Goal: Task Accomplishment & Management: Use online tool/utility

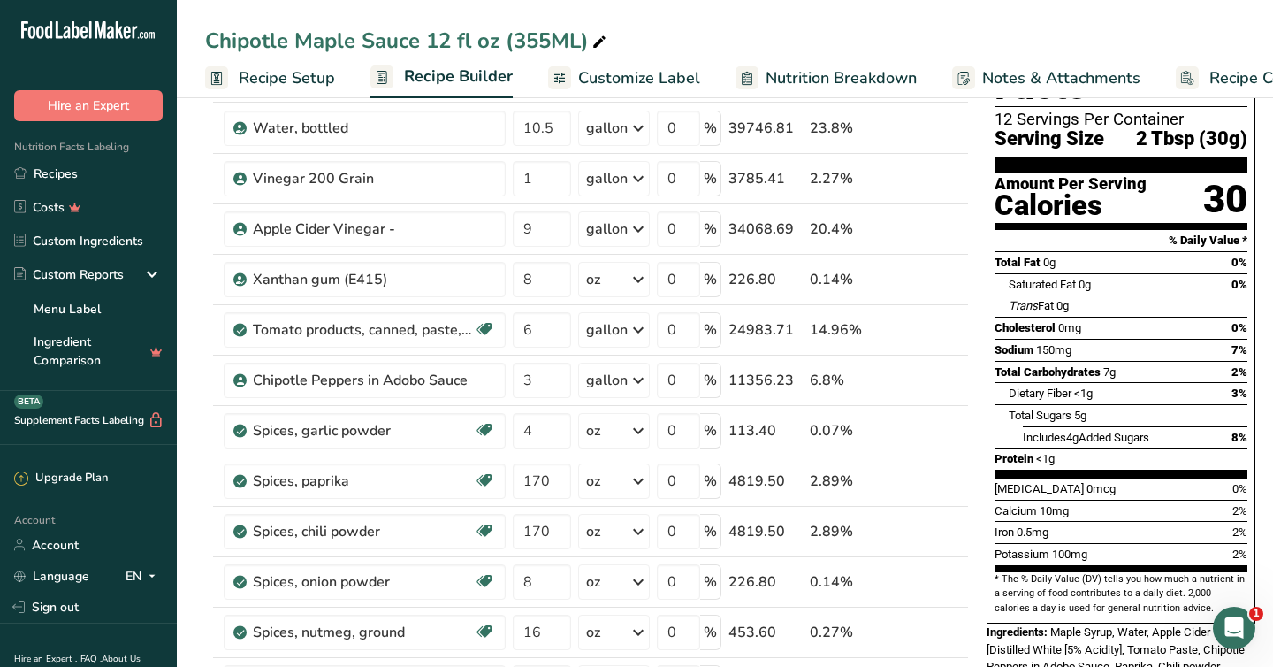
scroll to position [123, 0]
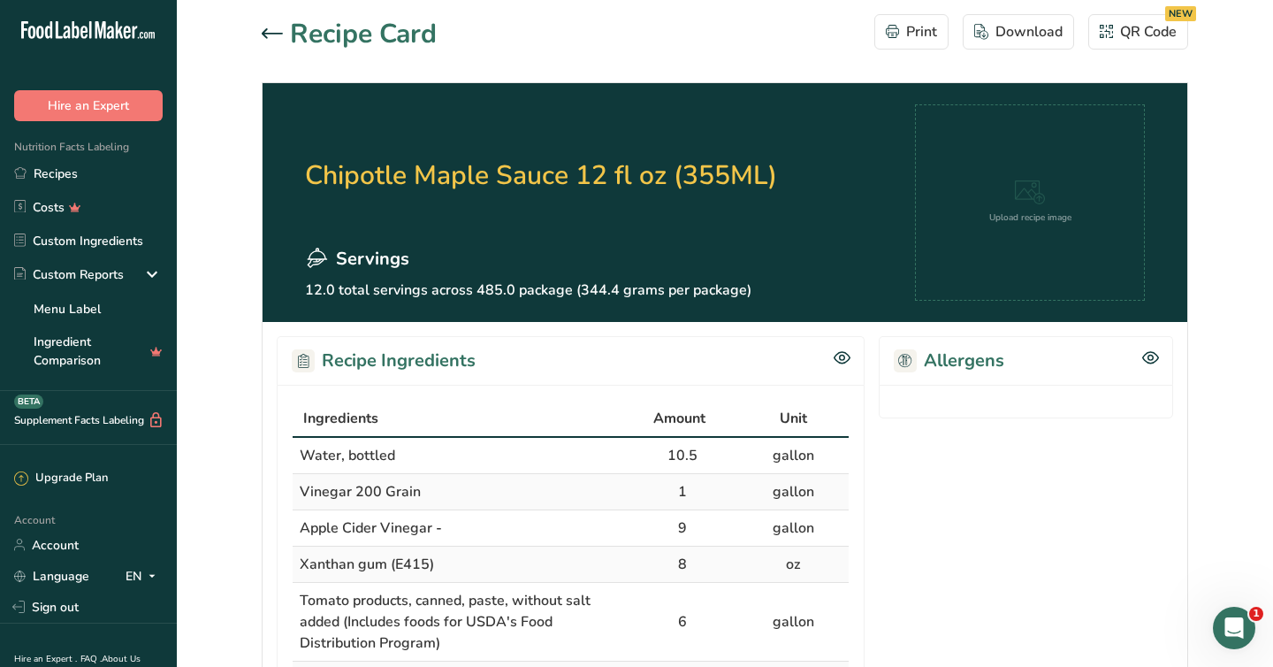
click at [262, 37] on icon at bounding box center [272, 33] width 21 height 11
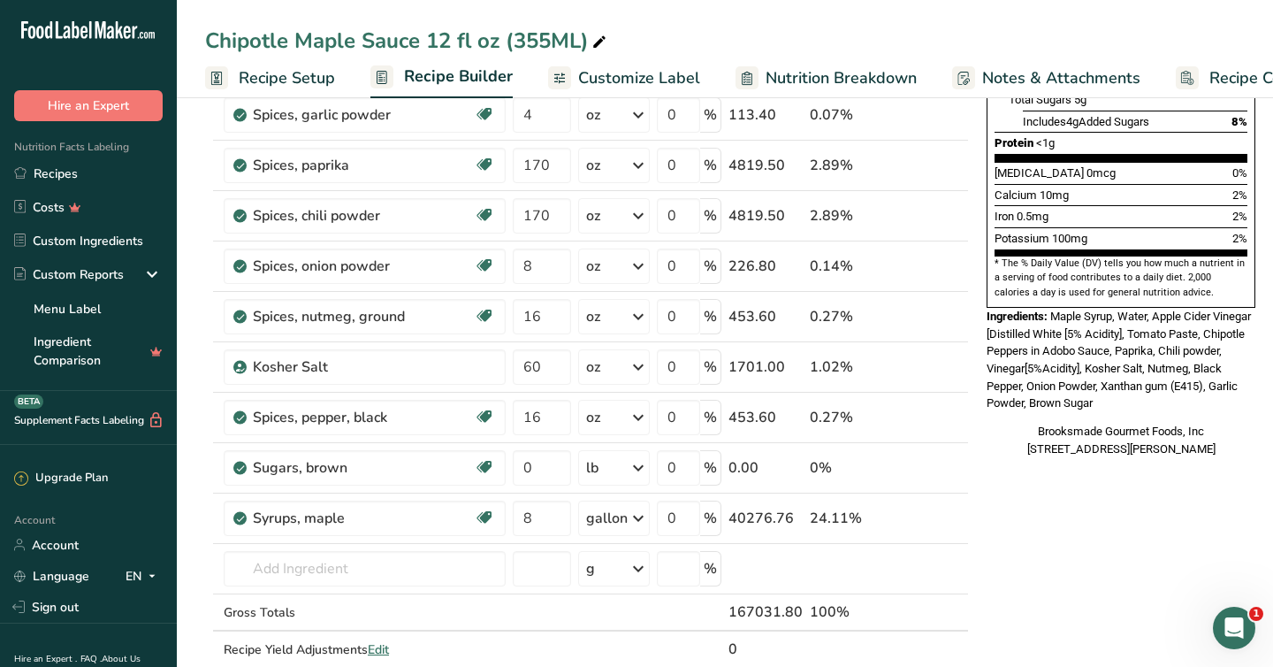
scroll to position [445, 0]
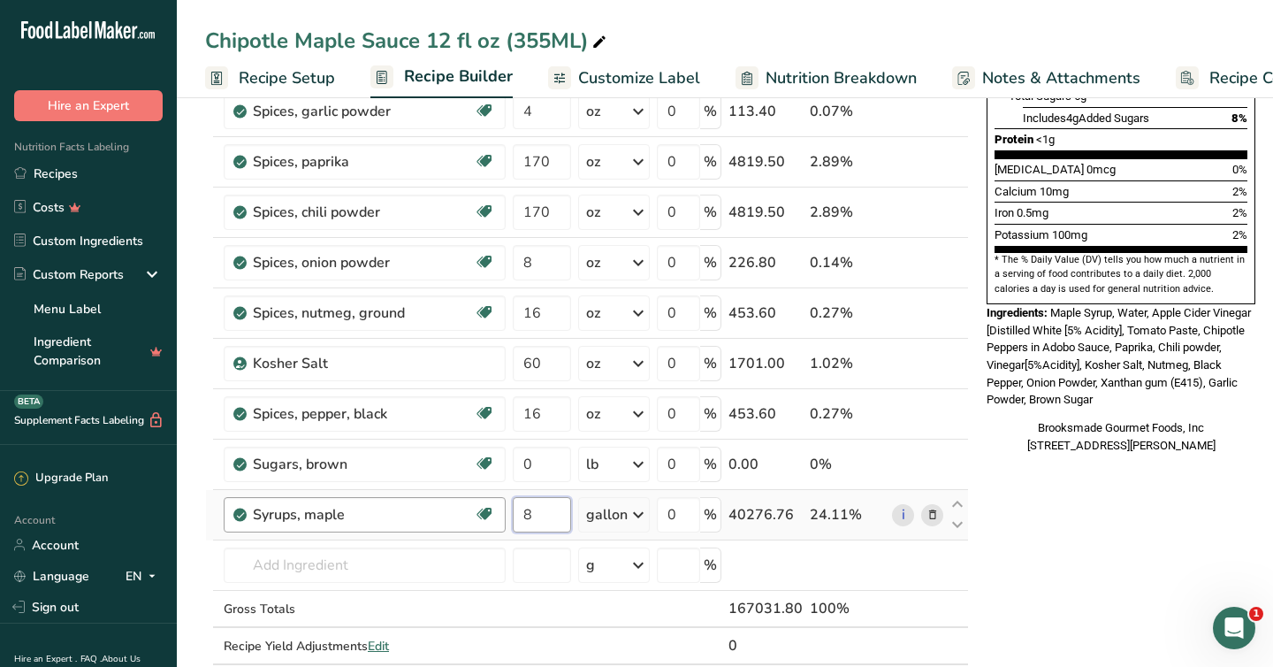
drag, startPoint x: 533, startPoint y: 514, endPoint x: 495, endPoint y: 513, distance: 38.0
click at [495, 514] on tr "Syrups, maple Dairy free Gluten free Vegan Vegetarian Soy free 8 gallon Portion…" at bounding box center [587, 515] width 762 height 50
click at [1028, 537] on div "* This label's values have been manually overridden Nutrition Facts 12 Servings…" at bounding box center [1121, 493] width 283 height 1636
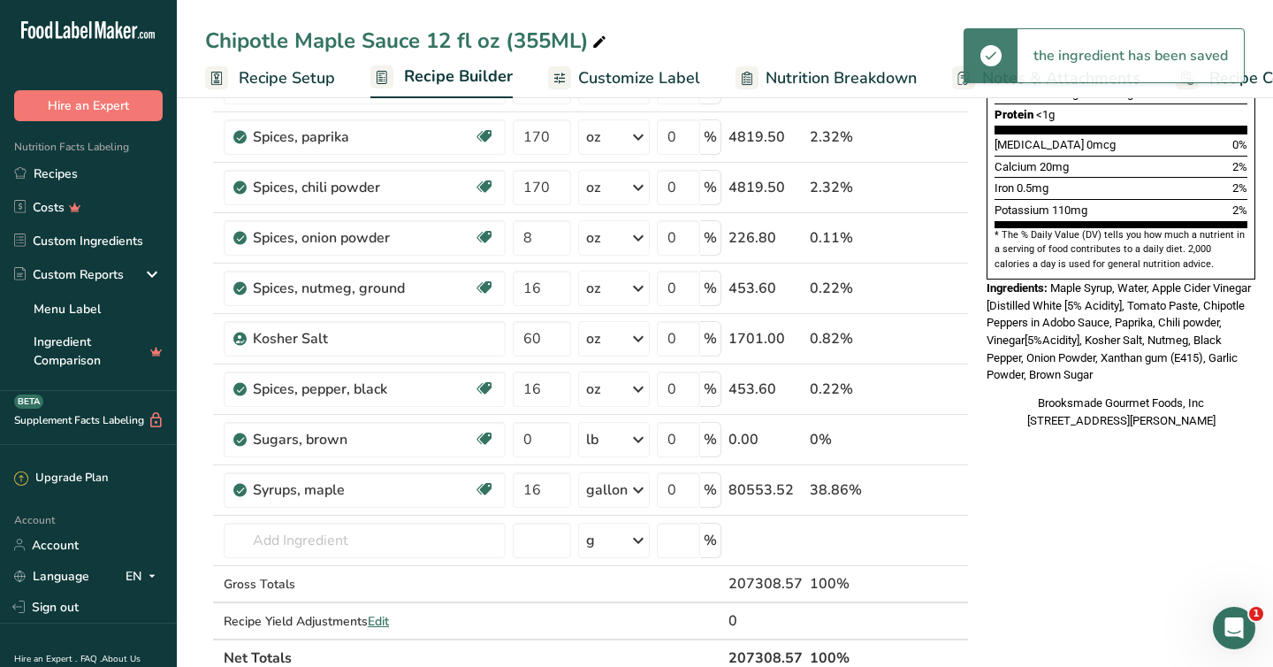
scroll to position [486, 0]
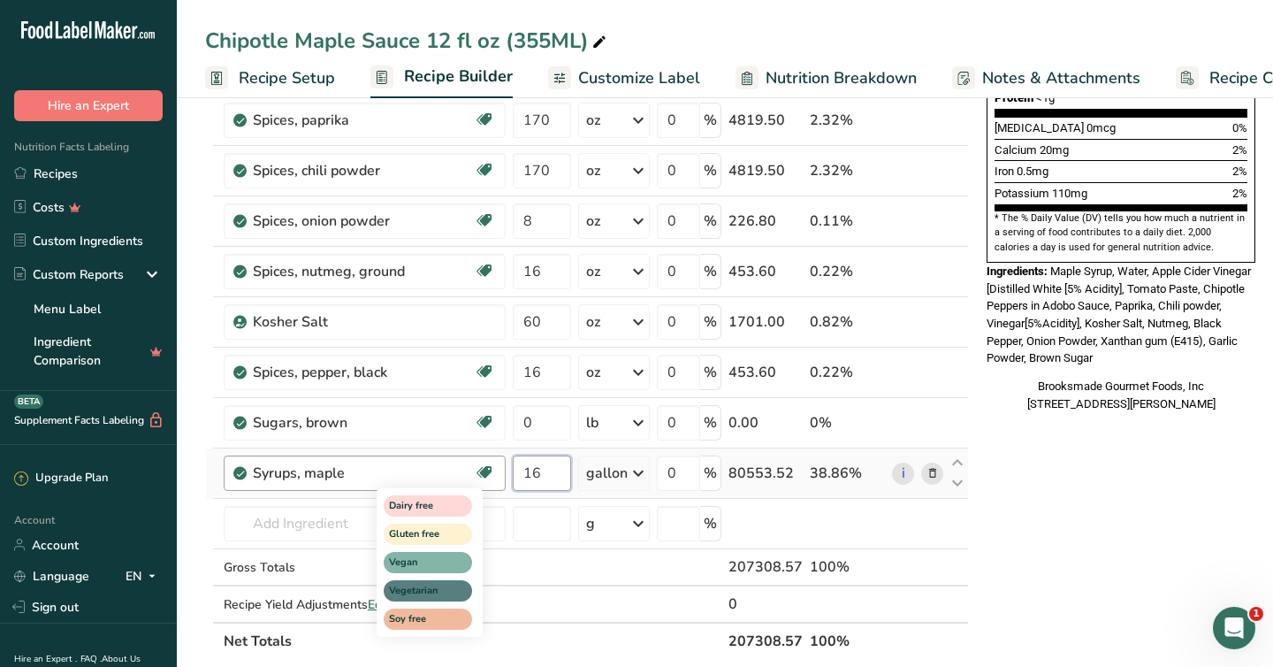
drag, startPoint x: 544, startPoint y: 479, endPoint x: 475, endPoint y: 474, distance: 69.2
click at [475, 474] on tr "Syrups, maple Dairy free Gluten free Vegan Vegetarian Soy free 16 gallon Portio…" at bounding box center [587, 473] width 762 height 50
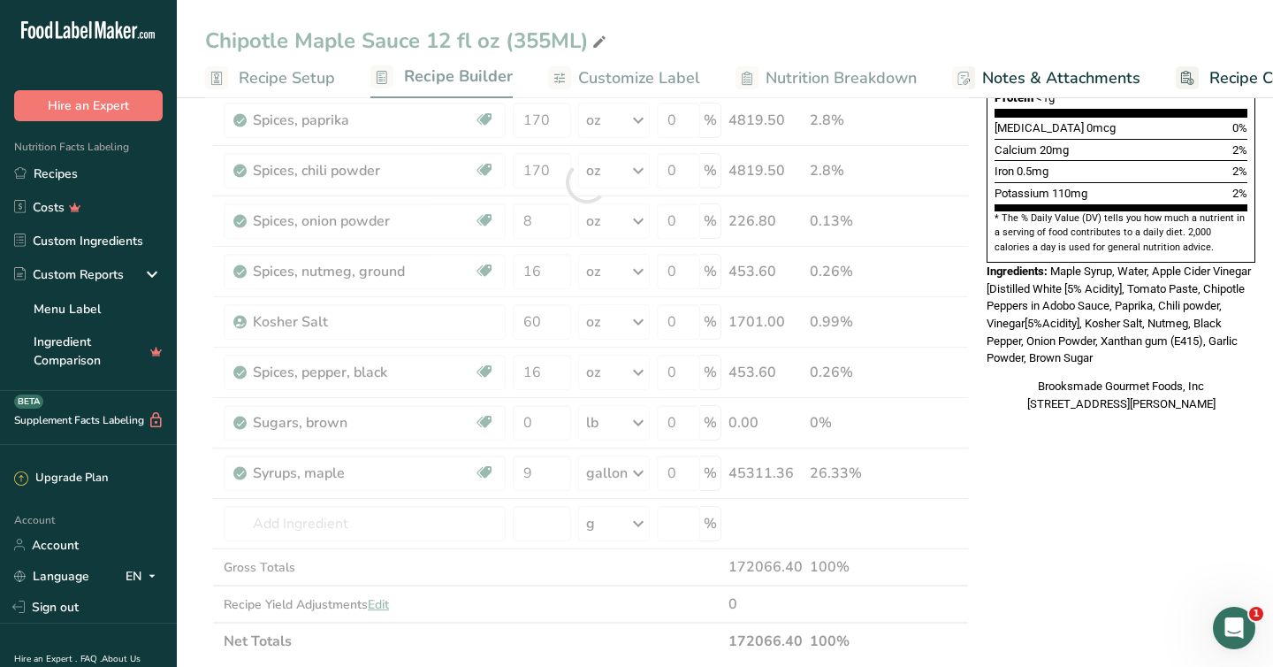
click at [1112, 497] on div "* This label's values have been manually overridden Nutrition Facts 12 Servings…" at bounding box center [1121, 452] width 283 height 1636
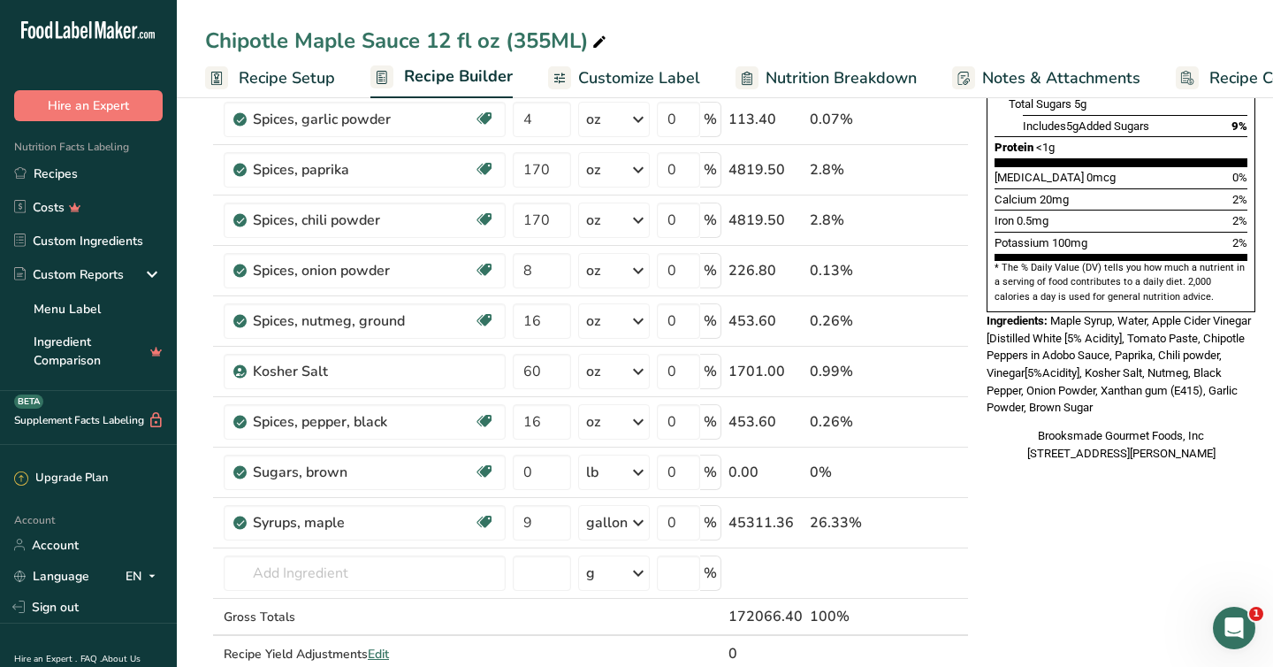
scroll to position [444, 0]
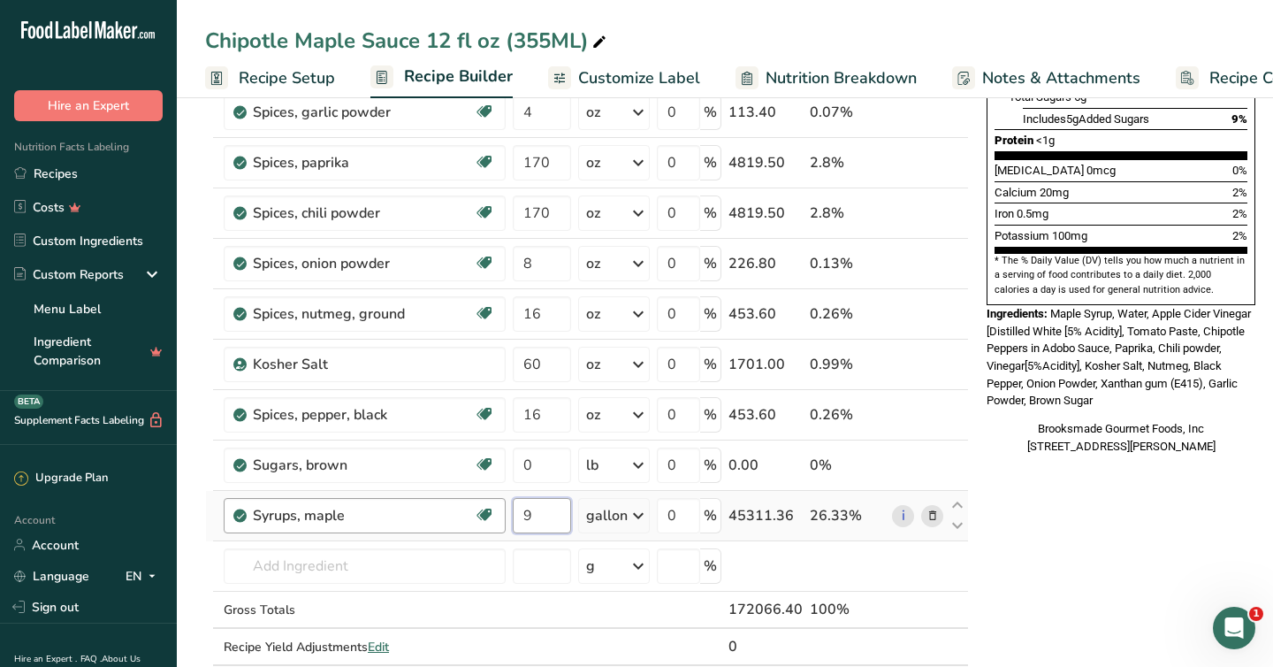
drag, startPoint x: 531, startPoint y: 518, endPoint x: 501, endPoint y: 514, distance: 29.5
click at [501, 514] on tr "Syrups, maple Dairy free Gluten free Vegan Vegetarian Soy free 9 gallon Portion…" at bounding box center [587, 516] width 762 height 50
click at [1155, 522] on div "* This label's values have been manually overridden Nutrition Facts 12 Servings…" at bounding box center [1121, 494] width 283 height 1636
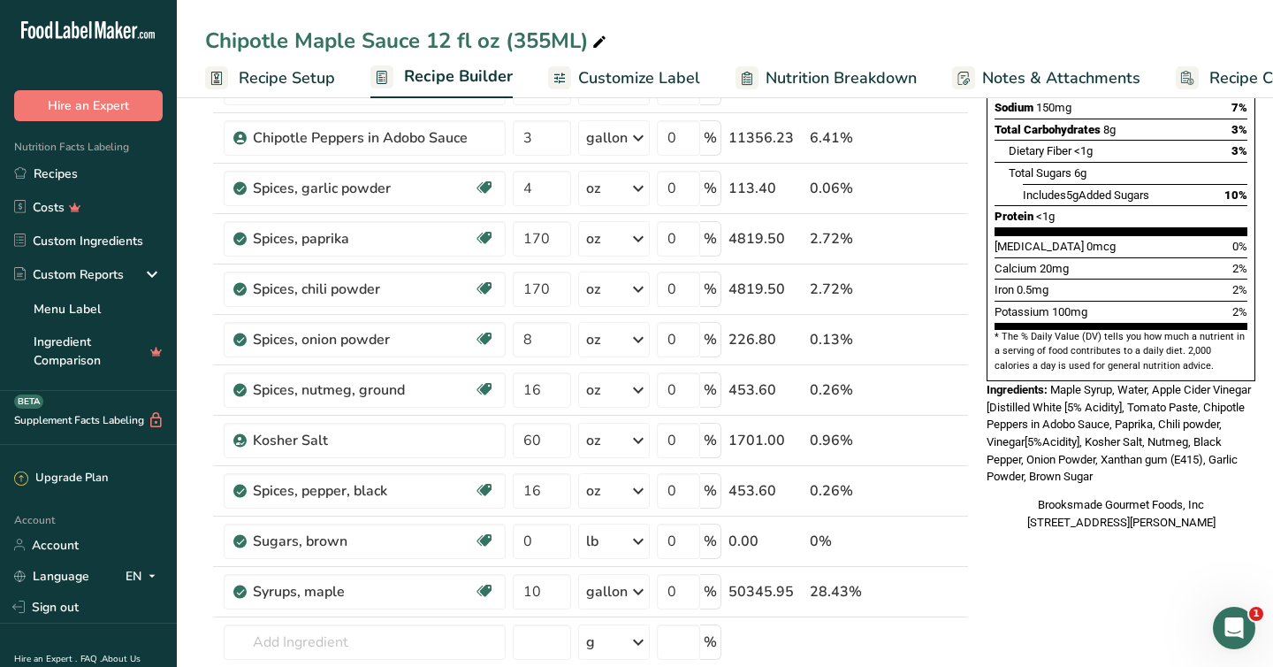
scroll to position [375, 0]
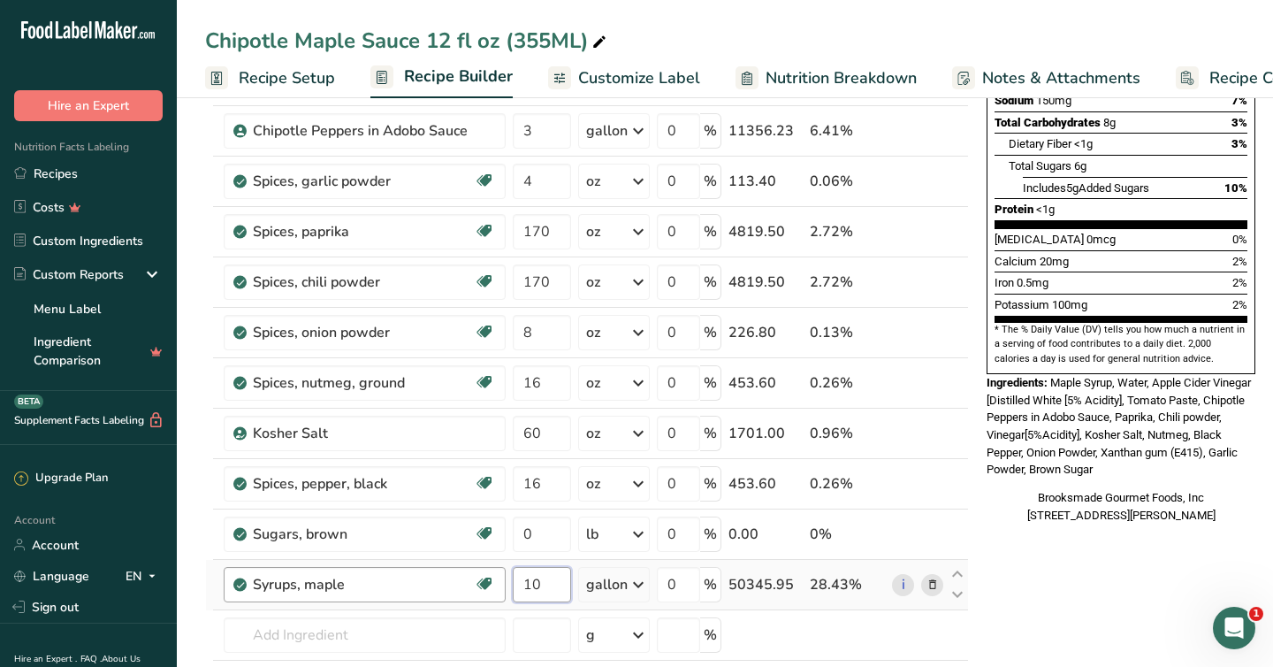
drag, startPoint x: 537, startPoint y: 586, endPoint x: 501, endPoint y: 586, distance: 35.4
click at [501, 586] on tr "Syrups, maple Dairy free Gluten free Vegan Vegetarian Soy free 10 gallon Portio…" at bounding box center [587, 585] width 762 height 50
type input "8"
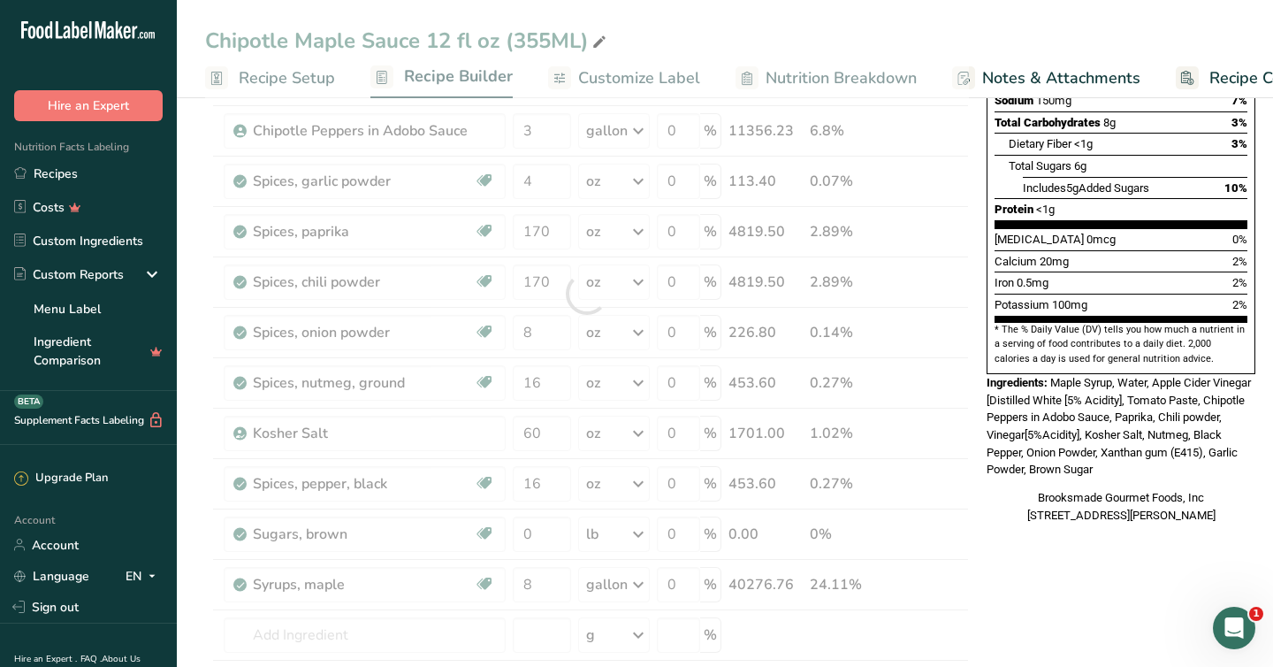
click at [1059, 592] on div "* This label's values have been manually overridden Nutrition Facts 12 Servings…" at bounding box center [1121, 563] width 283 height 1636
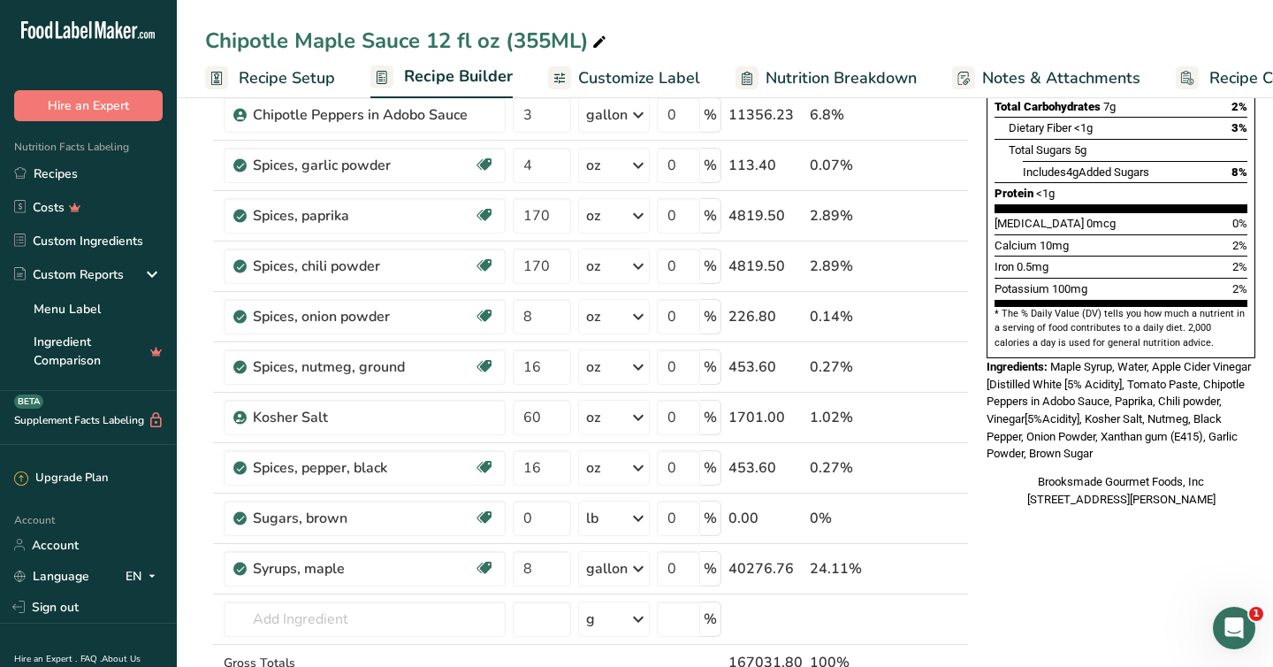
scroll to position [389, 0]
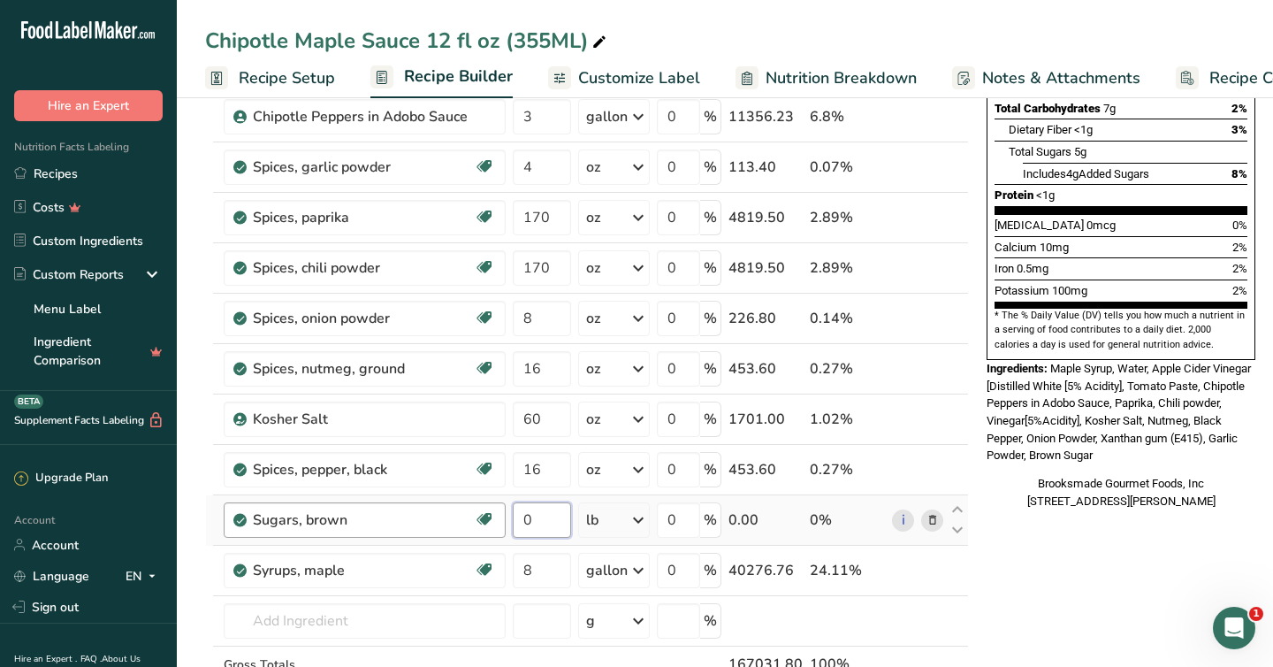
drag, startPoint x: 531, startPoint y: 528, endPoint x: 489, endPoint y: 529, distance: 42.5
click at [490, 528] on tr "Sugars, brown Dairy free Gluten free Vegan Vegetarian Soy free 0 lb Portions 1 …" at bounding box center [587, 520] width 762 height 50
click at [1113, 558] on div "* This label's values have been manually overridden Nutrition Facts 12 Servings…" at bounding box center [1121, 549] width 283 height 1636
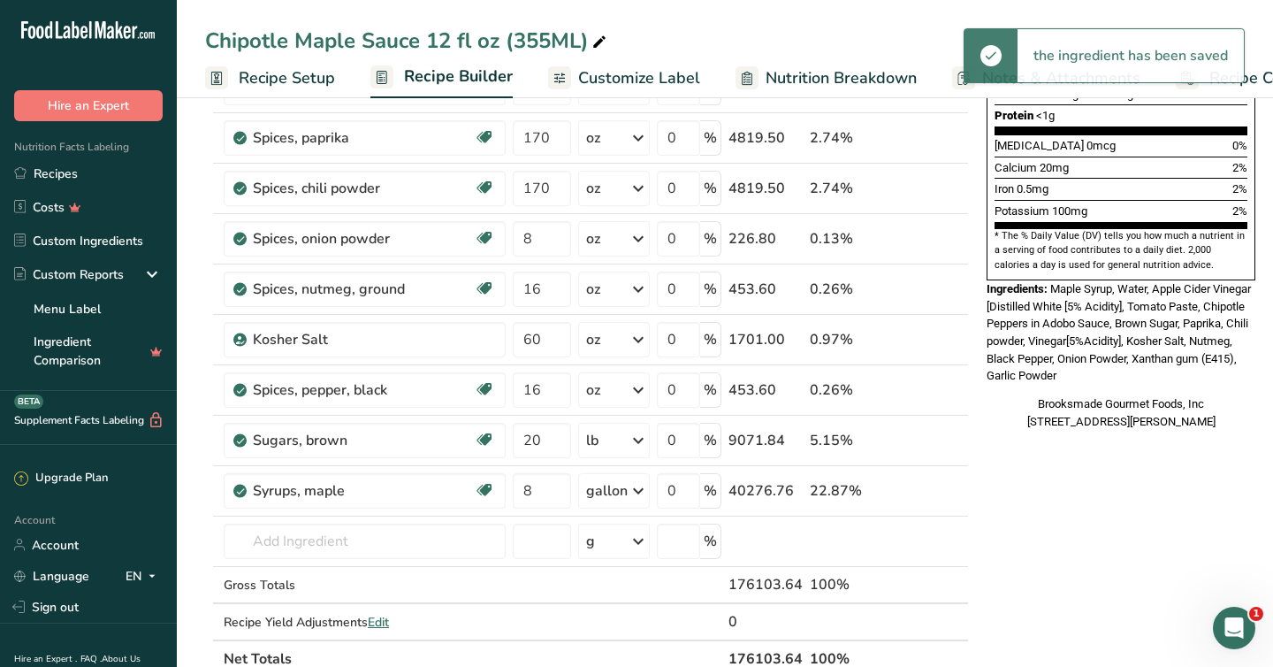
scroll to position [474, 0]
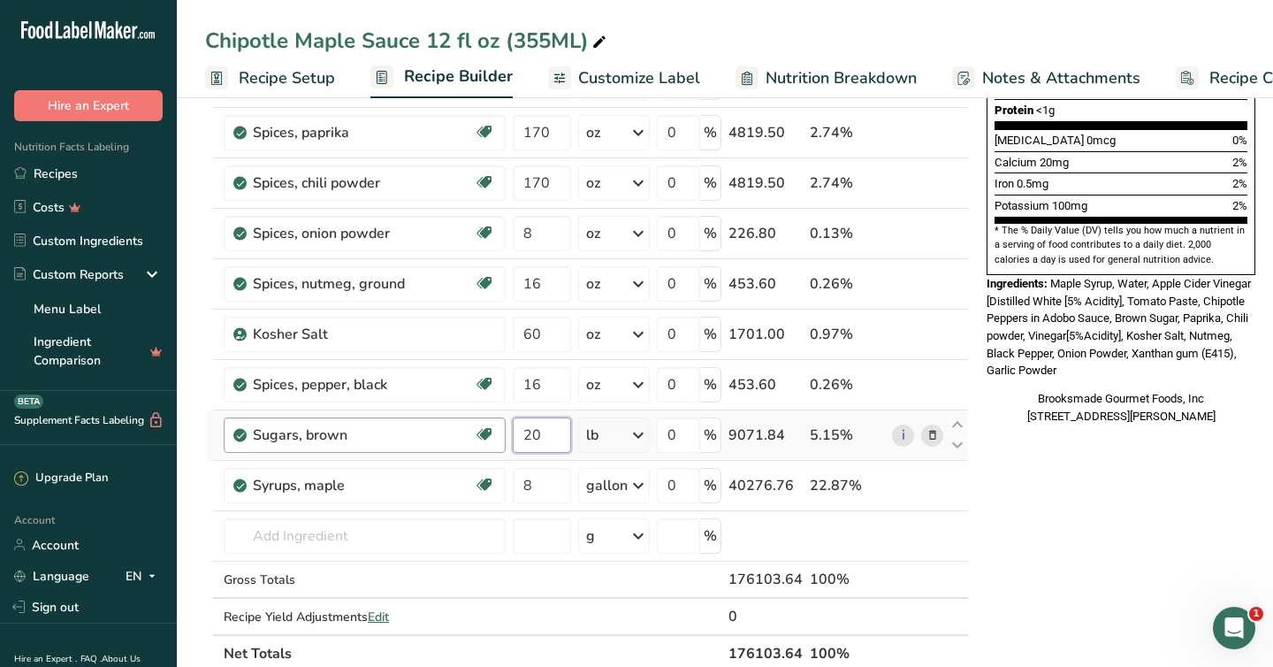
drag, startPoint x: 543, startPoint y: 433, endPoint x: 497, endPoint y: 433, distance: 46.0
click at [497, 433] on tr "Sugars, brown Dairy free Gluten free Vegan Vegetarian Soy free 20 lb Portions 1…" at bounding box center [587, 435] width 762 height 50
type input "25"
click at [1052, 562] on div "* This label's values have been manually overridden Nutrition Facts 12 Servings…" at bounding box center [1121, 464] width 283 height 1636
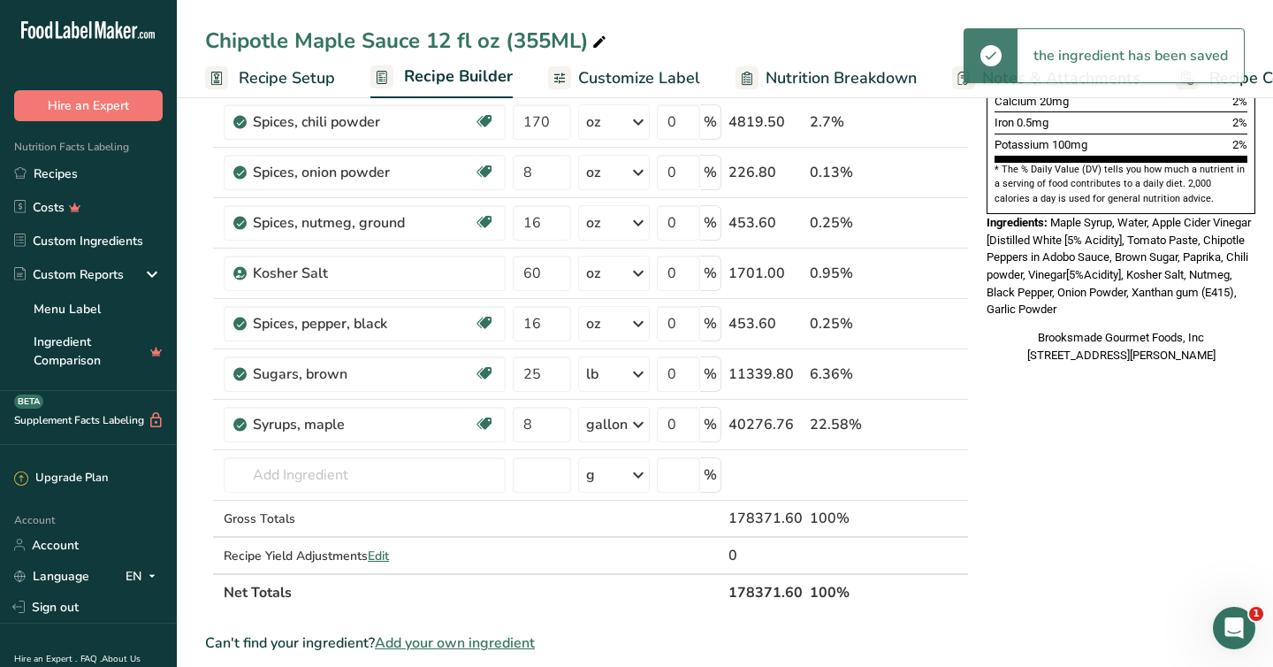
scroll to position [541, 0]
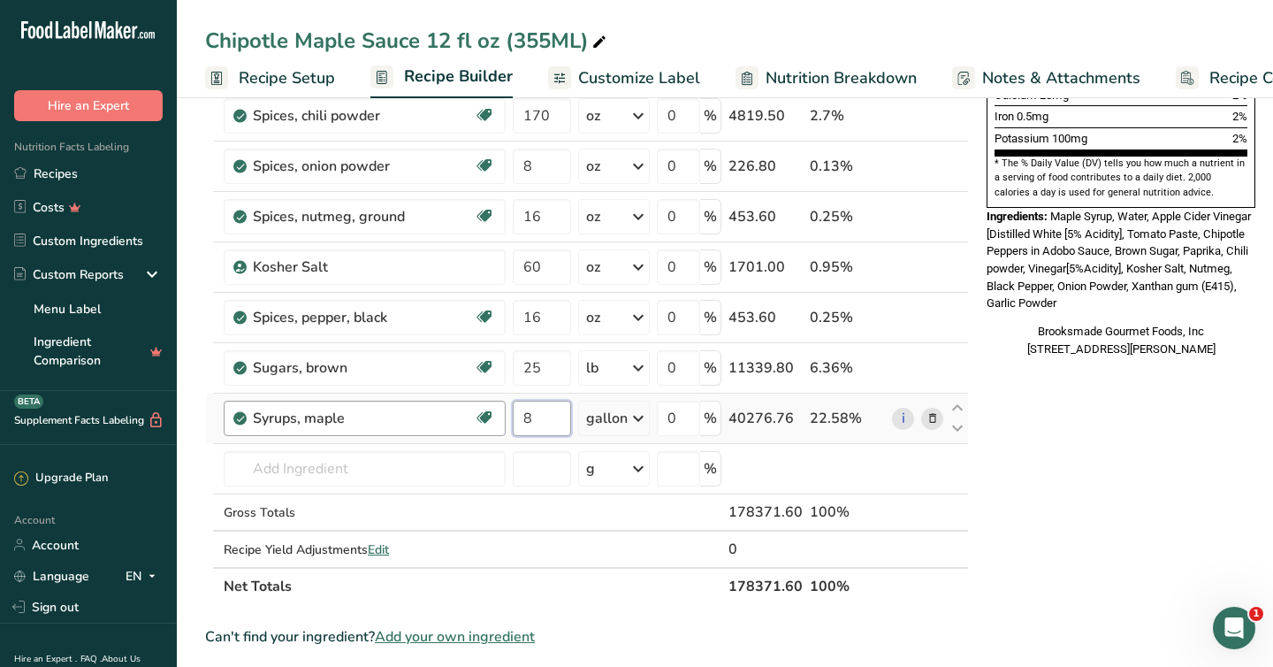
drag, startPoint x: 531, startPoint y: 416, endPoint x: 484, endPoint y: 416, distance: 46.9
click at [484, 416] on tr "Syrups, maple Dairy free Gluten free Vegan Vegetarian Soy free 8 gallon Portion…" at bounding box center [587, 419] width 762 height 50
click at [1070, 476] on div "* This label's values have been manually overridden Nutrition Facts 12 Servings…" at bounding box center [1121, 397] width 283 height 1636
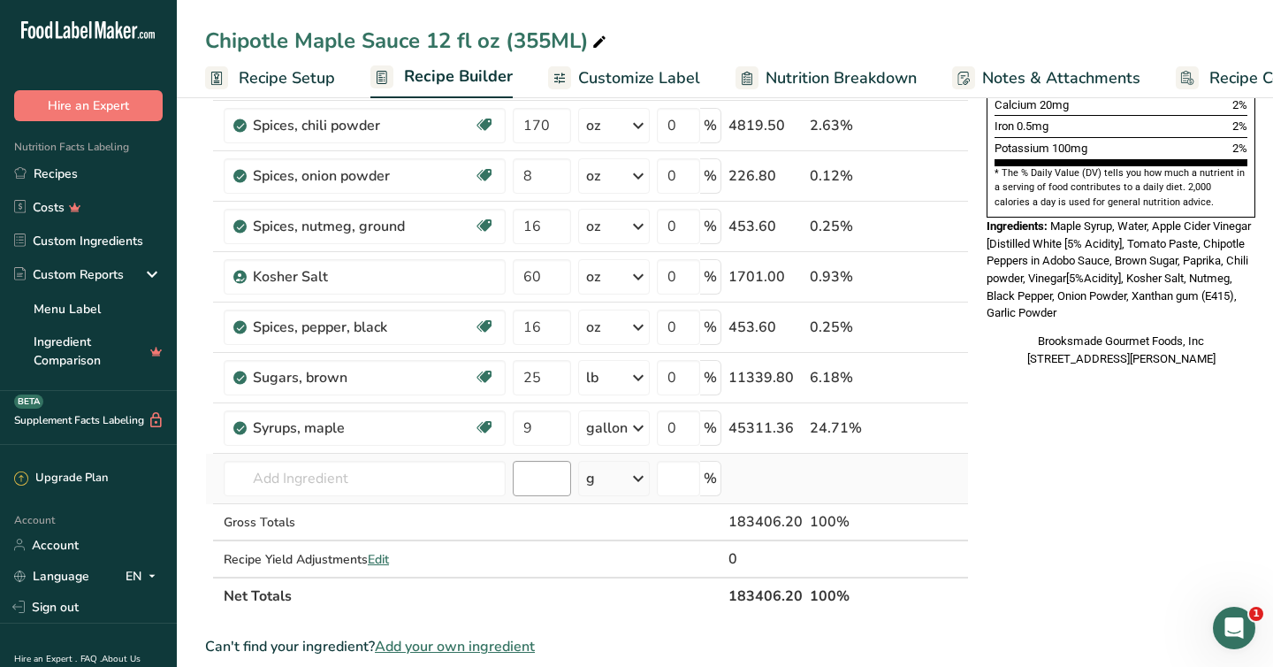
scroll to position [533, 0]
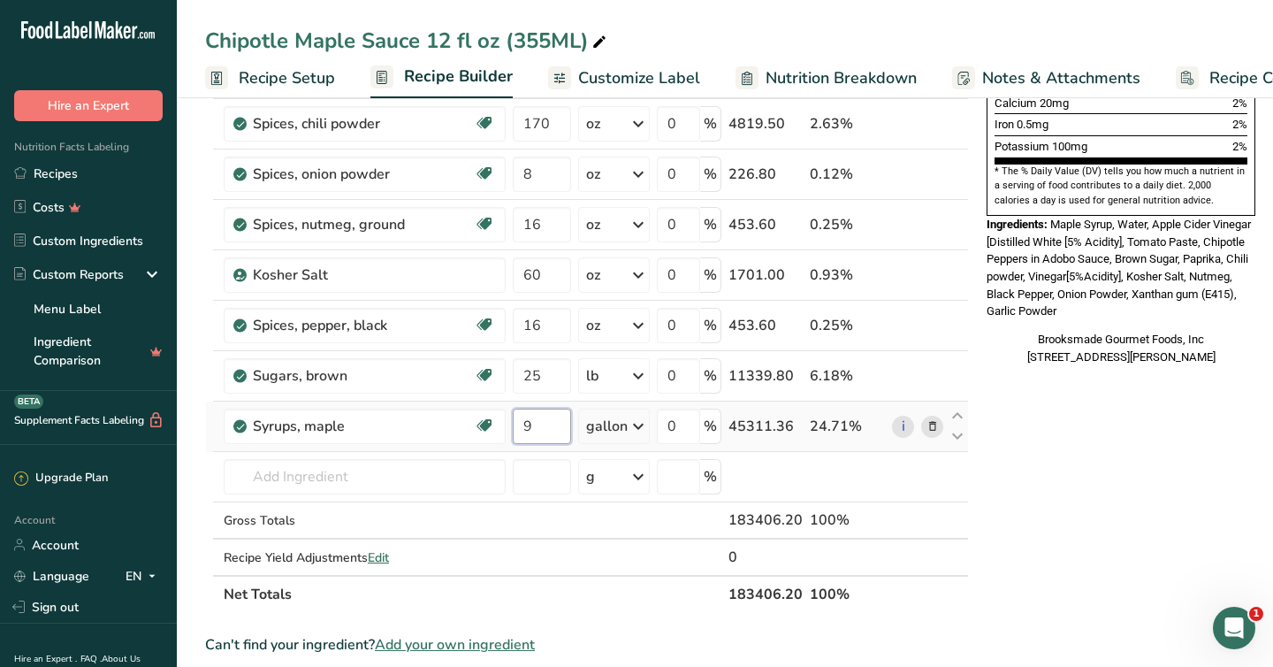
drag, startPoint x: 534, startPoint y: 430, endPoint x: 508, endPoint y: 430, distance: 26.5
click at [509, 430] on tr "Syrups, maple Dairy free Gluten free Vegan Vegetarian Soy free 9 gallon Portion…" at bounding box center [587, 426] width 762 height 50
type input "11"
click at [1100, 484] on div "* This label's values have been manually overridden Nutrition Facts 12 Servings…" at bounding box center [1121, 405] width 283 height 1636
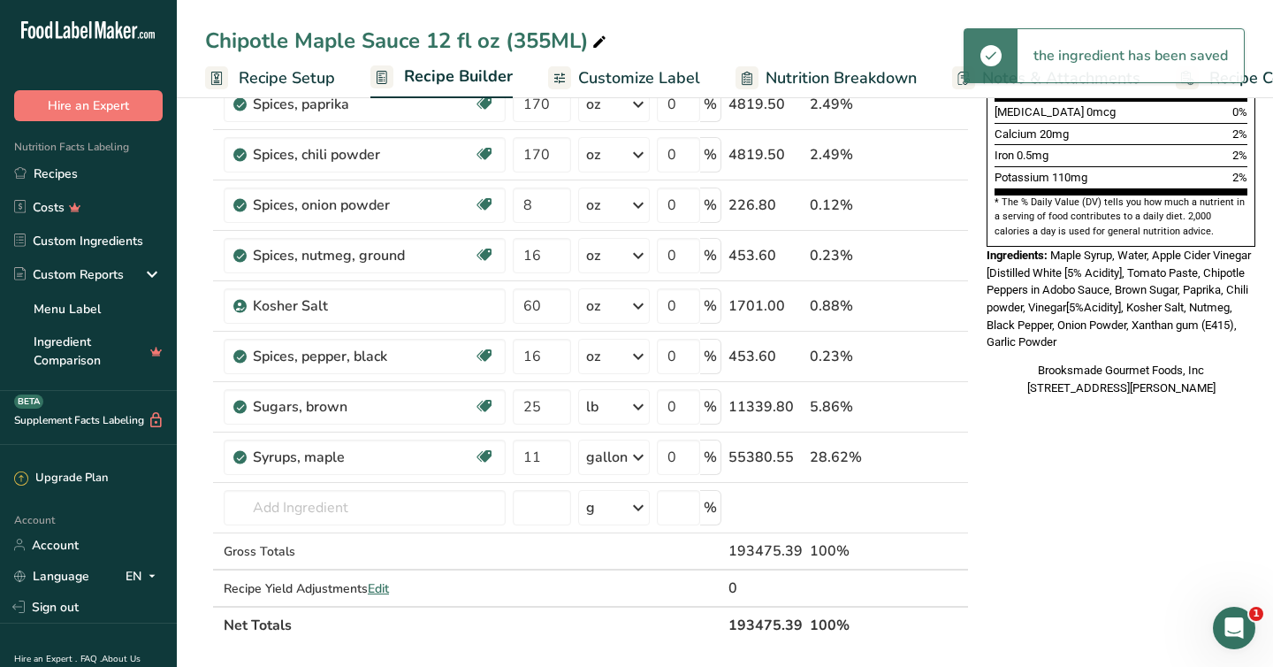
scroll to position [503, 0]
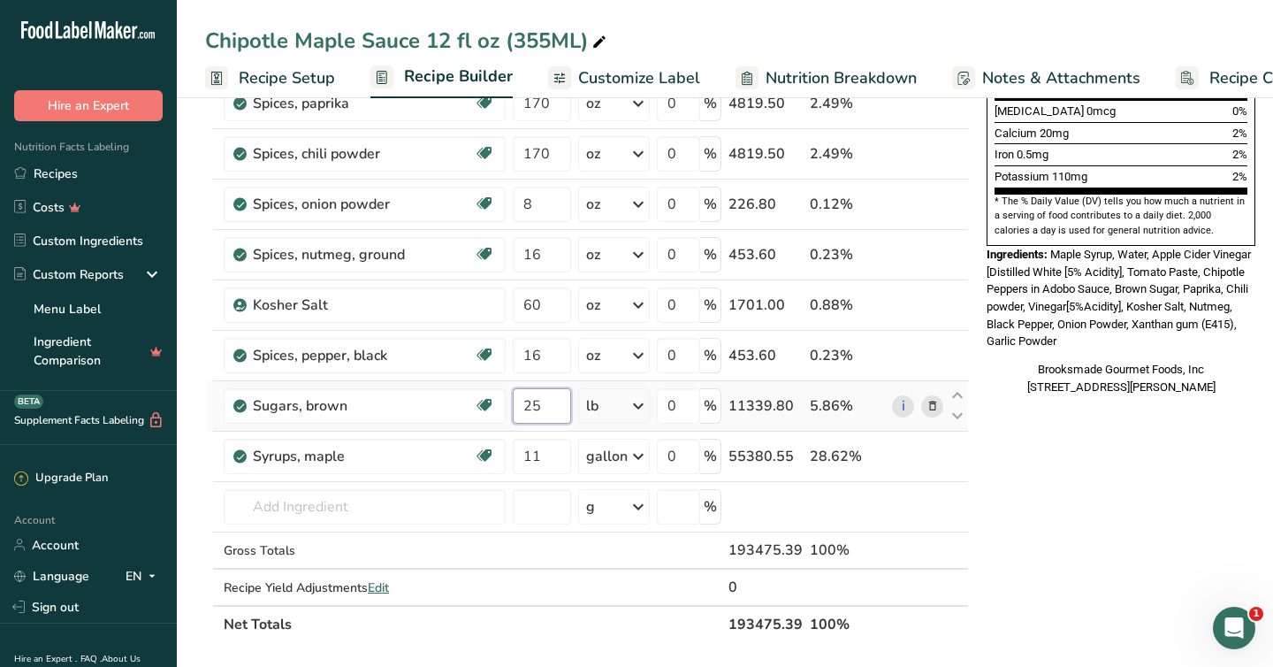
drag, startPoint x: 546, startPoint y: 402, endPoint x: 509, endPoint y: 403, distance: 36.3
click at [509, 403] on td "25" at bounding box center [541, 406] width 65 height 50
type input "20"
click at [1054, 535] on div "* This label's values have been manually overridden Nutrition Facts 12 Servings…" at bounding box center [1121, 435] width 283 height 1636
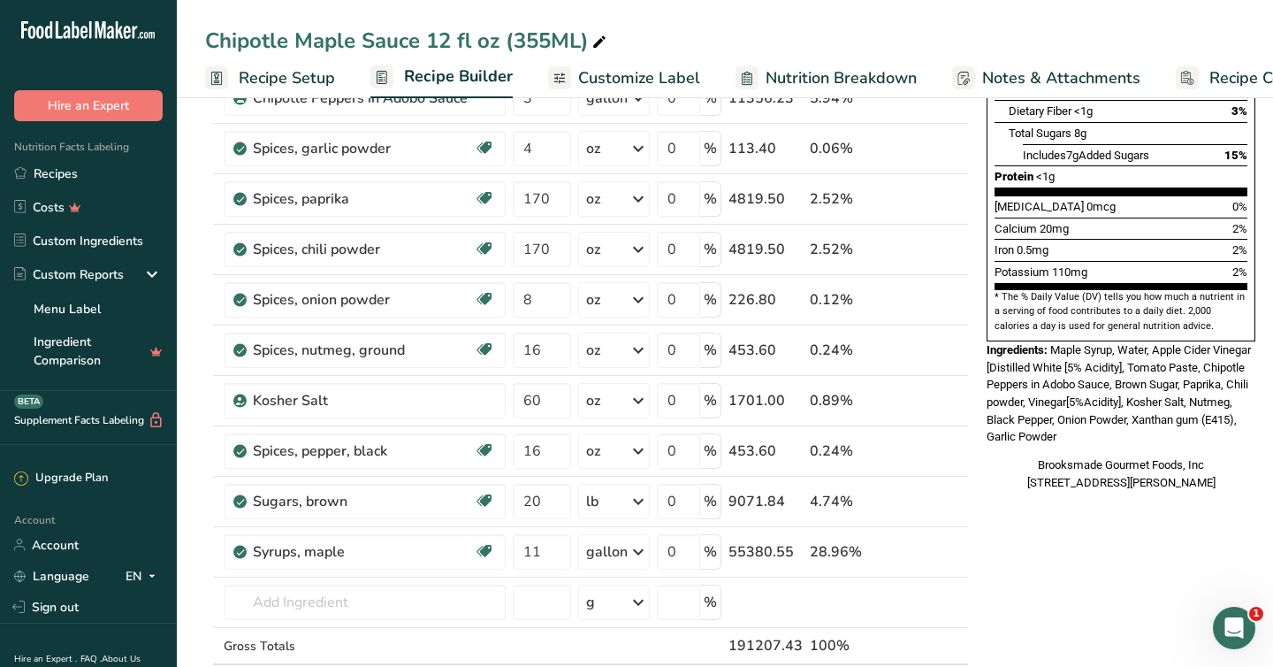
scroll to position [412, 0]
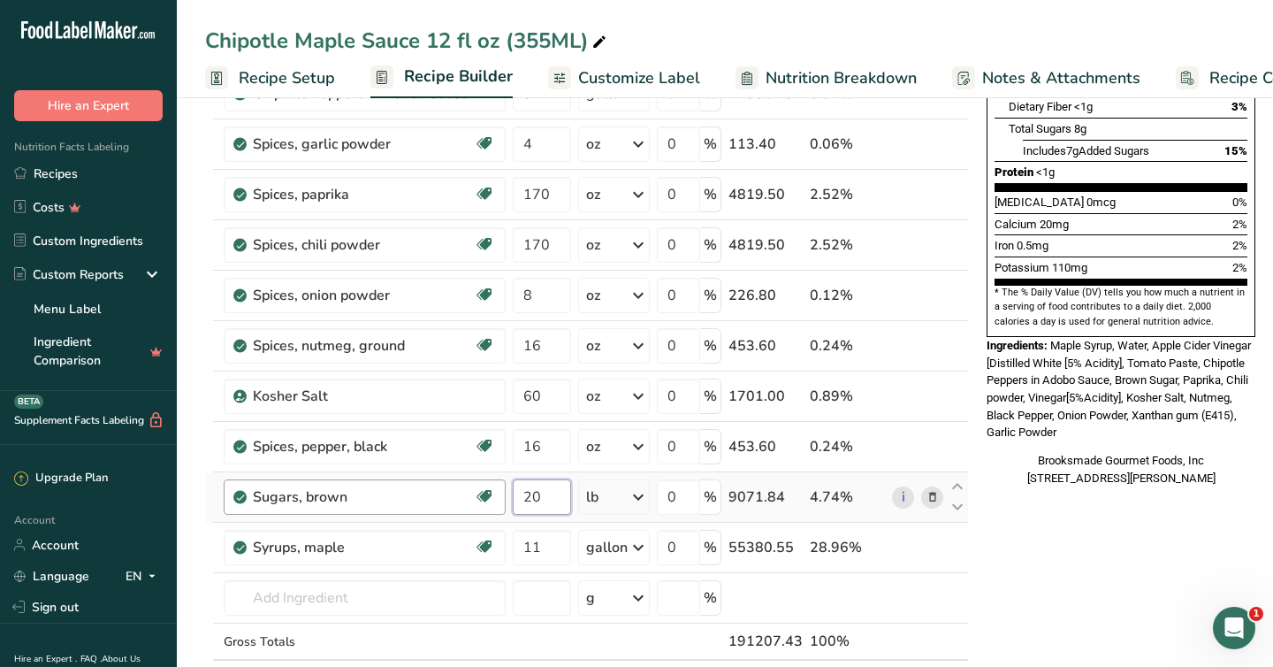
drag, startPoint x: 549, startPoint y: 501, endPoint x: 495, endPoint y: 501, distance: 54.0
click at [495, 501] on tr "Sugars, brown Dairy free Gluten free Vegan Vegetarian Soy free 20 lb Portions 1…" at bounding box center [587, 497] width 762 height 50
type input "0"
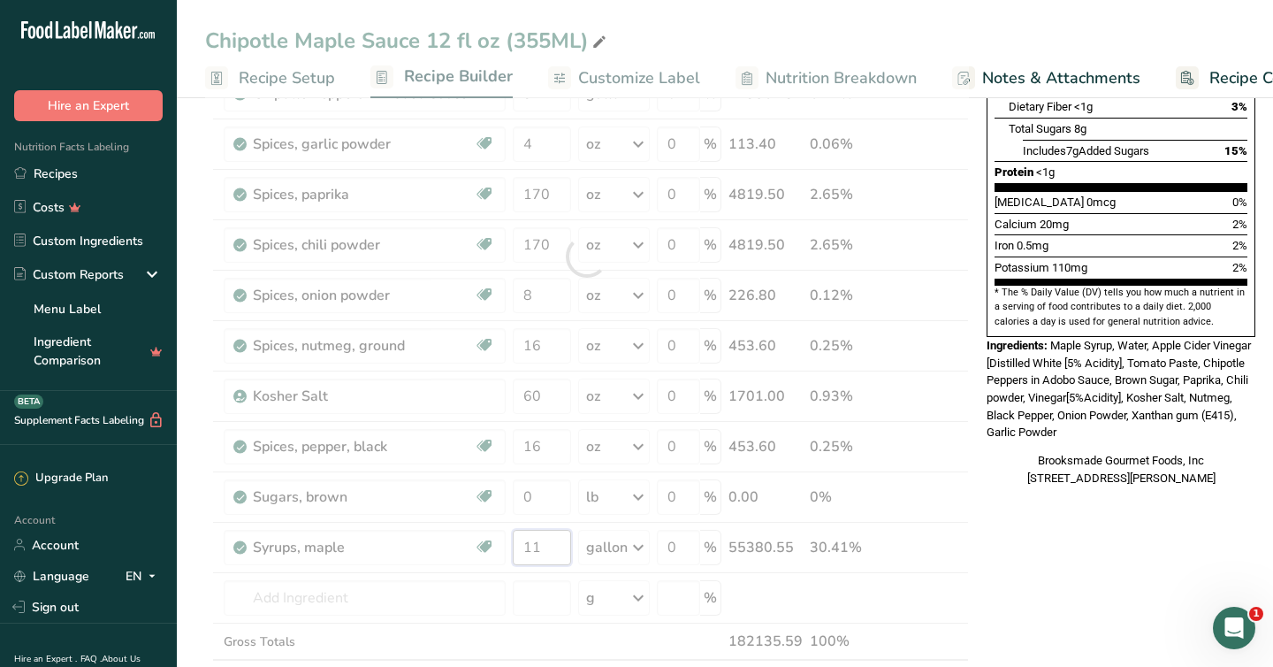
drag, startPoint x: 545, startPoint y: 544, endPoint x: 501, endPoint y: 546, distance: 44.3
click at [501, 546] on div "Ingredient * Amount * Unit * Waste * .a-a{fill:#347362;}.b-a{fill:#fff;} Grams …" at bounding box center [587, 256] width 764 height 955
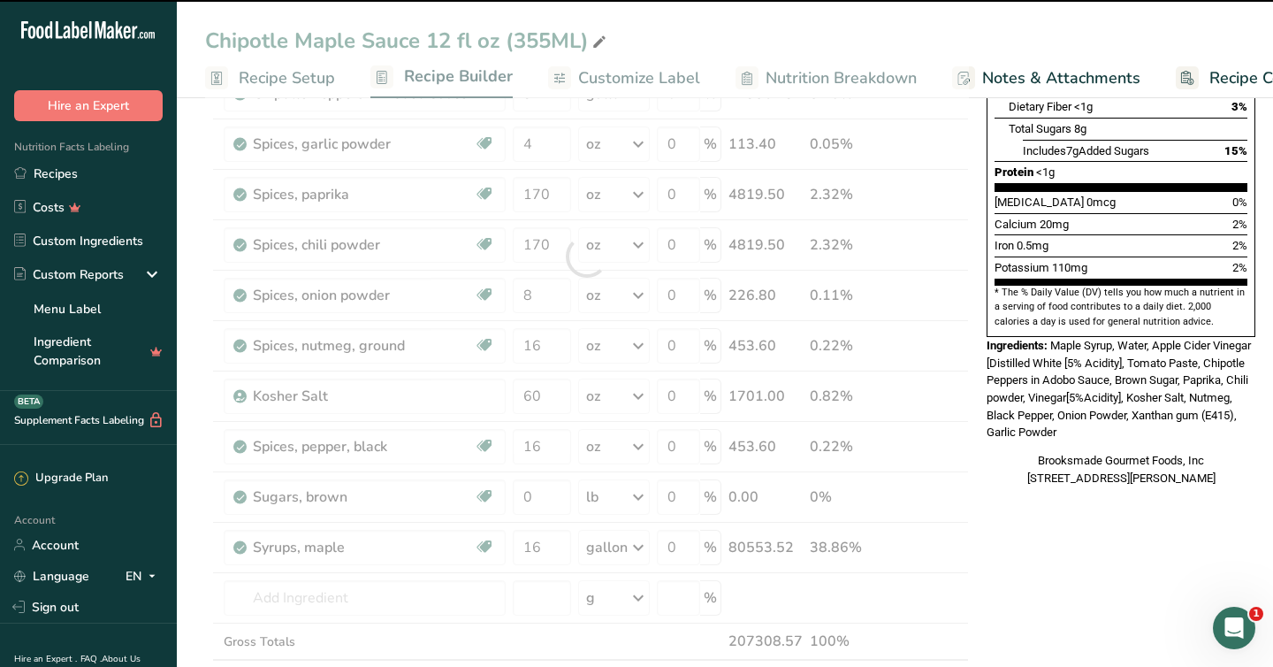
click at [1173, 555] on div "* This label's values have been manually overridden Nutrition Facts 12 Servings…" at bounding box center [1121, 526] width 283 height 1636
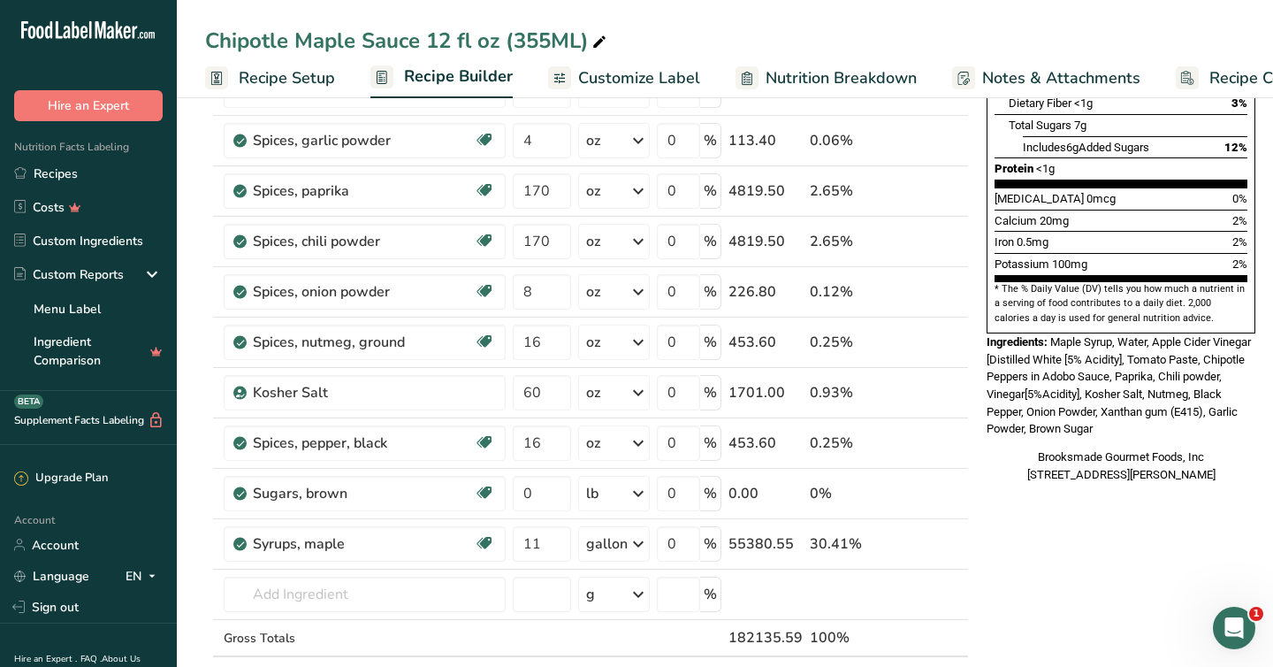
scroll to position [425, 0]
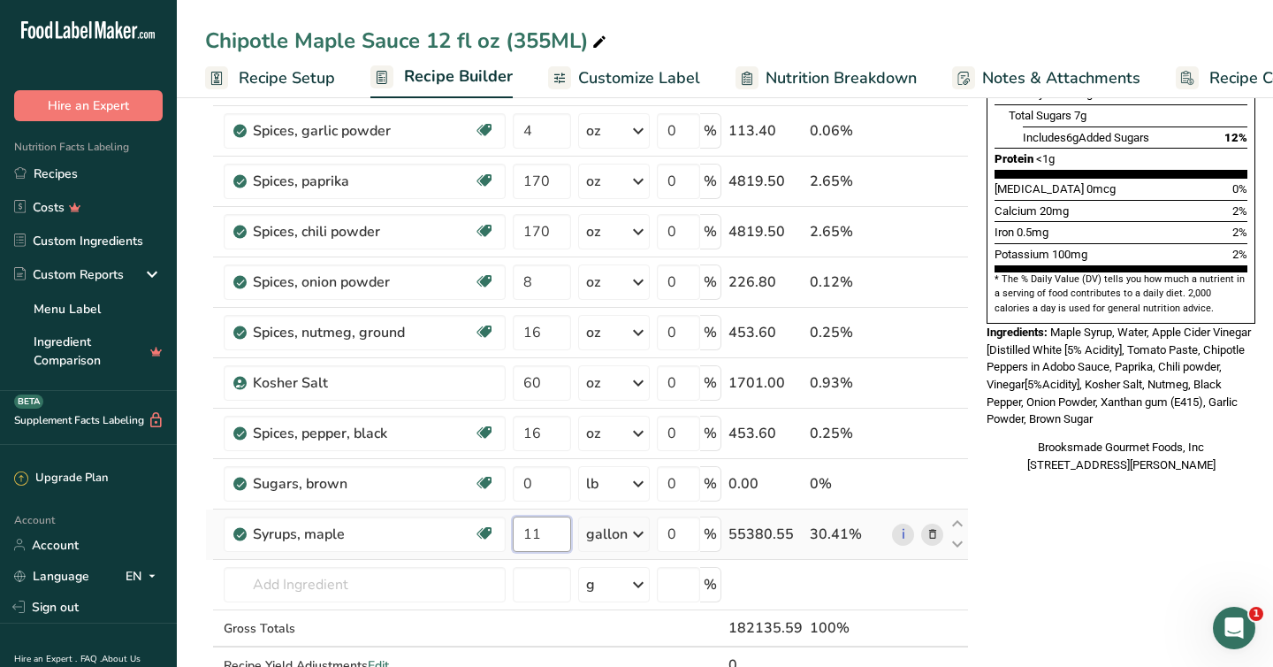
click at [542, 524] on input "11" at bounding box center [542, 533] width 58 height 35
click at [540, 540] on input "11" at bounding box center [542, 533] width 58 height 35
click at [1073, 607] on div "* This label's values have been manually overridden Nutrition Facts 12 Servings…" at bounding box center [1121, 513] width 283 height 1636
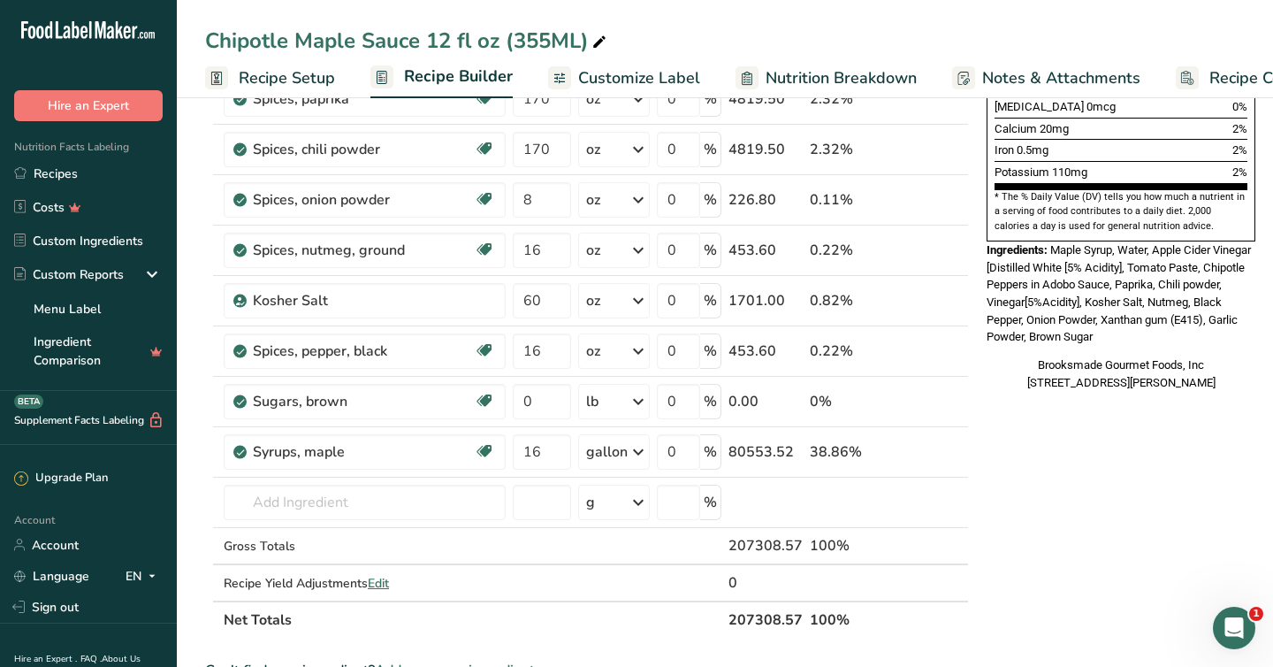
scroll to position [470, 0]
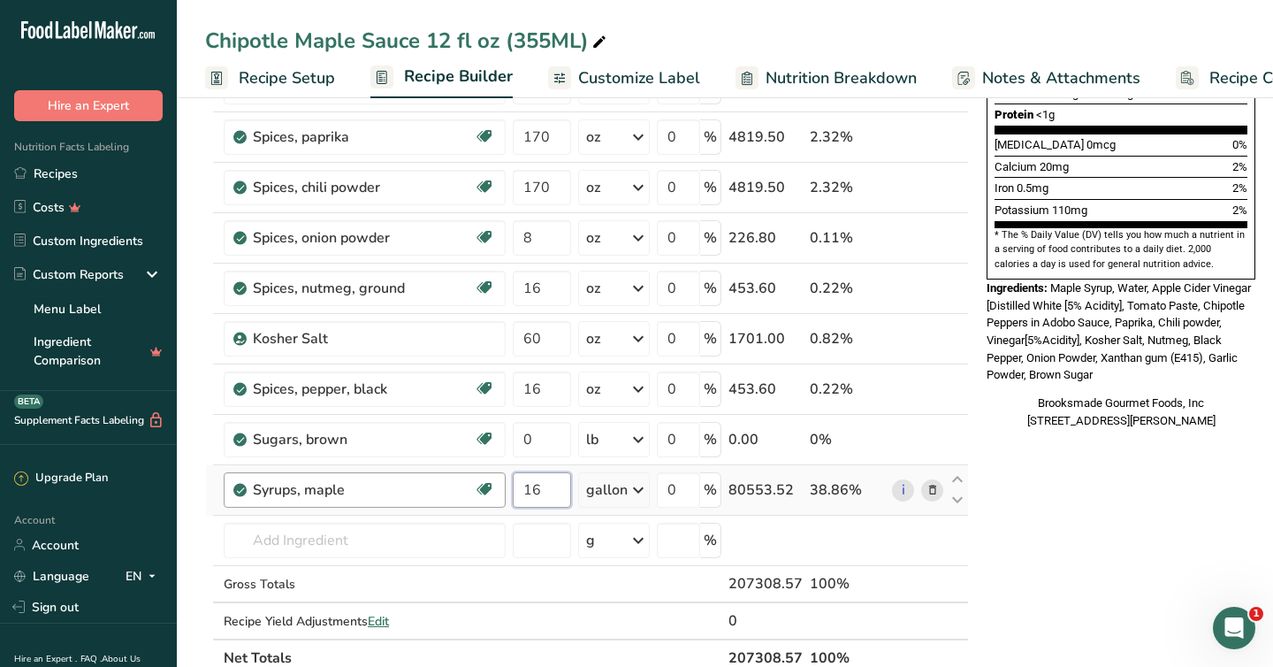
drag, startPoint x: 543, startPoint y: 494, endPoint x: 495, endPoint y: 500, distance: 48.0
click at [495, 500] on tr "Syrups, maple Dairy free Gluten free Vegan Vegetarian Soy free 16 gallon Portio…" at bounding box center [587, 490] width 762 height 50
type input "12"
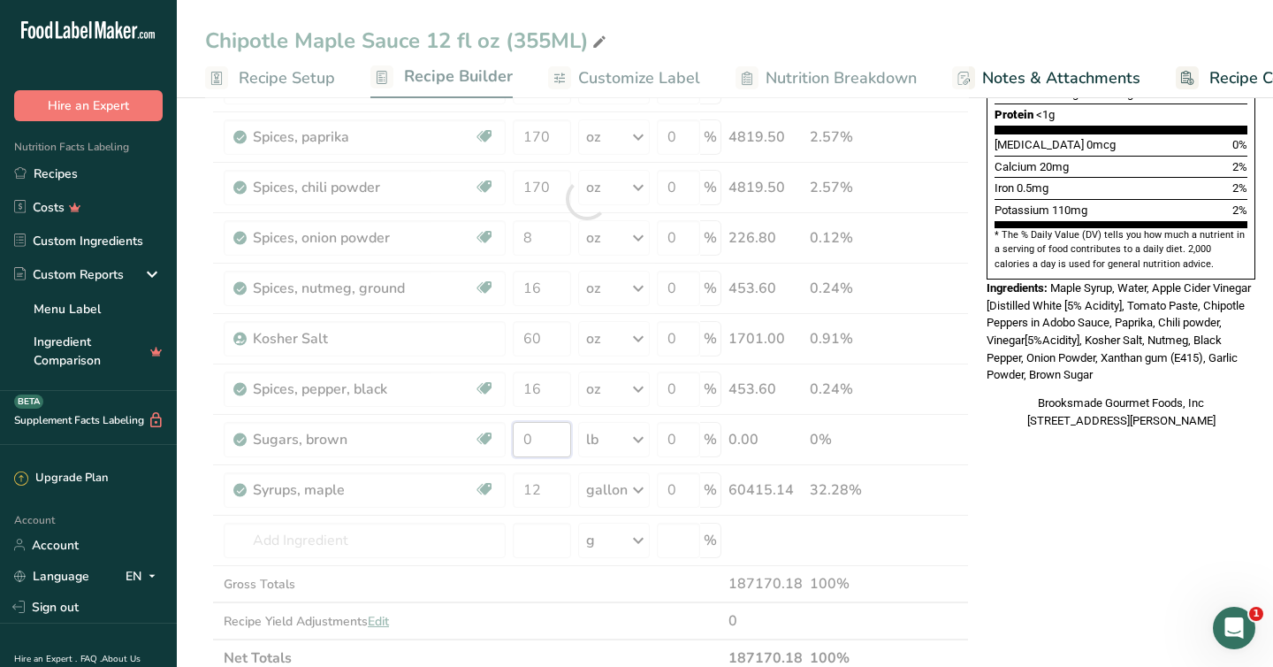
drag, startPoint x: 539, startPoint y: 433, endPoint x: 491, endPoint y: 433, distance: 48.6
click at [491, 433] on div "Ingredient * Amount * Unit * Waste * .a-a{fill:#347362;}.b-a{fill:#fff;} Grams …" at bounding box center [587, 198] width 764 height 955
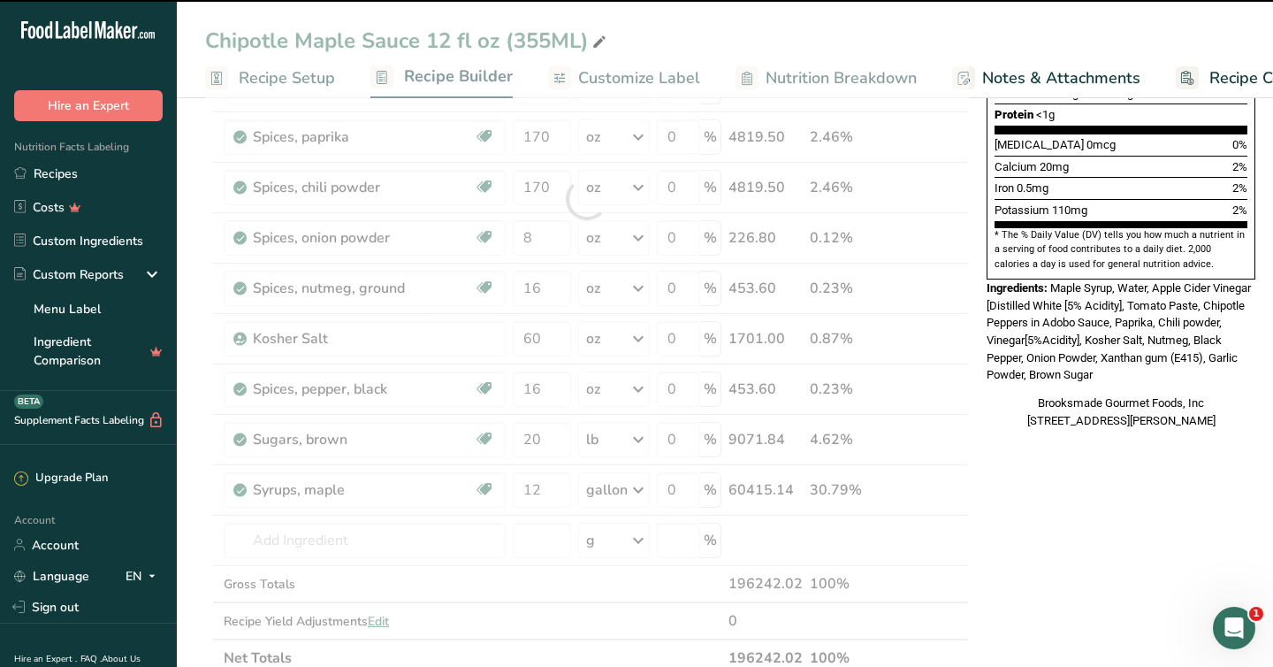
click at [1106, 538] on div "* This label's values have been manually overridden Nutrition Facts 12 Servings…" at bounding box center [1121, 469] width 283 height 1636
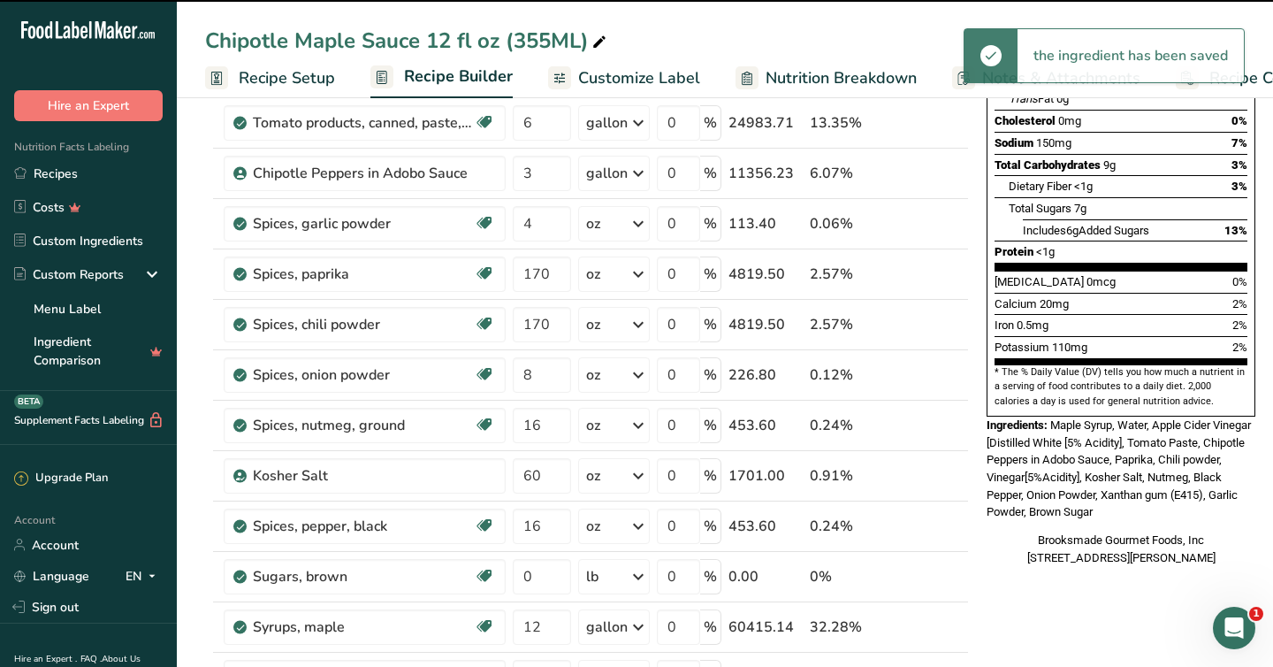
scroll to position [317, 0]
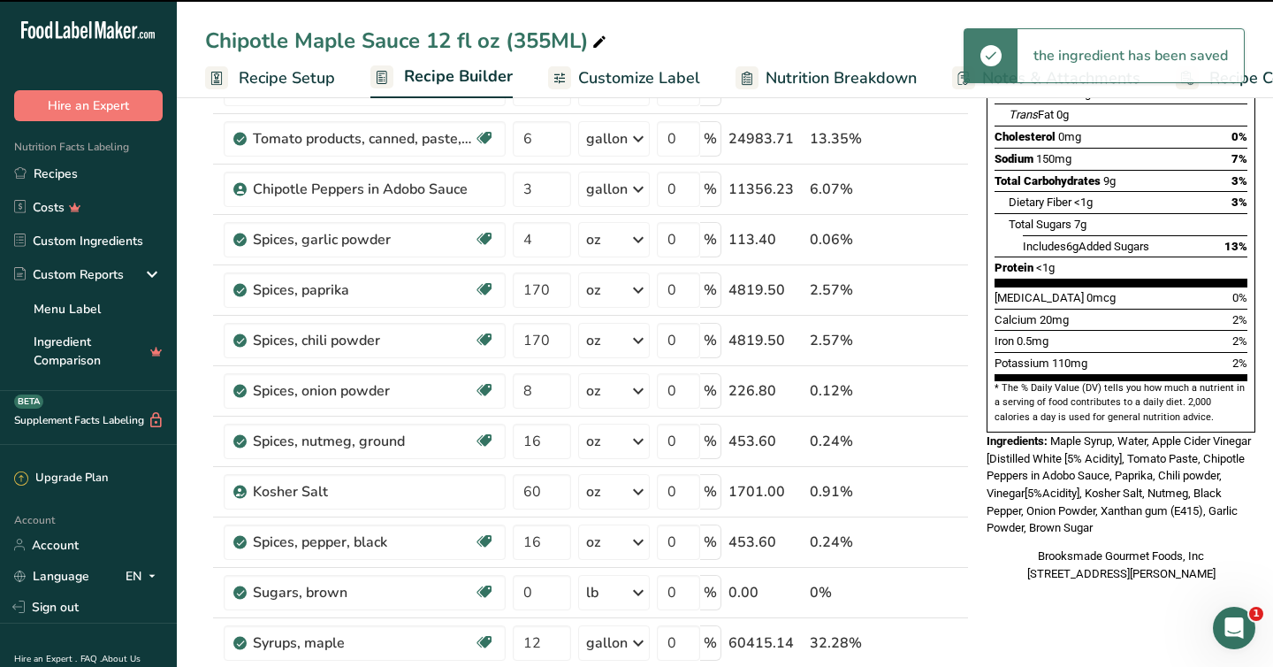
type input "20"
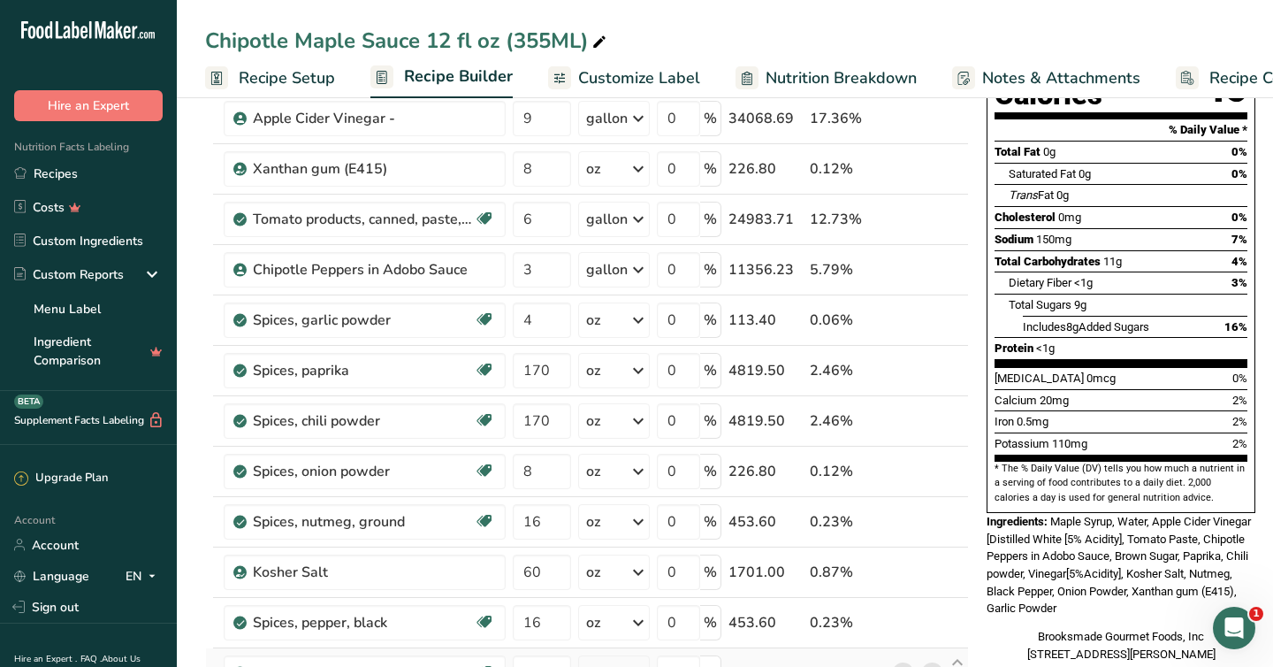
scroll to position [237, 0]
drag, startPoint x: 562, startPoint y: 370, endPoint x: 524, endPoint y: 370, distance: 38.0
click at [526, 370] on input "170" at bounding box center [542, 369] width 58 height 35
type input "180"
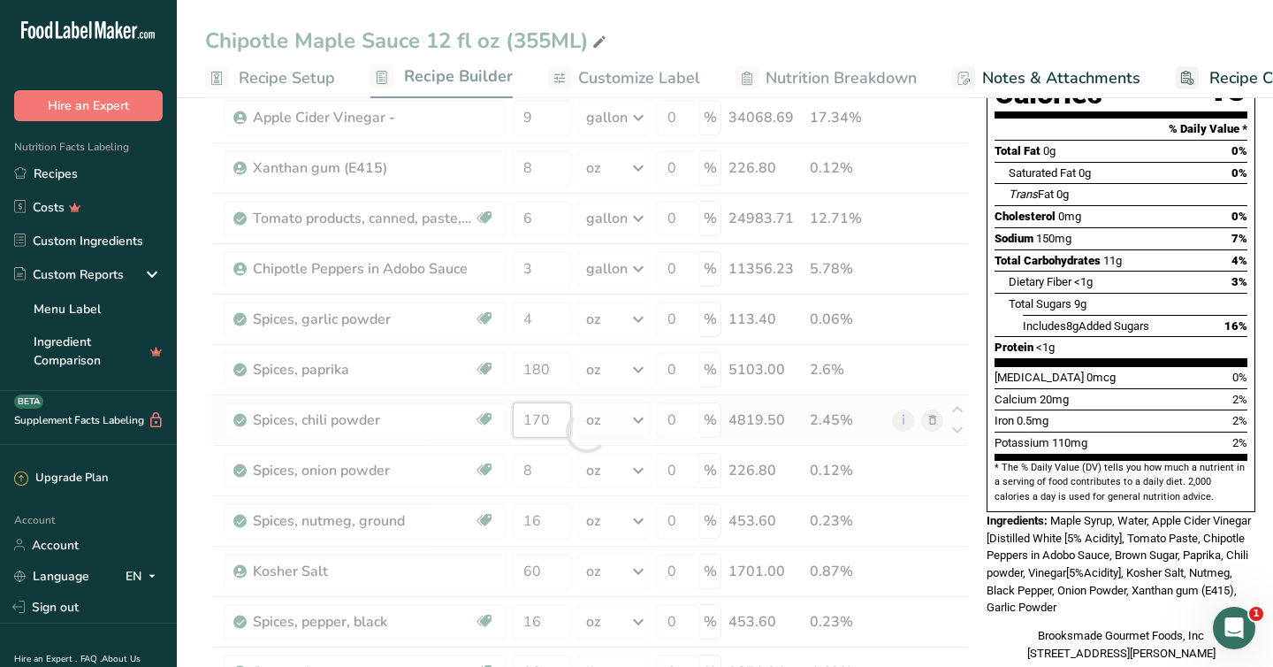
click at [561, 421] on div "Ingredient * Amount * Unit * Waste * .a-a{fill:#347362;}.b-a{fill:#fff;} Grams …" at bounding box center [587, 431] width 764 height 955
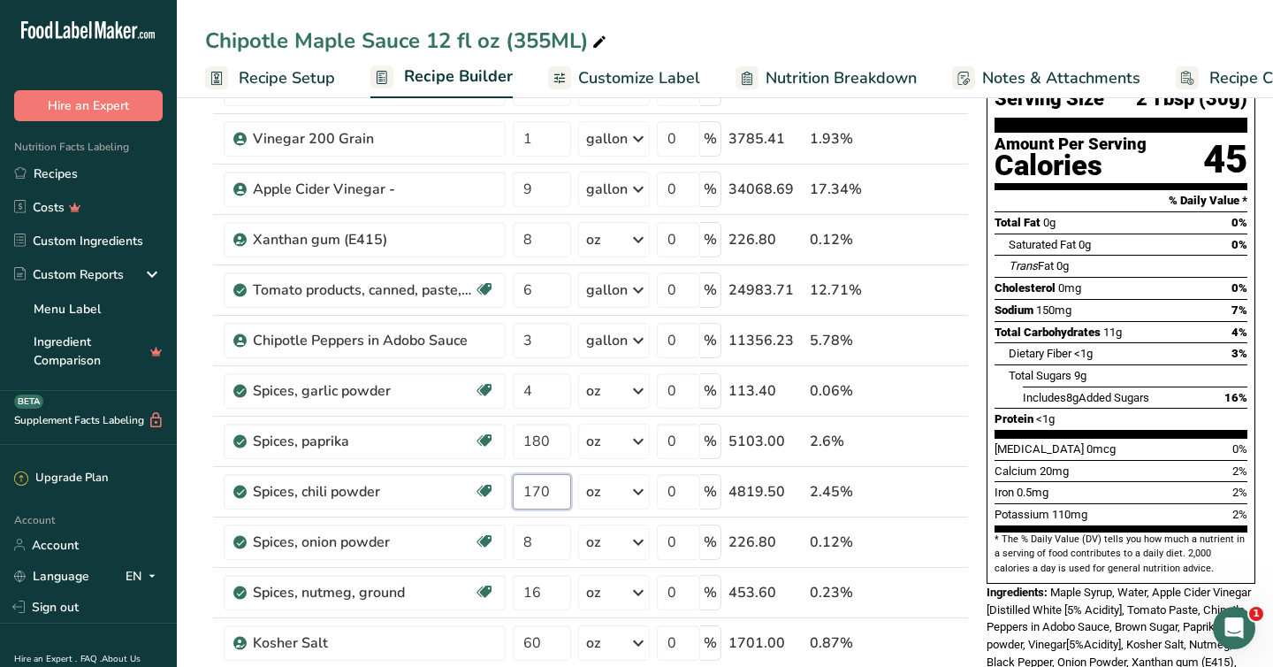
scroll to position [156, 0]
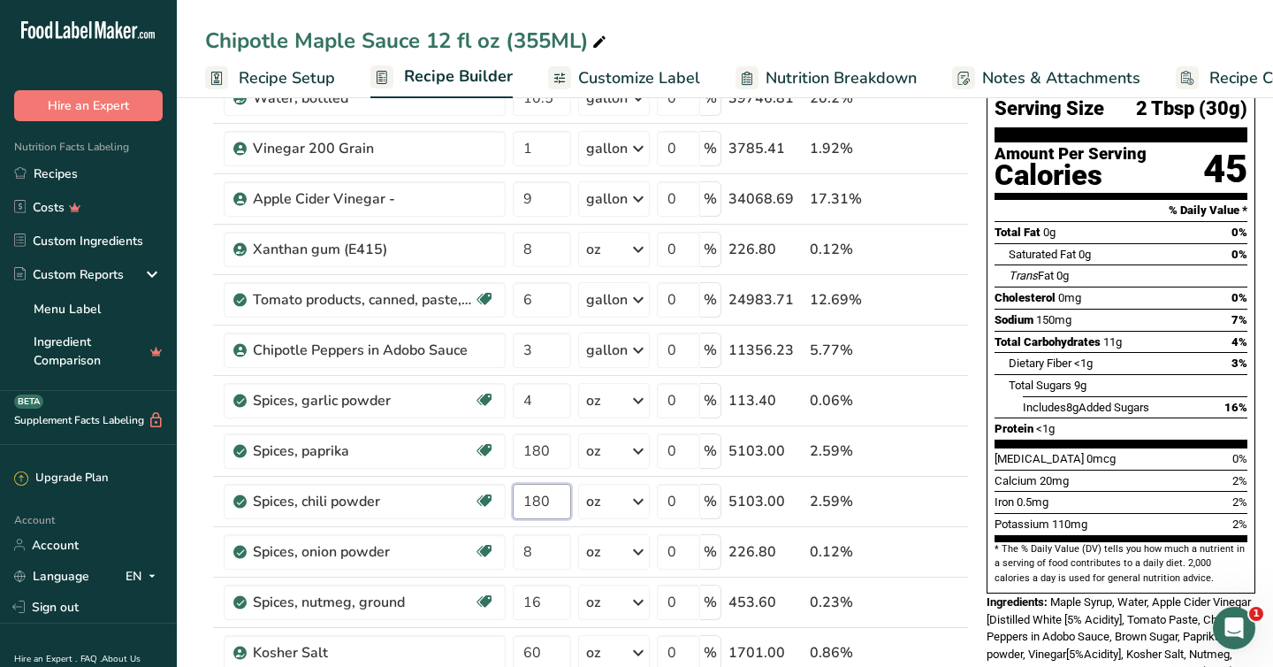
type input "180"
click at [1093, 598] on span "Maple Syrup, Water, Apple Cider Vinegar [Distilled White [5% Acidity], Tomato P…" at bounding box center [1119, 645] width 264 height 100
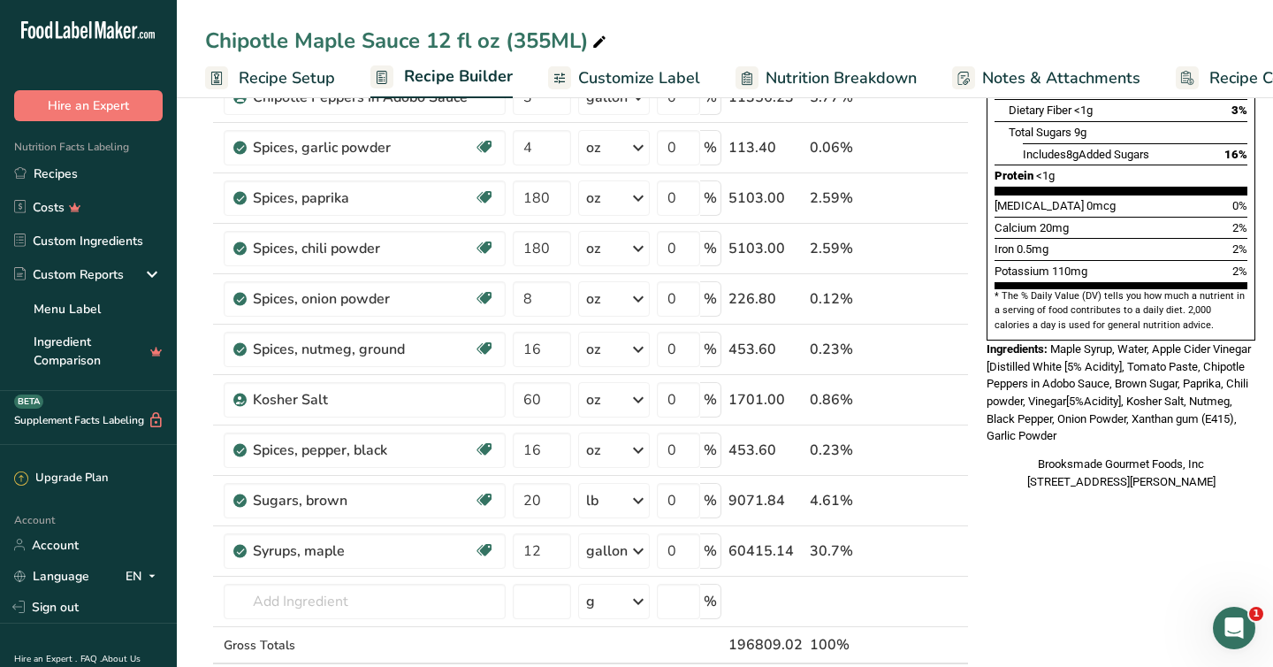
scroll to position [415, 0]
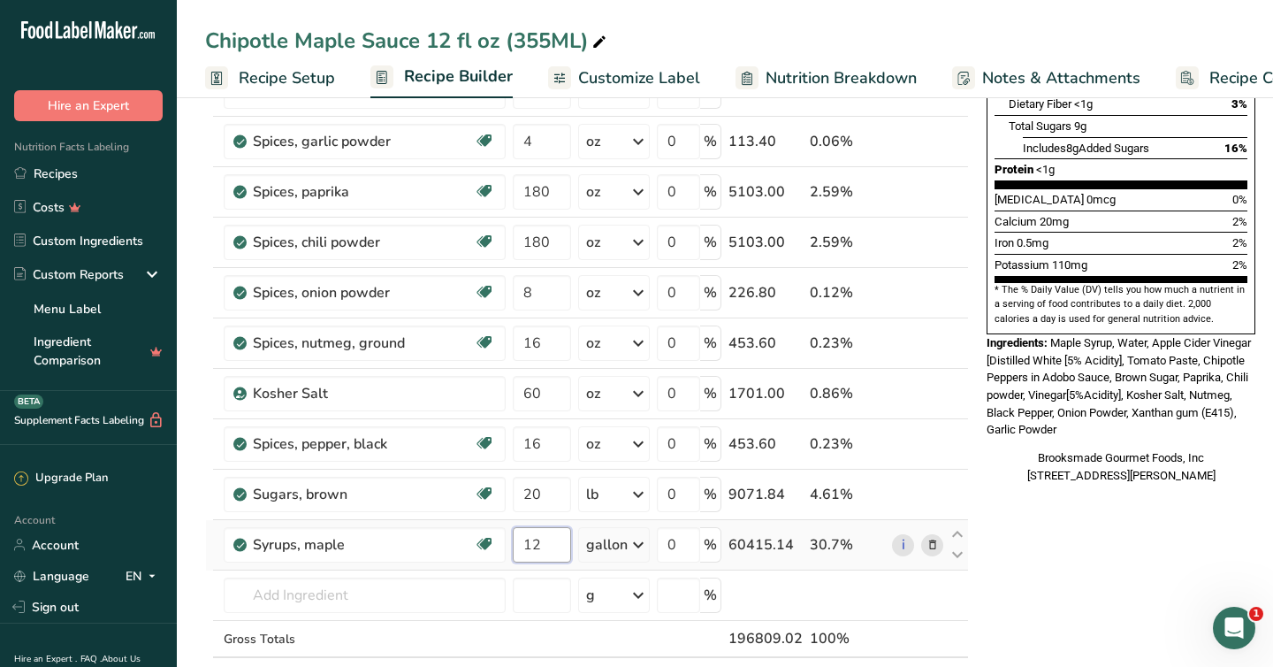
click at [545, 547] on input "12" at bounding box center [542, 544] width 58 height 35
click at [1001, 581] on div "* This label's values have been manually overridden Nutrition Facts 12 Servings…" at bounding box center [1121, 524] width 283 height 1636
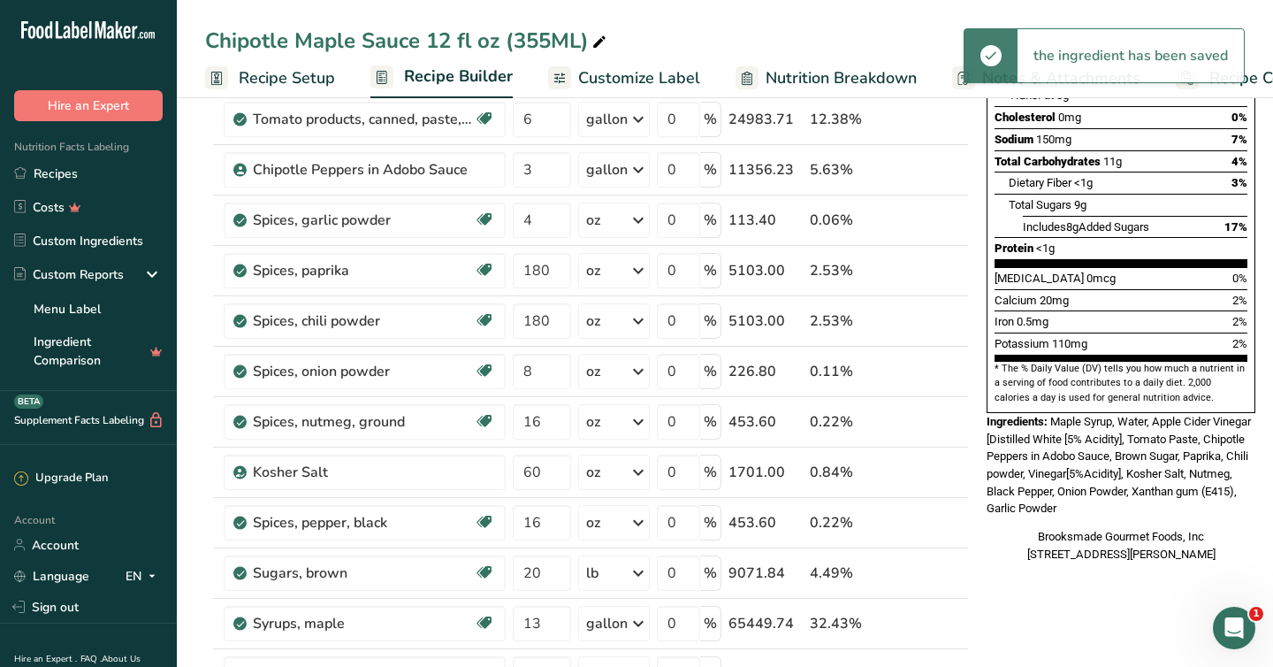
scroll to position [347, 0]
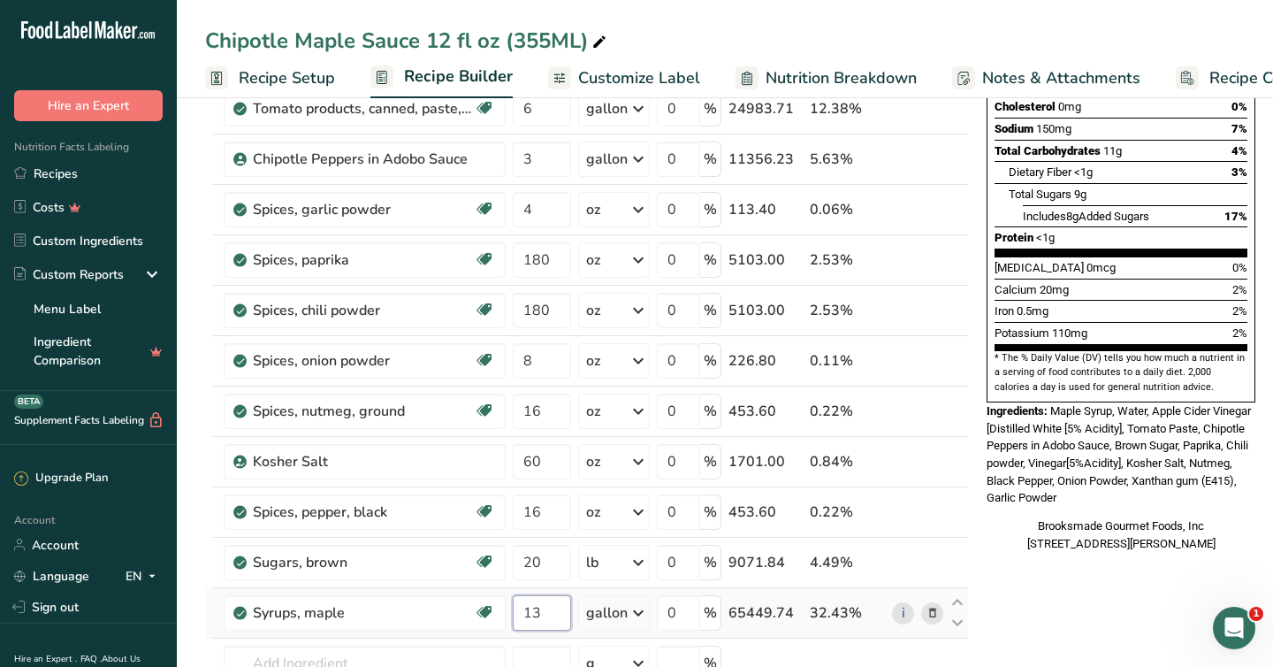
click at [543, 613] on input "13" at bounding box center [542, 612] width 58 height 35
type input "12"
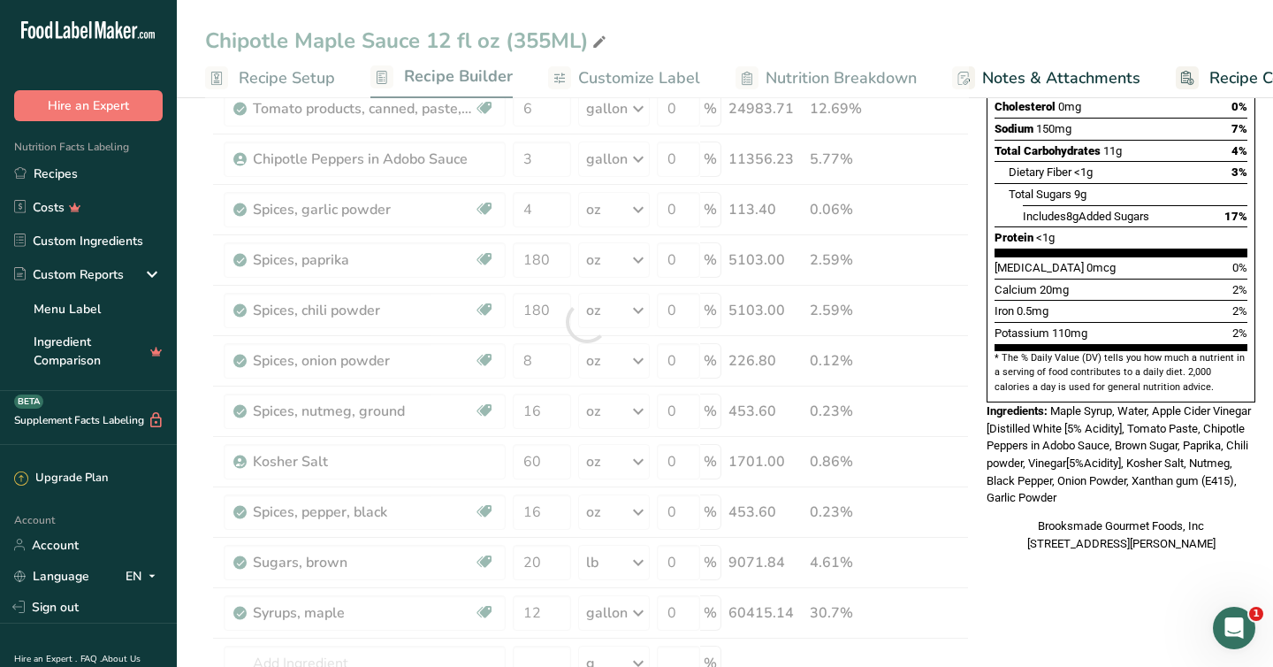
click at [1077, 624] on div "* This label's values have been manually overridden Nutrition Facts 12 Servings…" at bounding box center [1121, 592] width 283 height 1636
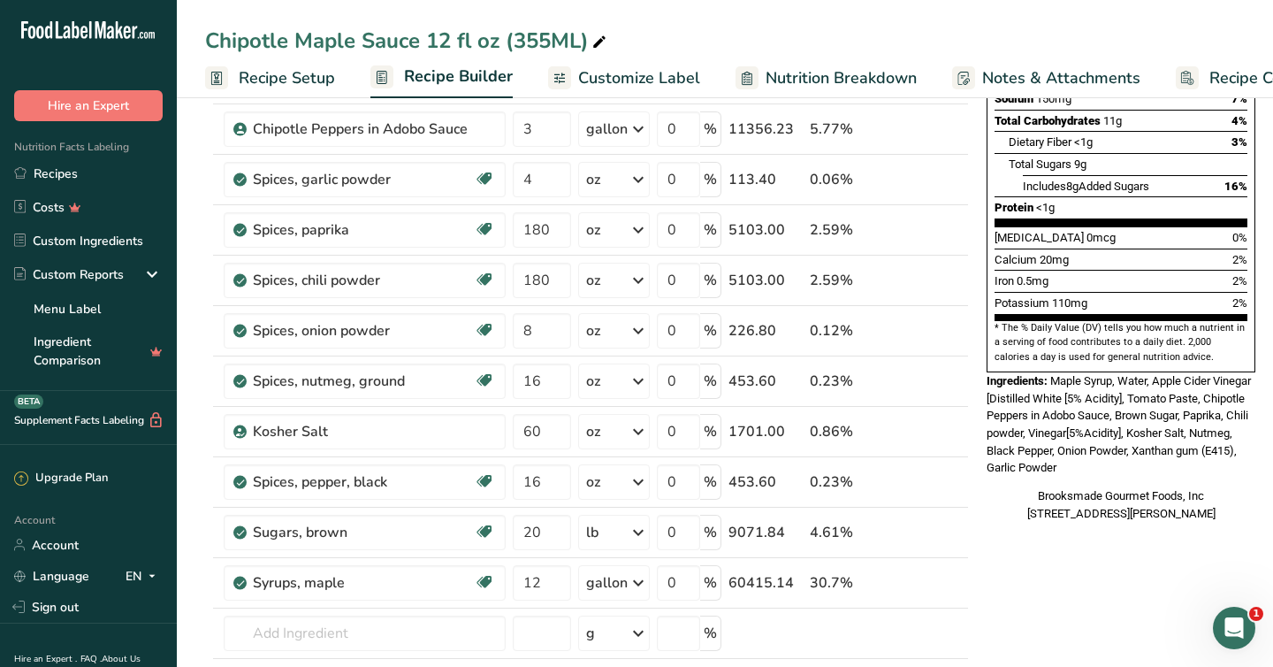
scroll to position [381, 0]
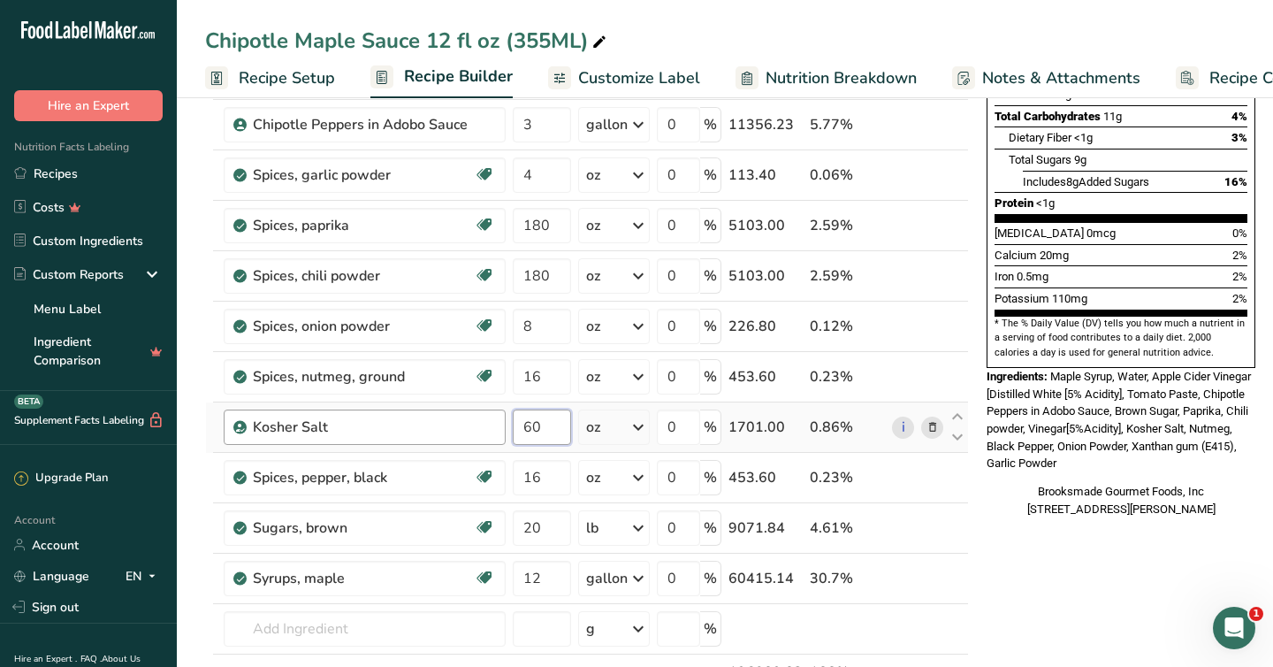
drag, startPoint x: 547, startPoint y: 427, endPoint x: 499, endPoint y: 427, distance: 48.6
click at [499, 427] on tr "Kosher Salt 60 oz Weight Units g kg mg See more Volume Units l Volume units req…" at bounding box center [587, 427] width 762 height 50
type input "70"
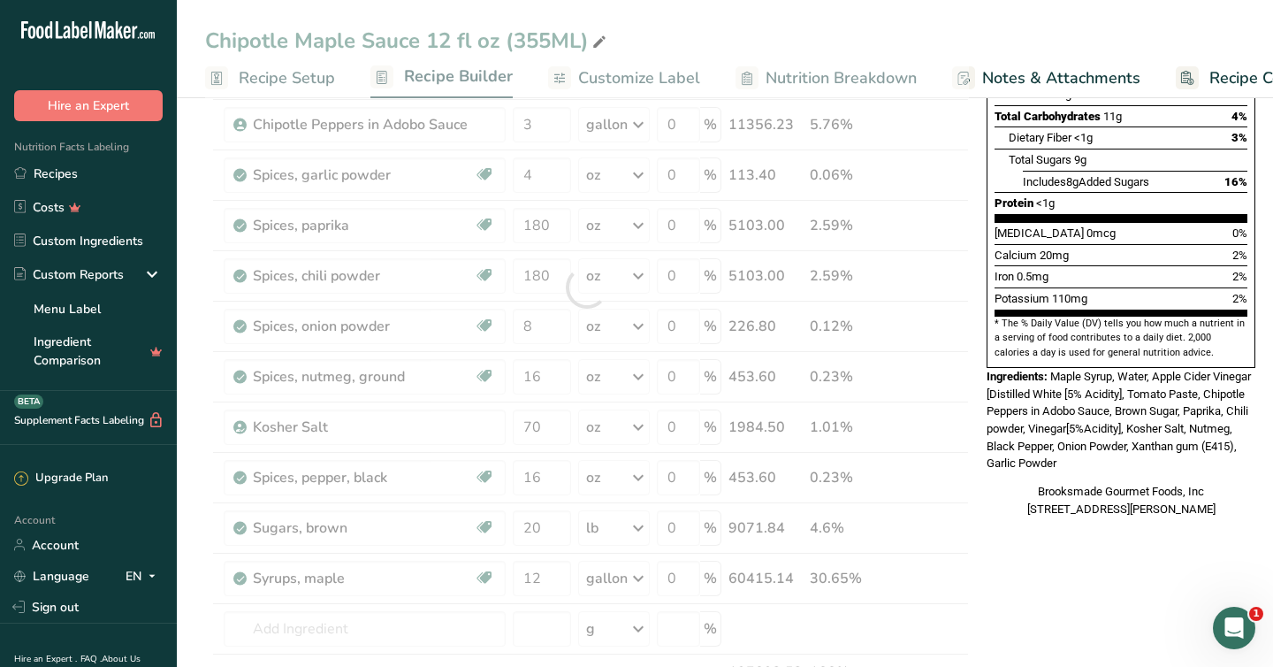
click at [1072, 516] on div "Nutrition Facts 12 Servings Per Container Serving Size 2 Tbsp (30g) Amount Per …" at bounding box center [1121, 139] width 283 height 769
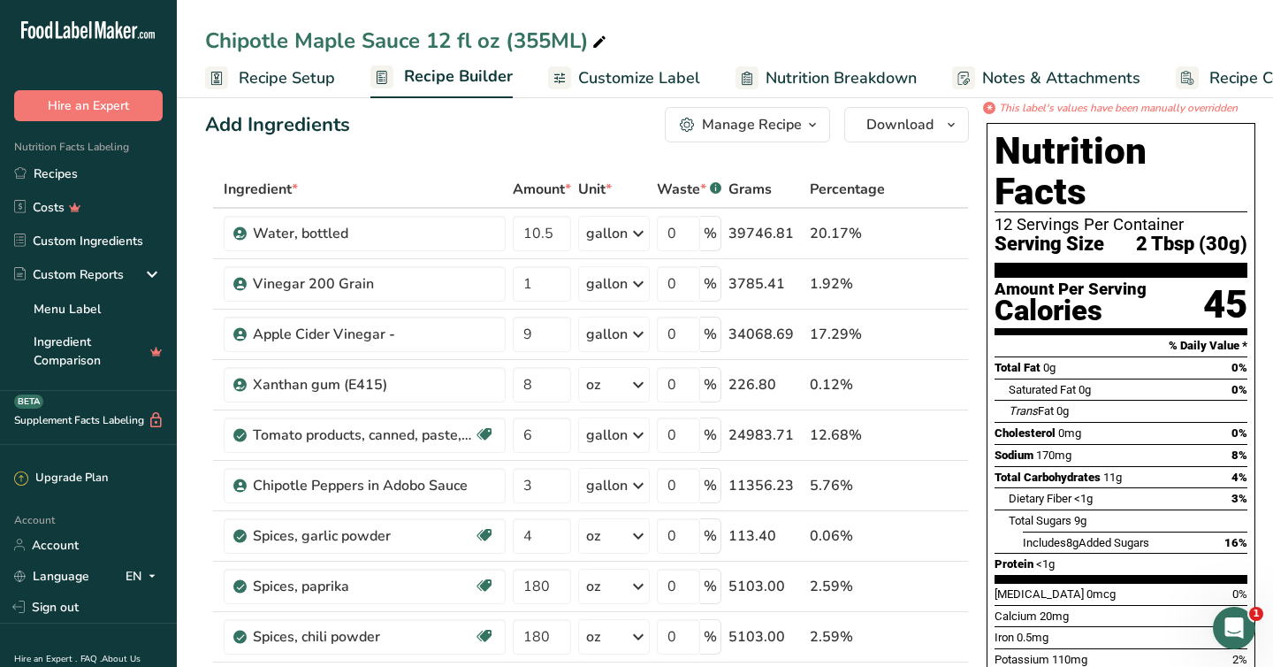
scroll to position [19, 0]
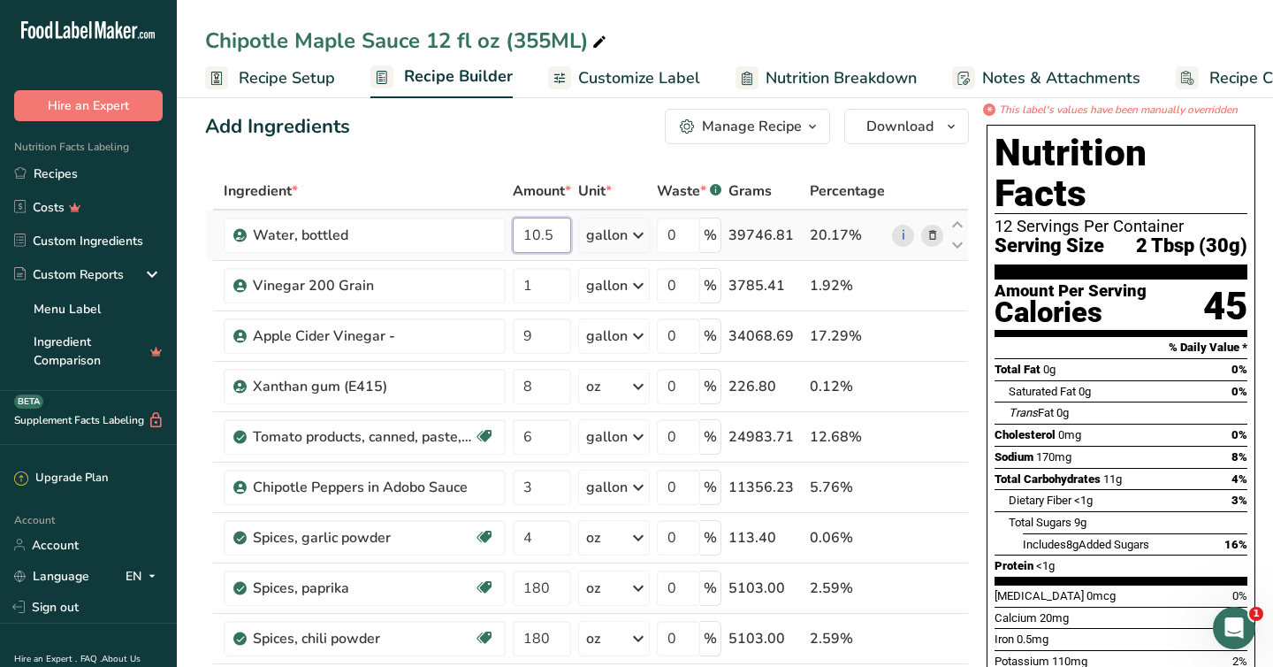
click at [554, 236] on input "10.5" at bounding box center [542, 235] width 58 height 35
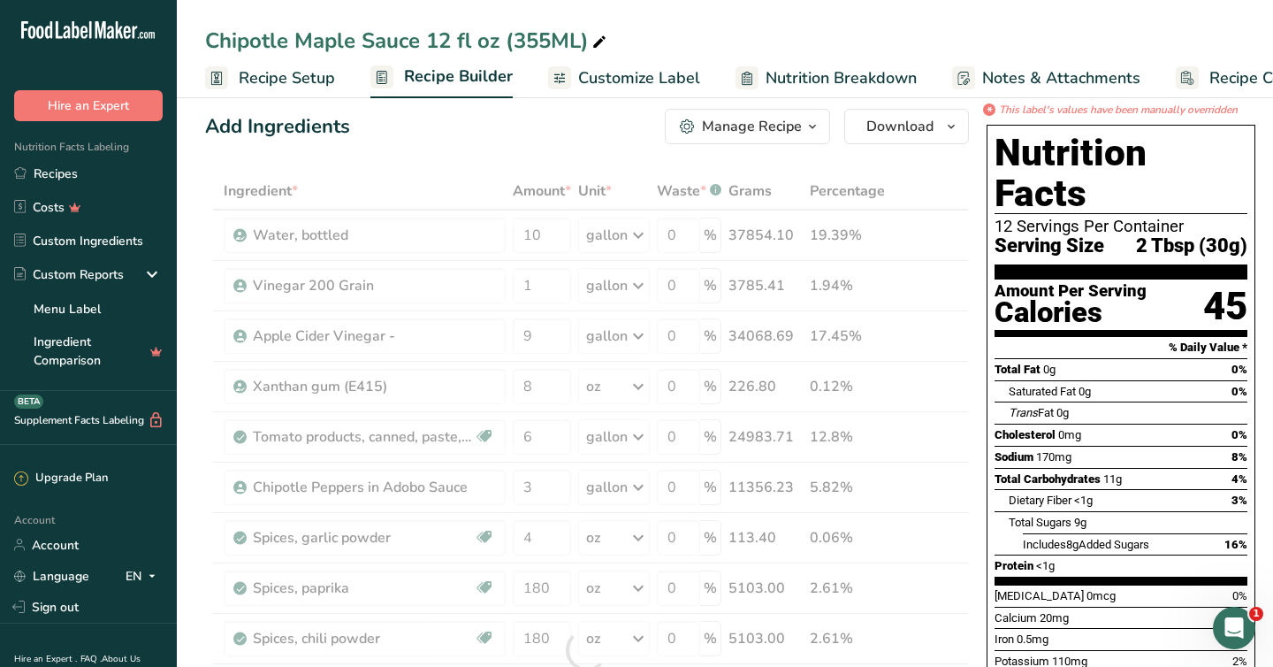
click at [929, 183] on div "Ingredient * Amount * Unit * Waste * .a-a{fill:#347362;}.b-a{fill:#fff;} Grams …" at bounding box center [587, 649] width 764 height 955
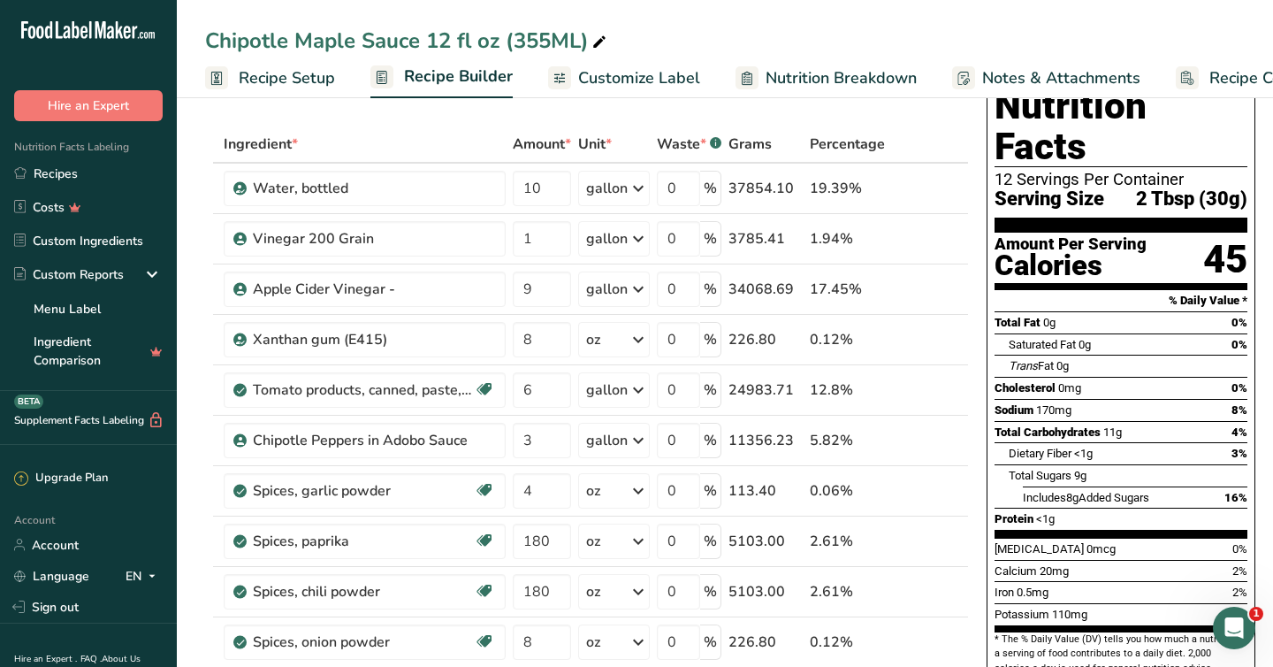
scroll to position [74, 0]
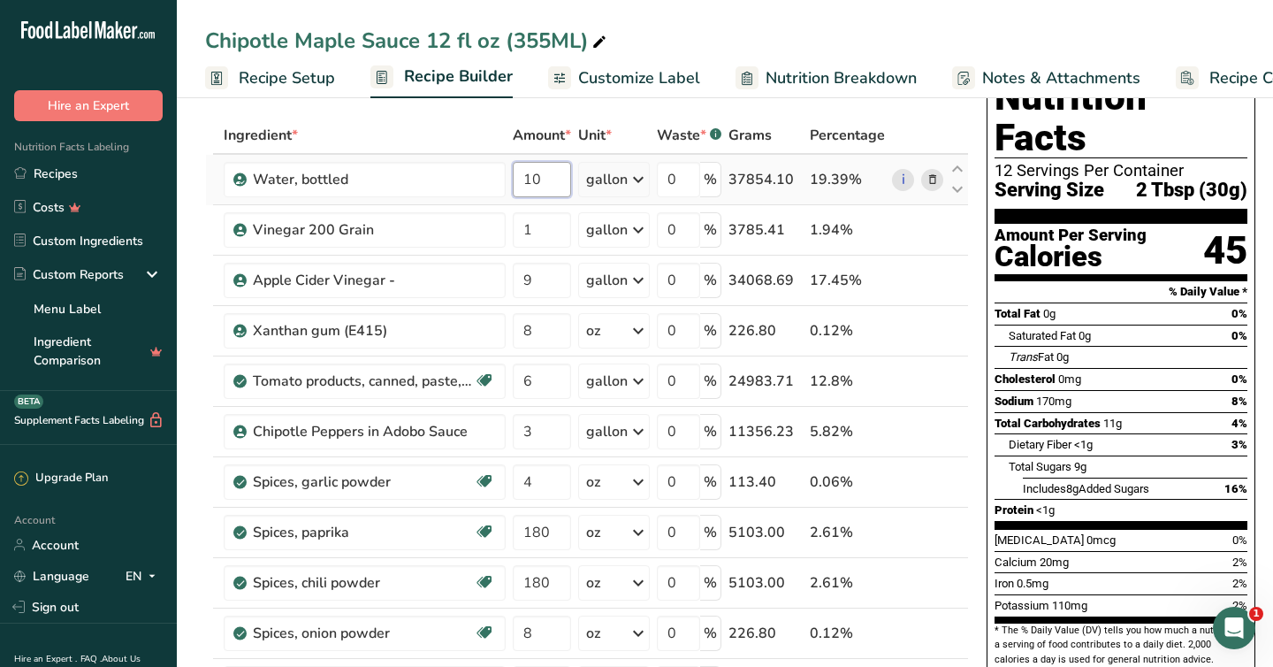
click at [541, 178] on input "10" at bounding box center [542, 179] width 58 height 35
type input "1"
type input "9"
click at [935, 124] on div "Ingredient * Amount * Unit * Waste * .a-a{fill:#347362;}.b-a{fill:#fff;} Grams …" at bounding box center [587, 594] width 764 height 955
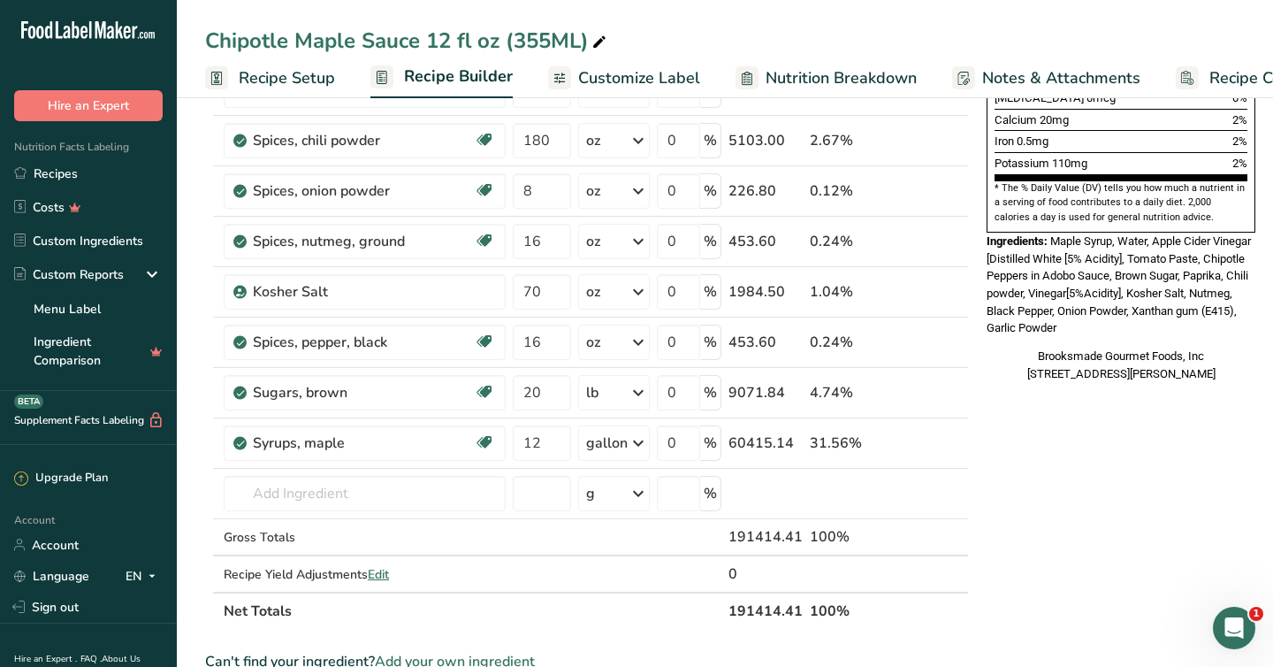
scroll to position [499, 0]
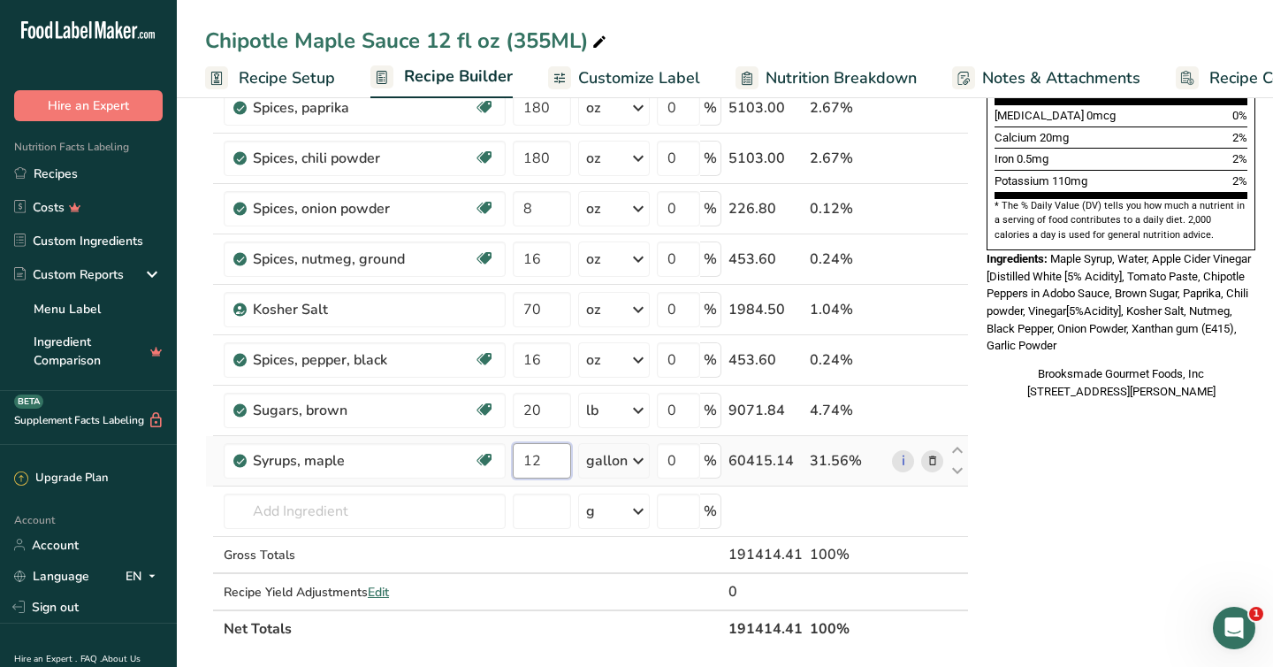
click at [542, 460] on input "12" at bounding box center [542, 460] width 58 height 35
click at [1048, 508] on div "* This label's values have been manually overridden Nutrition Facts 12 Servings…" at bounding box center [1121, 439] width 283 height 1636
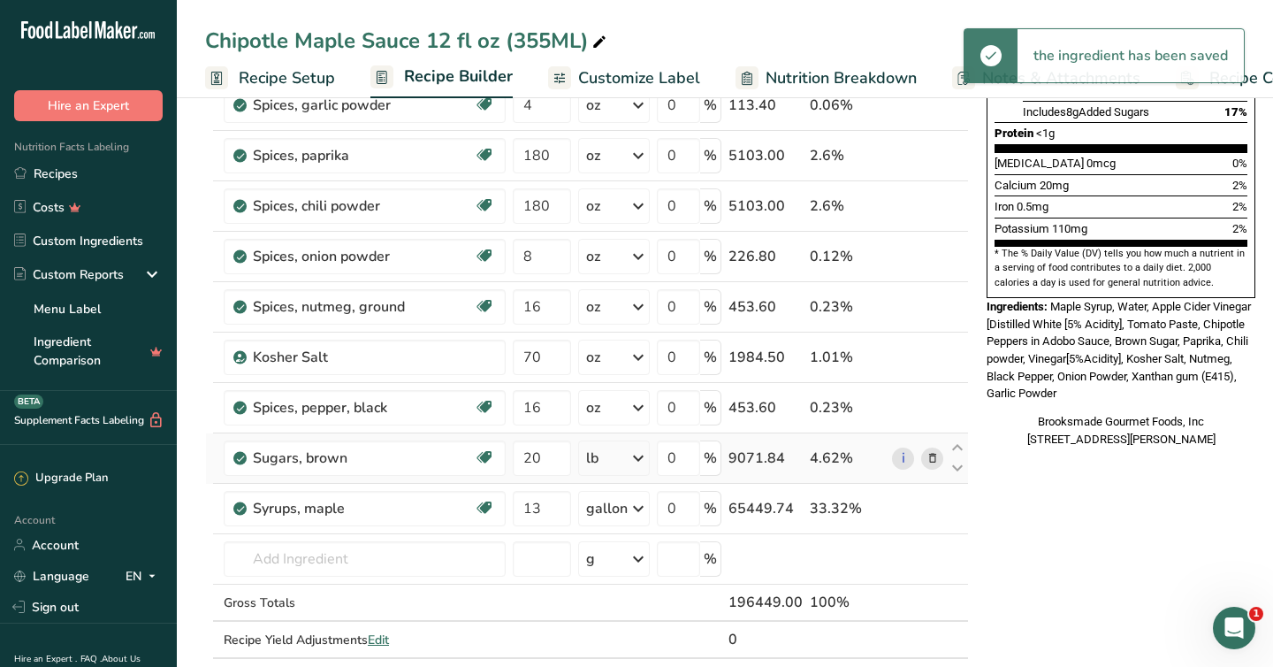
scroll to position [453, 0]
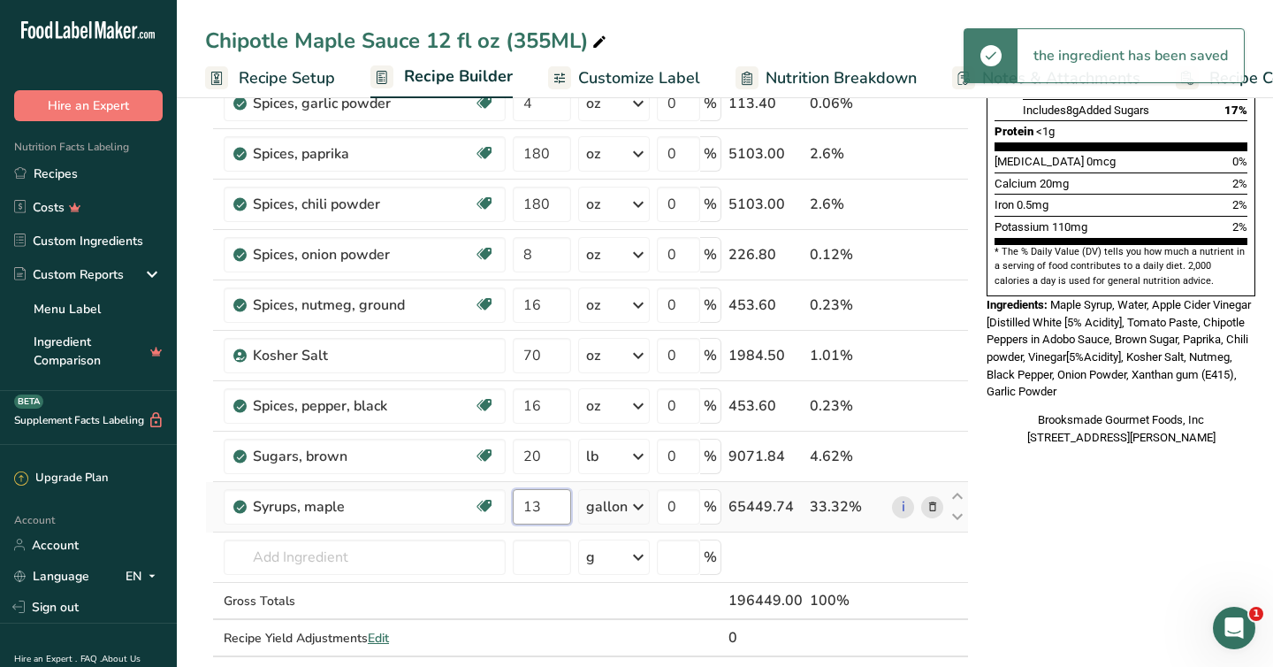
click at [545, 509] on input "13" at bounding box center [542, 506] width 58 height 35
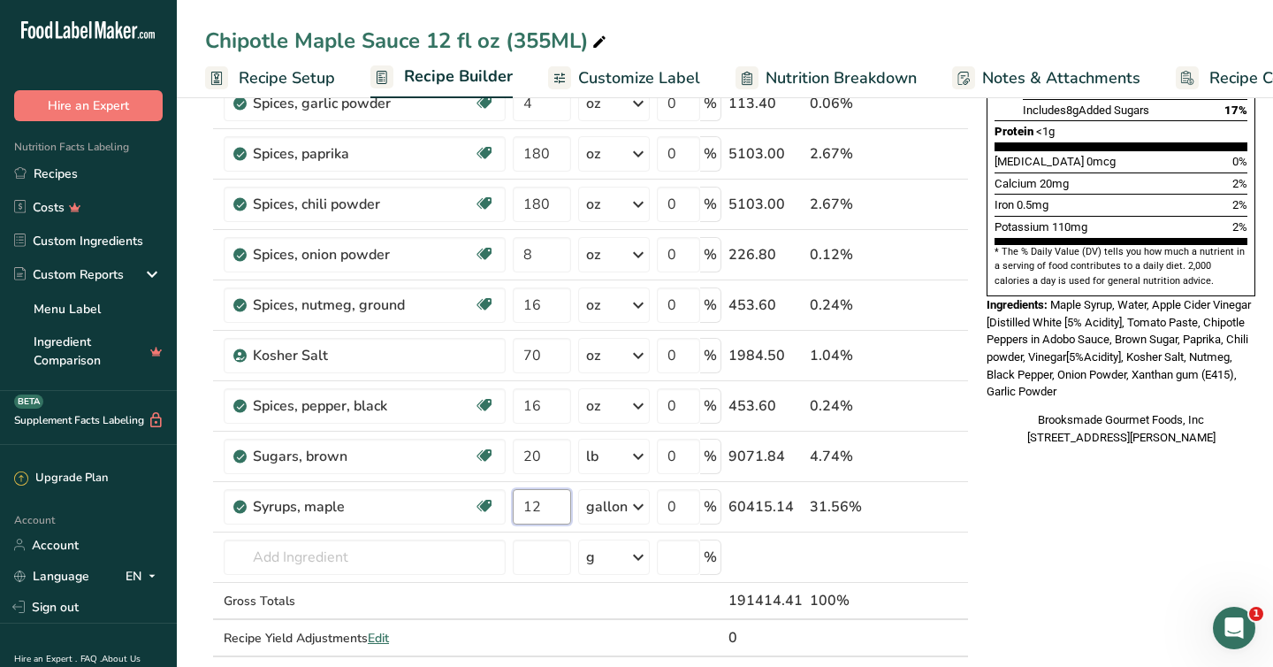
type input "12"
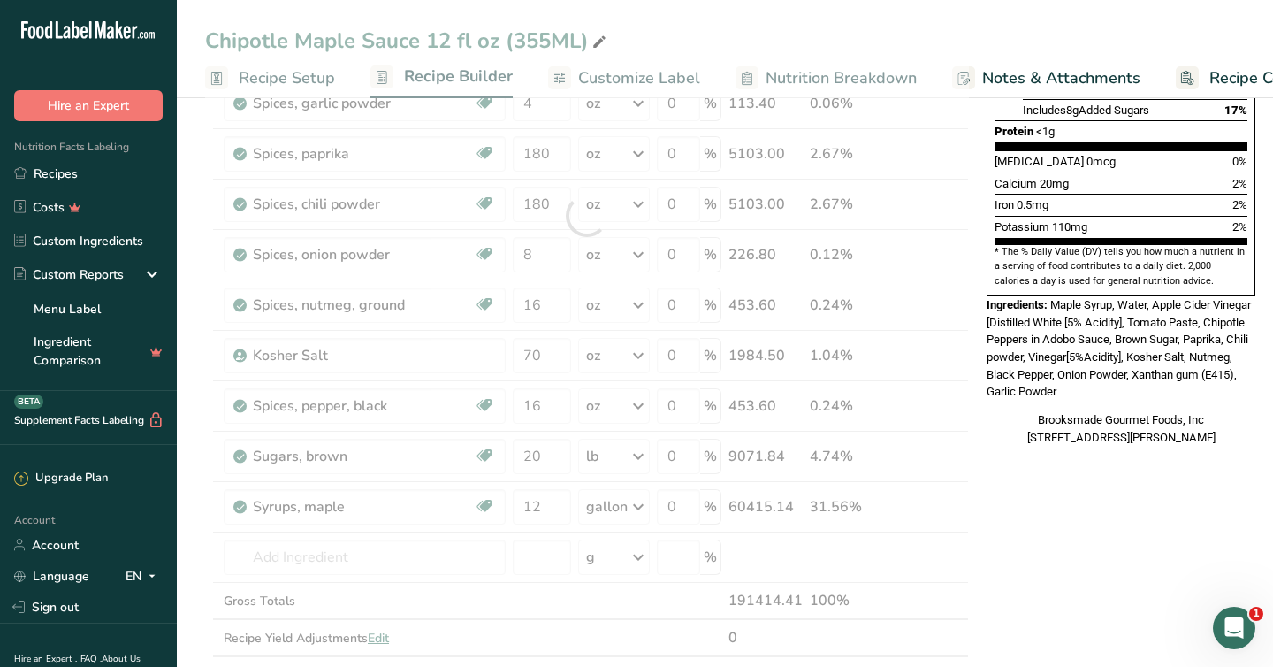
click at [1079, 552] on div "* This label's values have been manually overridden Nutrition Facts 12 Servings…" at bounding box center [1121, 485] width 283 height 1636
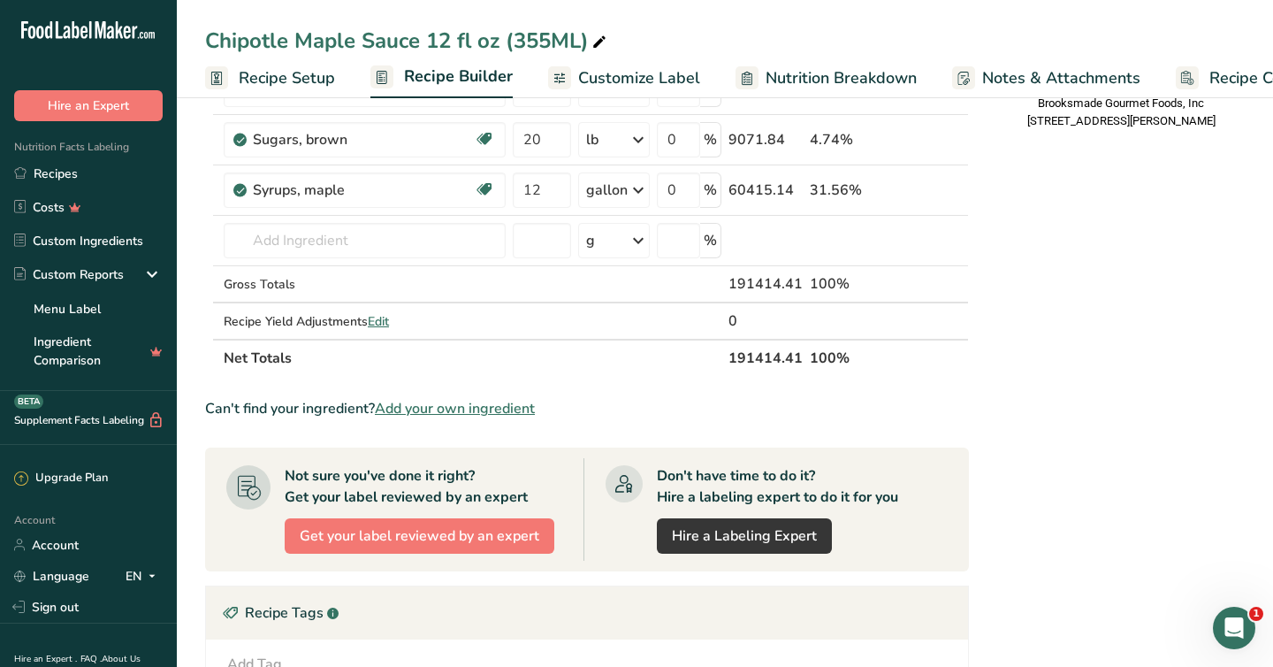
scroll to position [0, 0]
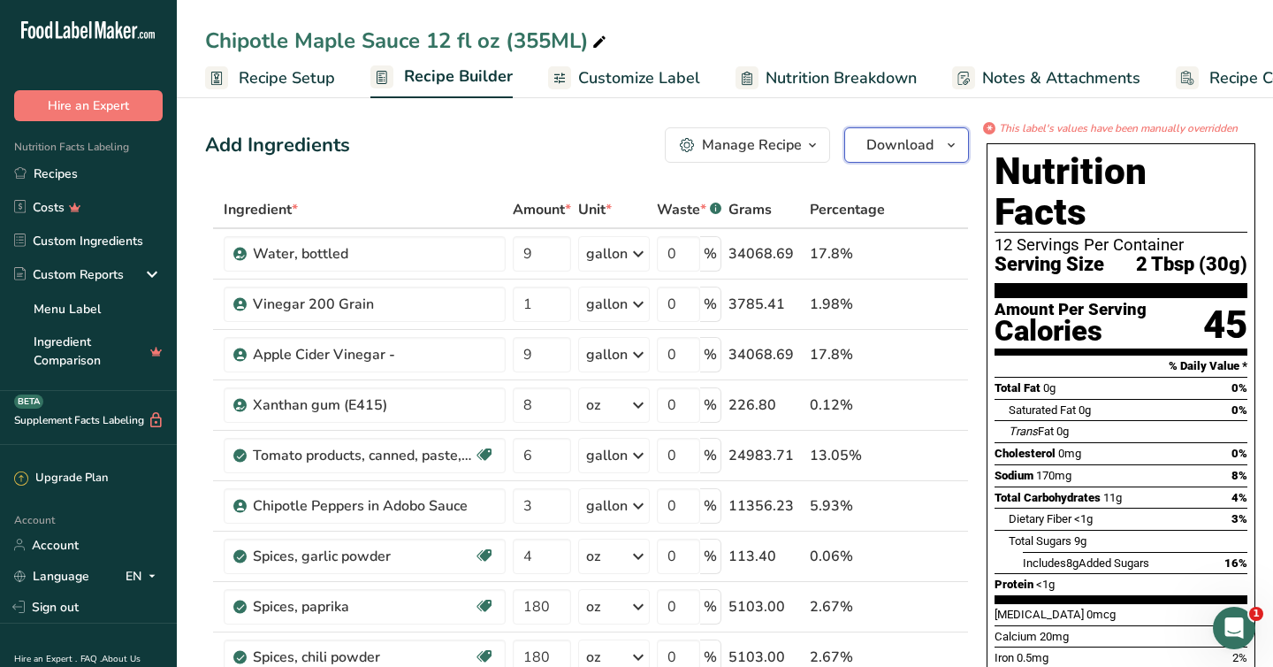
click at [880, 145] on span "Download" at bounding box center [900, 144] width 67 height 21
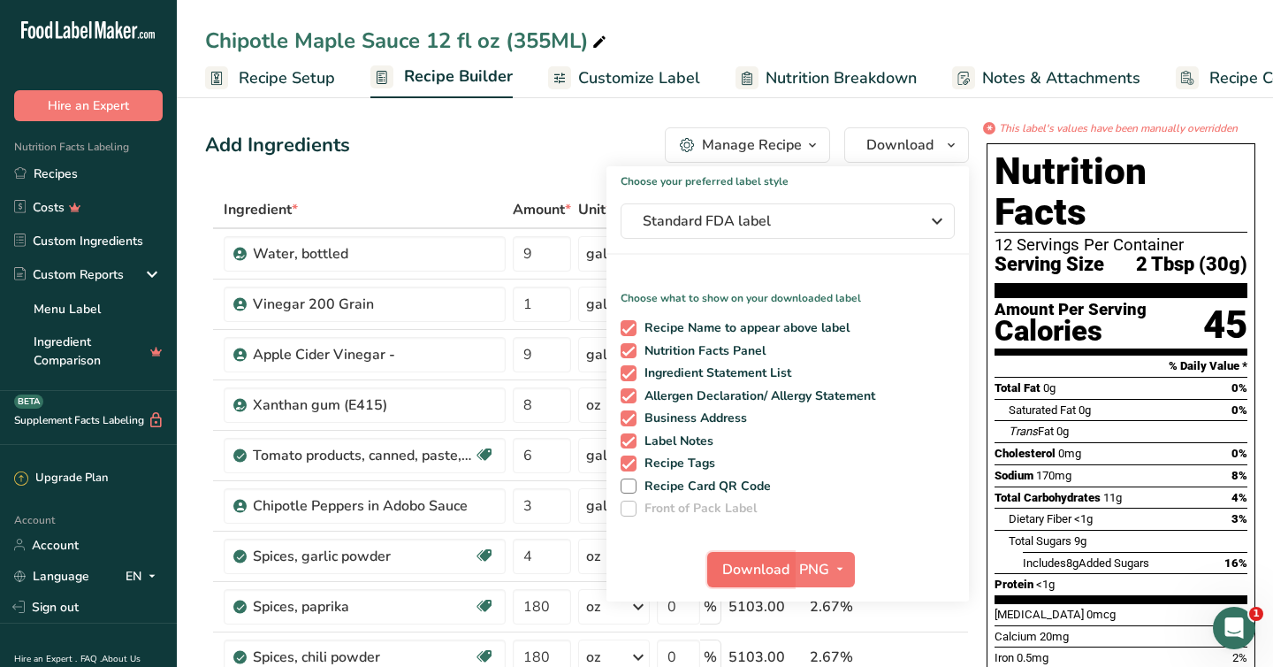
click at [747, 571] on span "Download" at bounding box center [756, 569] width 67 height 21
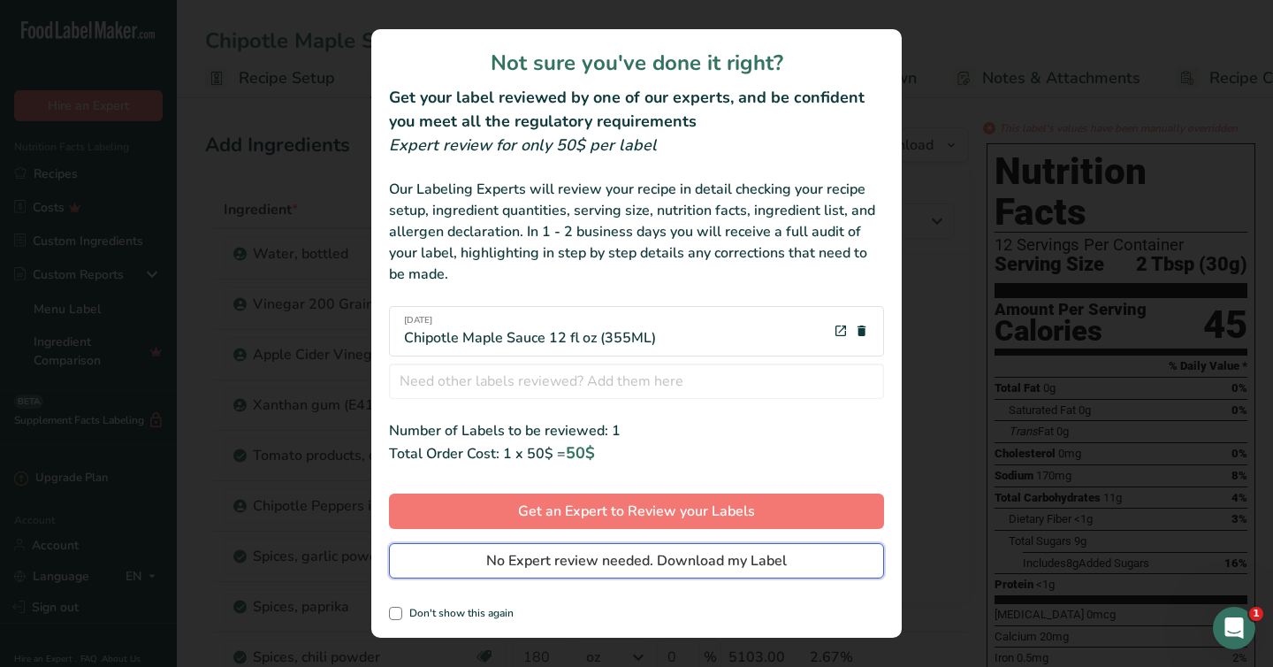
click at [513, 567] on span "No Expert review needed. Download my Label" at bounding box center [636, 560] width 301 height 21
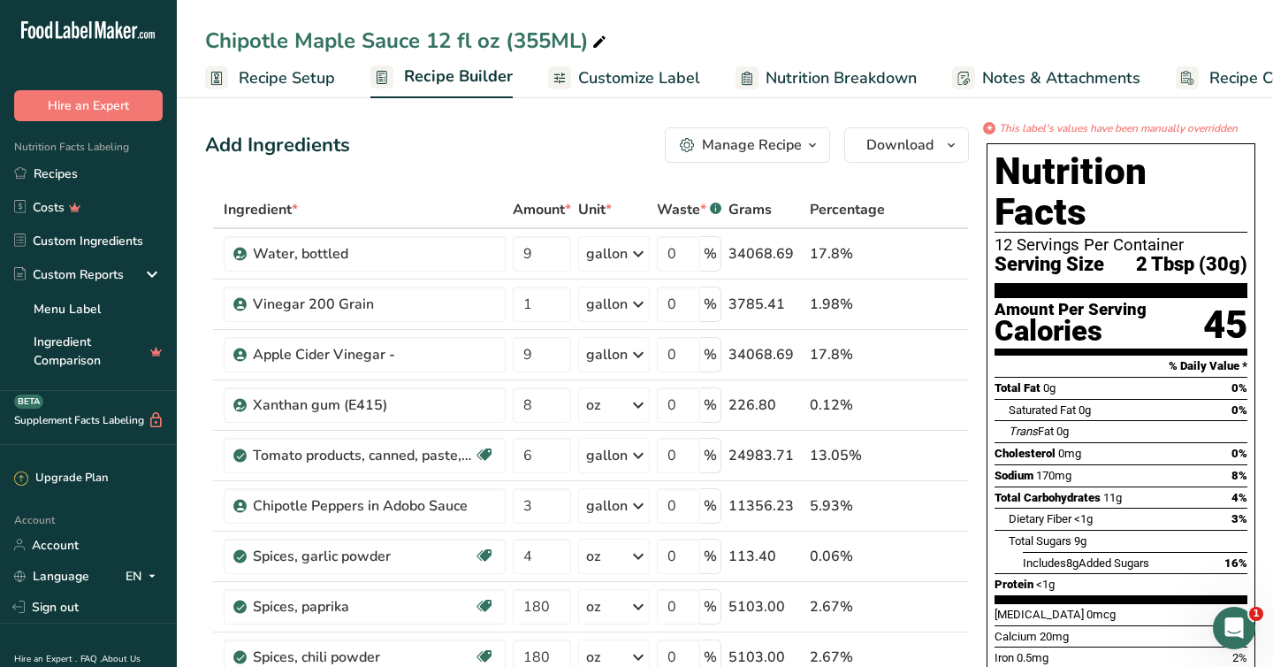
click at [609, 82] on span "Customize Label" at bounding box center [639, 78] width 122 height 24
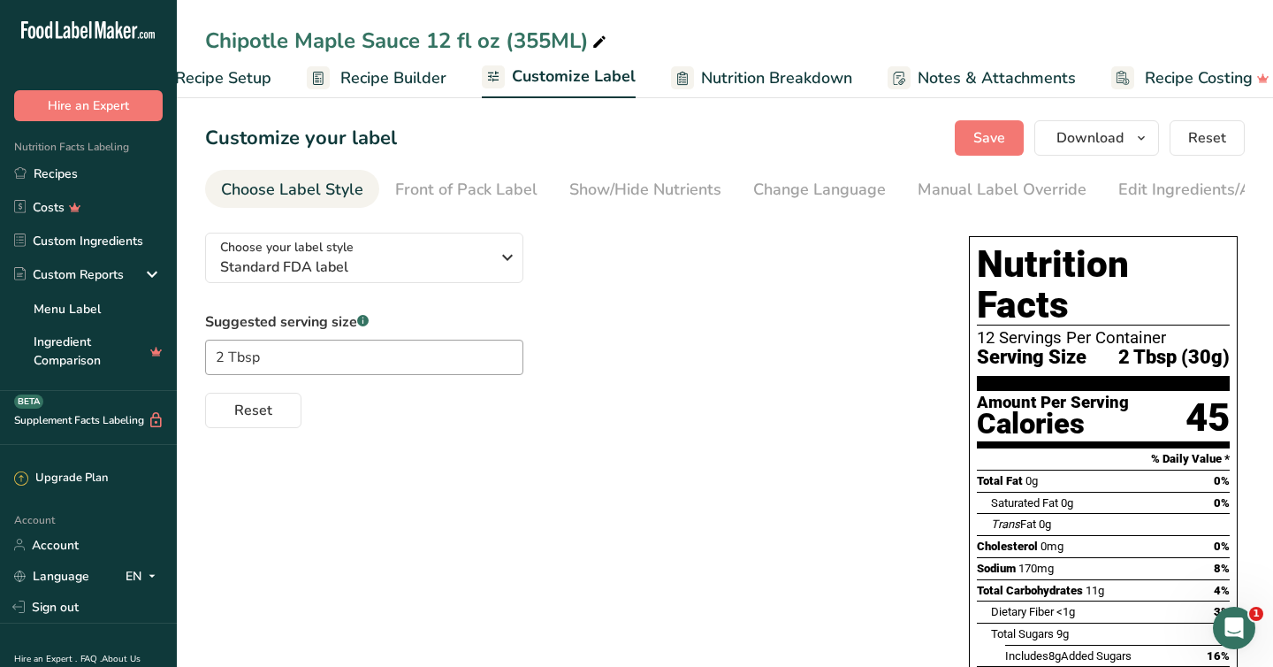
scroll to position [0, 88]
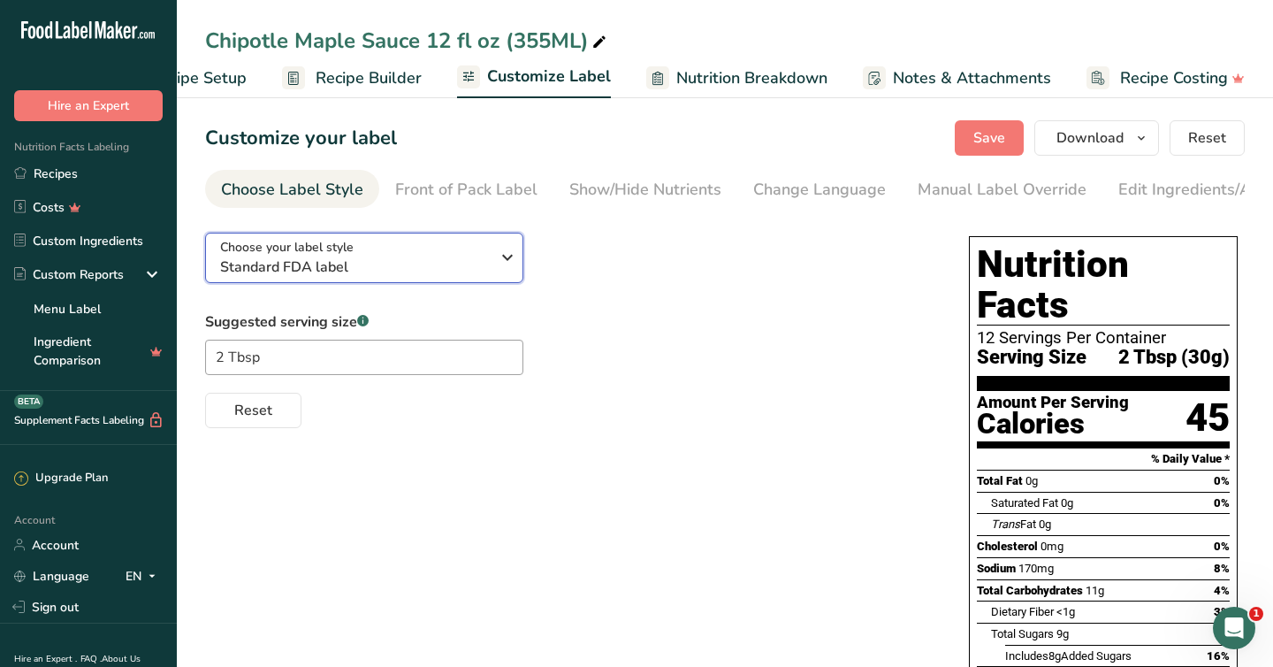
click at [406, 249] on div "Choose your label style Standard FDA label" at bounding box center [355, 258] width 270 height 40
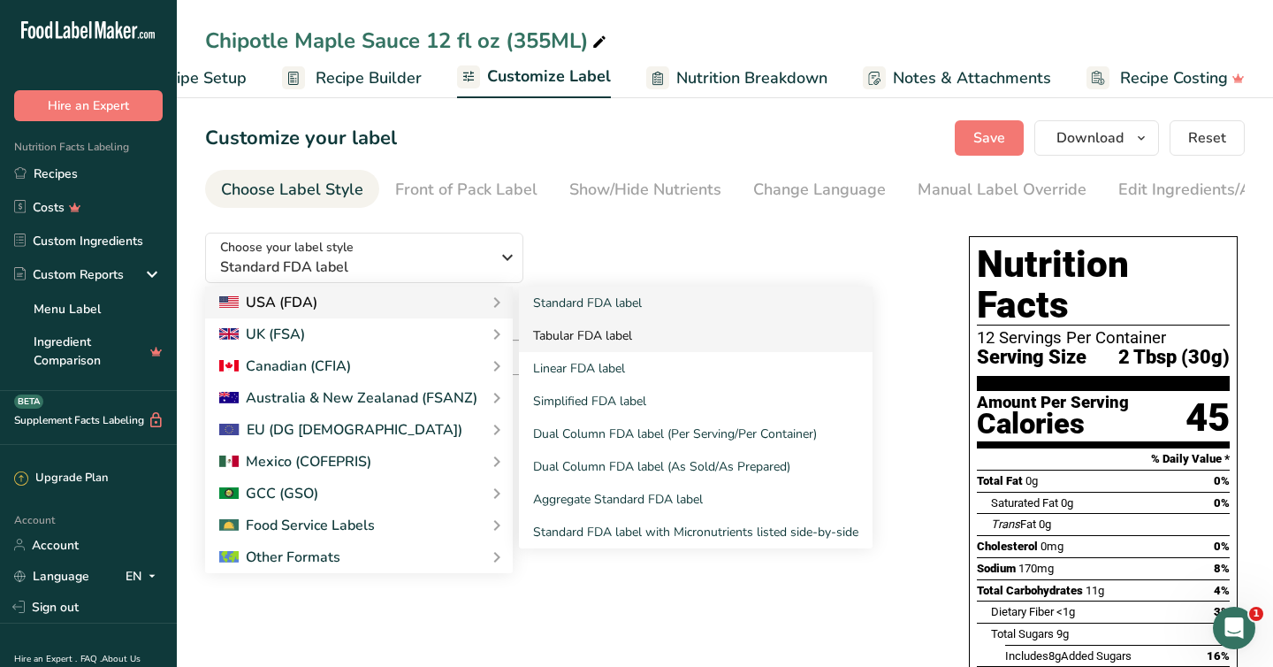
click at [570, 339] on link "Tabular FDA label" at bounding box center [696, 335] width 354 height 33
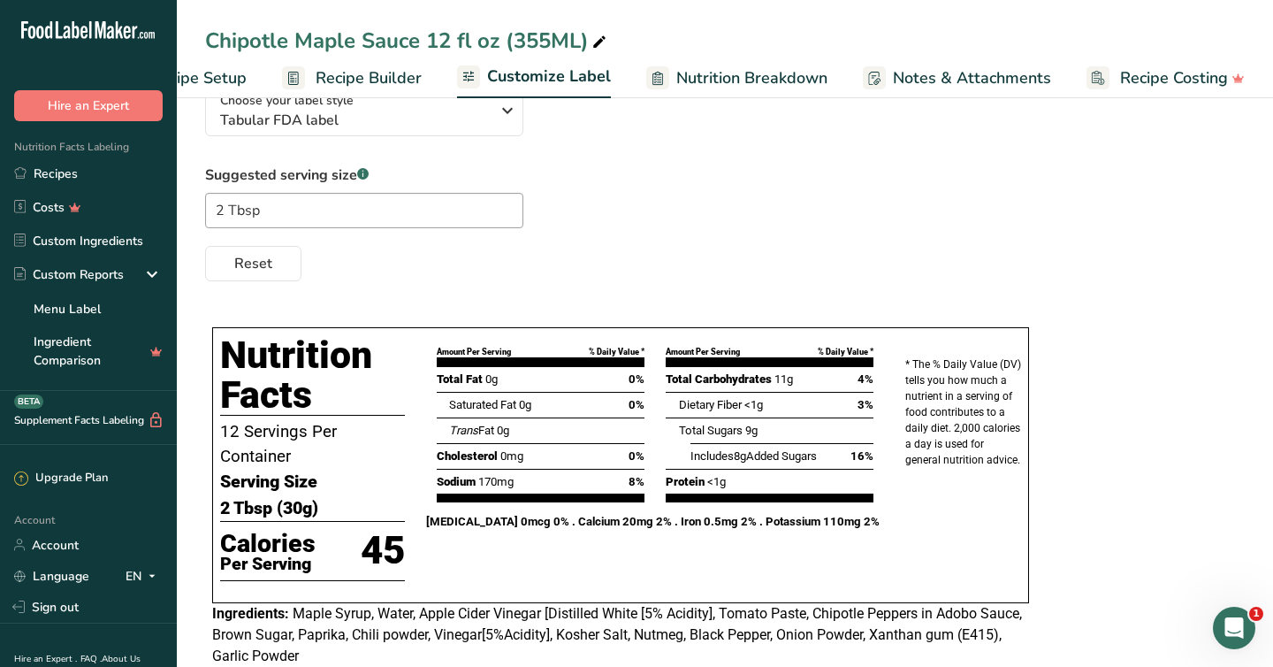
scroll to position [0, 0]
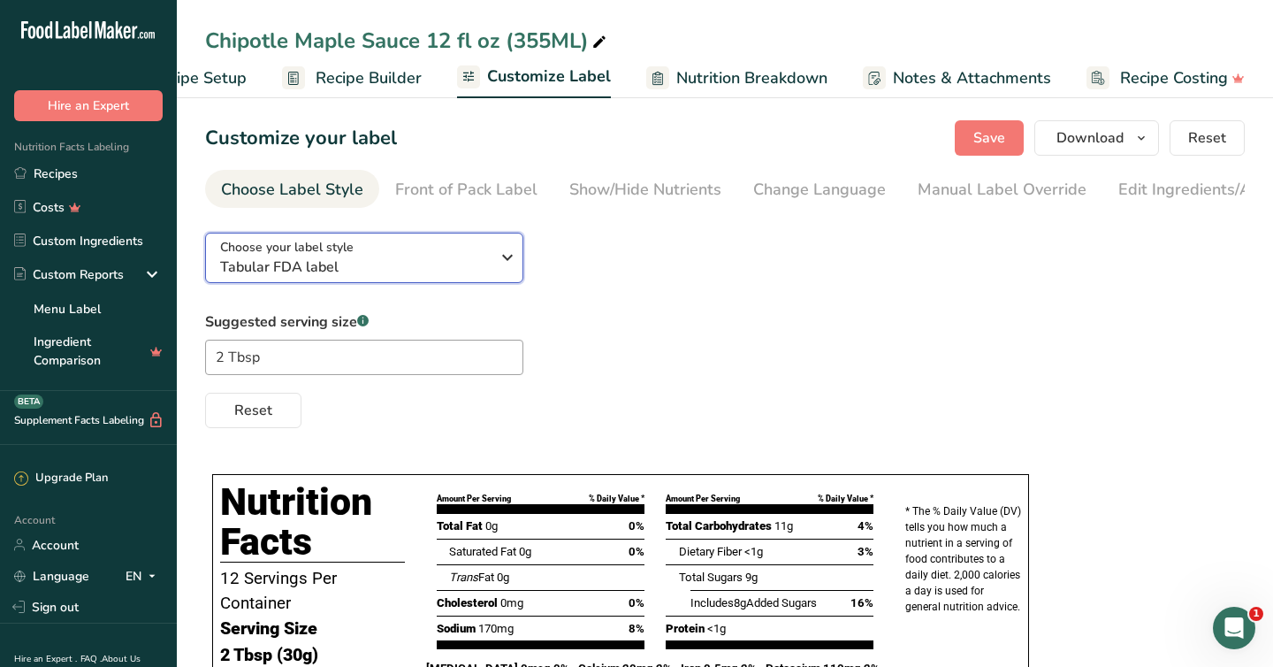
click at [437, 264] on span "Tabular FDA label" at bounding box center [355, 266] width 270 height 21
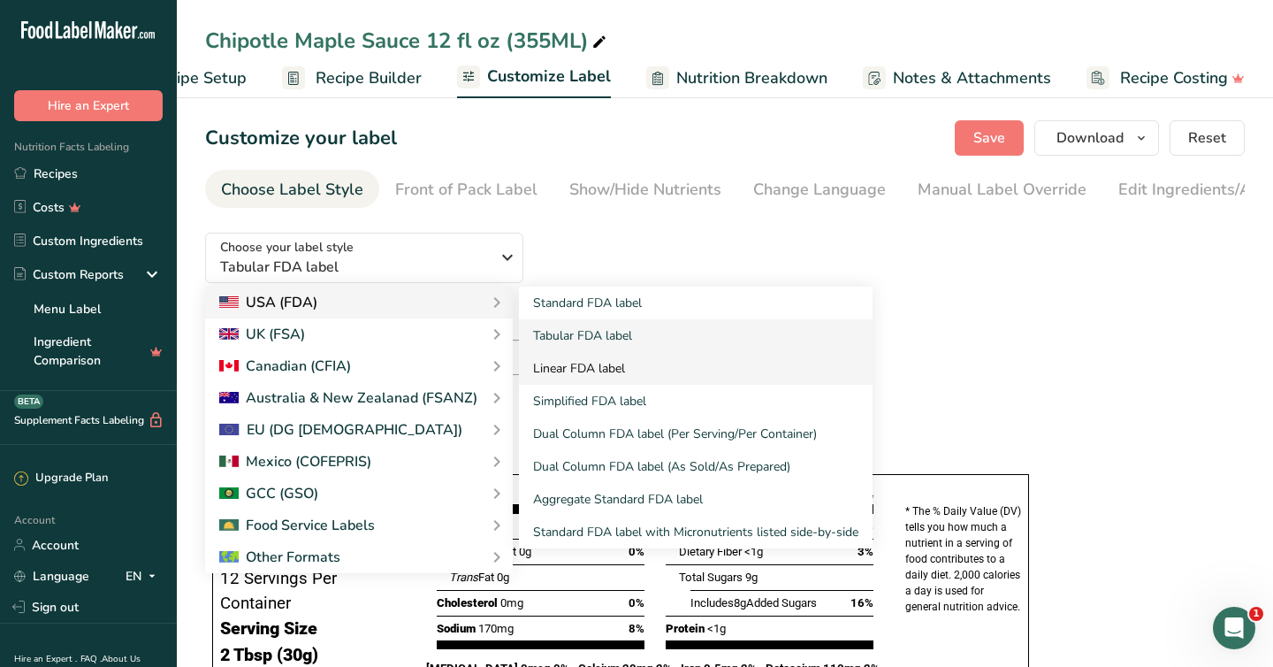
click at [577, 374] on link "Linear FDA label" at bounding box center [696, 368] width 354 height 33
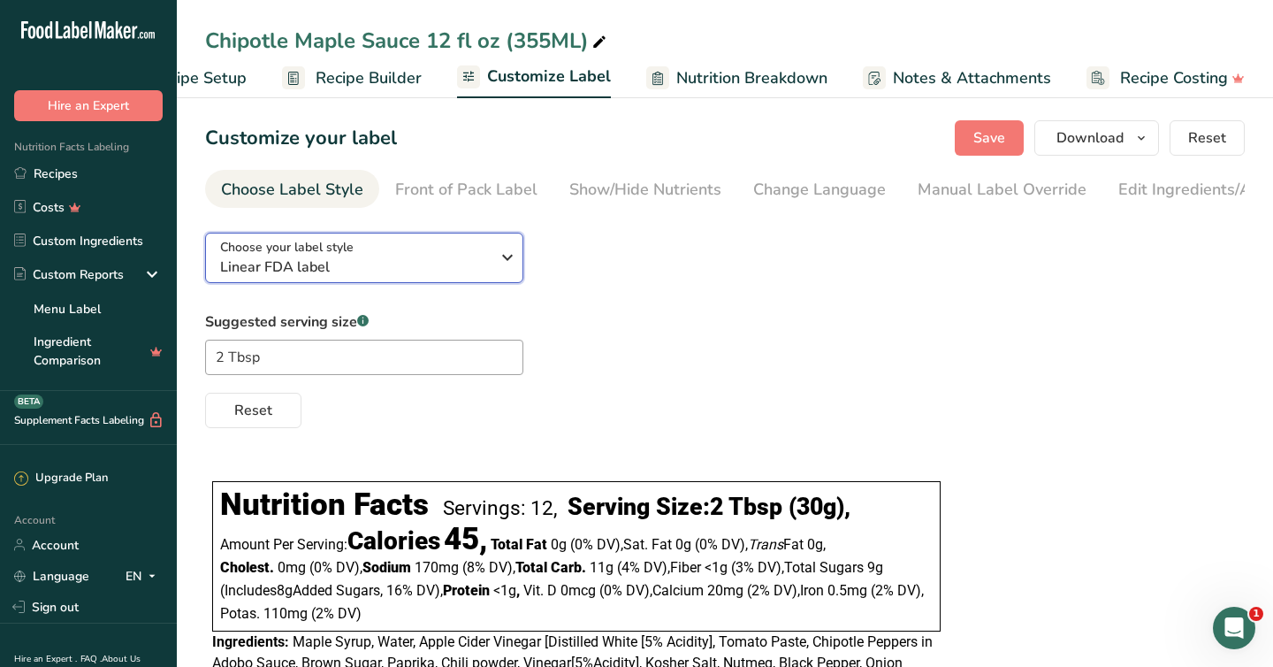
click at [430, 240] on button "Choose your label style Linear FDA label" at bounding box center [364, 258] width 318 height 50
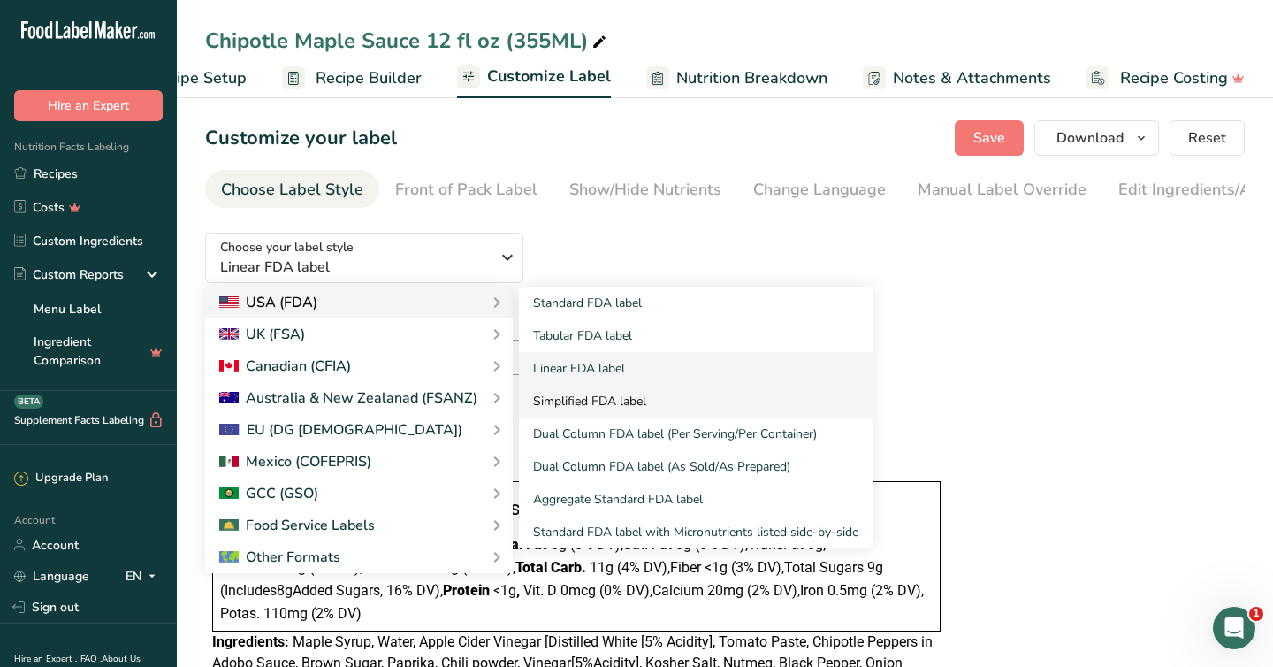
click at [593, 409] on link "Simplified FDA label" at bounding box center [696, 401] width 354 height 33
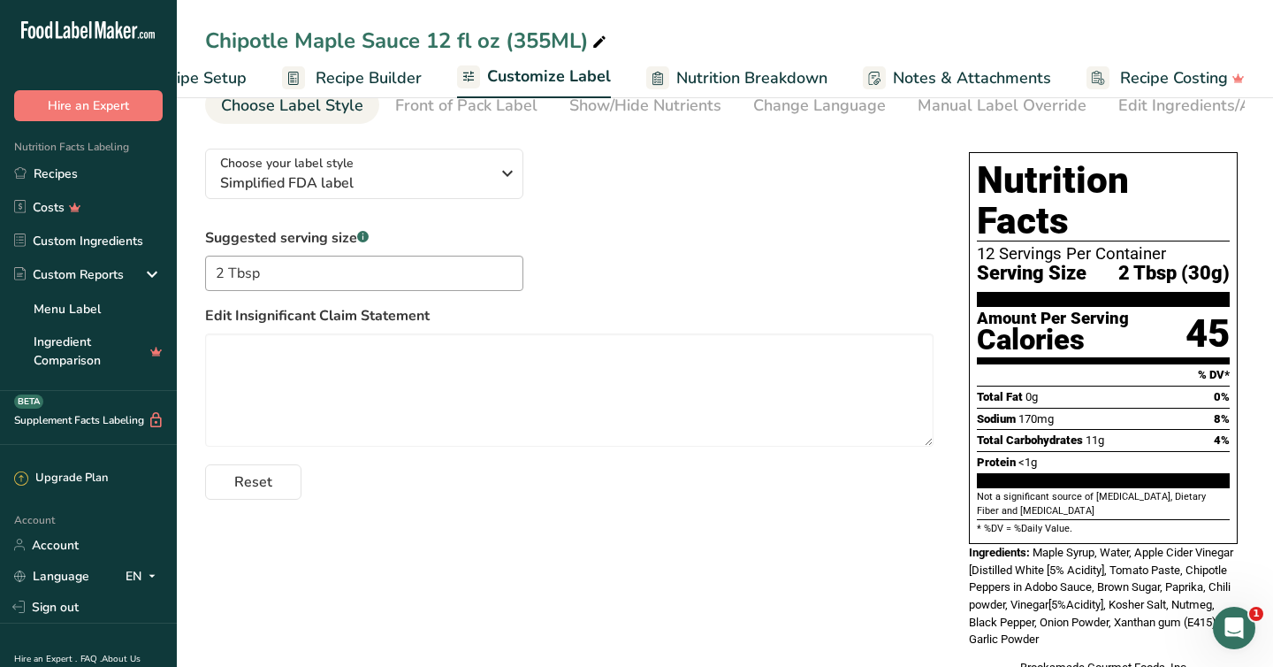
scroll to position [107, 0]
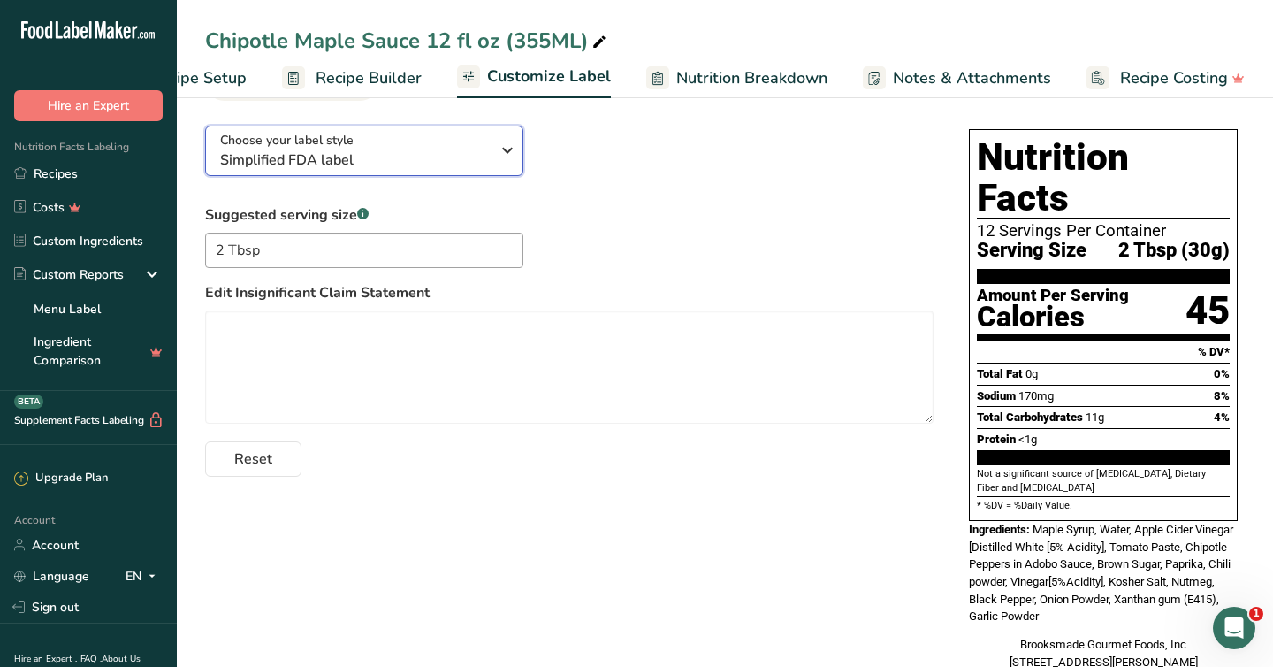
click at [503, 151] on icon "button" at bounding box center [507, 150] width 21 height 32
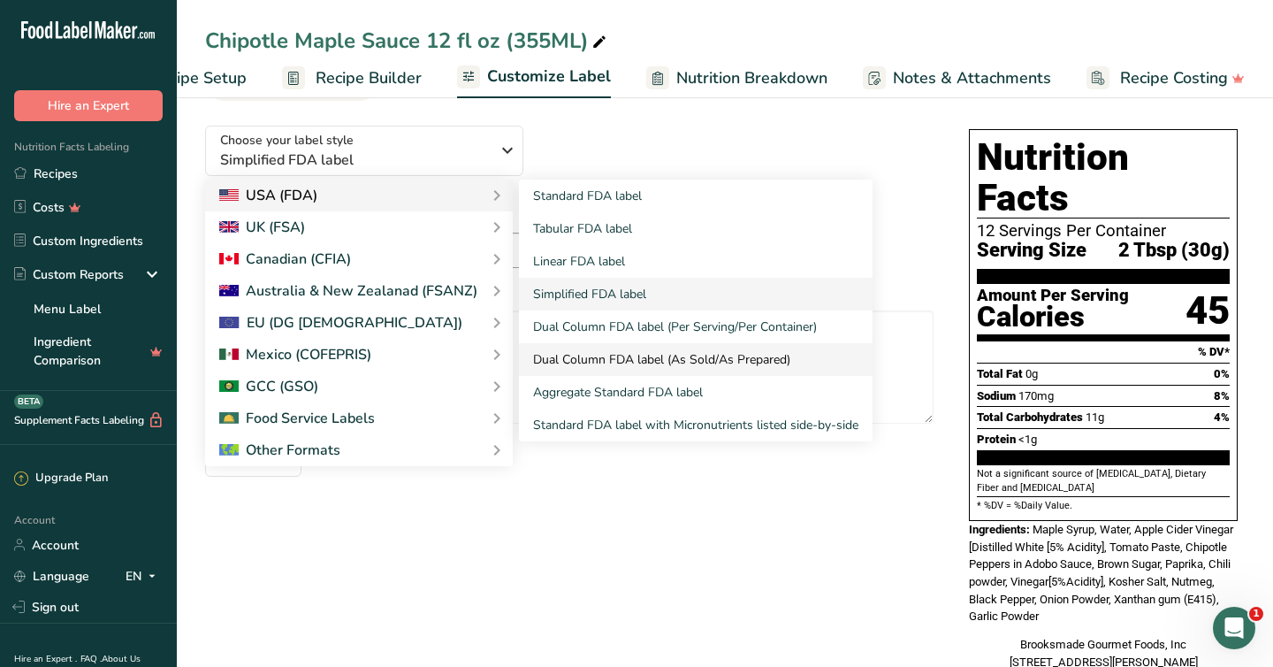
click at [584, 363] on link "Dual Column FDA label (As Sold/As Prepared)" at bounding box center [696, 359] width 354 height 33
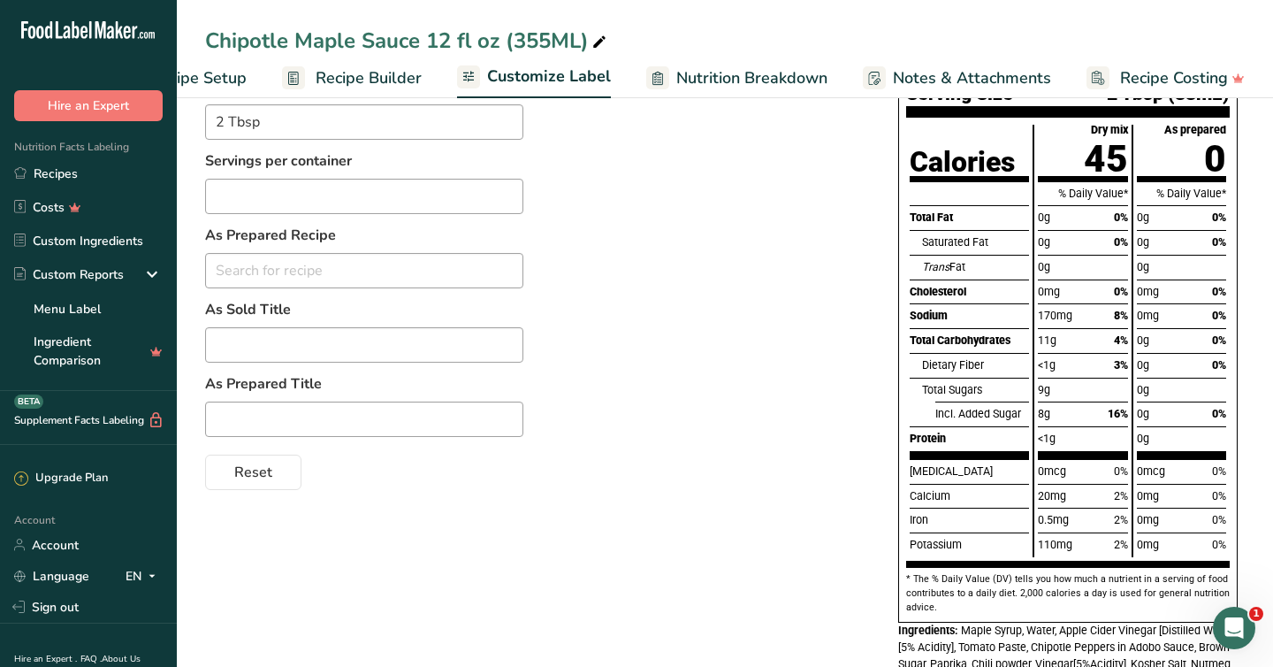
scroll to position [197, 0]
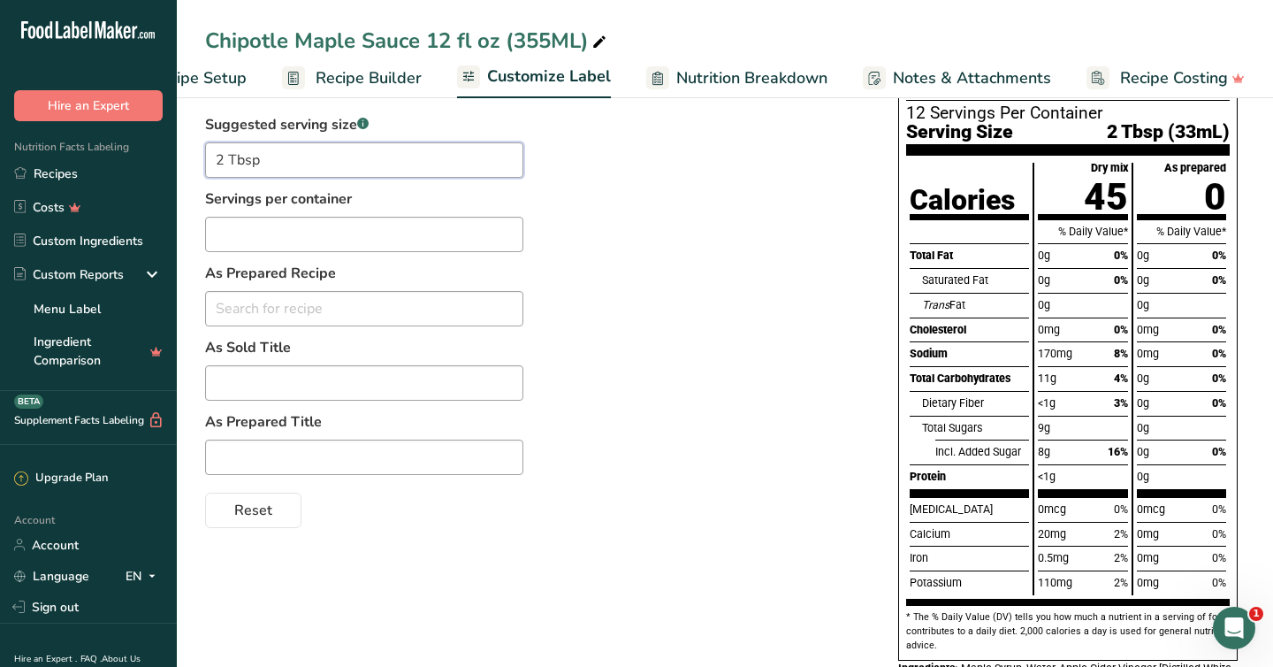
click at [463, 165] on input "2 Tbsp" at bounding box center [364, 159] width 318 height 35
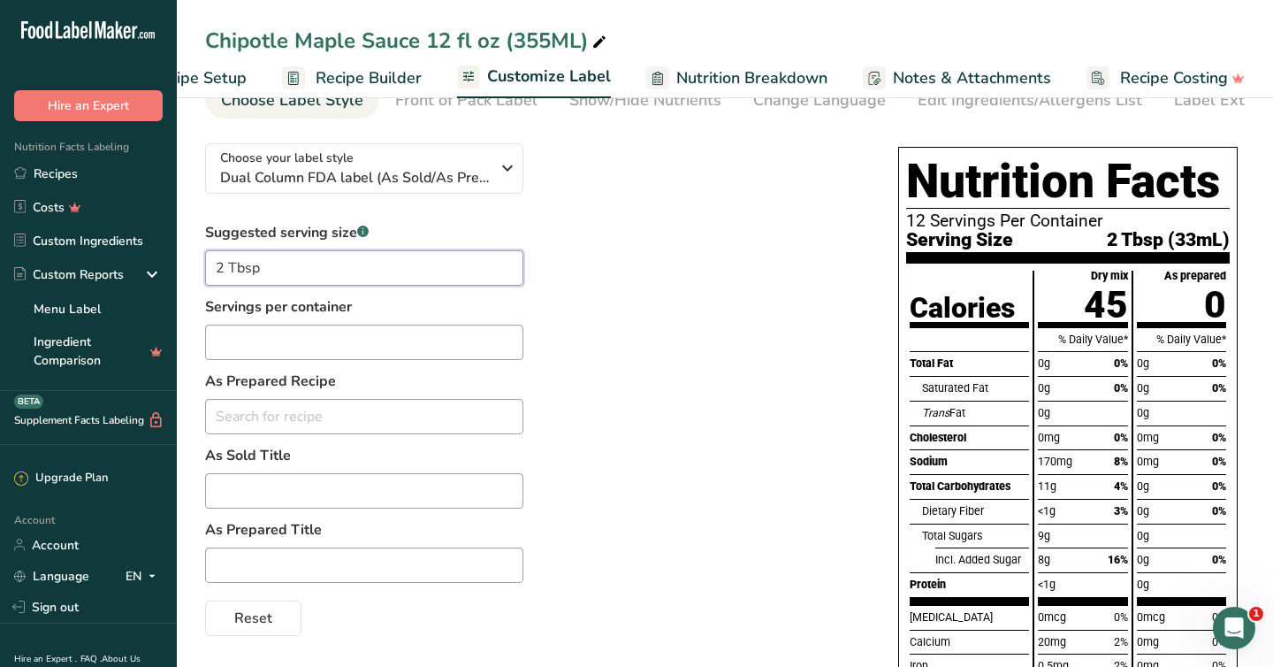
scroll to position [0, 0]
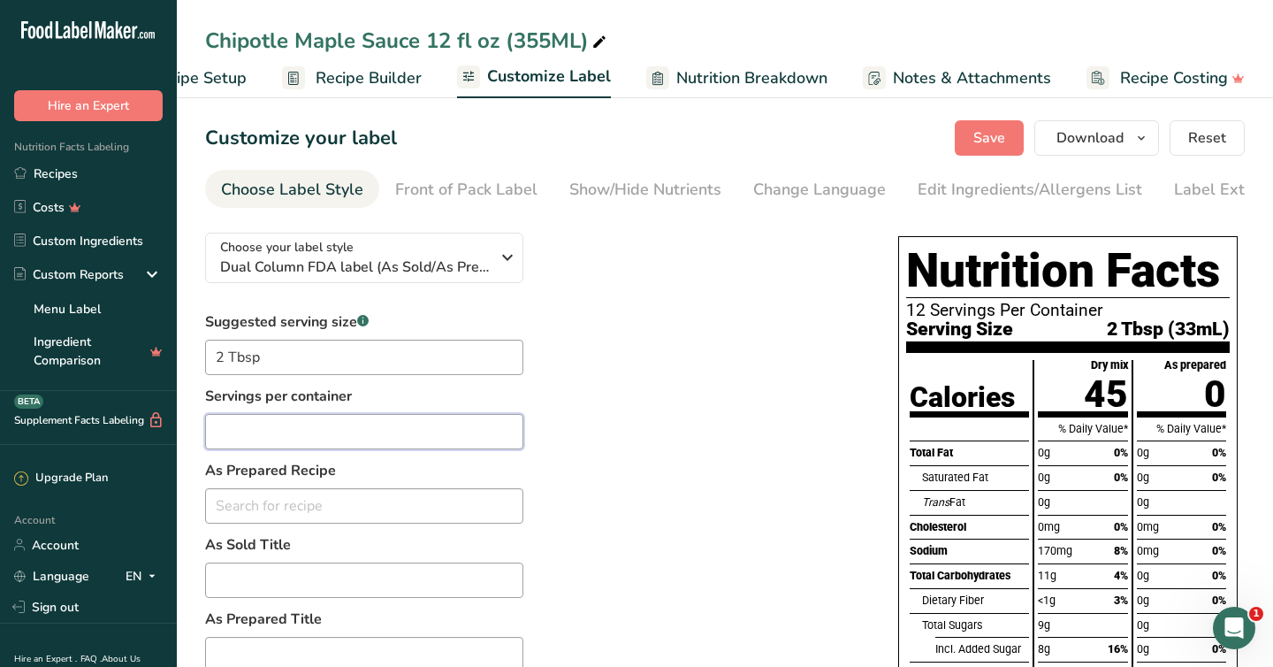
click at [256, 435] on input "text" at bounding box center [364, 431] width 318 height 35
type input "12"
click at [696, 433] on div "Suggested serving size .a-a{fill:#347362;}.b-a{fill:#fff;} 2 Tbsp Servings per …" at bounding box center [534, 518] width 658 height 414
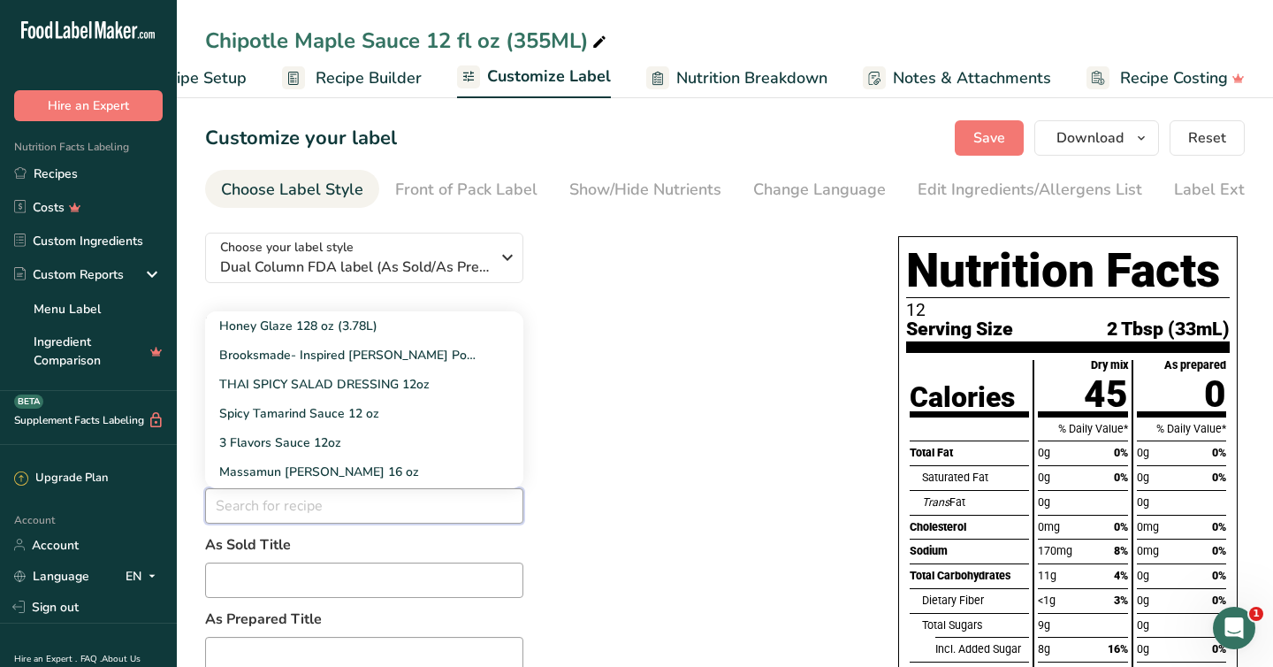
click at [399, 516] on input "text" at bounding box center [364, 505] width 318 height 35
click at [587, 508] on div "Suggested serving size .a-a{fill:#347362;}.b-a{fill:#fff;} 2 Tbsp Servings per …" at bounding box center [534, 518] width 658 height 414
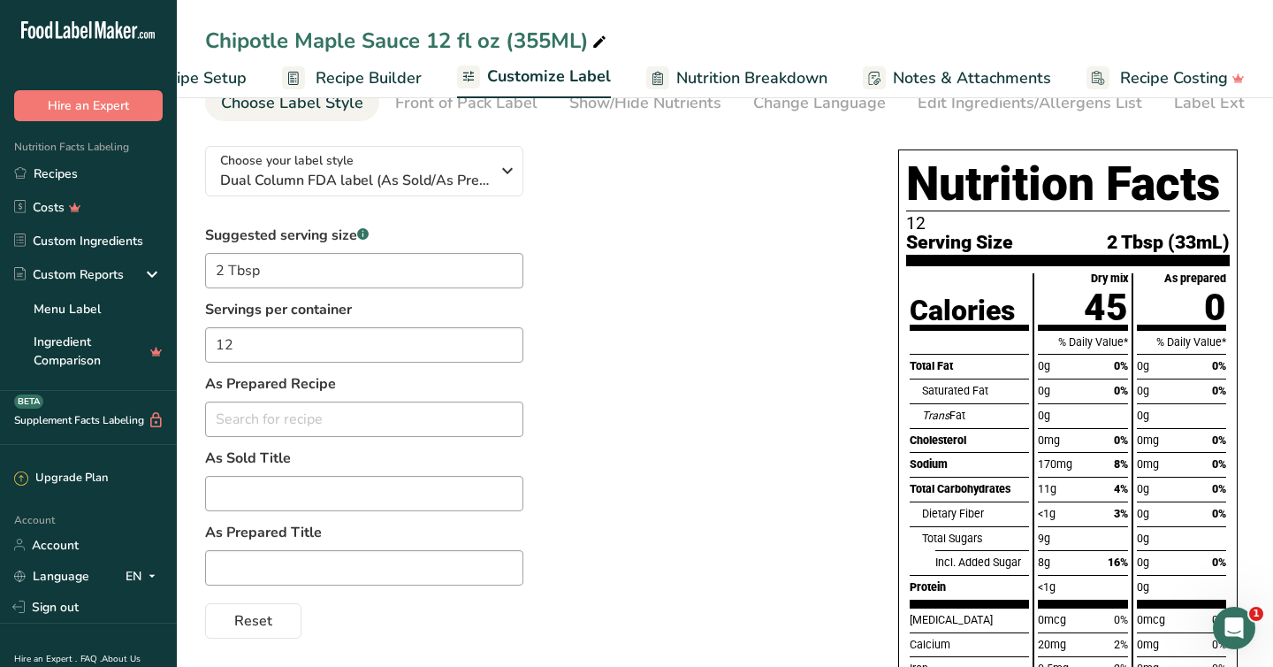
scroll to position [88, 0]
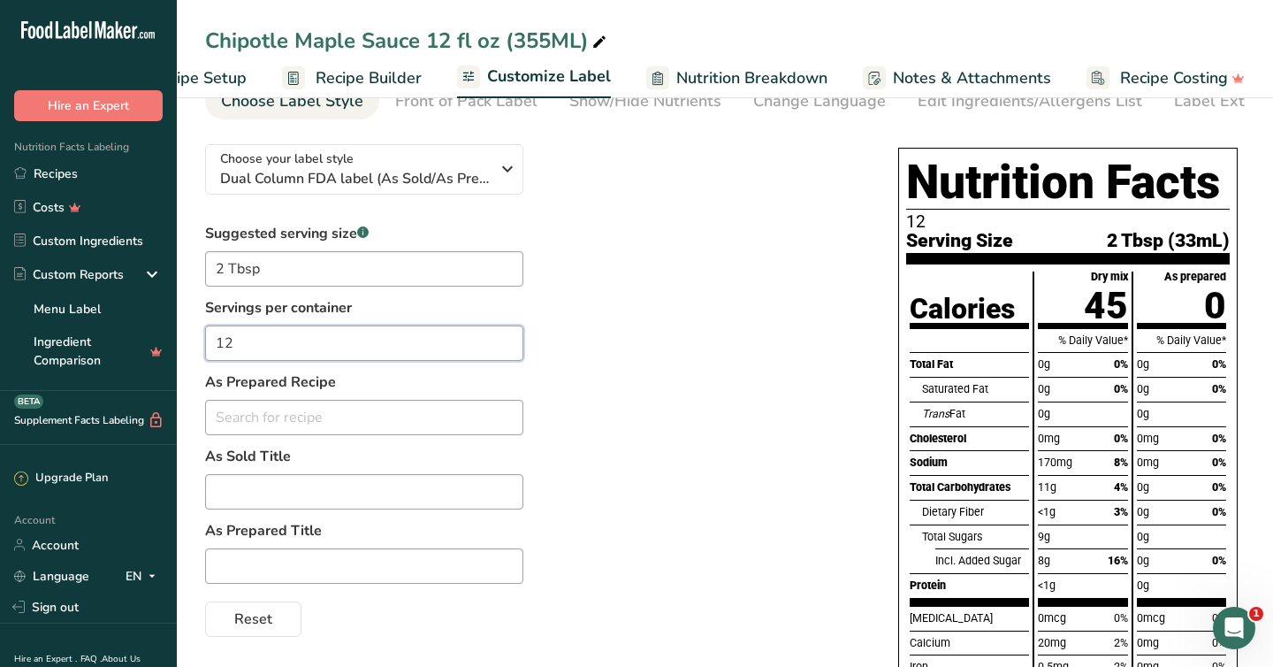
drag, startPoint x: 244, startPoint y: 350, endPoint x: 193, endPoint y: 350, distance: 51.3
click at [193, 350] on section "Customize your label Save Download Choose what to show on your downloaded label…" at bounding box center [725, 465] width 1097 height 922
click at [548, 418] on div "Suggested serving size .a-a{fill:#347362;}.b-a{fill:#fff;} 2 Tbsp Servings per …" at bounding box center [534, 430] width 658 height 414
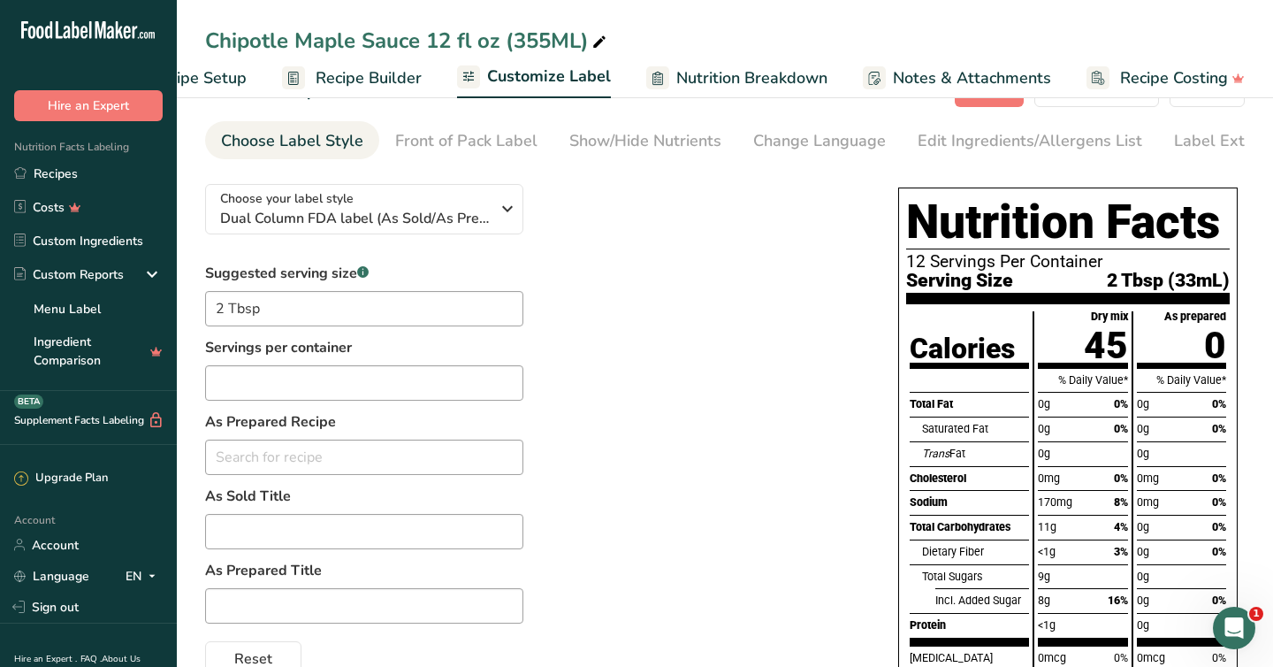
scroll to position [0, 0]
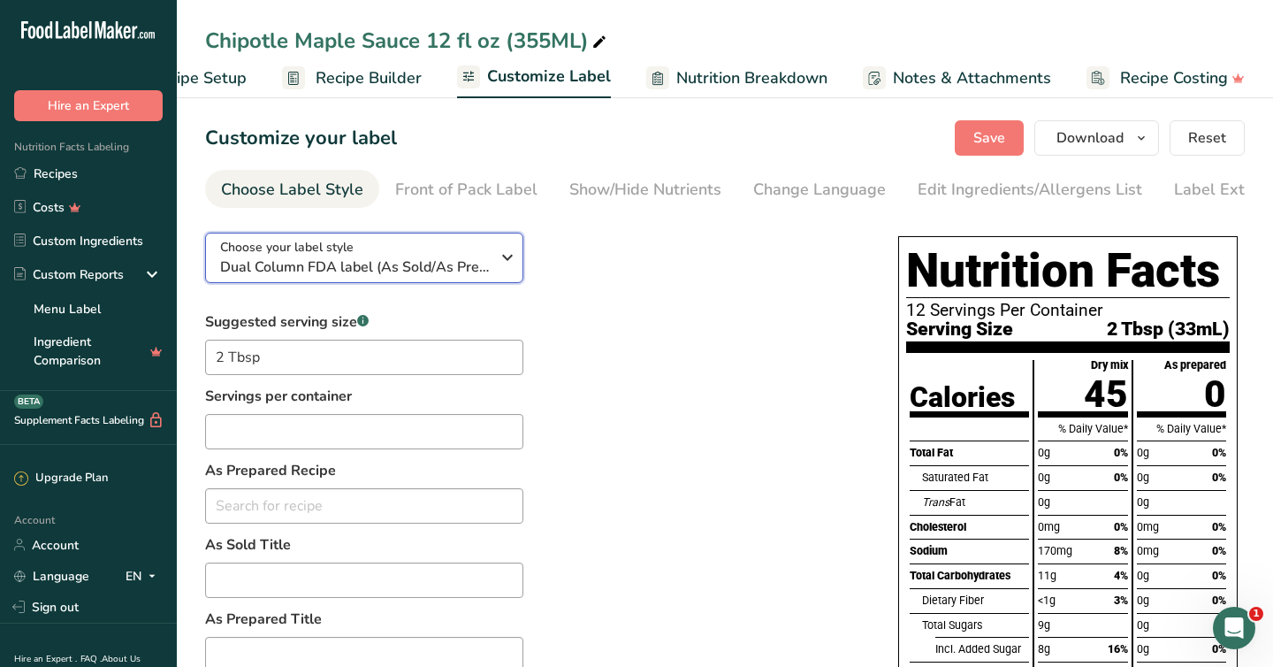
click at [426, 269] on span "Dual Column FDA label (As Sold/As Prepared)" at bounding box center [355, 266] width 270 height 21
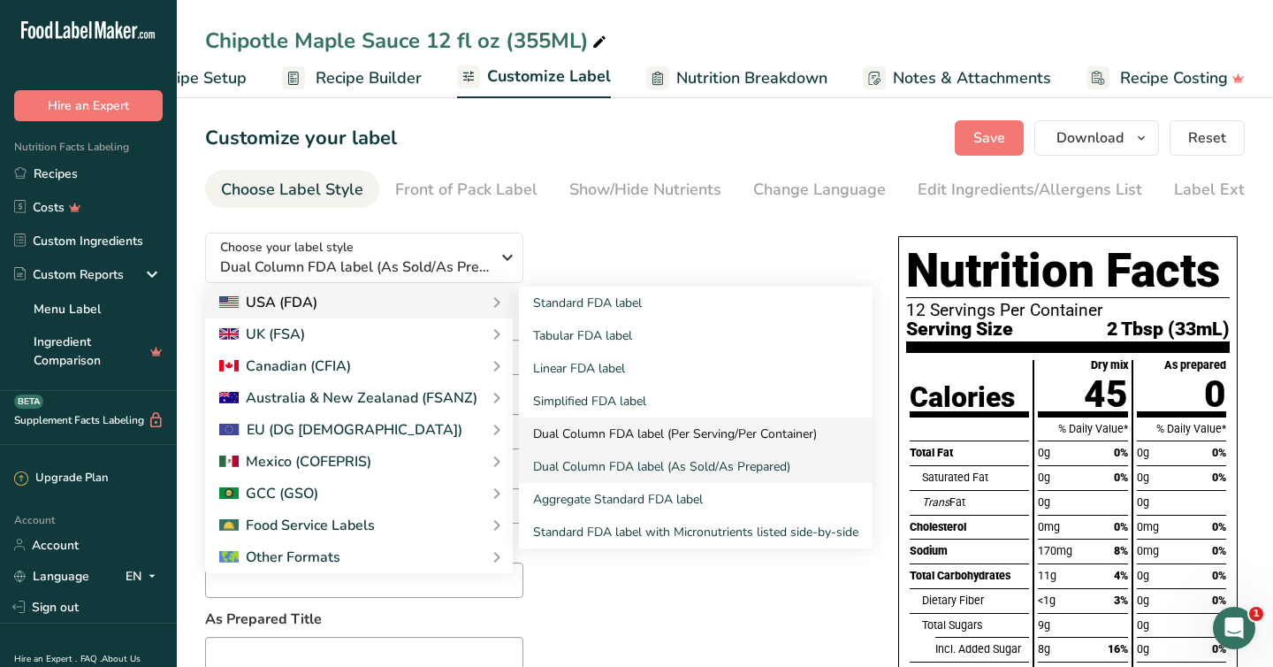
click at [600, 442] on link "Dual Column FDA label (Per Serving/Per Container)" at bounding box center [696, 433] width 354 height 33
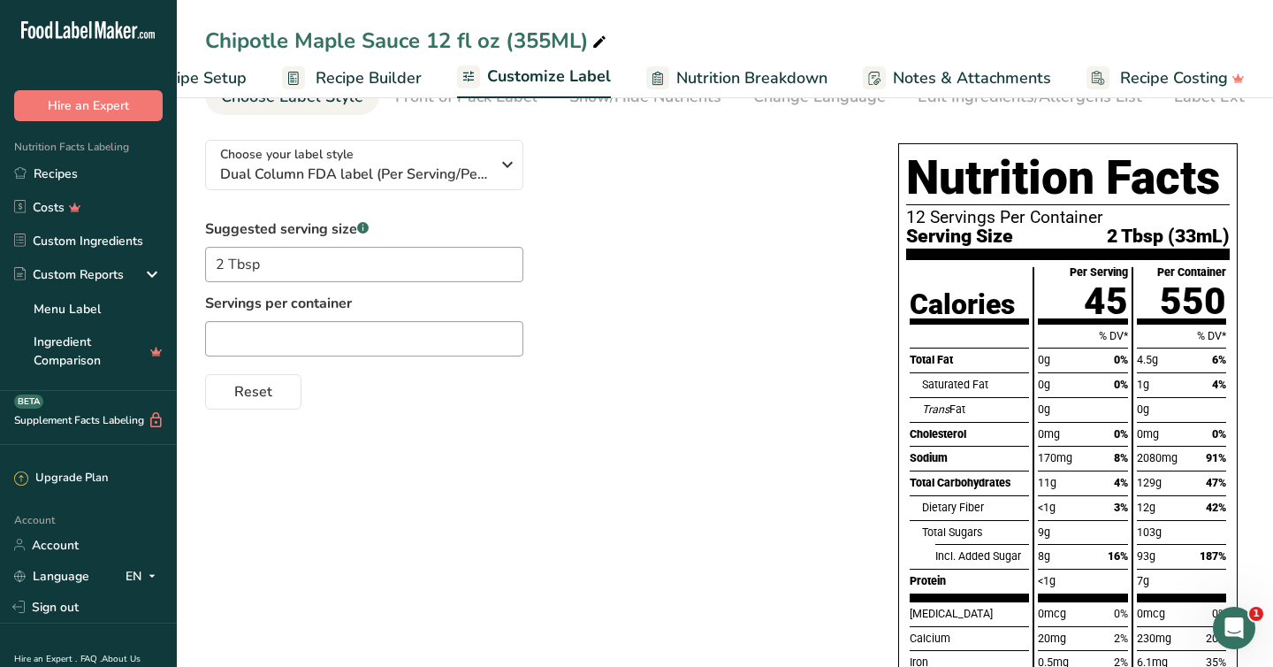
scroll to position [74, 0]
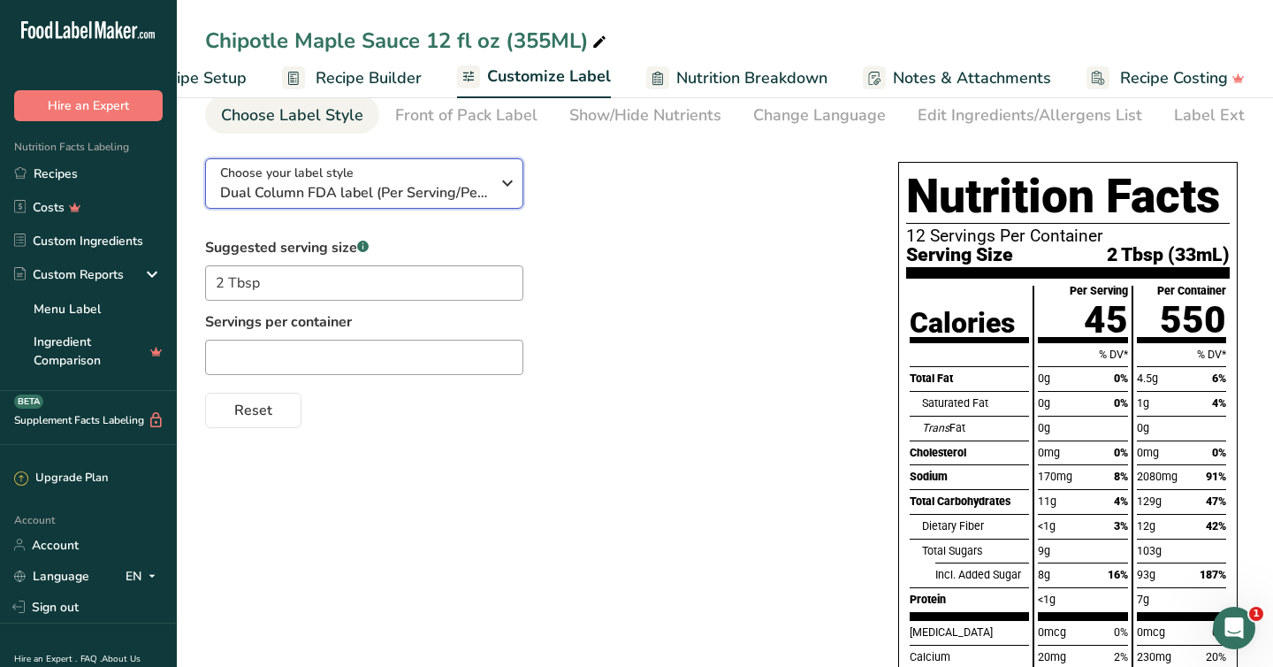
click at [461, 197] on span "Dual Column FDA label (Per Serving/Per Container)" at bounding box center [355, 192] width 270 height 21
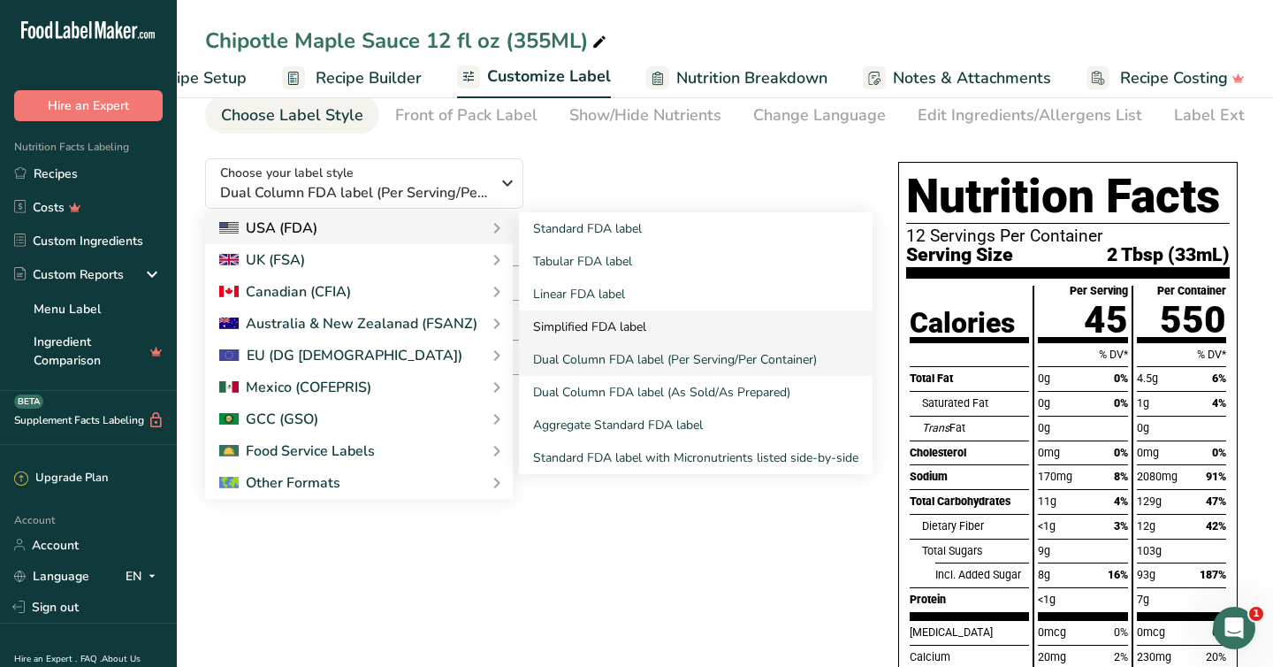
click at [580, 327] on link "Simplified FDA label" at bounding box center [696, 326] width 354 height 33
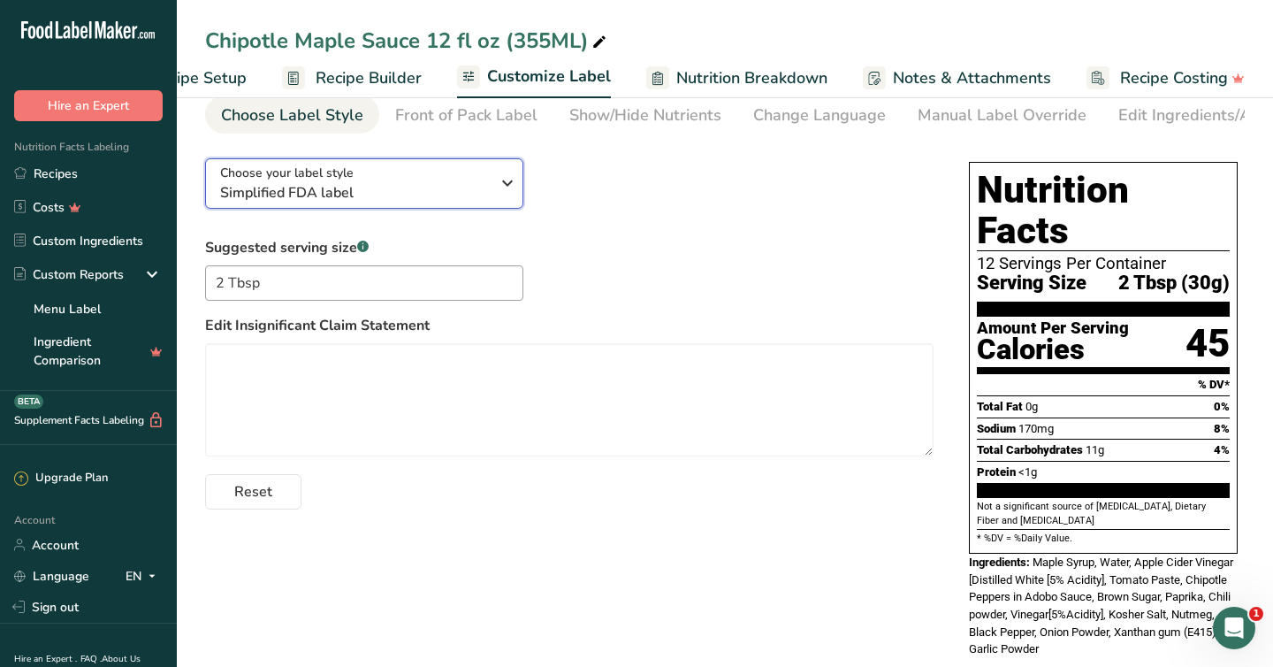
click at [473, 188] on span "Simplified FDA label" at bounding box center [355, 192] width 270 height 21
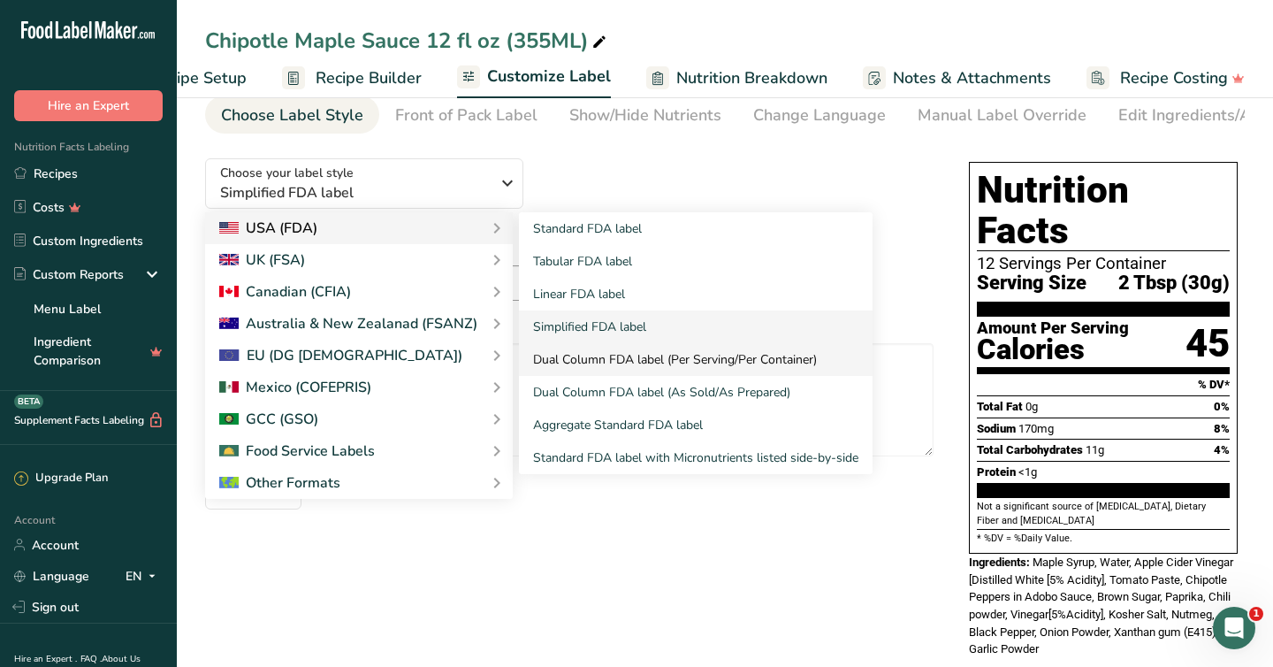
click at [585, 365] on link "Dual Column FDA label (Per Serving/Per Container)" at bounding box center [696, 359] width 354 height 33
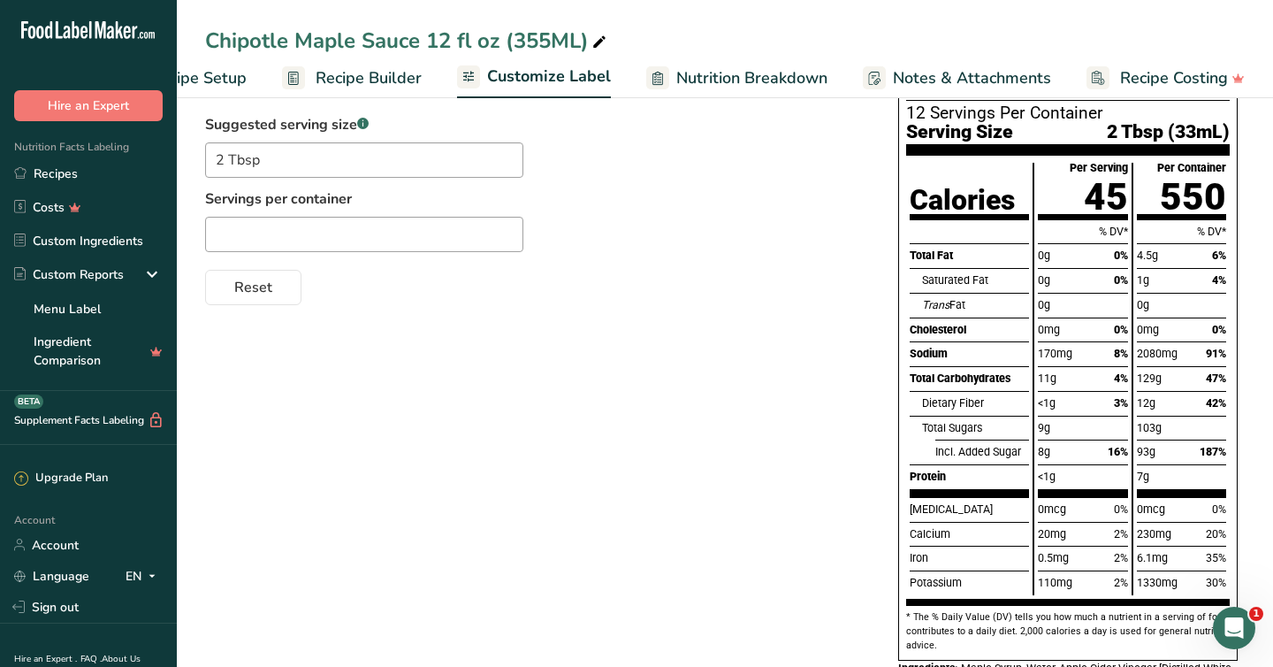
scroll to position [192, 0]
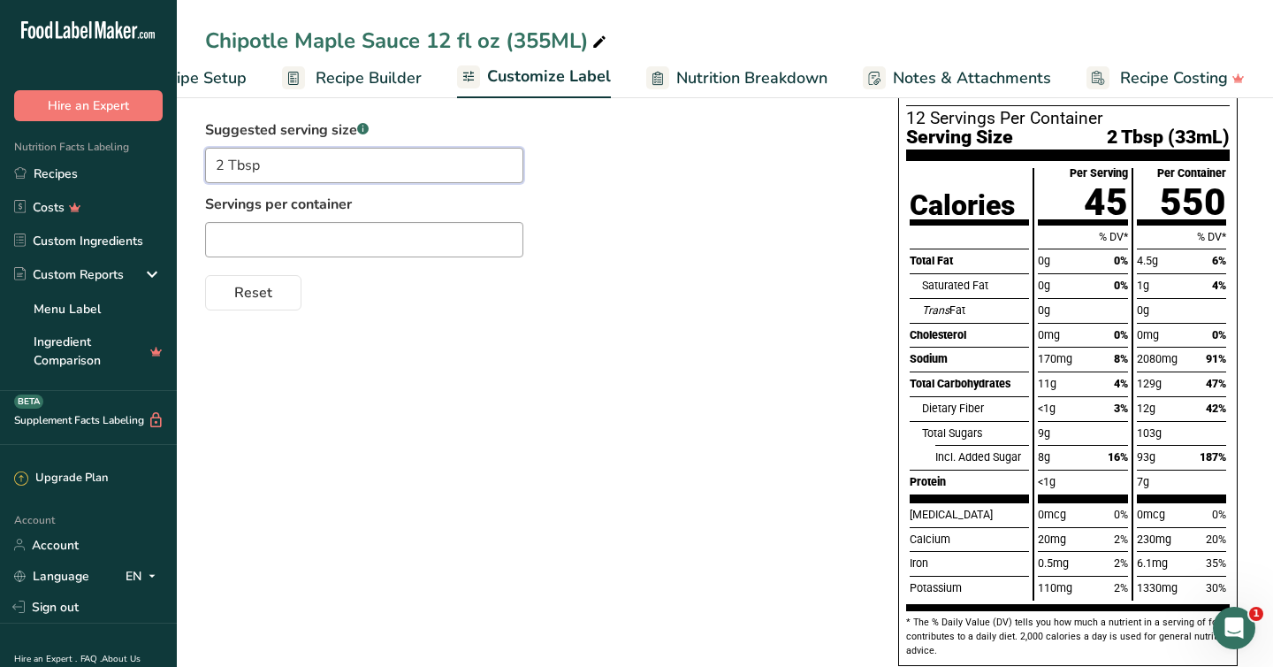
click at [337, 166] on input "2 Tbsp" at bounding box center [364, 165] width 318 height 35
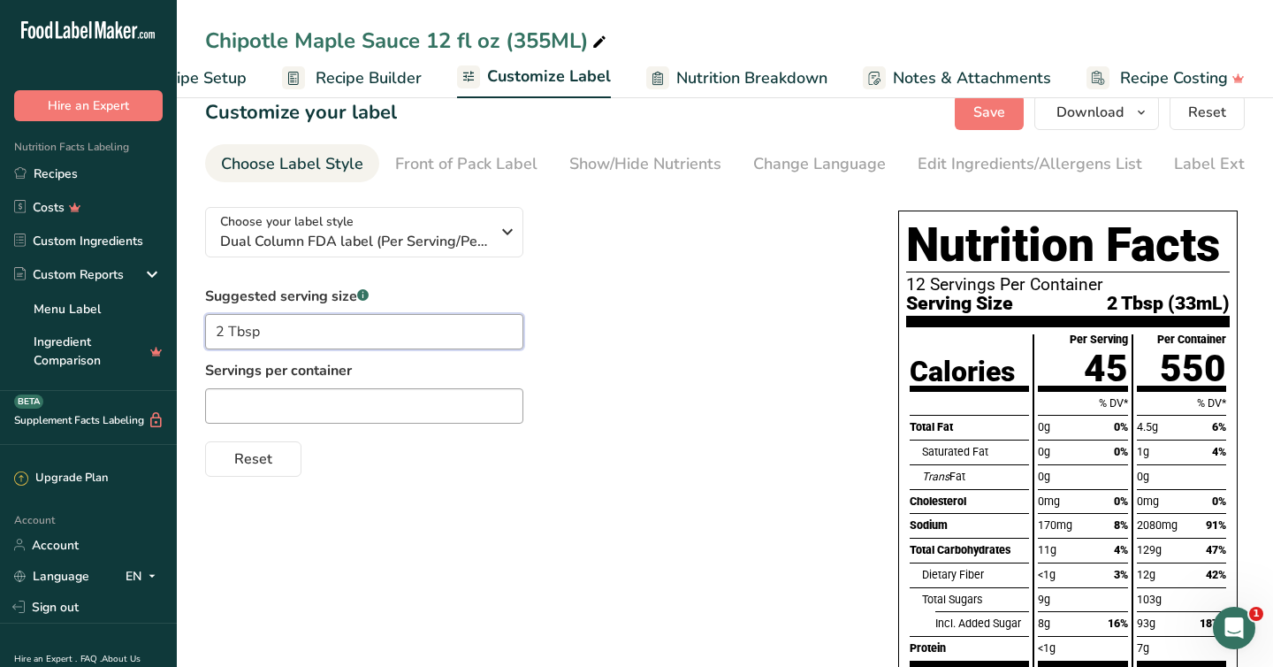
scroll to position [3, 0]
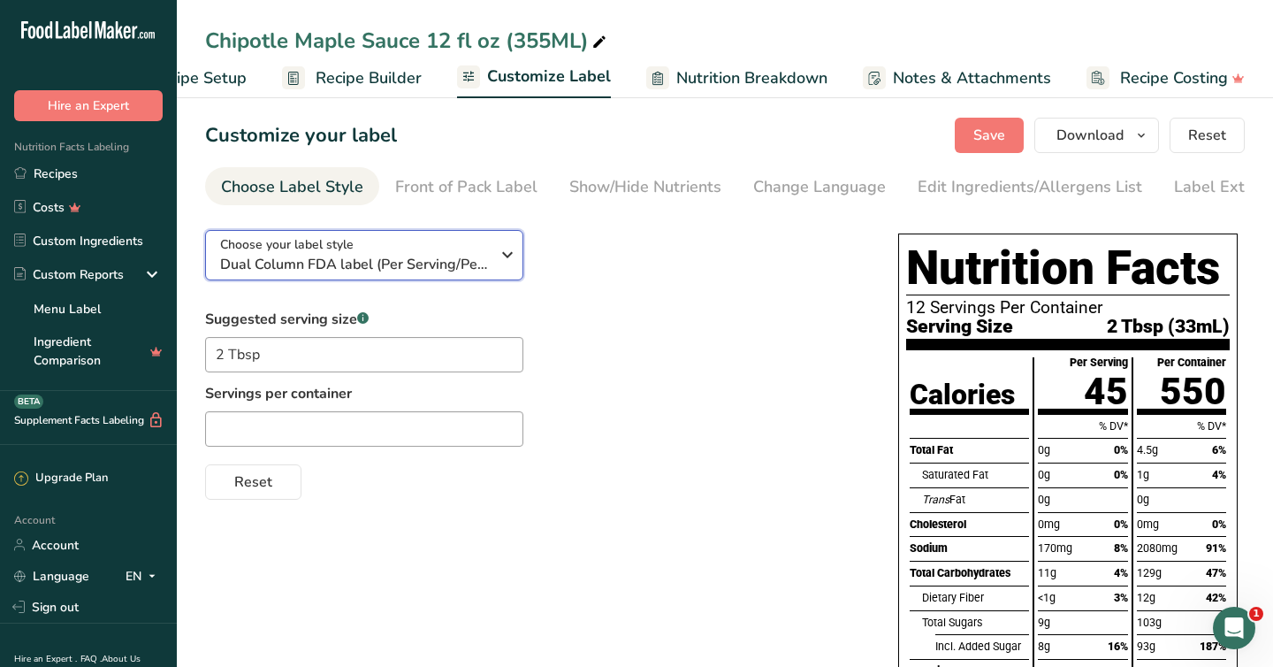
click at [386, 258] on span "Dual Column FDA label (Per Serving/Per Container)" at bounding box center [355, 264] width 270 height 21
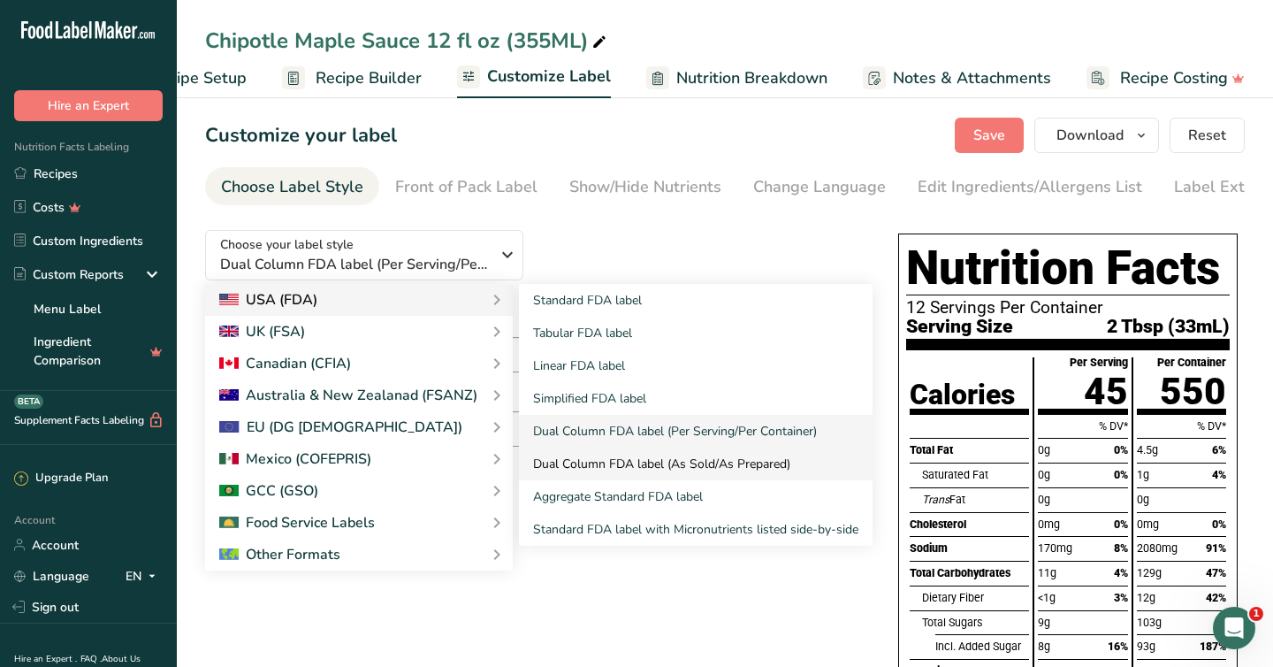
click at [578, 471] on link "Dual Column FDA label (As Sold/As Prepared)" at bounding box center [696, 463] width 354 height 33
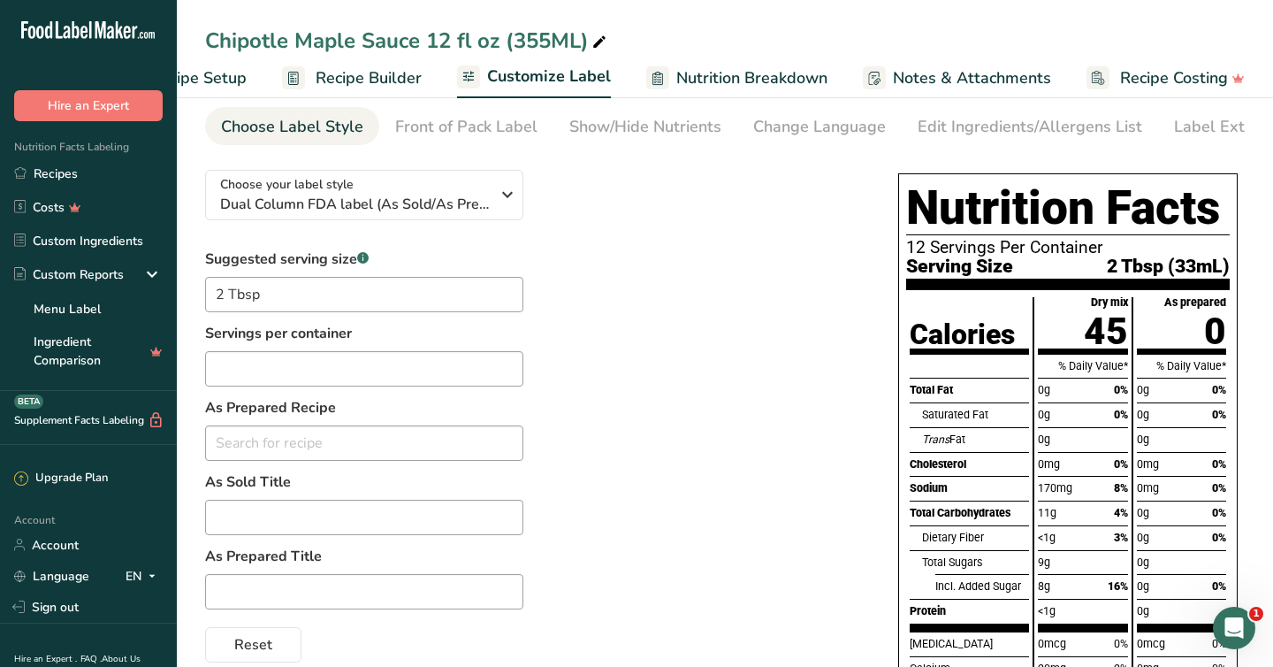
scroll to position [0, 0]
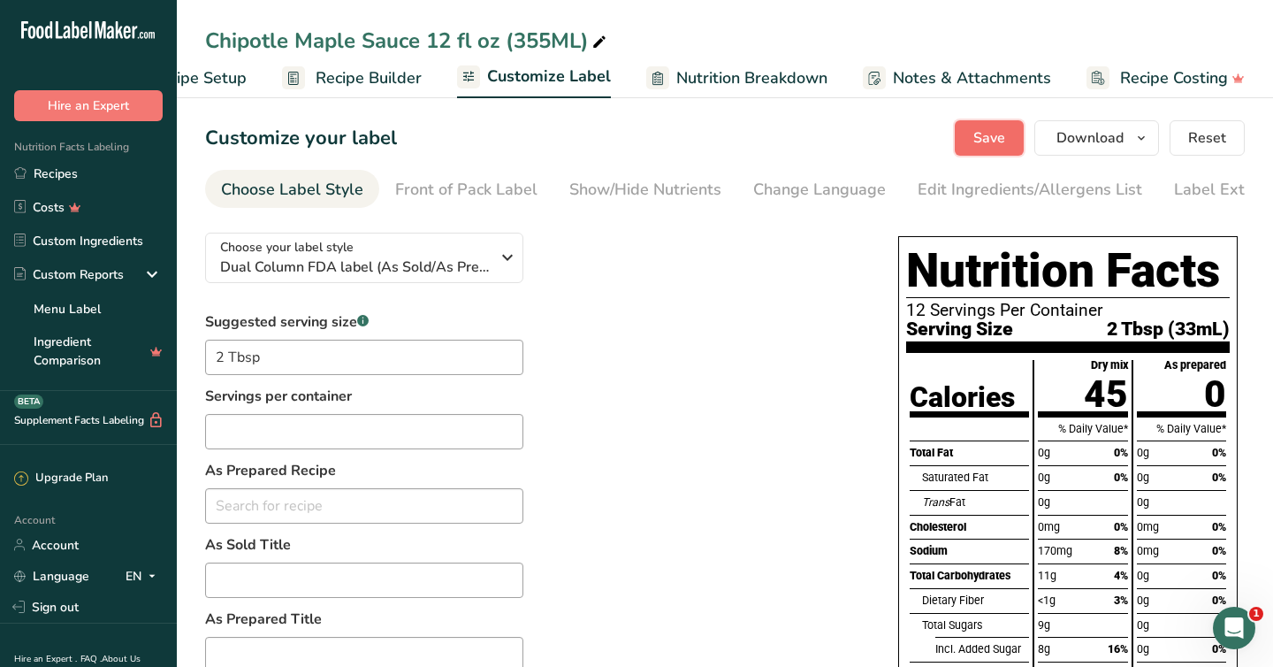
click at [975, 140] on span "Save" at bounding box center [990, 137] width 32 height 21
click at [554, 79] on span "Customize Label" at bounding box center [549, 77] width 124 height 24
click at [268, 196] on div "Choose Label Style" at bounding box center [292, 190] width 142 height 24
click at [351, 80] on span "Recipe Builder" at bounding box center [369, 78] width 106 height 24
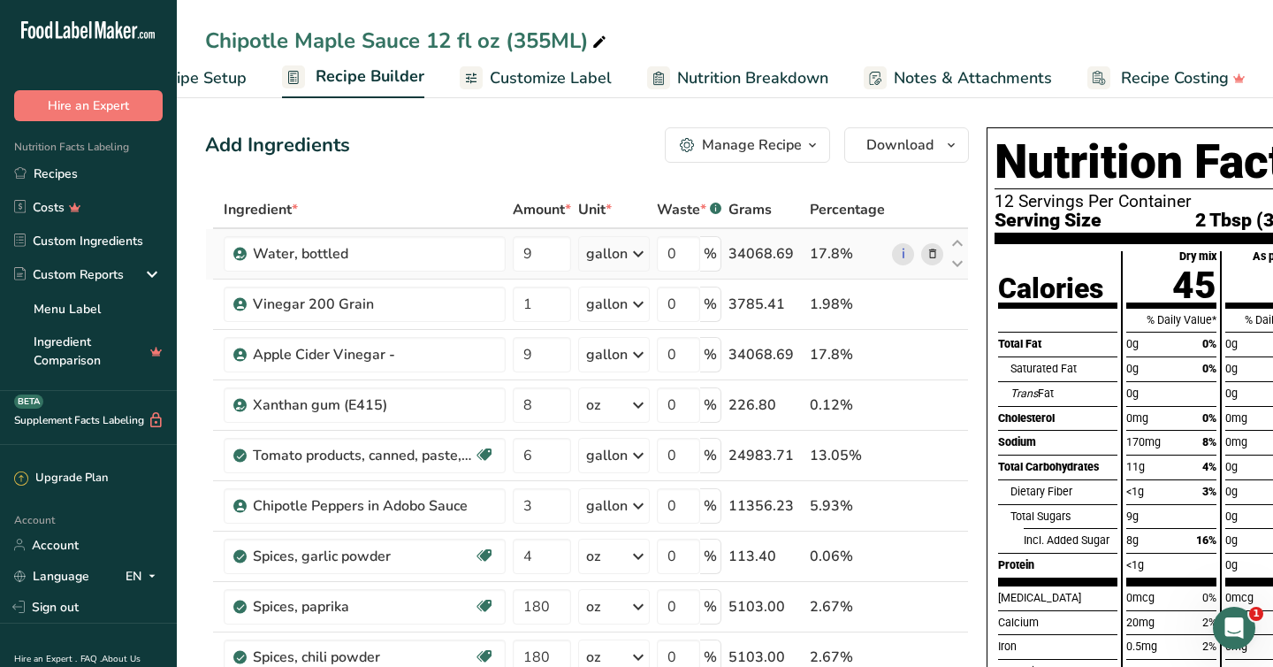
scroll to position [0, 88]
click at [914, 158] on button "Download" at bounding box center [907, 144] width 125 height 35
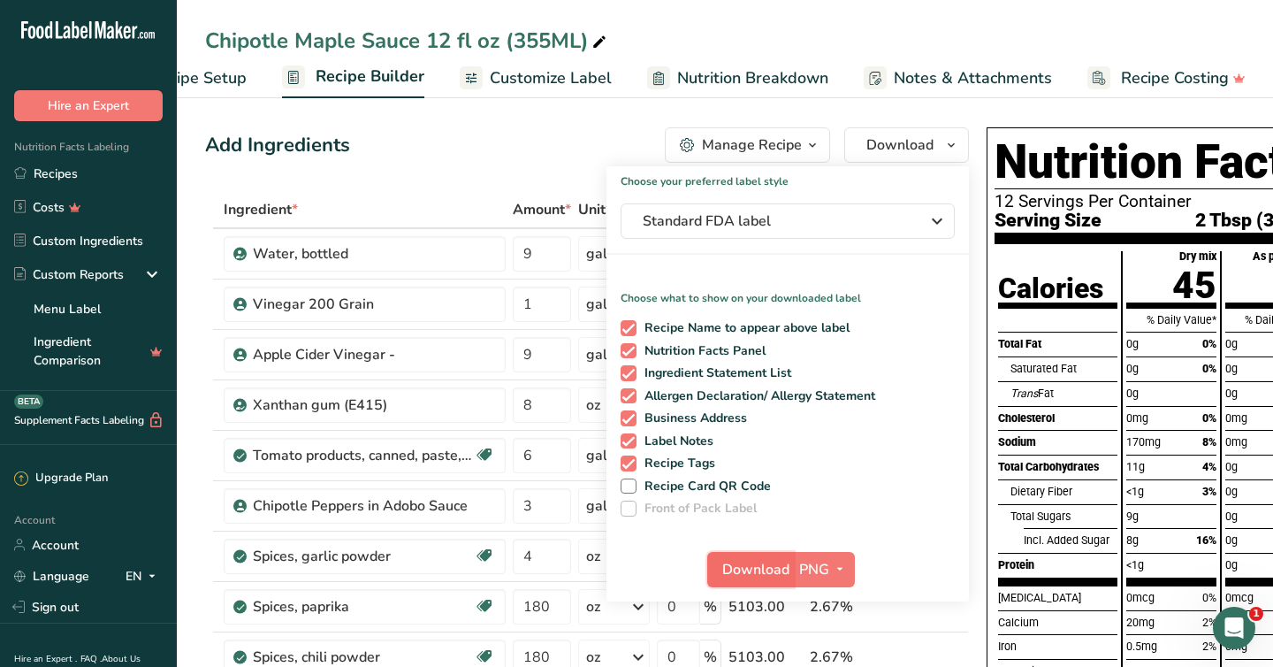
click at [740, 579] on span "Download" at bounding box center [756, 569] width 67 height 21
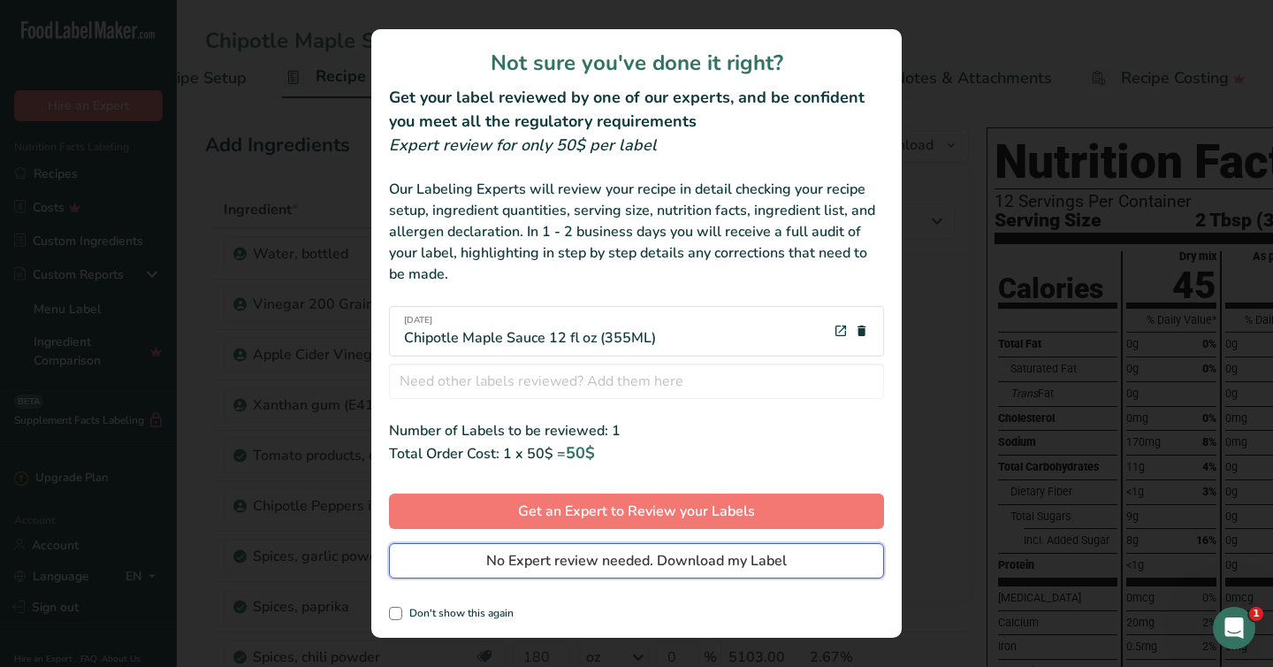
click at [689, 555] on span "No Expert review needed. Download my Label" at bounding box center [636, 560] width 301 height 21
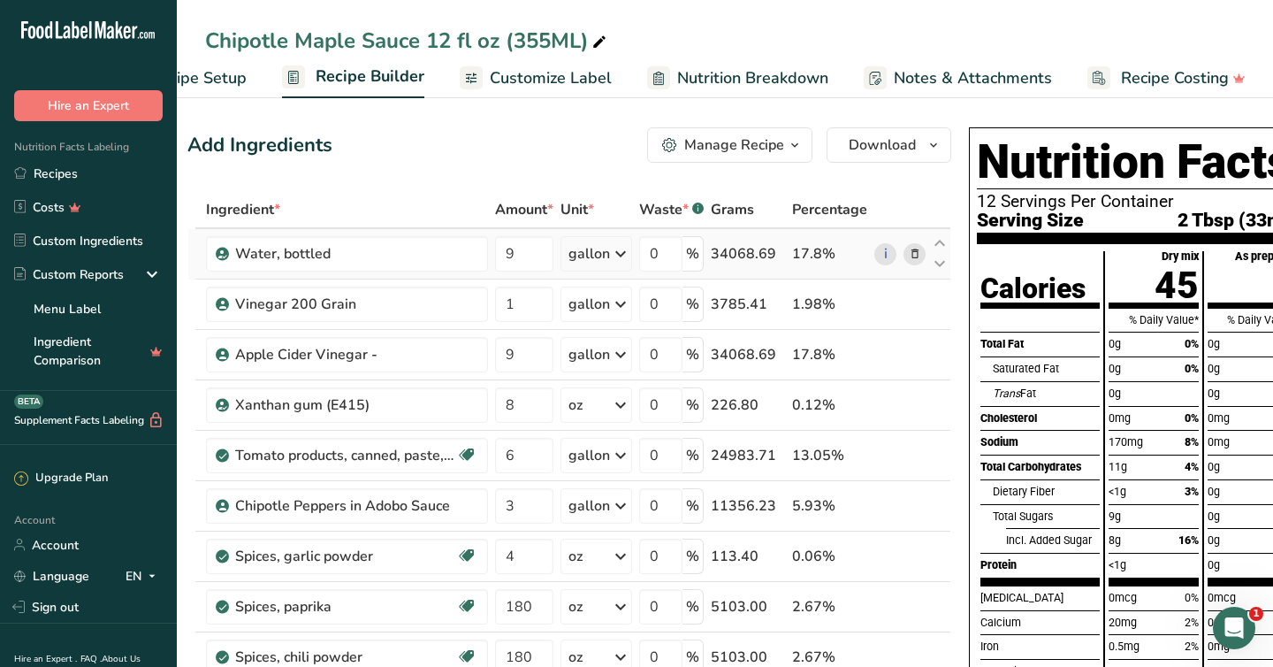
scroll to position [0, 56]
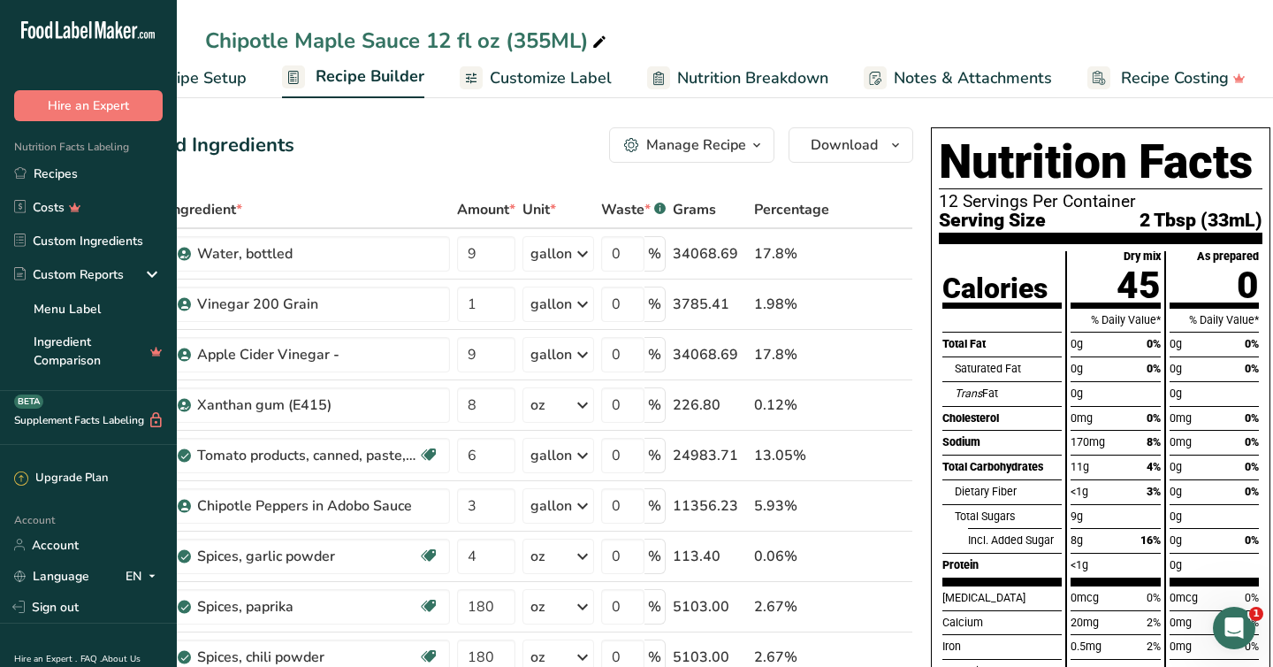
click at [543, 93] on link "Customize Label" at bounding box center [536, 78] width 152 height 40
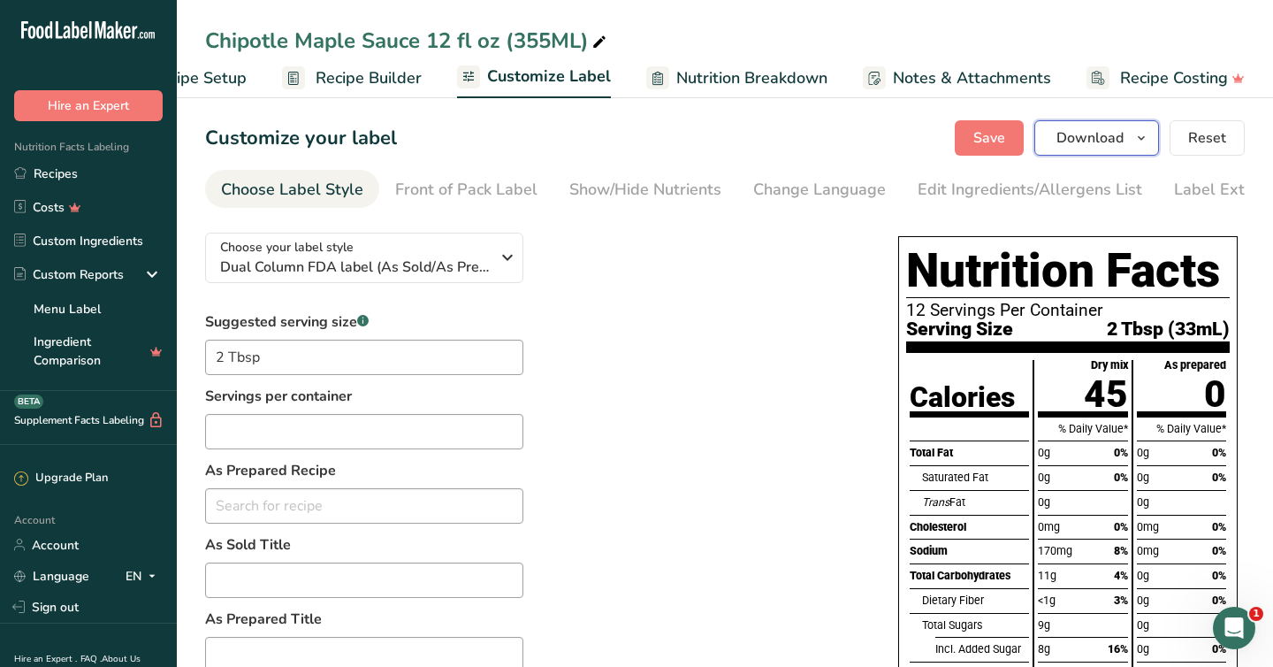
click at [1089, 136] on span "Download" at bounding box center [1090, 137] width 67 height 21
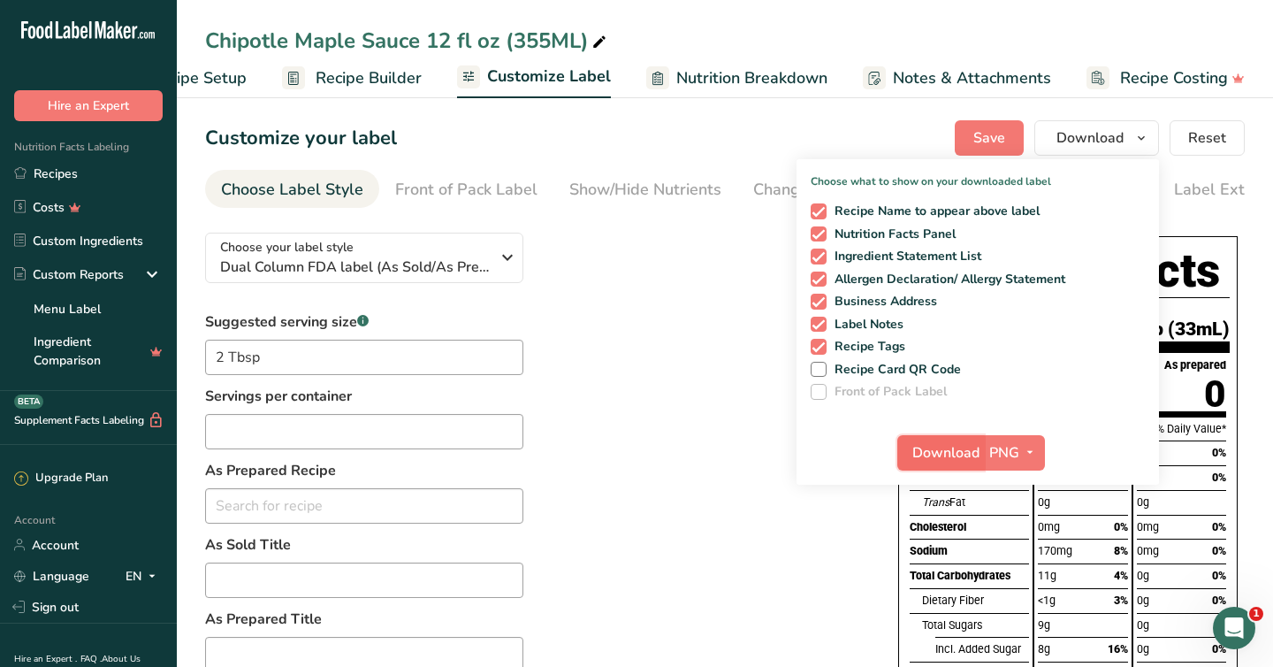
click at [954, 447] on span "Download" at bounding box center [946, 452] width 67 height 21
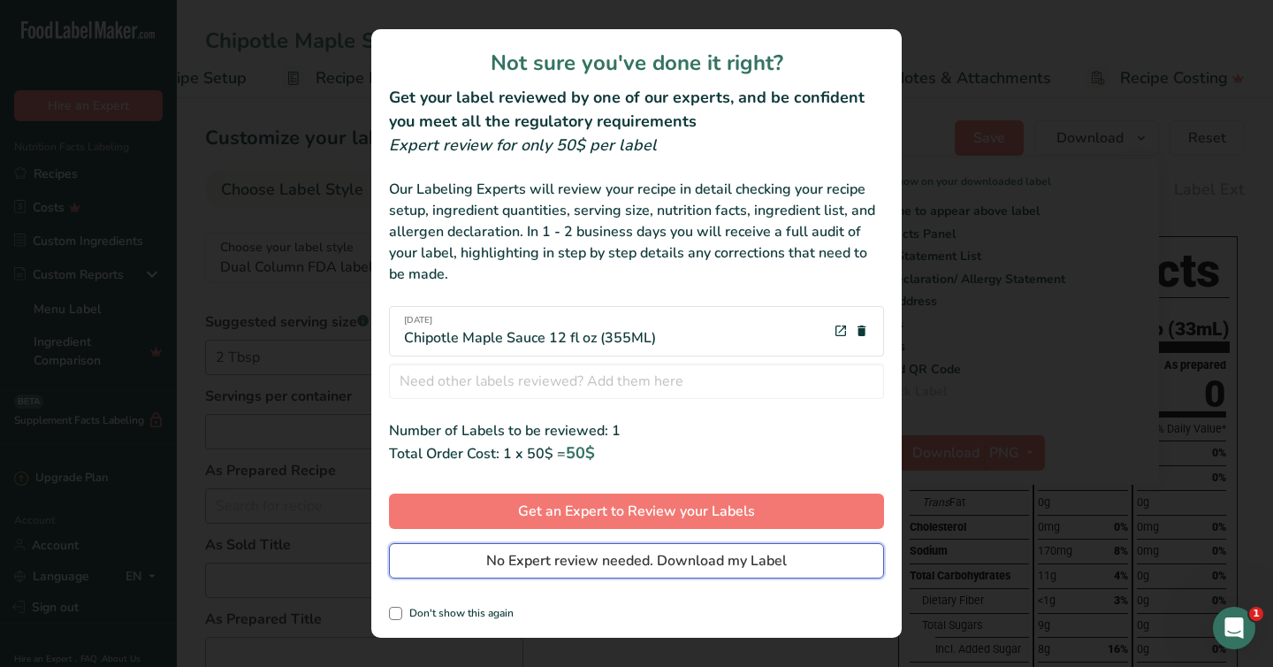
click at [690, 564] on span "No Expert review needed. Download my Label" at bounding box center [636, 560] width 301 height 21
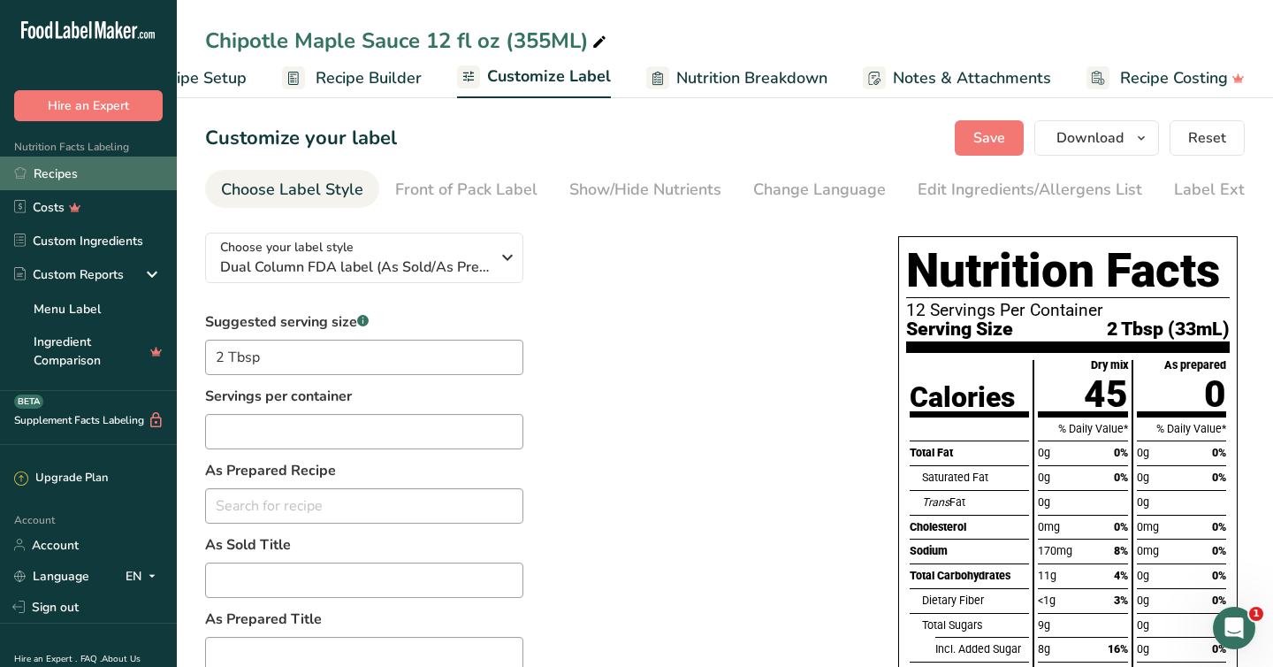
click at [44, 172] on link "Recipes" at bounding box center [88, 174] width 177 height 34
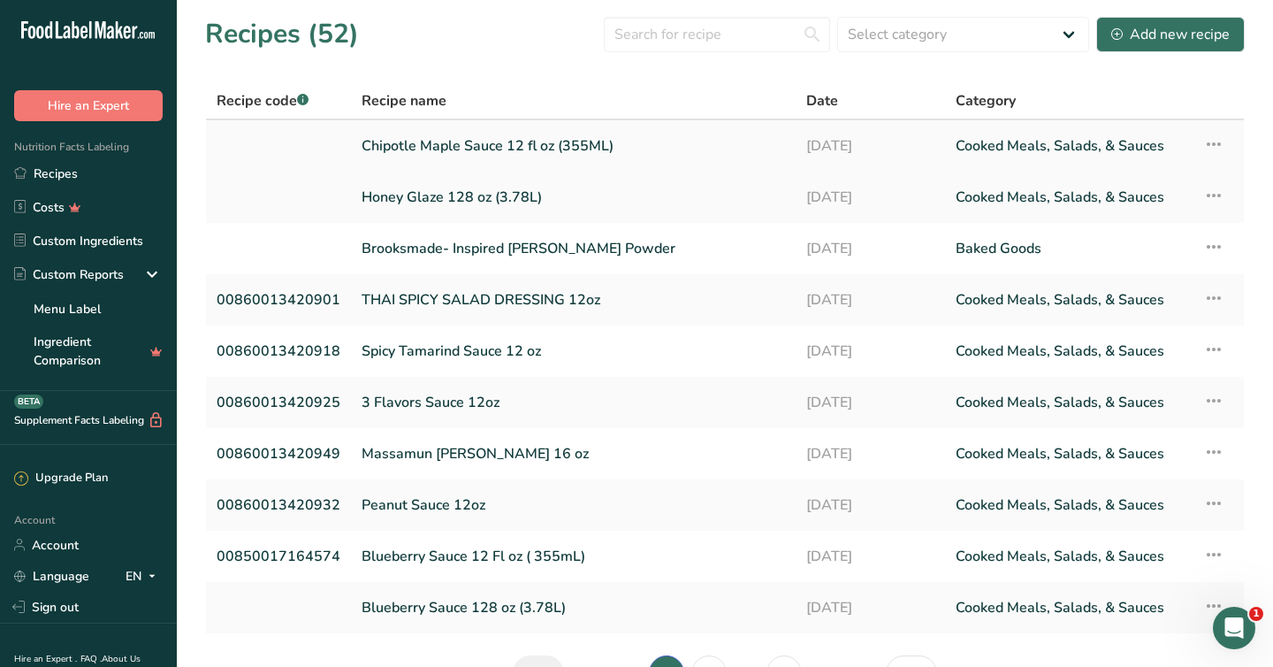
click at [494, 151] on link "Chipotle Maple Sauce 12 fl oz (355ML)" at bounding box center [574, 145] width 424 height 37
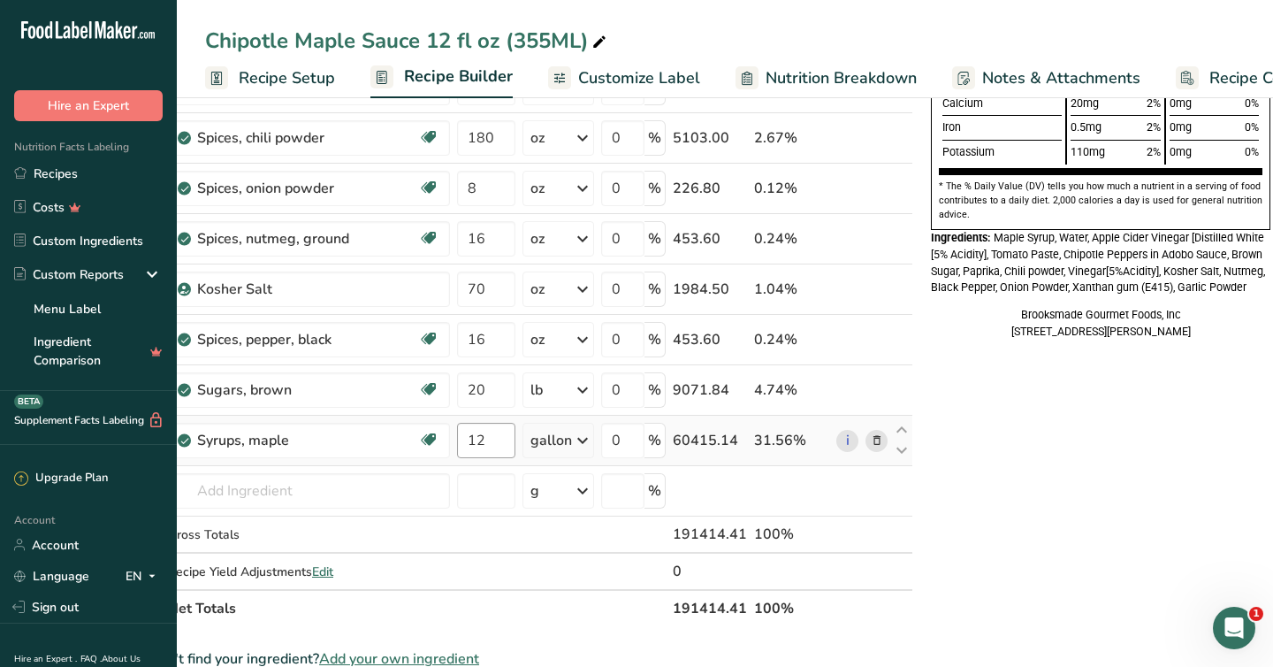
scroll to position [503, 0]
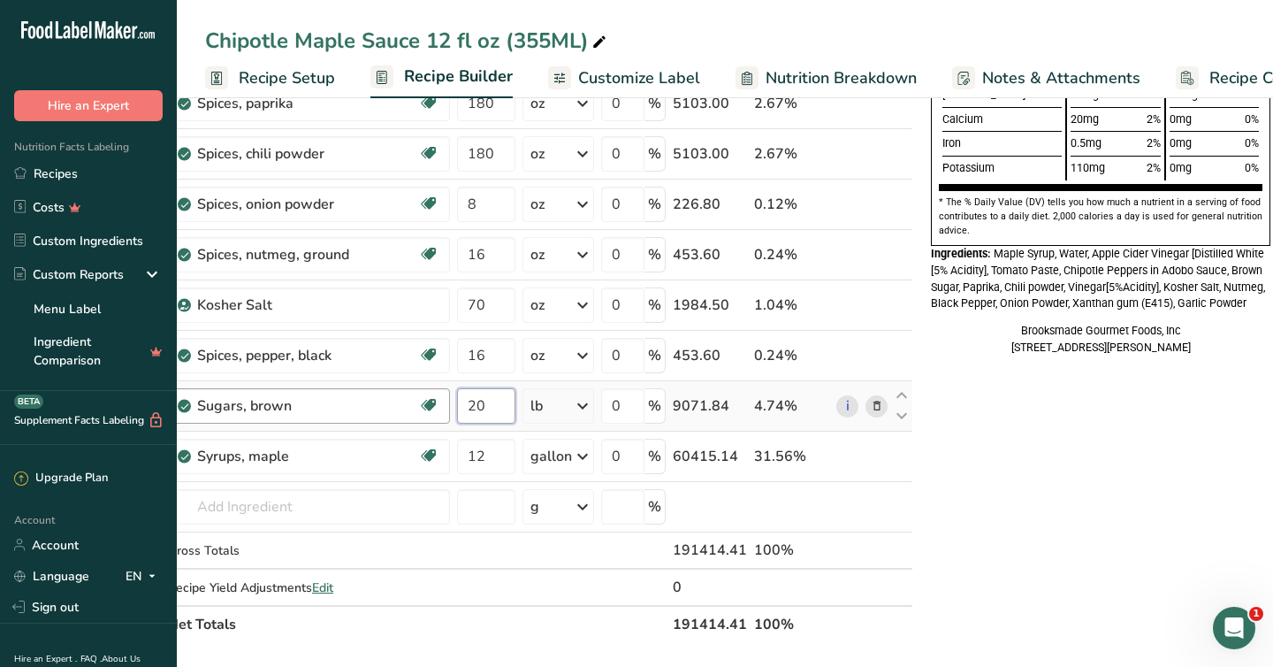
drag, startPoint x: 489, startPoint y: 406, endPoint x: 436, endPoint y: 408, distance: 53.1
click at [436, 408] on tr "Sugars, brown Dairy free Gluten free Vegan Vegetarian Soy free 20 lb Portions 1…" at bounding box center [531, 406] width 762 height 50
type input "0"
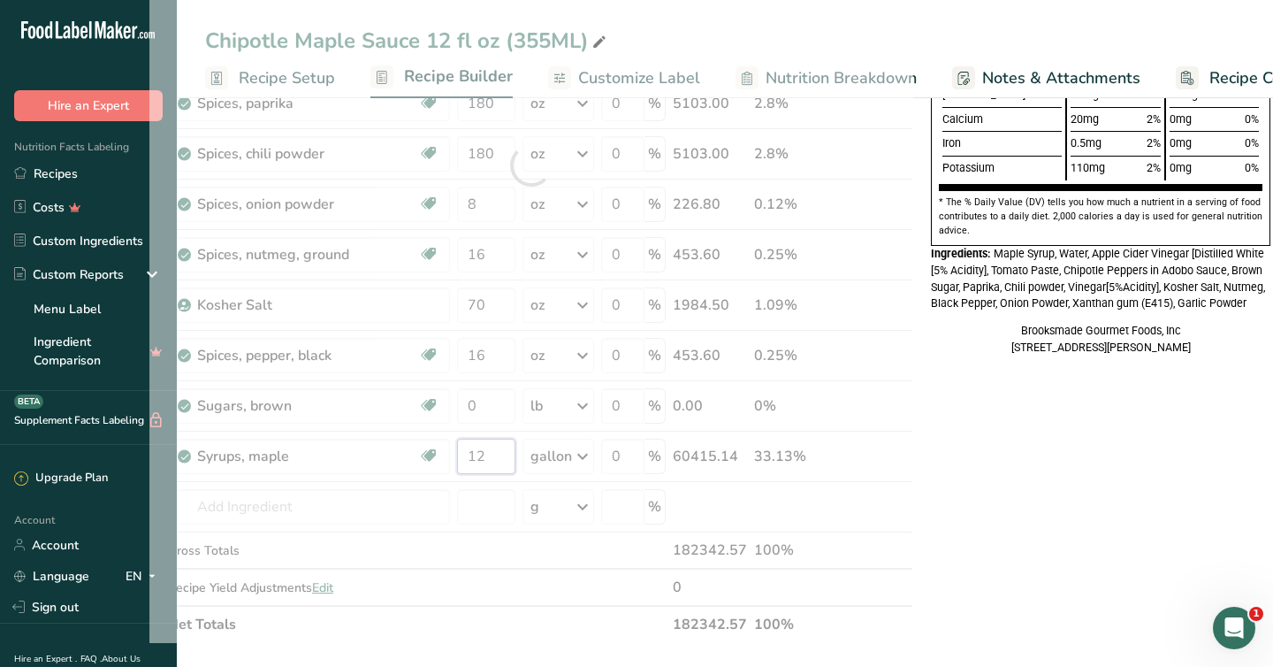
drag, startPoint x: 496, startPoint y: 455, endPoint x: 466, endPoint y: 455, distance: 30.1
click at [466, 455] on div "Ingredient * Amount * Unit * Waste * .a-a{fill:#347362;}.b-a{fill:#fff;} Grams …" at bounding box center [531, 165] width 764 height 955
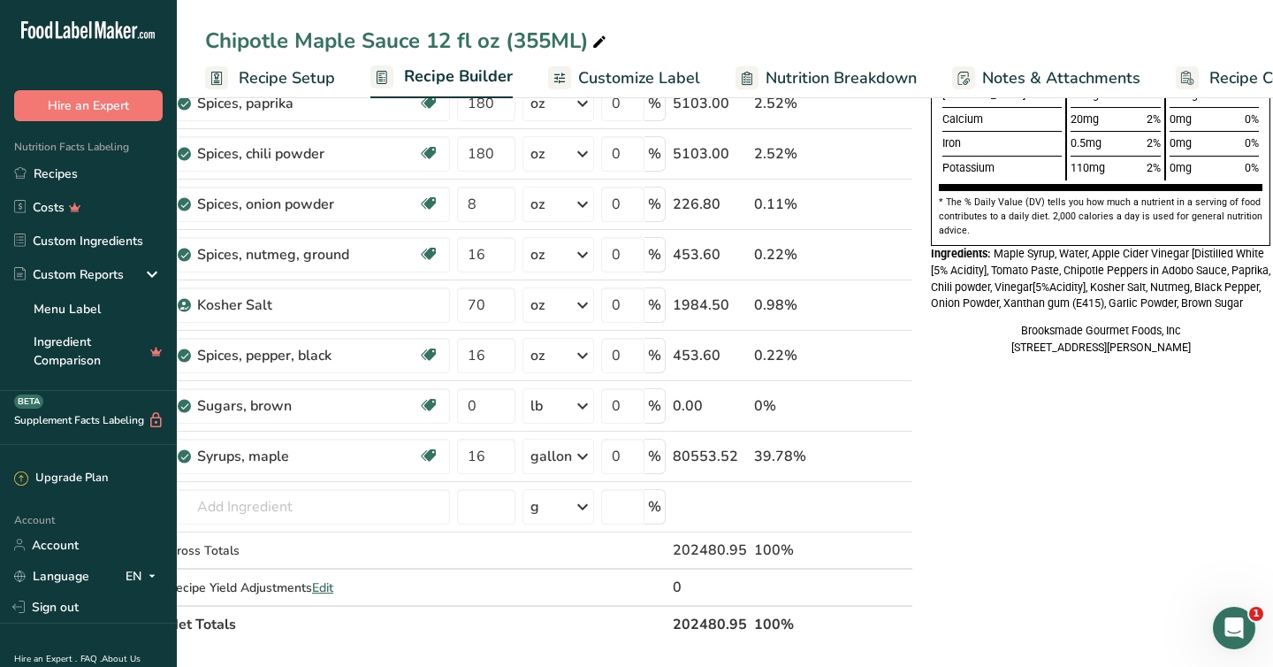
click at [1113, 555] on div "Nutrition Facts 12 Servings Per Container Serving Size 2 Tbsp (31mL) Calories T…" at bounding box center [1101, 435] width 354 height 1636
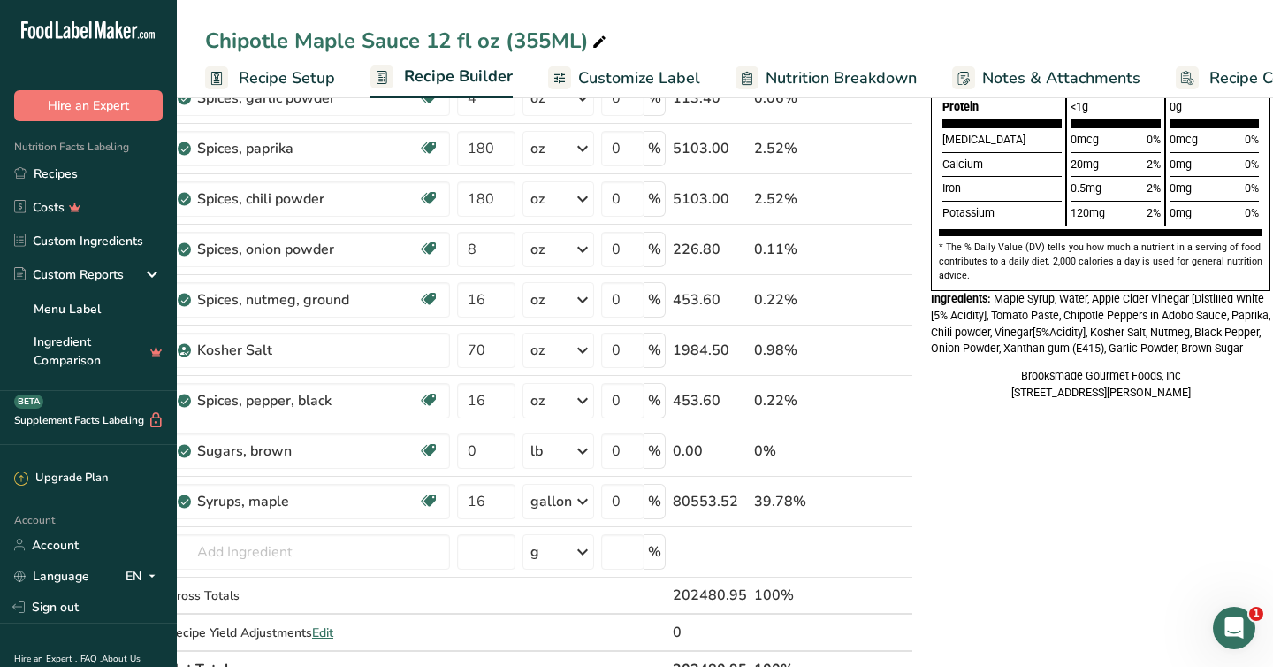
scroll to position [460, 0]
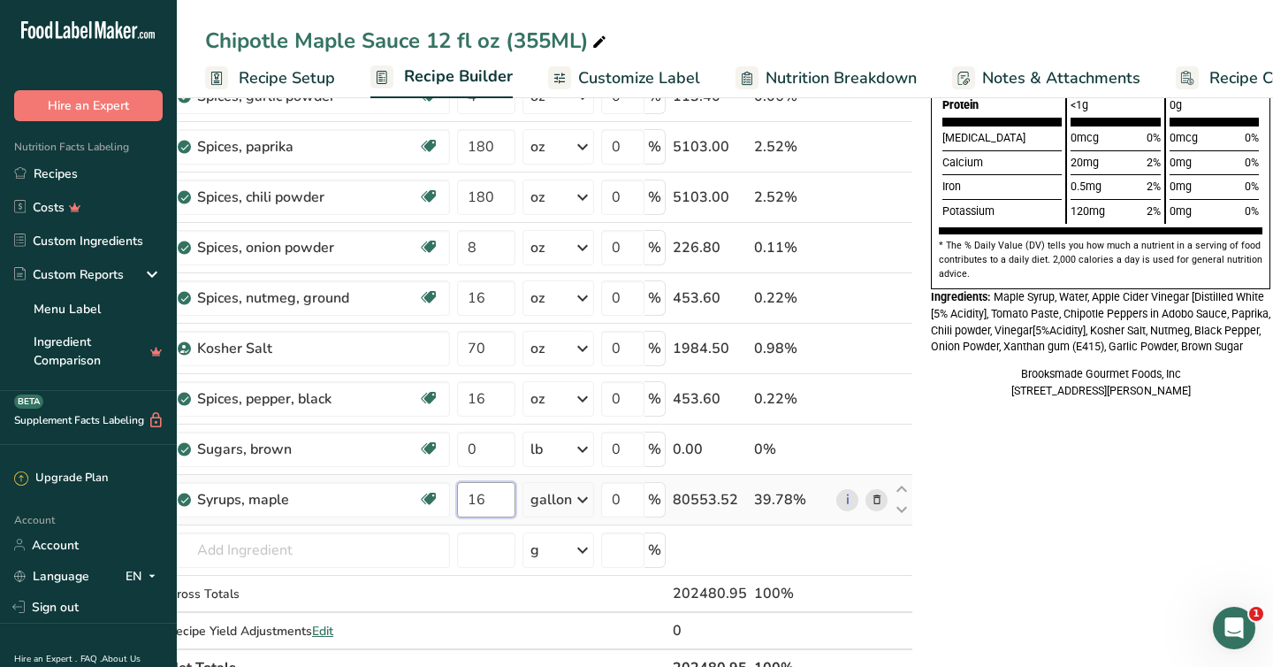
drag, startPoint x: 488, startPoint y: 499, endPoint x: 461, endPoint y: 501, distance: 27.5
click at [461, 501] on input "16" at bounding box center [486, 499] width 58 height 35
type input "8"
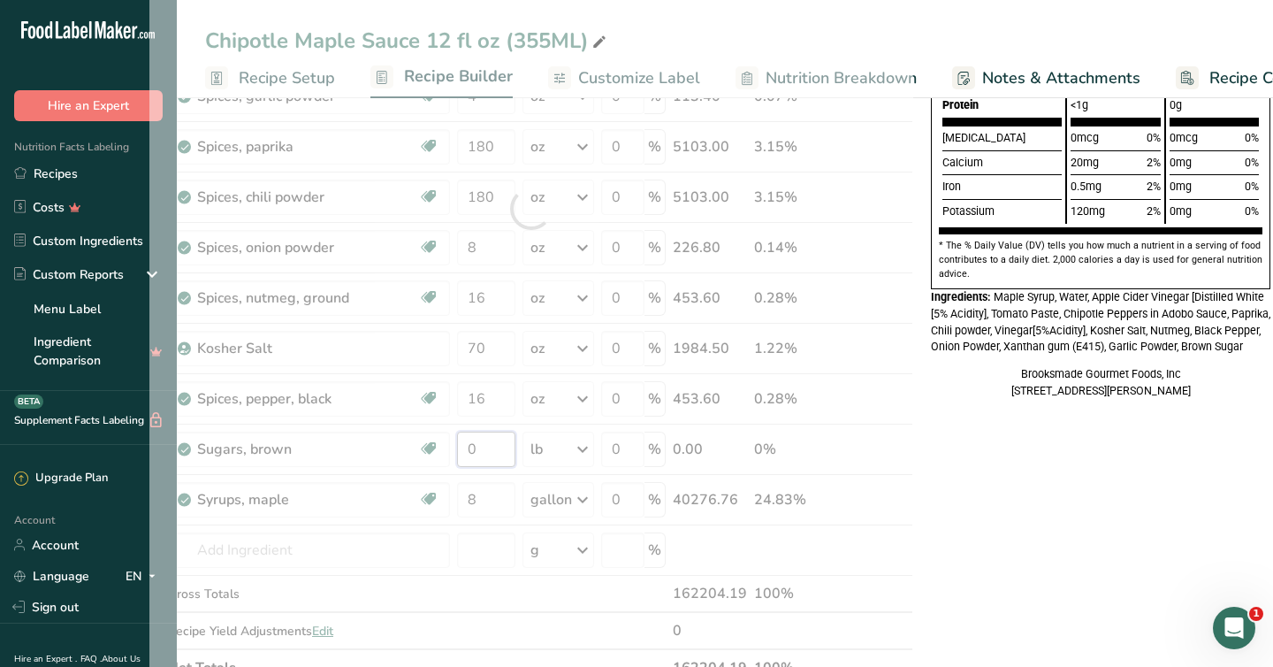
drag, startPoint x: 482, startPoint y: 458, endPoint x: 460, endPoint y: 453, distance: 22.7
click at [460, 453] on div "Ingredient * Amount * Unit * Waste * .a-a{fill:#347362;}.b-a{fill:#fff;} Grams …" at bounding box center [531, 208] width 764 height 955
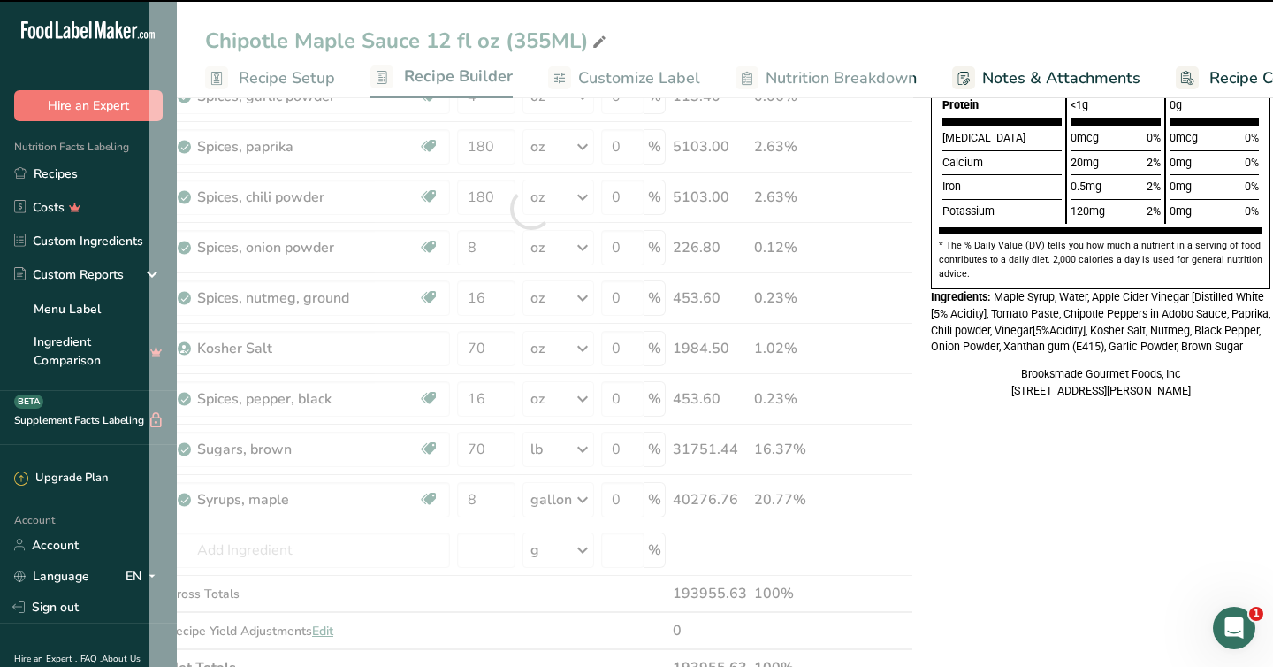
click at [1019, 577] on div "Nutrition Facts 12 Servings Per Container Serving Size 2 Tbsp (35mL) Calories T…" at bounding box center [1101, 478] width 354 height 1636
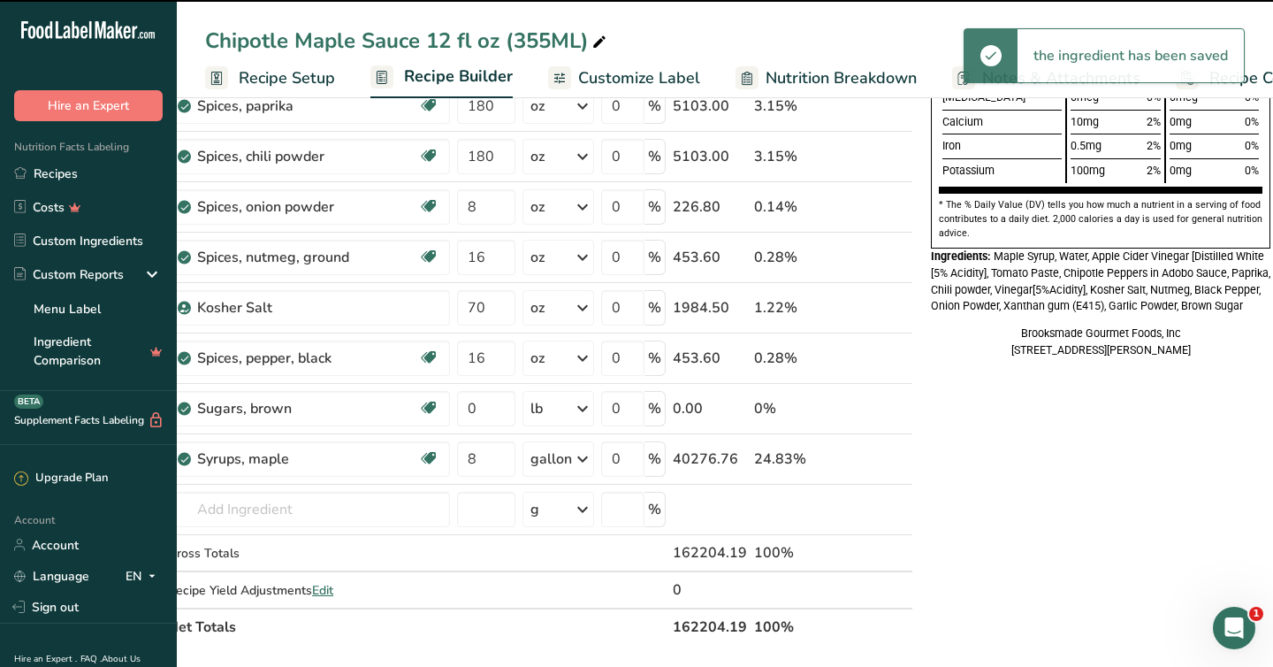
type input "70"
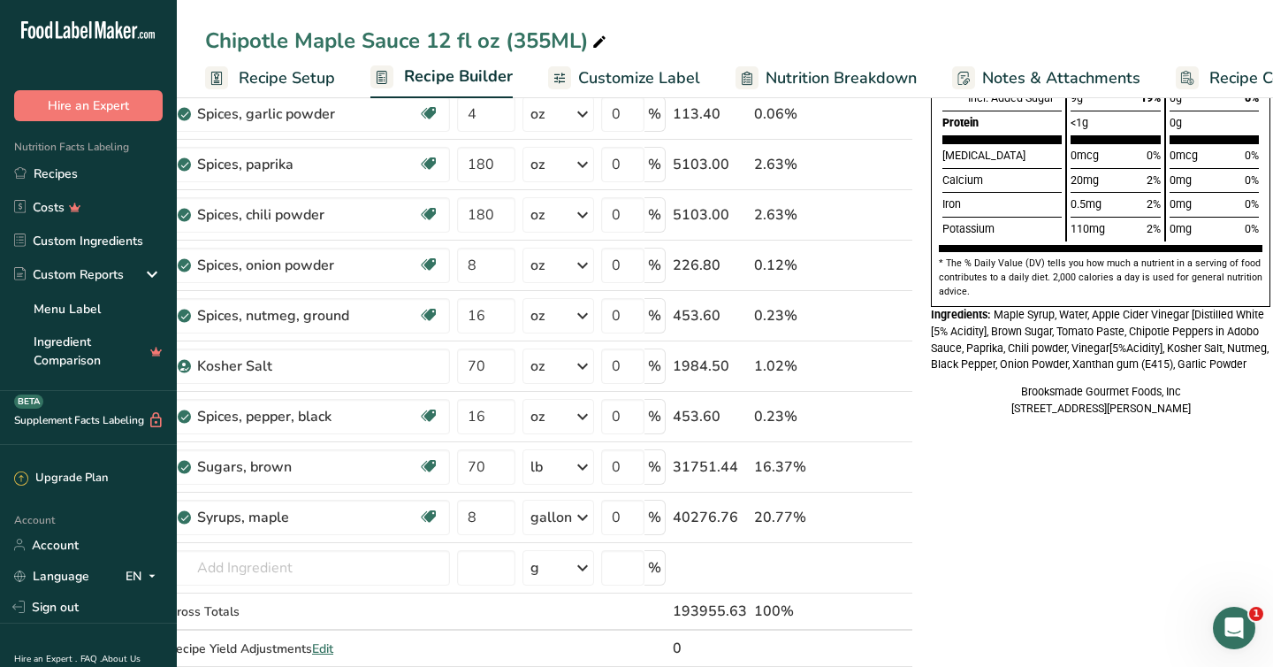
scroll to position [486, 0]
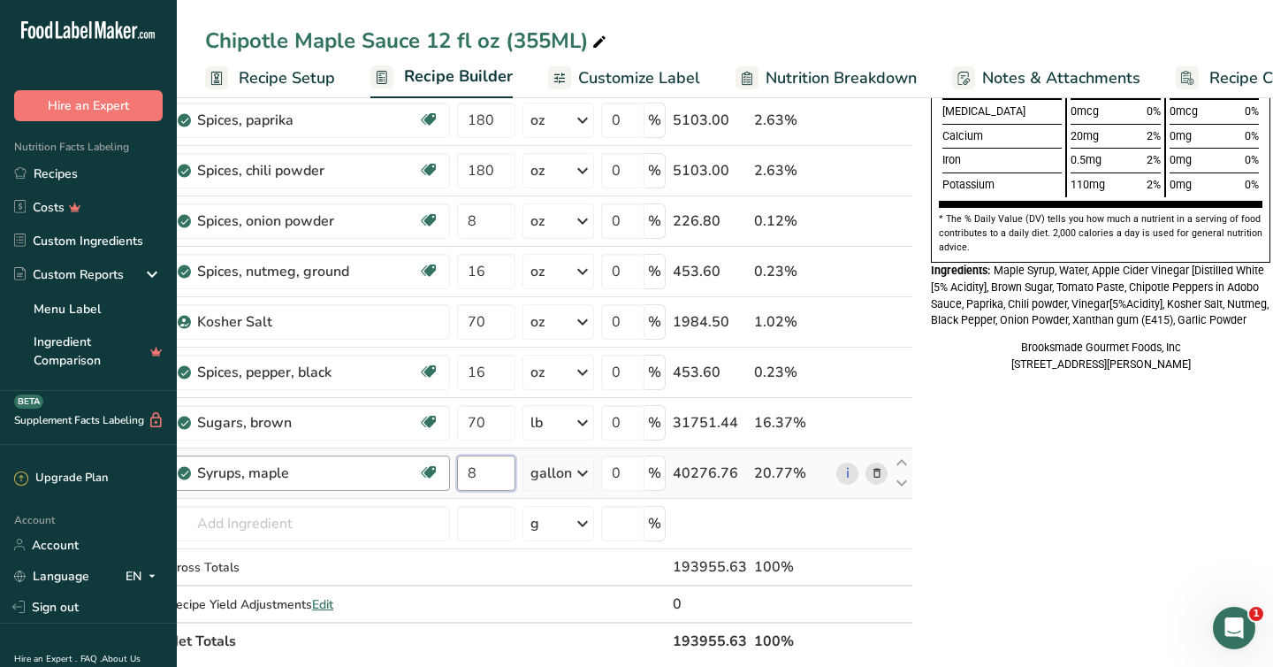
drag, startPoint x: 480, startPoint y: 471, endPoint x: 440, endPoint y: 471, distance: 39.8
click at [440, 471] on tr "Syrups, maple Dairy free Gluten free Vegan Vegetarian Soy free 8 gallon Portion…" at bounding box center [531, 473] width 762 height 50
type input "9"
click at [972, 522] on div "Nutrition Facts 12 Servings Per Container Serving Size 2 Tbsp (33mL) Calories T…" at bounding box center [1101, 452] width 354 height 1636
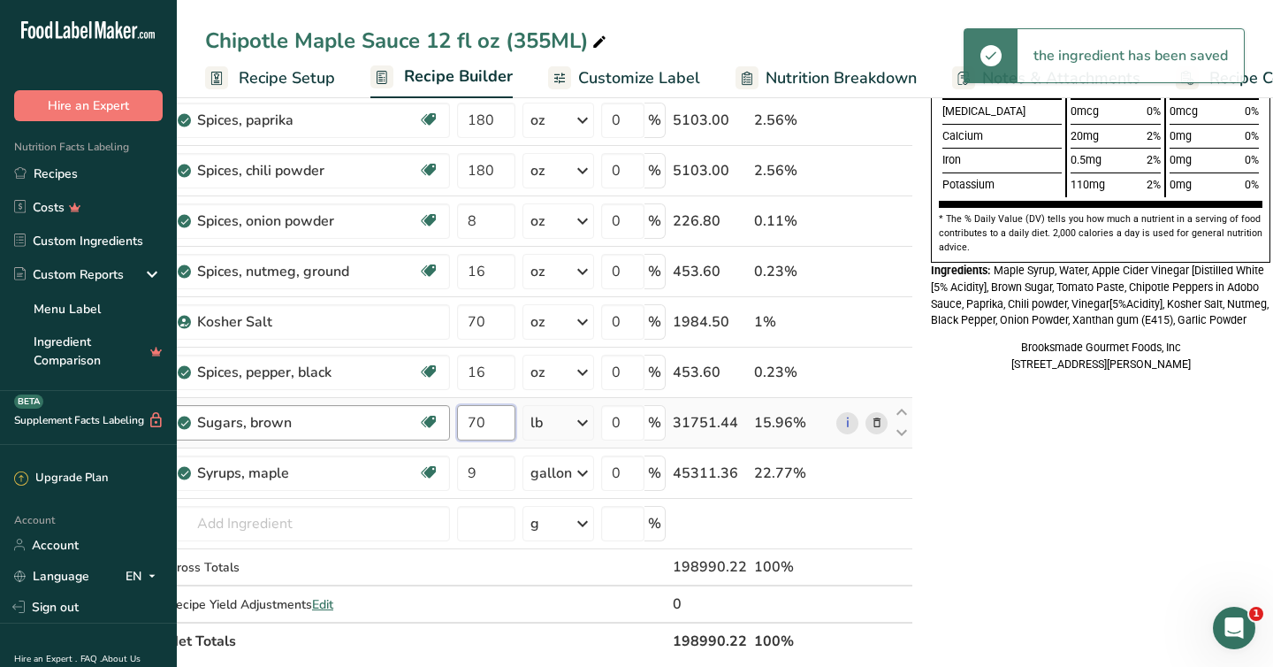
drag, startPoint x: 495, startPoint y: 422, endPoint x: 438, endPoint y: 422, distance: 57.5
click at [438, 422] on tr "Sugars, brown Dairy free Gluten free Vegan Vegetarian Soy free 70 lb Portions 1…" at bounding box center [531, 423] width 762 height 50
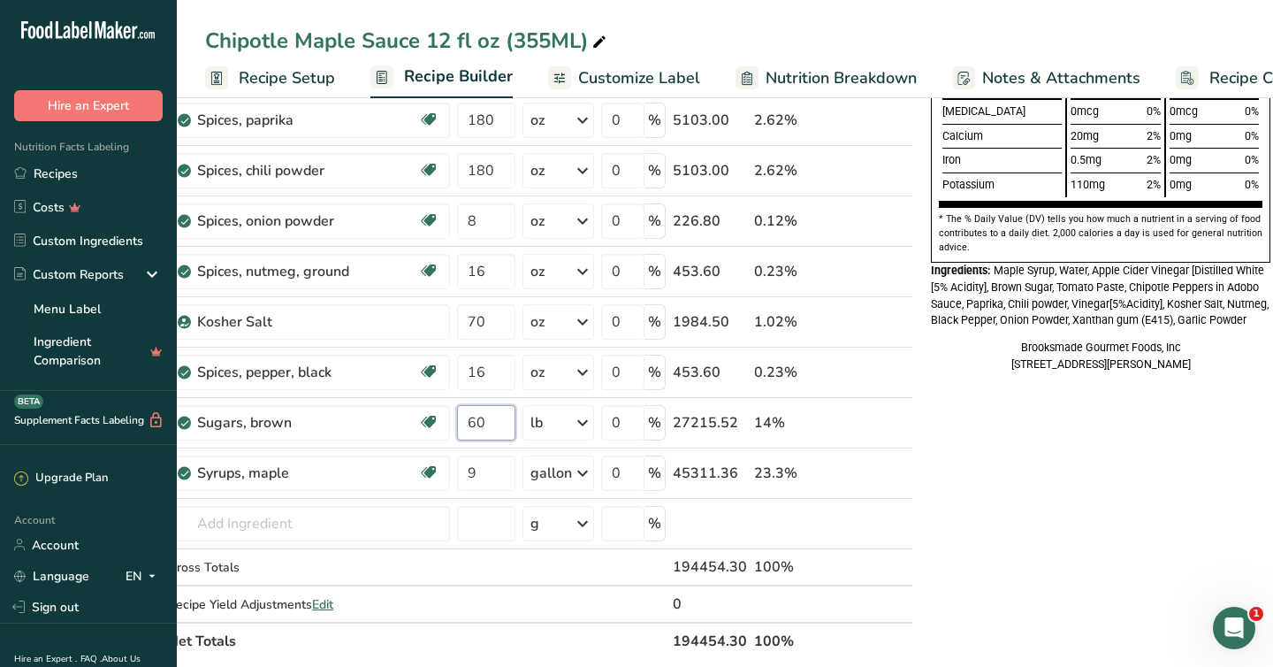
type input "60"
click at [1046, 539] on div "Nutrition Facts 12 Servings Per Container Serving Size 2 Tbsp (34mL) Calories T…" at bounding box center [1101, 452] width 354 height 1636
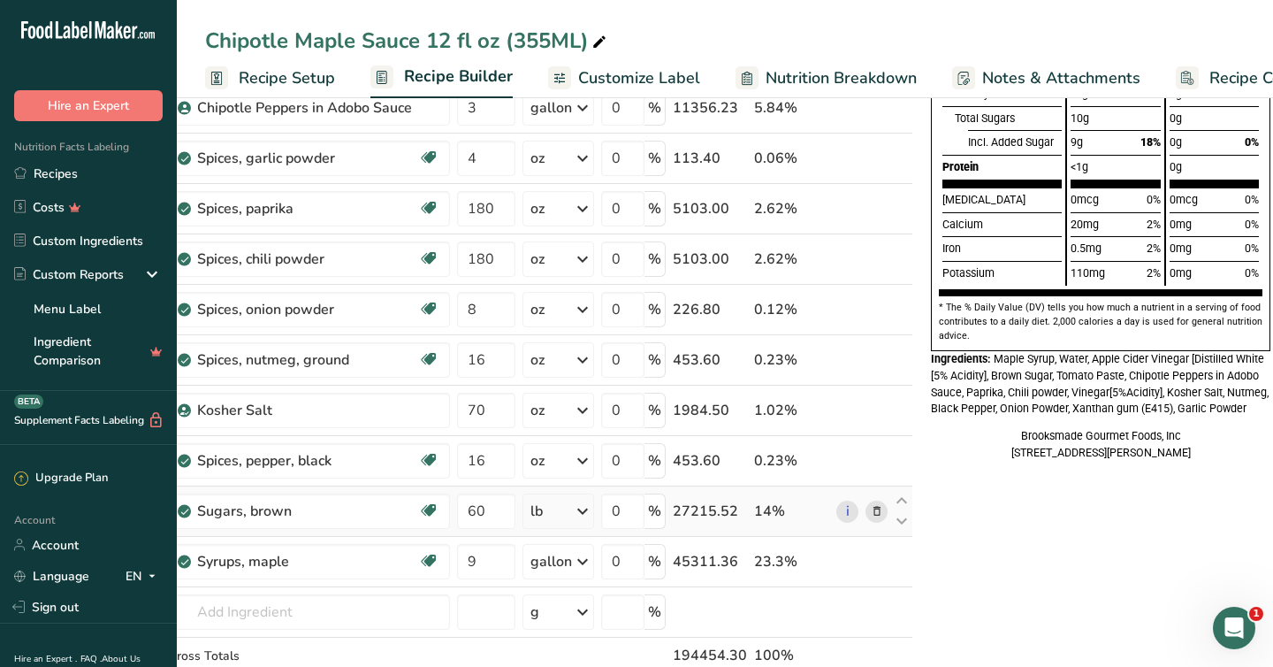
scroll to position [410, 0]
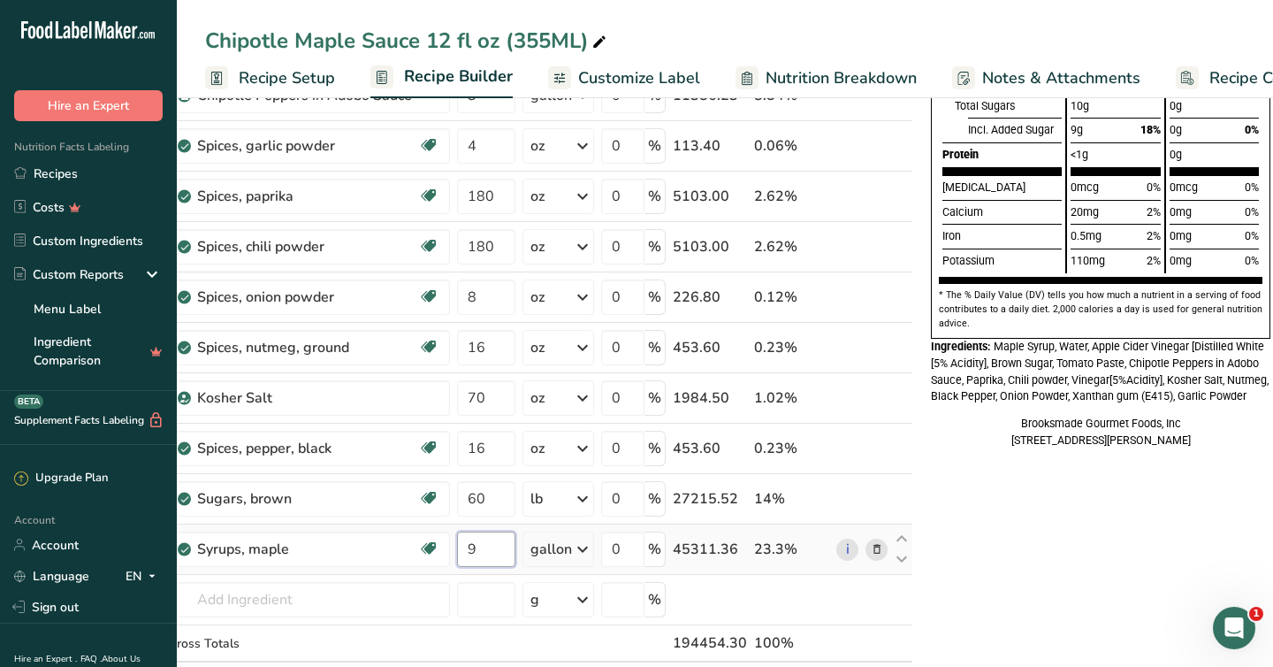
drag, startPoint x: 488, startPoint y: 547, endPoint x: 477, endPoint y: 547, distance: 11.5
click at [477, 547] on input "9" at bounding box center [486, 548] width 58 height 35
drag, startPoint x: 475, startPoint y: 547, endPoint x: 457, endPoint y: 547, distance: 17.7
click at [457, 547] on input "9" at bounding box center [486, 548] width 58 height 35
click at [1011, 593] on div "Nutrition Facts 12 Servings Per Container Serving Size 2 Tbsp (33mL) Calories T…" at bounding box center [1101, 528] width 354 height 1636
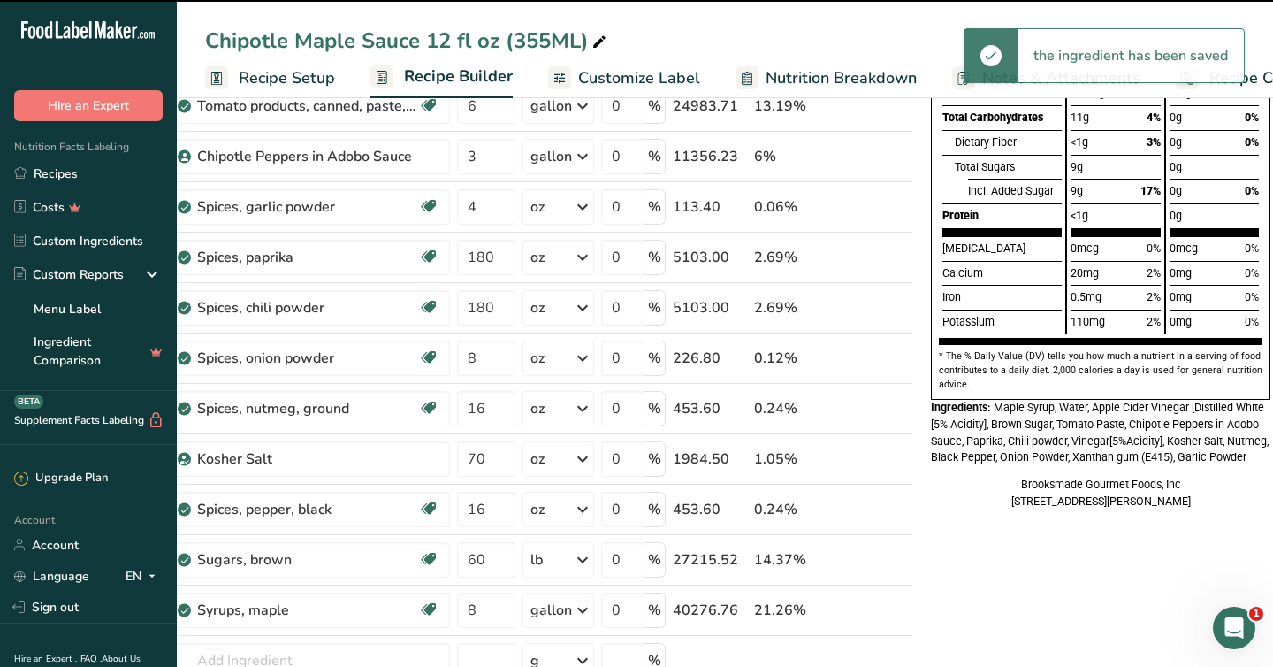
scroll to position [393, 0]
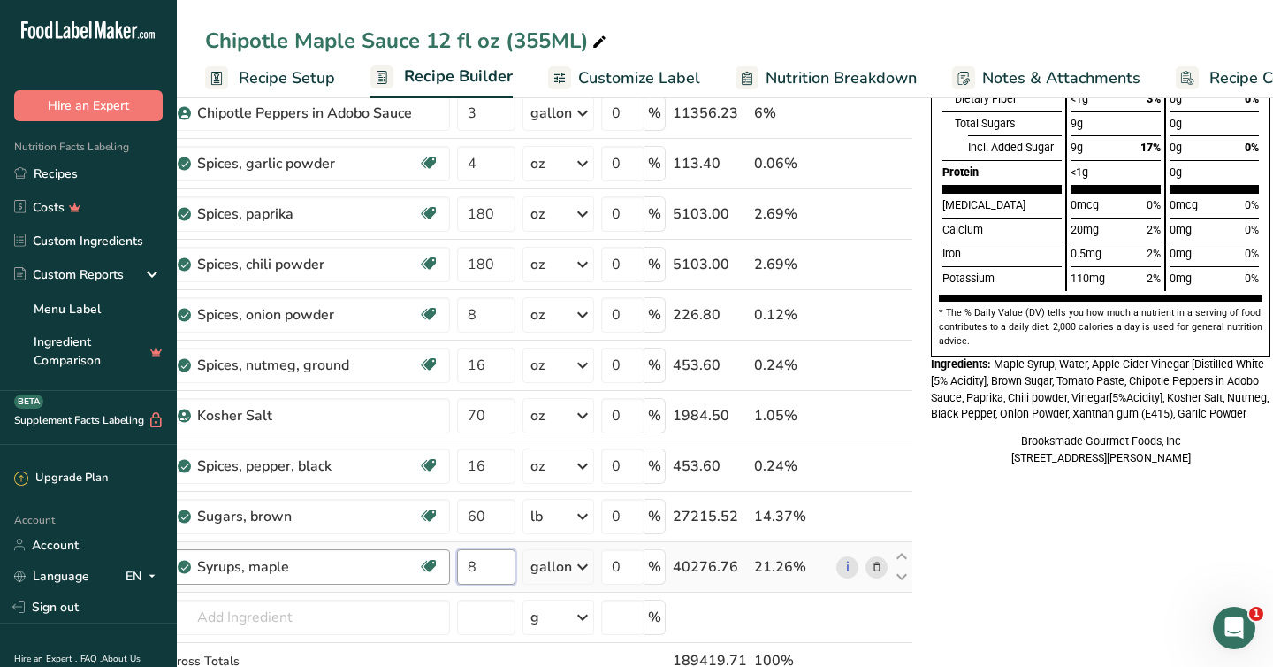
drag, startPoint x: 479, startPoint y: 569, endPoint x: 442, endPoint y: 569, distance: 37.1
click at [442, 569] on tr "Syrups, maple Dairy free Gluten free Vegan Vegetarian Soy free 8 gallon Portion…" at bounding box center [531, 567] width 762 height 50
type input "9"
type input "0"
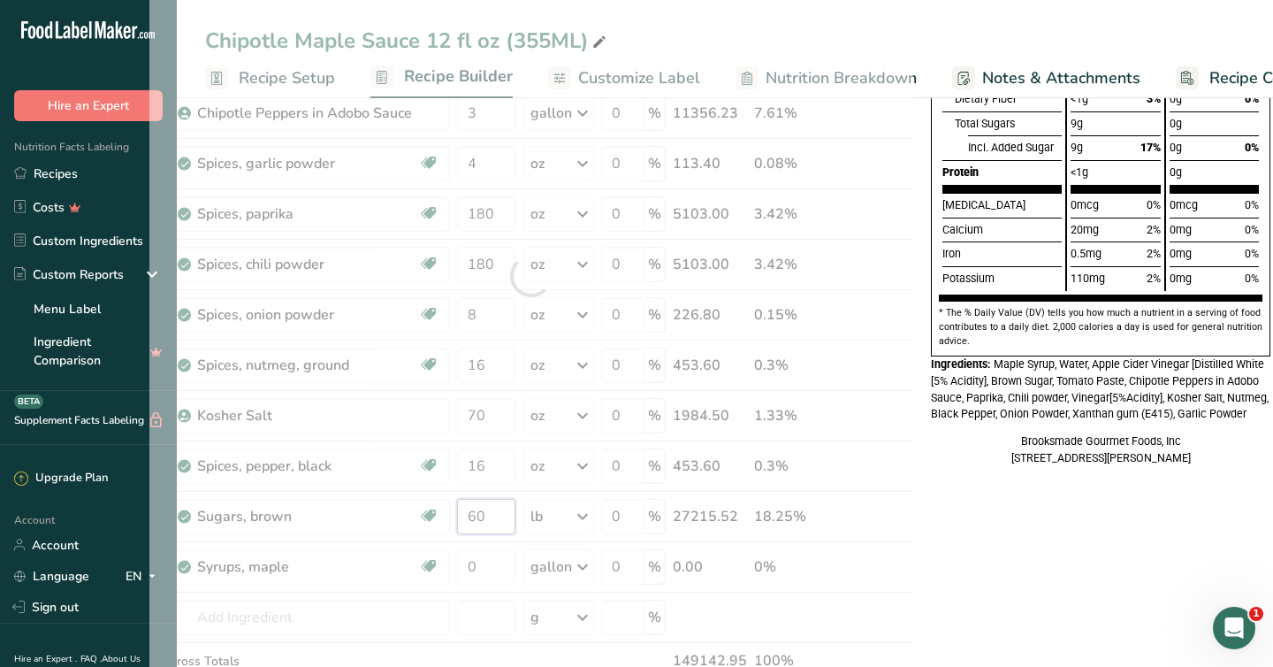
drag, startPoint x: 490, startPoint y: 512, endPoint x: 424, endPoint y: 516, distance: 65.6
click at [424, 516] on div "Ingredient * Amount * Unit * Waste * .a-a{fill:#347362;}.b-a{fill:#fff;} Grams …" at bounding box center [531, 275] width 764 height 955
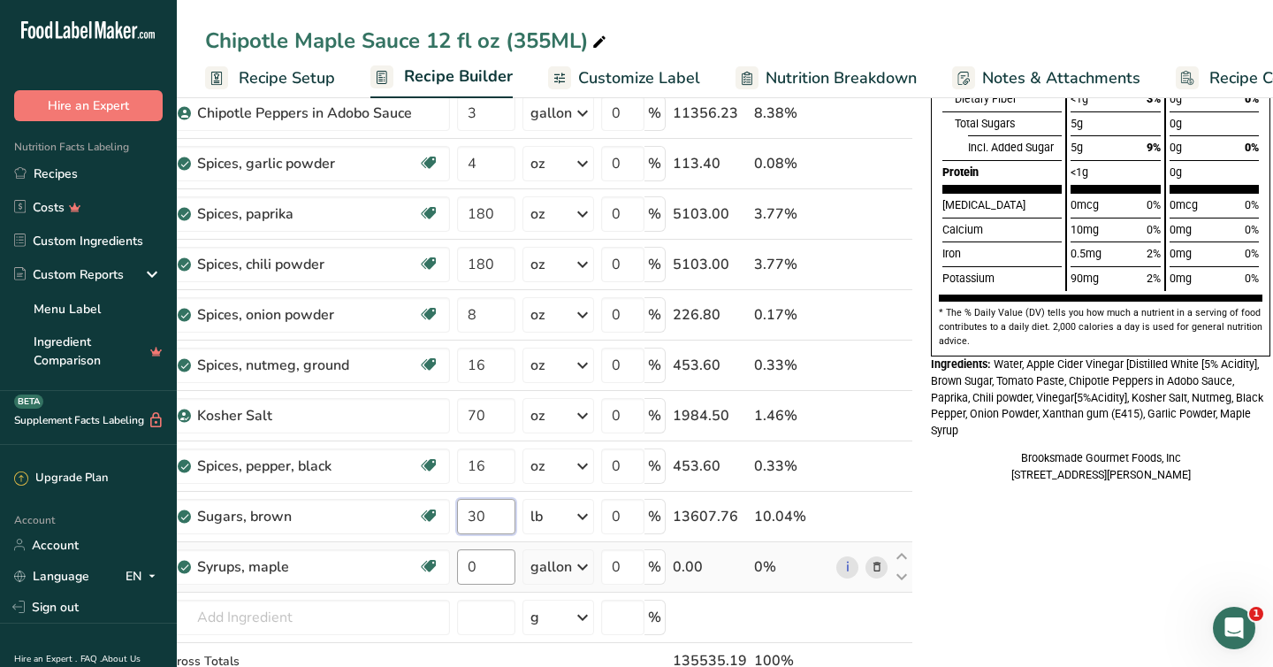
type input "30"
click at [488, 567] on div "Ingredient * Amount * Unit * Waste * .a-a{fill:#347362;}.b-a{fill:#fff;} Grams …" at bounding box center [531, 275] width 764 height 955
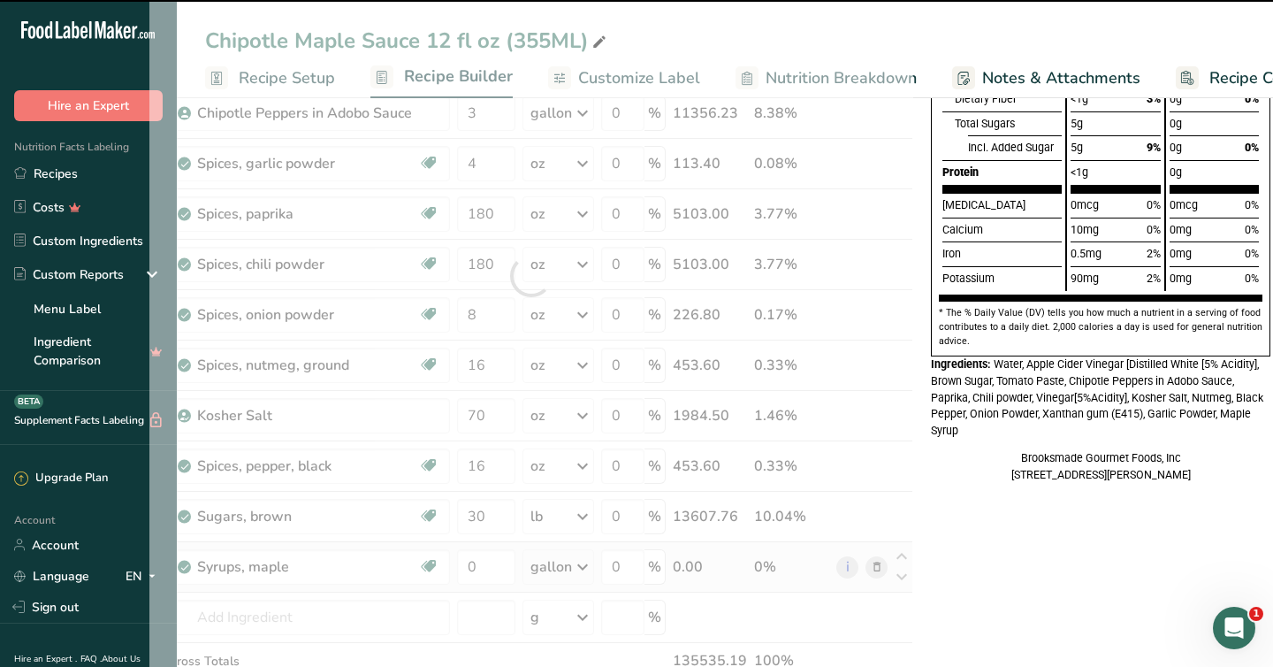
drag, startPoint x: 484, startPoint y: 562, endPoint x: 518, endPoint y: 569, distance: 35.2
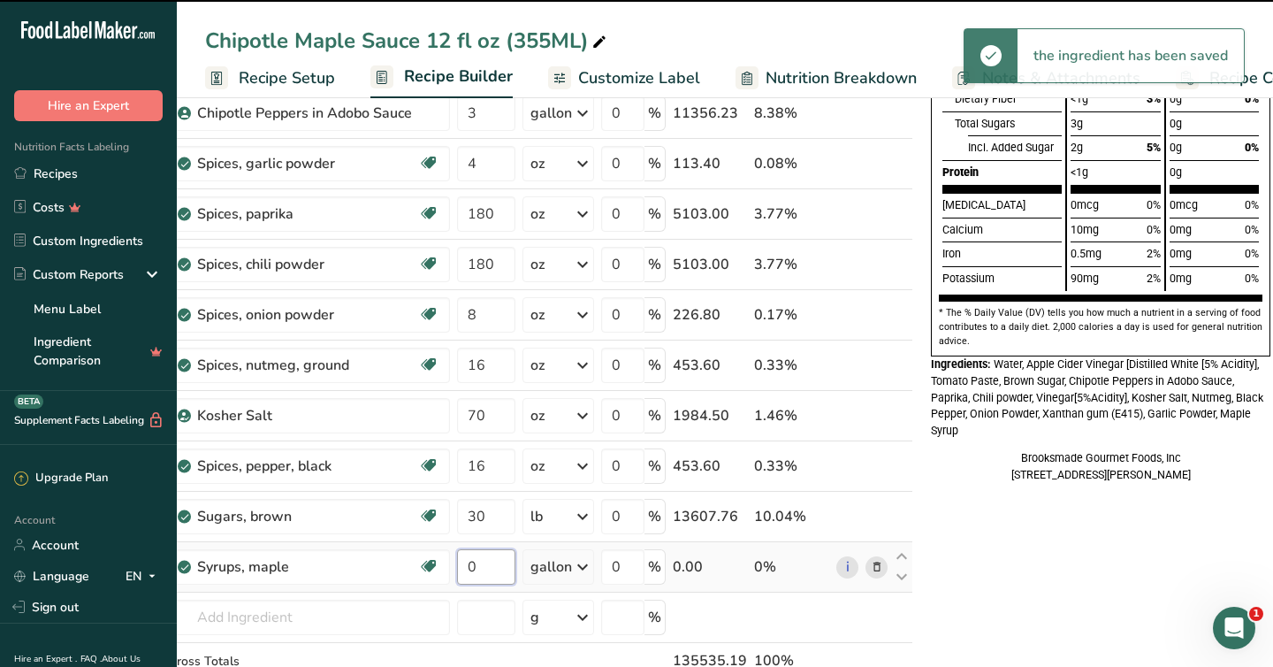
click at [508, 569] on input "0" at bounding box center [486, 566] width 58 height 35
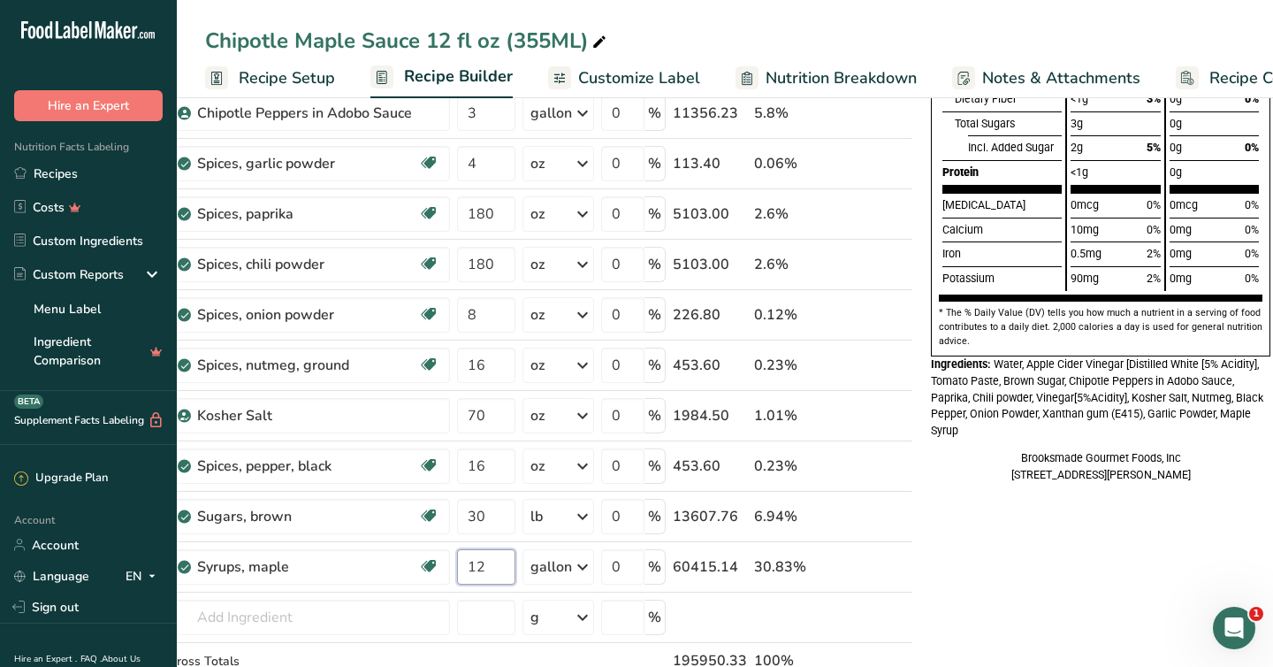
type input "12"
click at [1021, 550] on div "Nutrition Facts 12 Servings Per Container Serving Size 2 Tbsp (23mL) Calories T…" at bounding box center [1101, 546] width 354 height 1636
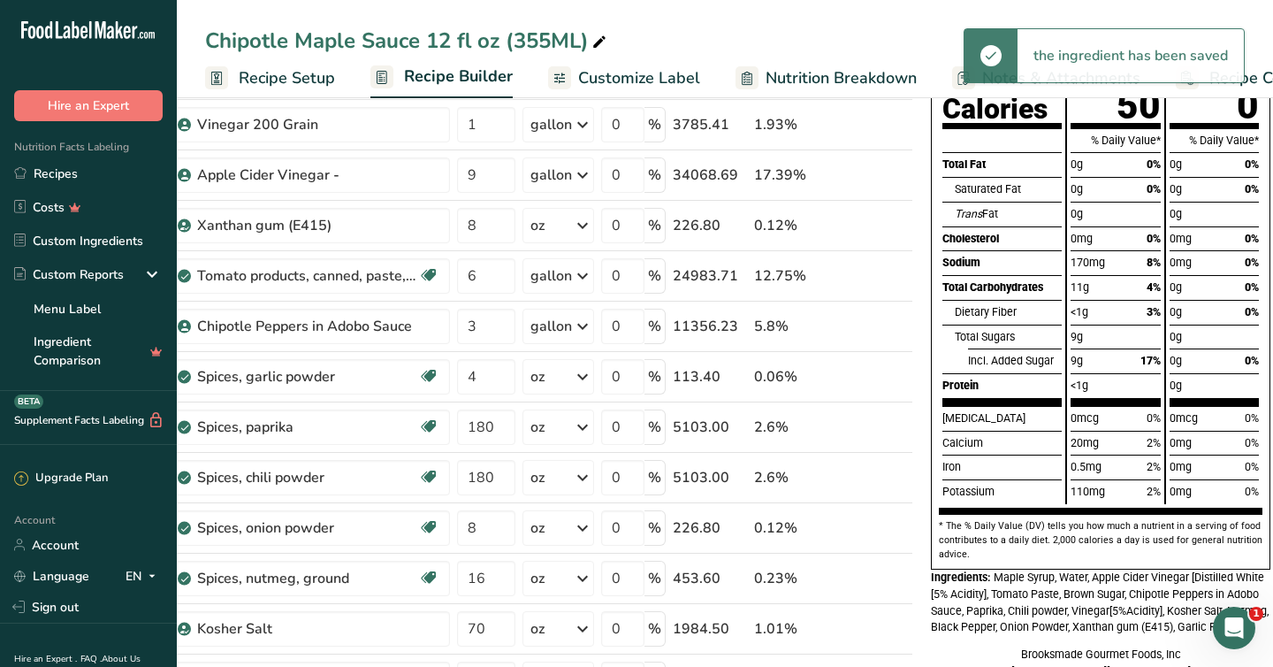
scroll to position [205, 0]
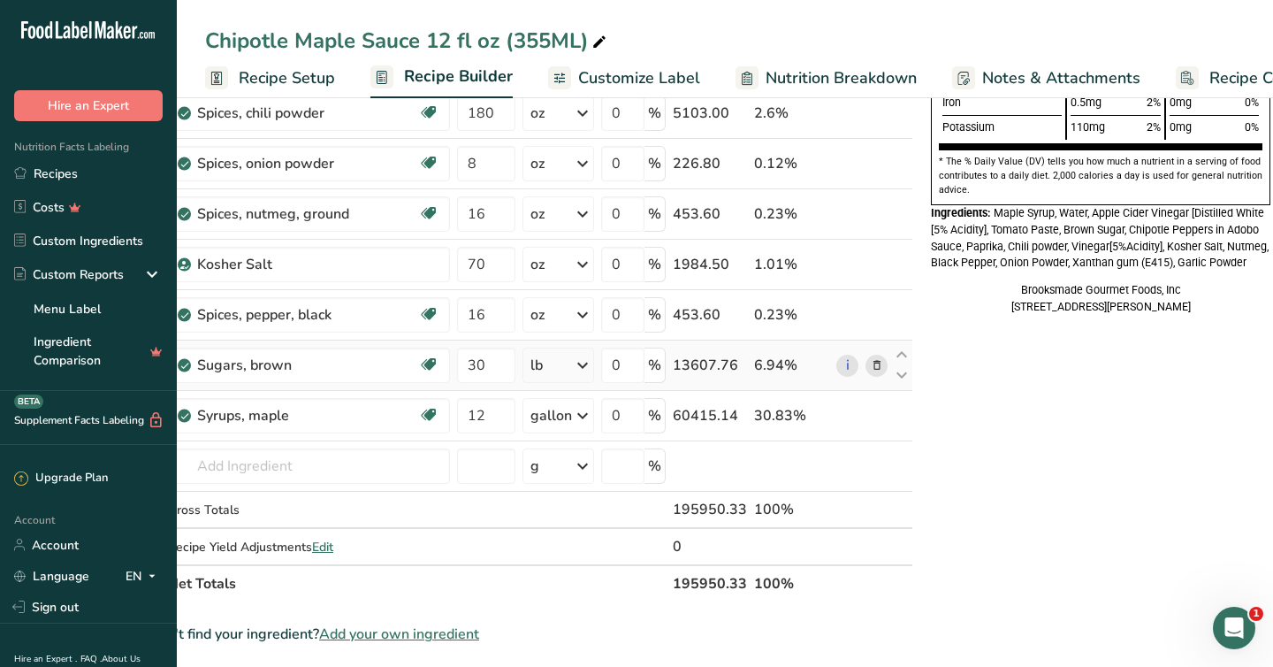
scroll to position [541, 0]
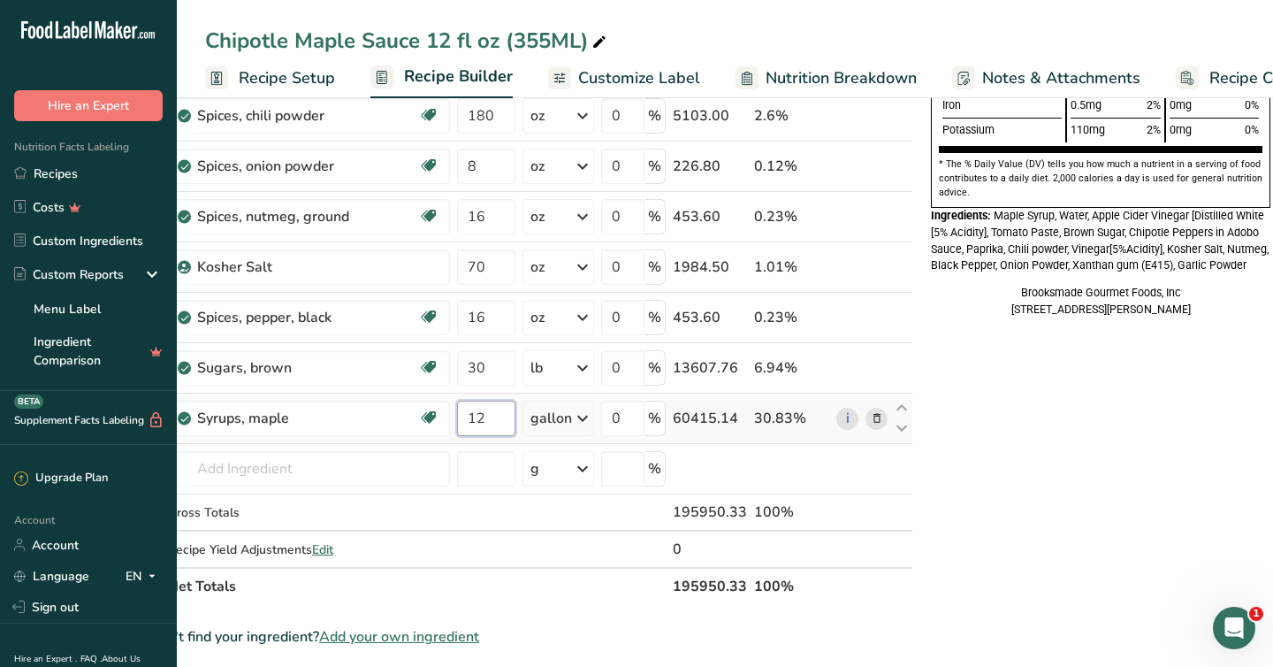
drag, startPoint x: 489, startPoint y: 419, endPoint x: 454, endPoint y: 419, distance: 35.4
click at [454, 419] on td "12" at bounding box center [486, 419] width 65 height 50
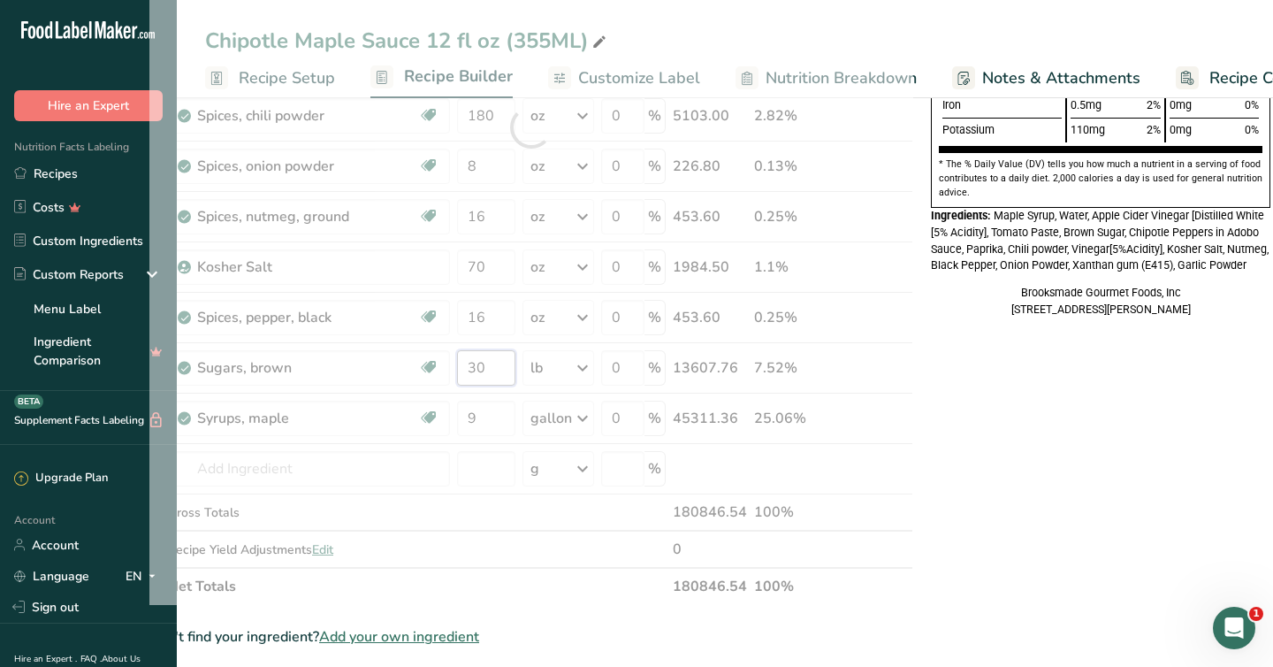
drag, startPoint x: 493, startPoint y: 363, endPoint x: 411, endPoint y: 364, distance: 82.2
click at [411, 364] on div "Ingredient * Amount * Unit * Waste * .a-a{fill:#347362;}.b-a{fill:#fff;} Grams …" at bounding box center [531, 127] width 764 height 955
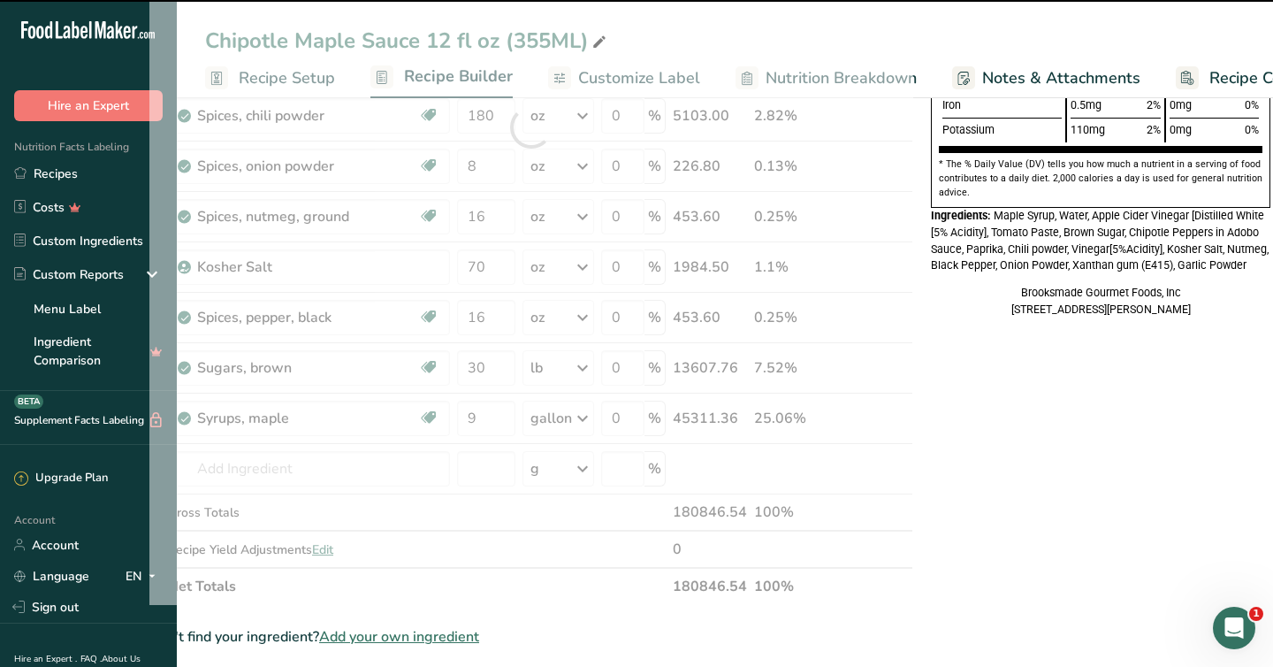
click at [1056, 412] on div "Nutrition Facts 12 Servings Per Container Serving Size 2 Tbsp (34mL) Calories T…" at bounding box center [1101, 397] width 354 height 1636
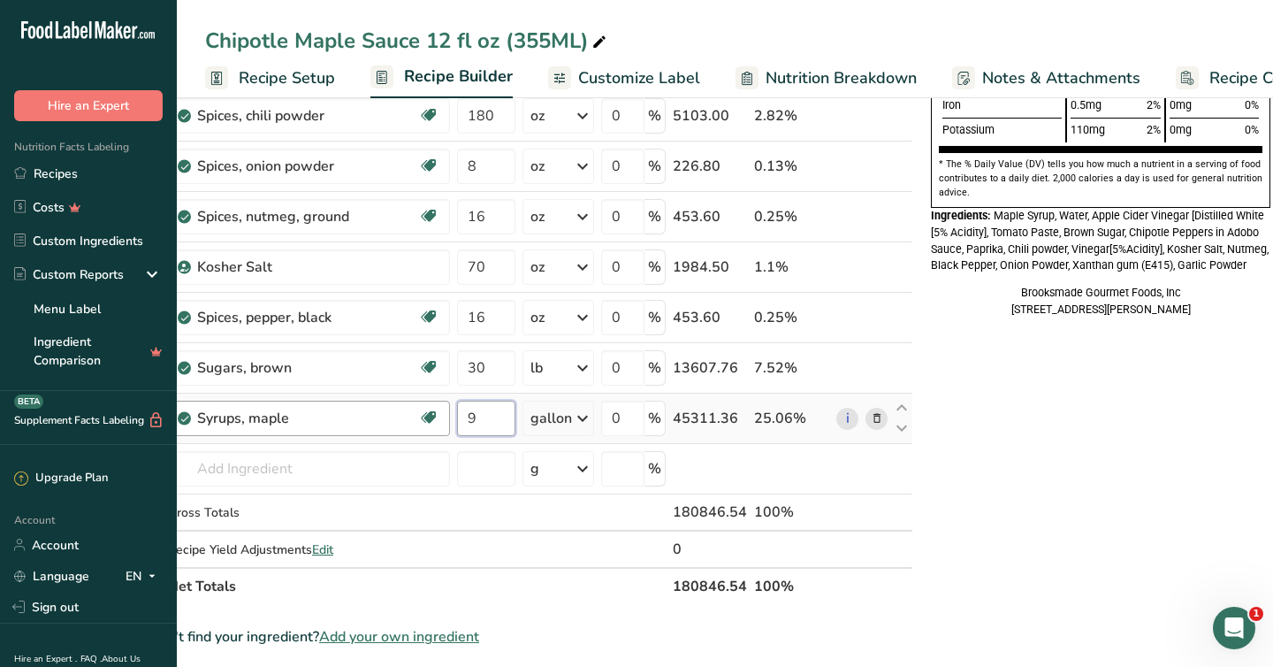
drag, startPoint x: 482, startPoint y: 421, endPoint x: 437, endPoint y: 421, distance: 45.1
click at [437, 421] on tr "Syrups, maple Dairy free Gluten free Vegan Vegetarian Soy free 9 gallon Portion…" at bounding box center [531, 419] width 762 height 50
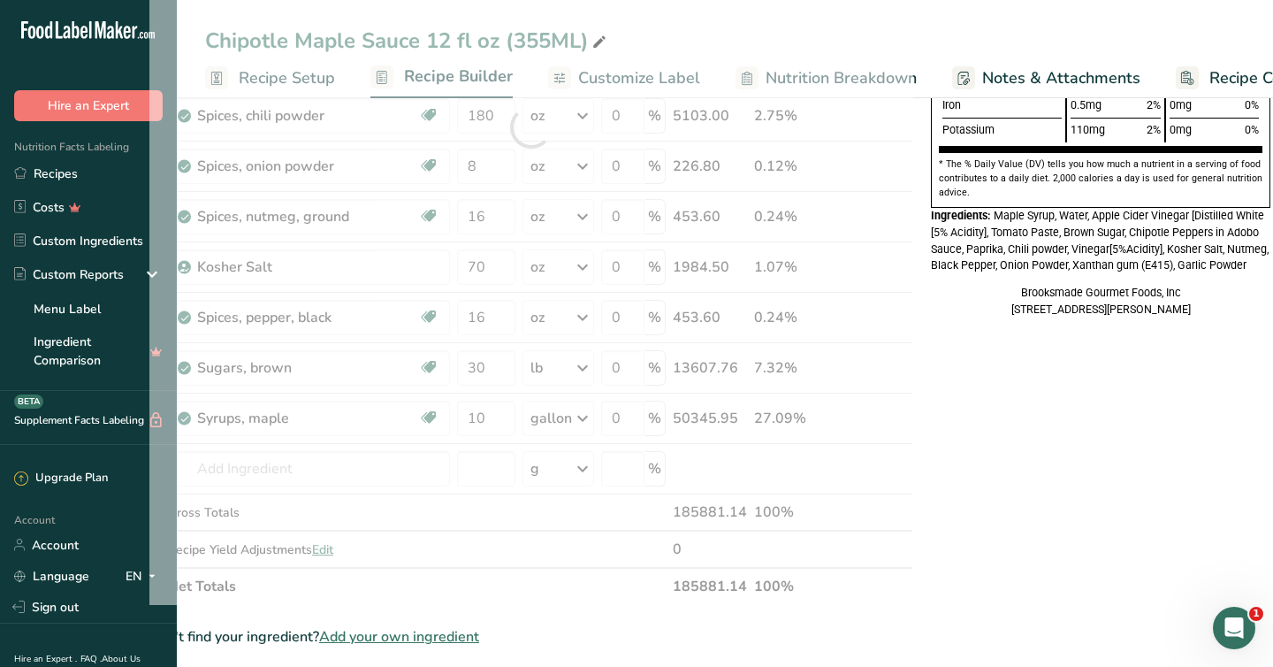
click at [1162, 521] on div "Nutrition Facts 12 Servings Per Container Serving Size 2 Tbsp (31mL) Calories T…" at bounding box center [1101, 397] width 354 height 1636
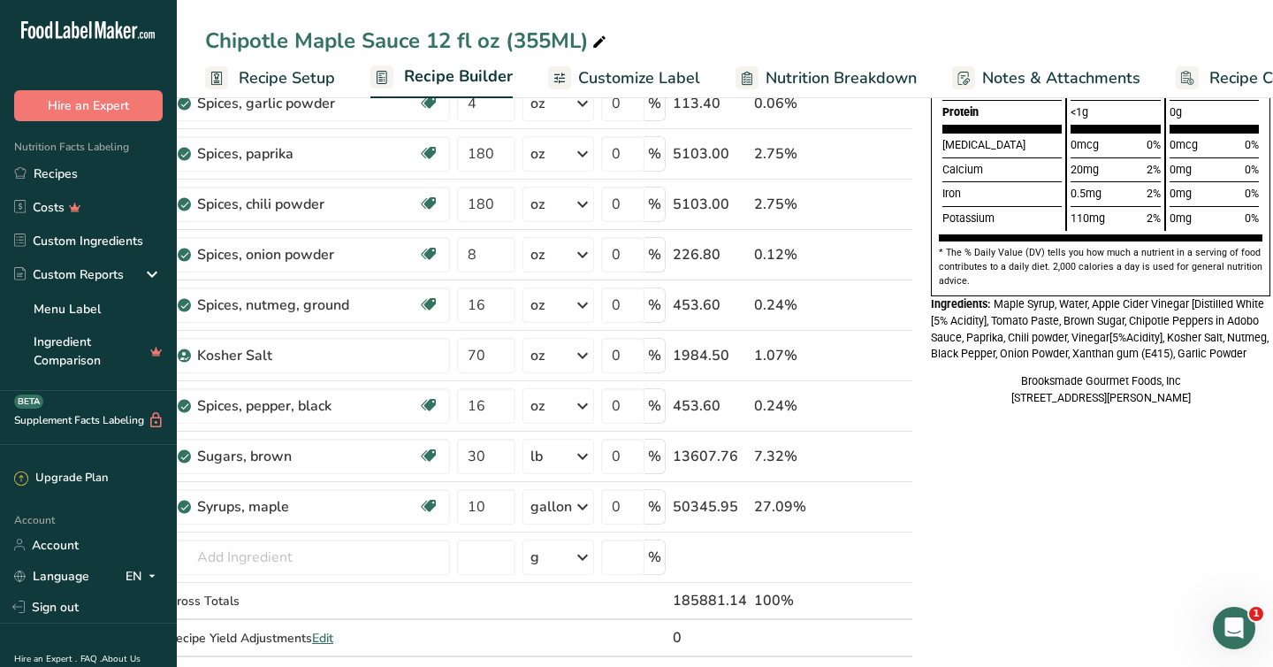
scroll to position [452, 0]
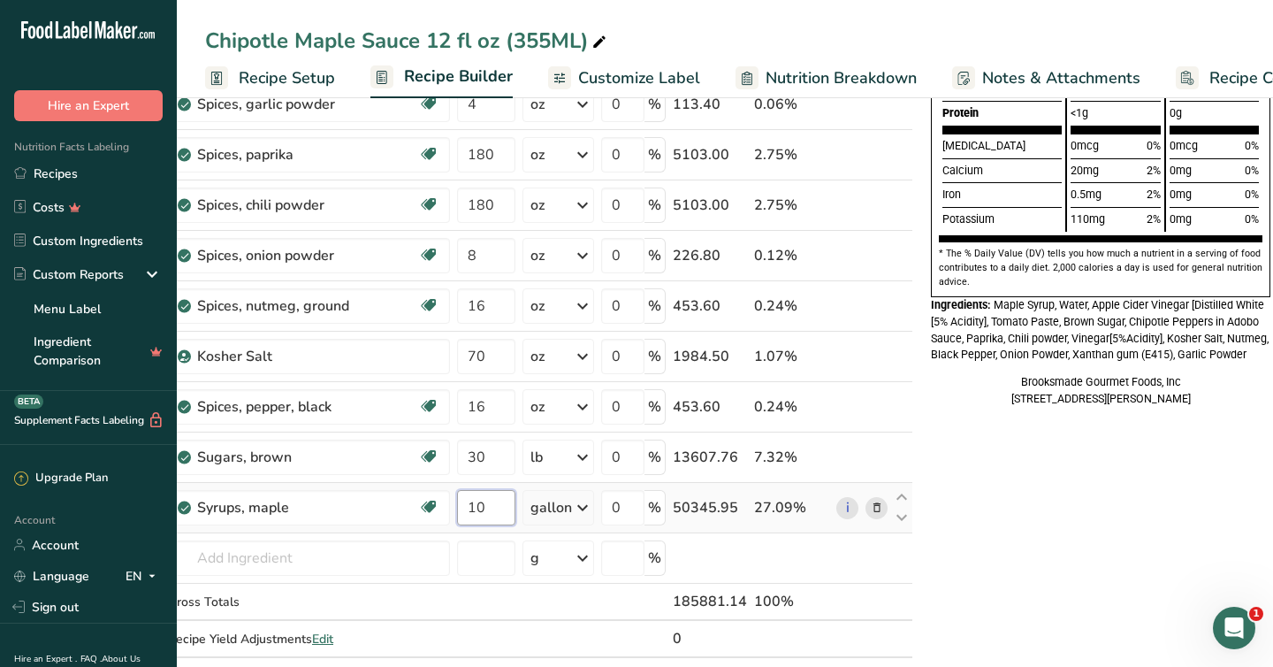
drag, startPoint x: 489, startPoint y: 508, endPoint x: 477, endPoint y: 508, distance: 12.4
click at [482, 508] on input "10" at bounding box center [486, 507] width 58 height 35
click at [969, 548] on div "Nutrition Facts 12 Servings Per Container Serving Size 2 Tbsp (32mL) Calories T…" at bounding box center [1101, 486] width 354 height 1636
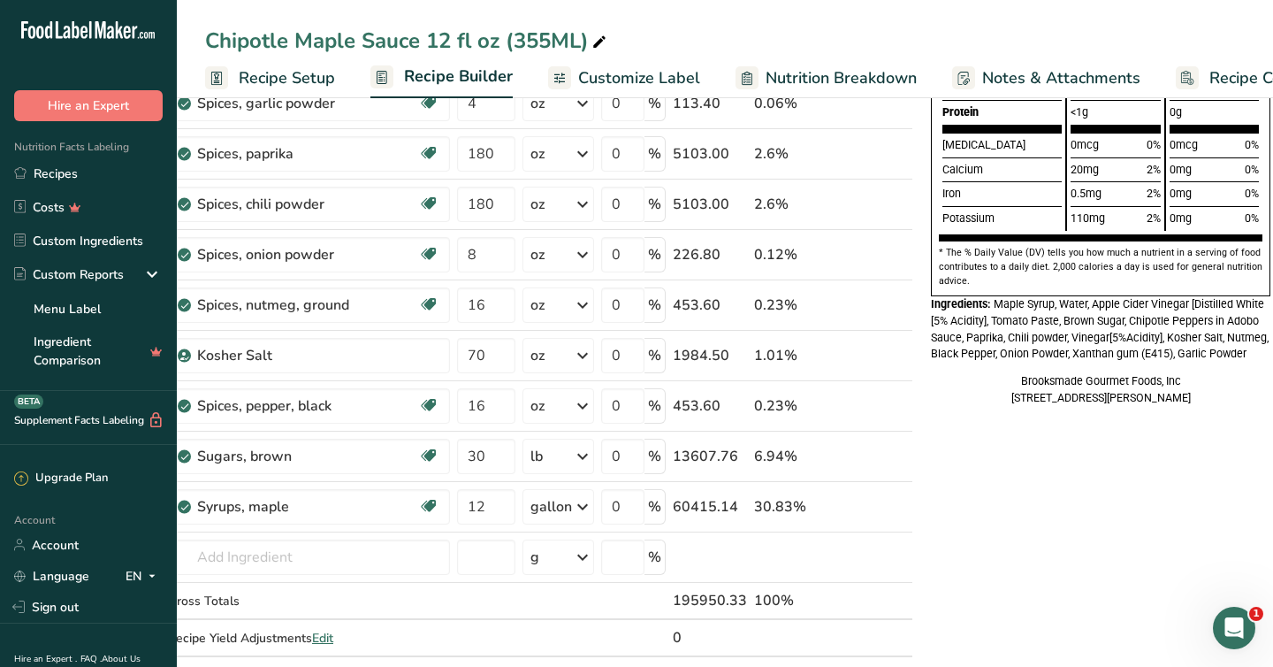
scroll to position [455, 0]
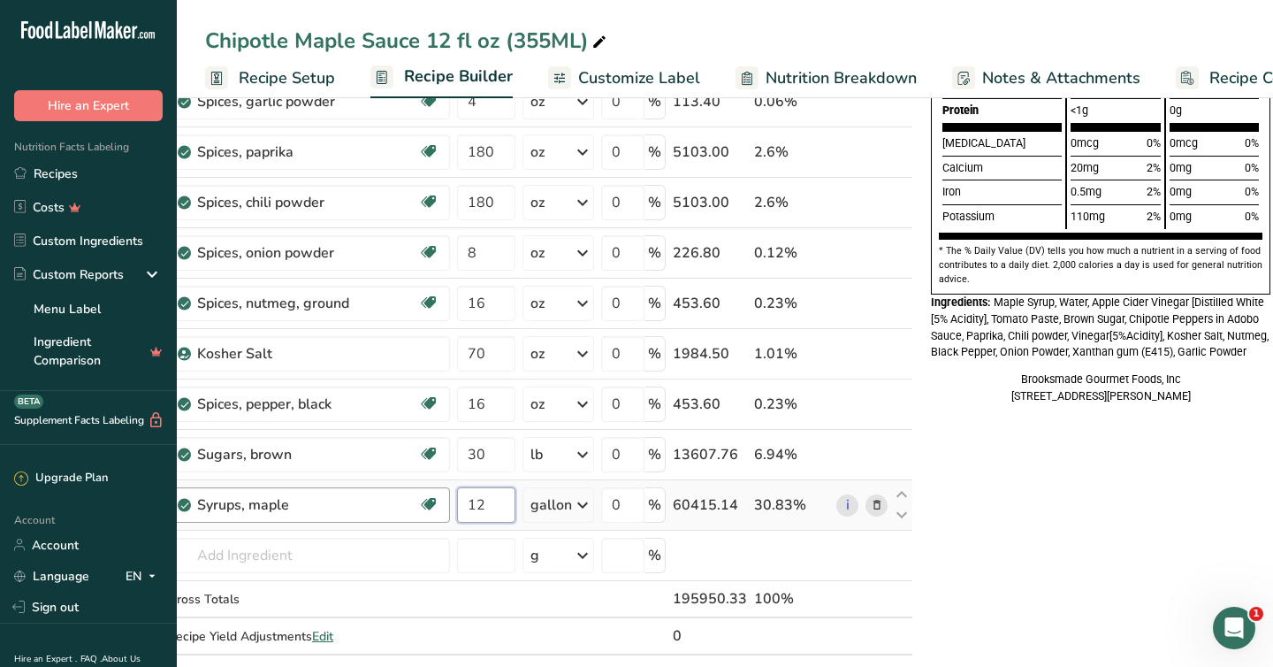
drag, startPoint x: 493, startPoint y: 508, endPoint x: 445, endPoint y: 507, distance: 48.6
click at [445, 507] on tr "Syrups, maple Dairy free Gluten free Vegan Vegetarian Soy free 12 gallon Portio…" at bounding box center [531, 505] width 762 height 50
type input "8"
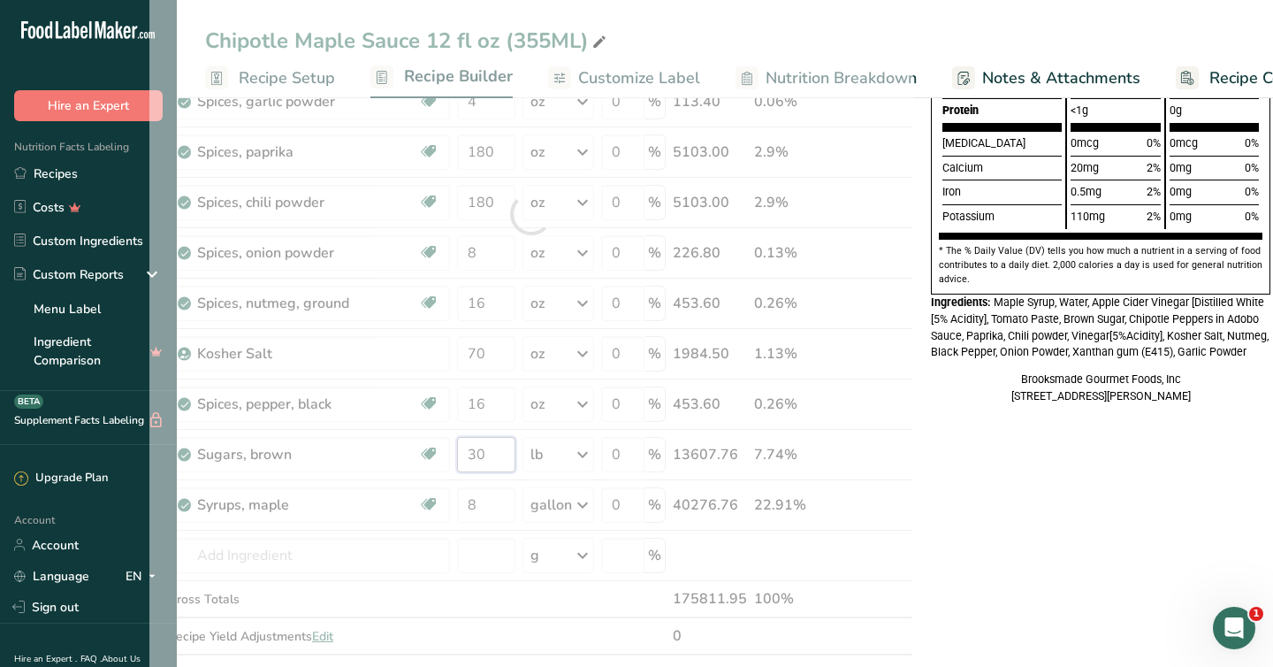
drag, startPoint x: 489, startPoint y: 450, endPoint x: 422, endPoint y: 446, distance: 67.4
click at [422, 446] on div "Ingredient * Amount * Unit * Waste * .a-a{fill:#347362;}.b-a{fill:#fff;} Grams …" at bounding box center [531, 213] width 764 height 955
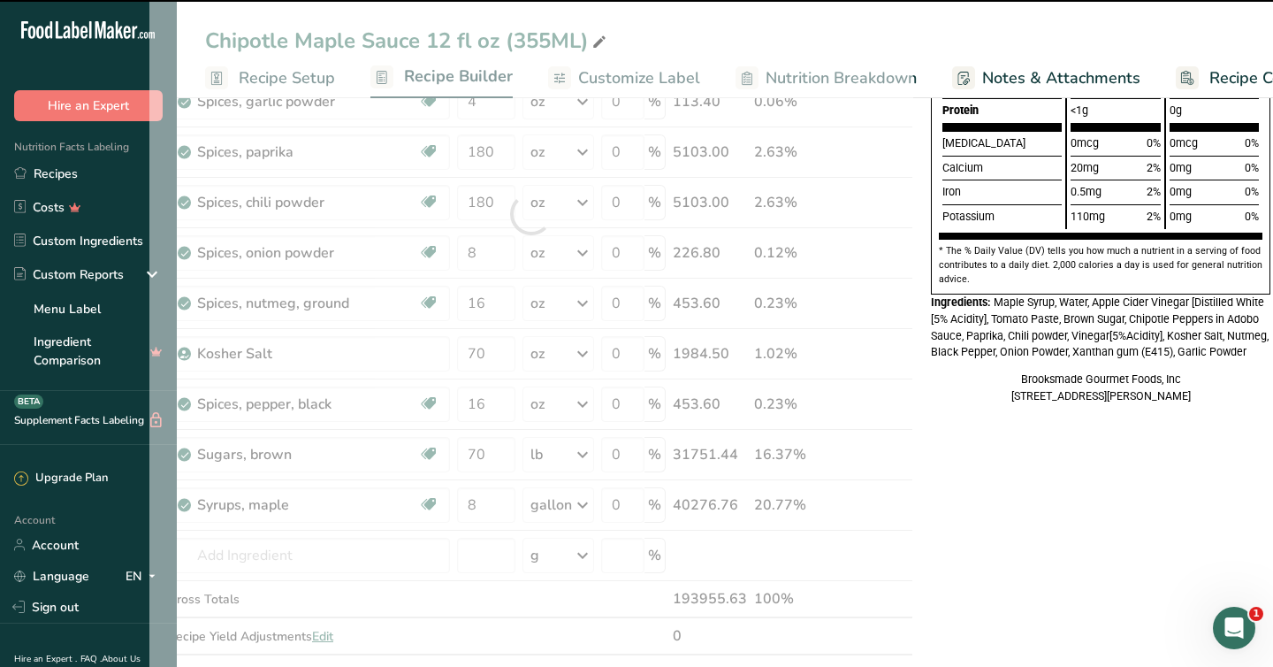
click at [983, 524] on div "Nutrition Facts 12 Servings Per Container Serving Size 2 Tbsp (34mL) Calories T…" at bounding box center [1101, 484] width 354 height 1636
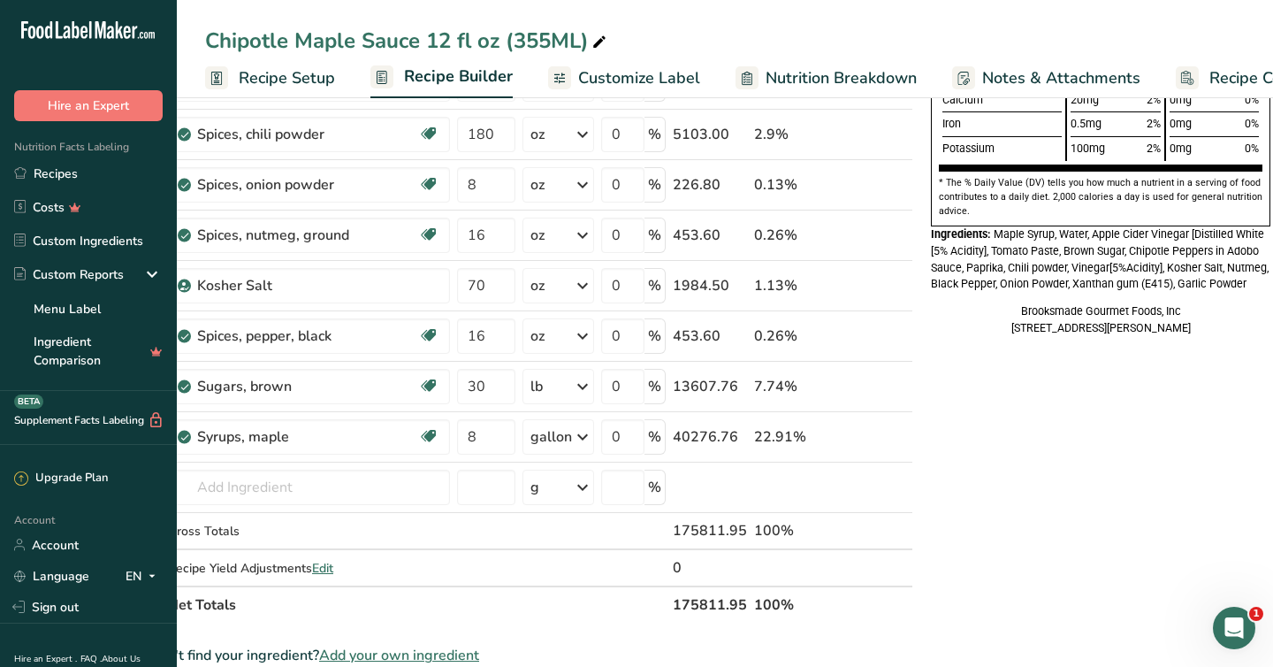
scroll to position [524, 0]
drag, startPoint x: 494, startPoint y: 378, endPoint x: 441, endPoint y: 378, distance: 53.1
click at [441, 378] on tr "Sugars, brown Dairy free Gluten free Vegan Vegetarian Soy free 30 lb Portions 1…" at bounding box center [531, 386] width 762 height 50
type input "70"
click at [1009, 477] on div "Nutrition Facts 12 Servings Per Container Serving Size 2 Tbsp (30mL) Calories T…" at bounding box center [1101, 415] width 354 height 1636
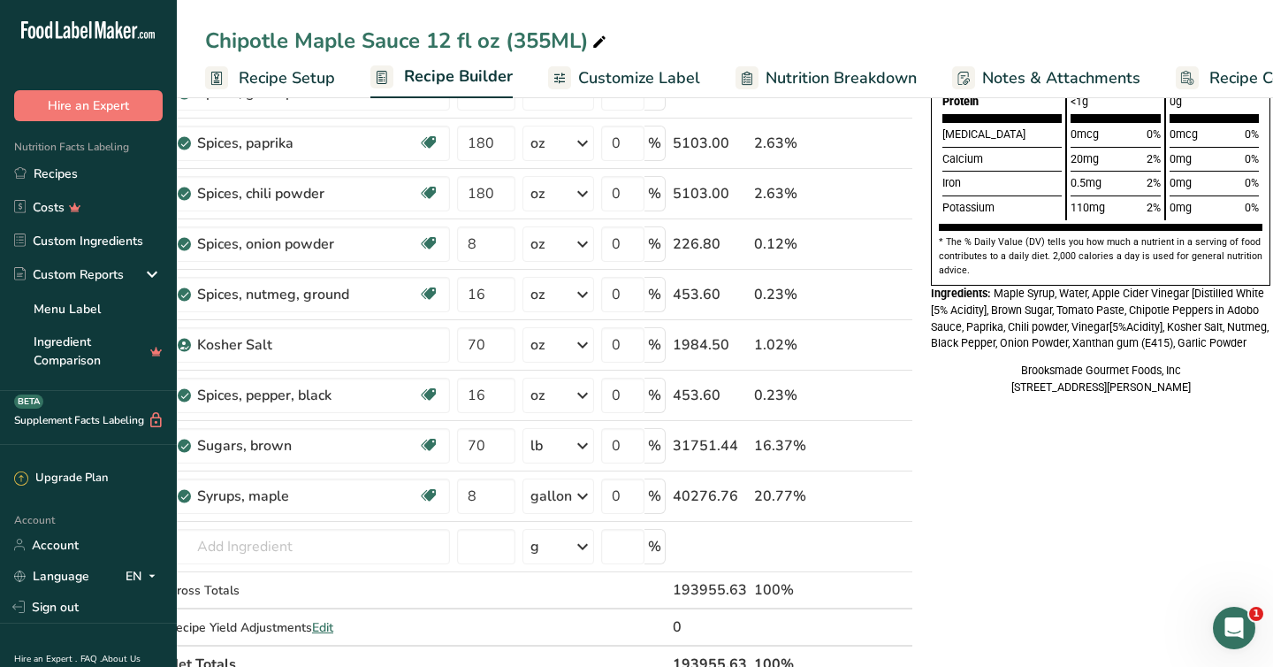
scroll to position [474, 0]
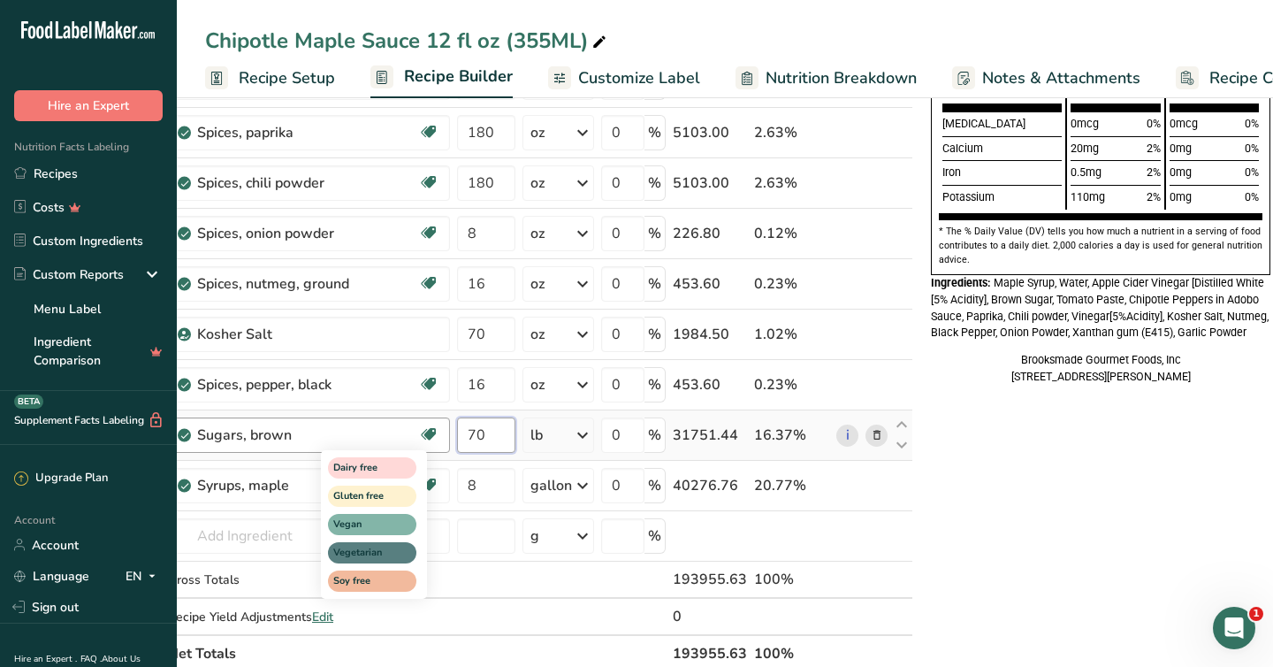
drag, startPoint x: 489, startPoint y: 434, endPoint x: 429, endPoint y: 434, distance: 60.1
click at [429, 434] on tr "Sugars, brown Dairy free Gluten free Vegan Vegetarian Soy free 70 lb Portions 1…" at bounding box center [531, 435] width 762 height 50
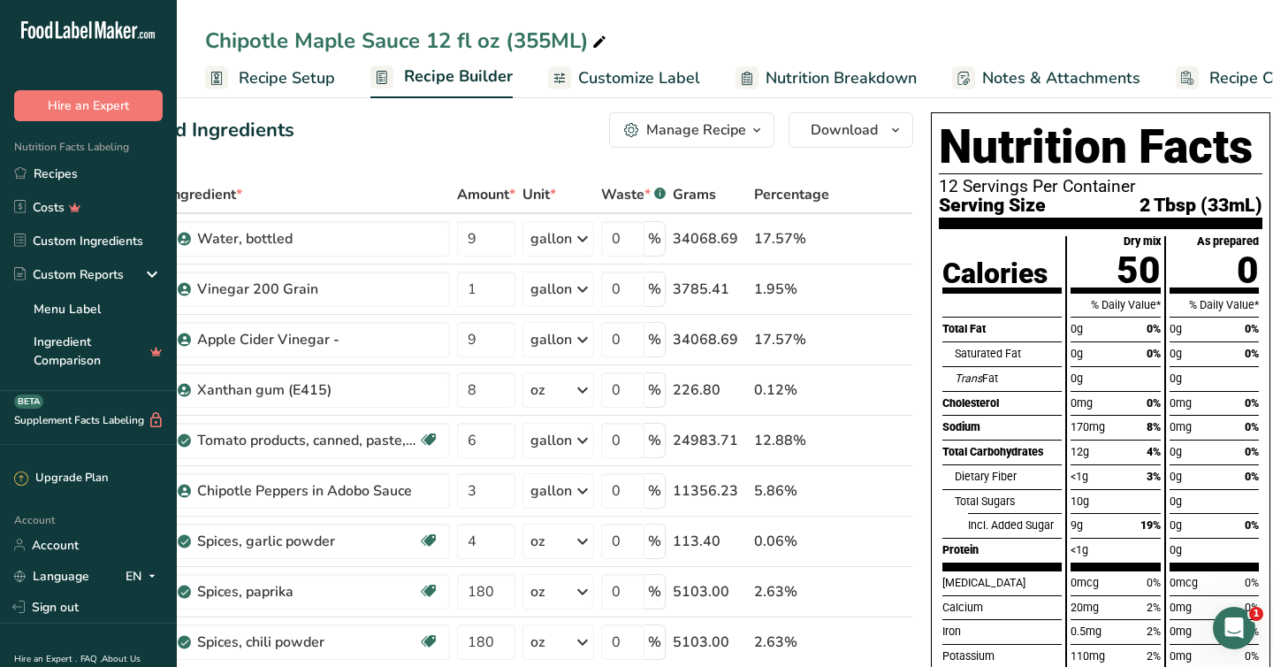
scroll to position [0, 0]
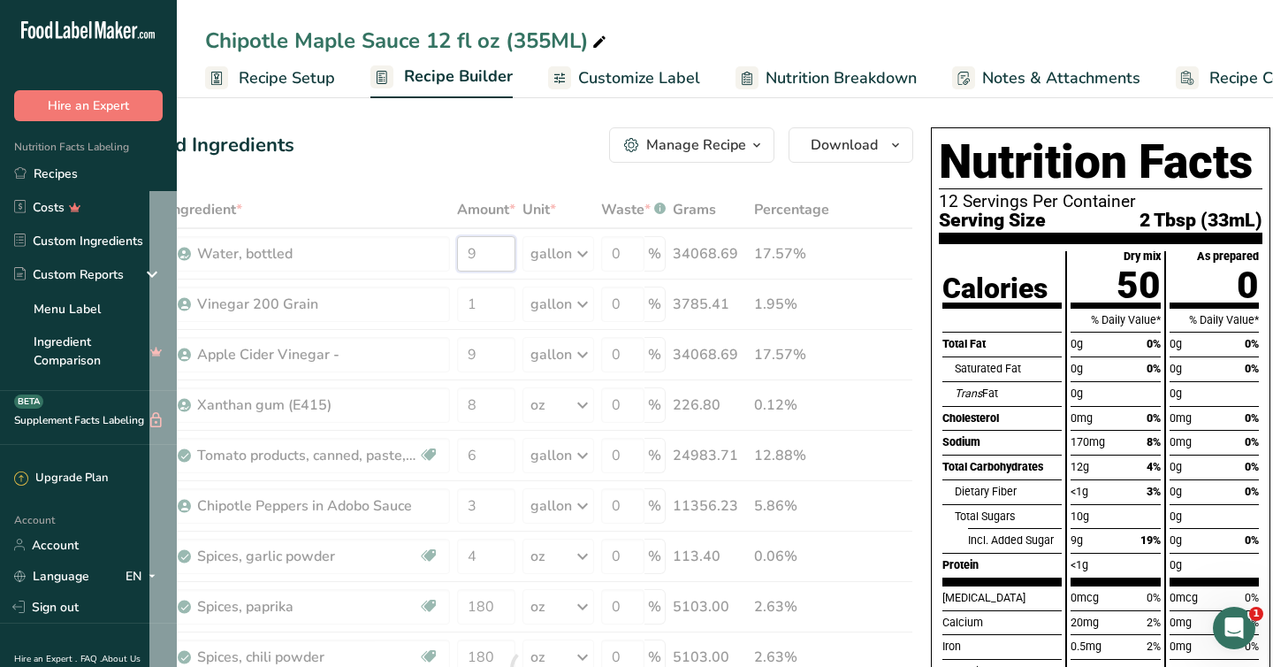
drag, startPoint x: 486, startPoint y: 252, endPoint x: 448, endPoint y: 248, distance: 38.3
click at [448, 248] on div "Ingredient * Amount * Unit * Waste * .a-a{fill:#347362;}.b-a{fill:#fff;} Grams …" at bounding box center [531, 668] width 764 height 955
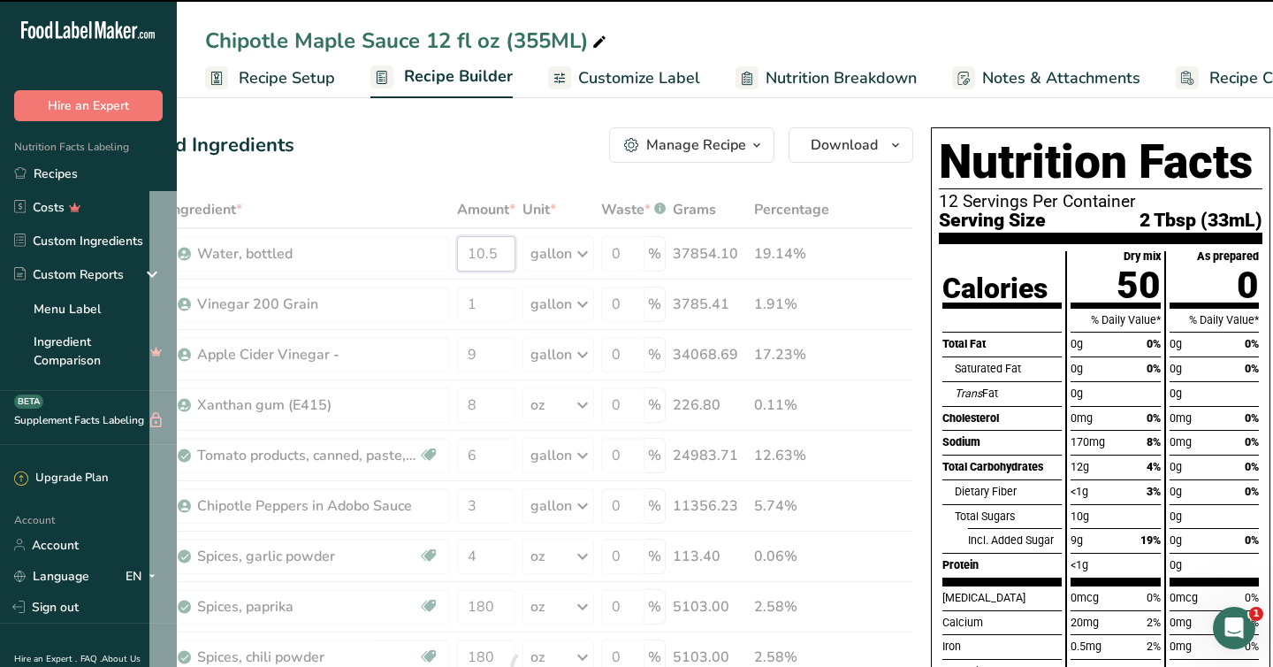
type input "9"
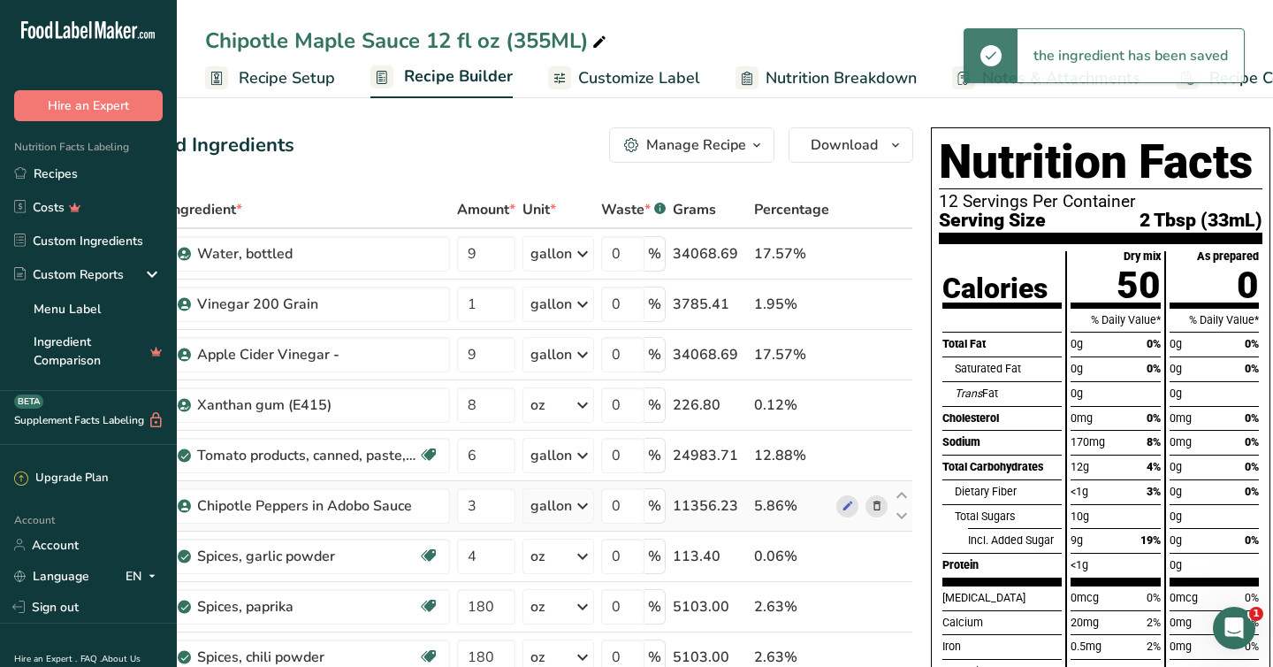
click at [881, 489] on div "Ingredient * Amount * Unit * Waste * .a-a{fill:#347362;}.b-a{fill:#fff;} Grams …" at bounding box center [531, 668] width 764 height 955
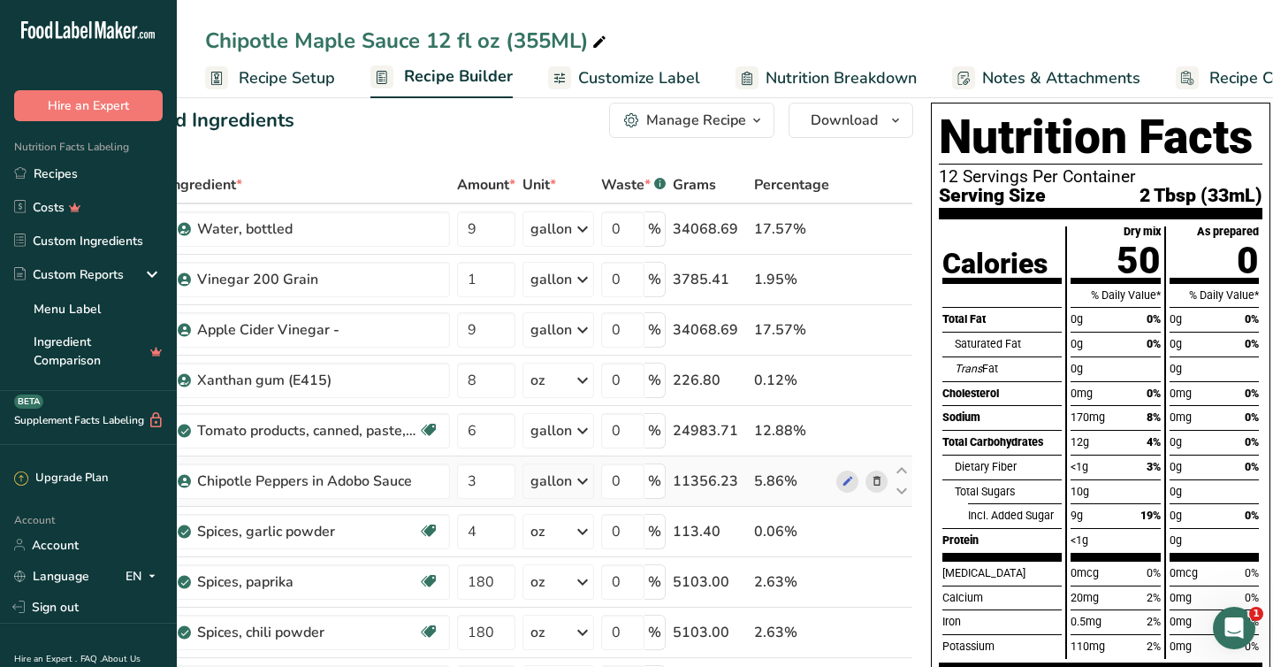
scroll to position [19, 0]
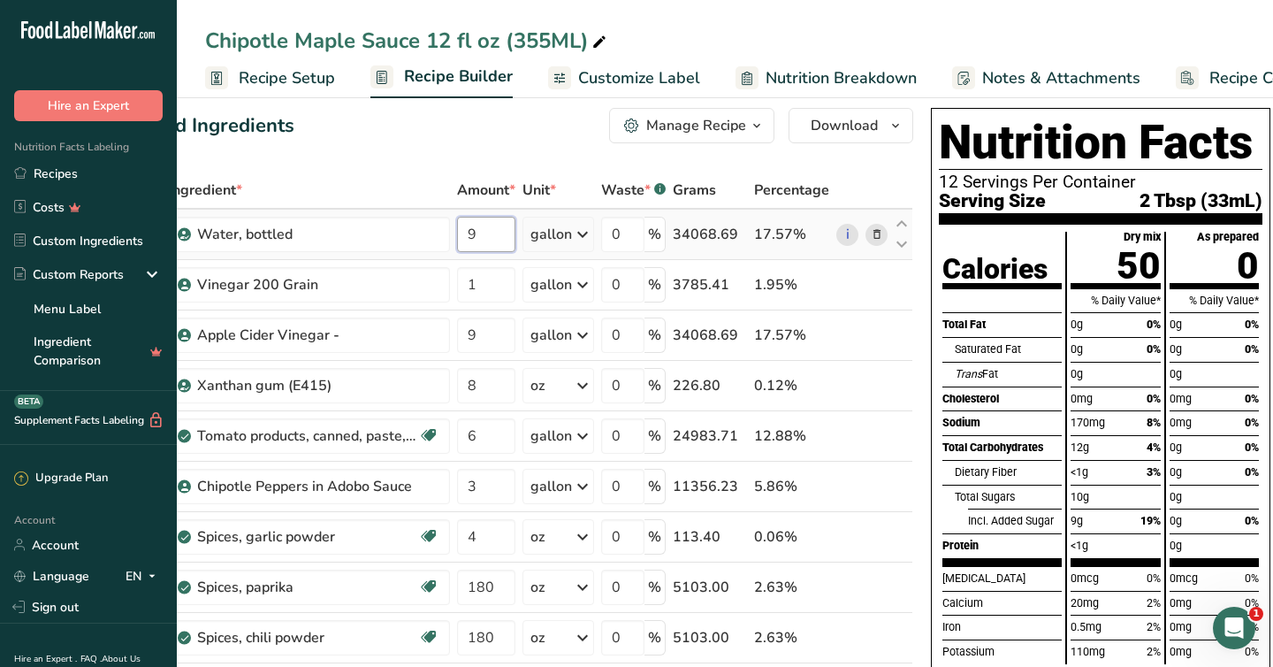
click at [484, 240] on input "9" at bounding box center [486, 234] width 58 height 35
type input "10.5"
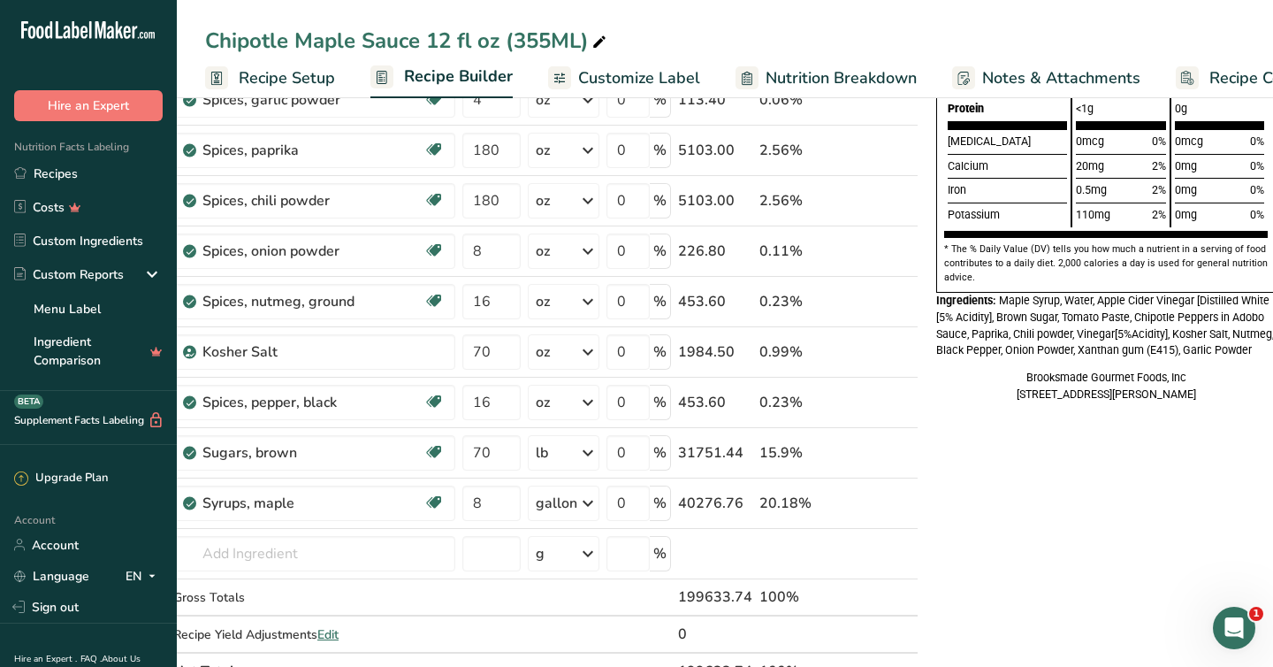
scroll to position [460, 0]
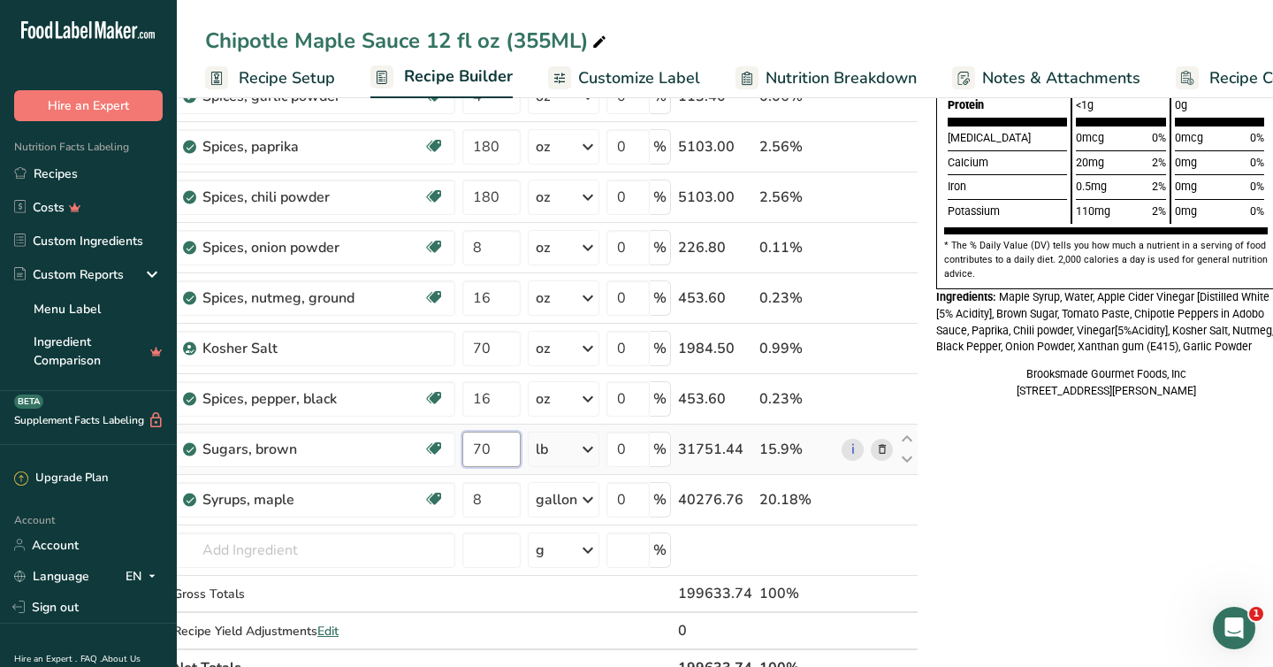
drag, startPoint x: 499, startPoint y: 448, endPoint x: 488, endPoint y: 448, distance: 10.6
click at [488, 448] on input "70" at bounding box center [492, 449] width 58 height 35
type input "7"
type input "60"
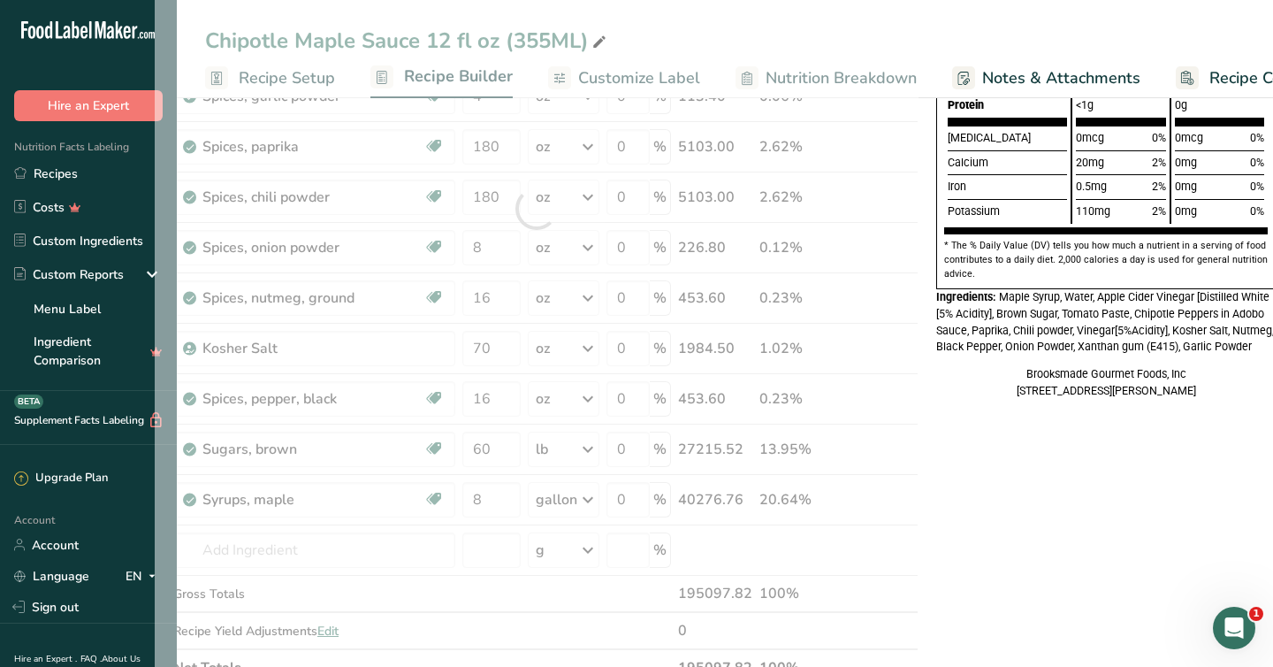
click at [1088, 558] on div "Nutrition Facts 12 Servings Per Container Serving Size 2 Tbsp (34mL) Calories T…" at bounding box center [1106, 478] width 354 height 1636
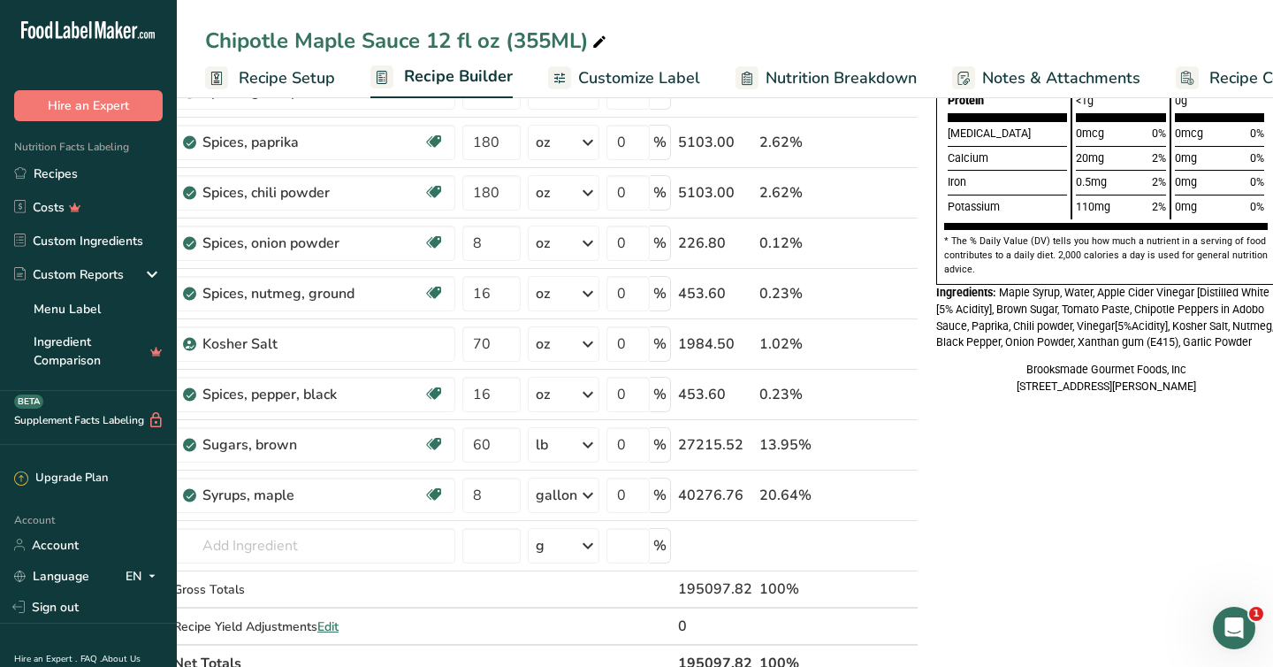
scroll to position [470, 0]
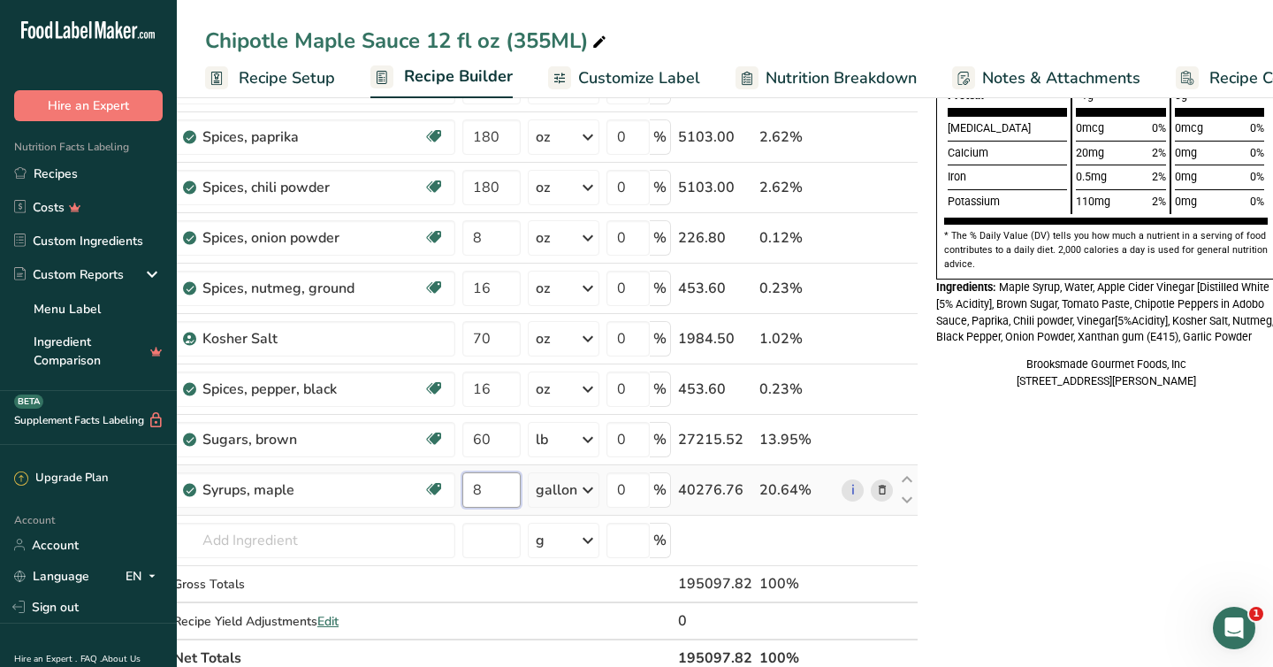
click at [483, 495] on input "8" at bounding box center [492, 489] width 58 height 35
click at [988, 565] on div "Nutrition Facts 12 Servings Per Container Serving Size 2 Tbsp (34mL) Calories T…" at bounding box center [1106, 469] width 354 height 1636
drag, startPoint x: 486, startPoint y: 490, endPoint x: 452, endPoint y: 492, distance: 33.7
click at [452, 492] on tr "Syrups, maple Dairy free Gluten free Vegan Vegetarian Soy free 7 gallon Portion…" at bounding box center [537, 490] width 762 height 50
type input "8"
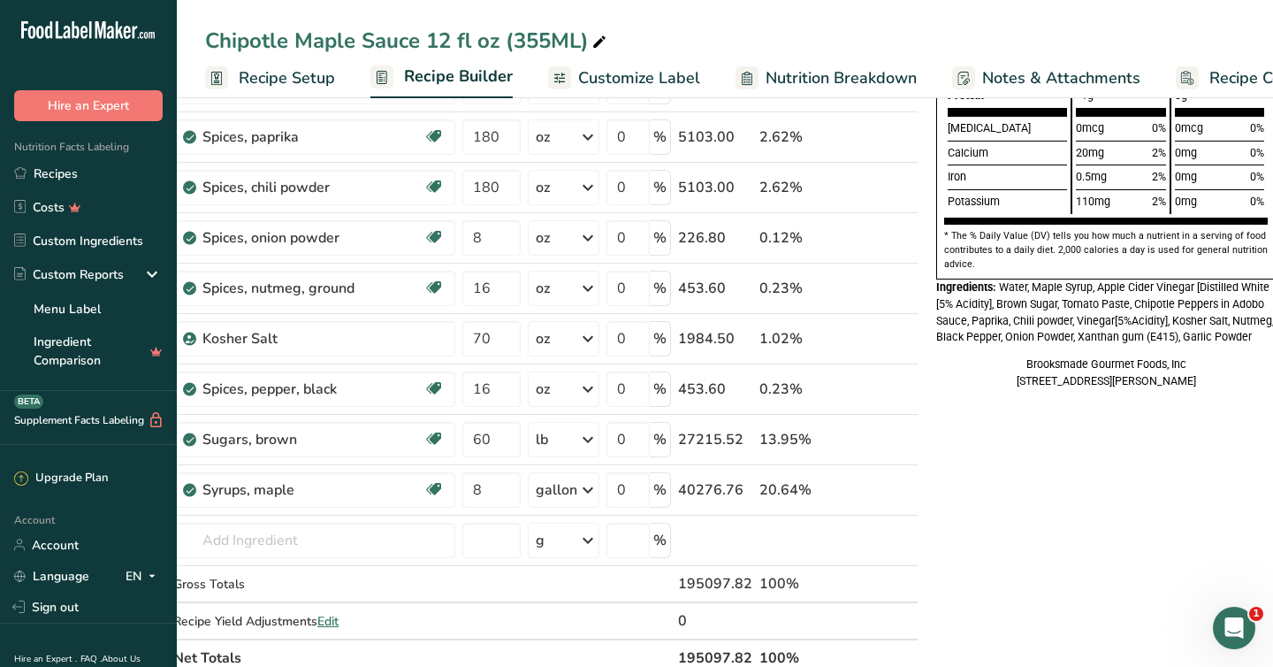
click at [1025, 562] on div "Nutrition Facts 12 Servings Per Container Serving Size 2 Tbsp (33mL) Calories T…" at bounding box center [1106, 469] width 354 height 1636
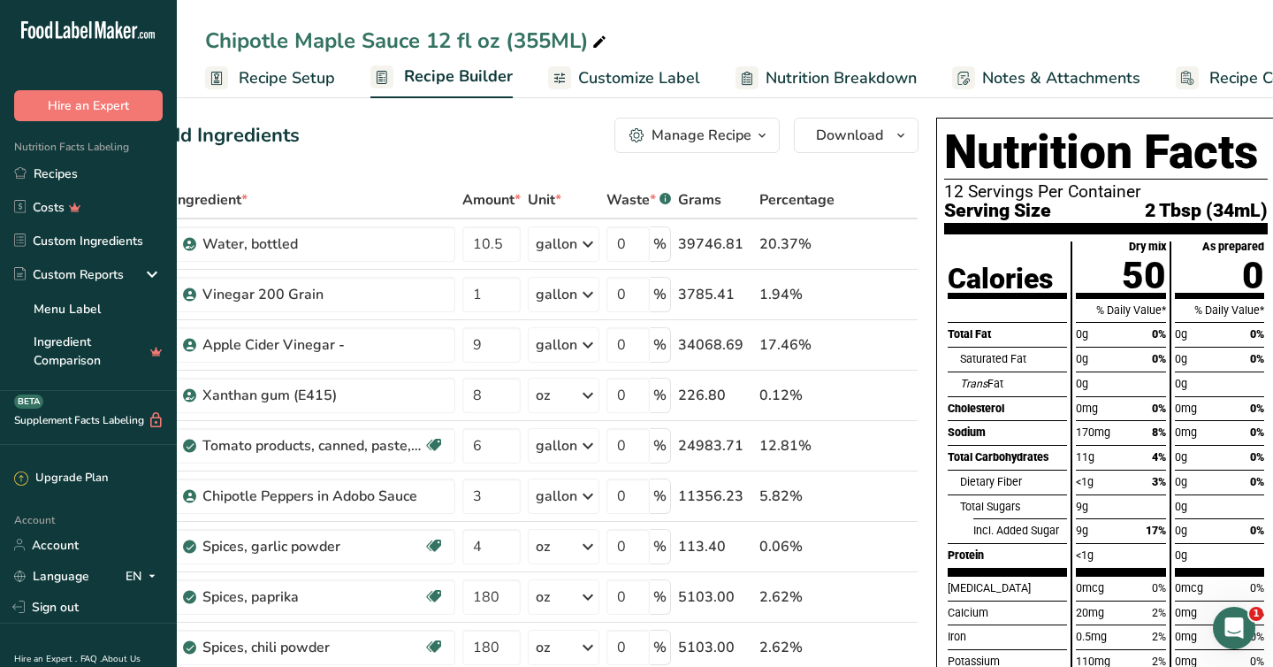
scroll to position [0, 0]
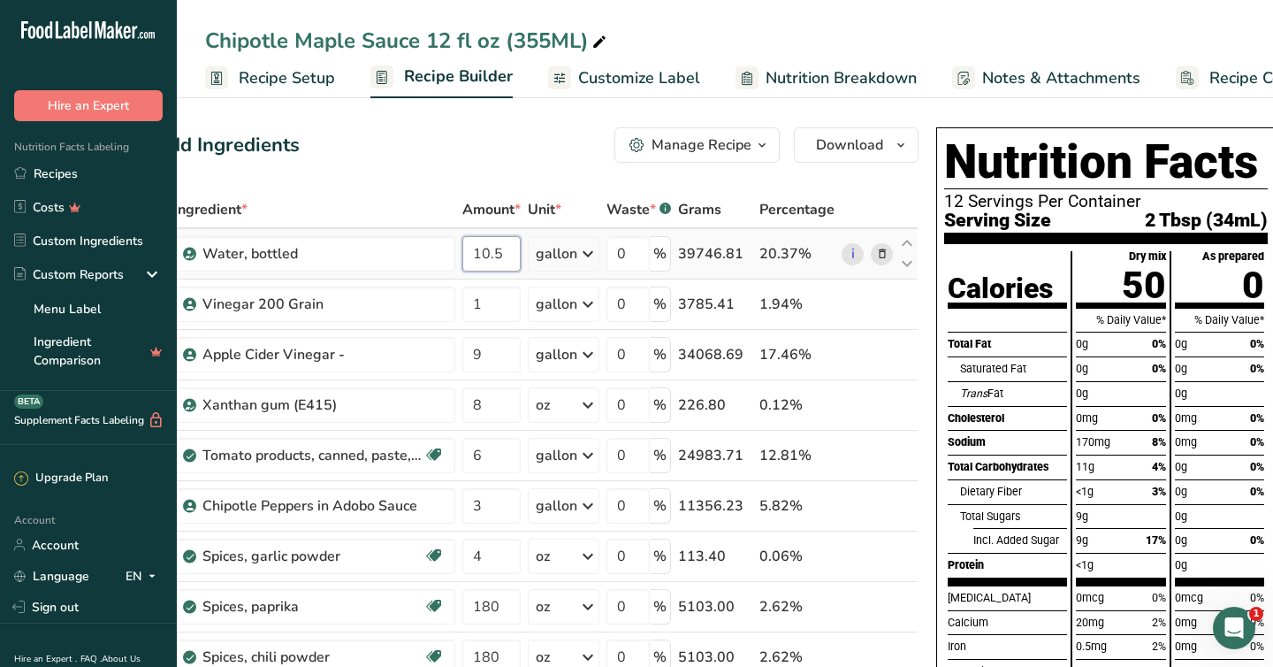
click at [500, 256] on input "10.5" at bounding box center [492, 253] width 58 height 35
type input "10"
click at [862, 202] on div "Ingredient * Amount * Unit * Waste * .a-a{fill:#347362;}.b-a{fill:#fff;} Grams …" at bounding box center [537, 668] width 764 height 955
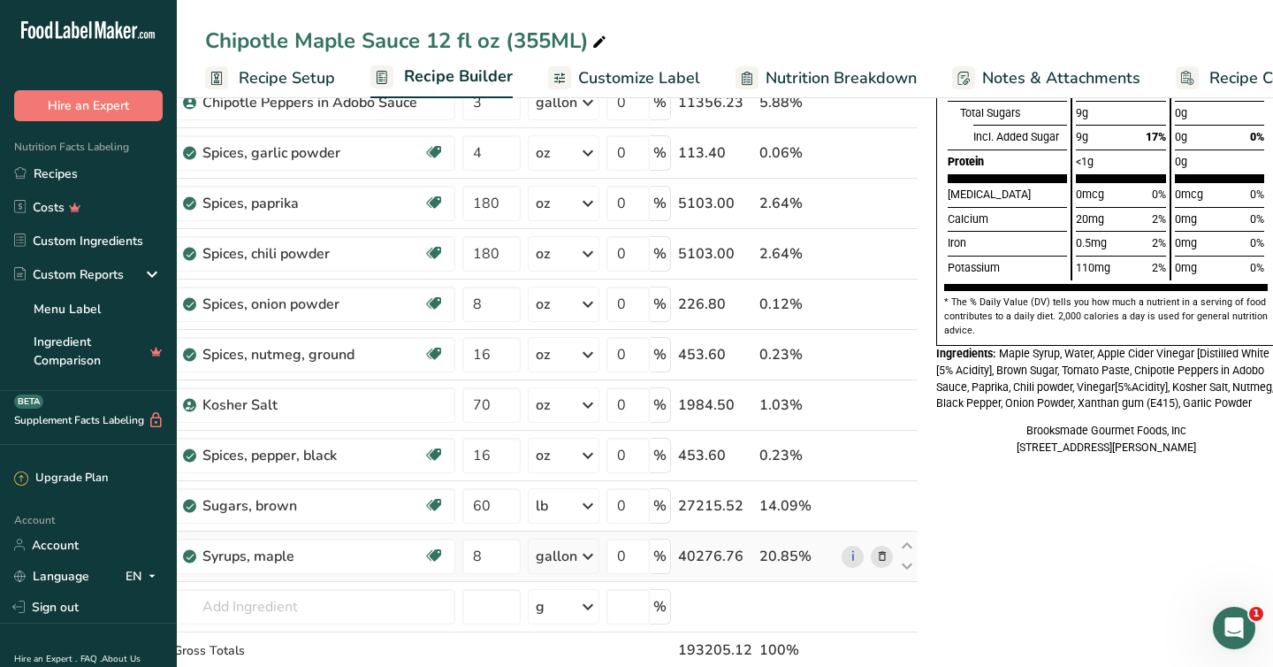
scroll to position [401, 0]
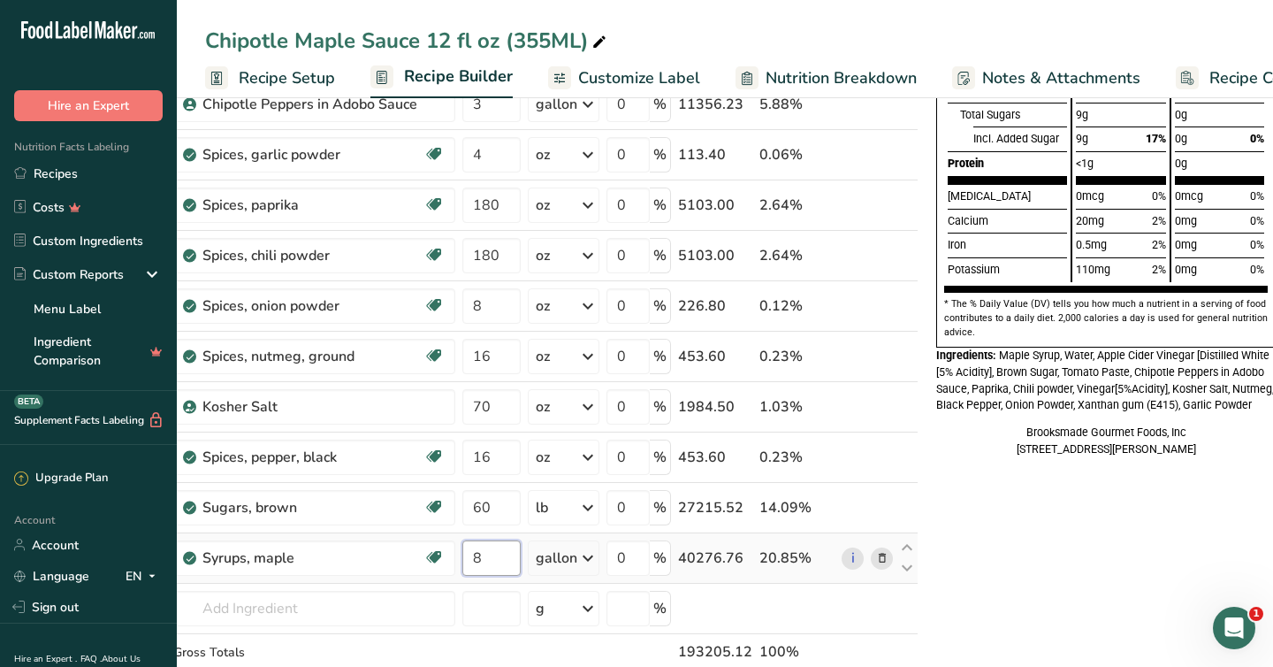
click at [485, 554] on input "8" at bounding box center [492, 557] width 58 height 35
click at [1006, 598] on div "Nutrition Facts 12 Servings Per Container Serving Size 2 Tbsp (33mL) Calories T…" at bounding box center [1106, 537] width 354 height 1636
drag, startPoint x: 488, startPoint y: 557, endPoint x: 426, endPoint y: 557, distance: 61.9
click at [426, 557] on tr "Syrups, maple Dairy free Gluten free Vegan Vegetarian Soy free 7 gallon Portion…" at bounding box center [537, 558] width 762 height 50
type input "8"
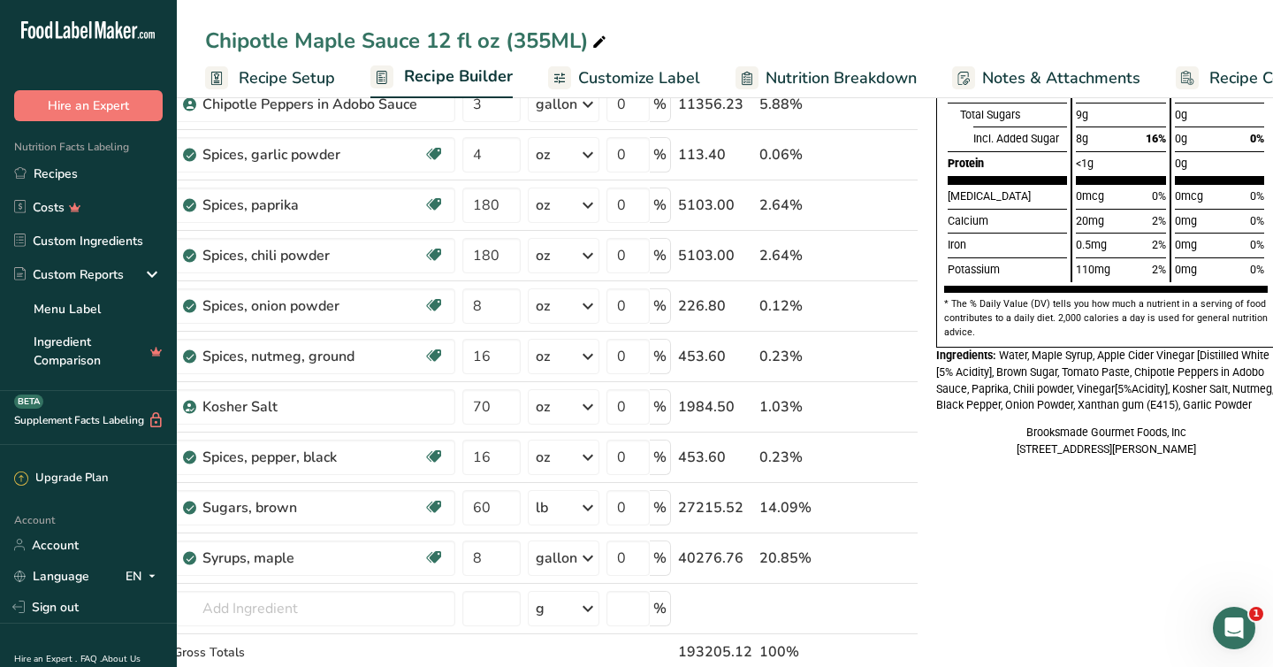
click at [1009, 570] on div "Nutrition Facts 12 Servings Per Container Serving Size 2 Tbsp (32mL) Calories T…" at bounding box center [1106, 537] width 354 height 1636
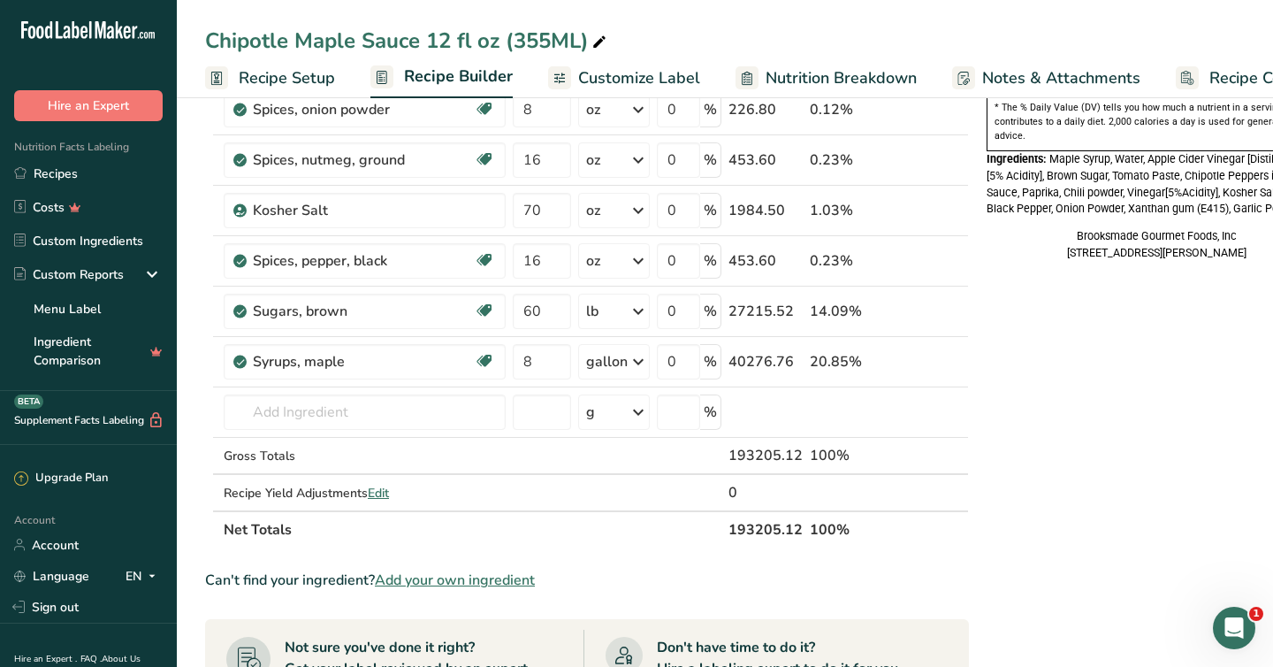
scroll to position [575, 0]
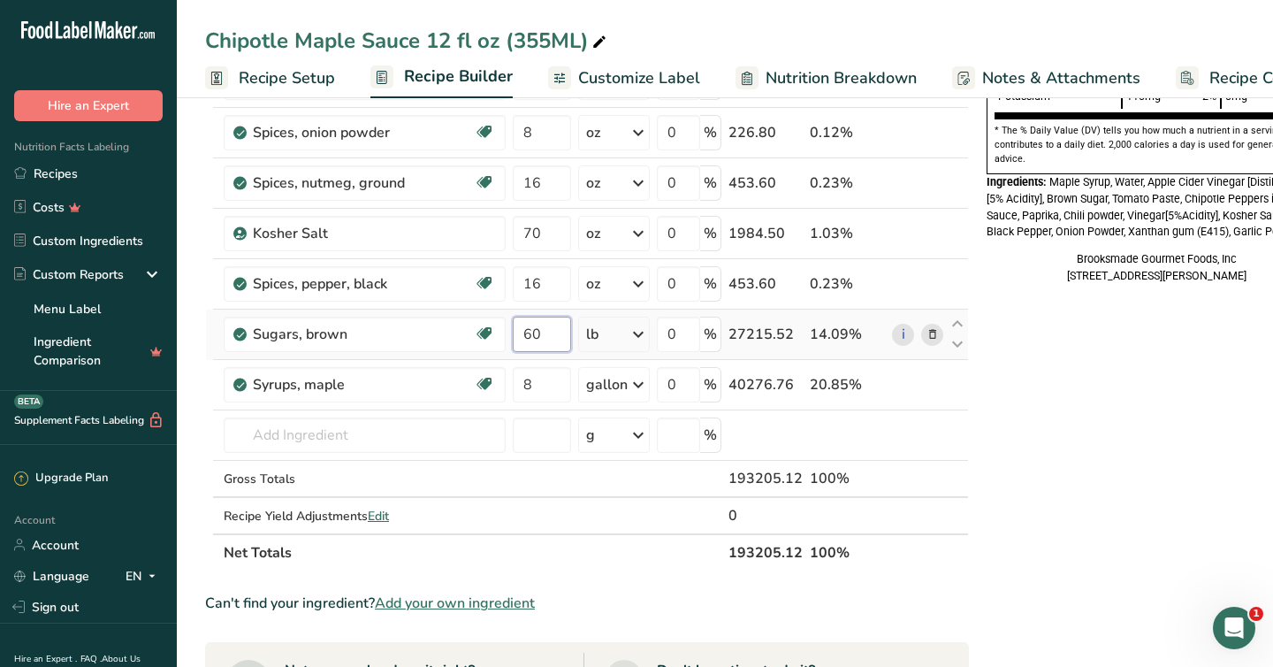
click at [547, 335] on input "60" at bounding box center [542, 334] width 58 height 35
type input "6"
type input "0"
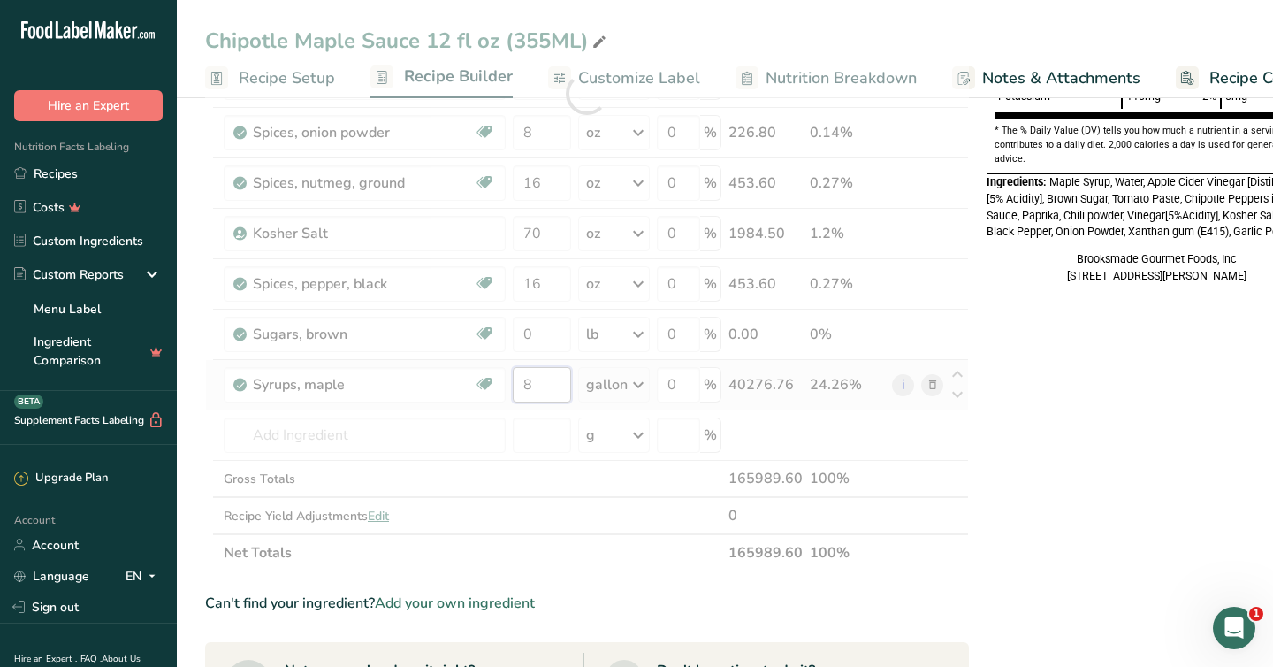
click at [530, 379] on div "Ingredient * Amount * Unit * Waste * .a-a{fill:#347362;}.b-a{fill:#fff;} Grams …" at bounding box center [587, 93] width 764 height 955
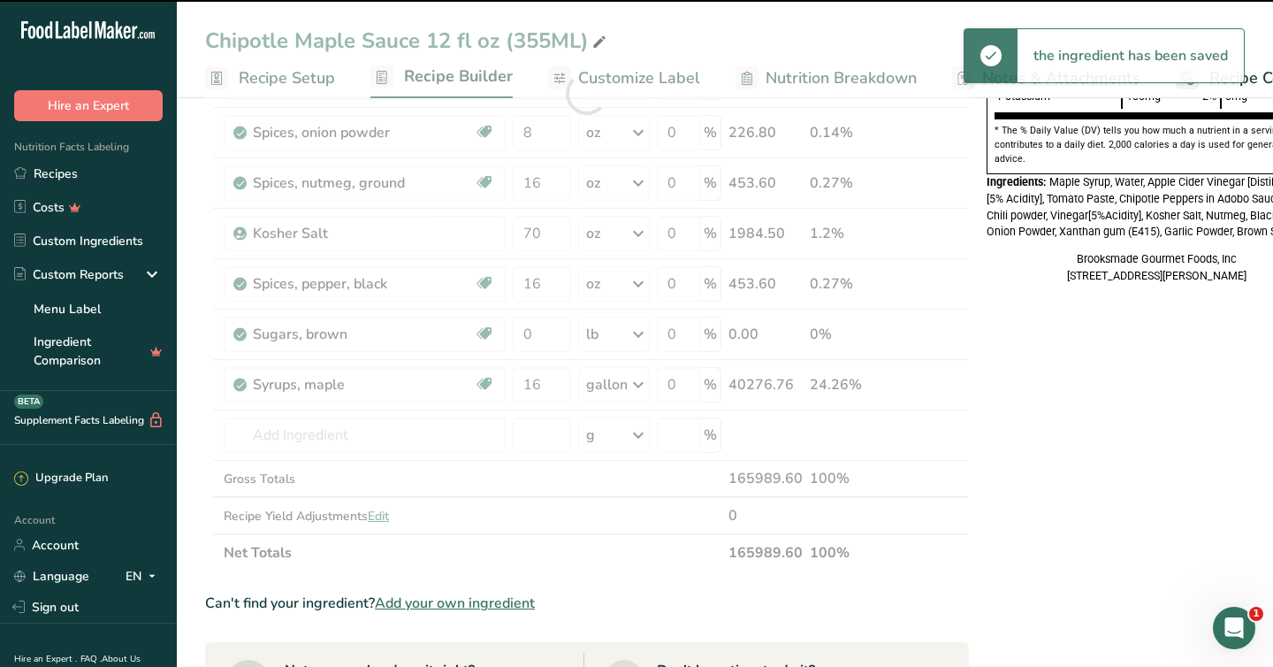
type input "8"
click at [1099, 470] on div "Nutrition Facts 12 Servings Per Container Serving Size 2 Tbsp (29mL) Calories T…" at bounding box center [1157, 363] width 354 height 1636
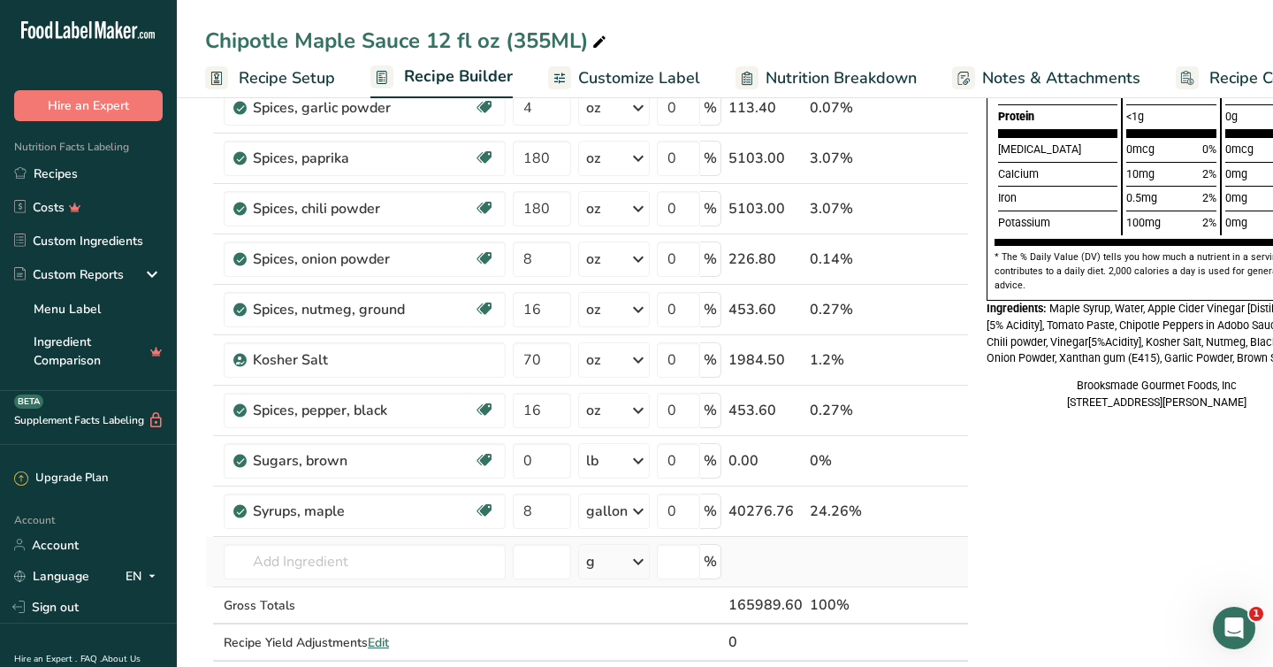
scroll to position [441, 0]
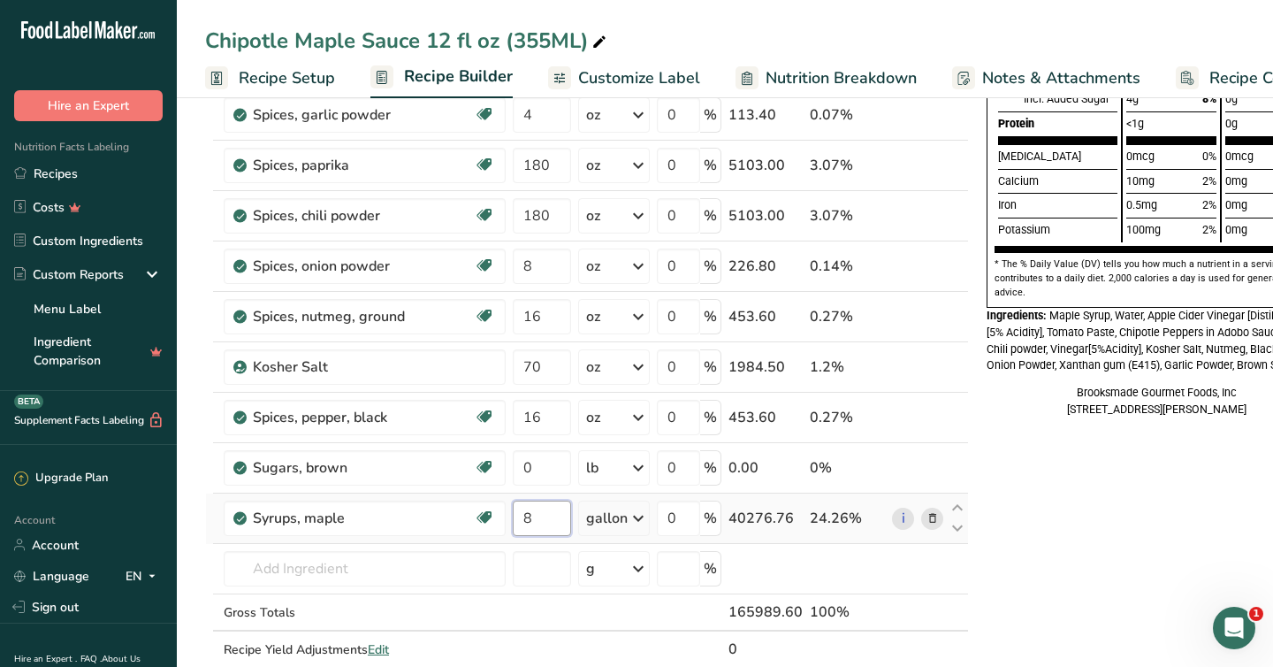
click at [535, 523] on input "8" at bounding box center [542, 518] width 58 height 35
type input "16"
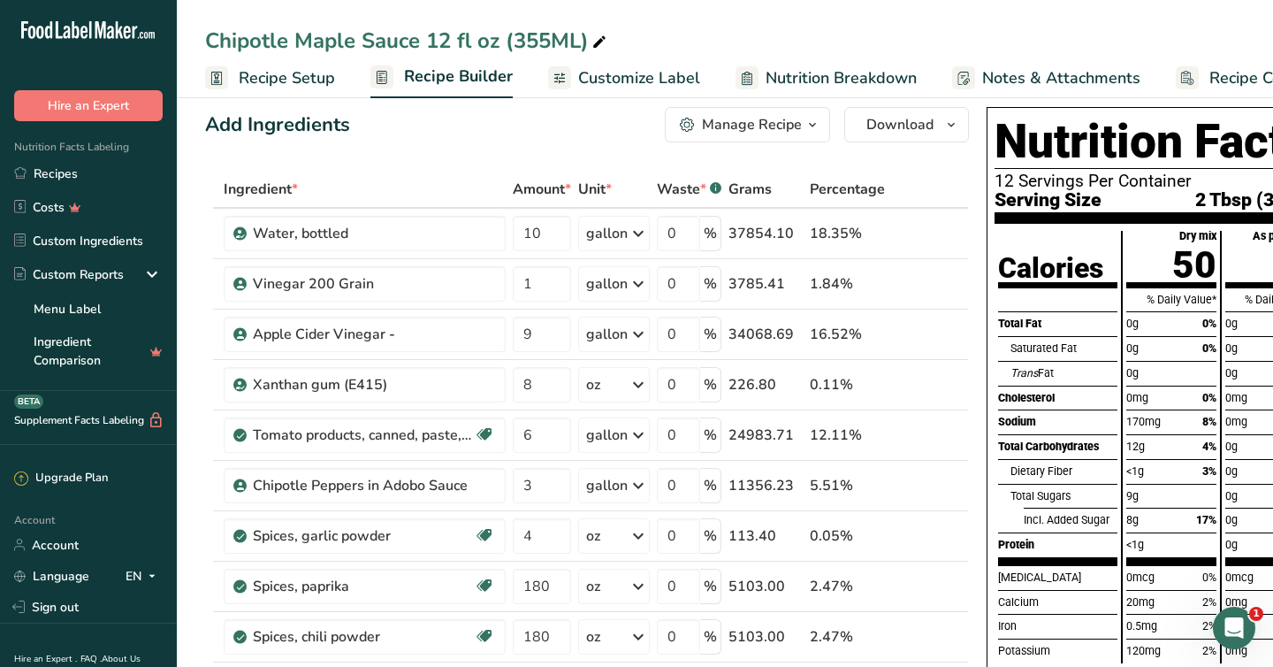
scroll to position [0, 0]
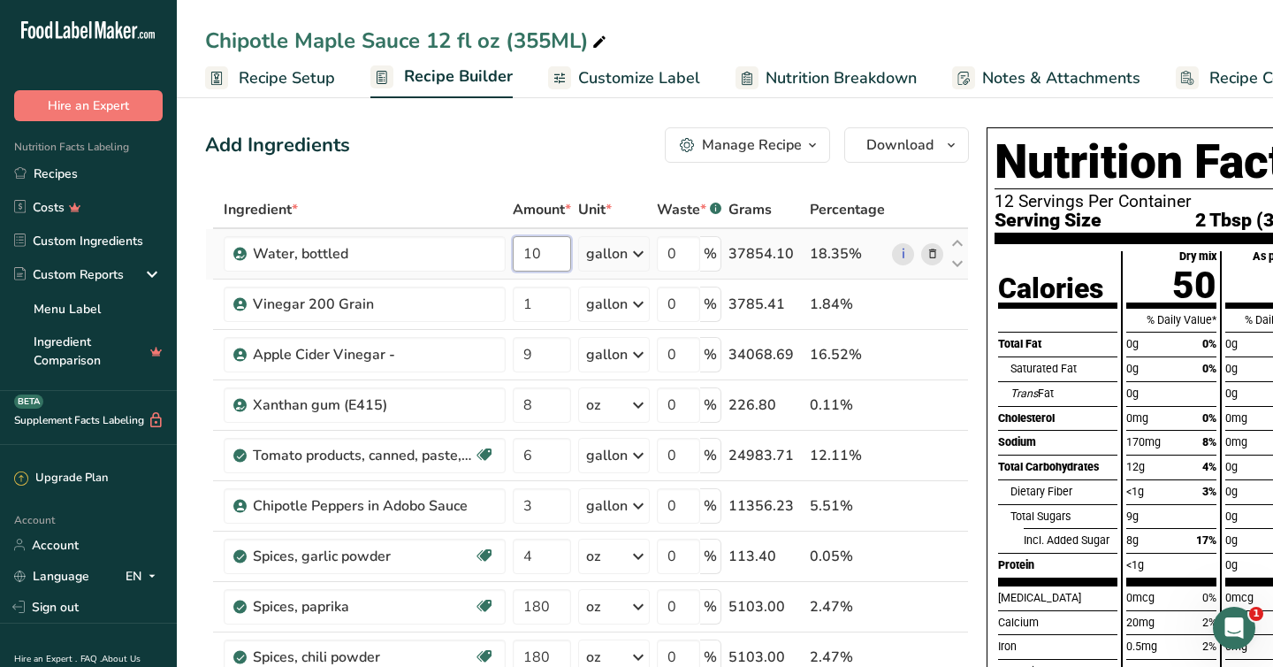
click at [545, 256] on input "10" at bounding box center [542, 253] width 58 height 35
type input "1"
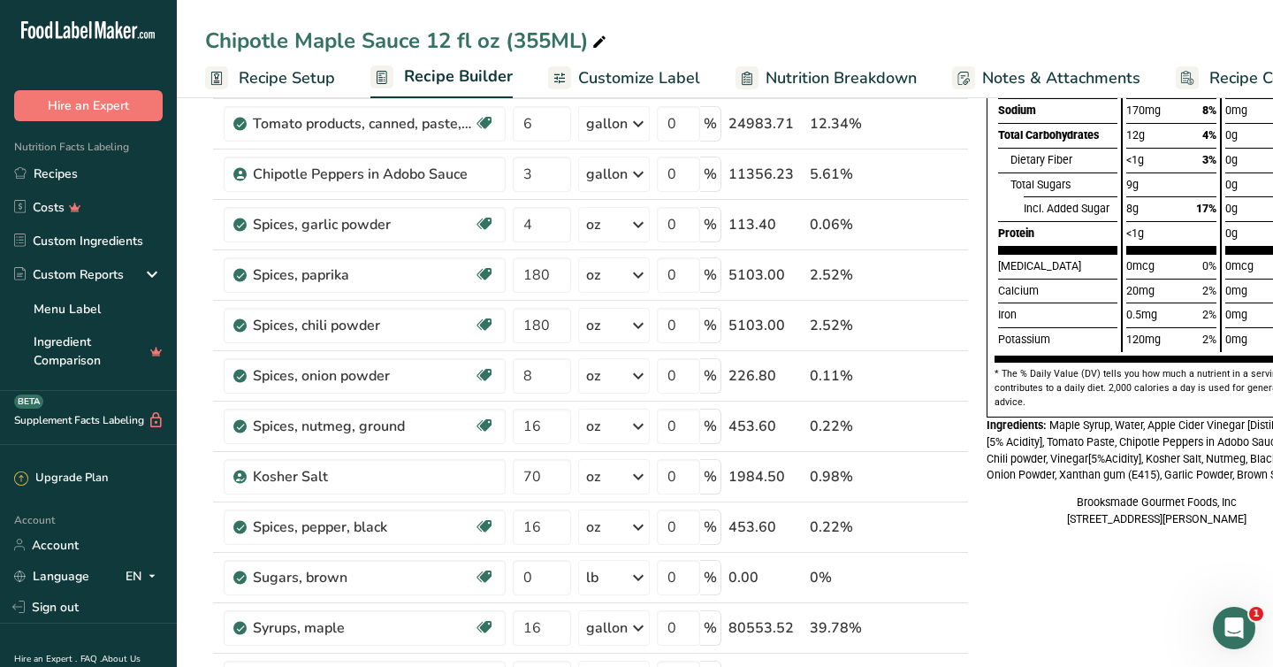
scroll to position [351, 0]
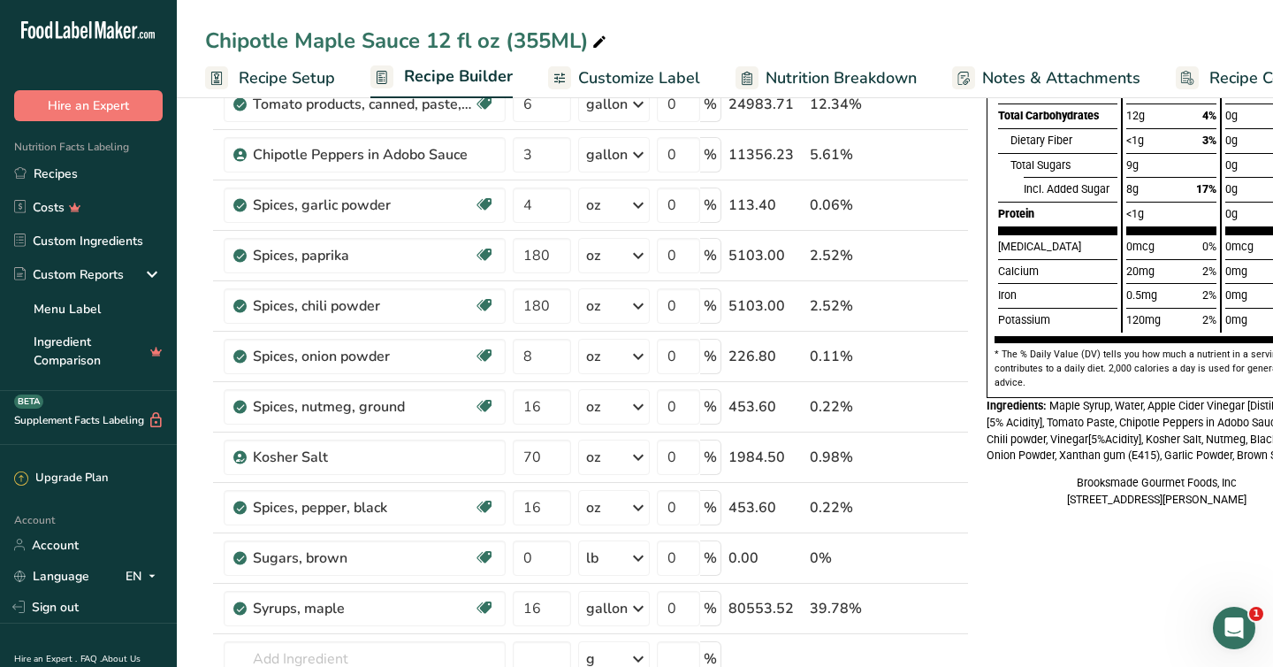
type input "9"
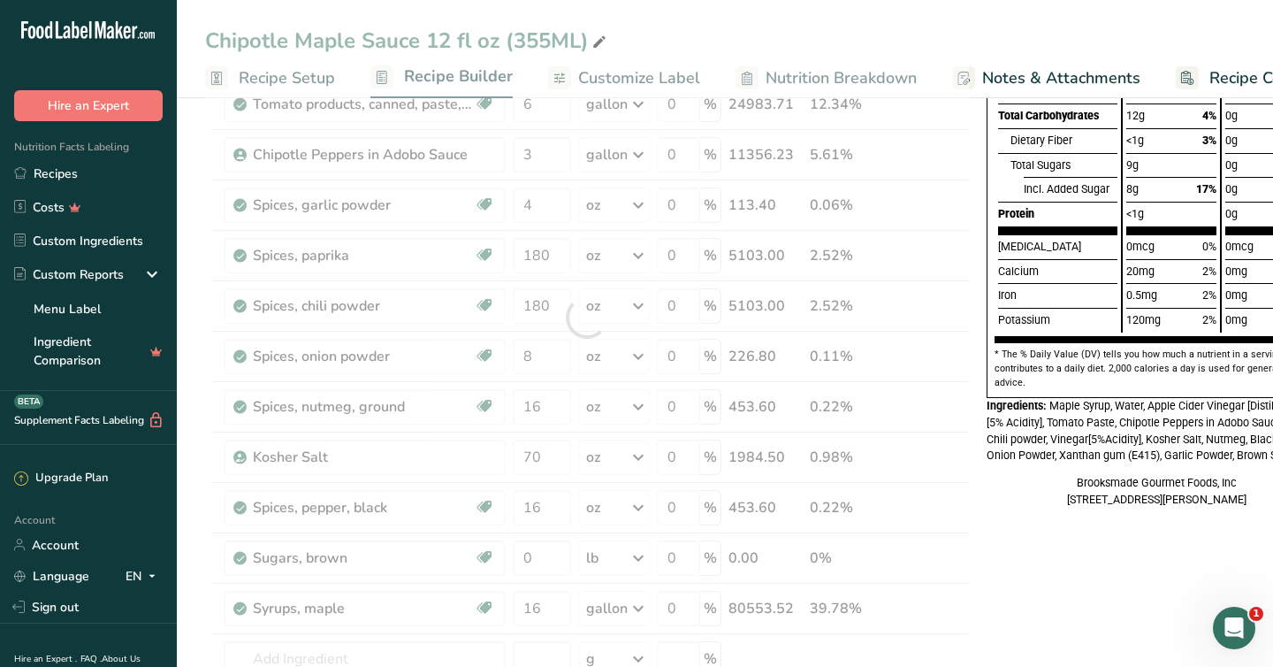
click at [1061, 597] on div "Nutrition Facts 12 Servings Per Container Serving Size 2 Tbsp (35mL) Calories T…" at bounding box center [1157, 587] width 354 height 1636
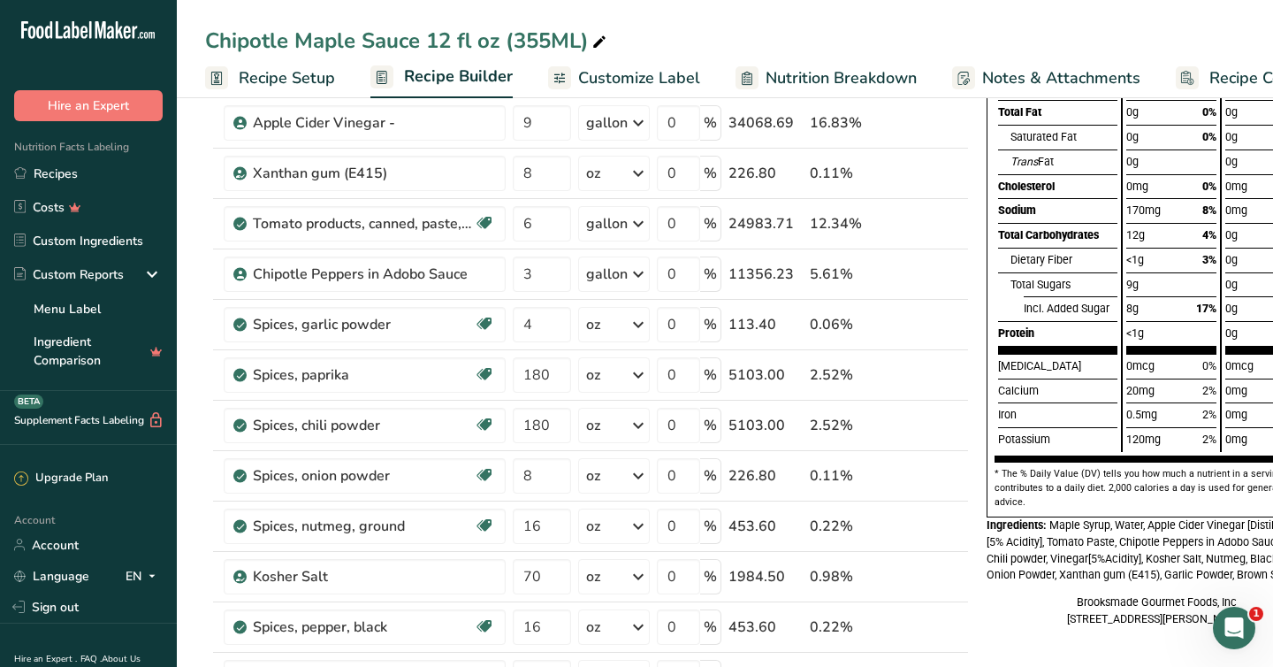
scroll to position [226, 0]
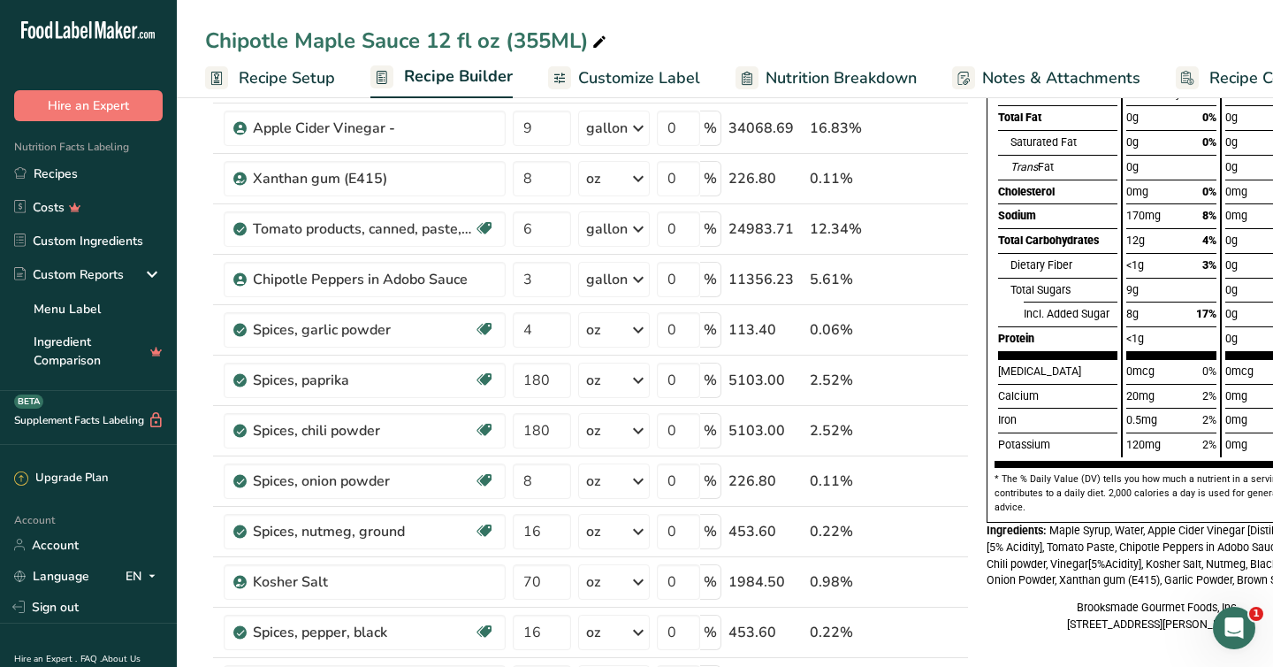
click at [792, 80] on span "Nutrition Breakdown" at bounding box center [841, 78] width 151 height 24
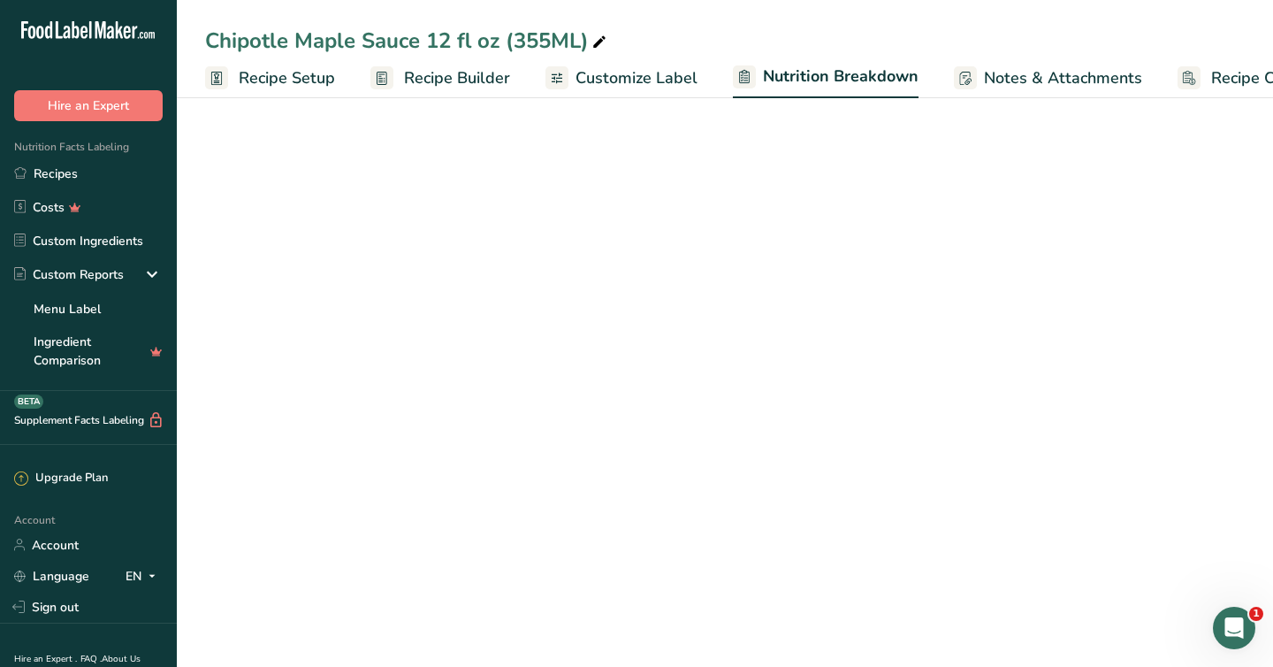
scroll to position [0, 73]
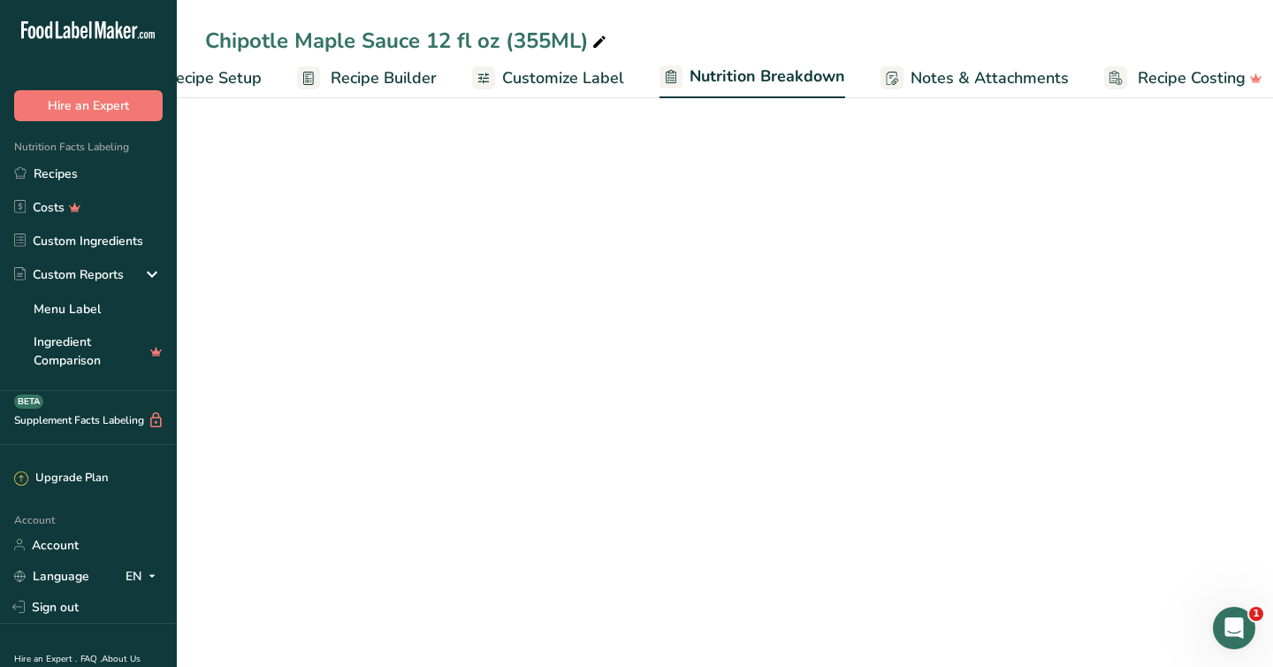
select select "Calories"
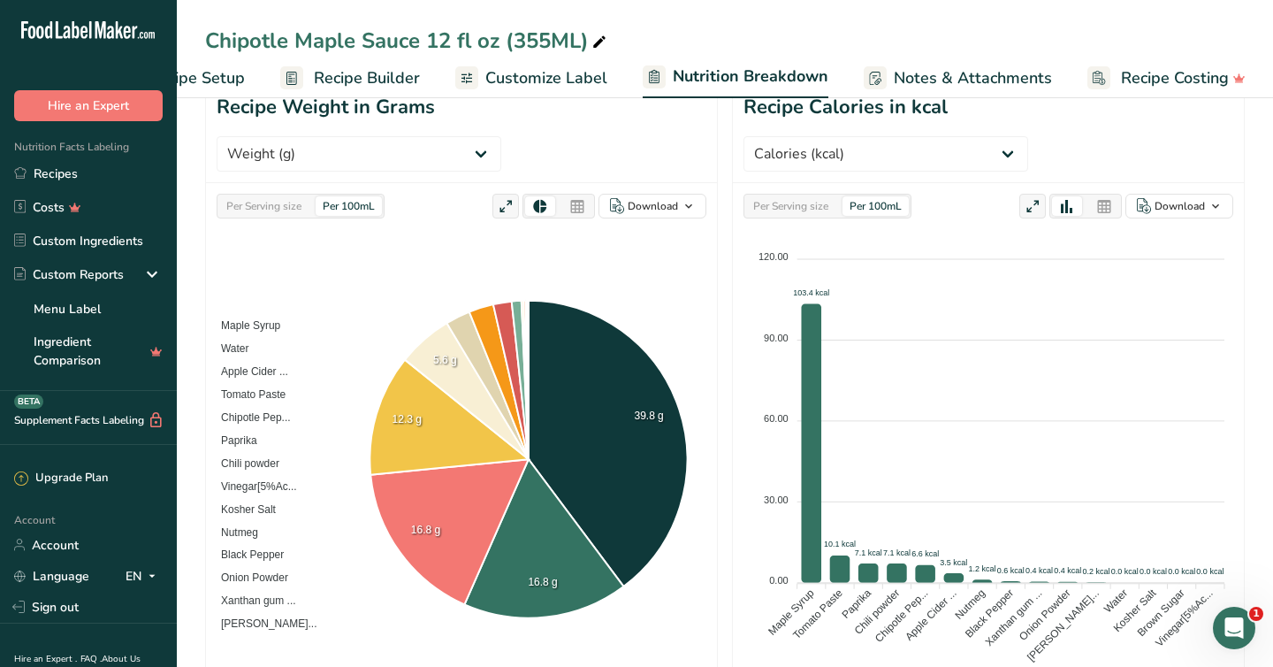
scroll to position [215, 0]
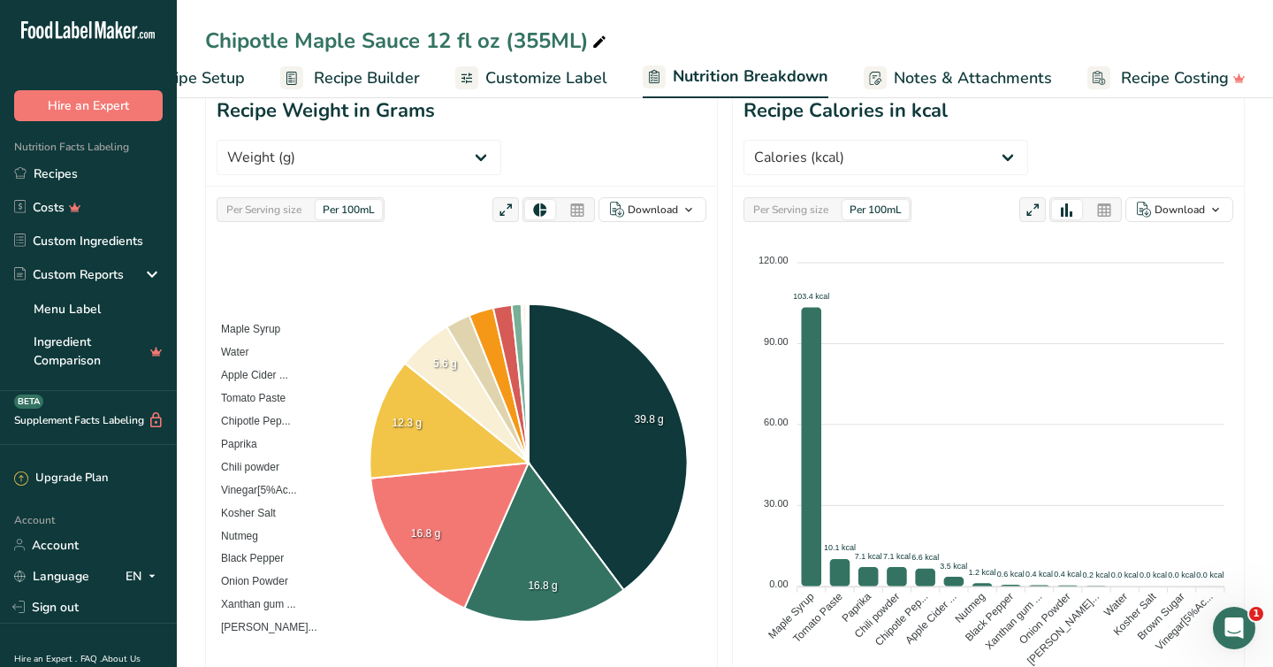
click at [790, 200] on div "Per Serving size" at bounding box center [790, 209] width 89 height 19
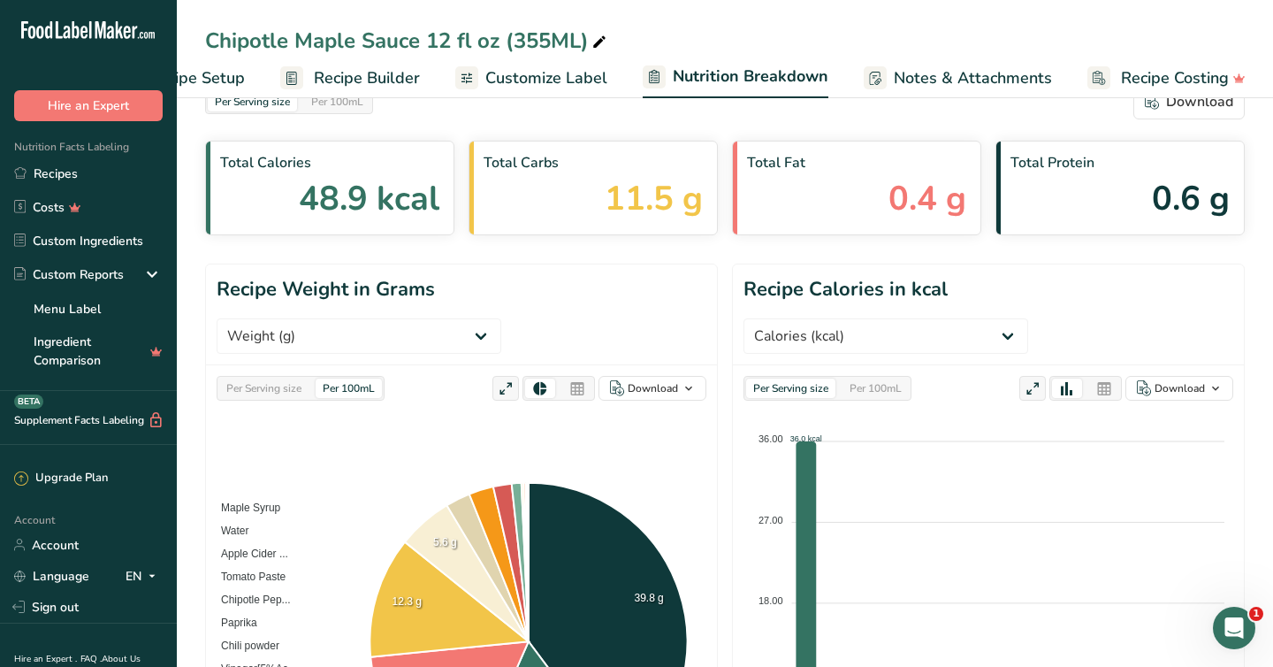
scroll to position [38, 0]
click at [888, 377] on div "Per 100mL" at bounding box center [876, 386] width 66 height 19
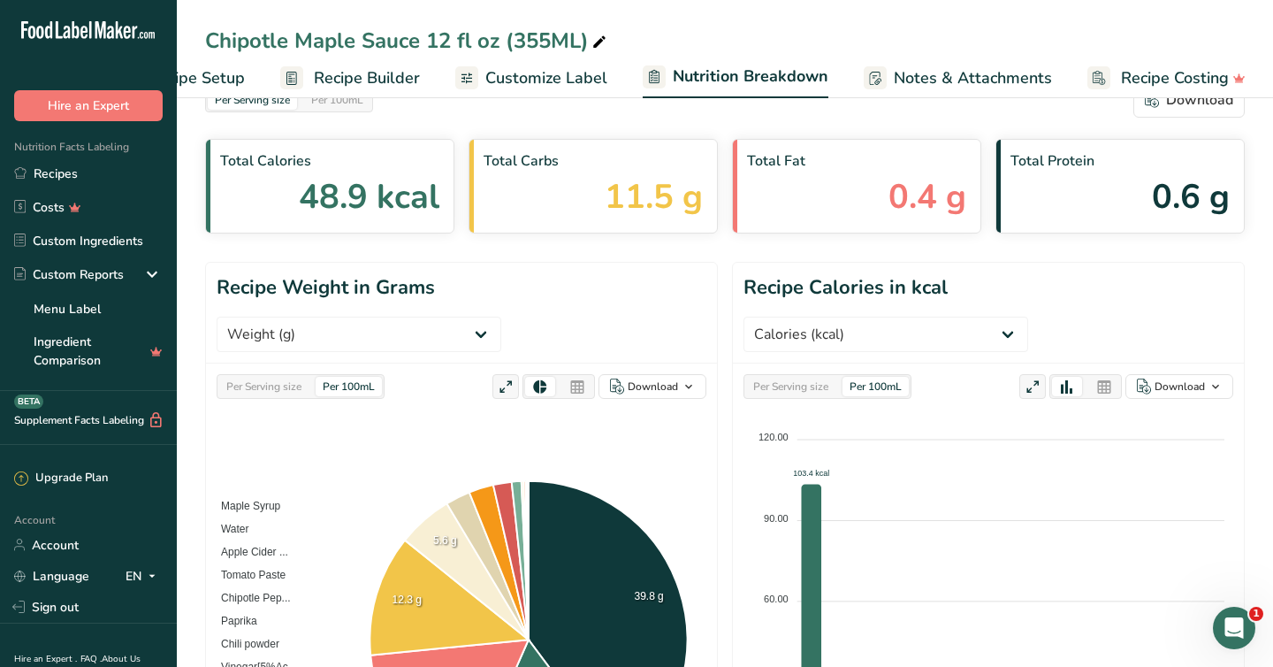
click at [333, 377] on div "Per 100mL" at bounding box center [349, 386] width 66 height 19
click at [265, 377] on div "Per Serving size" at bounding box center [263, 386] width 89 height 19
click at [389, 374] on div "Per Serving size Per 100mL Download As image (.png) As table (.xlsx)" at bounding box center [462, 386] width 490 height 25
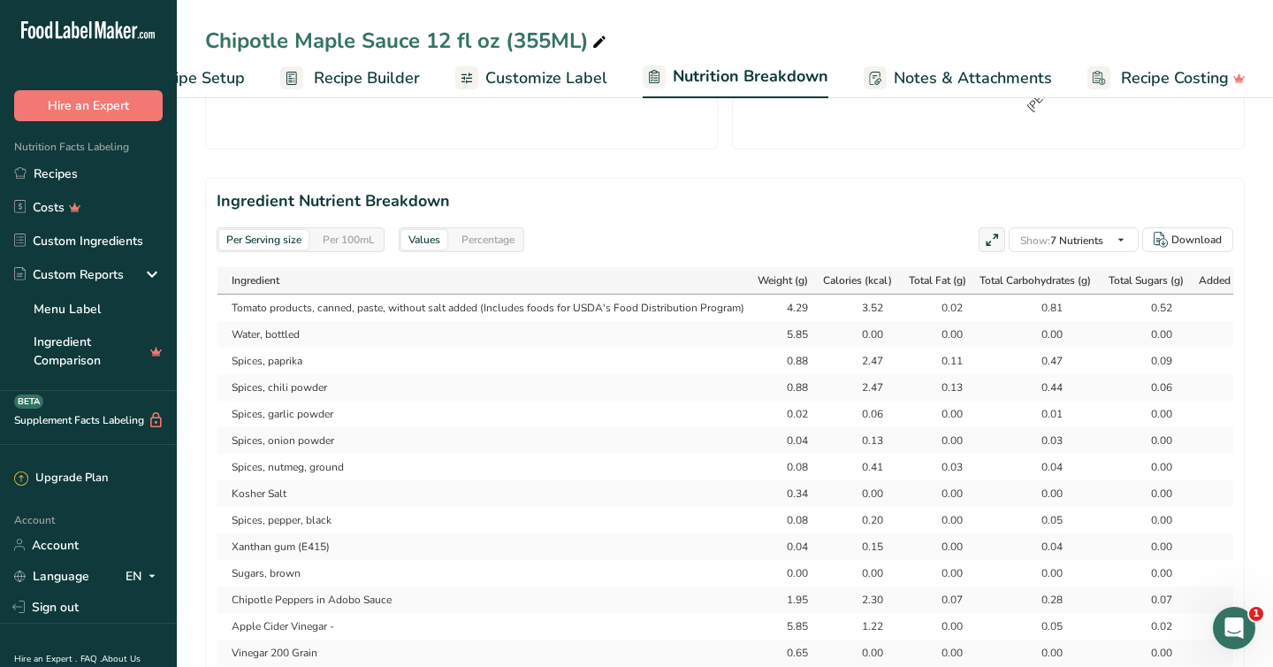
scroll to position [774, 0]
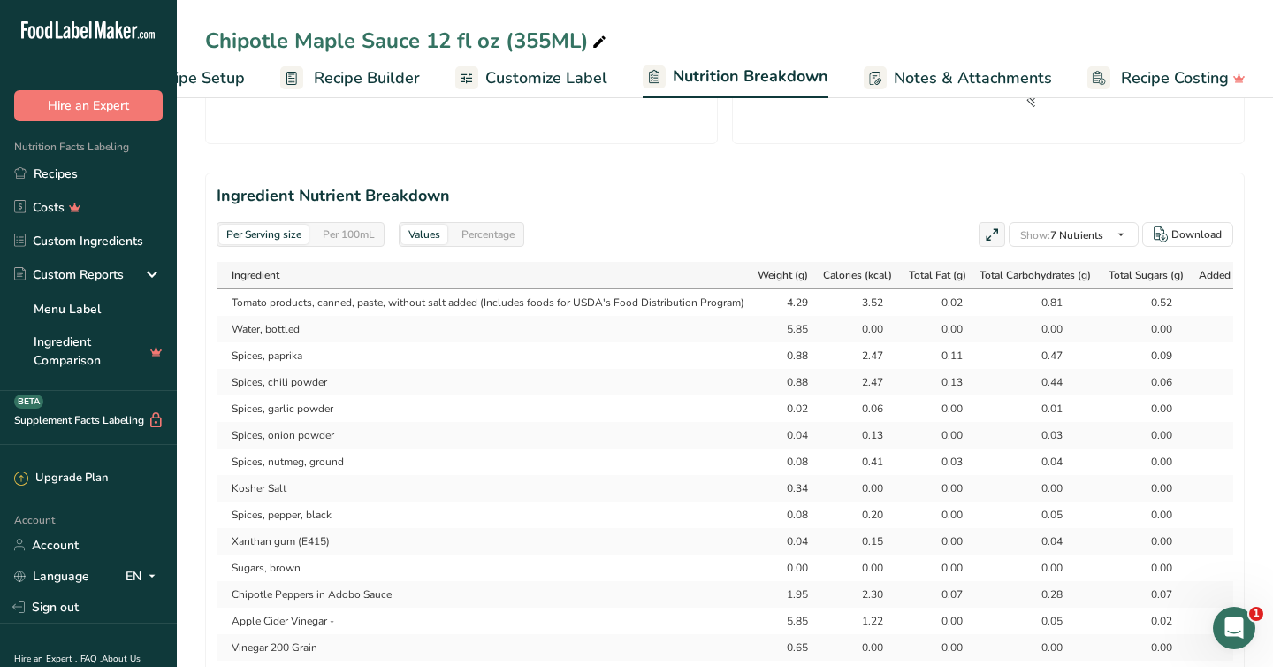
click at [485, 225] on div "Percentage" at bounding box center [488, 234] width 67 height 19
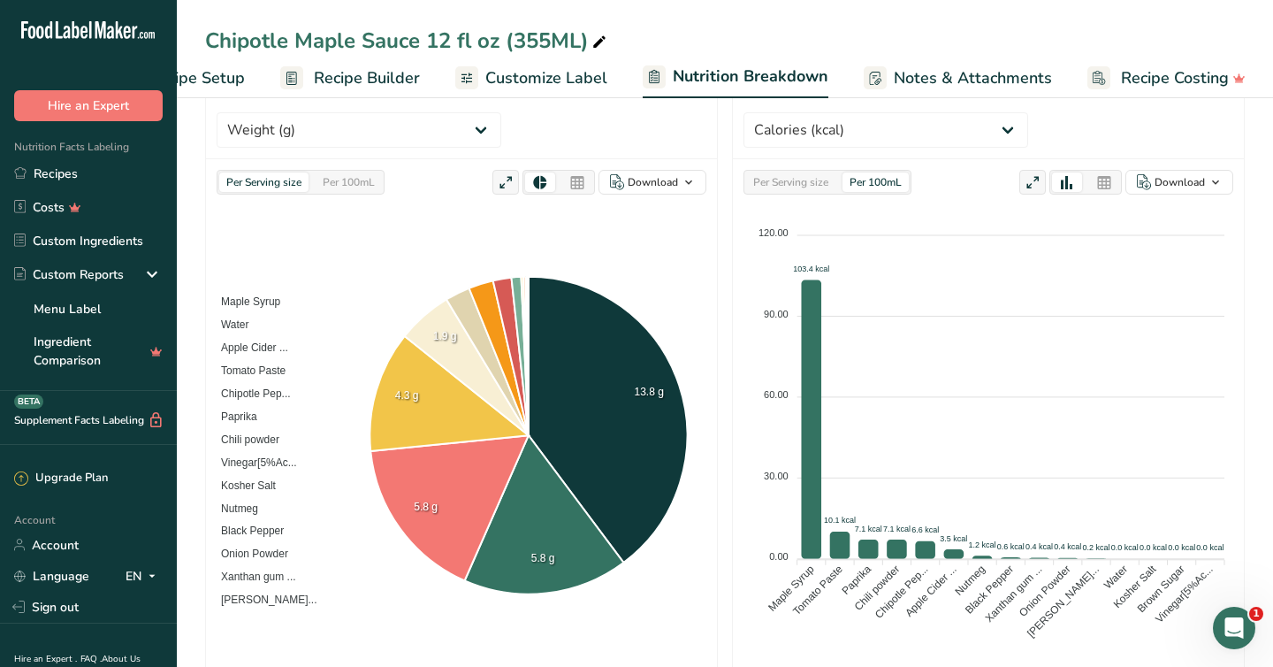
scroll to position [240, 0]
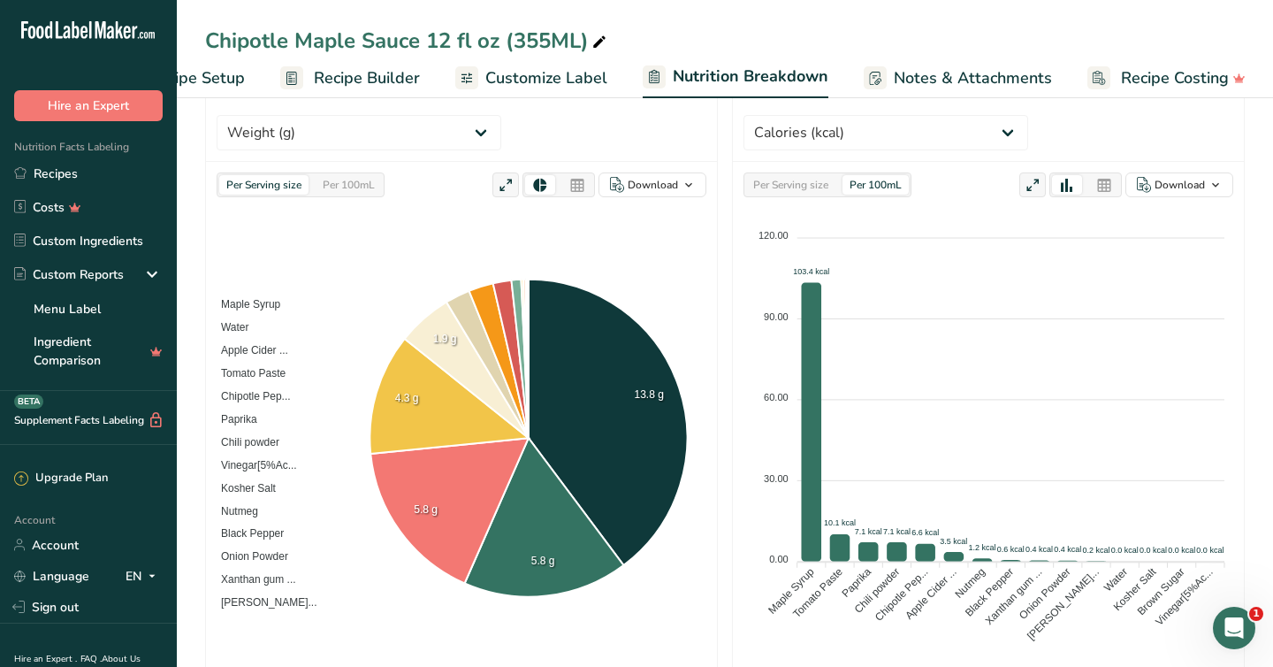
click at [334, 175] on div "Per 100mL" at bounding box center [349, 184] width 66 height 19
click at [353, 85] on span "Recipe Builder" at bounding box center [367, 78] width 106 height 24
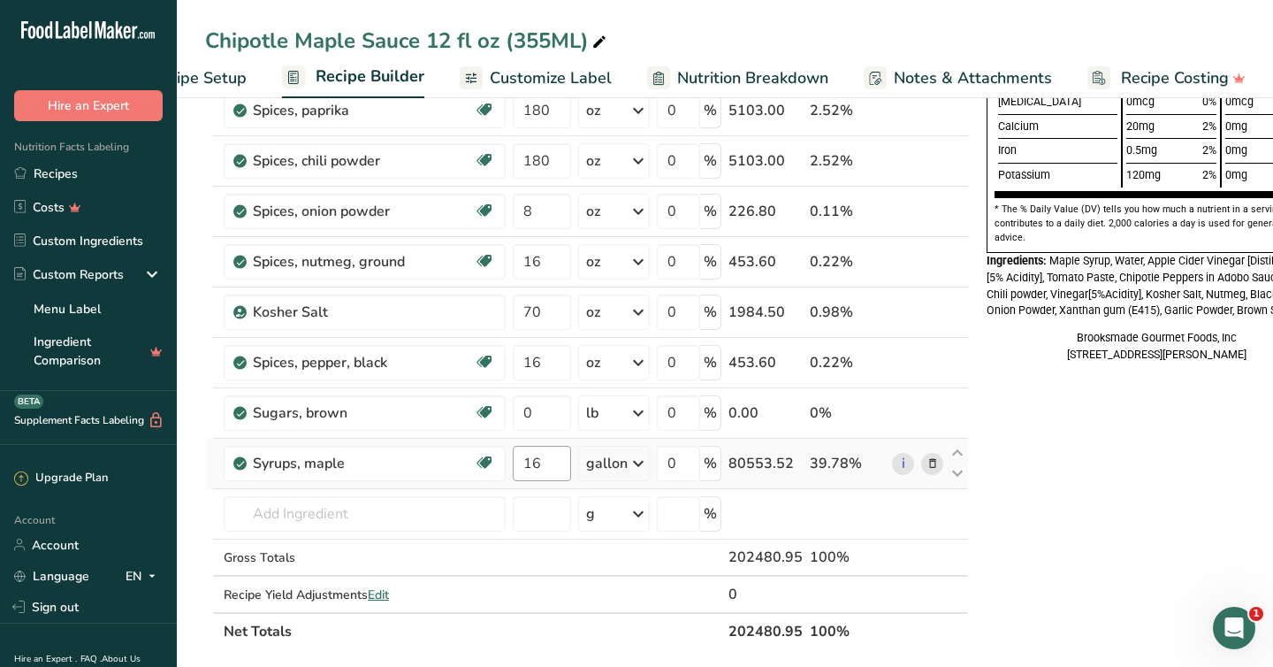
scroll to position [595, 0]
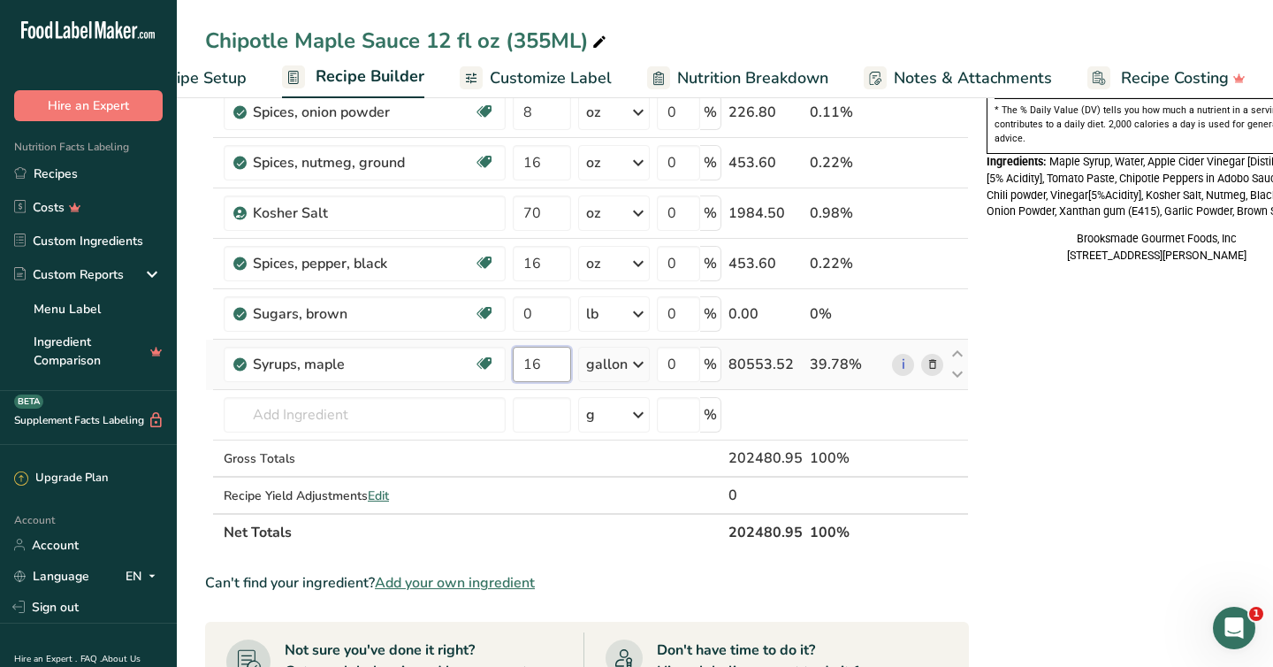
drag, startPoint x: 542, startPoint y: 365, endPoint x: 507, endPoint y: 365, distance: 35.4
click at [507, 365] on tr "Syrups, maple Dairy free Gluten free Vegan Vegetarian Soy free 16 gallon Portio…" at bounding box center [587, 365] width 762 height 50
type input "1"
type input "16"
click at [1044, 374] on div "Nutrition Facts 12 Servings Per Container Serving Size 2 Tbsp (35mL) Calories T…" at bounding box center [1157, 343] width 354 height 1636
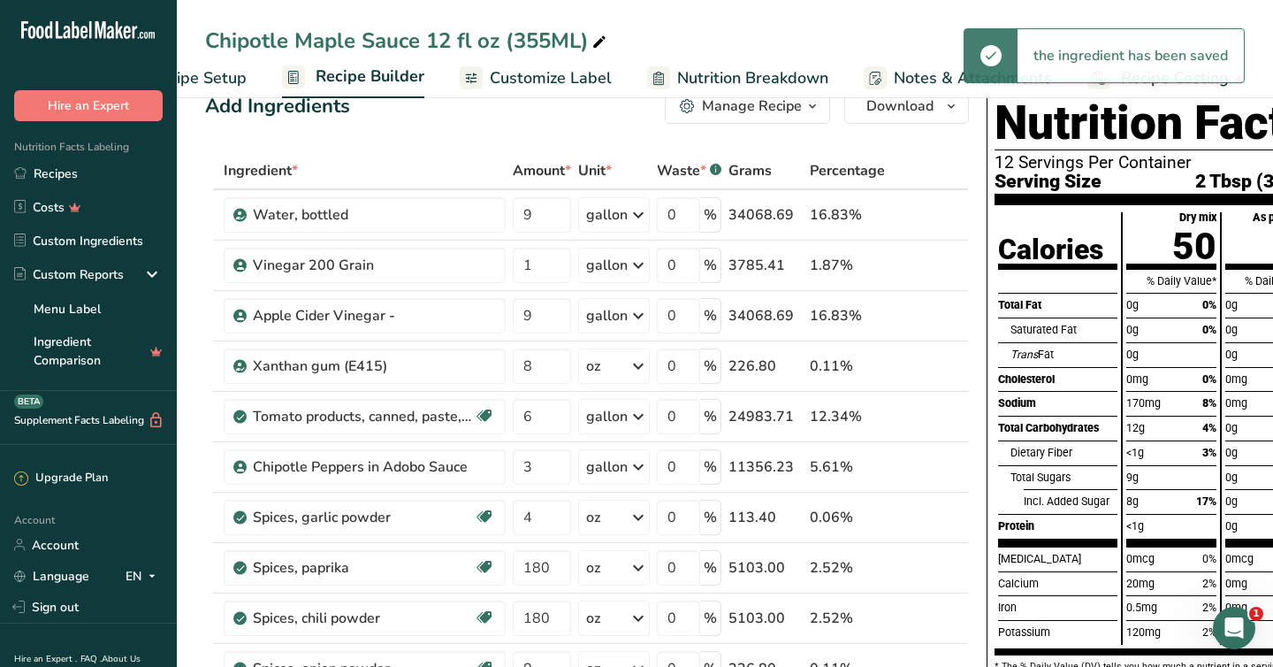
scroll to position [34, 0]
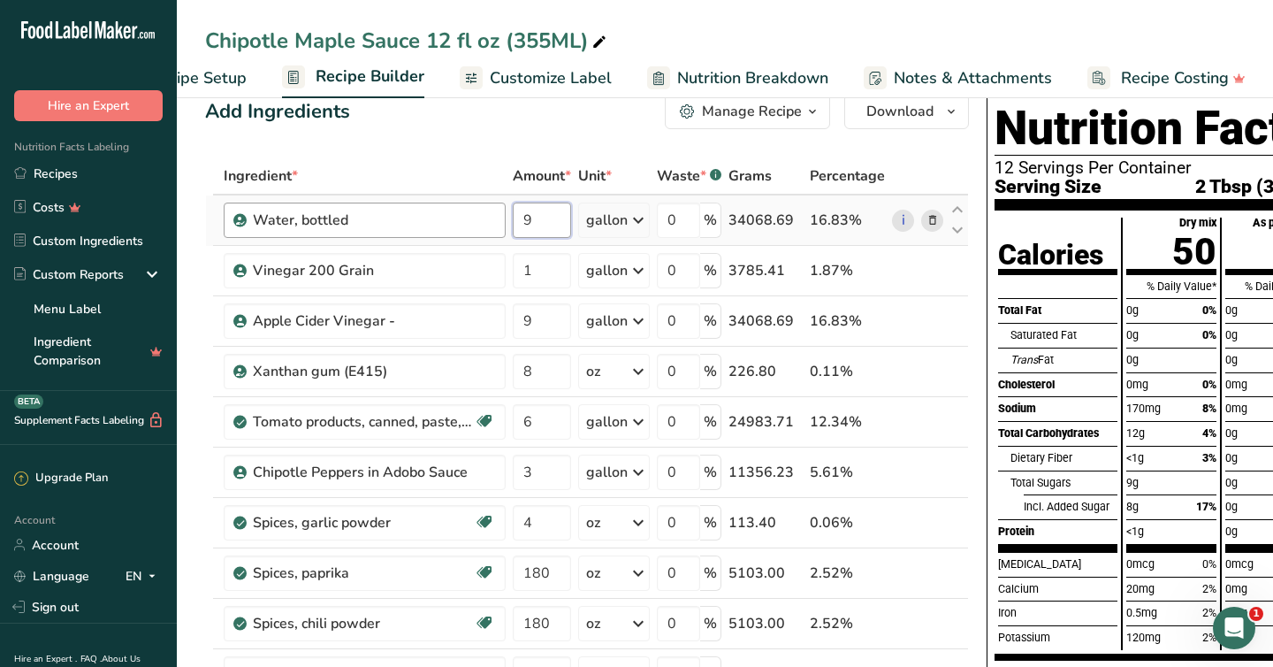
drag, startPoint x: 540, startPoint y: 224, endPoint x: 499, endPoint y: 225, distance: 41.6
click at [499, 225] on tr "Water, bottled 9 gallon Weight Units g kg mg See more Volume Units l Volume uni…" at bounding box center [587, 220] width 762 height 50
type input "8"
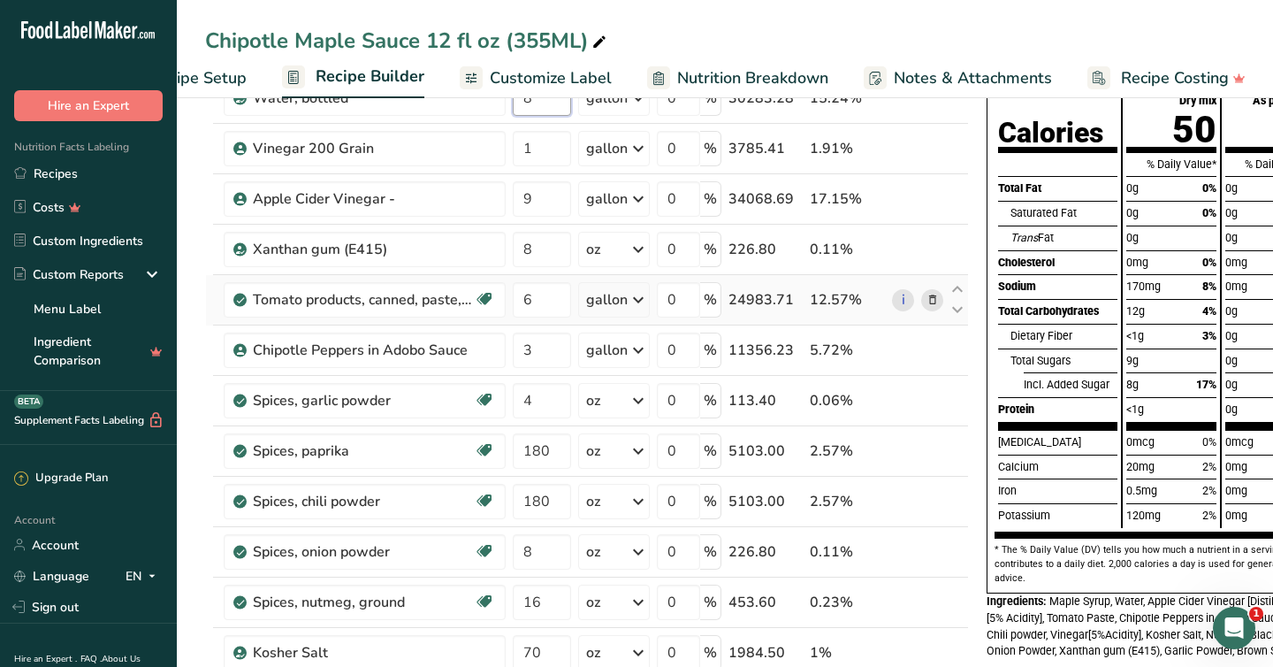
scroll to position [115, 0]
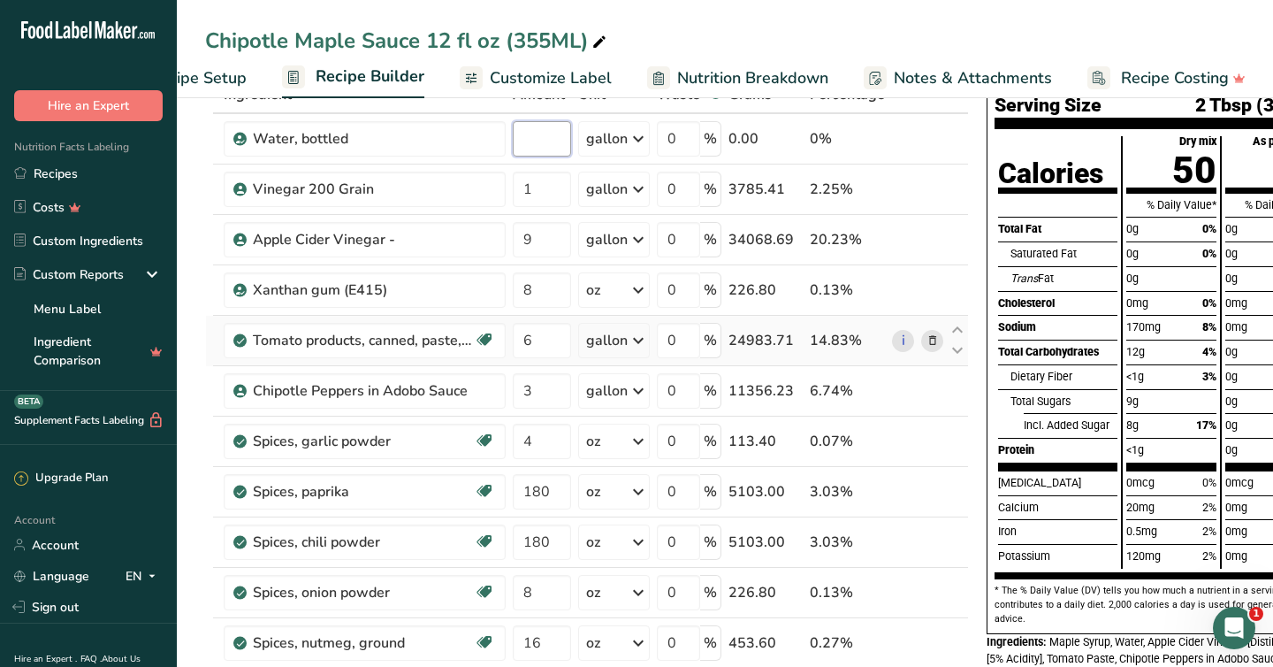
type input "7"
type input "8"
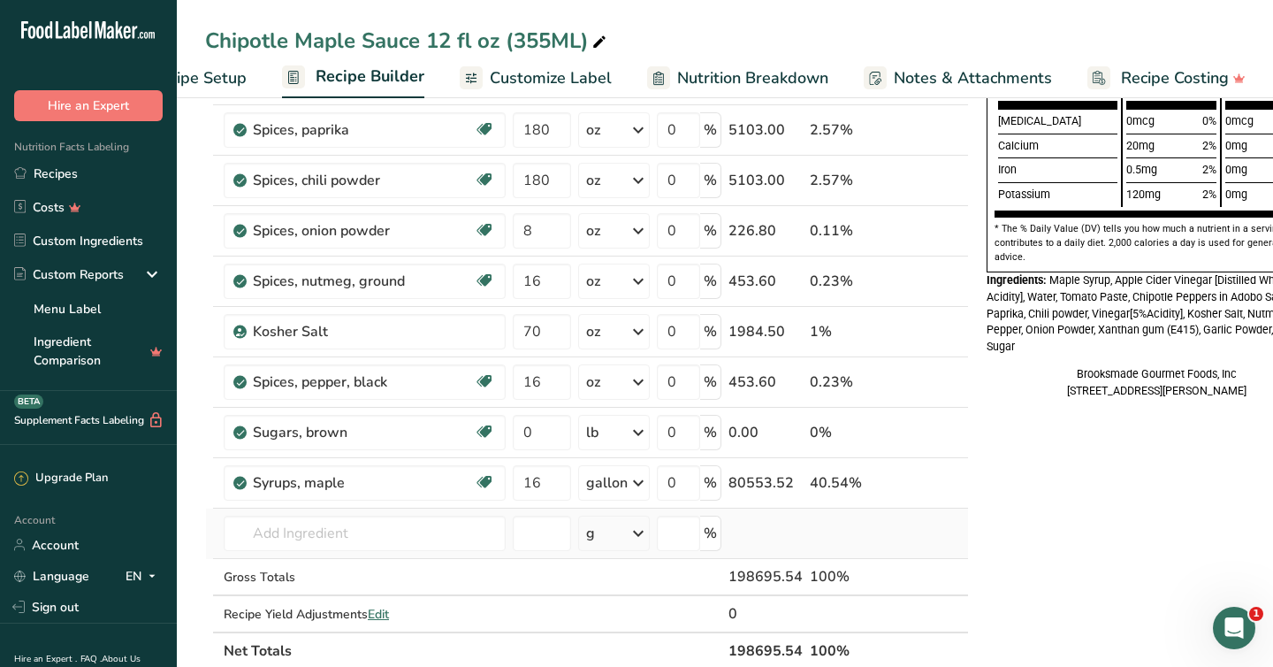
scroll to position [488, 0]
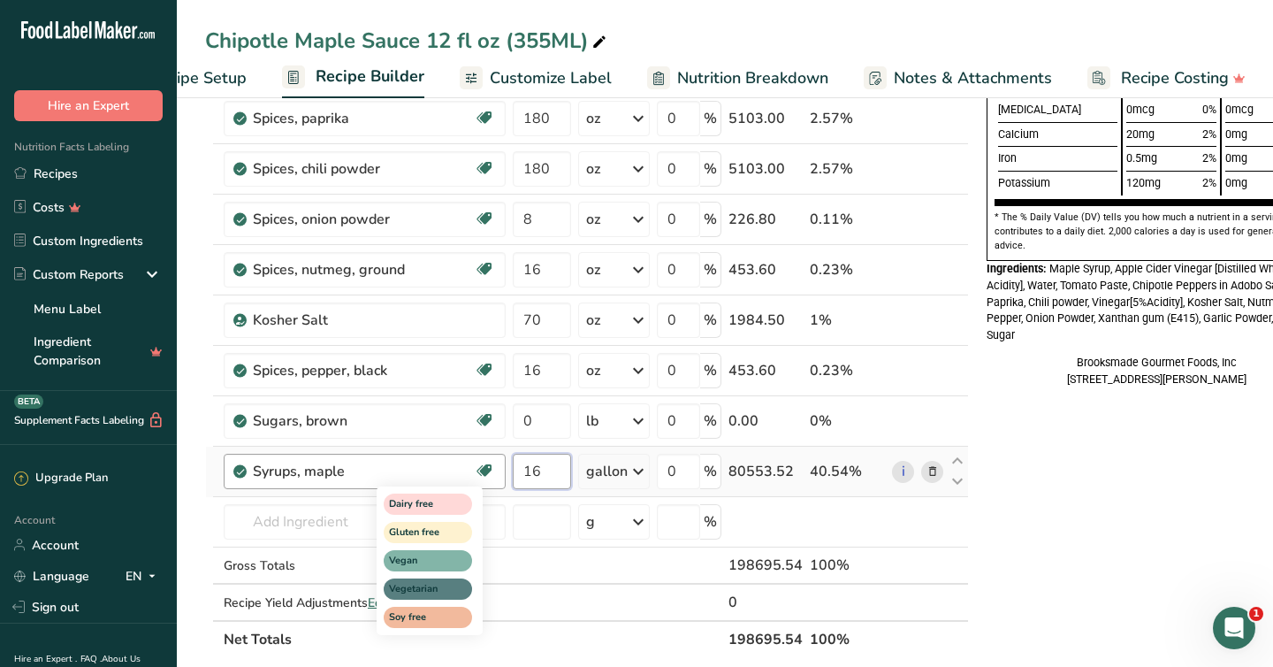
drag, startPoint x: 546, startPoint y: 472, endPoint x: 485, endPoint y: 472, distance: 61.0
click at [485, 472] on tr "Syrups, maple Dairy free Gluten free Vegan Vegetarian Soy free 16 gallon Portio…" at bounding box center [587, 472] width 762 height 50
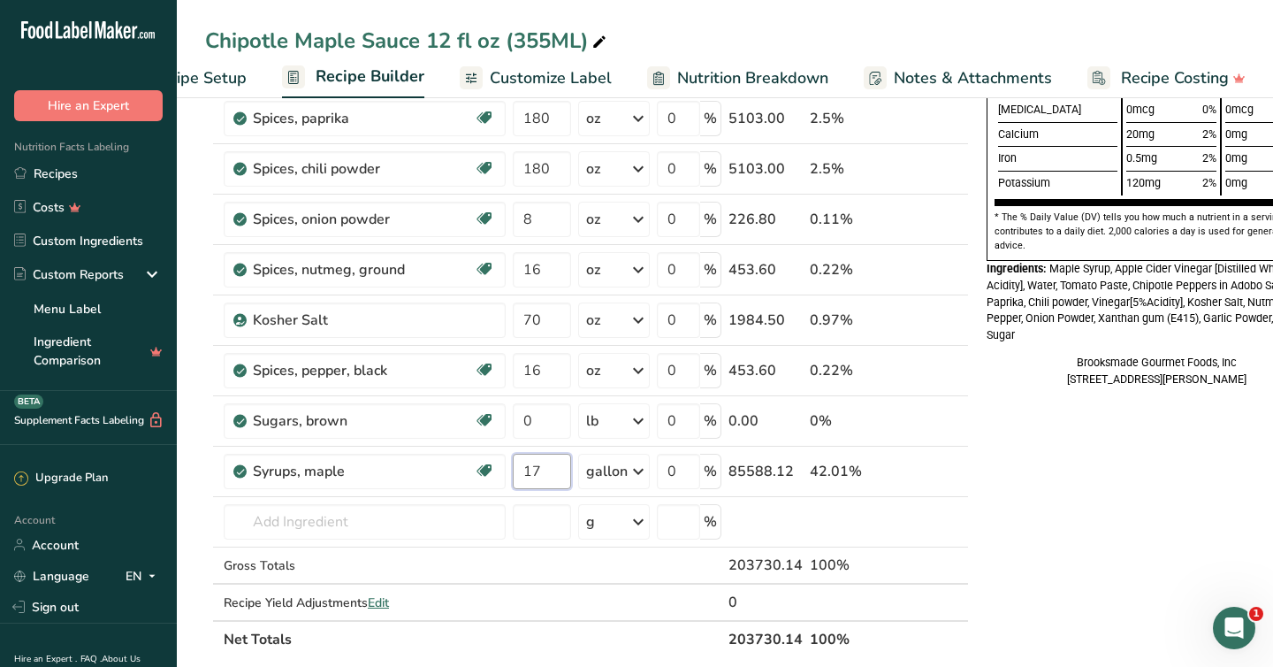
type input "17"
click at [1118, 559] on div "Nutrition Facts 12 Servings Per Container Serving Size 2 Tbsp (34mL) Calories T…" at bounding box center [1157, 450] width 354 height 1636
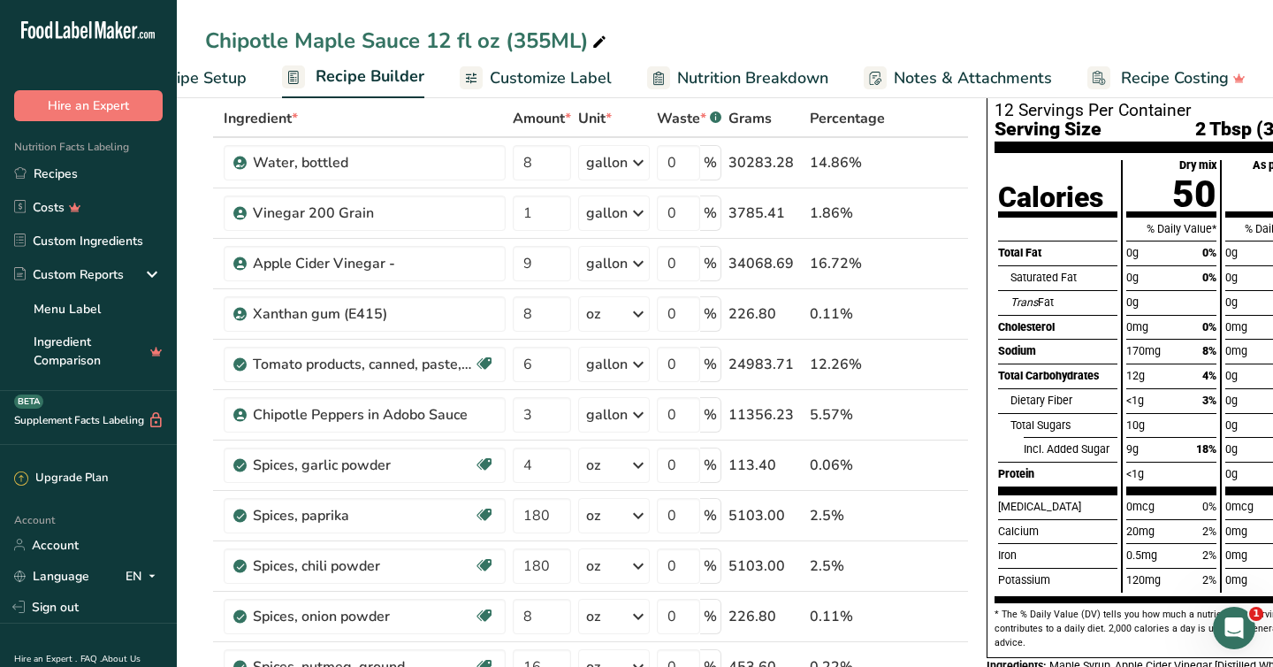
scroll to position [56, 0]
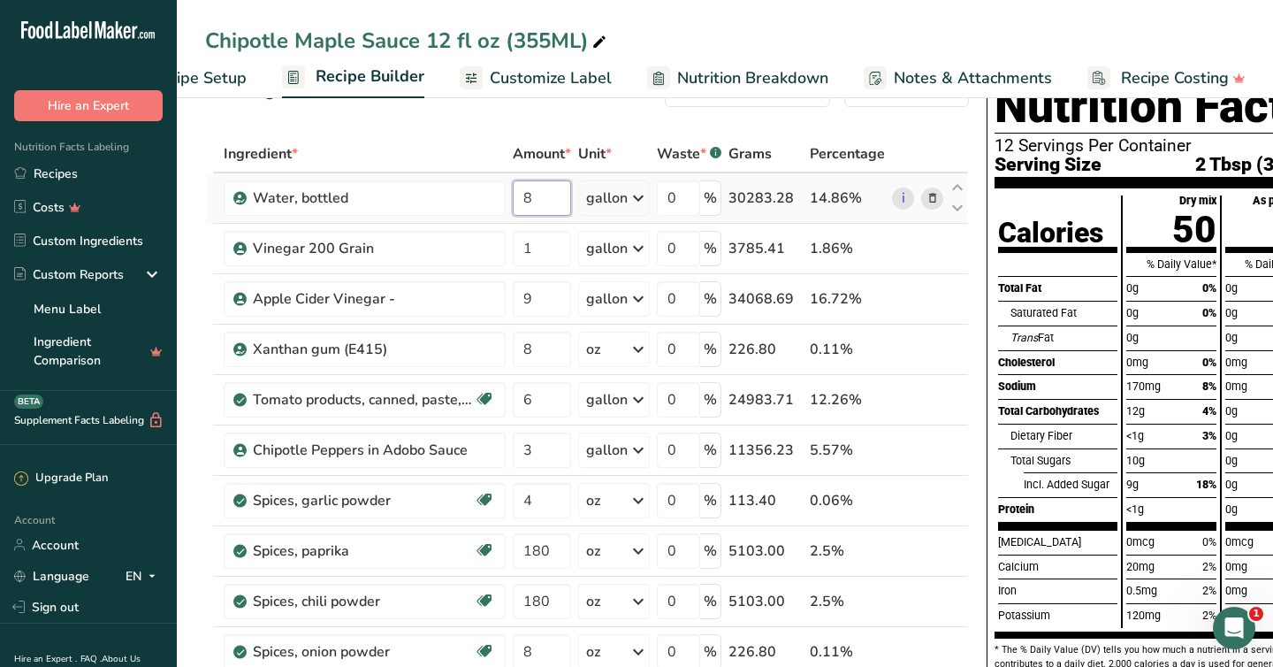
click at [533, 197] on input "8" at bounding box center [542, 197] width 58 height 35
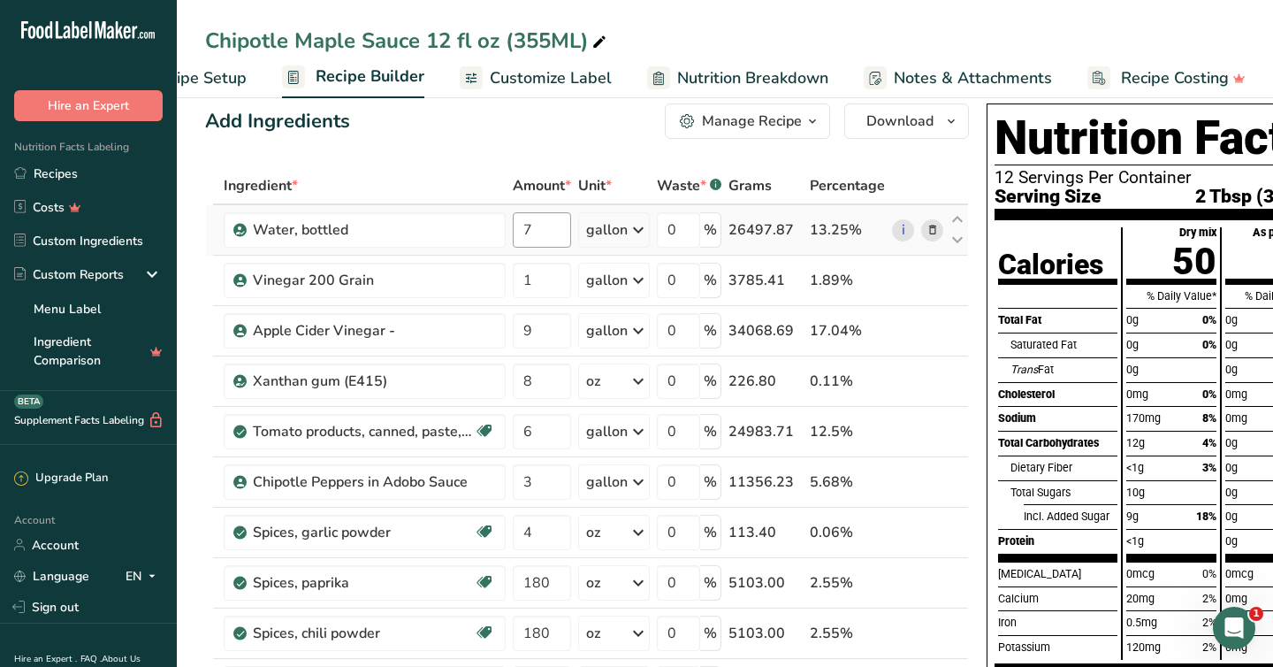
scroll to position [26, 0]
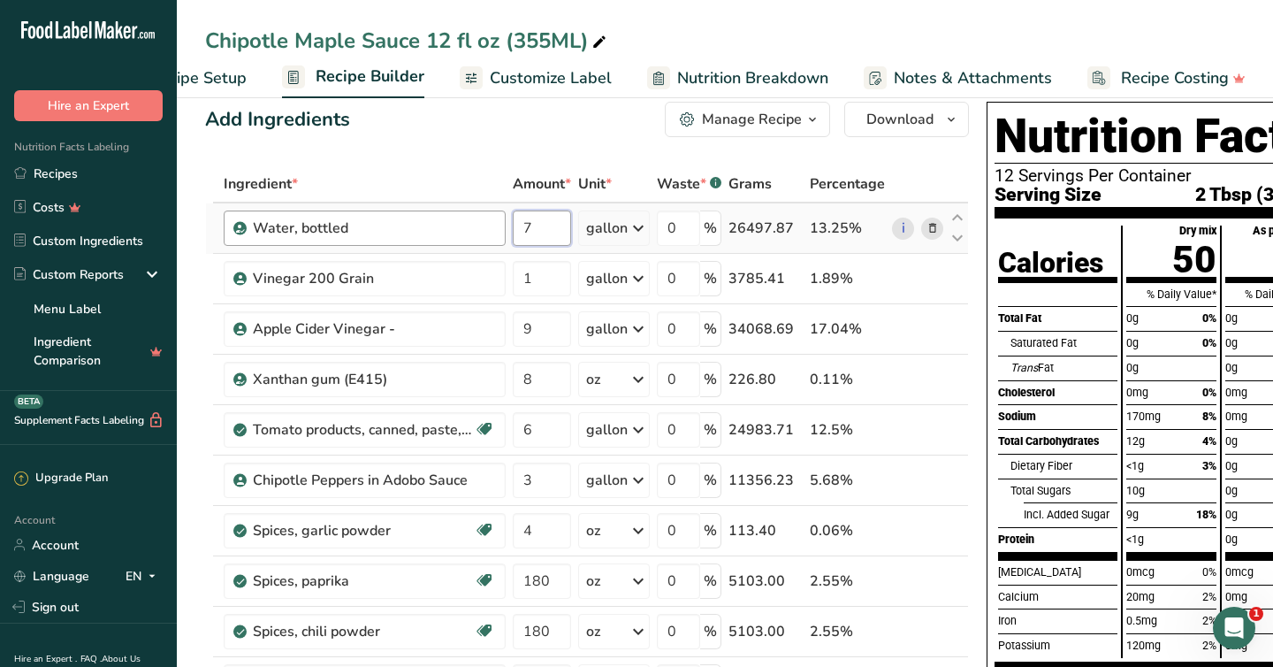
drag, startPoint x: 533, startPoint y: 232, endPoint x: 494, endPoint y: 233, distance: 39.0
click at [494, 233] on tr "Water, bottled 7 gallon Weight Units g kg mg See more Volume Units l Volume uni…" at bounding box center [587, 228] width 762 height 50
type input "6"
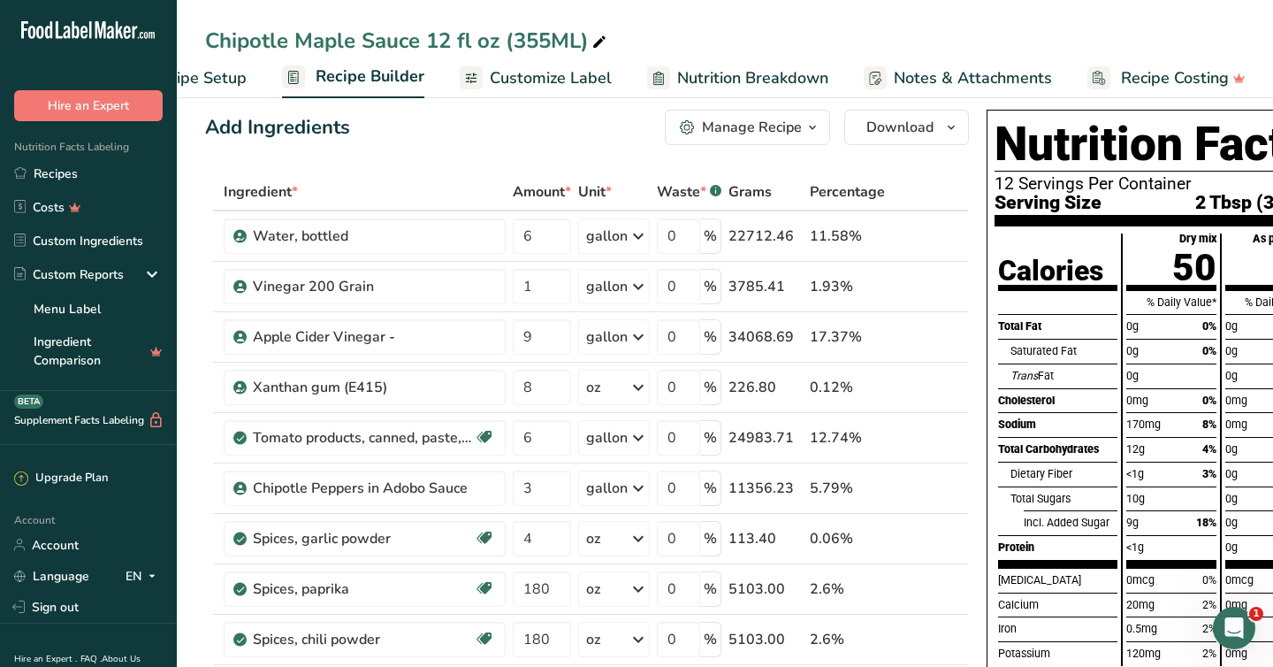
scroll to position [11, 0]
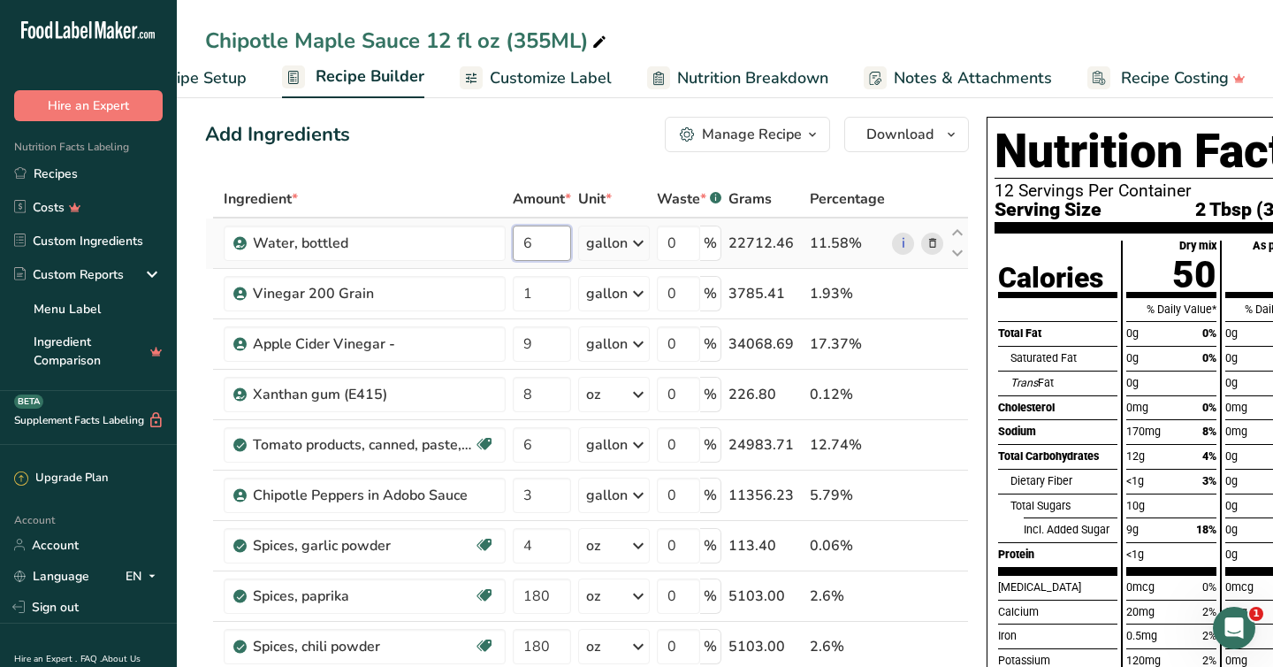
drag, startPoint x: 538, startPoint y: 241, endPoint x: 507, endPoint y: 241, distance: 31.0
click at [508, 241] on tr "Water, bottled 6 gallon Weight Units g kg mg See more Volume Units l Volume uni…" at bounding box center [587, 243] width 762 height 50
type input "6"
type input "5"
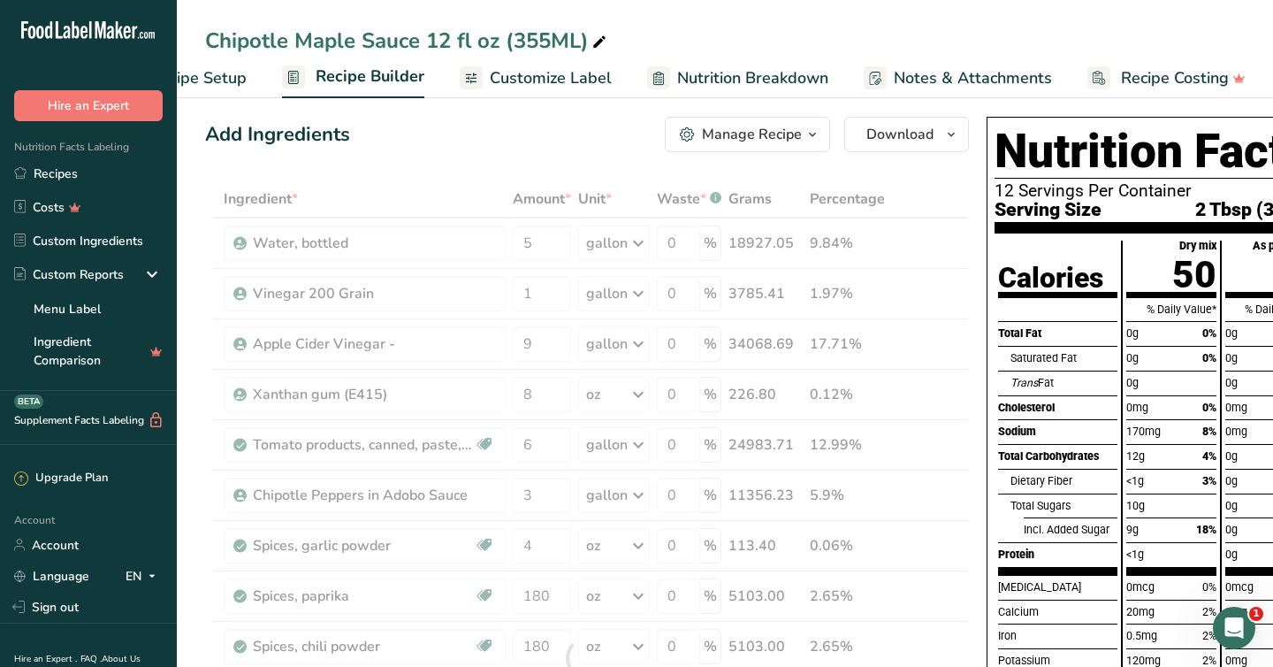
click at [963, 196] on div "Ingredient * Amount * Unit * Waste * .a-a{fill:#347362;}.b-a{fill:#fff;} Grams …" at bounding box center [587, 657] width 764 height 955
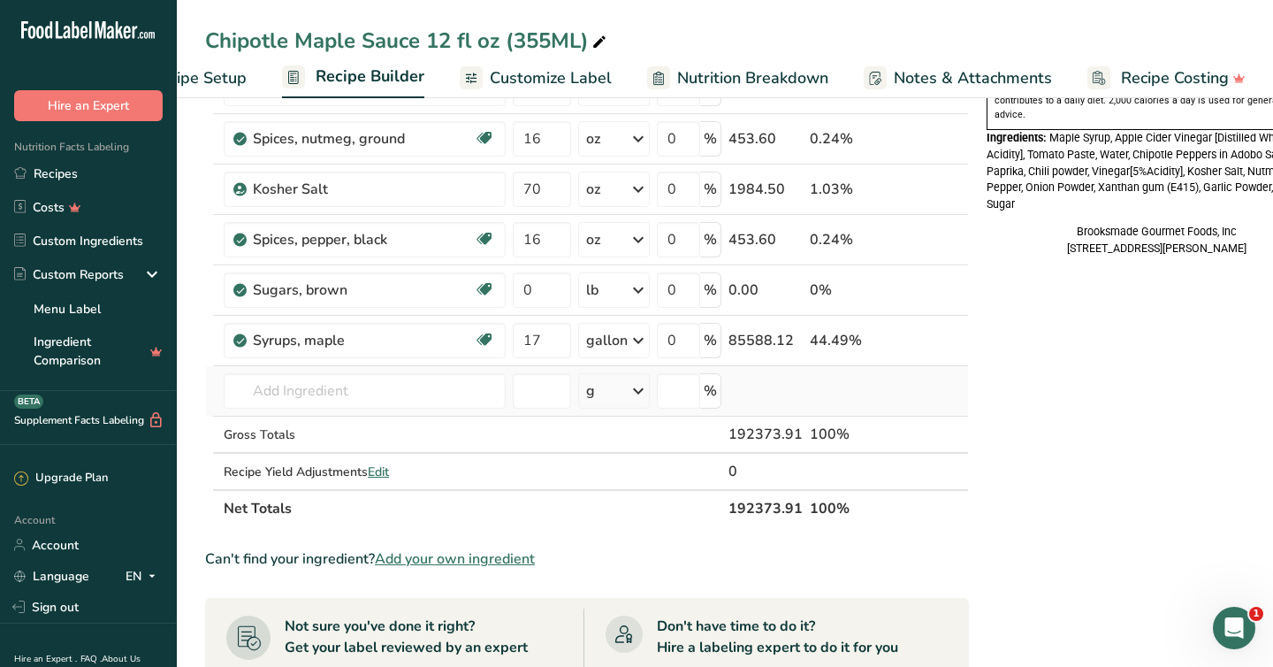
scroll to position [620, 0]
drag, startPoint x: 541, startPoint y: 337, endPoint x: 504, endPoint y: 339, distance: 37.2
click at [504, 339] on tr "Syrups, maple Dairy free Gluten free Vegan Vegetarian Soy free 17 gallon Portio…" at bounding box center [587, 340] width 762 height 50
type input "9"
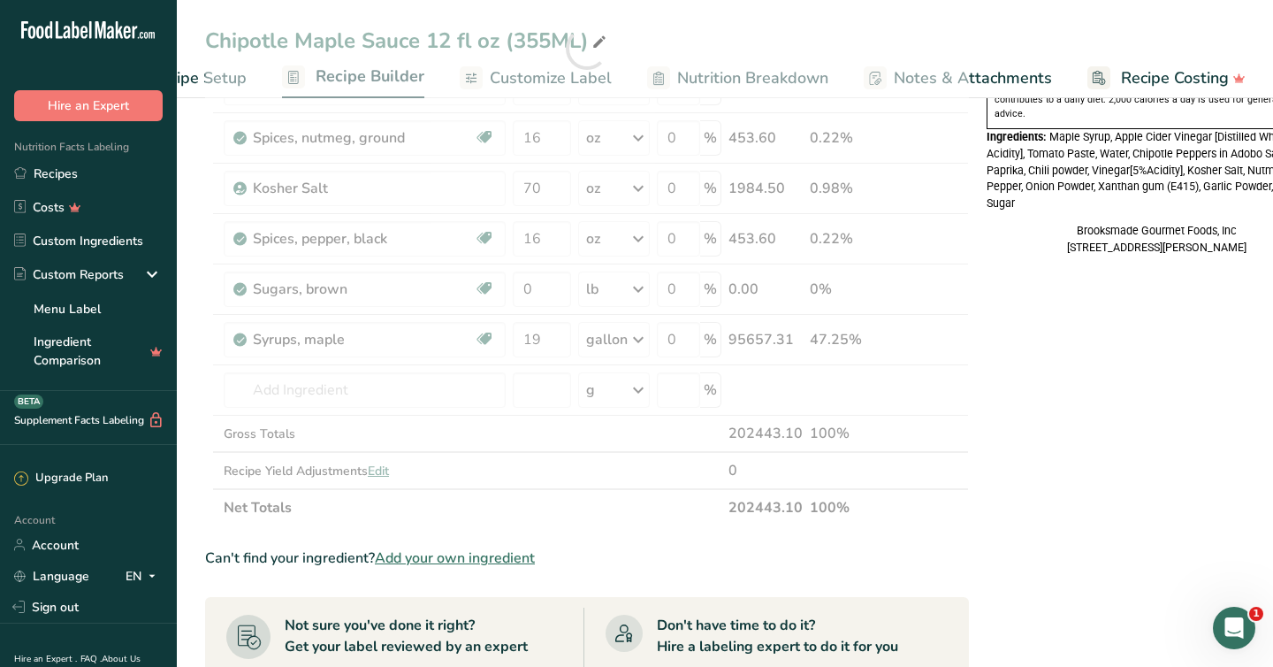
click at [1136, 447] on div "Nutrition Facts 12 Servings Per Container Serving Size 2 Tbsp (33mL) Calories T…" at bounding box center [1157, 318] width 354 height 1636
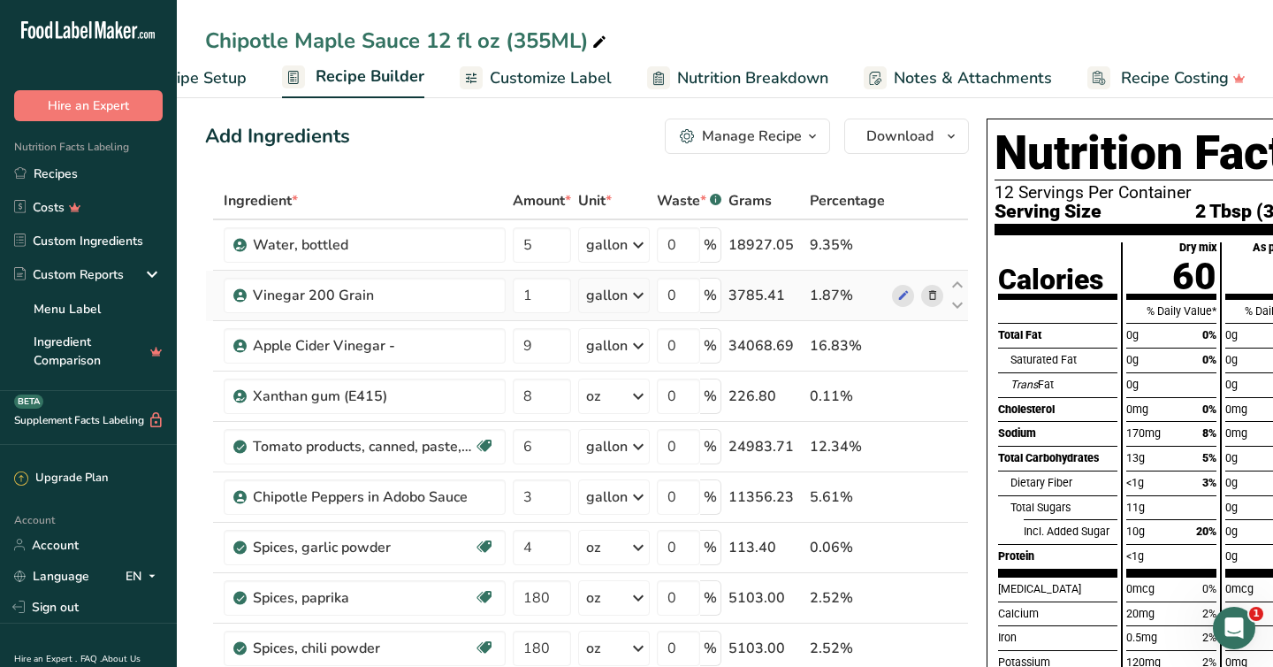
scroll to position [7, 0]
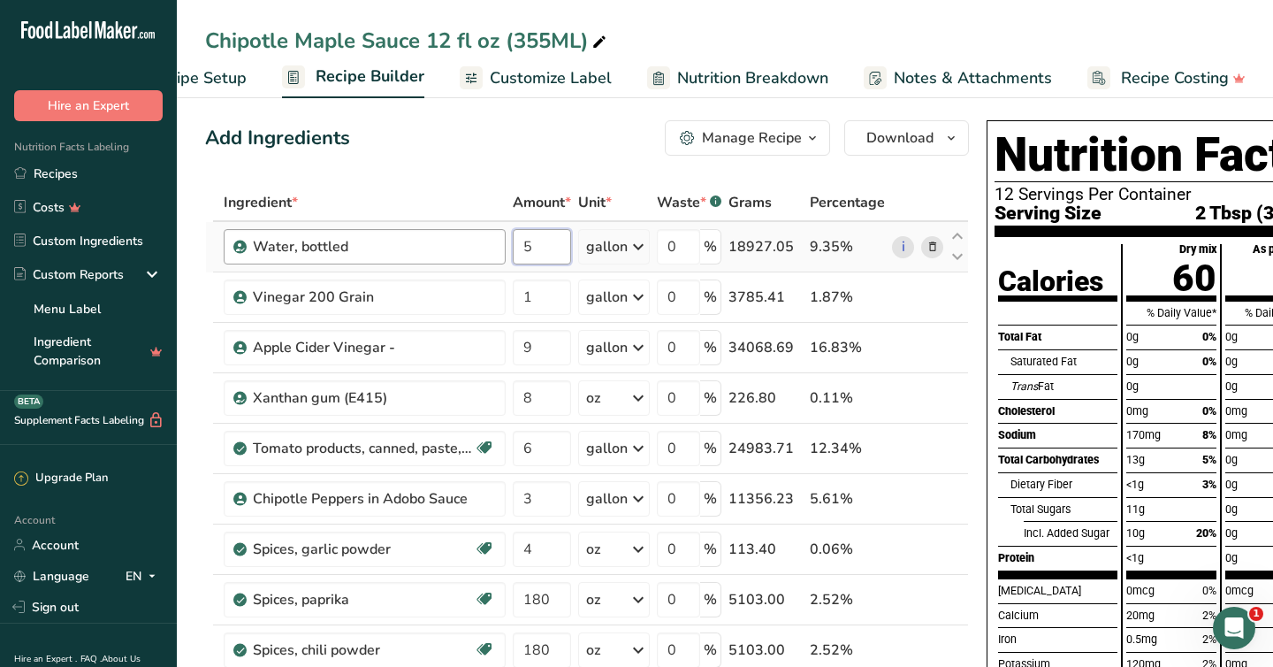
drag, startPoint x: 533, startPoint y: 247, endPoint x: 496, endPoint y: 247, distance: 37.1
click at [497, 247] on tr "Water, bottled 5 gallon Weight Units g kg mg See more Volume Units l Volume uni…" at bounding box center [587, 247] width 762 height 50
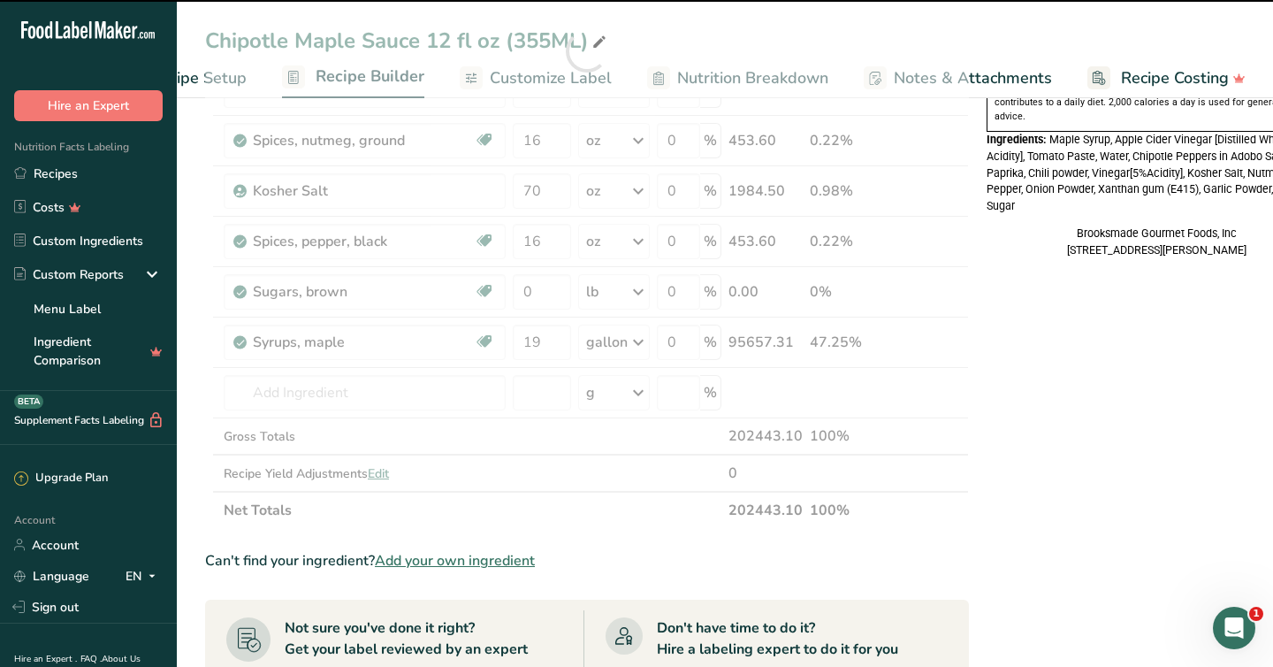
scroll to position [642, 0]
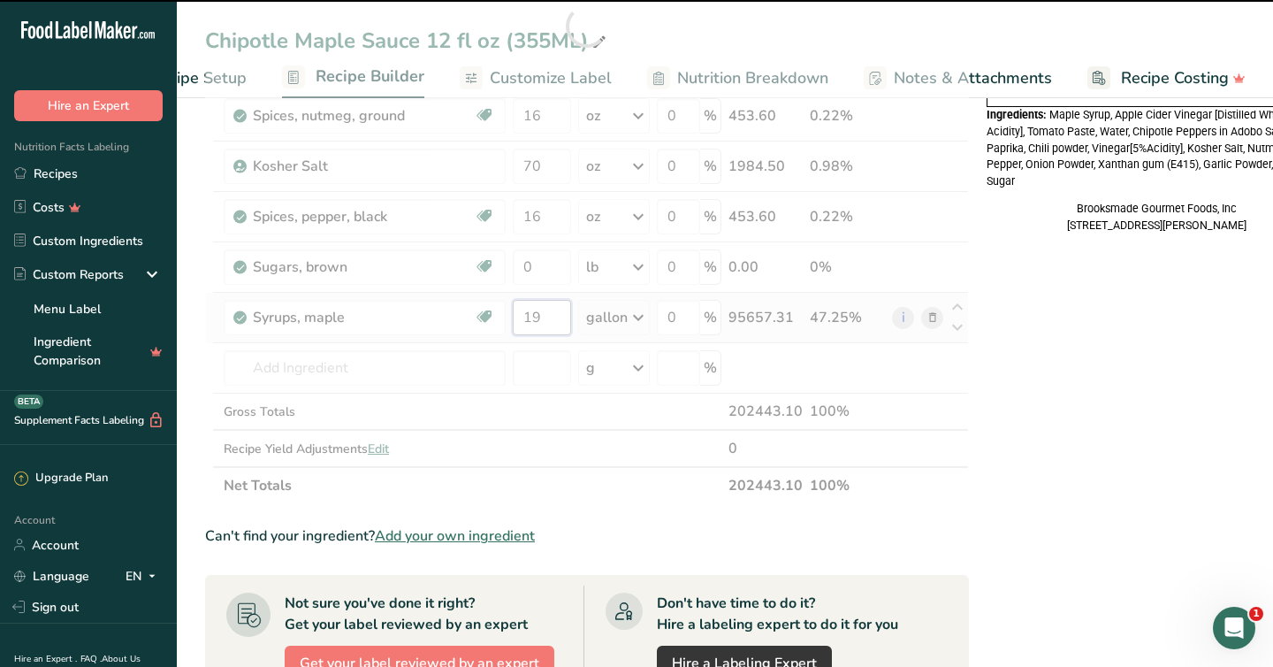
click at [551, 318] on input "19" at bounding box center [542, 317] width 58 height 35
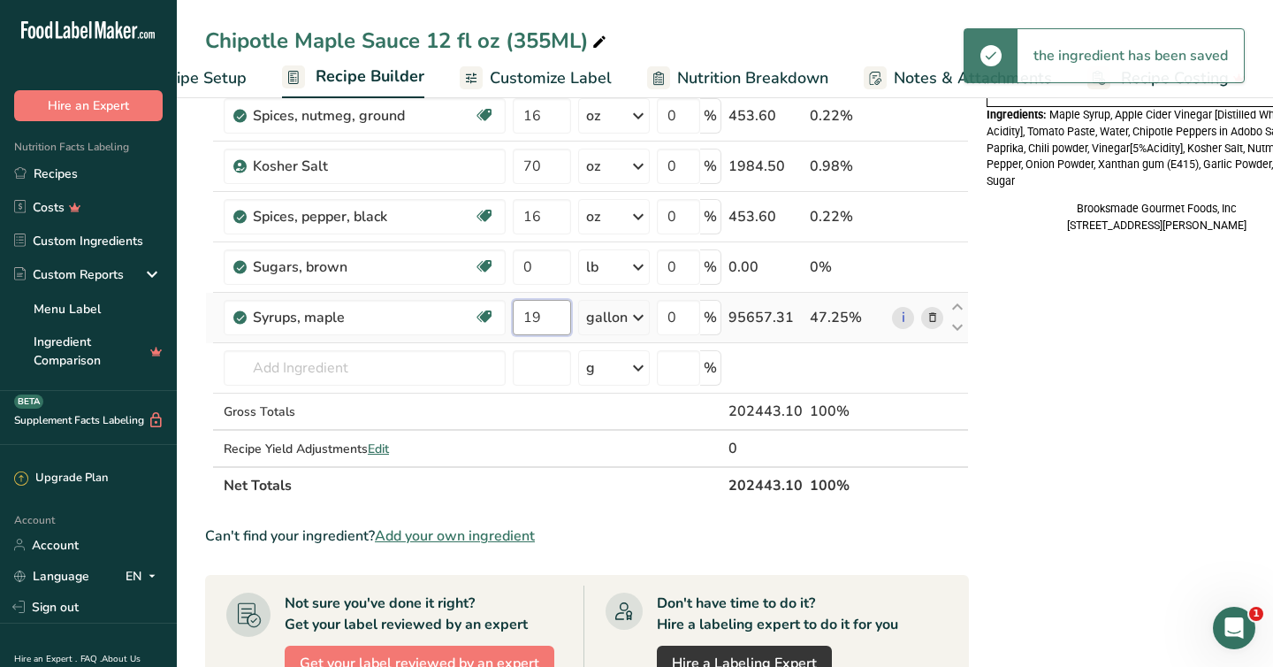
drag, startPoint x: 551, startPoint y: 318, endPoint x: 506, endPoint y: 318, distance: 45.1
click at [506, 318] on tr "Syrups, maple Dairy free Gluten free Vegan Vegetarian Soy free 19 gallon Portio…" at bounding box center [587, 318] width 762 height 50
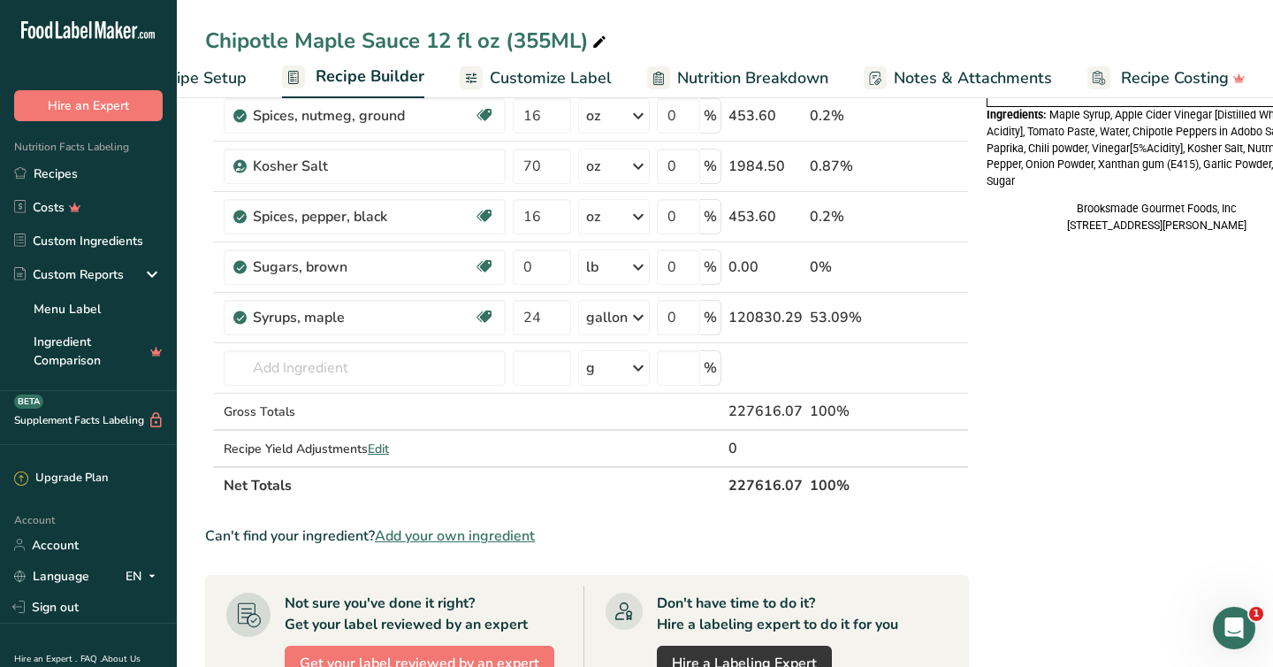
click at [1077, 467] on div "Nutrition Facts 12 Servings Per Container Serving Size 2 Tbsp (35mL) Calories T…" at bounding box center [1157, 296] width 354 height 1636
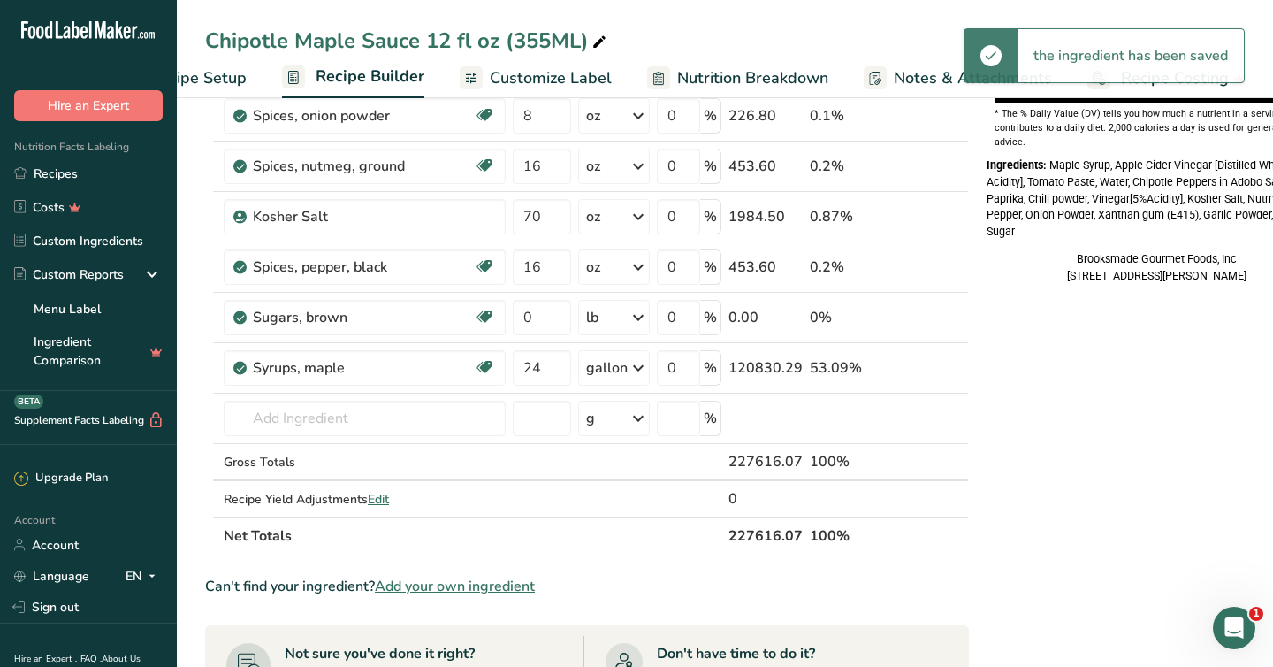
scroll to position [590, 0]
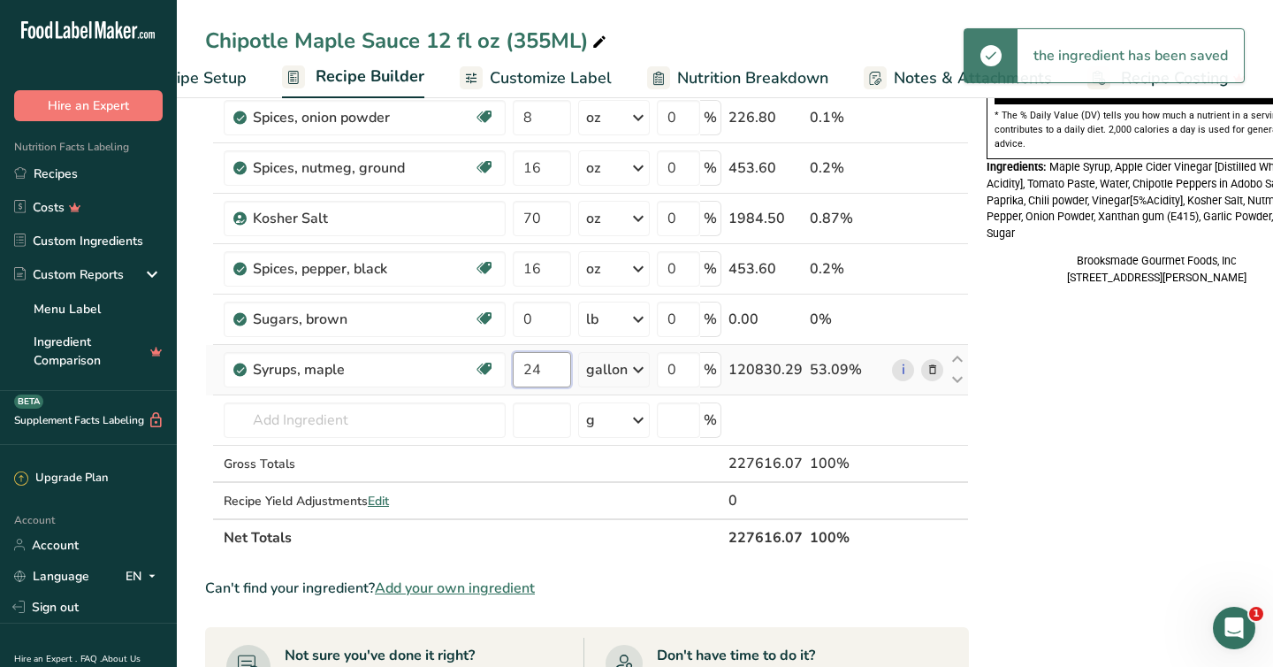
click at [553, 367] on input "24" at bounding box center [542, 369] width 58 height 35
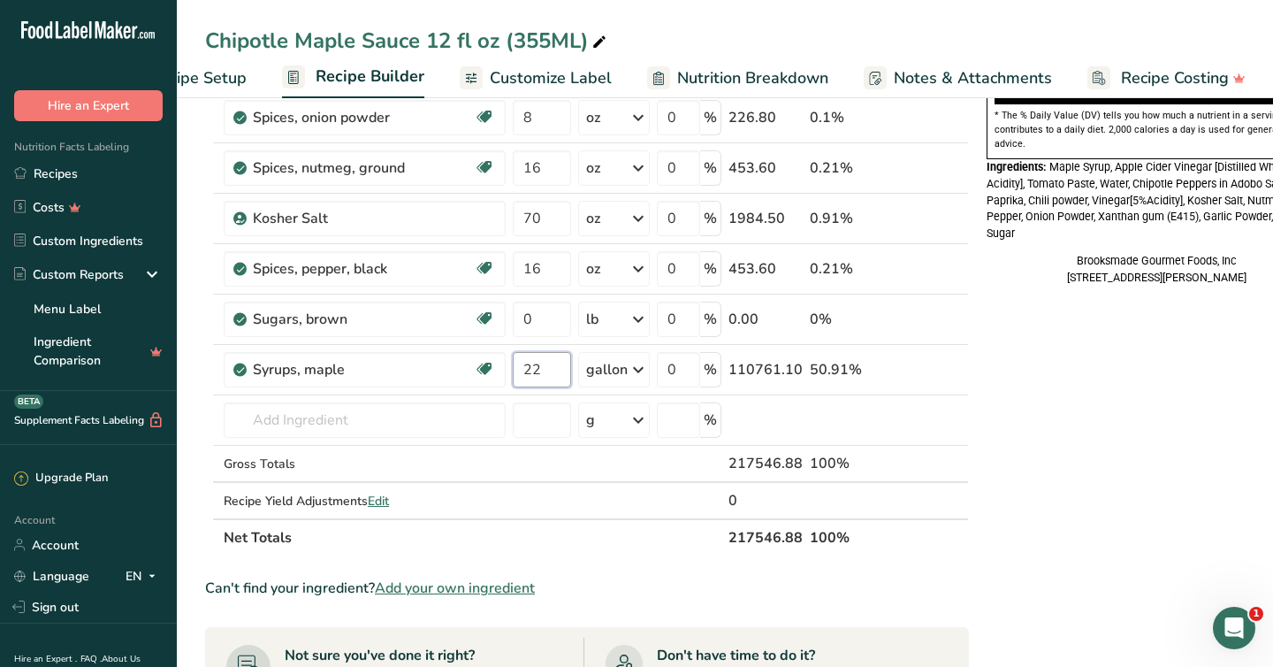
type input "22"
click at [1050, 439] on div "Nutrition Facts 12 Servings Per Container Serving Size 2 Tbsp (39mL) Calories T…" at bounding box center [1157, 348] width 354 height 1636
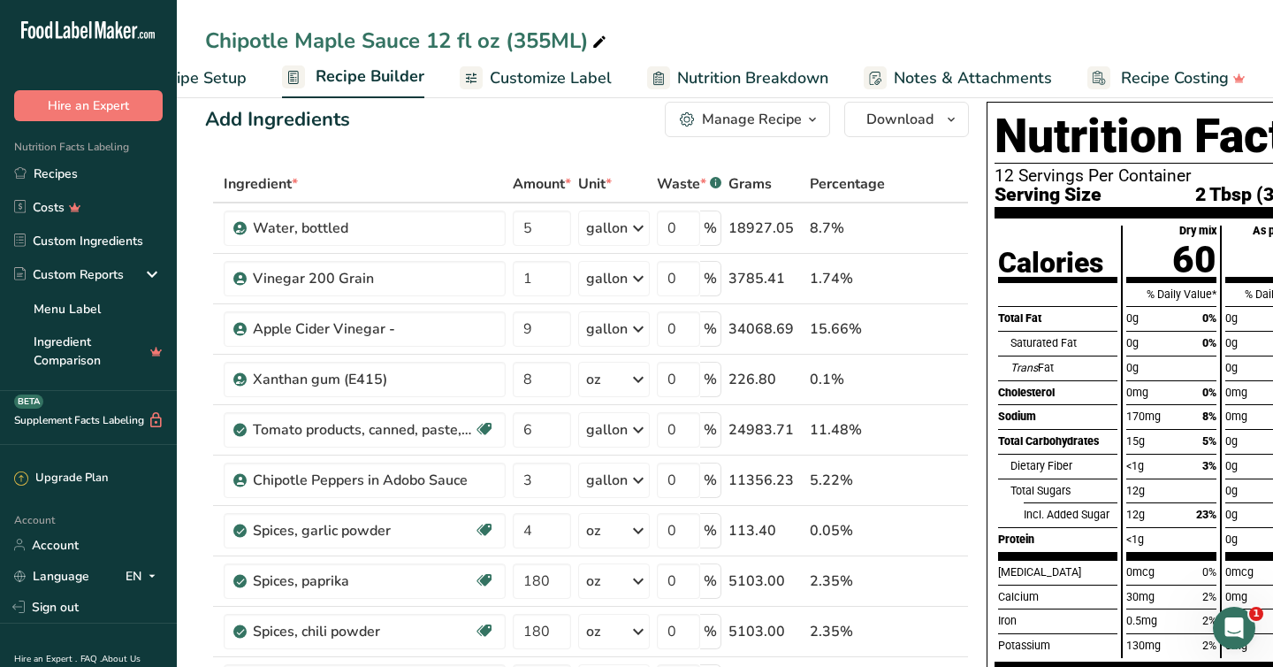
scroll to position [21, 0]
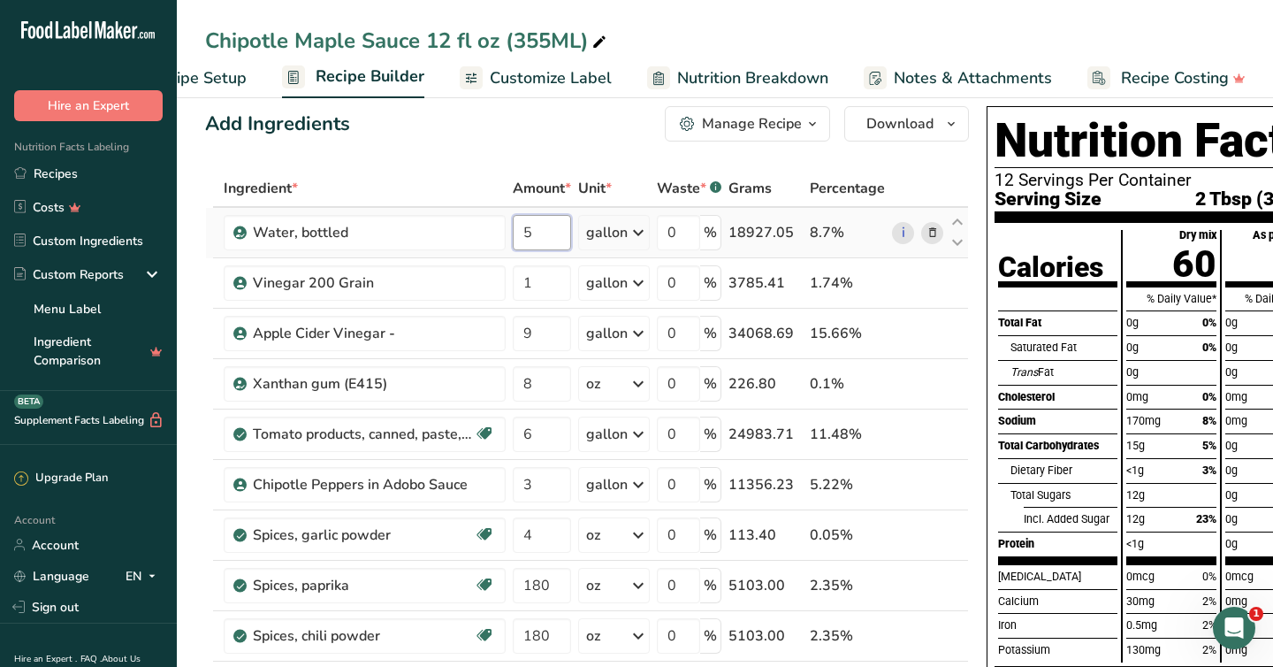
click at [562, 225] on input "5" at bounding box center [542, 232] width 58 height 35
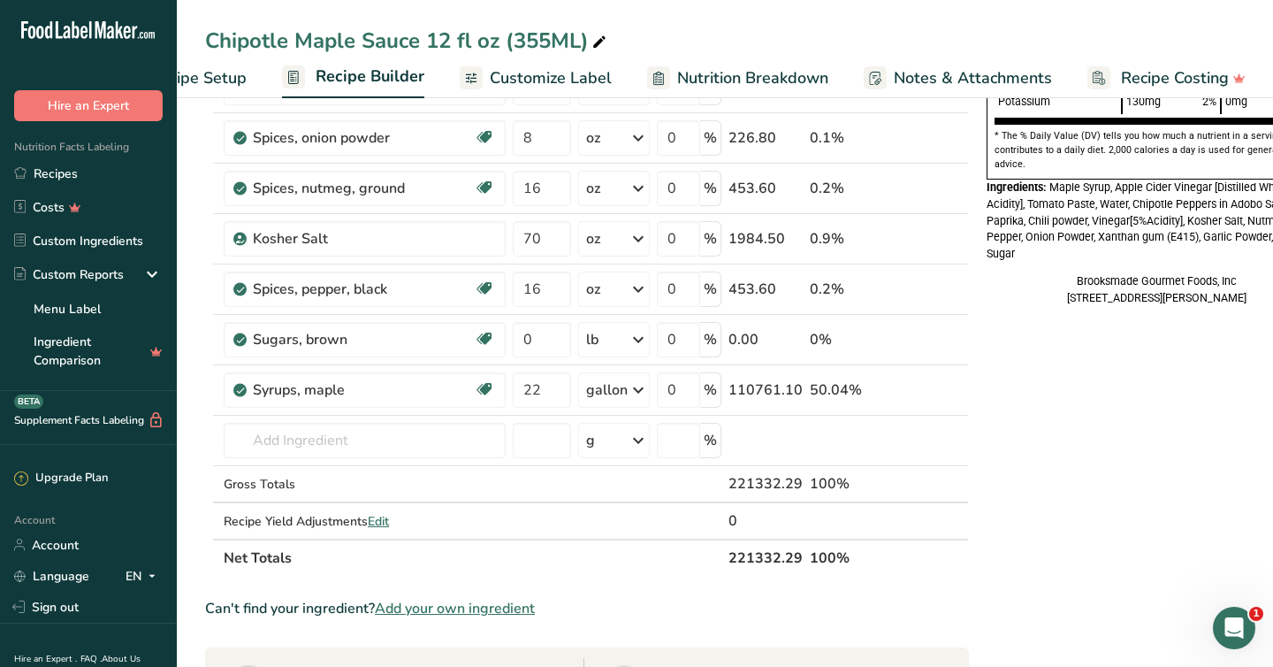
scroll to position [572, 0]
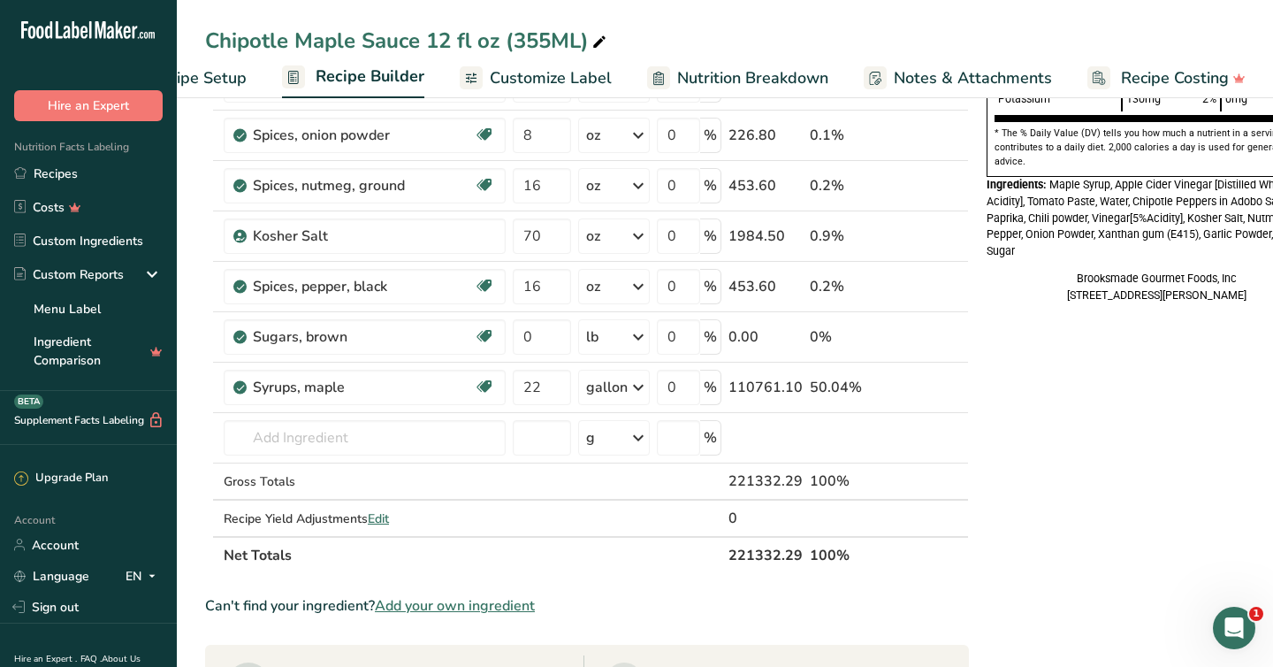
type input "6"
click at [1057, 463] on div "Nutrition Facts 12 Servings Per Container Serving Size 2 Tbsp (37mL) Calories T…" at bounding box center [1157, 366] width 354 height 1636
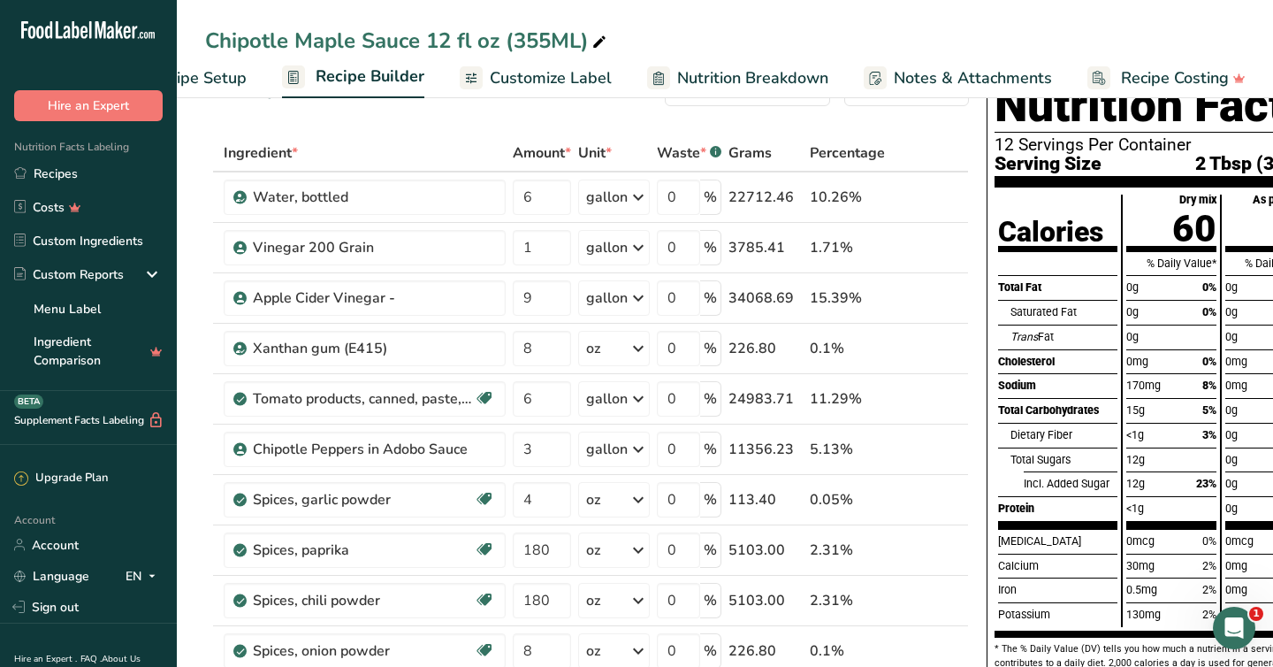
scroll to position [61, 0]
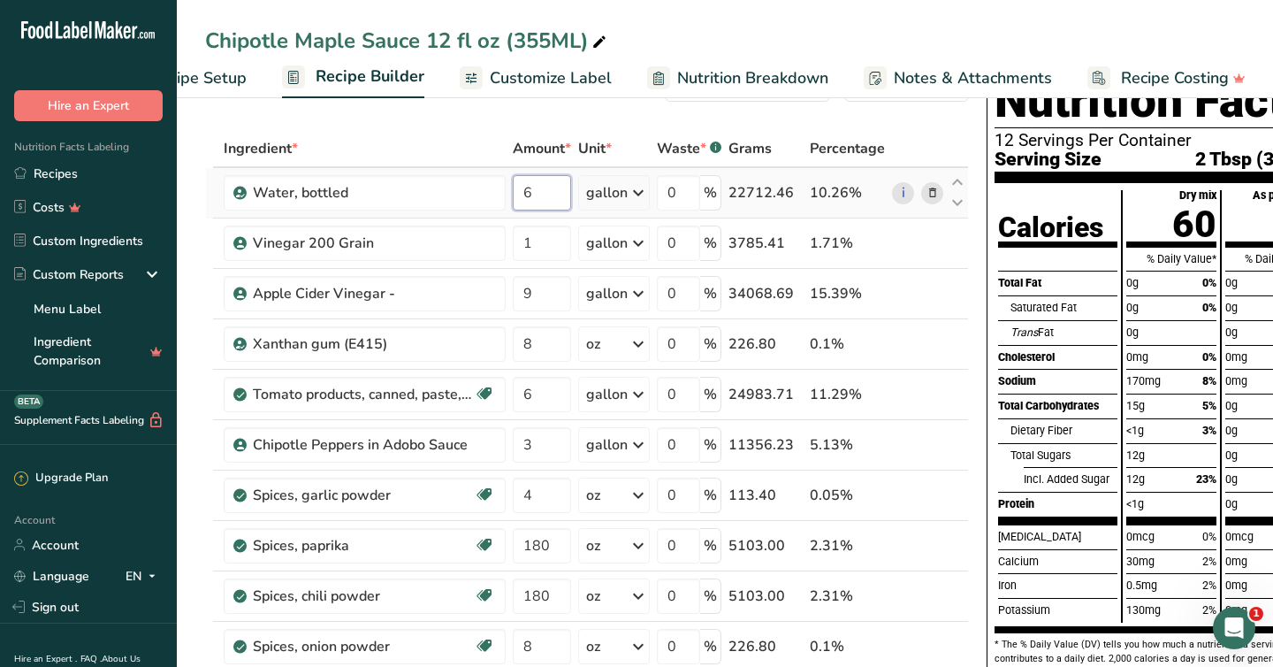
click at [546, 193] on input "6" at bounding box center [542, 192] width 58 height 35
type input "7"
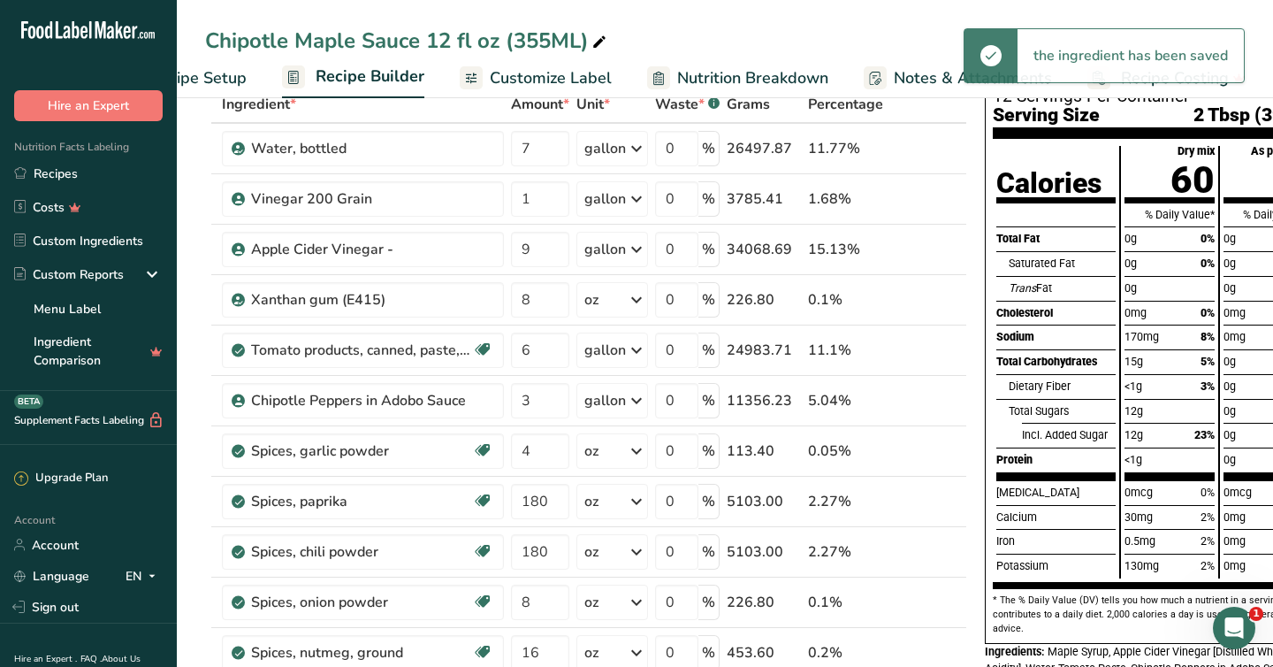
scroll to position [104, 0]
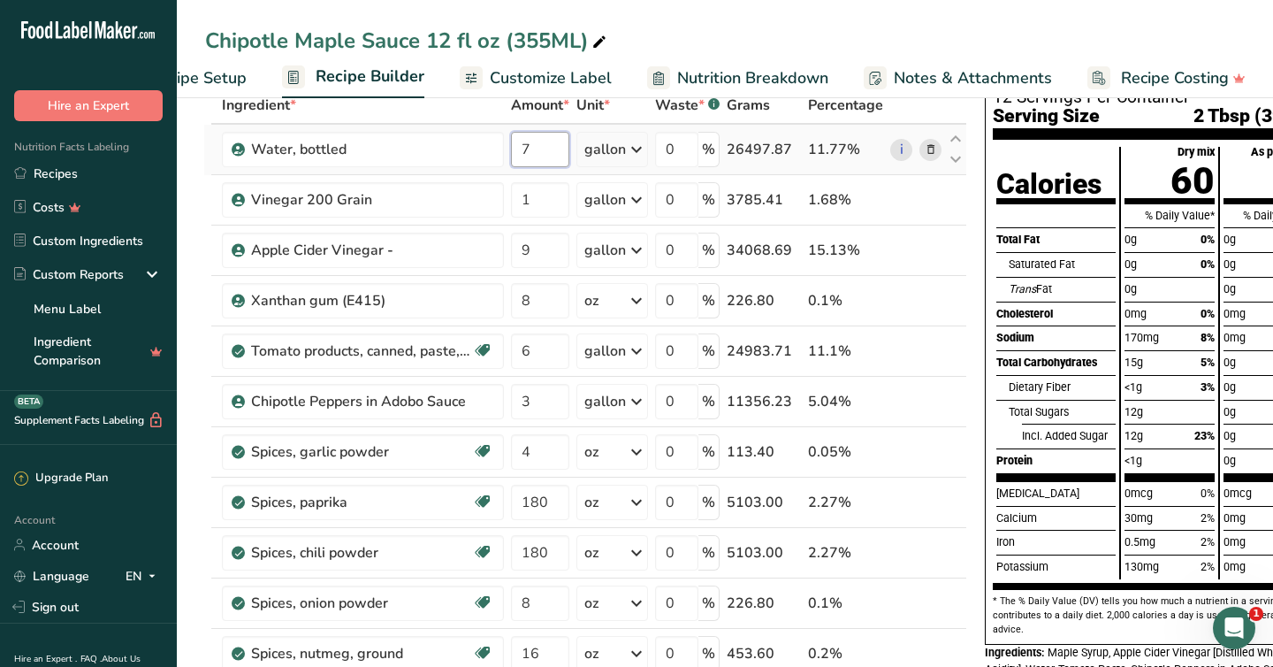
click at [541, 150] on input "7" at bounding box center [540, 149] width 58 height 35
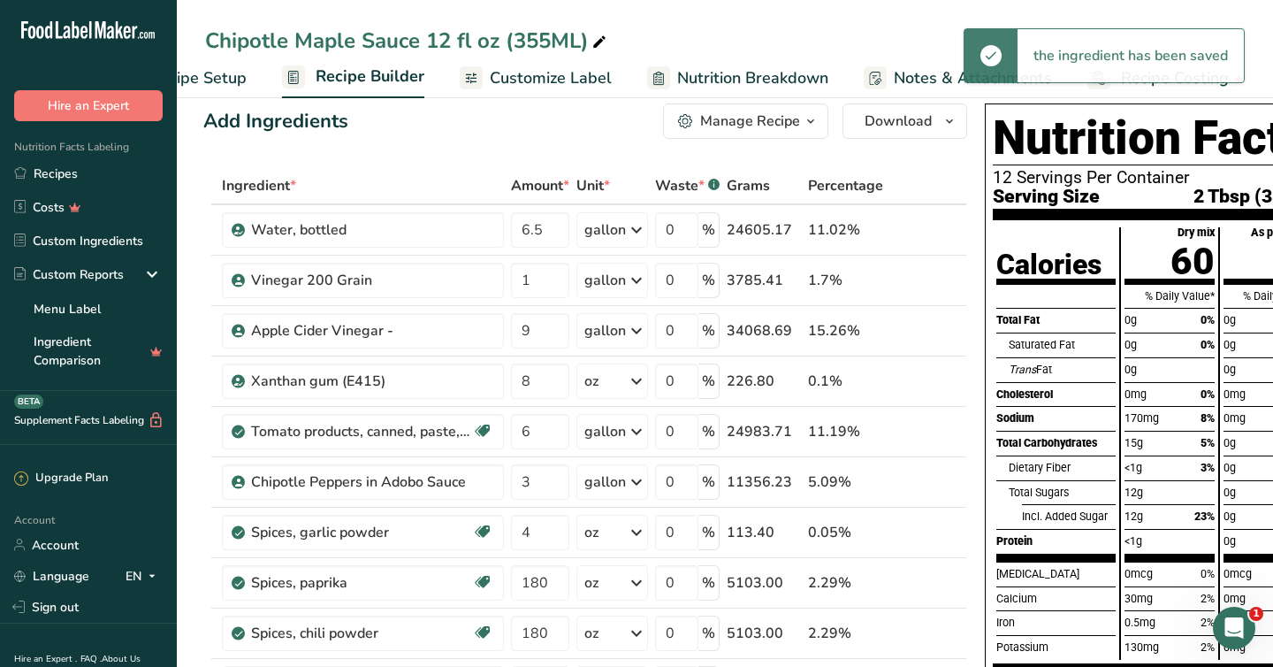
scroll to position [15, 0]
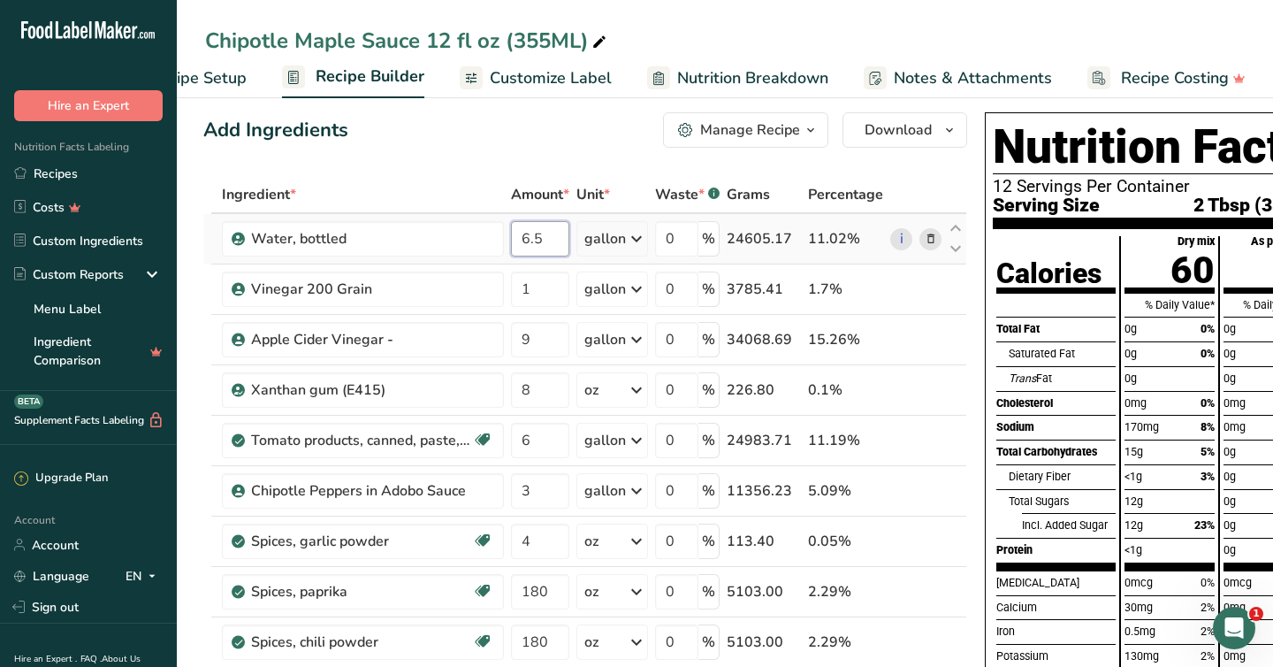
click at [549, 235] on input "6.5" at bounding box center [540, 238] width 58 height 35
type input "6.0"
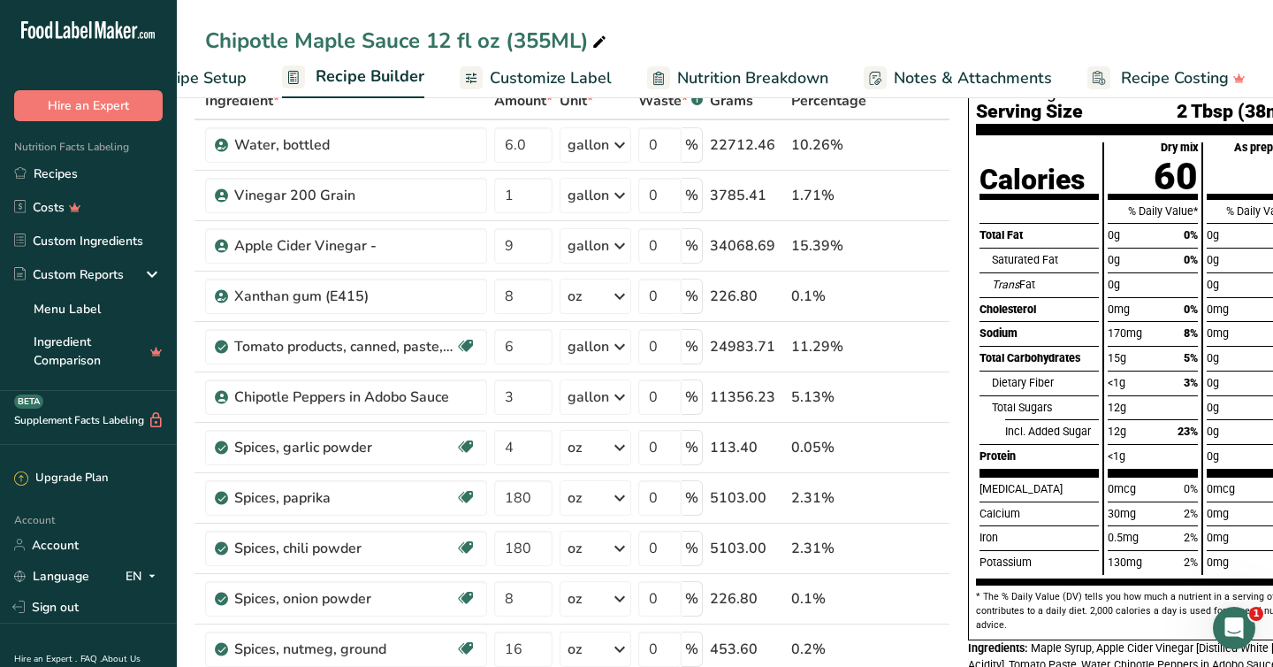
scroll to position [88, 0]
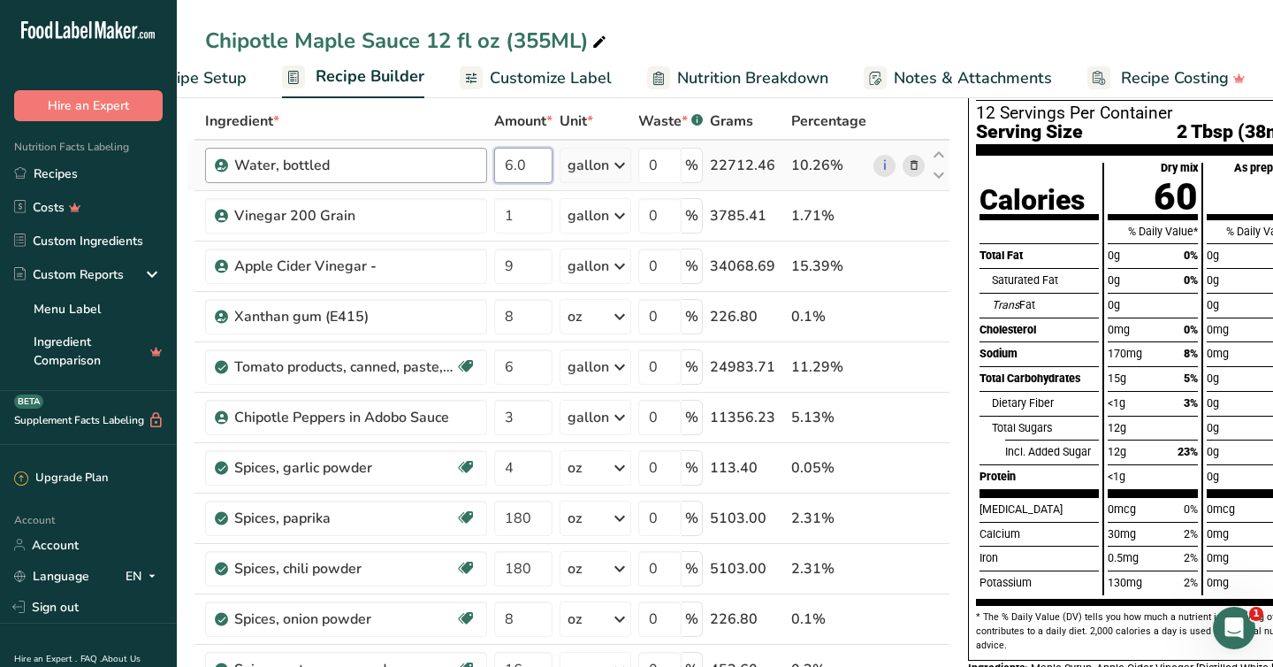
drag, startPoint x: 527, startPoint y: 162, endPoint x: 476, endPoint y: 163, distance: 51.3
click at [476, 163] on tr "Water, bottled 6.0 gallon Weight Units g kg mg See more Volume Units l Volume u…" at bounding box center [568, 166] width 762 height 50
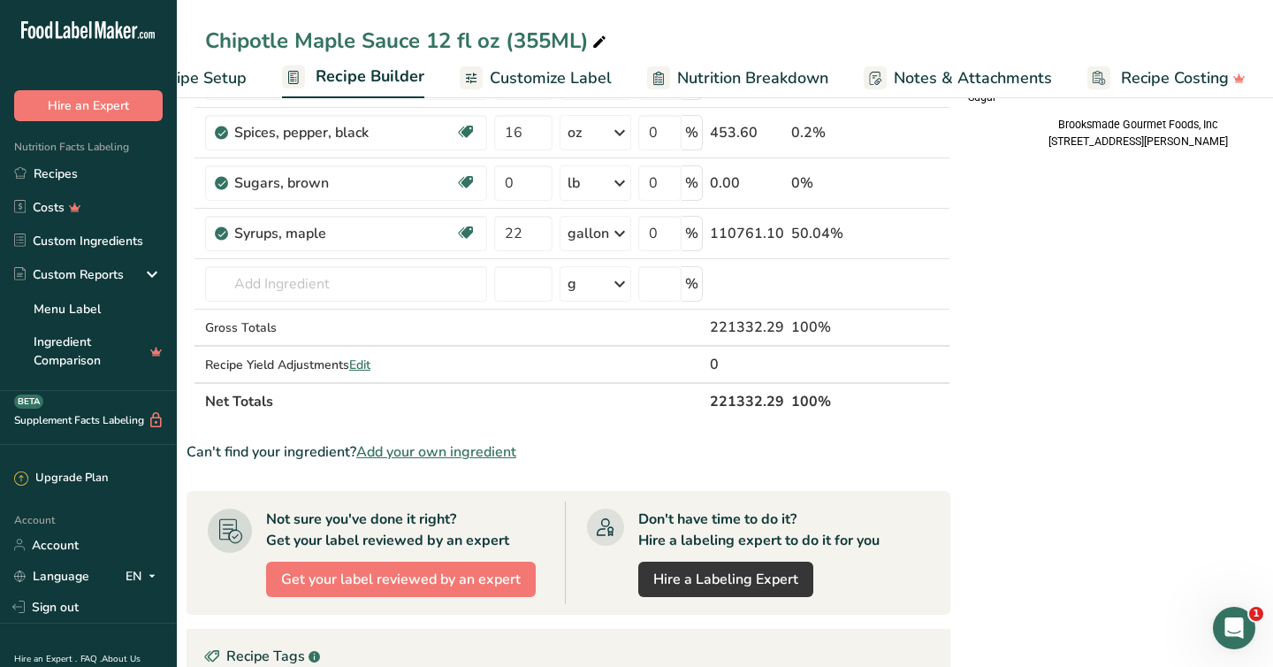
scroll to position [728, 0]
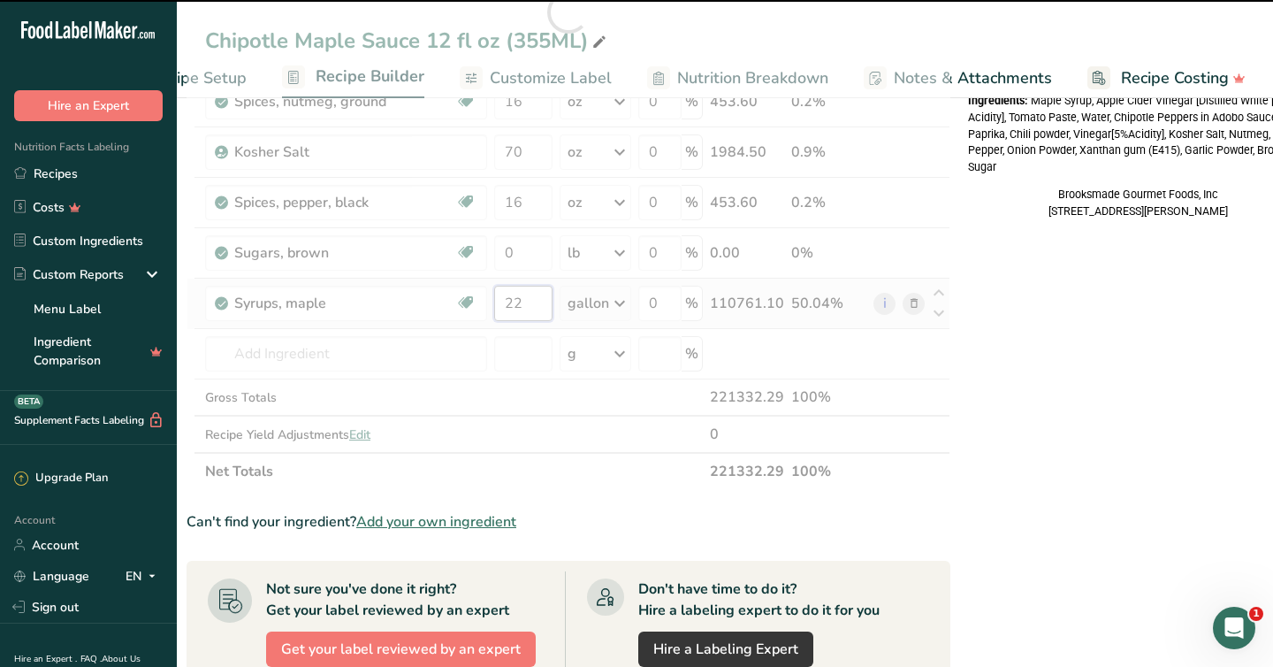
click at [517, 310] on input "22" at bounding box center [523, 303] width 58 height 35
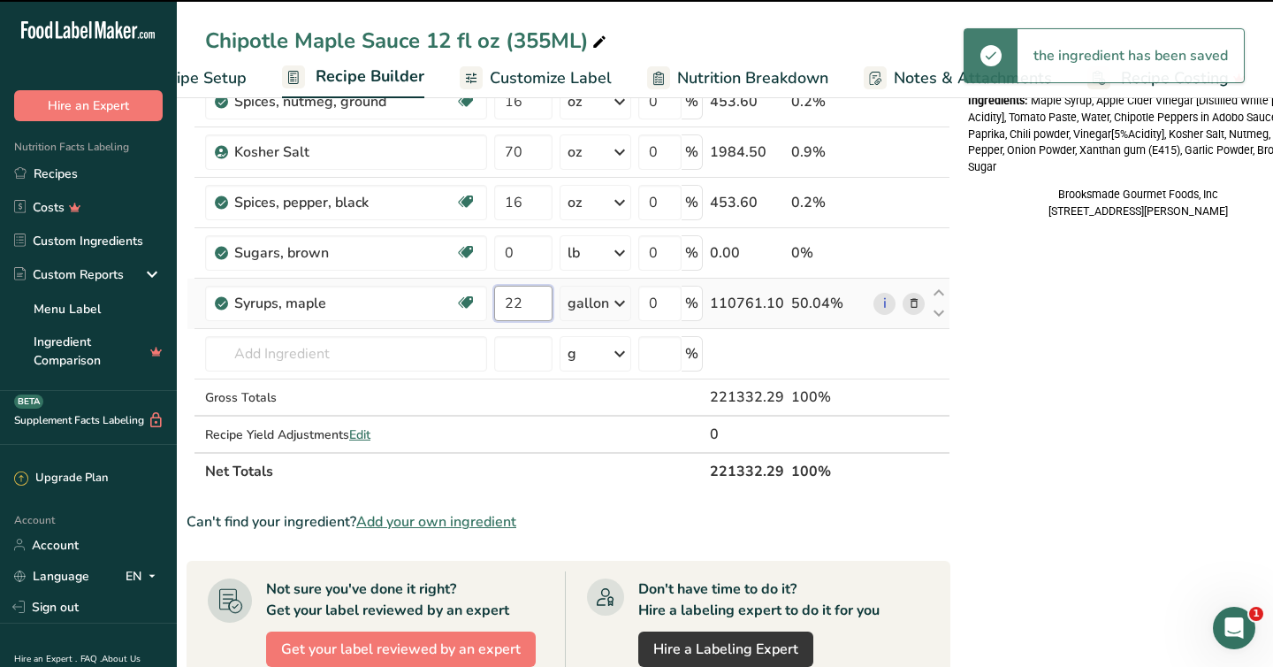
scroll to position [614, 0]
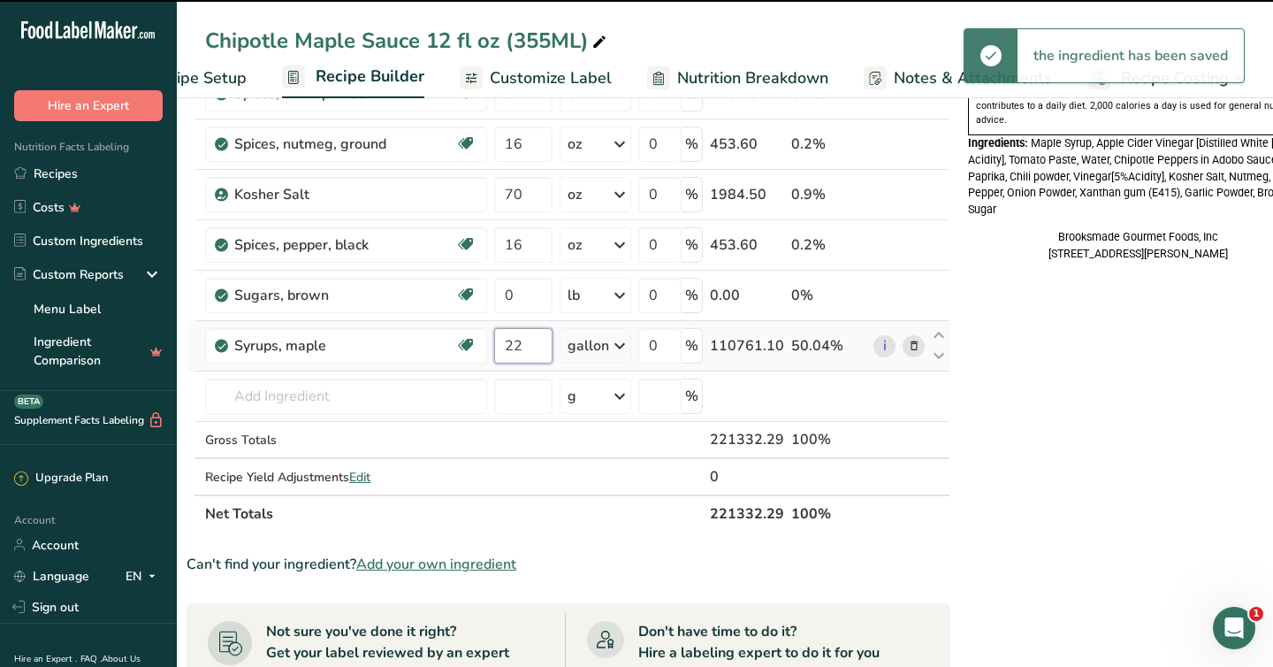
click at [516, 304] on tbody "Water, bottled 6.0 gallon Weight Units g kg mg See more Volume Units l Volume u…" at bounding box center [568, 54] width 762 height 879
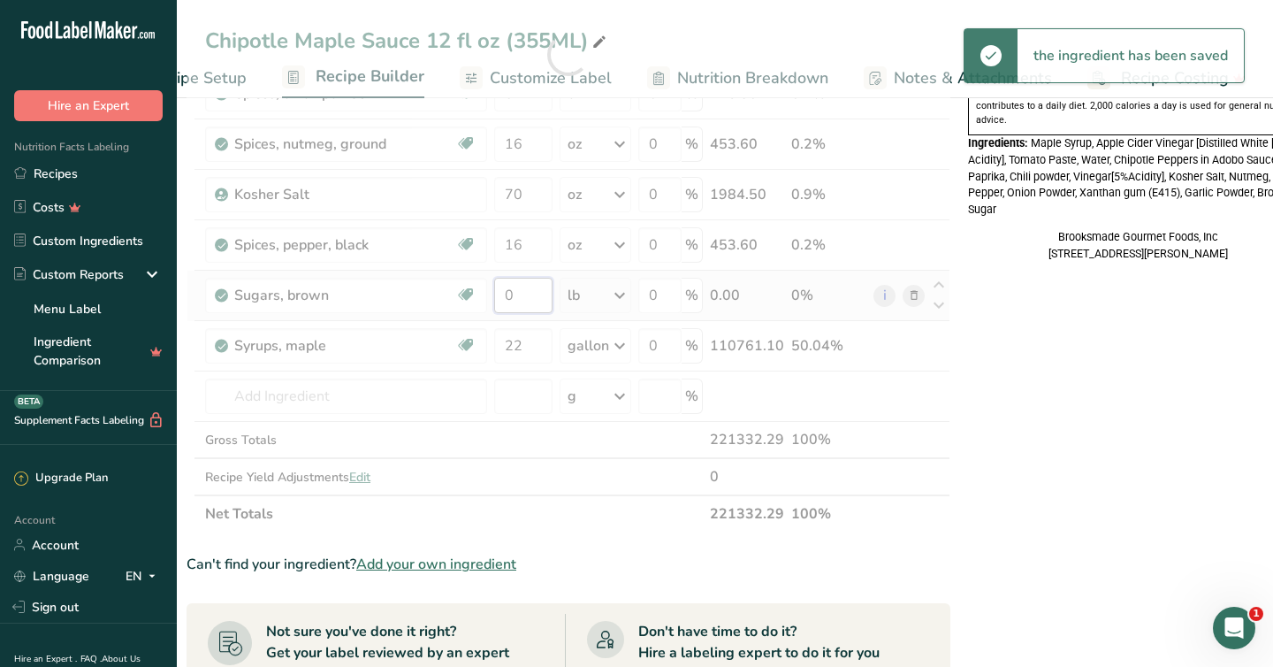
click at [516, 298] on div "Ingredient * Amount * Unit * Waste * .a-a{fill:#347362;}.b-a{fill:#fff;} Grams …" at bounding box center [569, 54] width 764 height 955
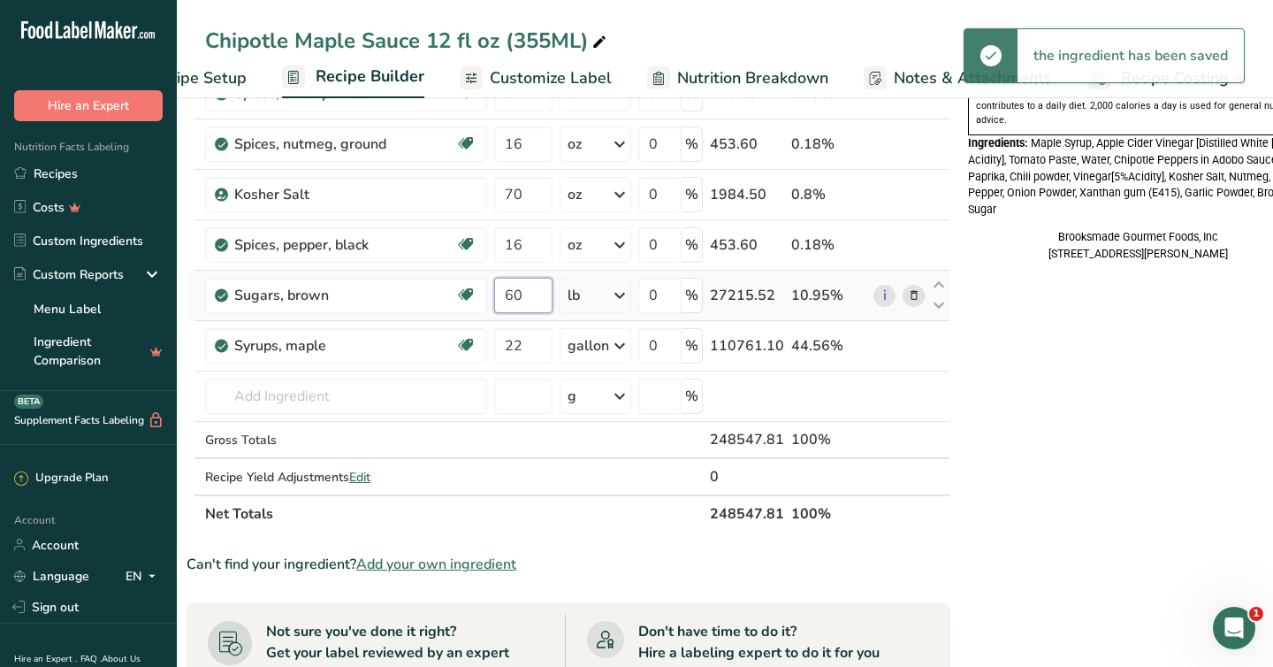
type input "6"
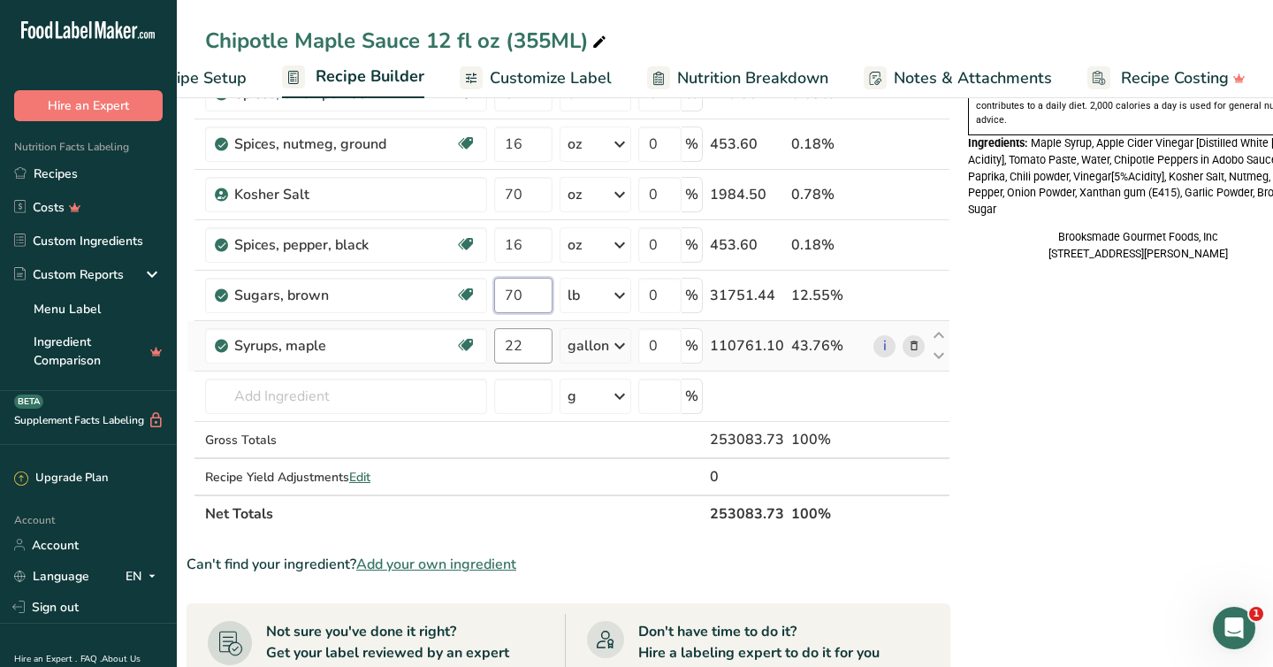
type input "70"
click at [531, 349] on div "Ingredient * Amount * Unit * Waste * .a-a{fill:#347362;}.b-a{fill:#fff;} Grams …" at bounding box center [569, 54] width 764 height 955
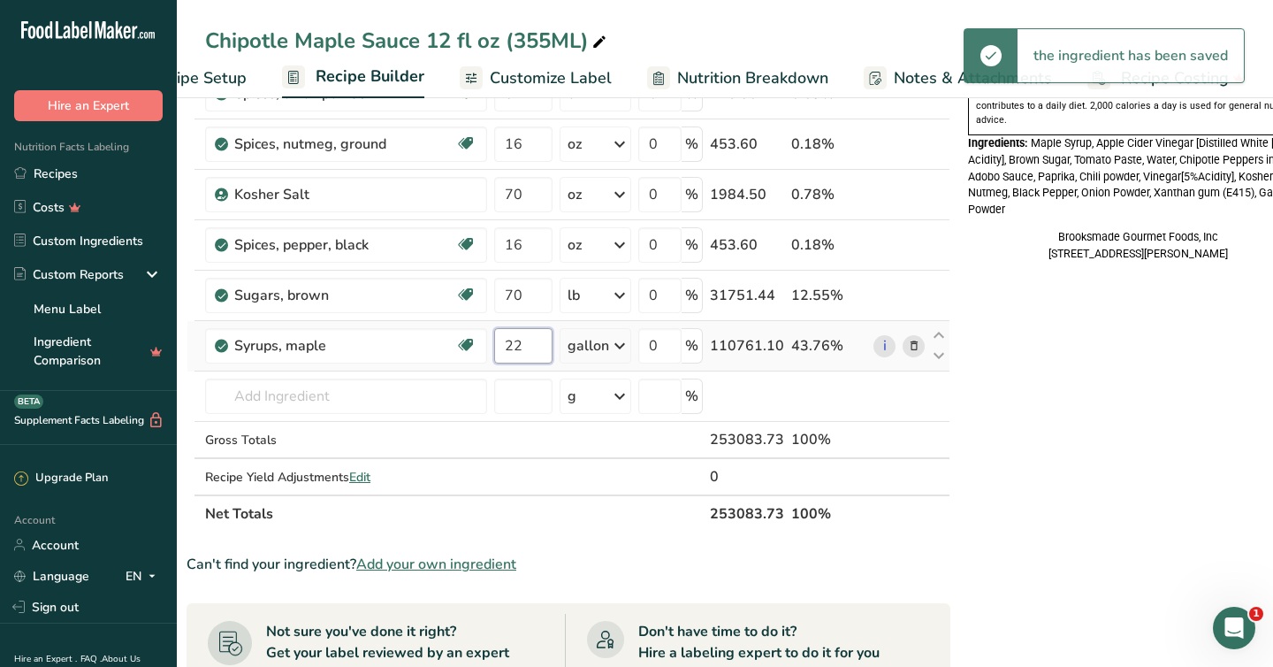
click at [524, 342] on input "22" at bounding box center [523, 345] width 58 height 35
type input "2"
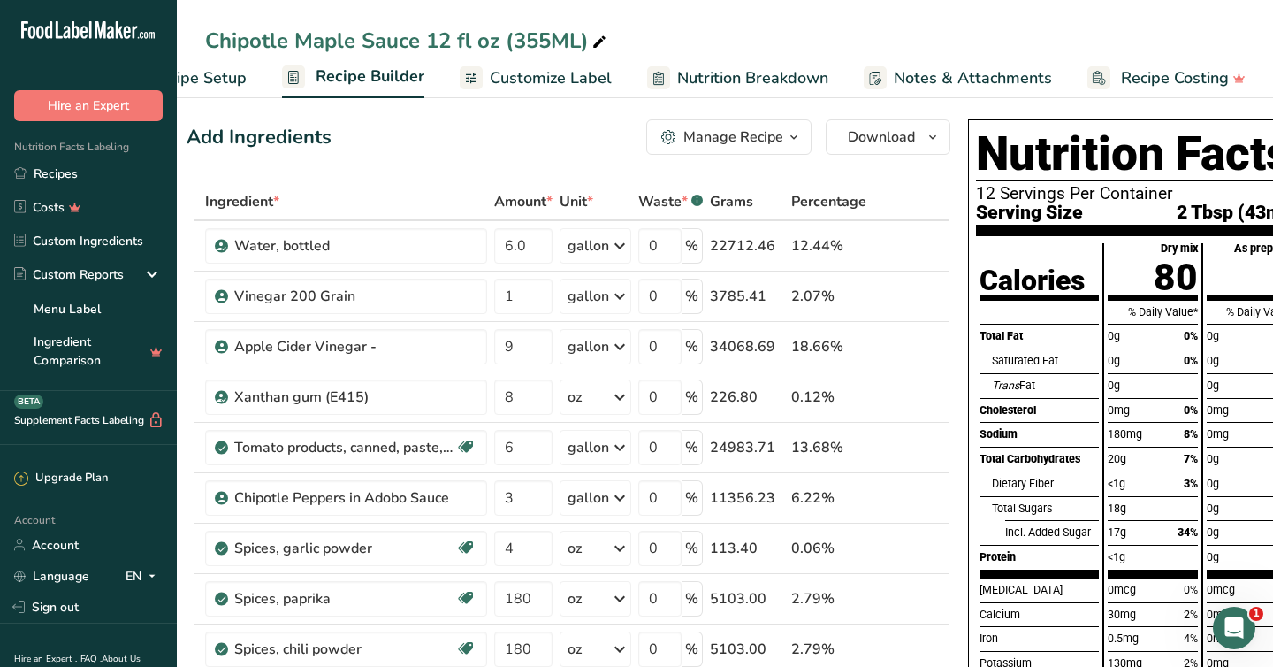
scroll to position [0, 0]
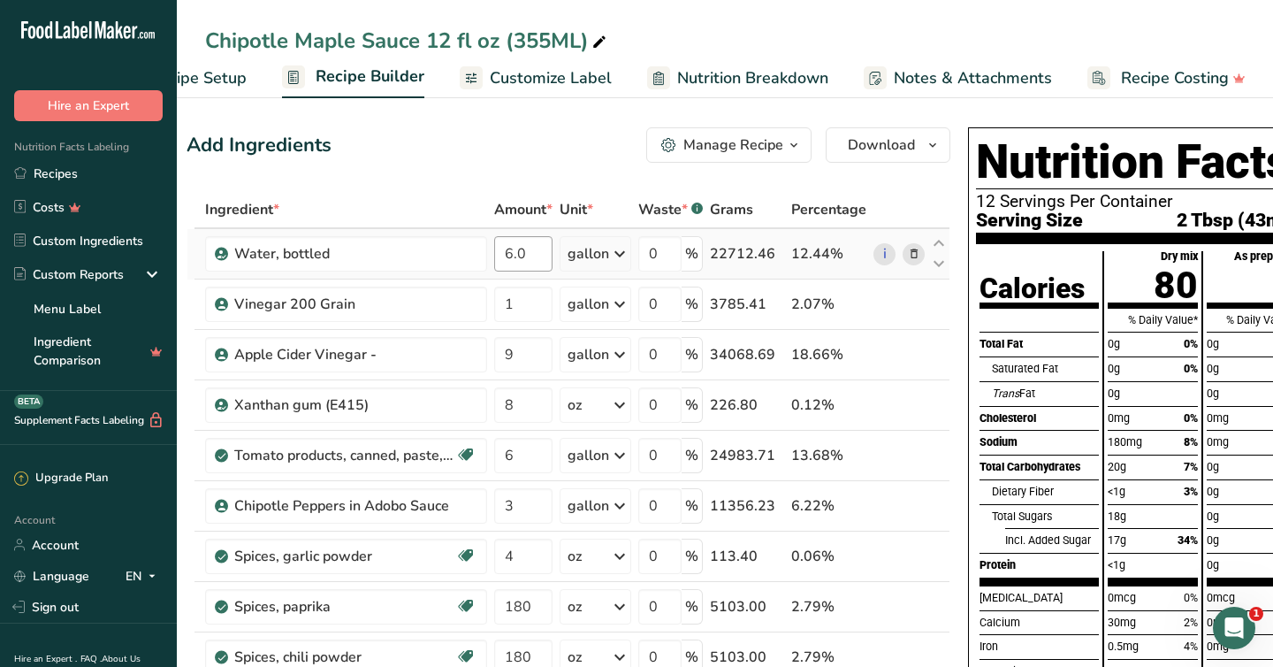
type input "8"
click at [530, 257] on div "Ingredient * Amount * Unit * Waste * .a-a{fill:#347362;}.b-a{fill:#fff;} Grams …" at bounding box center [569, 668] width 764 height 955
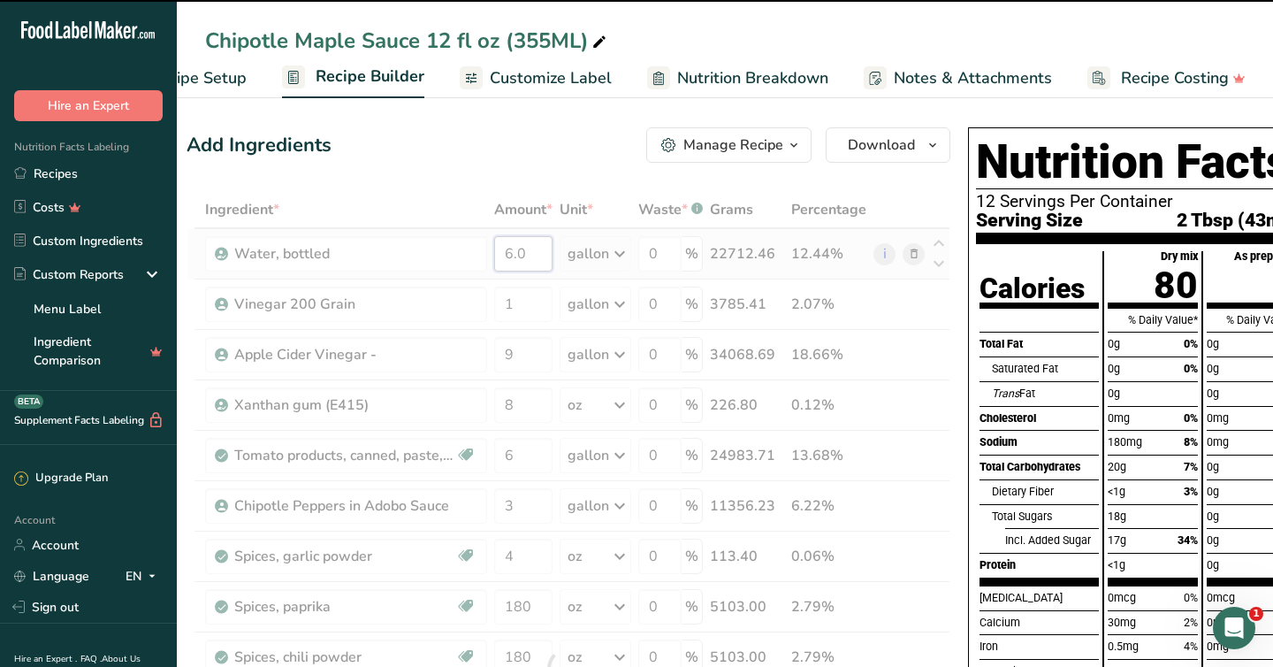
type input "6"
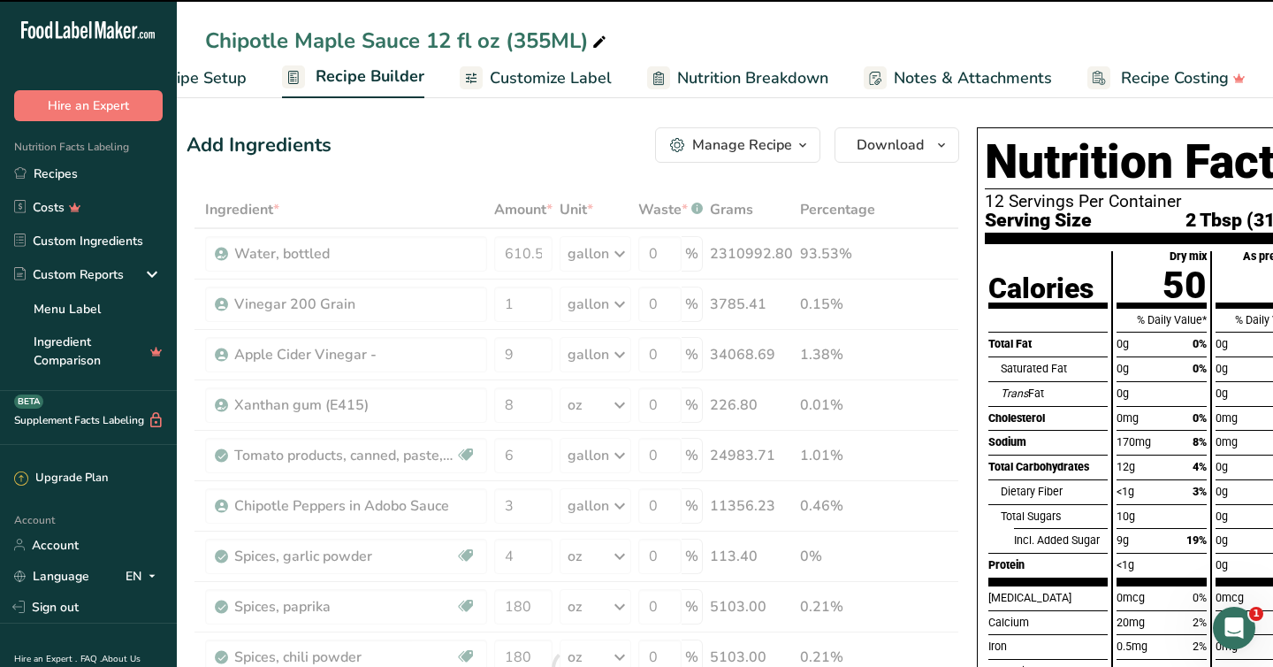
click at [538, 252] on div at bounding box center [573, 668] width 773 height 955
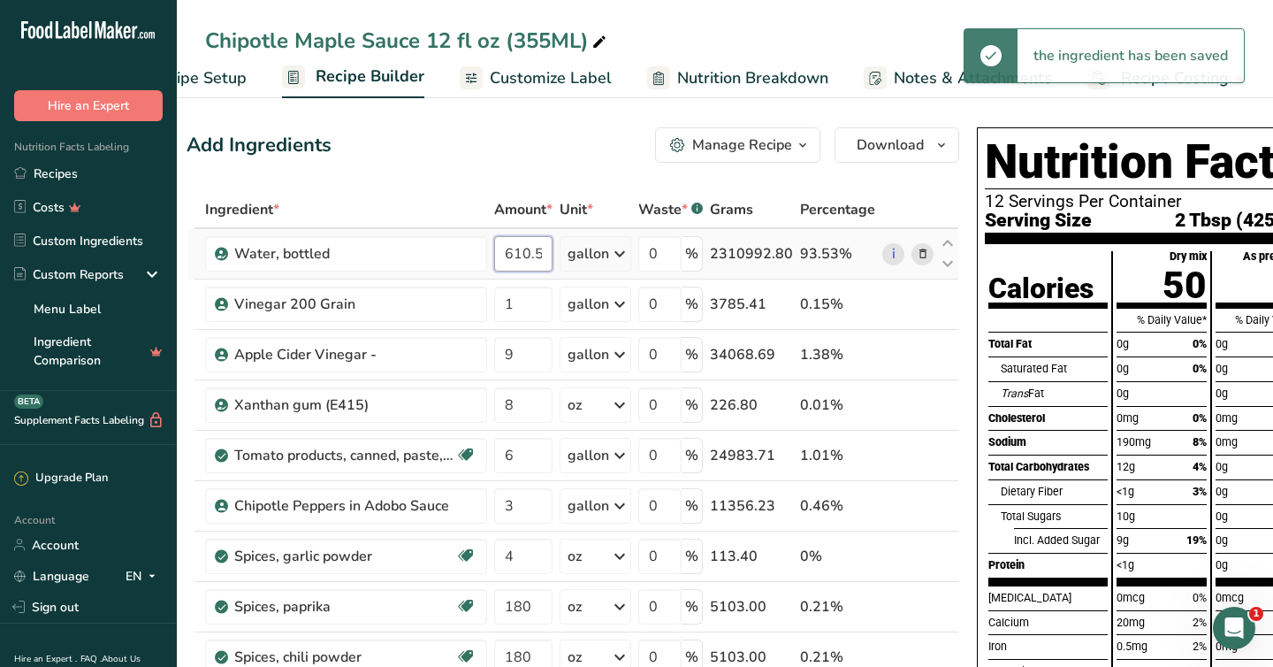
click at [541, 253] on input "610.5" at bounding box center [523, 253] width 58 height 35
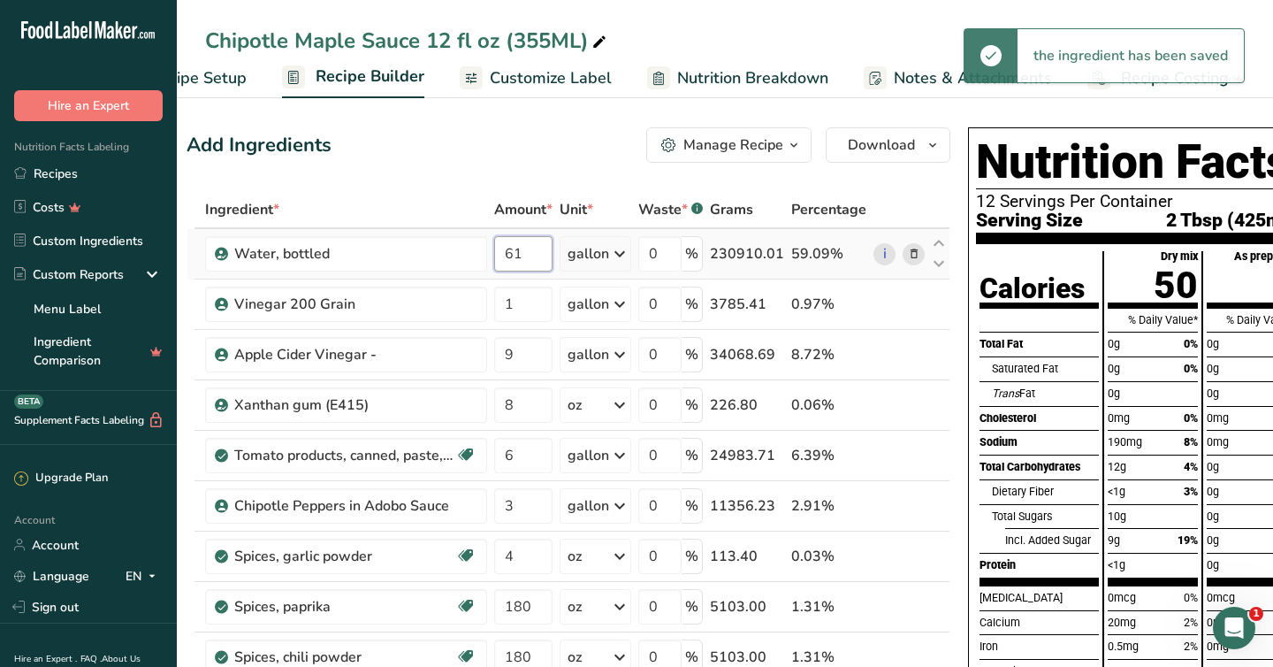
type input "6"
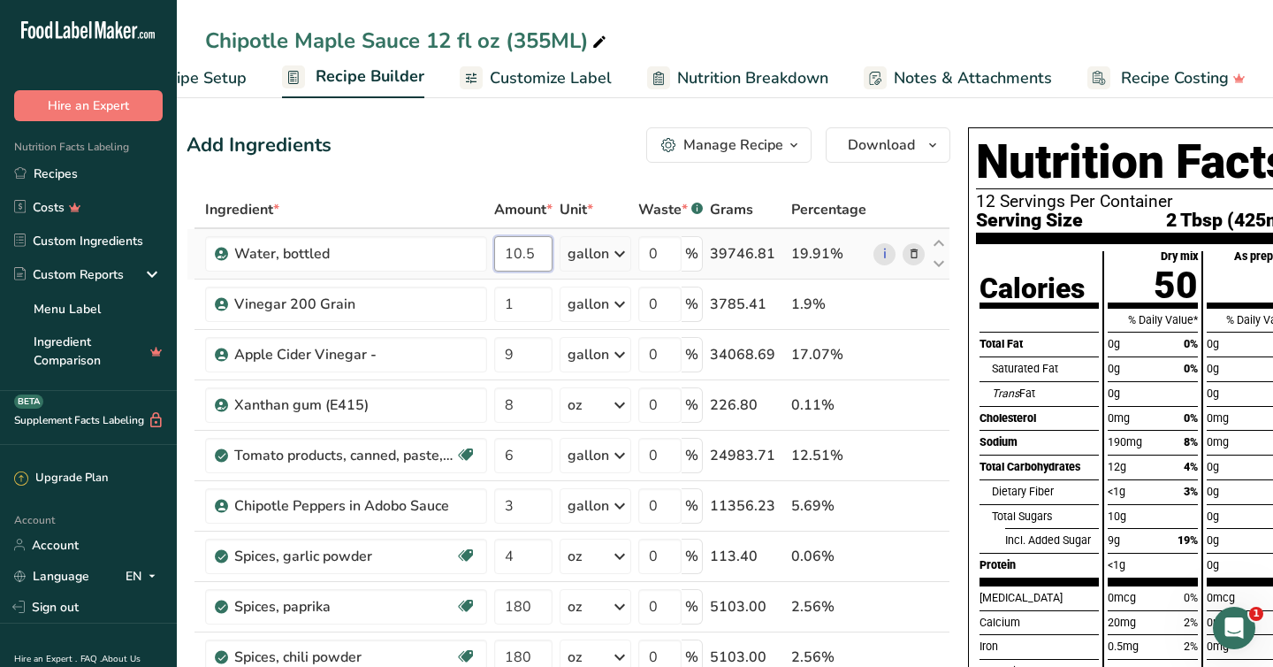
type input "10.5"
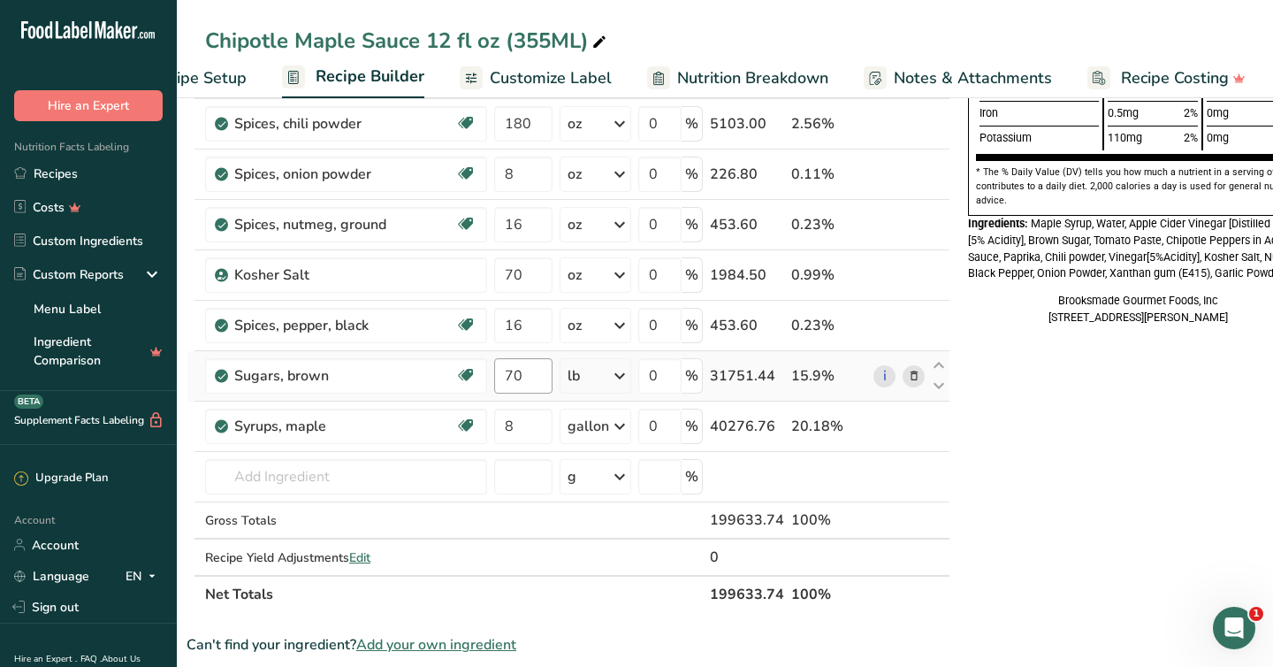
scroll to position [531, 0]
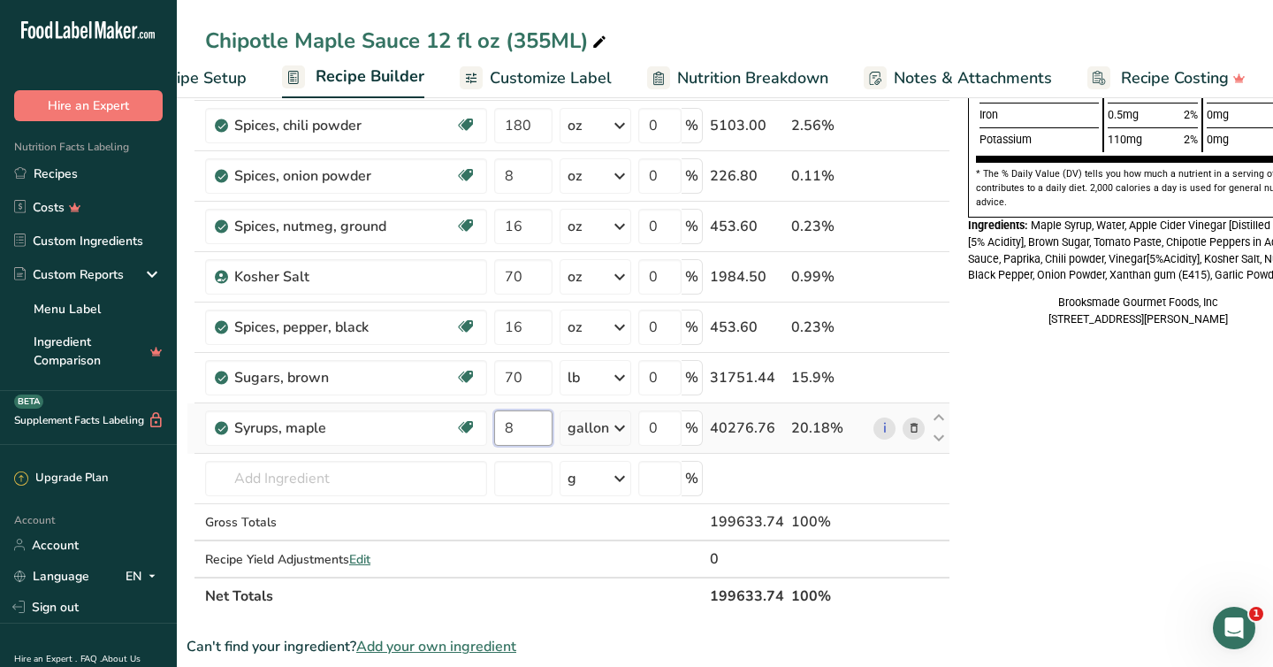
click at [518, 425] on input "8" at bounding box center [523, 427] width 58 height 35
type input "9"
click at [998, 471] on div "Nutrition Facts 12 Servings Per Container Serving Size 2 Tbsp (34mL) Calories T…" at bounding box center [1138, 407] width 354 height 1636
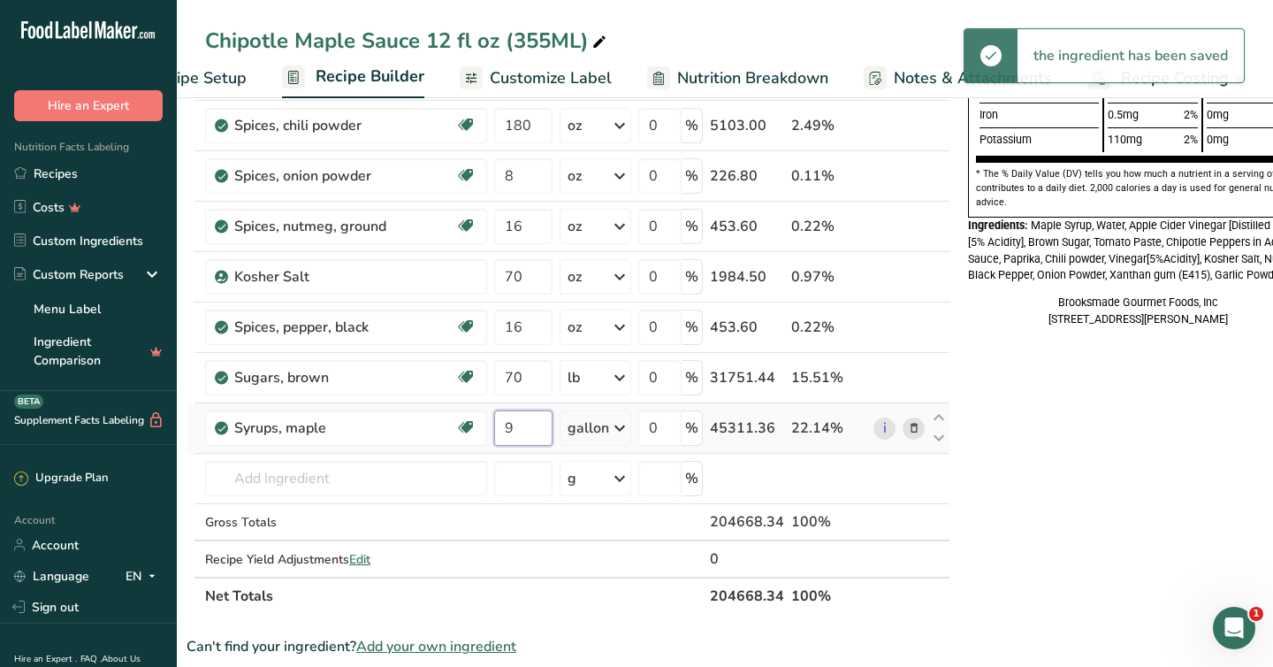
click at [523, 422] on input "9" at bounding box center [523, 427] width 58 height 35
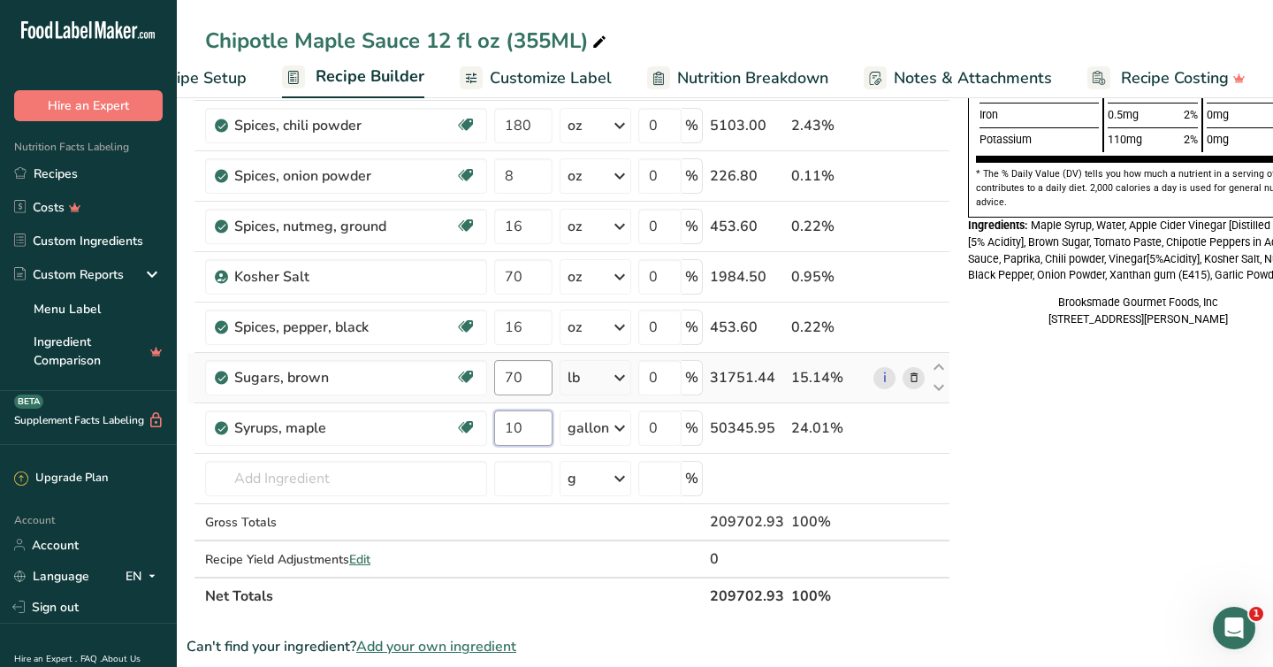
type input "10"
click at [521, 386] on div "Ingredient * Amount * Unit * Waste * .a-a{fill:#347362;}.b-a{fill:#fff;} Grams …" at bounding box center [569, 137] width 764 height 955
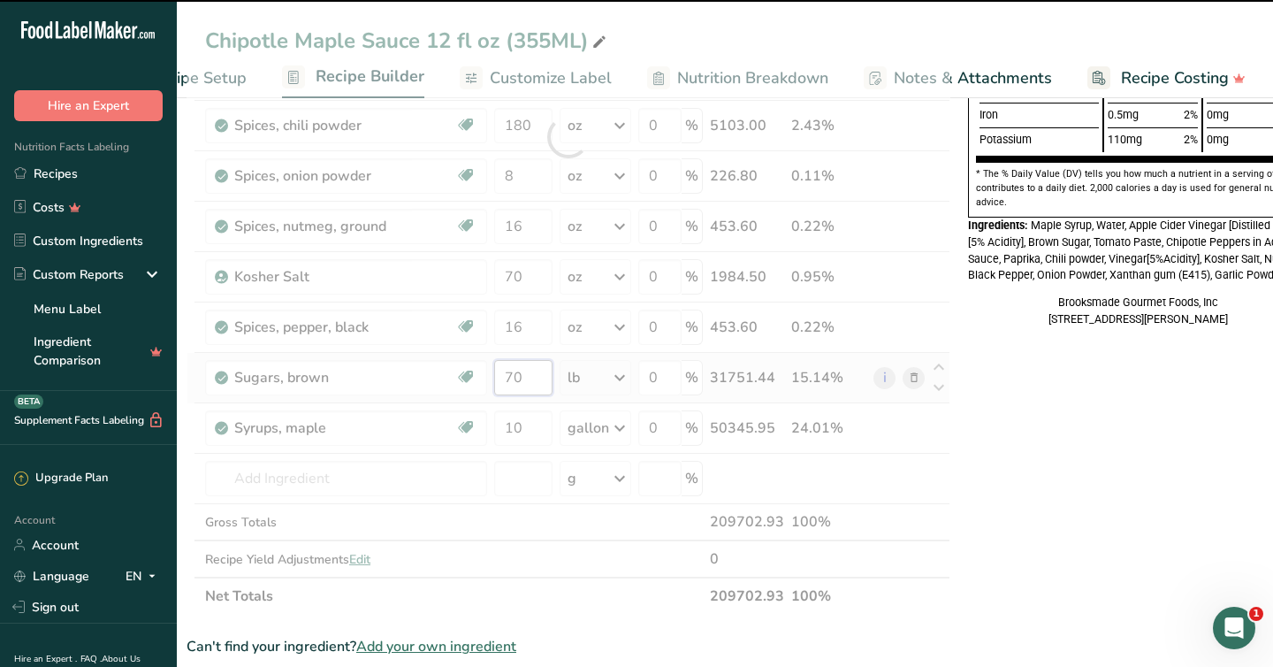
type input "7"
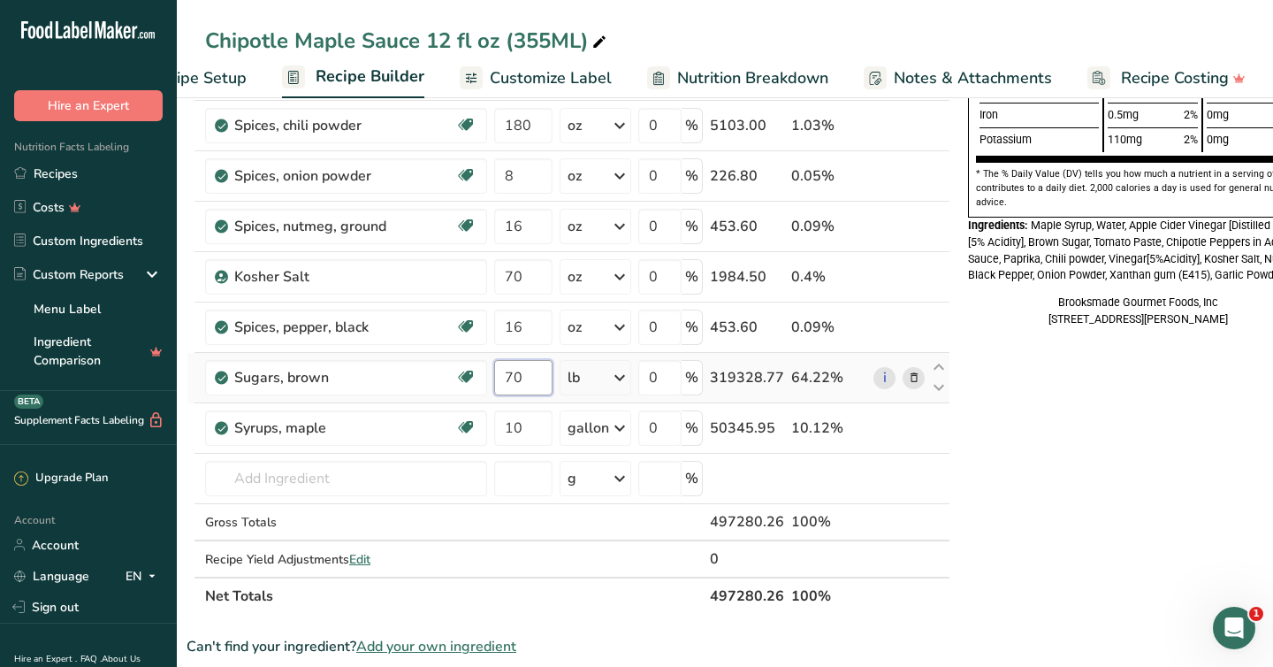
type input "7"
type input "40"
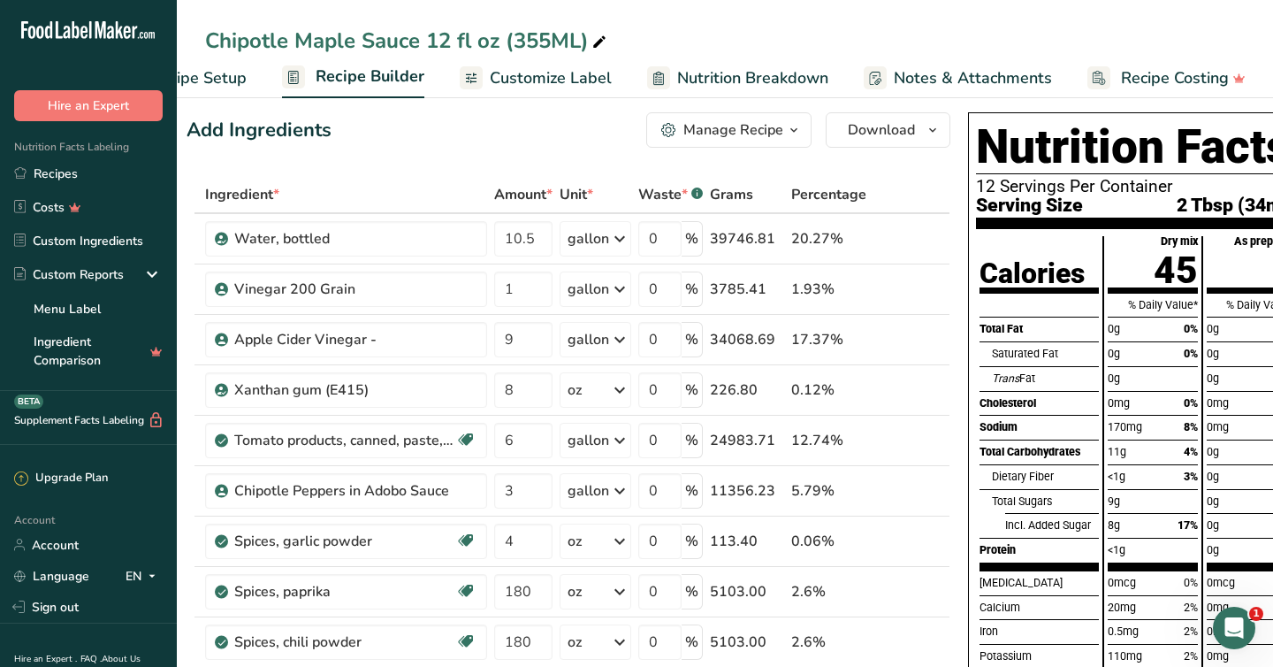
scroll to position [0, 0]
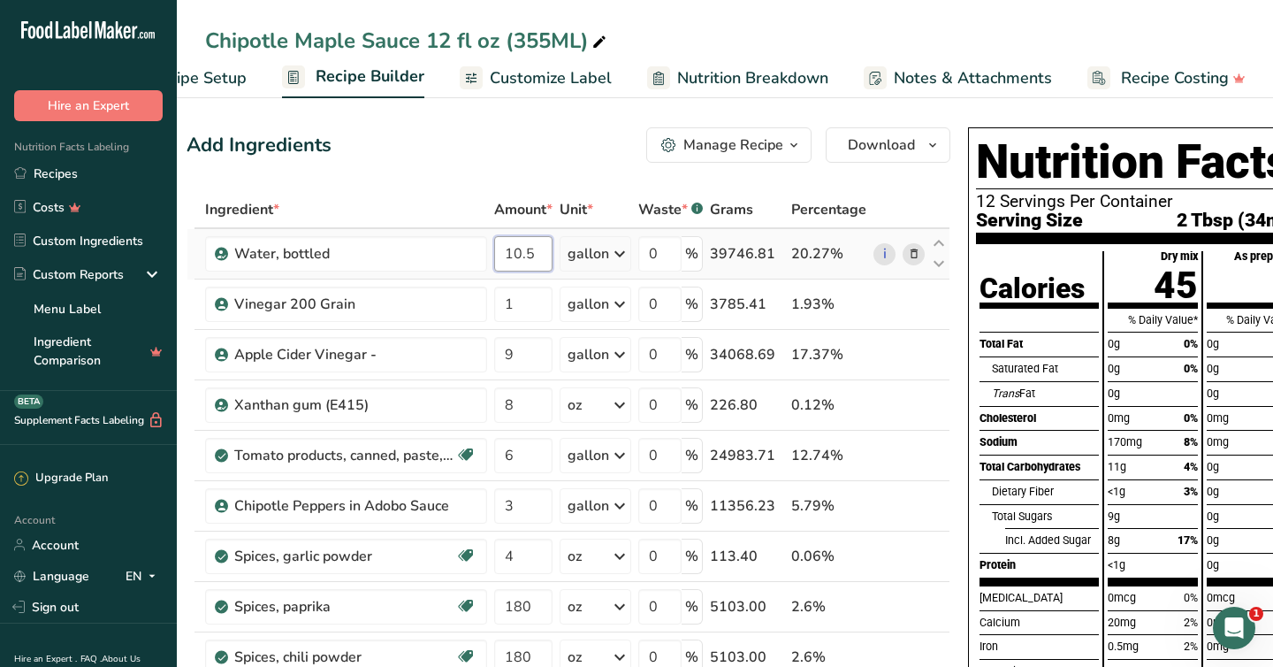
click at [537, 249] on input "10.5" at bounding box center [523, 253] width 58 height 35
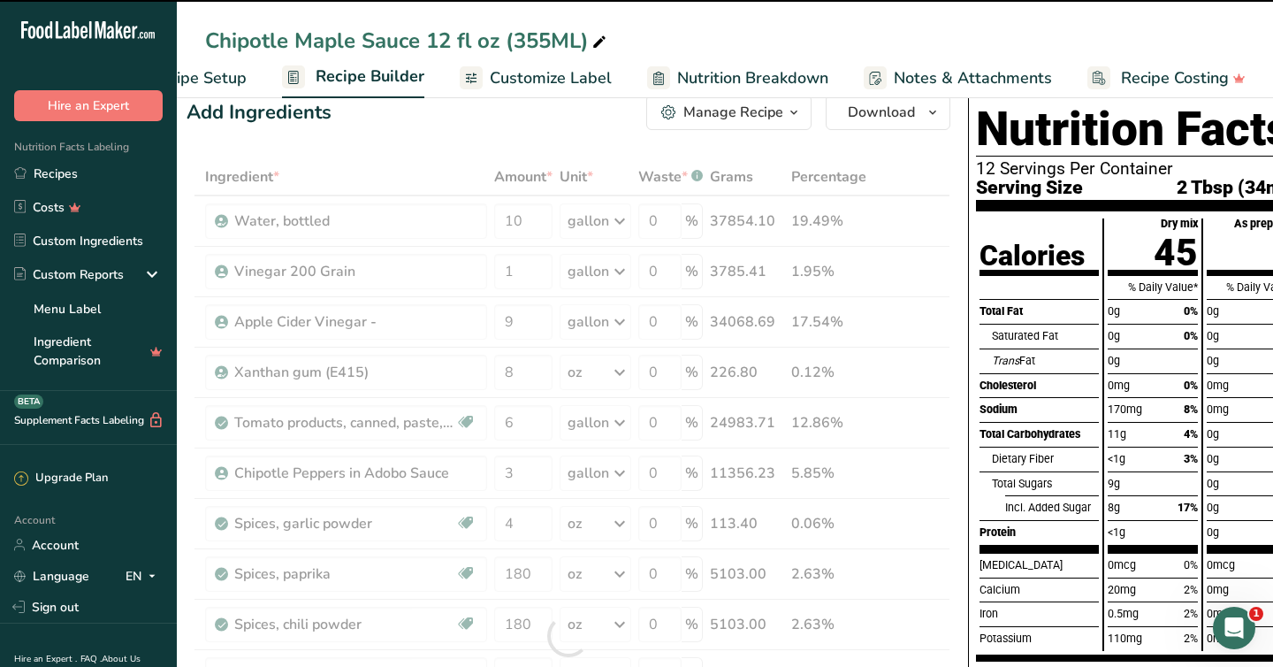
scroll to position [34, 0]
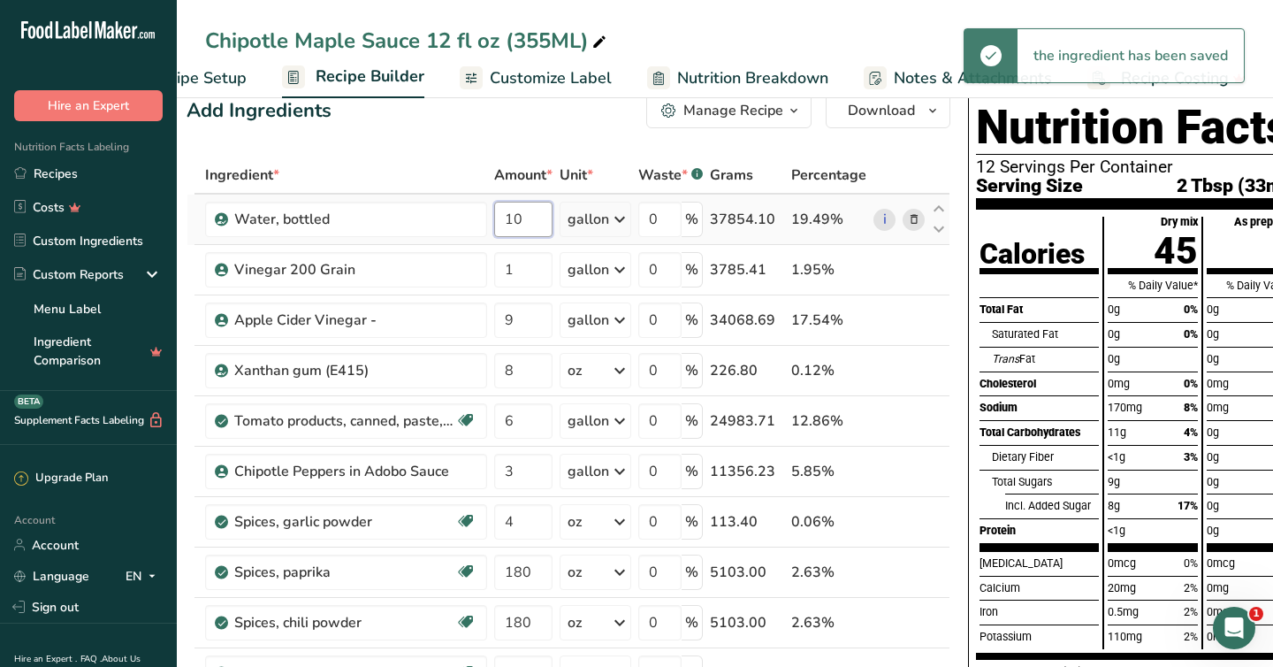
click at [510, 220] on input "10" at bounding box center [523, 219] width 58 height 35
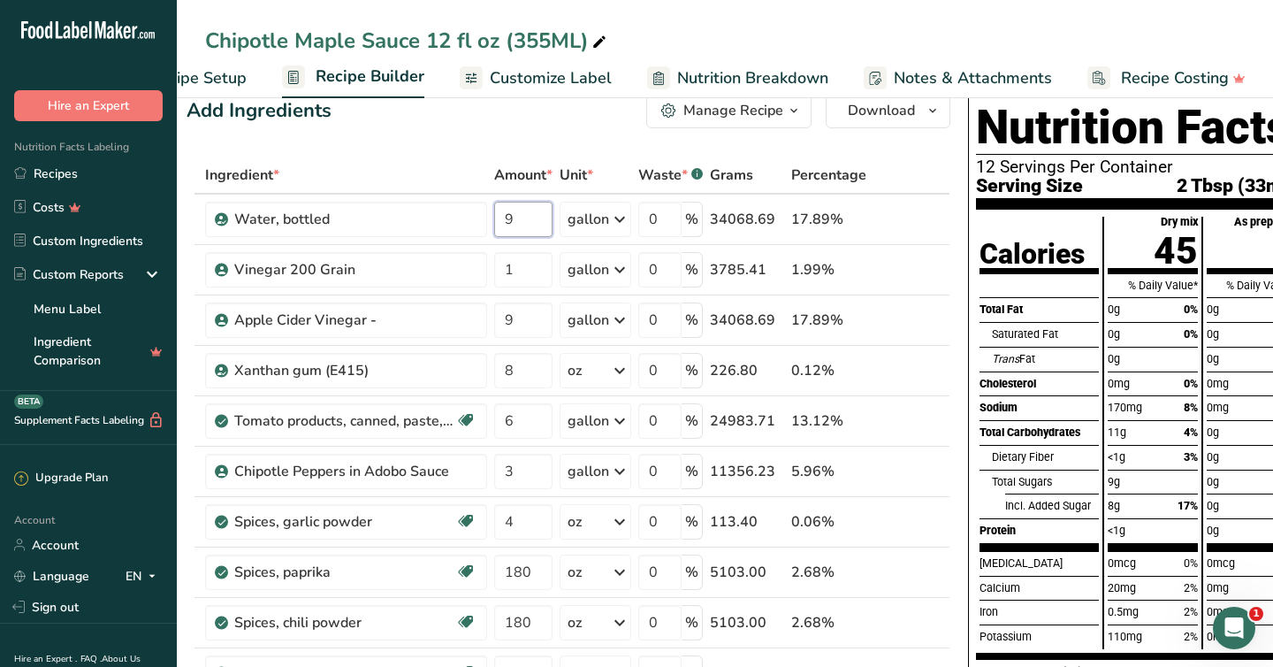
type input "9"
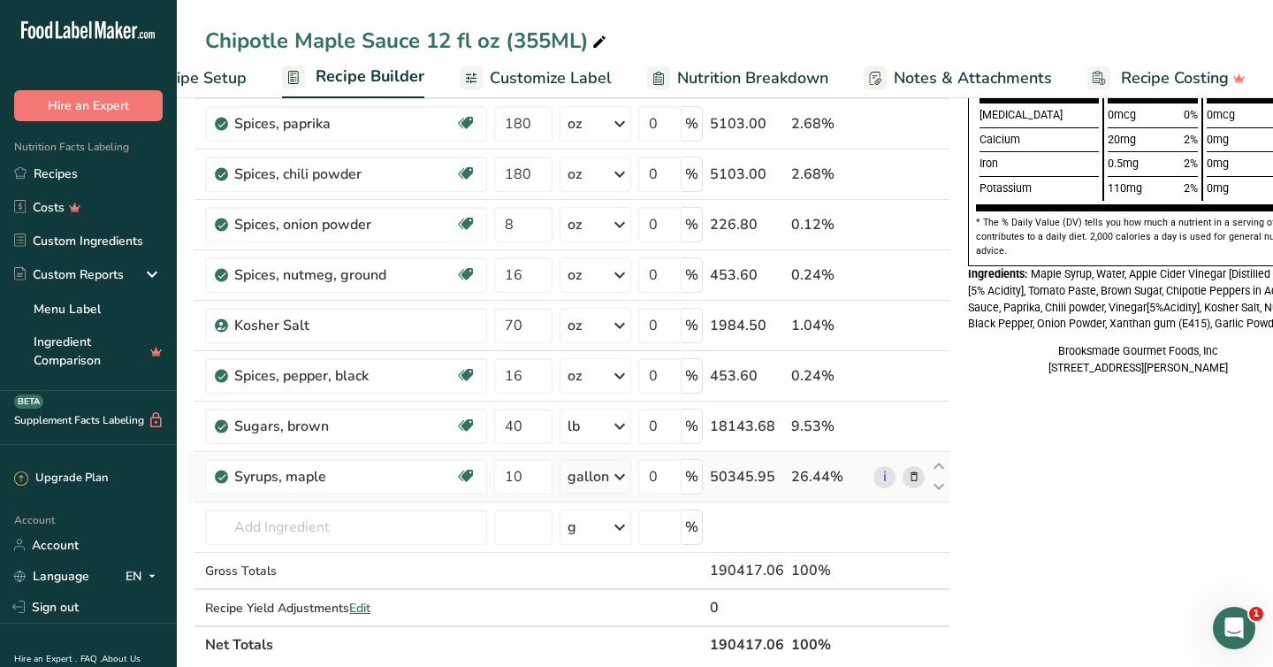
scroll to position [482, 0]
click at [528, 477] on input "10" at bounding box center [523, 477] width 58 height 35
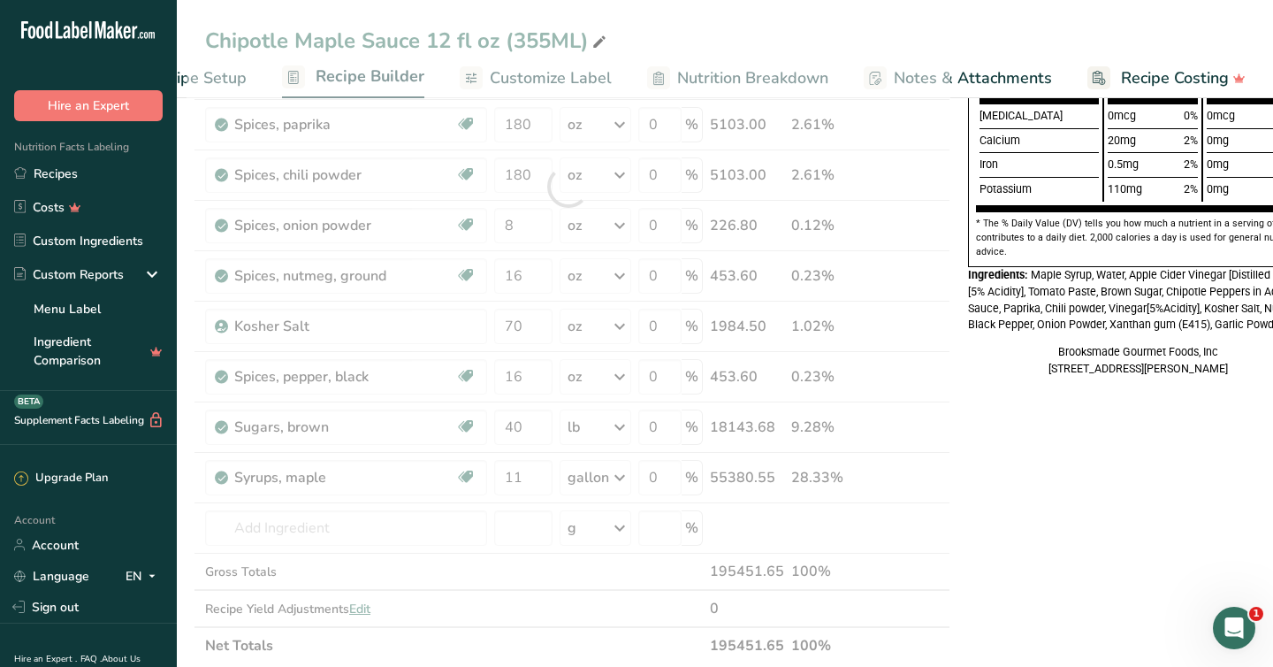
click at [1010, 463] on div "Nutrition Facts 12 Servings Per Container Serving Size 2 Tbsp (33mL) Calories T…" at bounding box center [1138, 456] width 354 height 1636
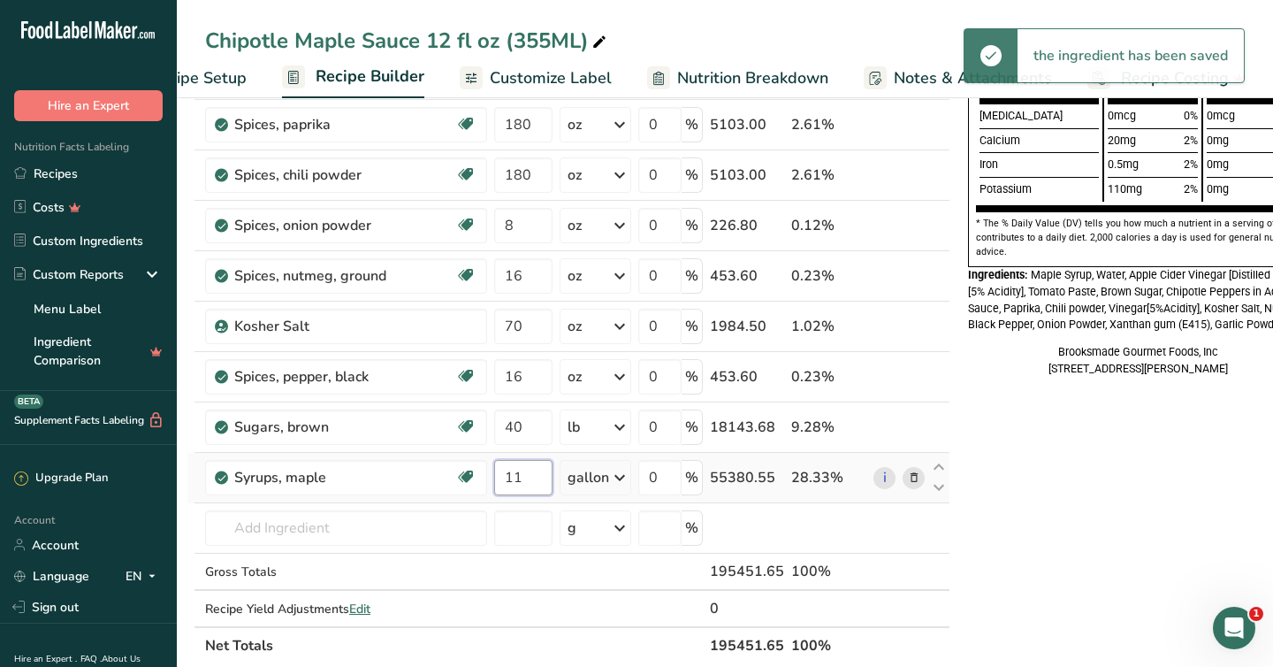
click at [540, 472] on input "11" at bounding box center [523, 477] width 58 height 35
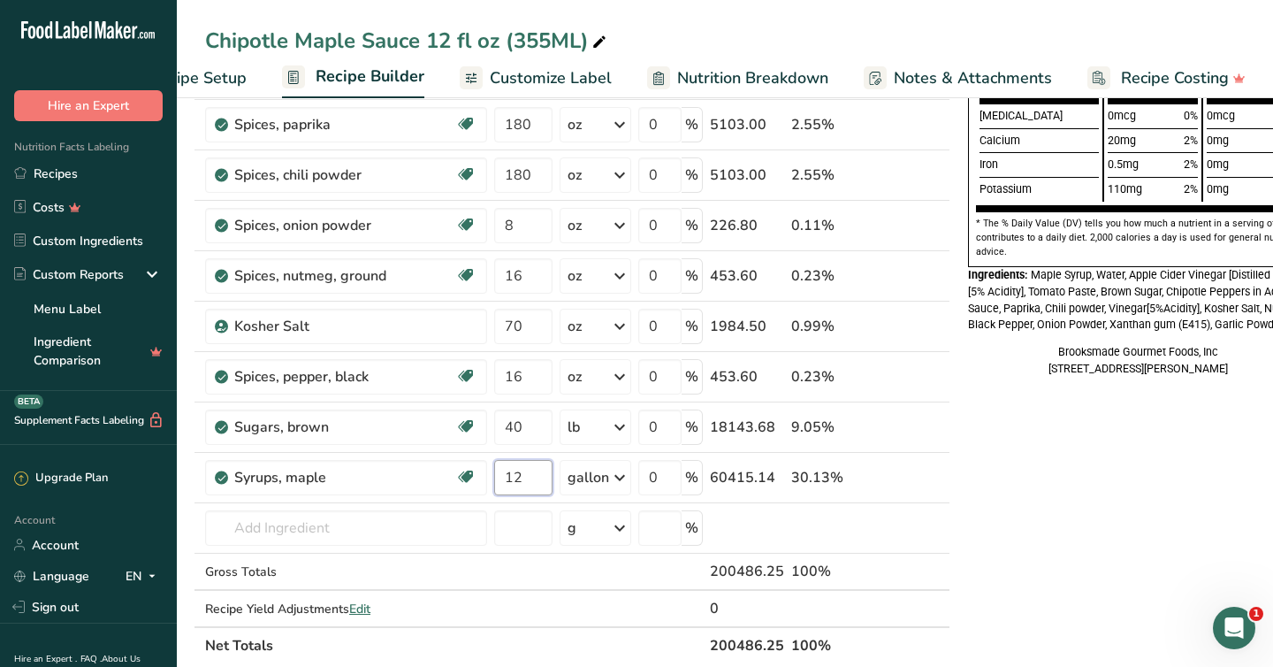
type input "12"
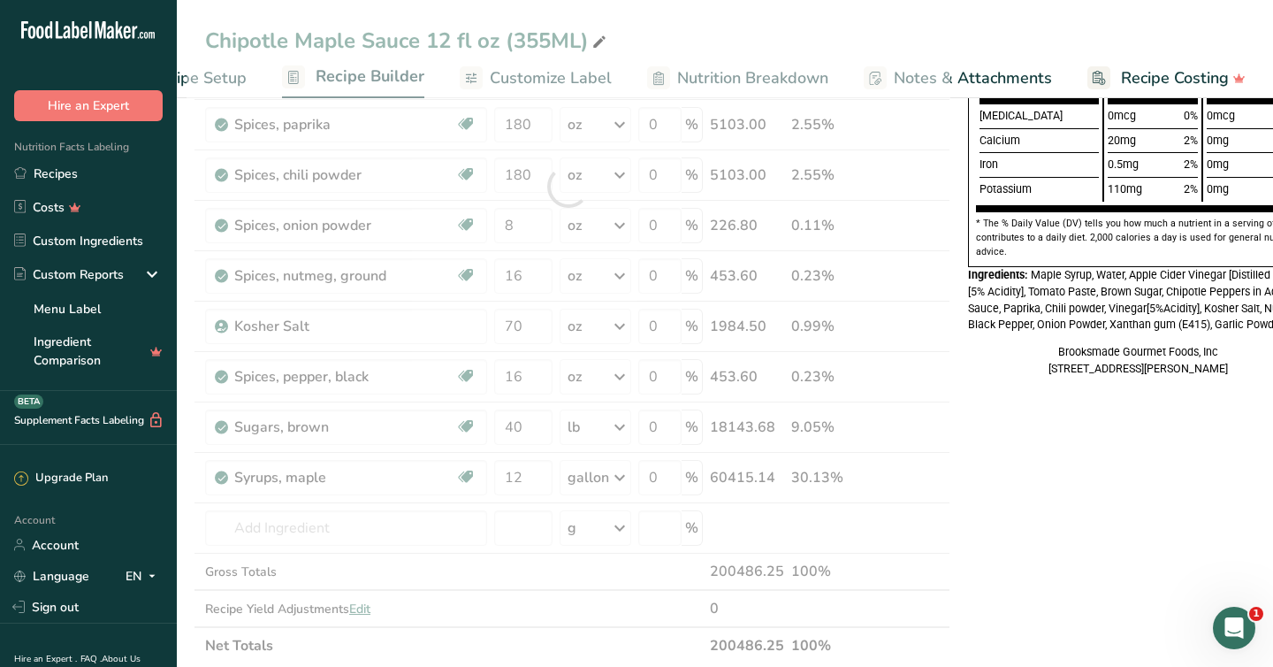
click at [1028, 505] on div "Nutrition Facts 12 Servings Per Container Serving Size 2 Tbsp (34mL) Calories T…" at bounding box center [1138, 456] width 354 height 1636
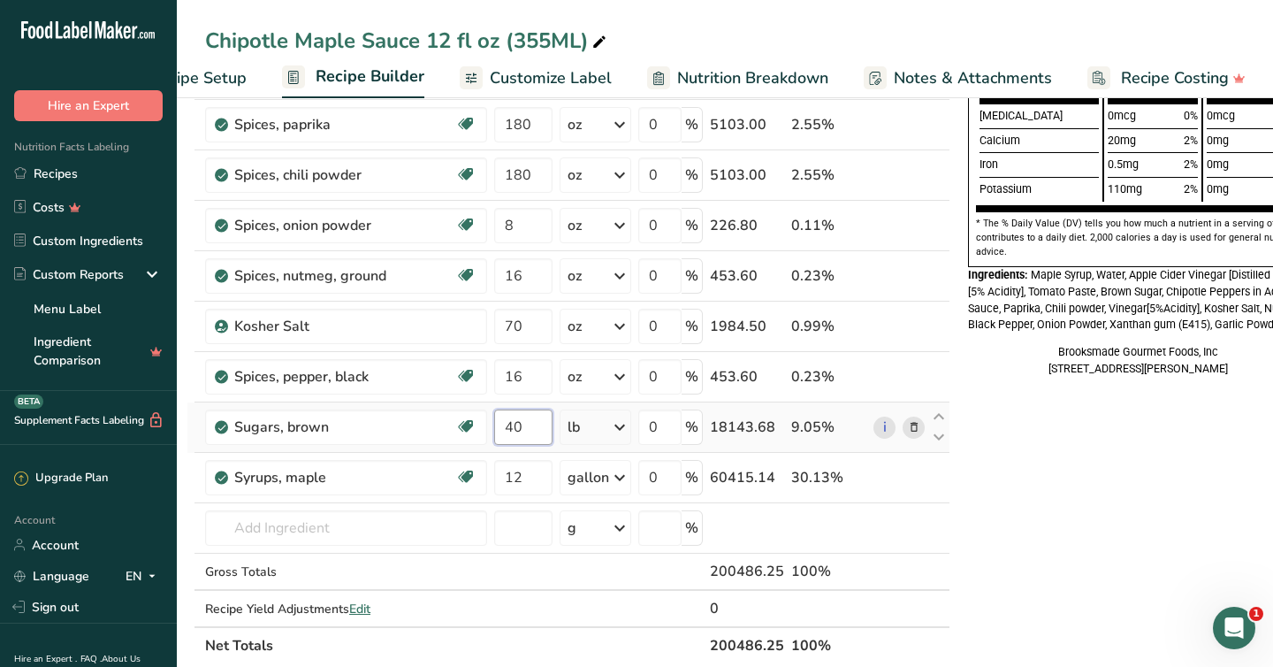
click at [525, 428] on input "40" at bounding box center [523, 426] width 58 height 35
type input "4"
type input "25"
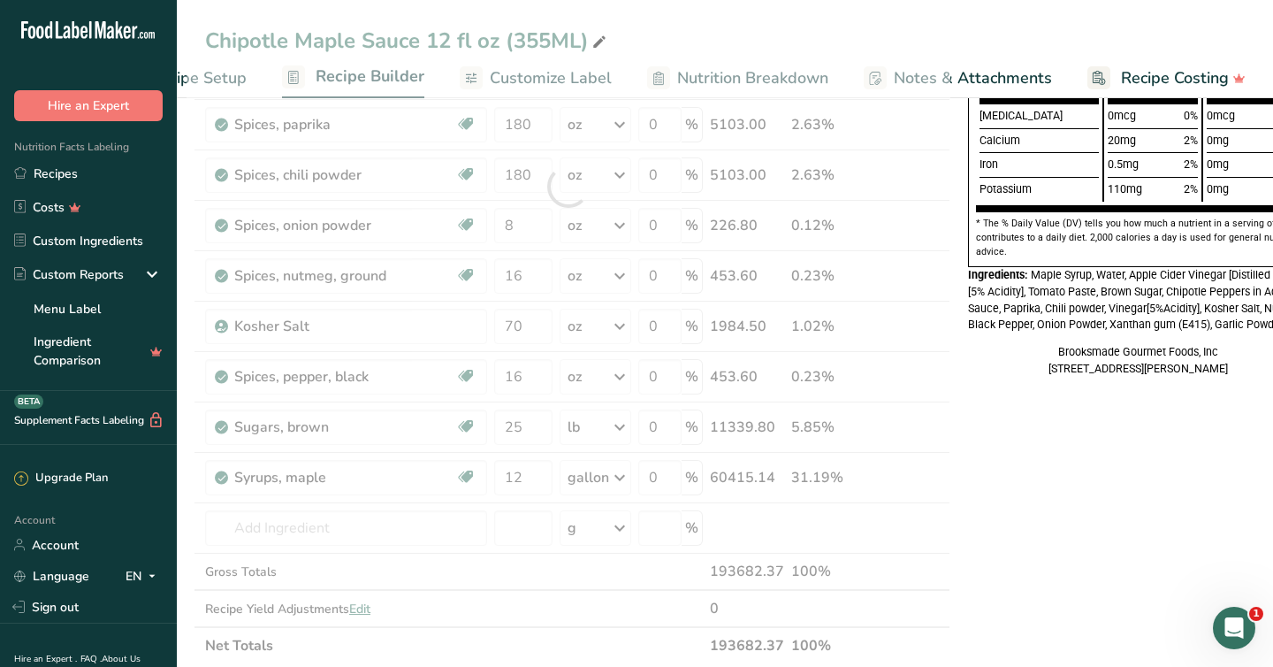
click at [1014, 460] on div "Nutrition Facts 12 Servings Per Container Serving Size 2 Tbsp (34mL) Calories T…" at bounding box center [1138, 456] width 354 height 1636
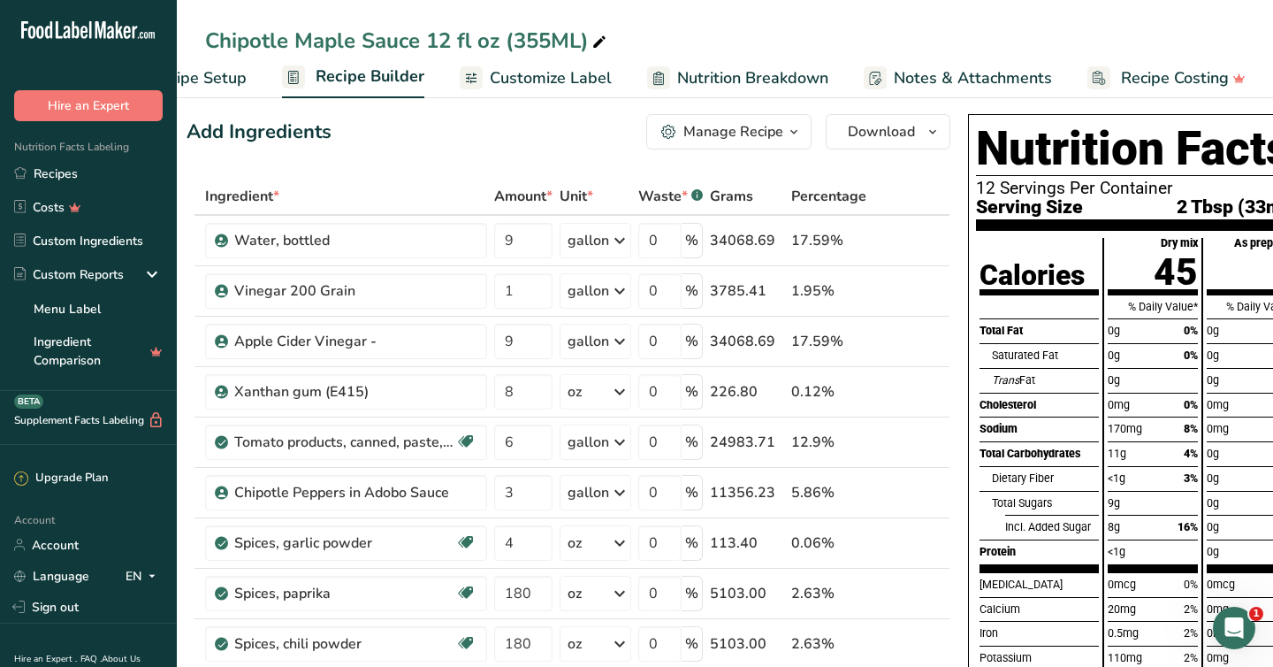
scroll to position [0, 0]
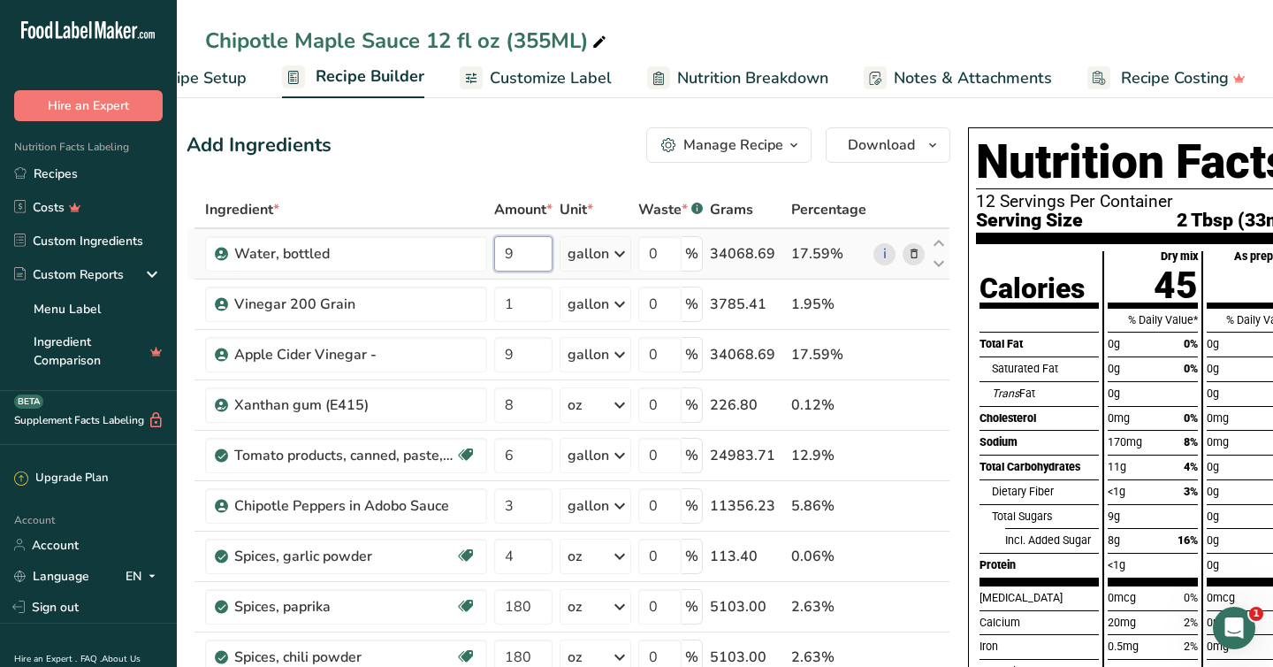
click at [517, 250] on input "9" at bounding box center [523, 253] width 58 height 35
click at [365, 153] on div "Add Ingredients Manage Recipe Delete Recipe Duplicate Recipe Scale Recipe Save …" at bounding box center [569, 144] width 764 height 35
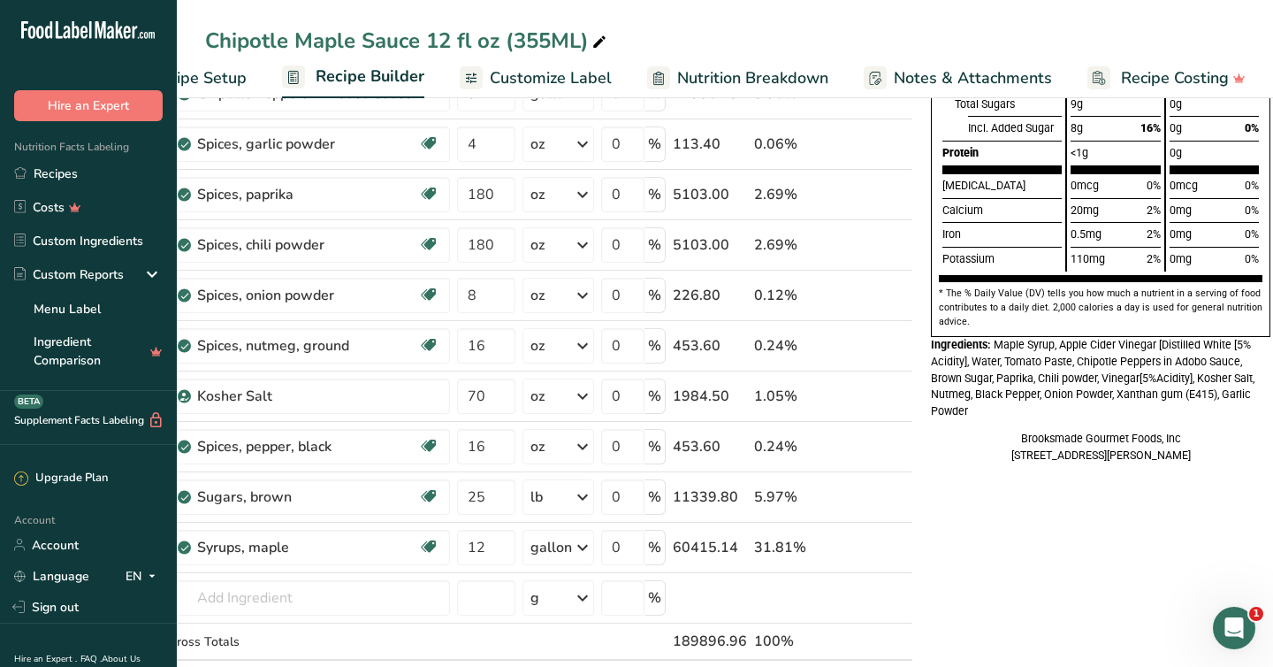
scroll to position [415, 0]
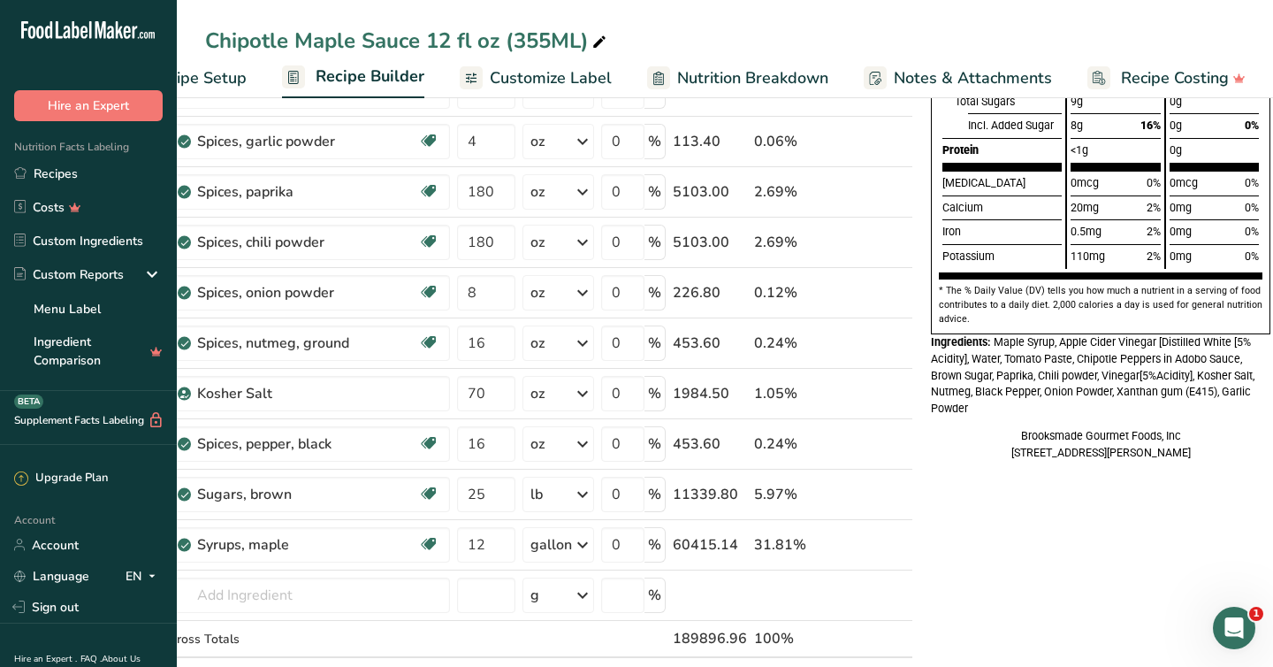
click at [726, 20] on div "Chipotle Maple Sauce 12 fl oz (355ML) Recipe Setup Recipe Builder Customize Lab…" at bounding box center [725, 49] width 1097 height 98
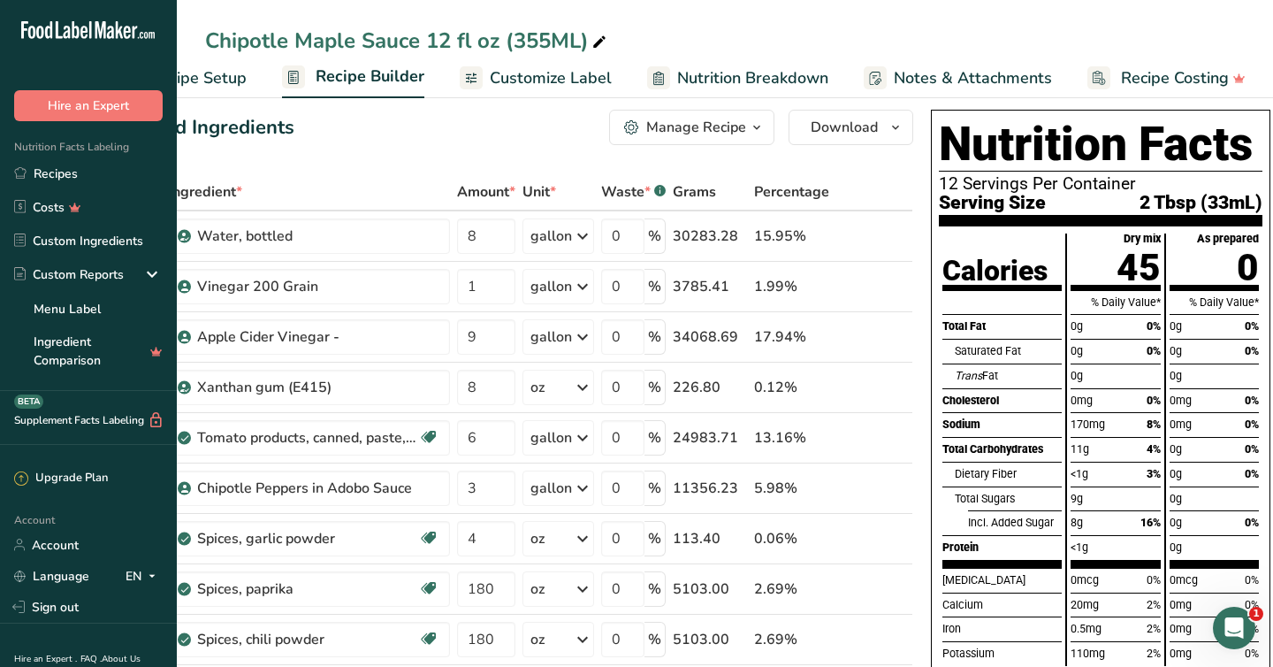
scroll to position [0, 0]
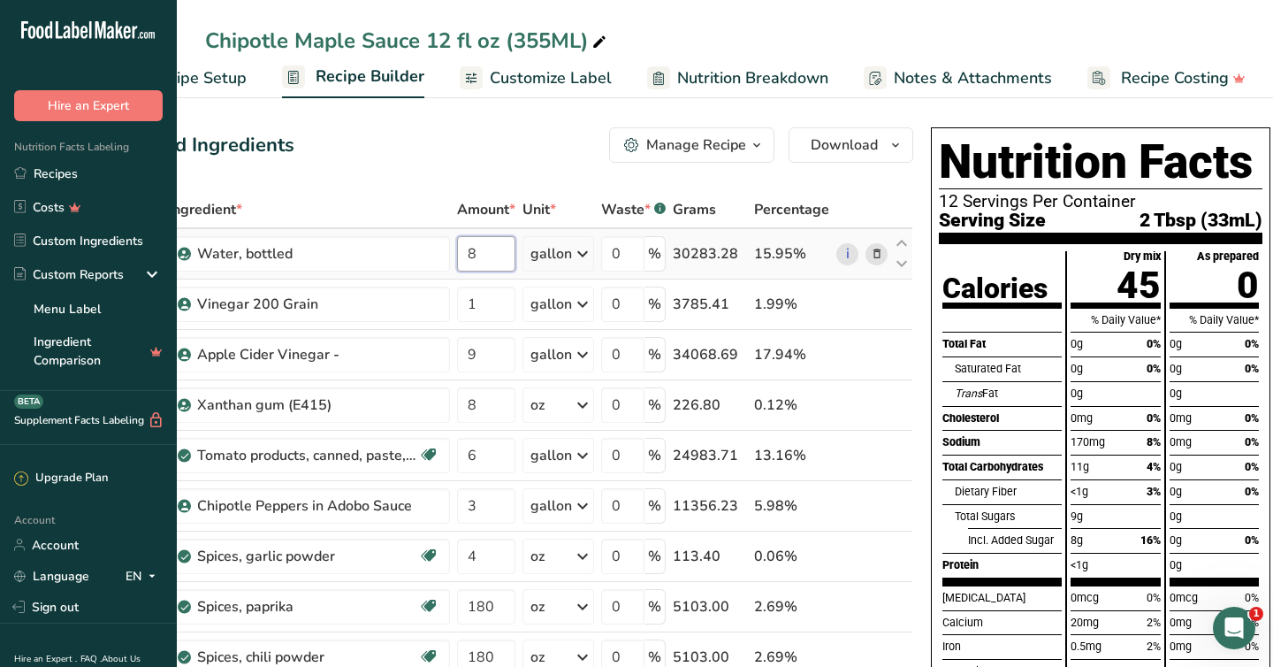
click at [484, 256] on input "8" at bounding box center [486, 253] width 58 height 35
click at [497, 256] on input "8.5" at bounding box center [486, 253] width 58 height 35
type input "8"
click at [489, 257] on input "9" at bounding box center [486, 253] width 58 height 35
type input "9.5"
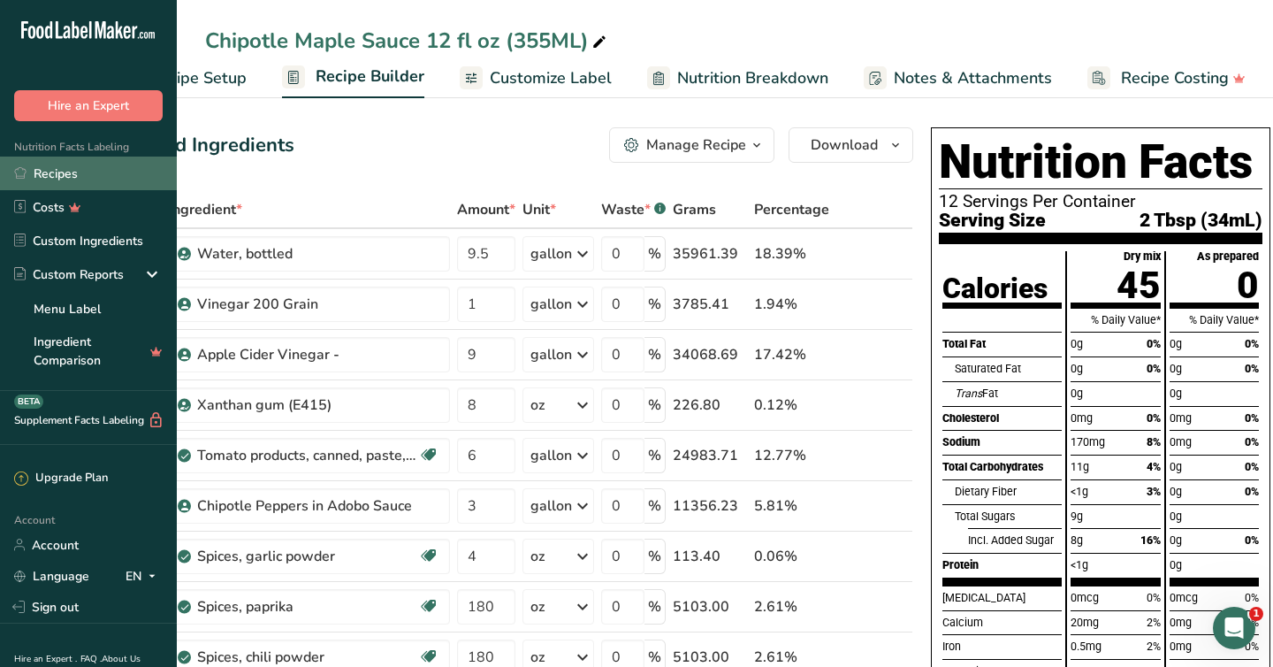
click at [44, 172] on link "Recipes" at bounding box center [88, 174] width 177 height 34
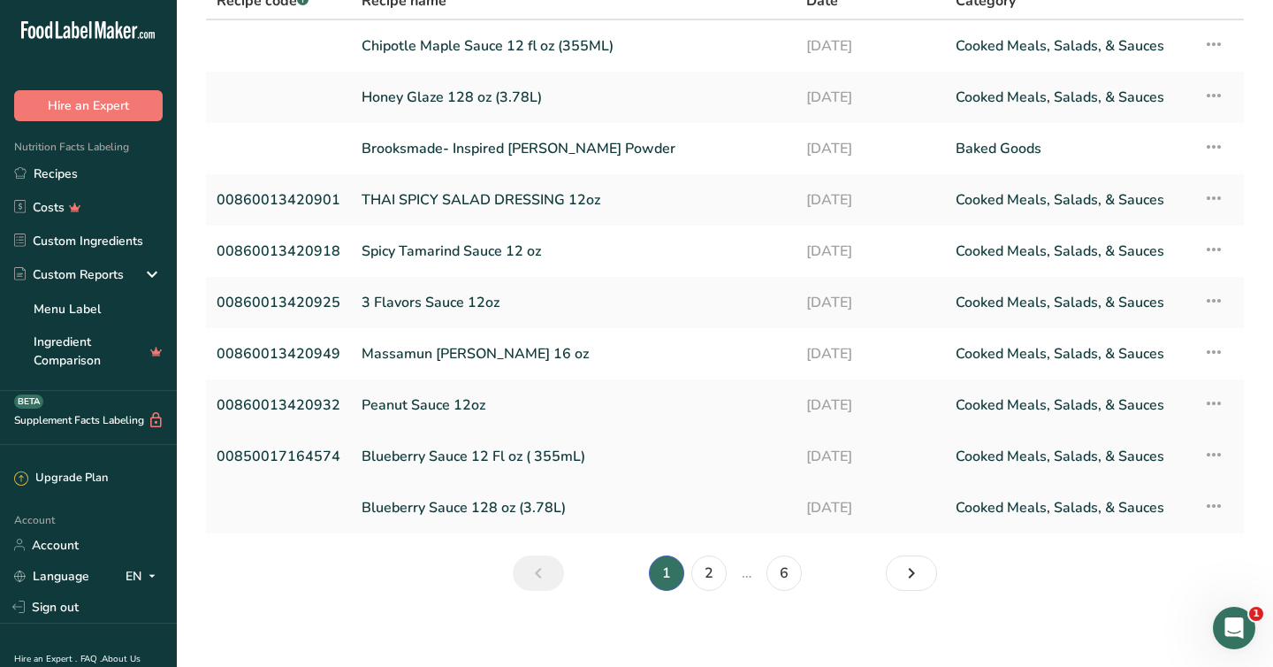
scroll to position [109, 0]
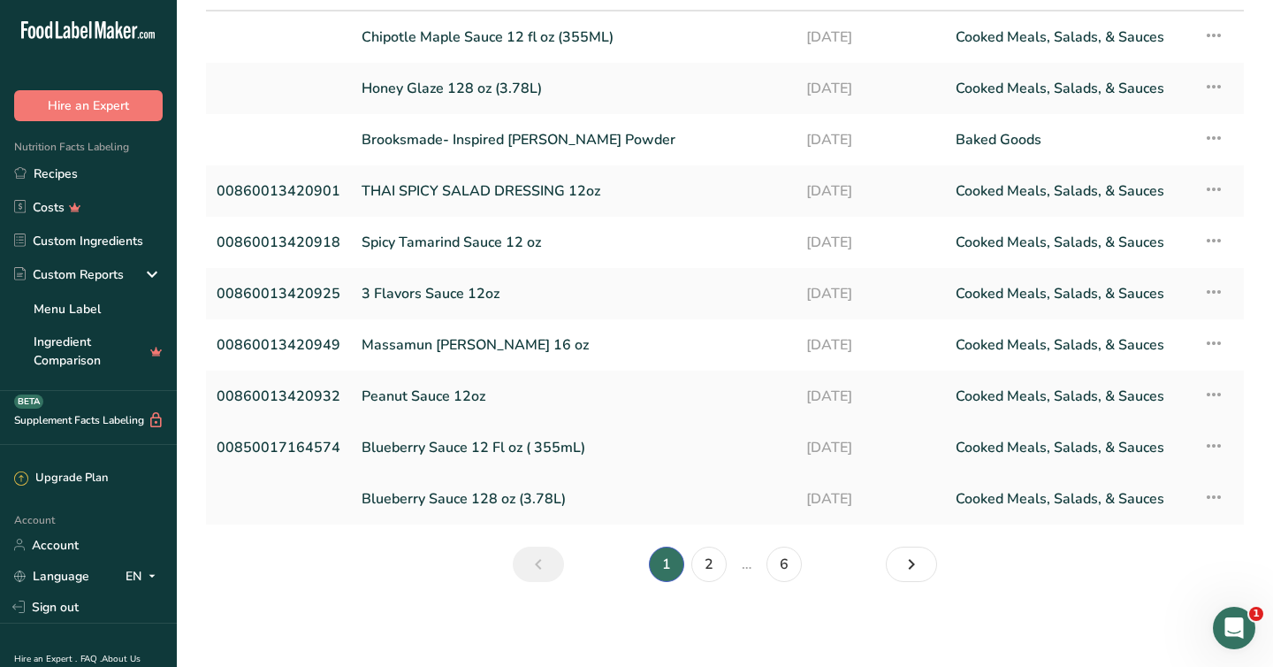
click at [413, 445] on link "Blueberry Sauce 12 Fl oz ( 355mL)" at bounding box center [574, 447] width 424 height 37
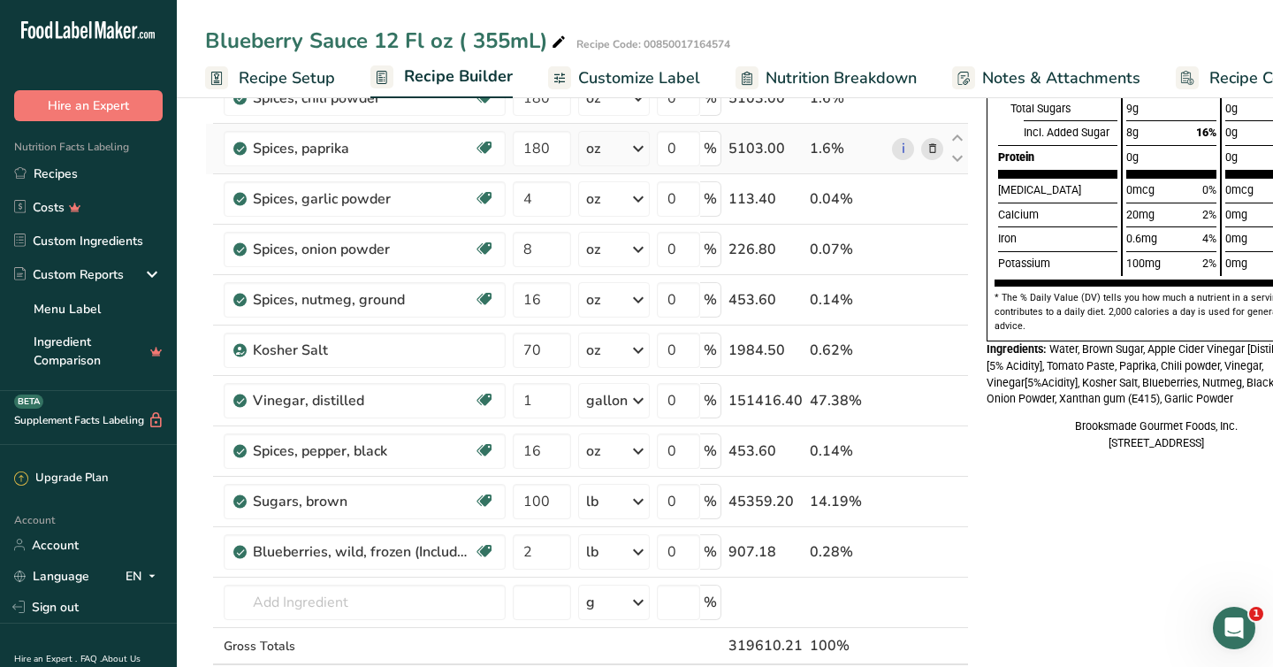
scroll to position [410, 0]
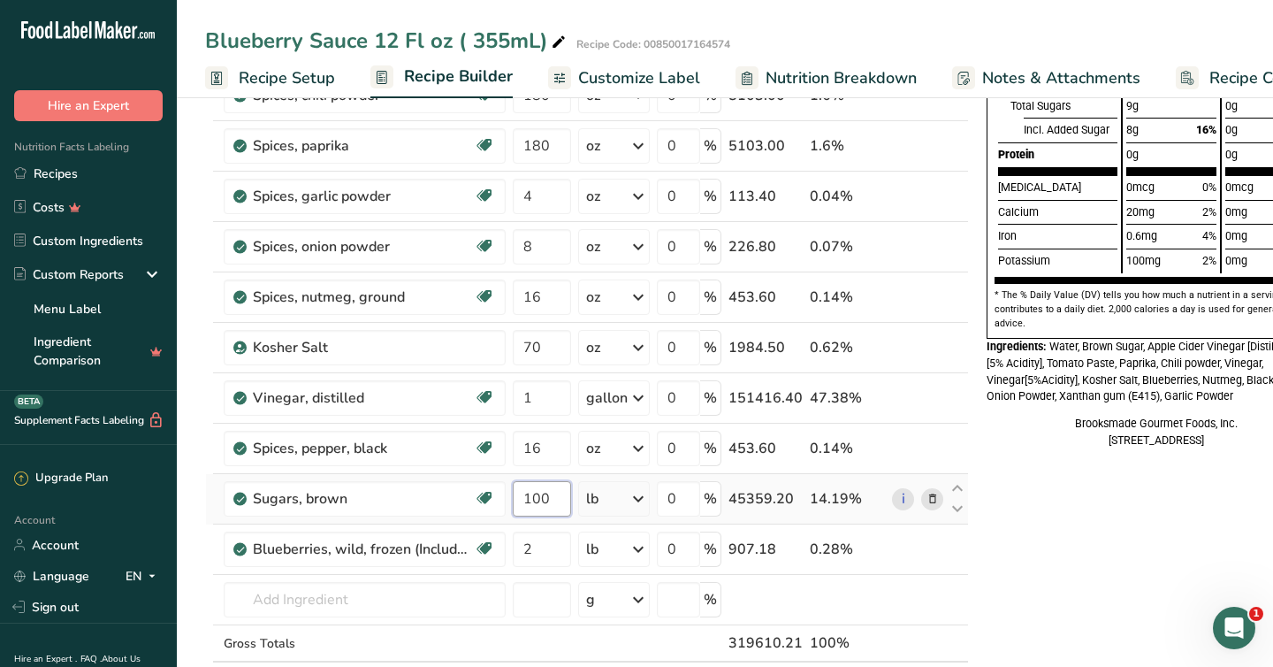
click at [558, 497] on input "100" at bounding box center [542, 498] width 58 height 35
type input "150"
click at [1078, 545] on div "Nutrition Facts 12 Servings Per Container Serving Size 2 Tbsp (57mL) Calories T…" at bounding box center [1157, 528] width 354 height 1636
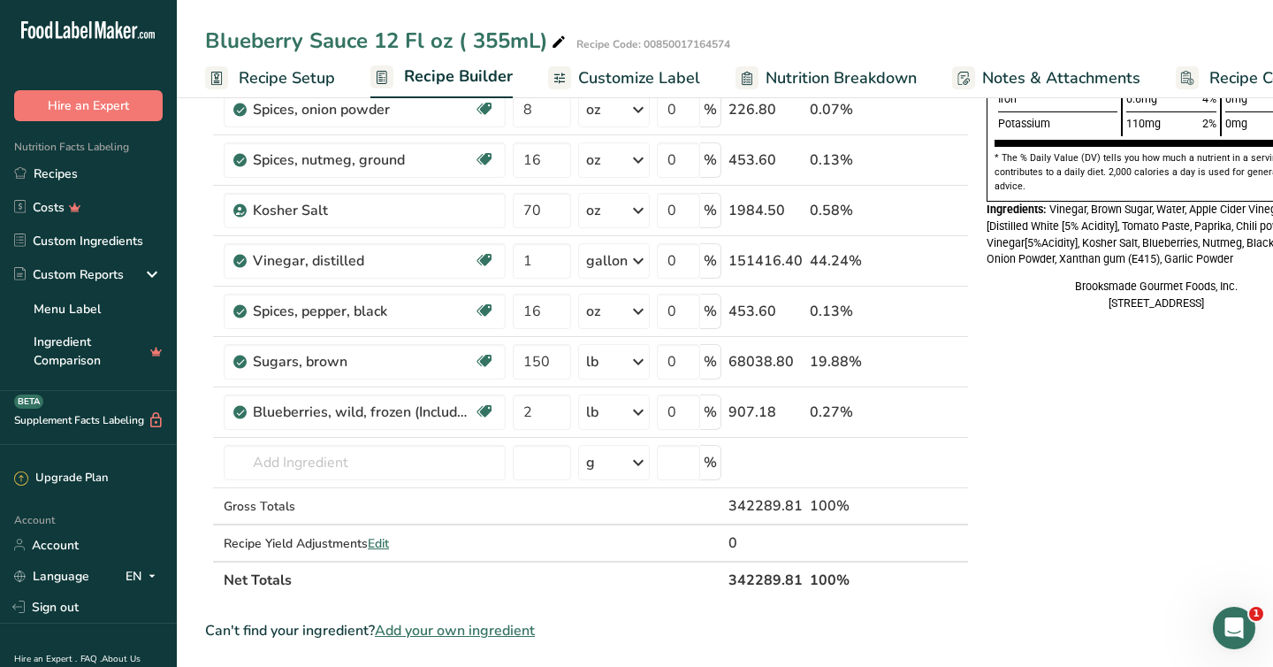
scroll to position [550, 0]
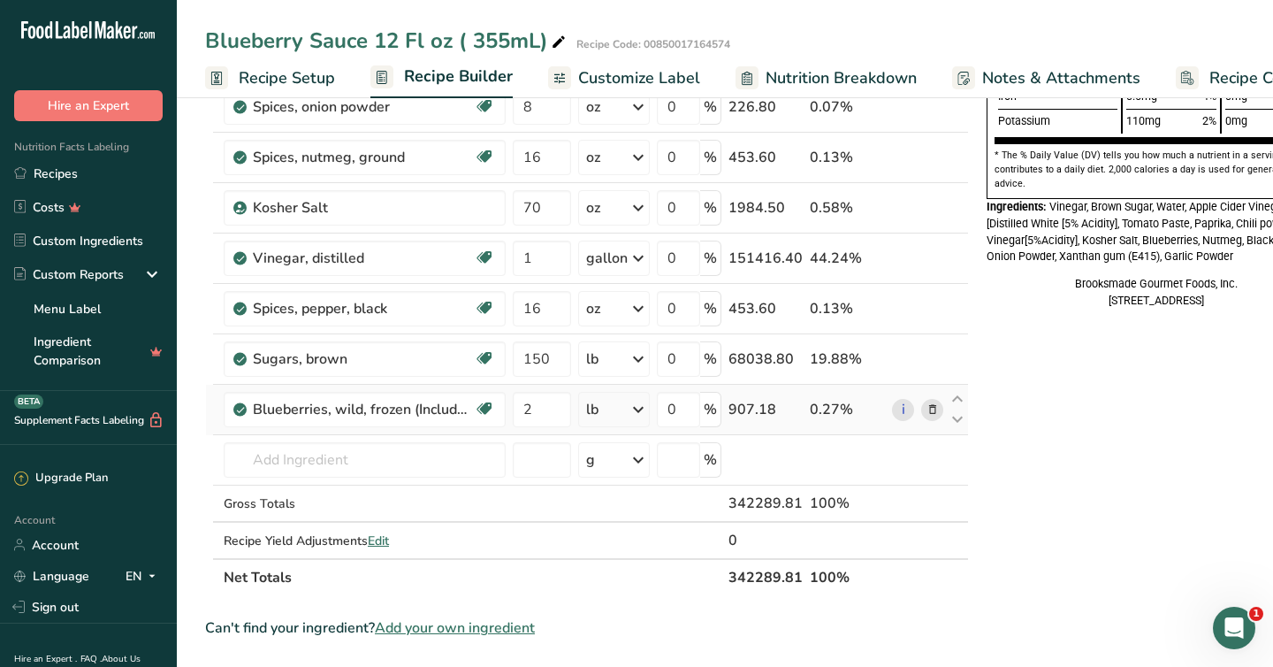
click at [637, 408] on icon at bounding box center [638, 410] width 21 height 32
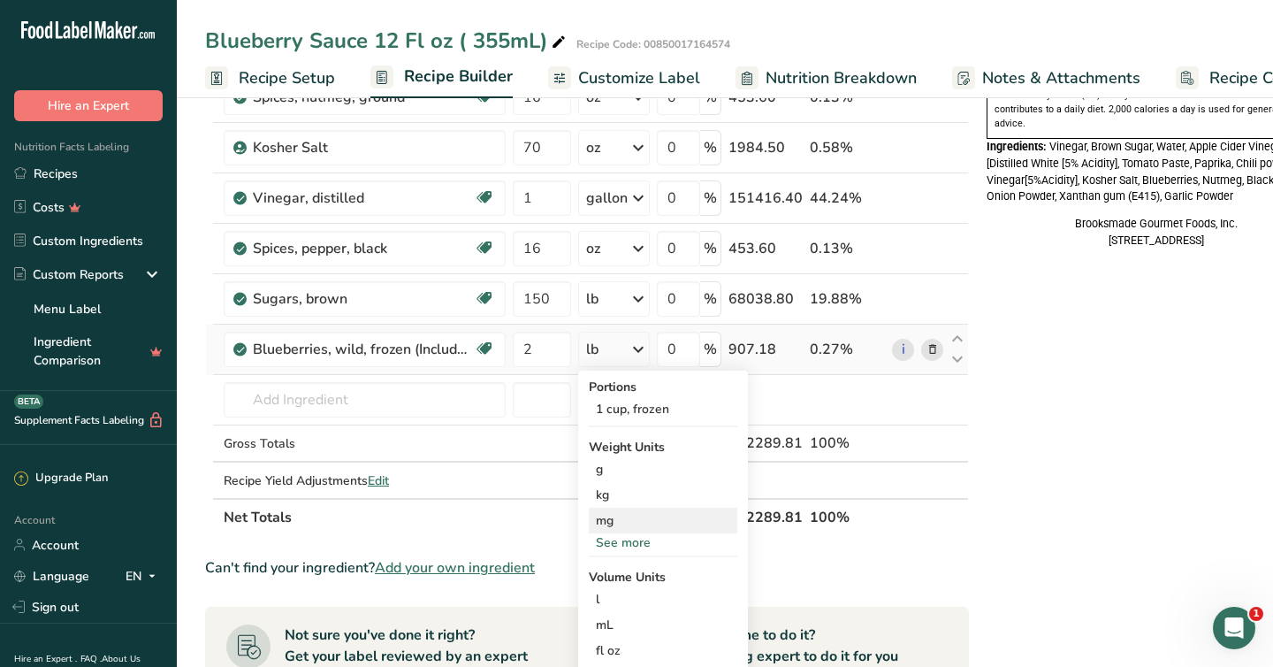
scroll to position [608, 0]
click at [597, 340] on div "lb" at bounding box center [592, 350] width 12 height 21
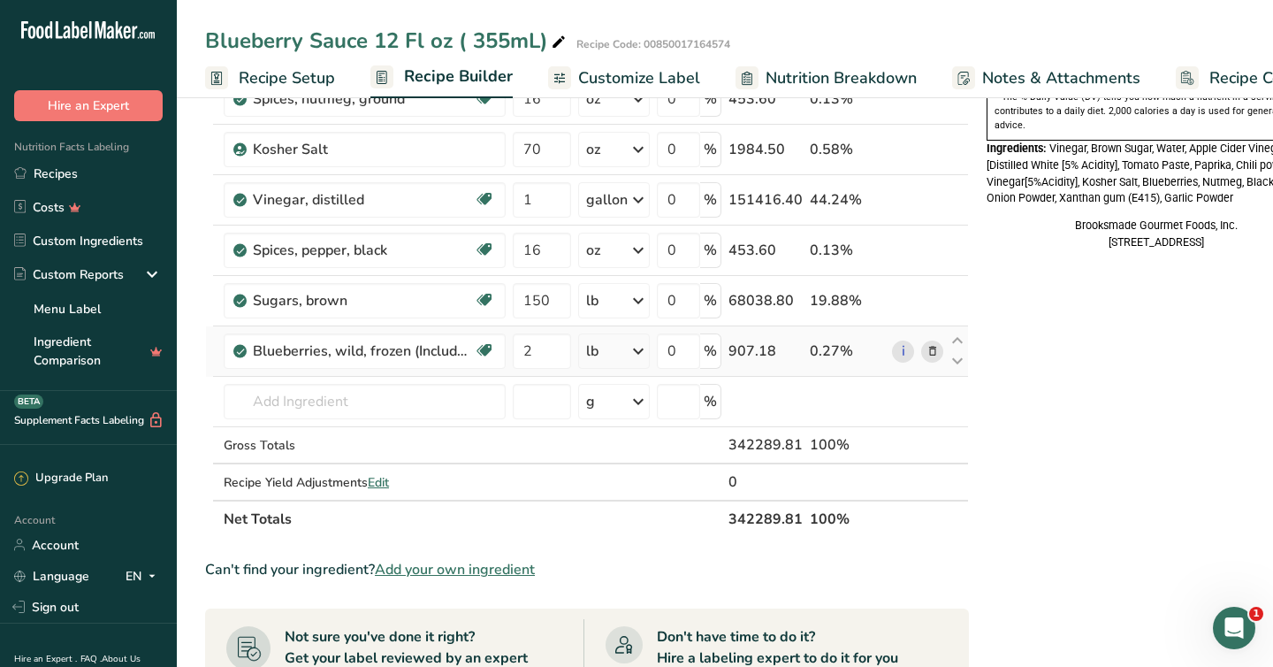
click at [583, 349] on div "lb" at bounding box center [614, 350] width 72 height 35
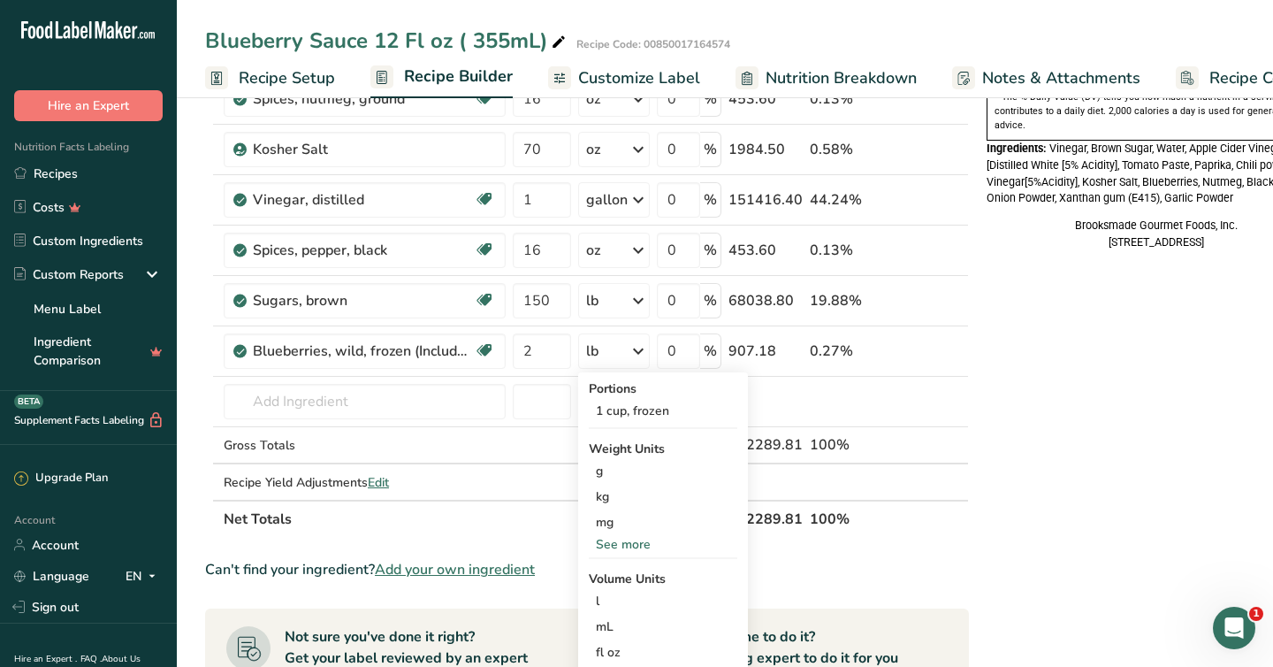
click at [1027, 381] on div "Nutrition Facts 12 Servings Per Container Serving Size 2 Tbsp (61mL) Calories T…" at bounding box center [1157, 330] width 354 height 1636
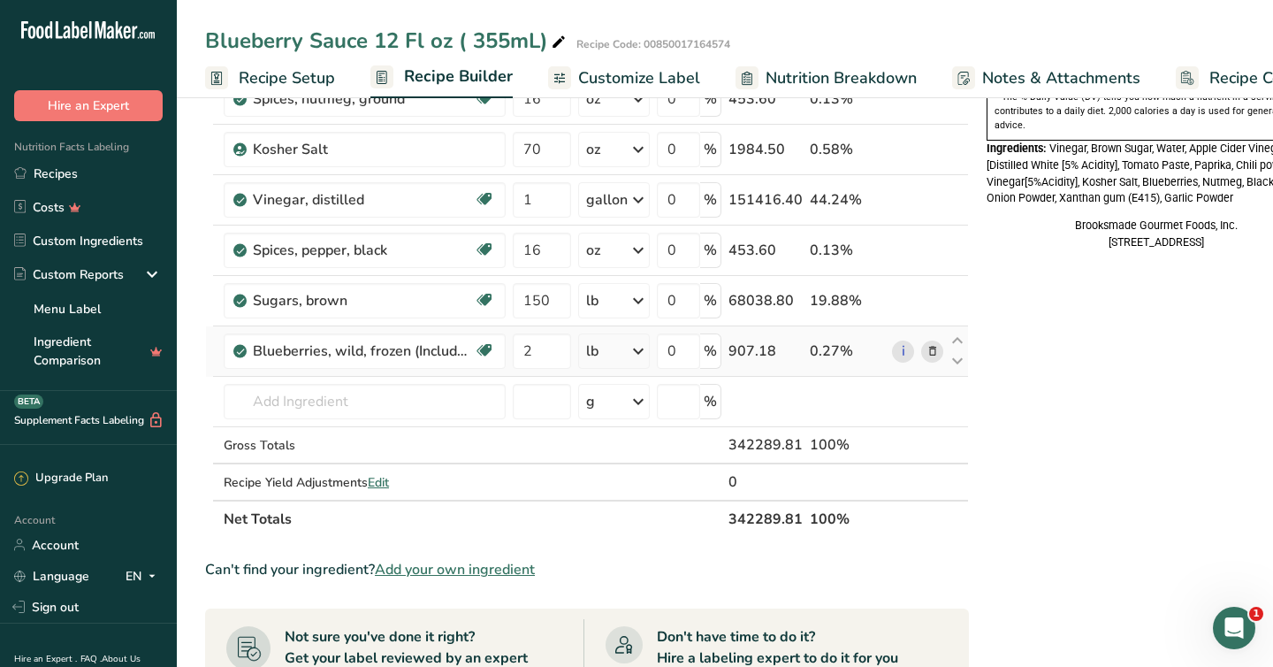
click at [633, 358] on icon at bounding box center [638, 351] width 21 height 32
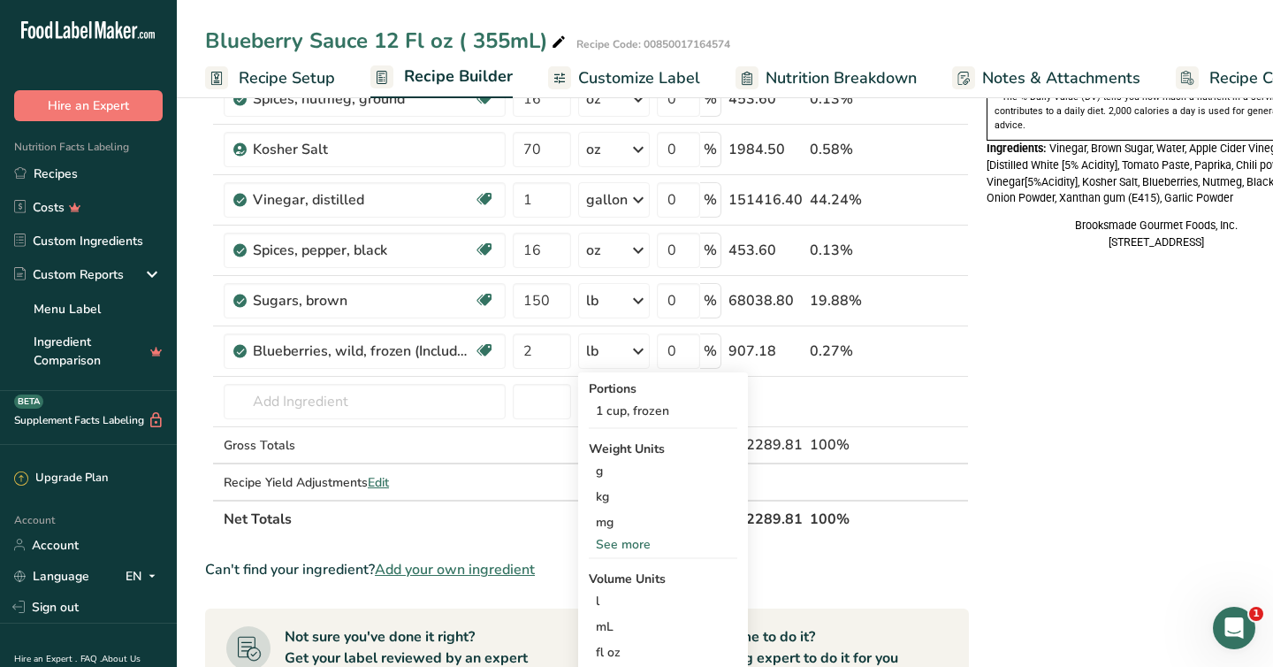
click at [1053, 394] on div "Nutrition Facts 12 Servings Per Container Serving Size 2 Tbsp (61mL) Calories T…" at bounding box center [1157, 330] width 354 height 1636
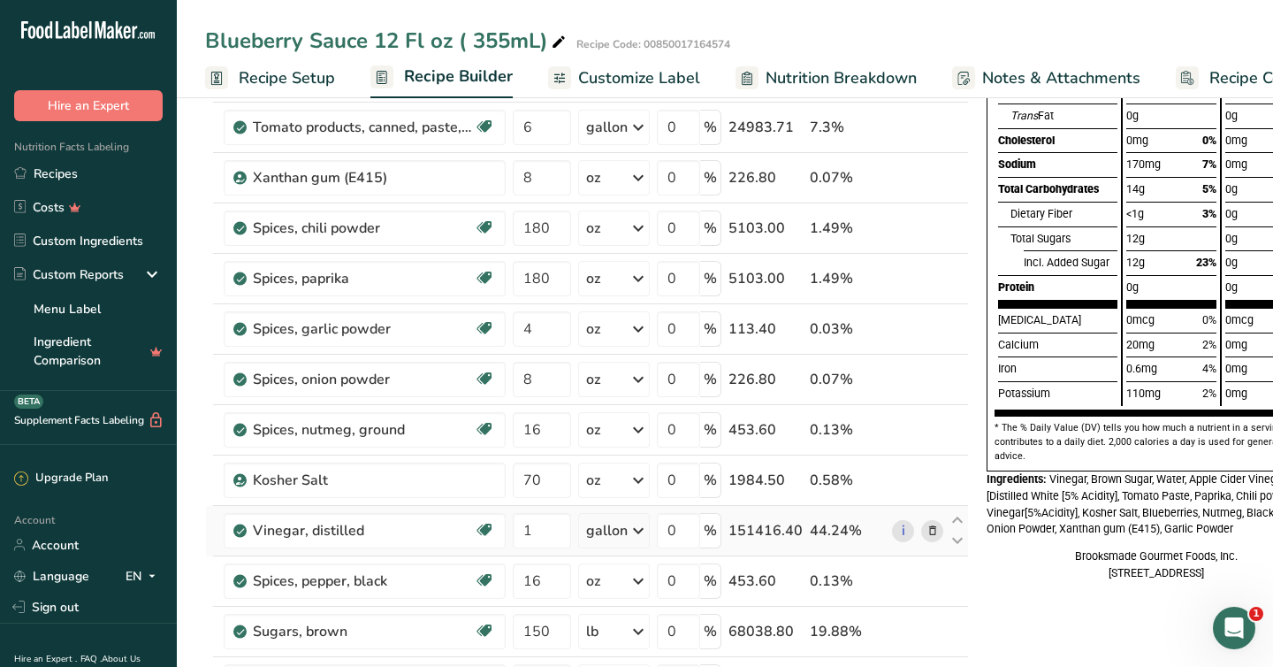
scroll to position [284, 0]
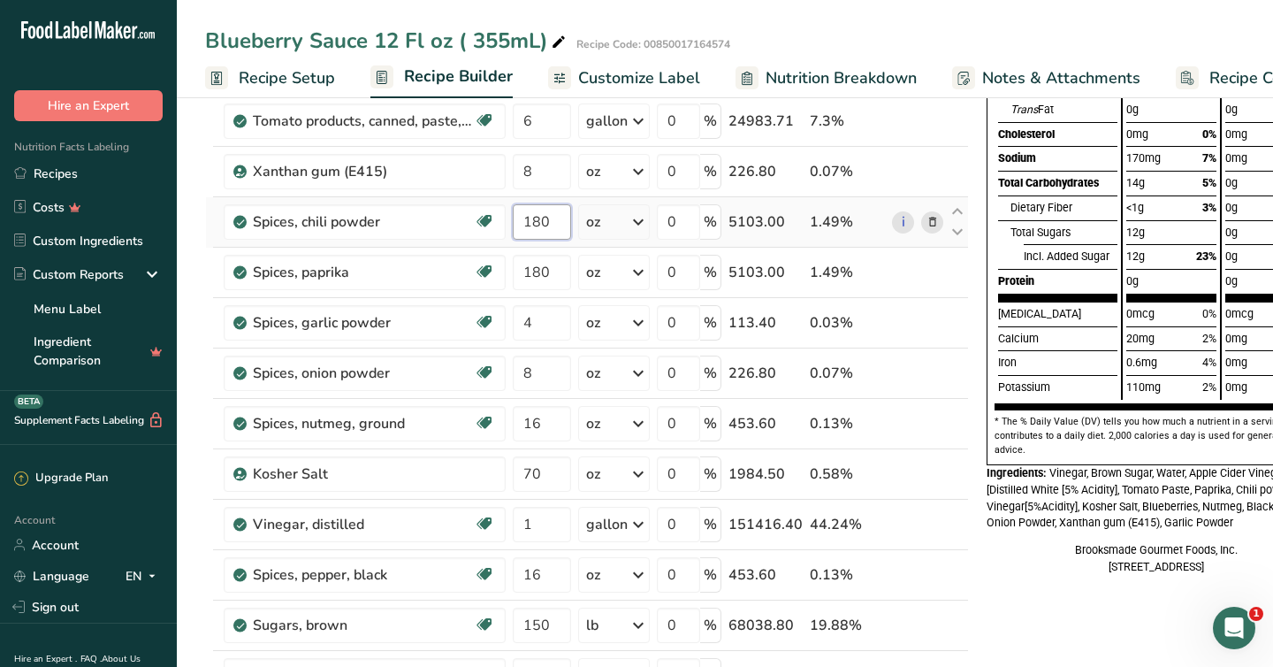
drag, startPoint x: 561, startPoint y: 226, endPoint x: 509, endPoint y: 227, distance: 52.2
click at [509, 227] on td "180" at bounding box center [541, 222] width 65 height 50
type input "170"
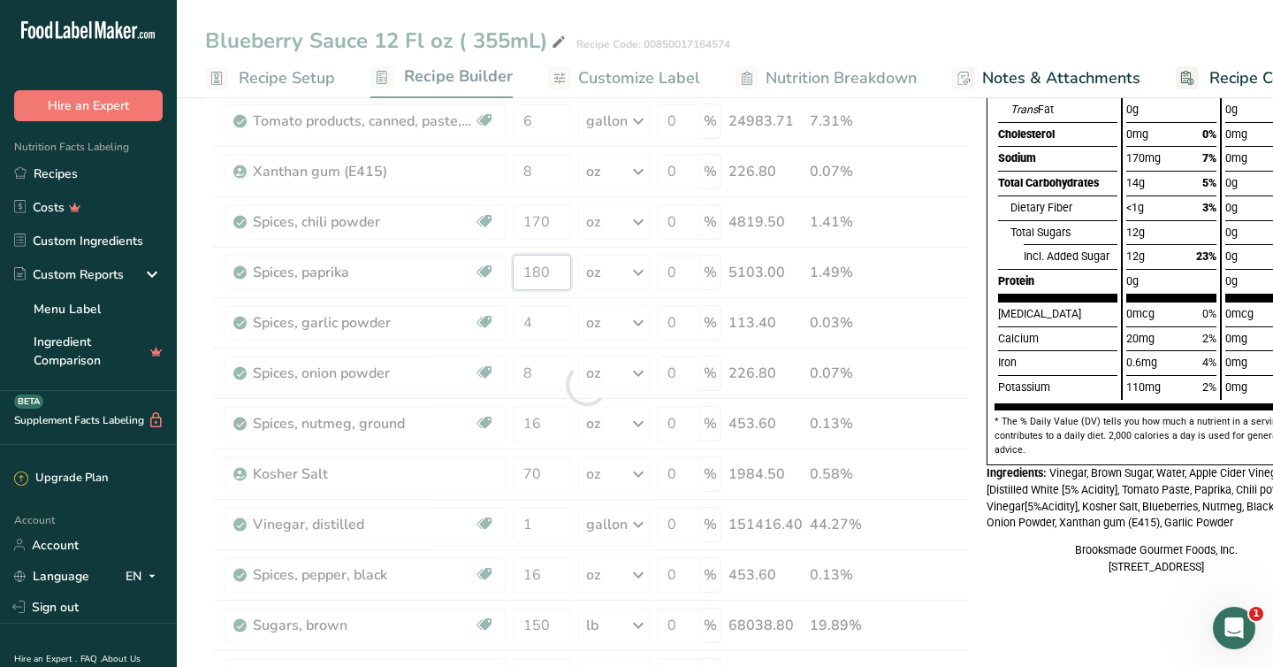
drag, startPoint x: 554, startPoint y: 278, endPoint x: 483, endPoint y: 277, distance: 71.6
click at [483, 277] on div "Ingredient * Amount * Unit * Waste * .a-a{fill:#347362;}.b-a{fill:#fff;} Grams …" at bounding box center [587, 384] width 764 height 955
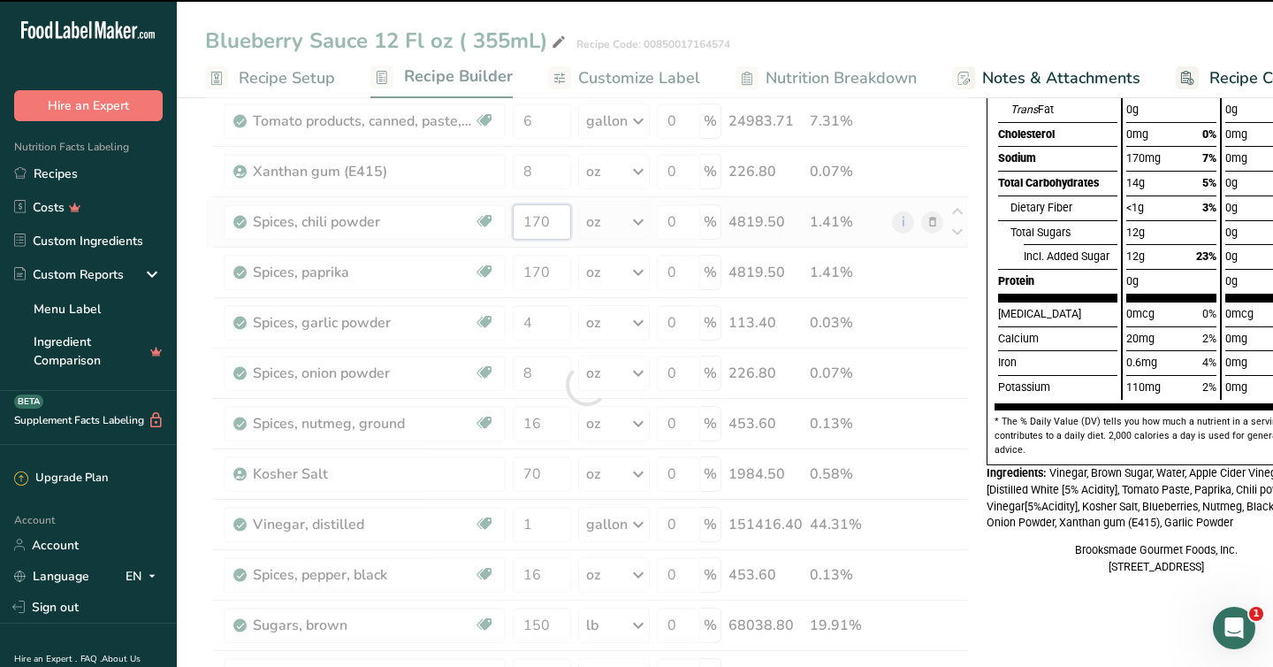
click at [554, 220] on div "Ingredient * Amount * Unit * Waste * .a-a{fill:#347362;}.b-a{fill:#fff;} Grams …" at bounding box center [587, 384] width 764 height 955
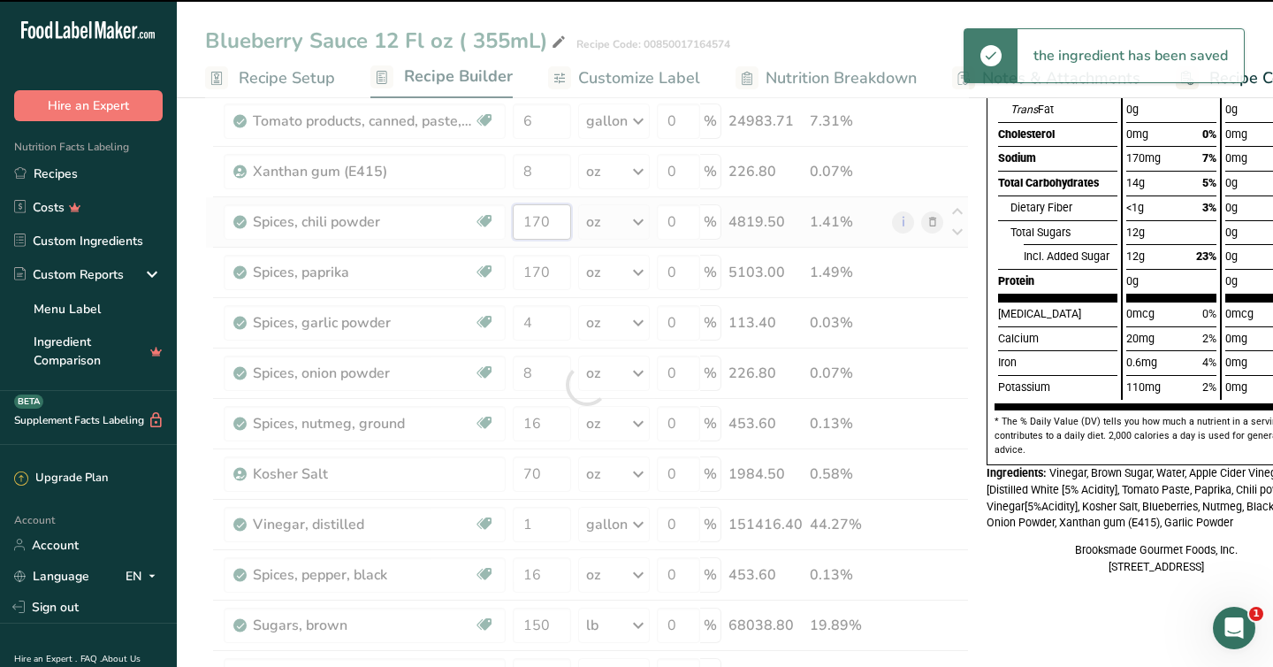
type input "180"
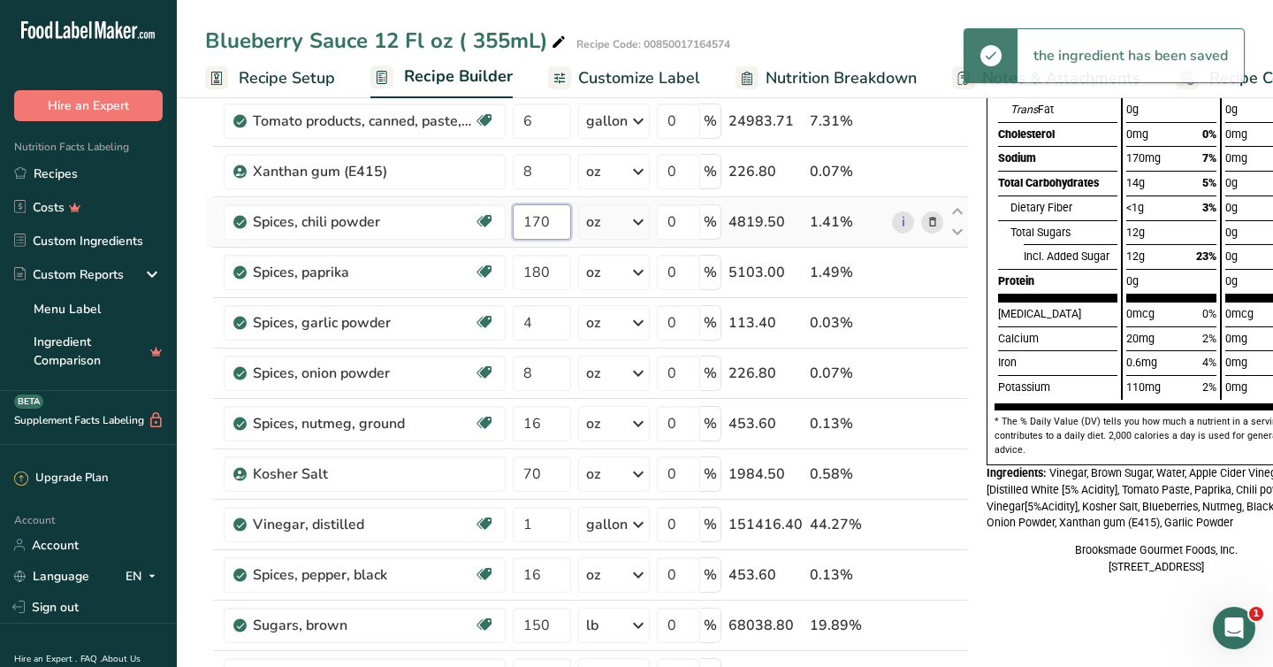
click at [559, 227] on input "170" at bounding box center [542, 221] width 58 height 35
type input "1"
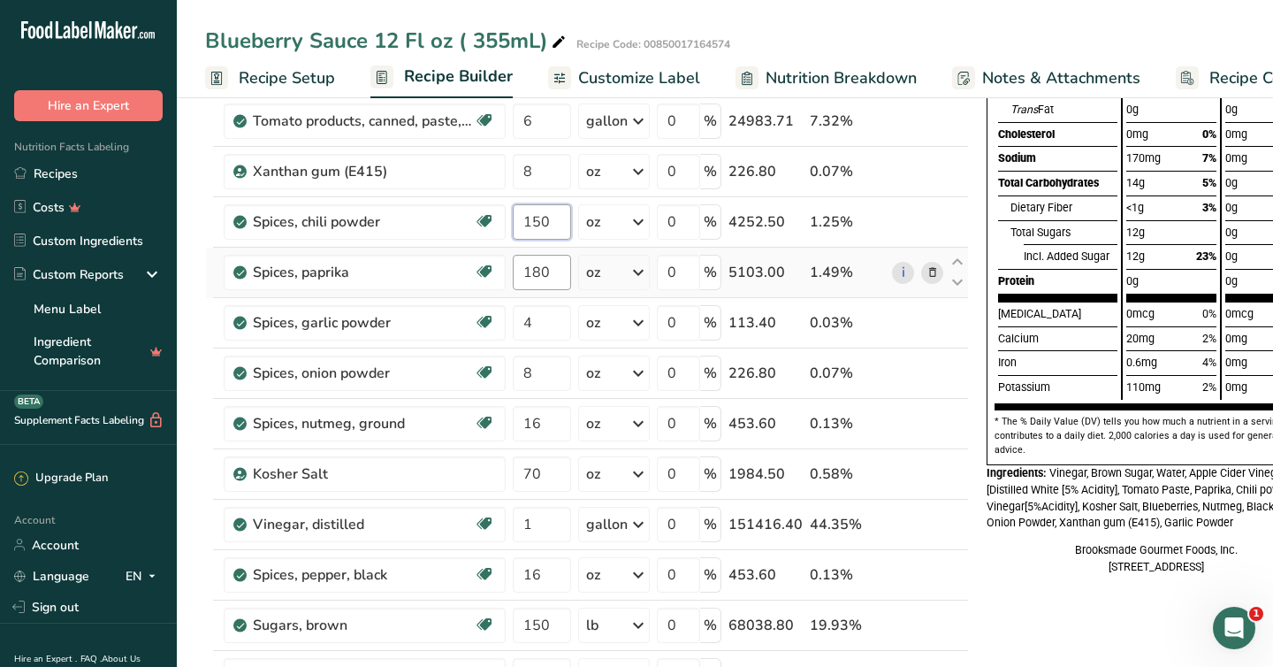
type input "150"
click at [558, 271] on div "Ingredient * Amount * Unit * Waste * .a-a{fill:#347362;}.b-a{fill:#fff;} Grams …" at bounding box center [587, 384] width 764 height 955
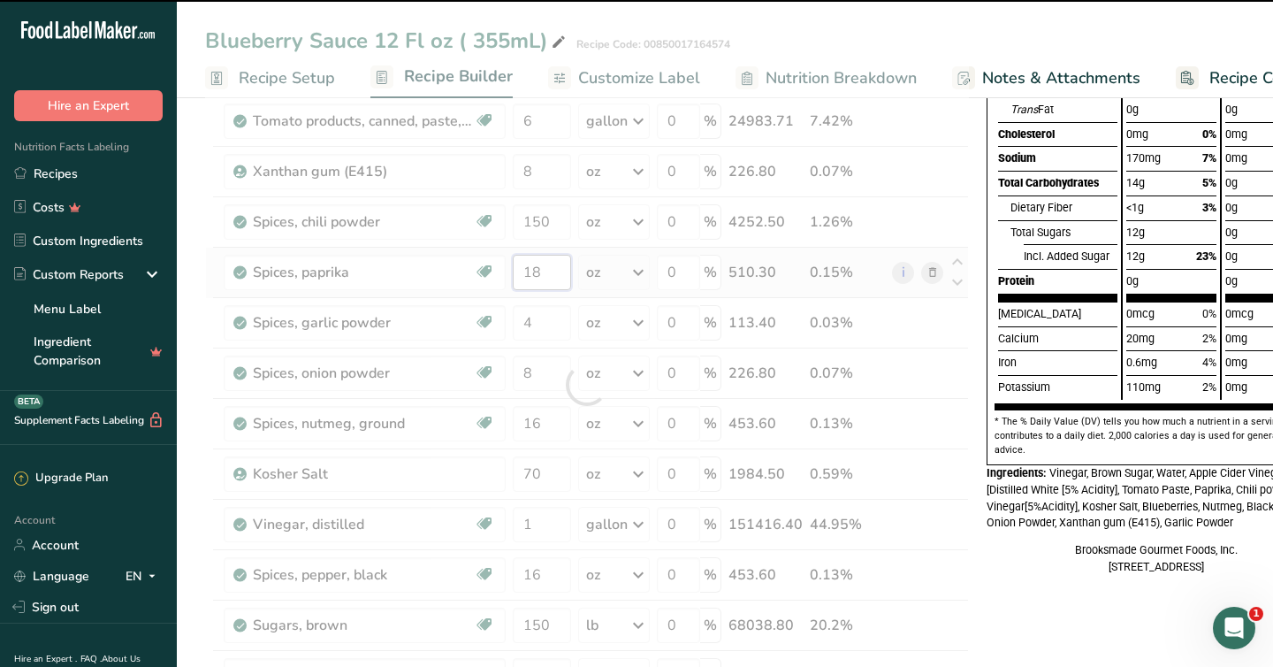
type input "1"
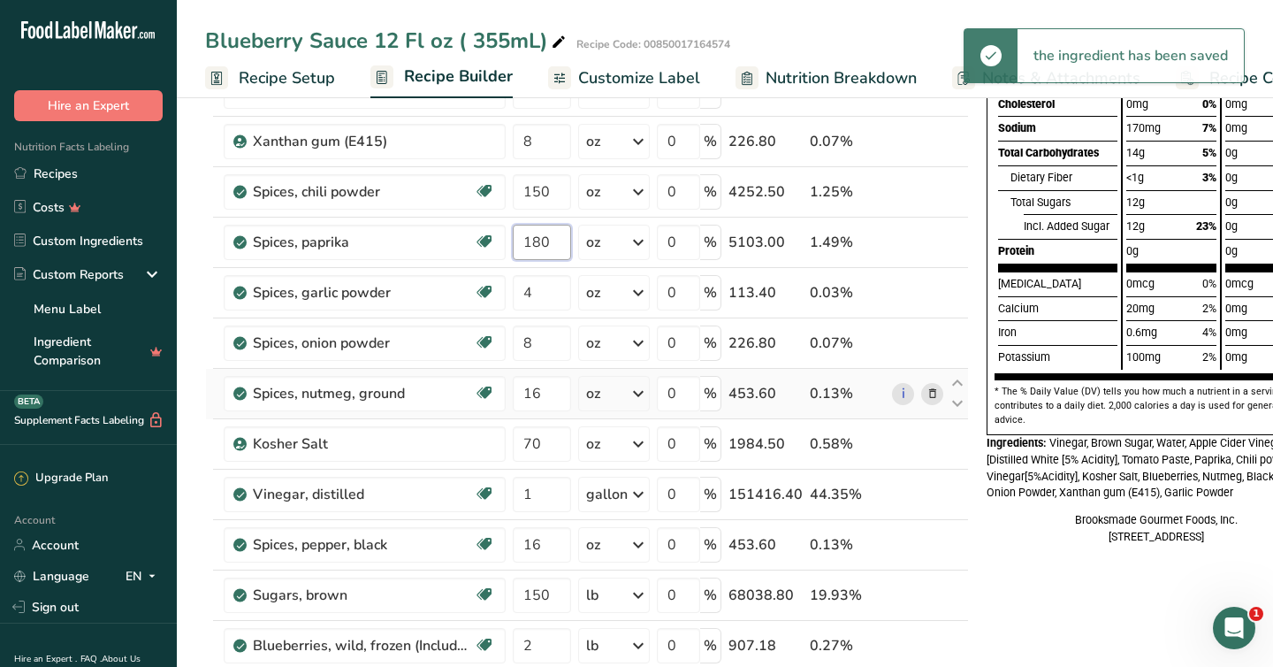
scroll to position [324, 0]
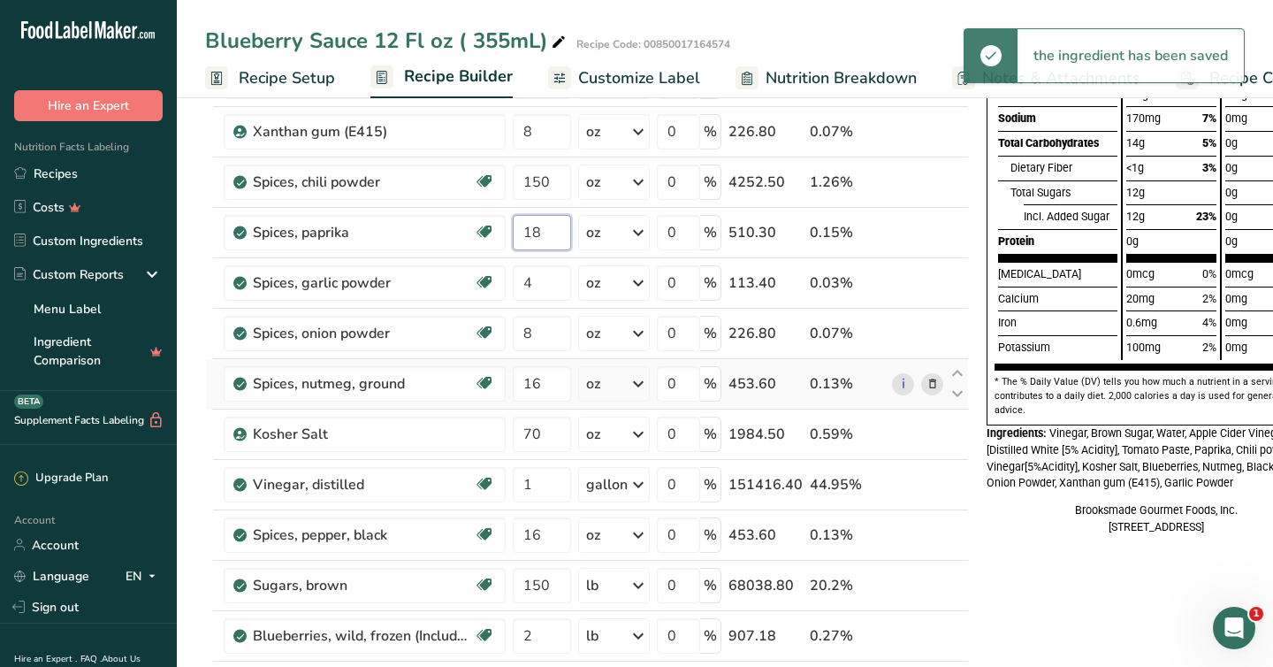
type input "1"
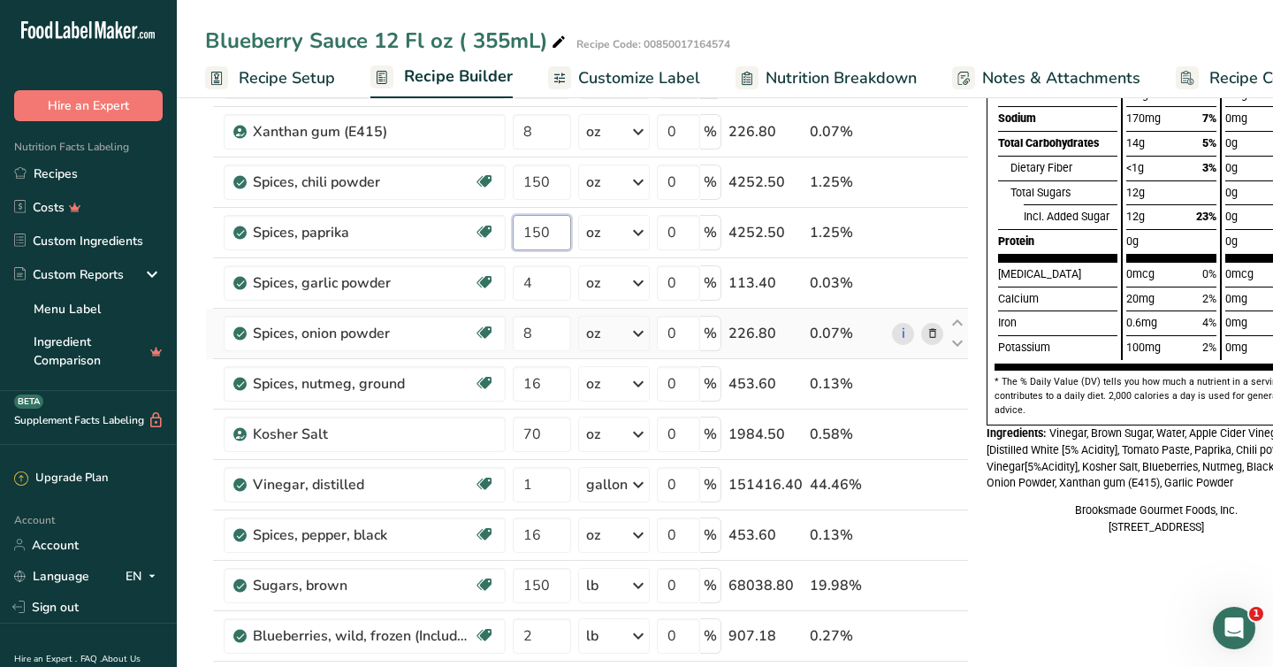
type input "150"
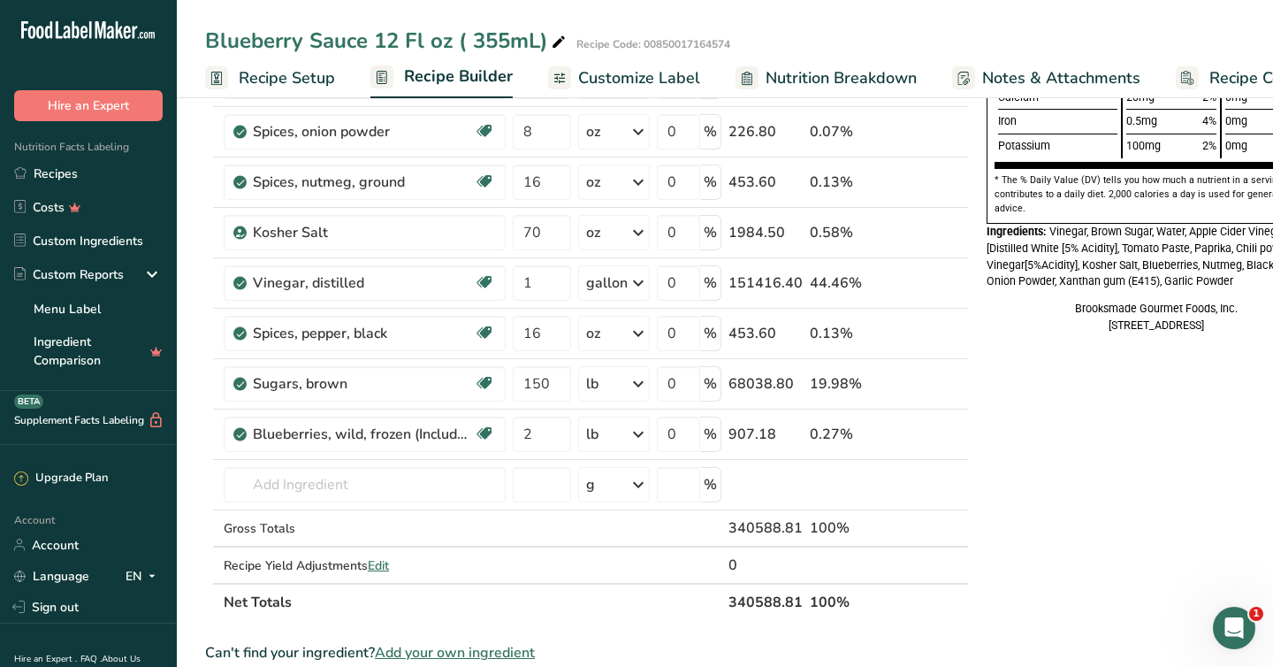
scroll to position [521, 0]
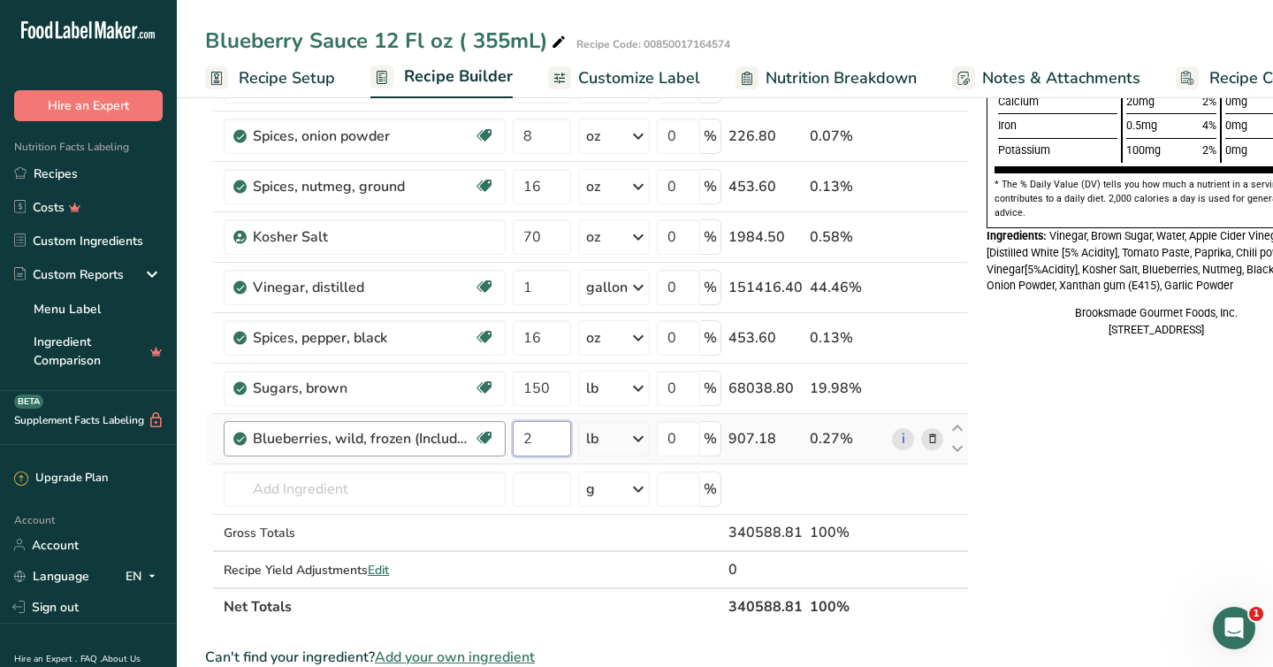
drag, startPoint x: 539, startPoint y: 434, endPoint x: 498, endPoint y: 434, distance: 40.7
click at [498, 434] on tr "Blueberries, wild, frozen (Includes foods for USDA's Food Distribution Program)…" at bounding box center [587, 439] width 762 height 50
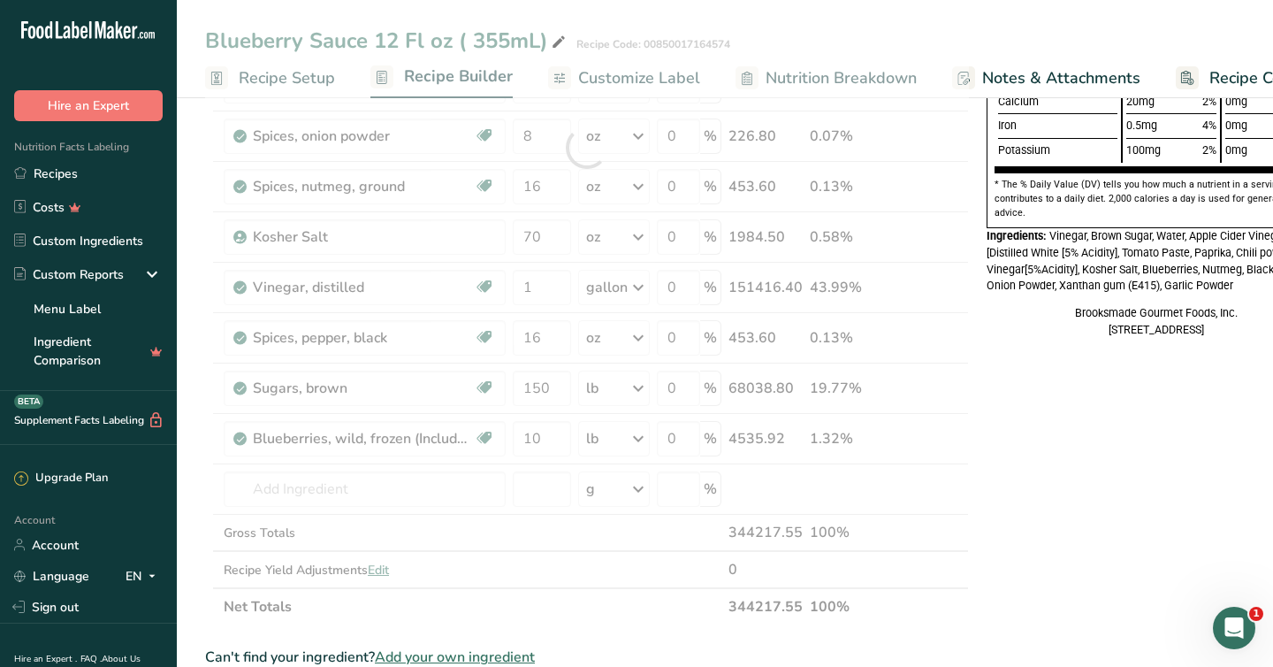
click at [1036, 449] on div "Nutrition Facts 12 Servings Per Container Serving Size 2 Tbsp (60mL) Calories T…" at bounding box center [1157, 417] width 354 height 1636
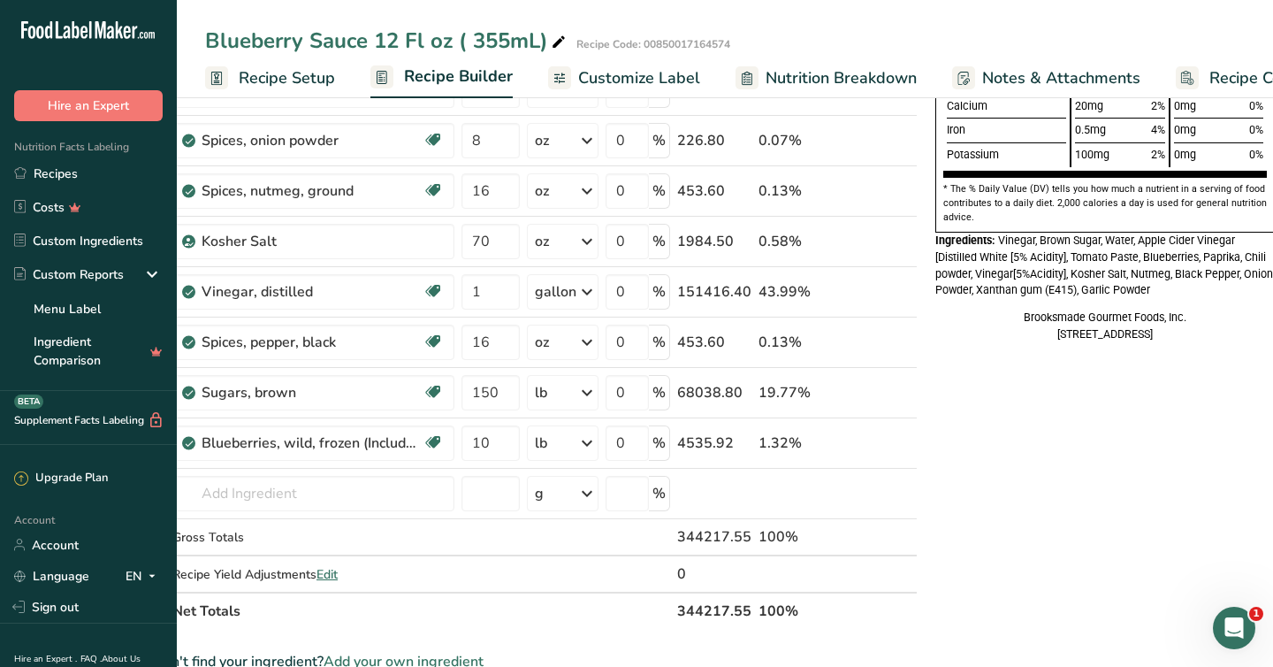
scroll to position [0, 56]
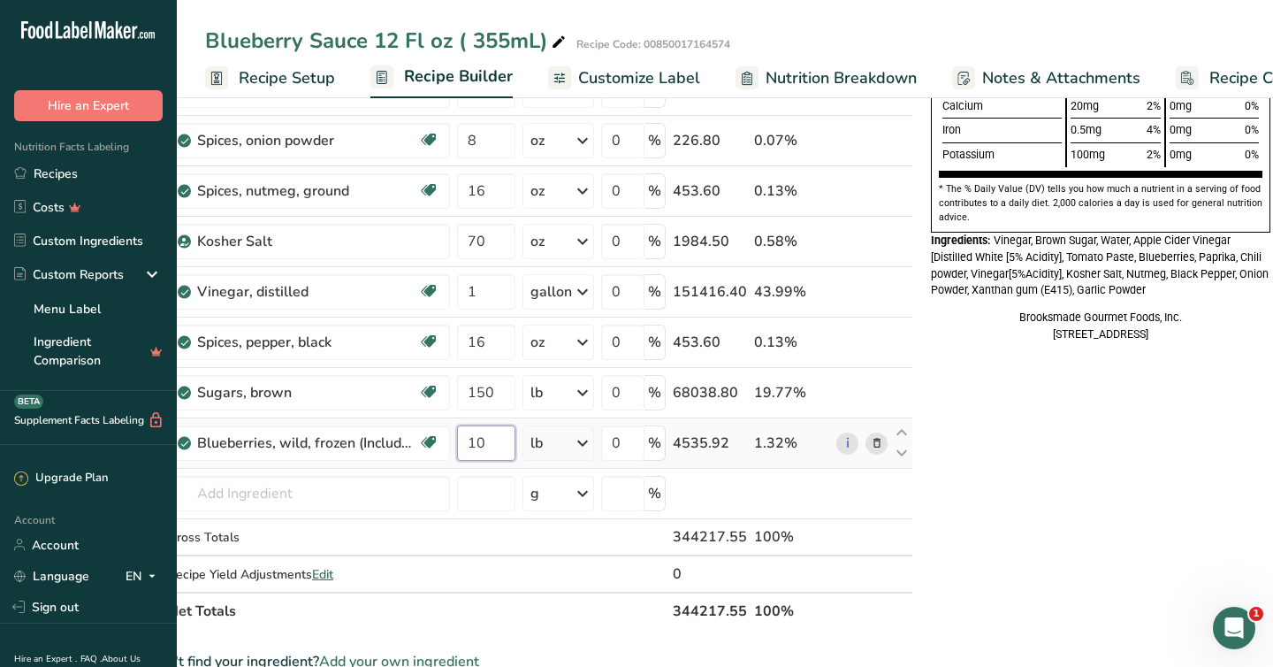
drag, startPoint x: 486, startPoint y: 444, endPoint x: 462, endPoint y: 444, distance: 24.8
click at [462, 444] on input "10" at bounding box center [486, 442] width 58 height 35
click at [996, 464] on div "Nutrition Facts 12 Servings Per Container Serving Size 2 Tbsp (61mL) Calories T…" at bounding box center [1101, 422] width 354 height 1636
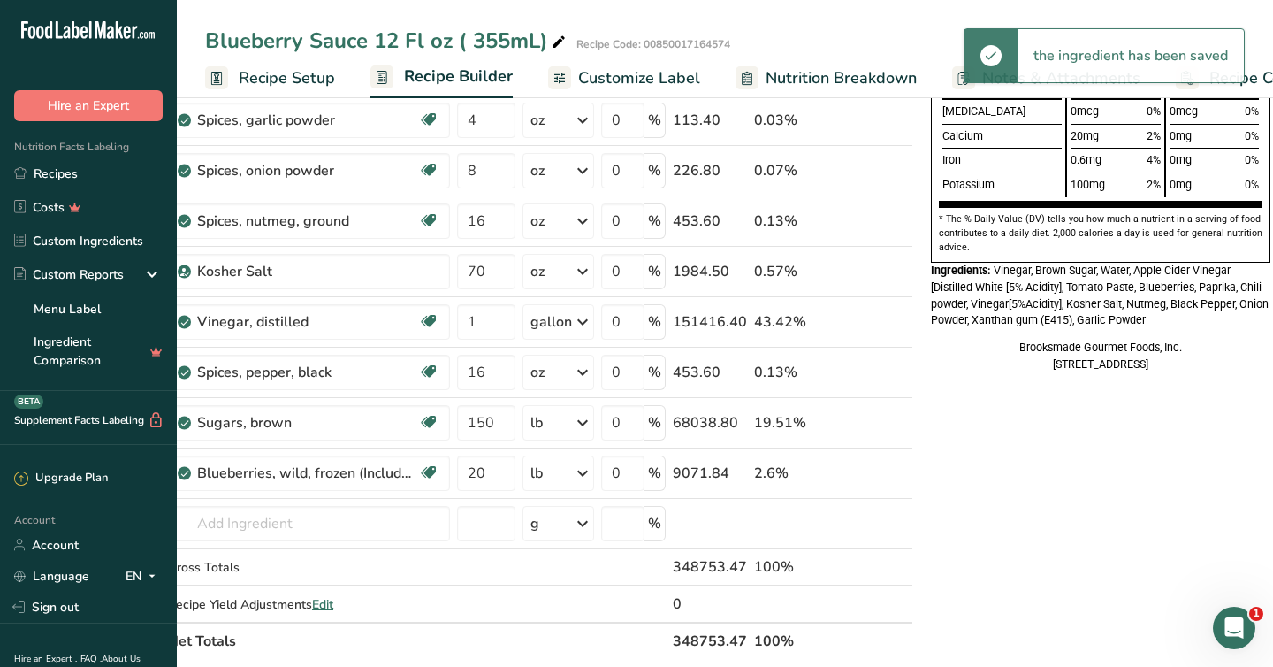
scroll to position [485, 0]
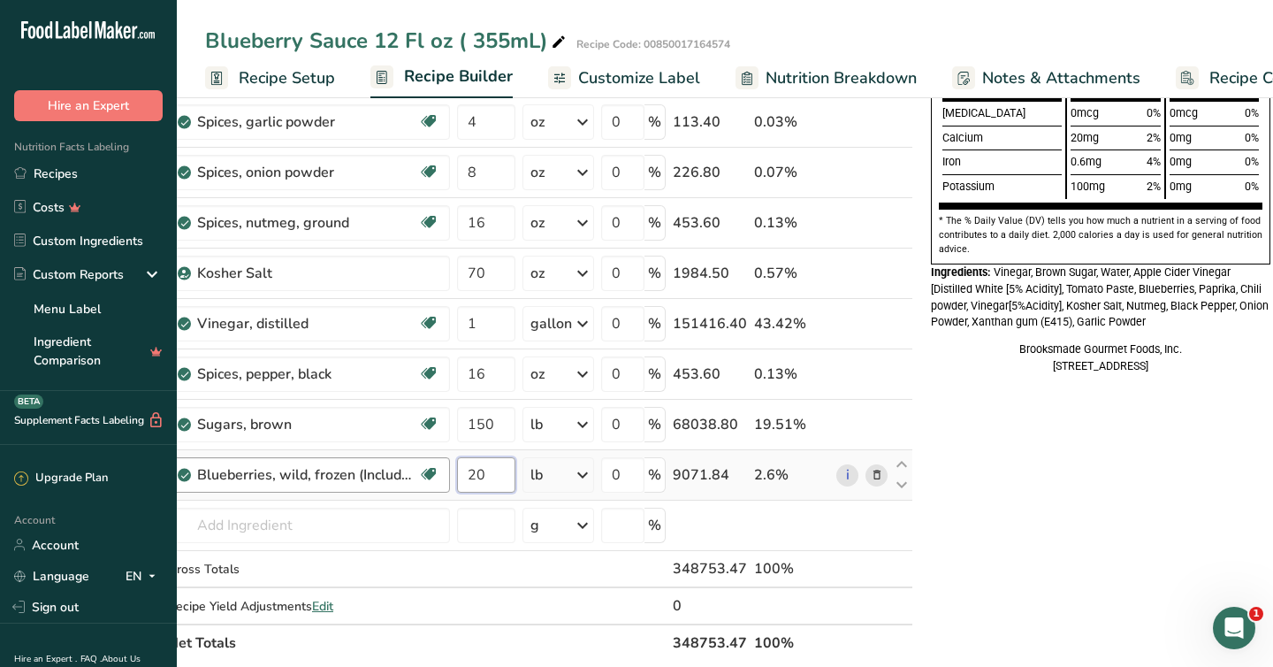
drag, startPoint x: 490, startPoint y: 474, endPoint x: 446, endPoint y: 474, distance: 44.2
click at [446, 474] on tr "Blueberries, wild, frozen (Includes foods for USDA's Food Distribution Program)…" at bounding box center [531, 475] width 762 height 50
click at [1013, 565] on div "Nutrition Facts 12 Servings Per Container Serving Size 2 Tbsp (62mL) Calories T…" at bounding box center [1101, 454] width 354 height 1636
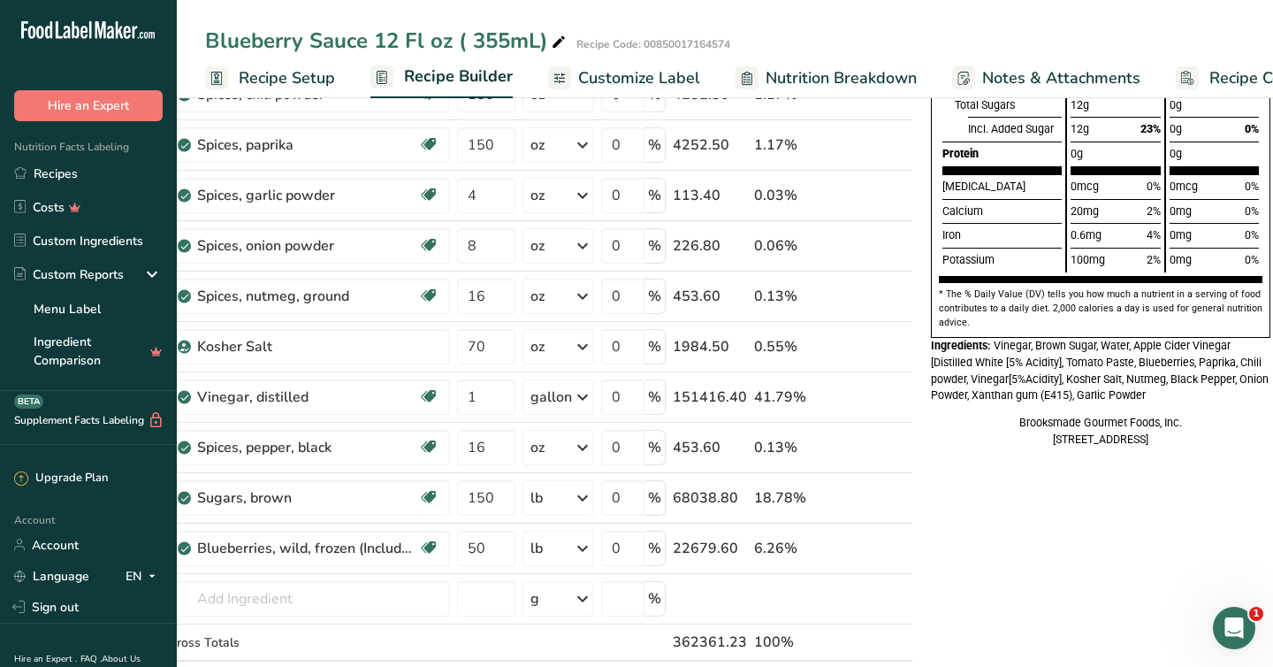
scroll to position [415, 0]
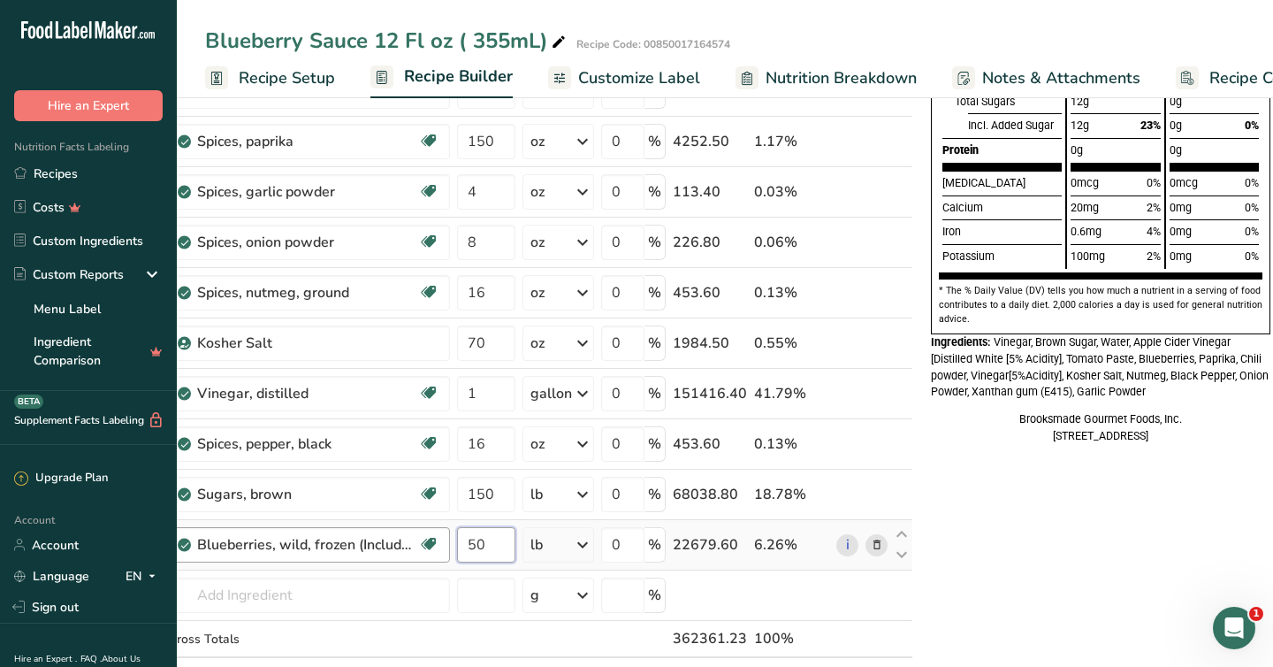
drag, startPoint x: 489, startPoint y: 545, endPoint x: 445, endPoint y: 544, distance: 44.2
click at [445, 544] on tr "Blueberries, wild, frozen (Includes foods for USDA's Food Distribution Program)…" at bounding box center [531, 545] width 762 height 50
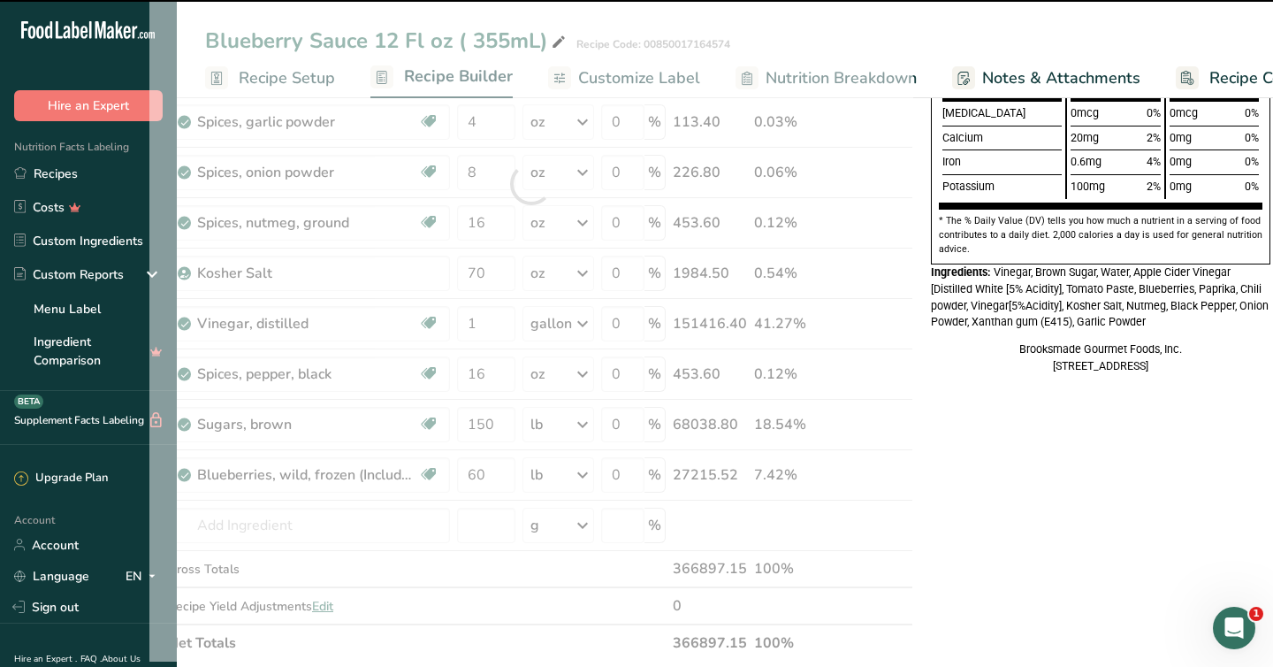
scroll to position [470, 0]
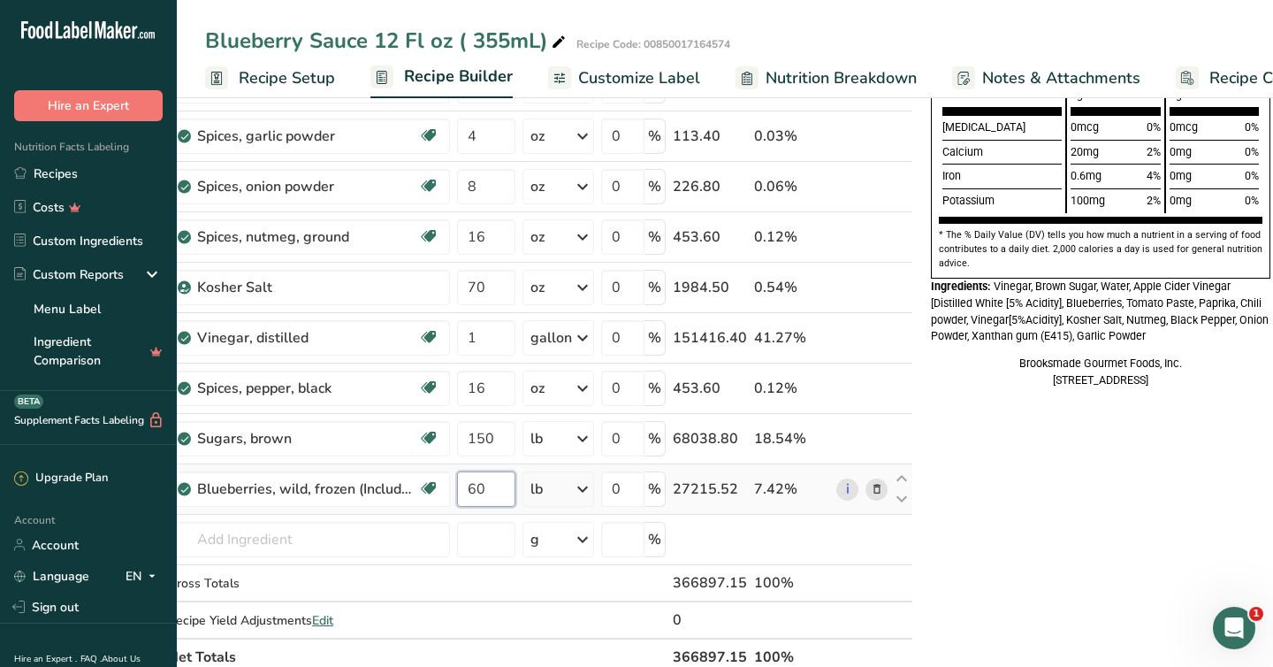
drag, startPoint x: 479, startPoint y: 487, endPoint x: 459, endPoint y: 487, distance: 20.3
click at [459, 487] on input "60" at bounding box center [486, 488] width 58 height 35
type input "70"
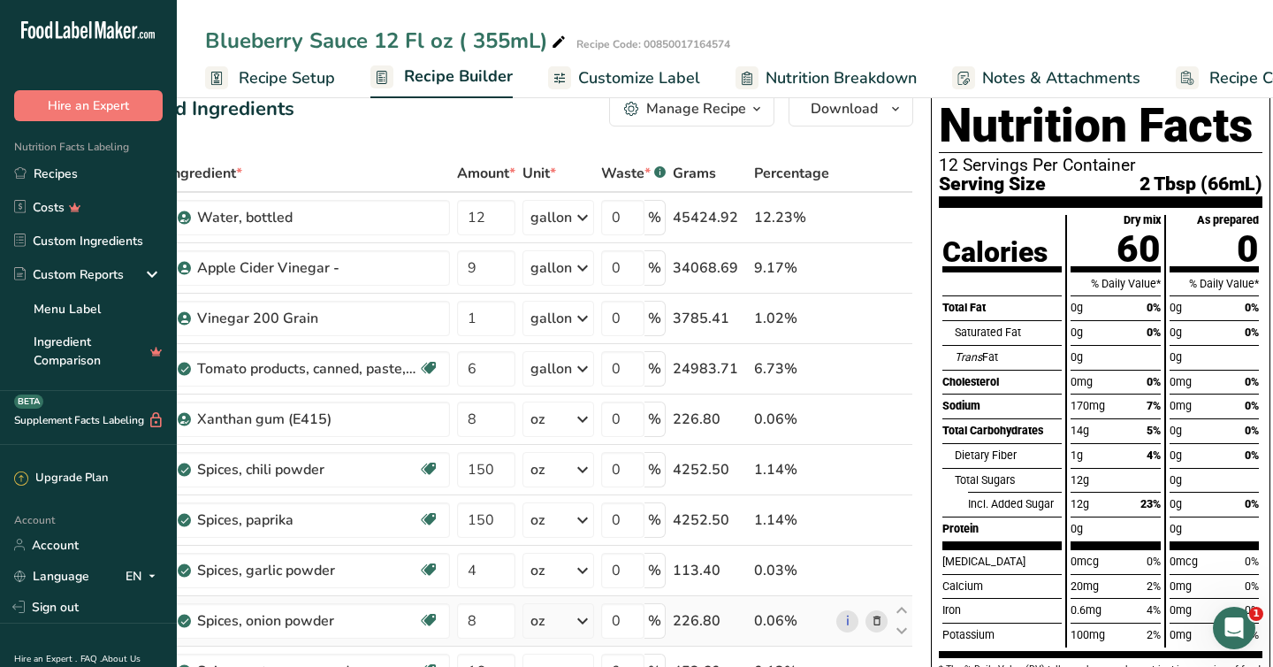
scroll to position [15, 0]
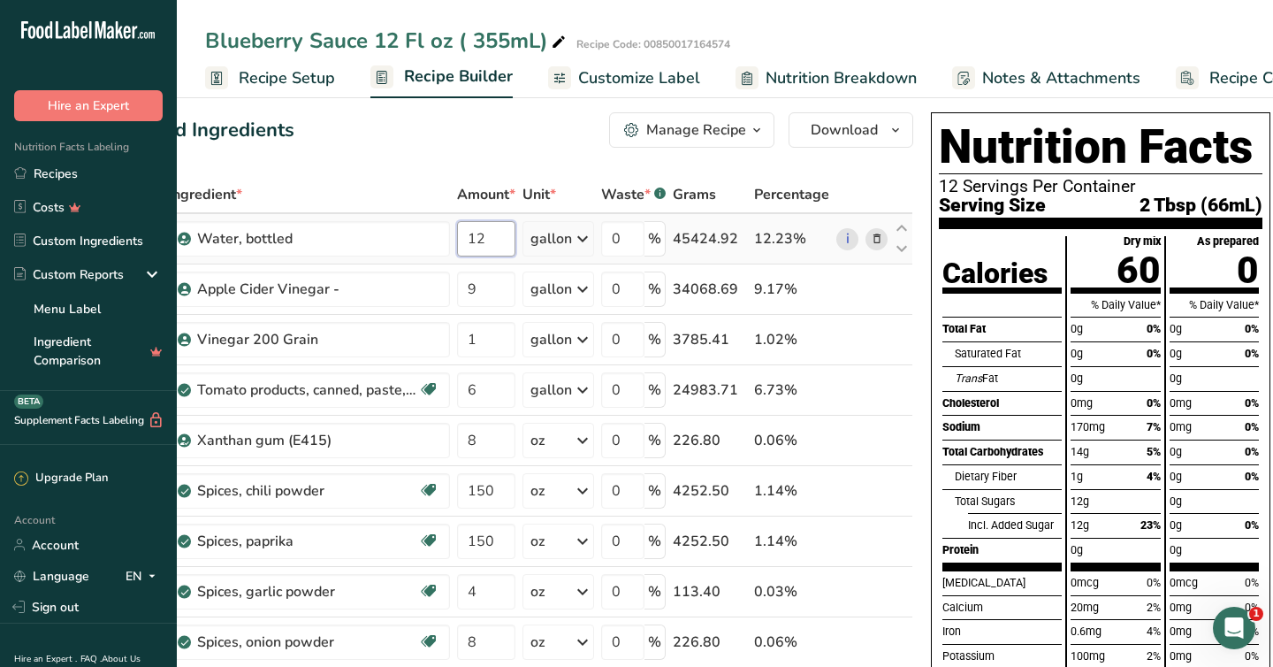
click at [501, 238] on input "12" at bounding box center [486, 238] width 58 height 35
type input "1"
type input "8"
click at [443, 144] on div "Add Ingredients Manage Recipe Delete Recipe Duplicate Recipe Scale Recipe Save …" at bounding box center [531, 129] width 764 height 35
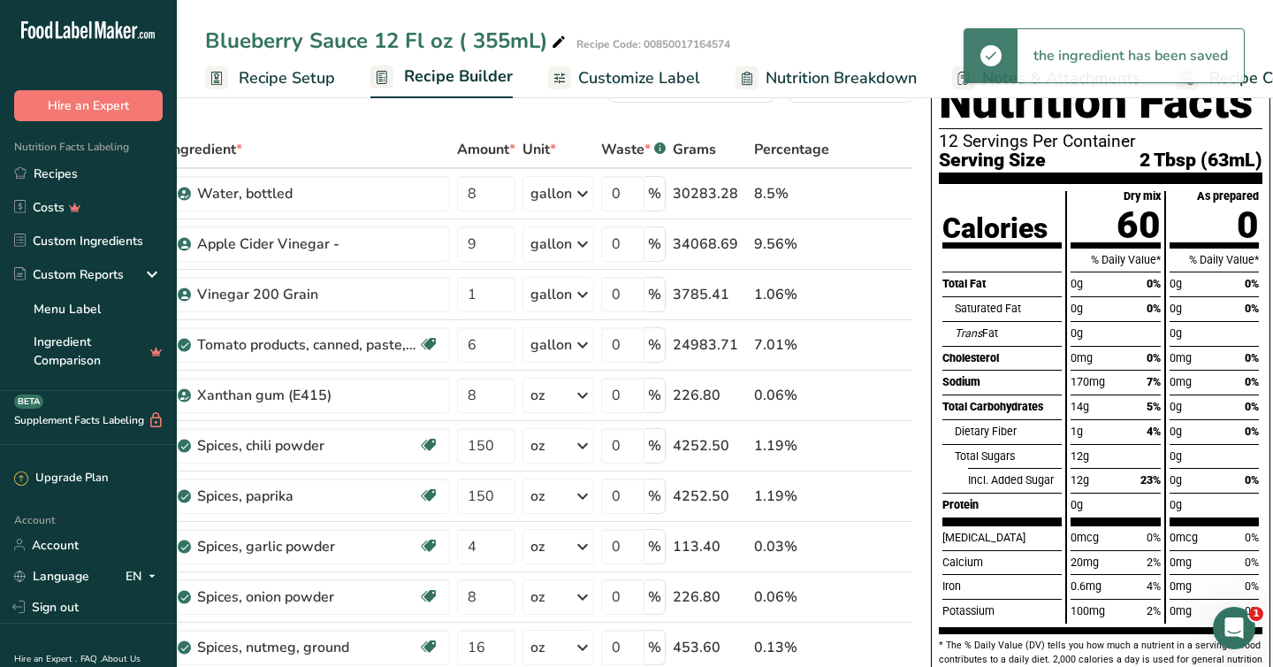
scroll to position [65, 0]
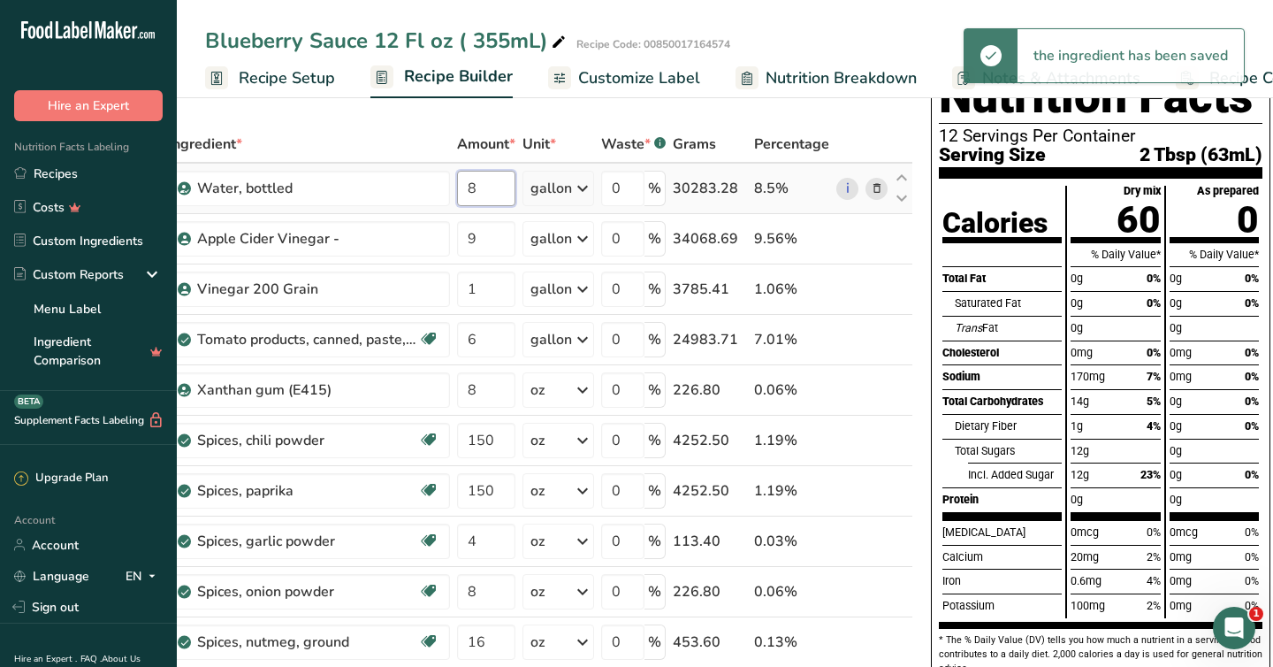
click at [490, 191] on input "8" at bounding box center [486, 188] width 58 height 35
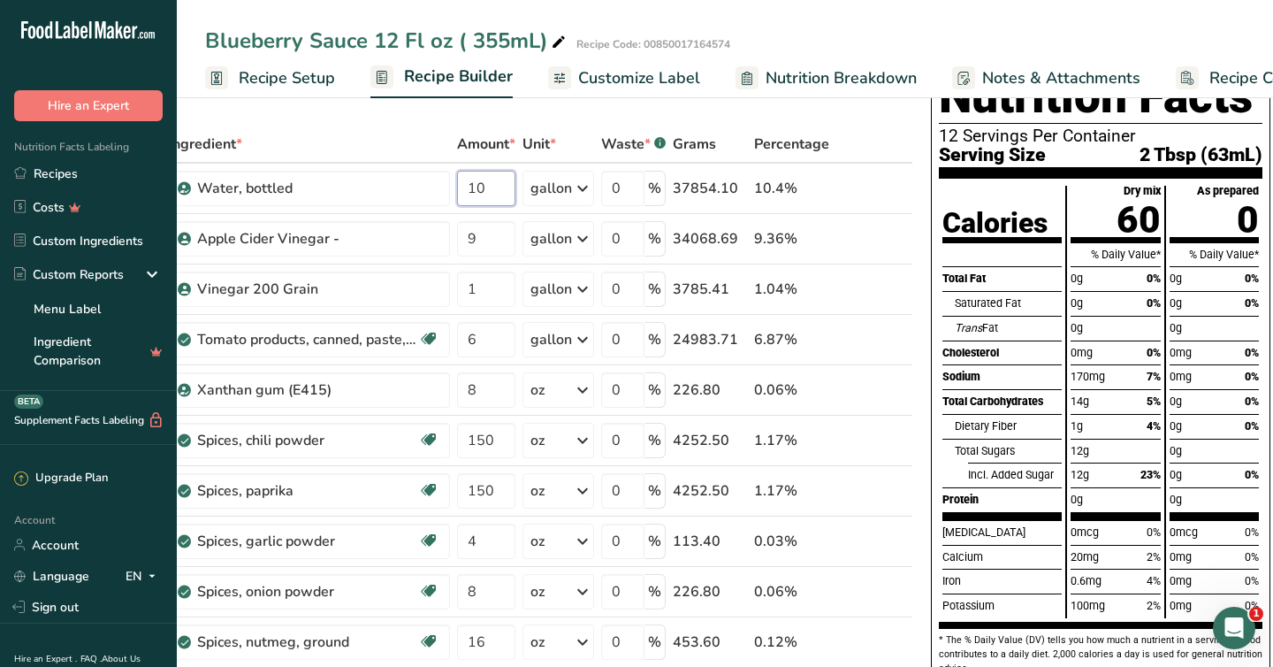
type input "10"
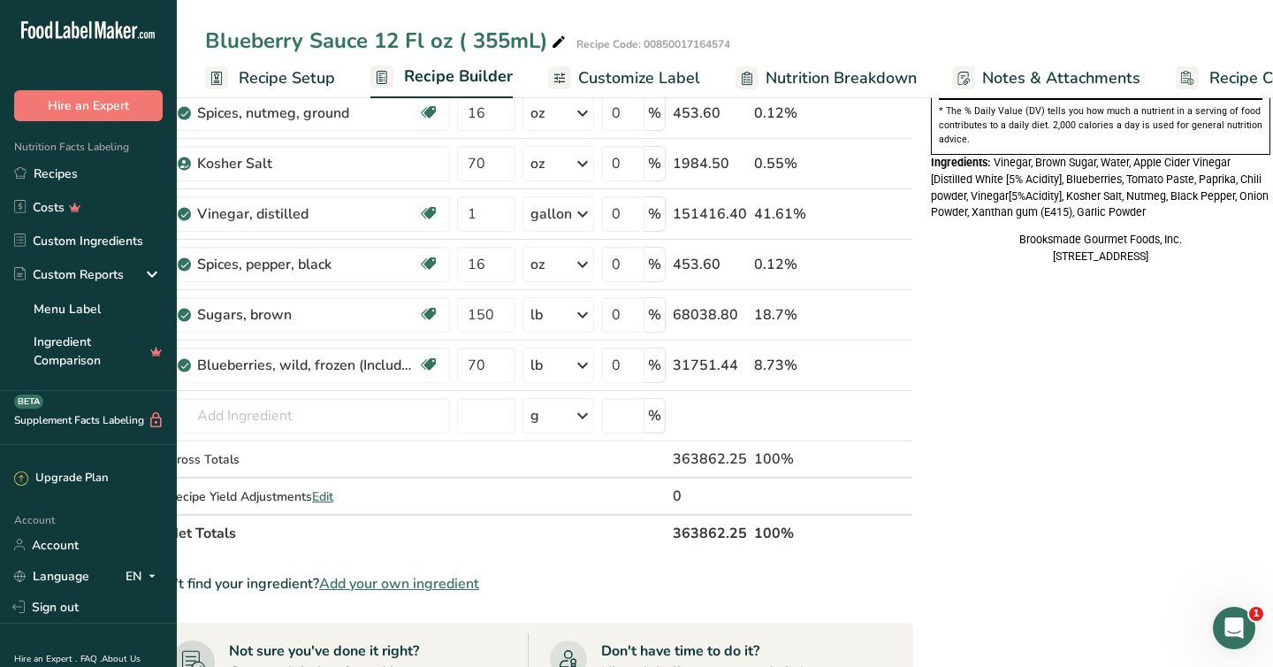
scroll to position [597, 0]
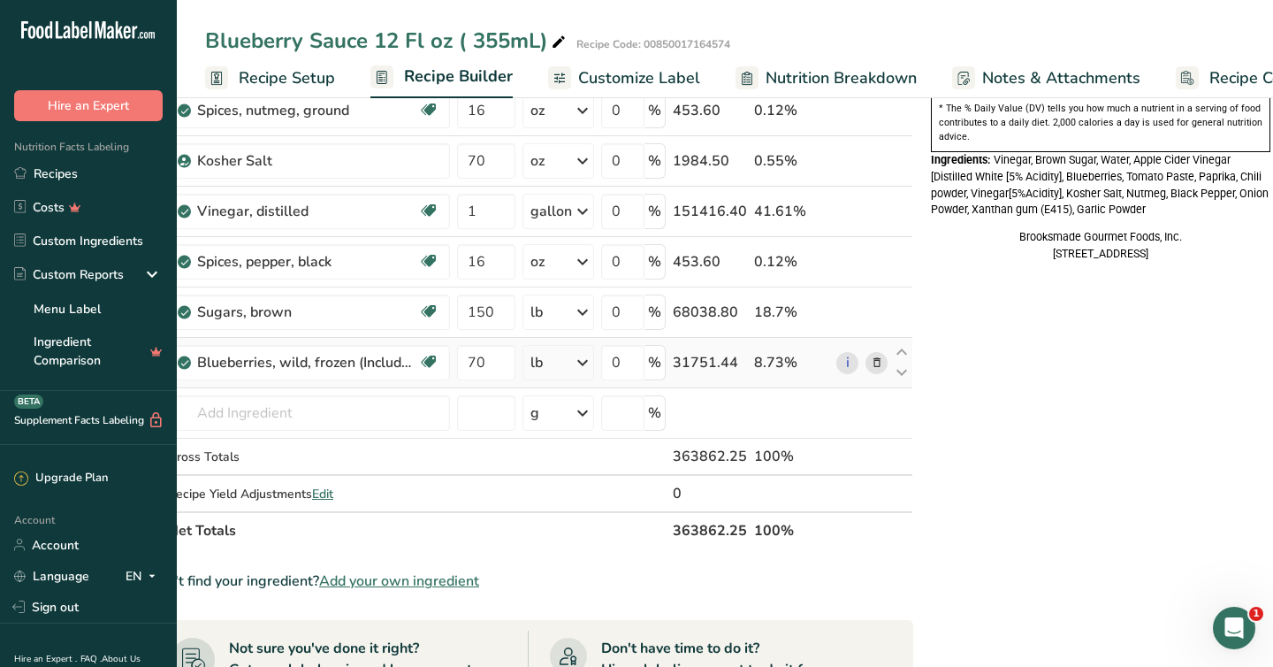
click at [582, 357] on icon at bounding box center [582, 363] width 21 height 32
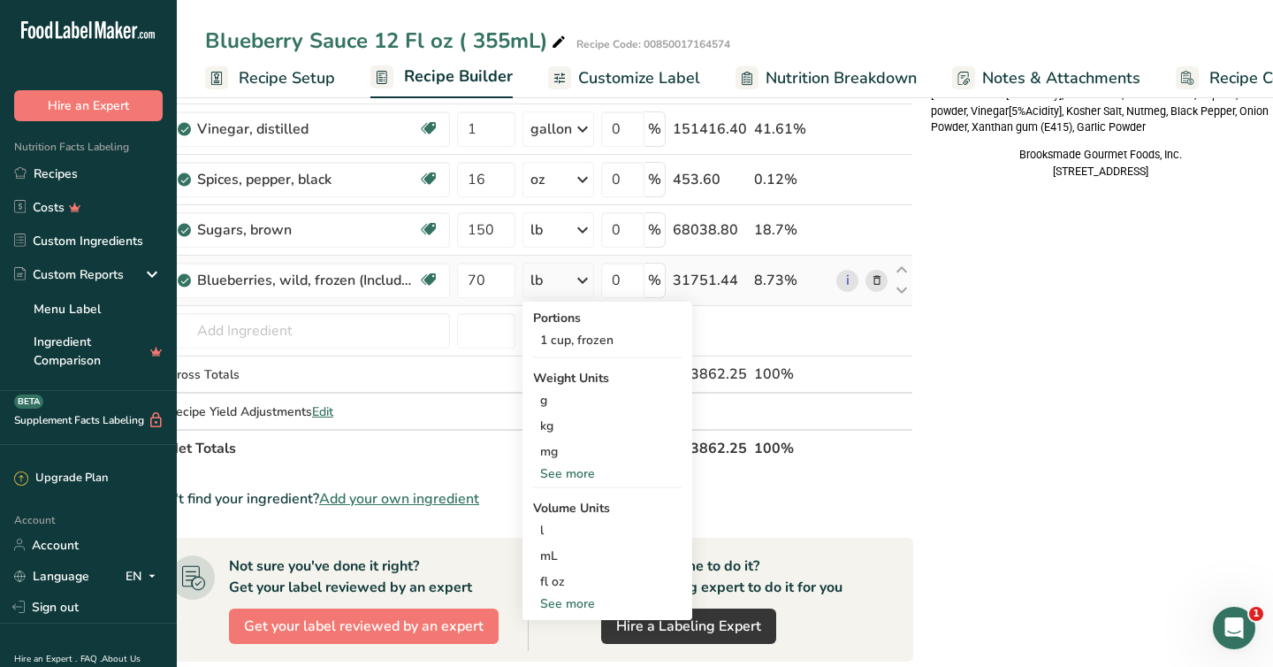
scroll to position [680, 0]
click at [876, 282] on icon at bounding box center [877, 280] width 12 height 19
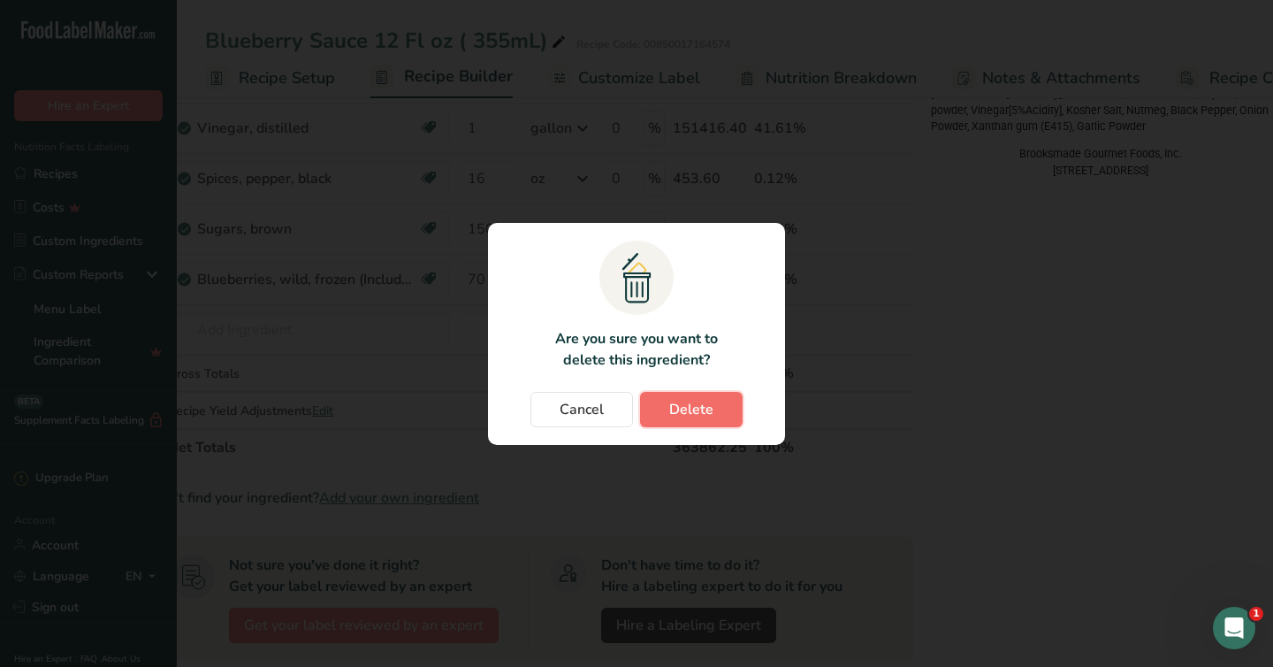
click at [682, 408] on span "Delete" at bounding box center [691, 409] width 44 height 21
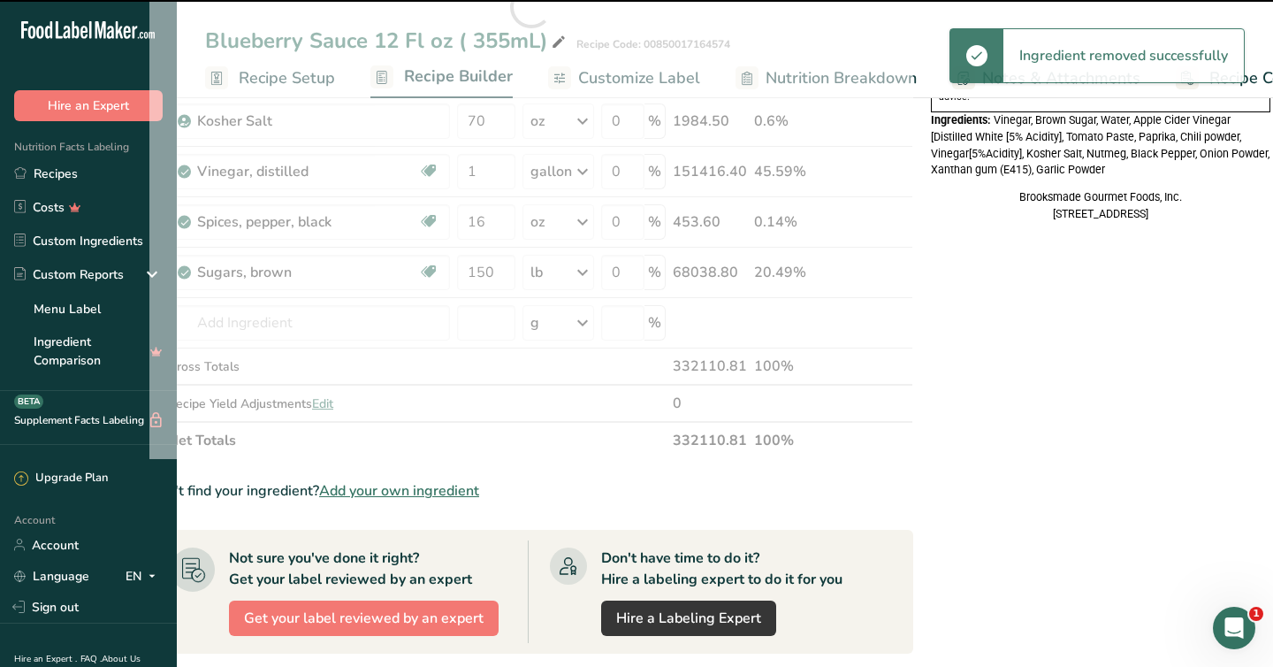
scroll to position [635, 0]
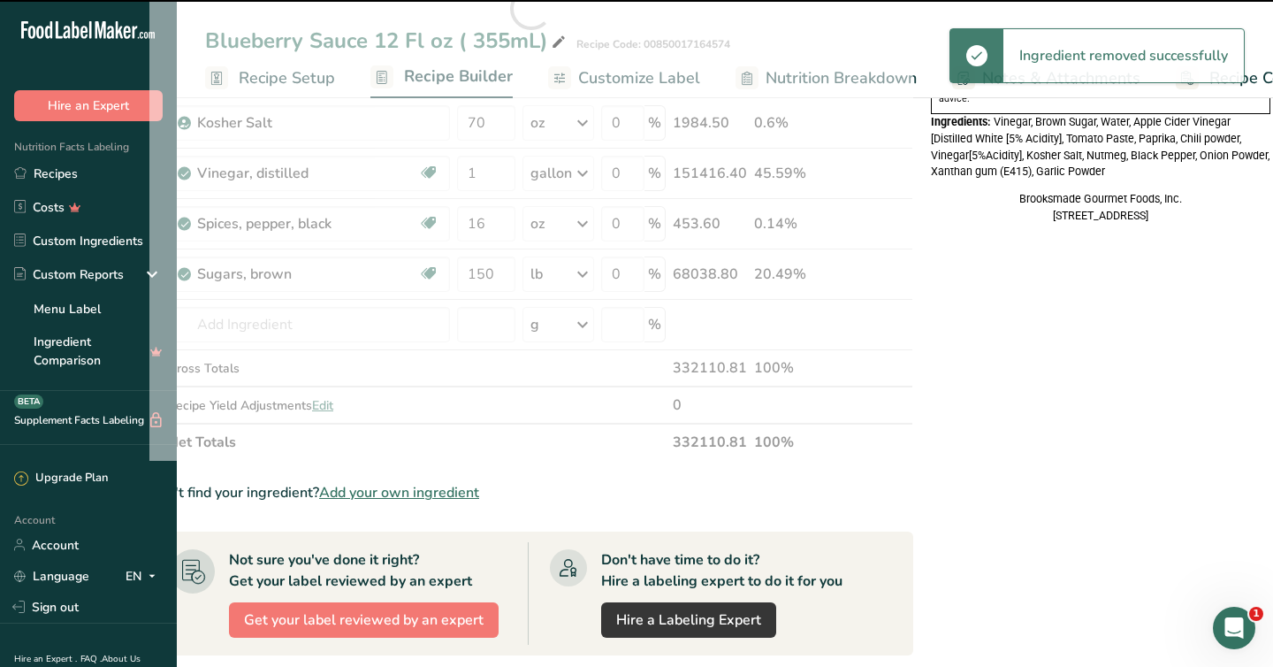
click at [260, 327] on div at bounding box center [531, 8] width 764 height 905
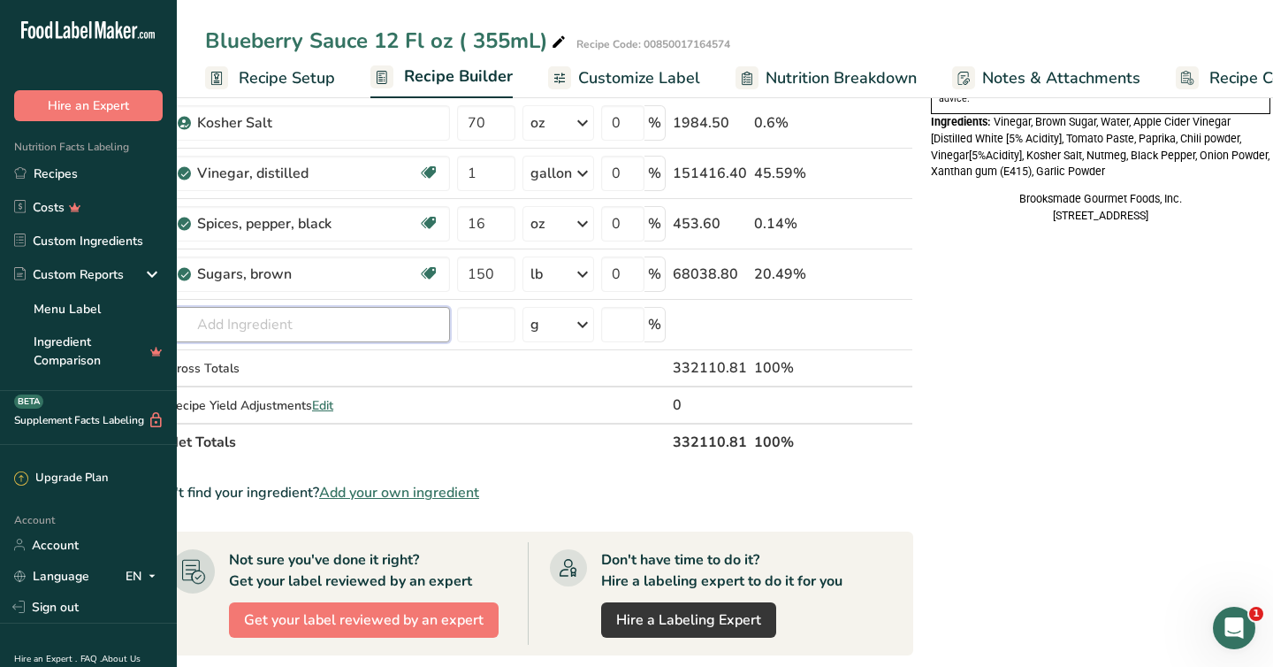
click at [260, 327] on input "text" at bounding box center [309, 324] width 282 height 35
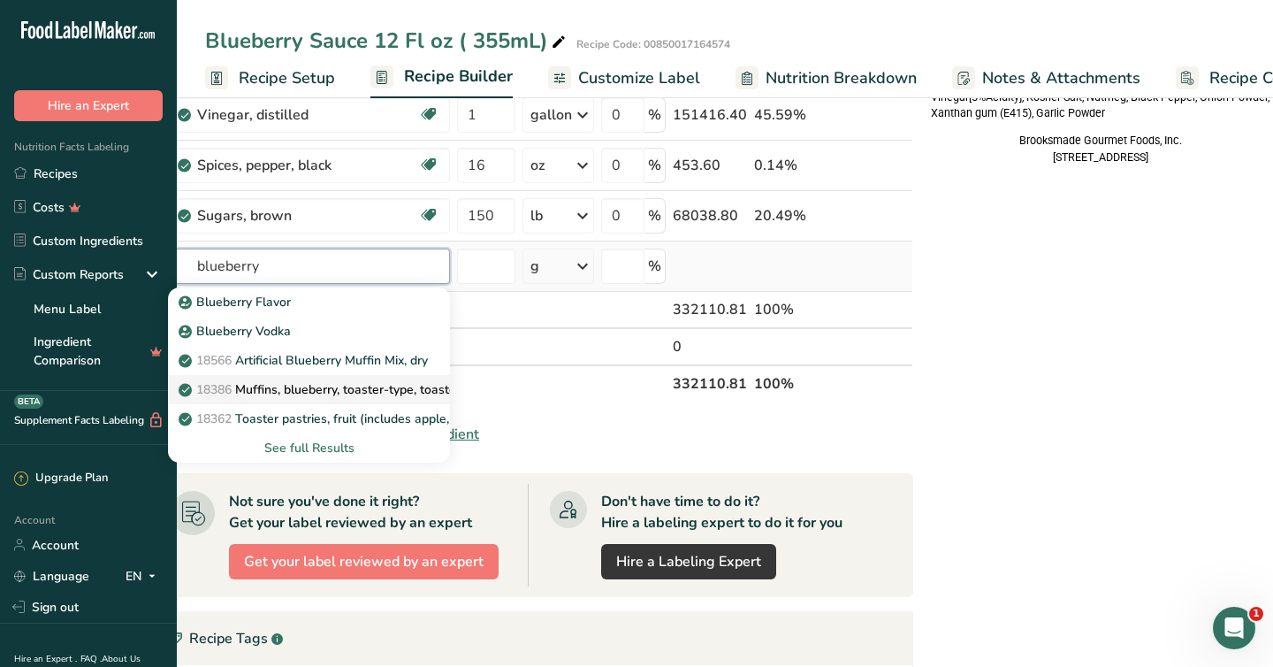
scroll to position [696, 0]
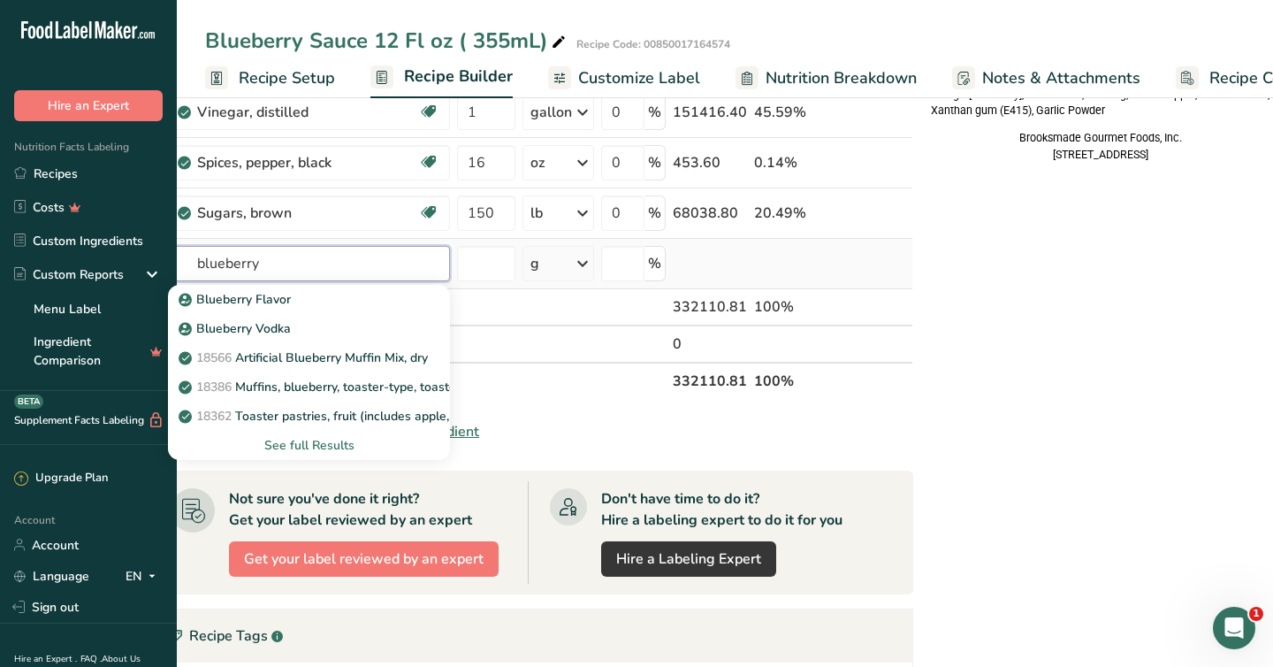
type input "blueberry"
click at [299, 440] on div "See full Results" at bounding box center [309, 445] width 254 height 19
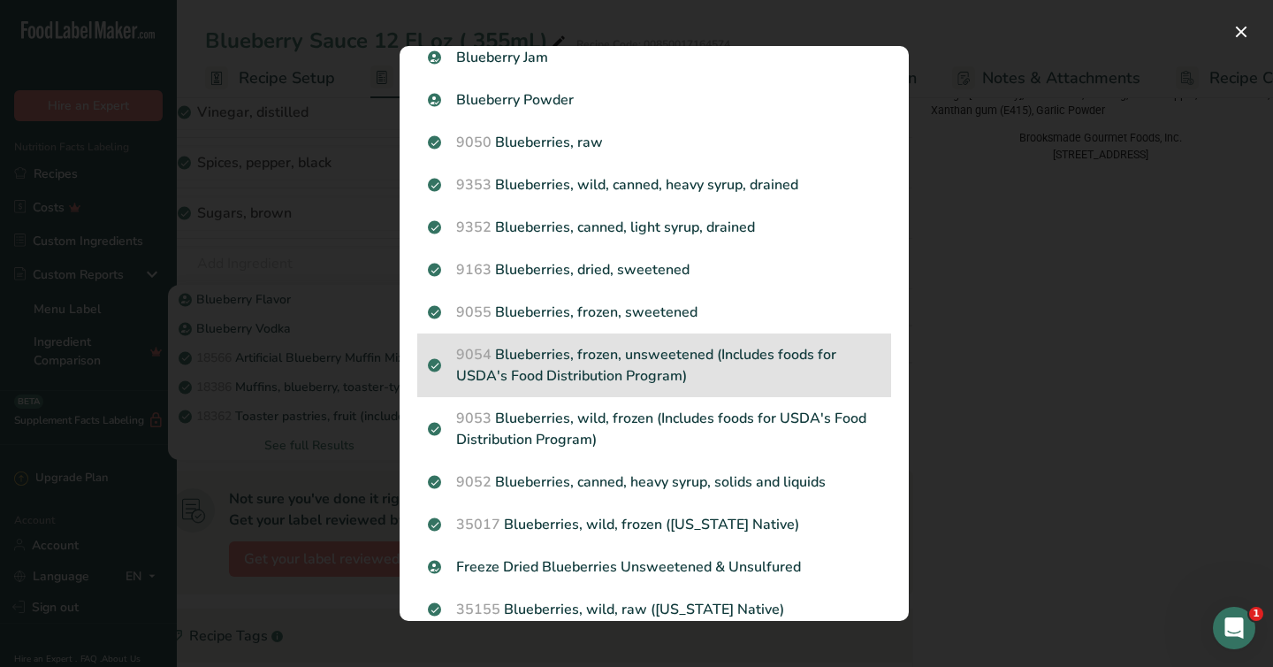
scroll to position [1440, 0]
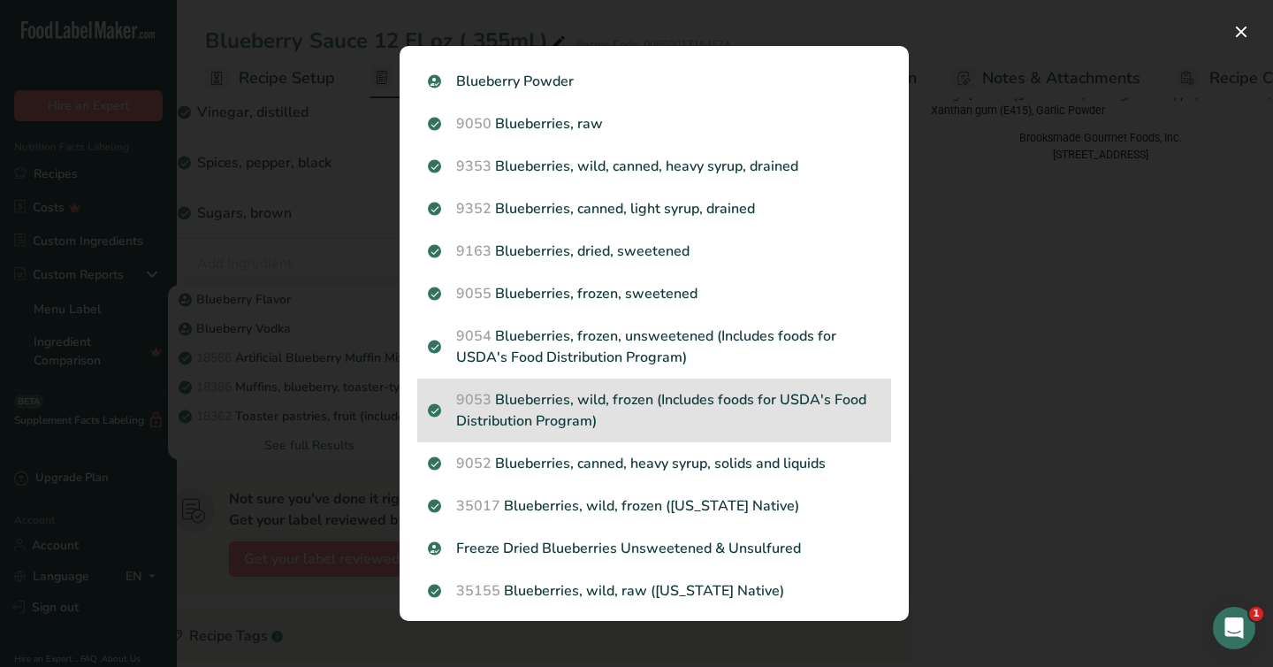
click at [525, 399] on p "9053 Blueberries, wild, frozen (Includes foods for USDA's Food Distribution Pro…" at bounding box center [654, 410] width 453 height 42
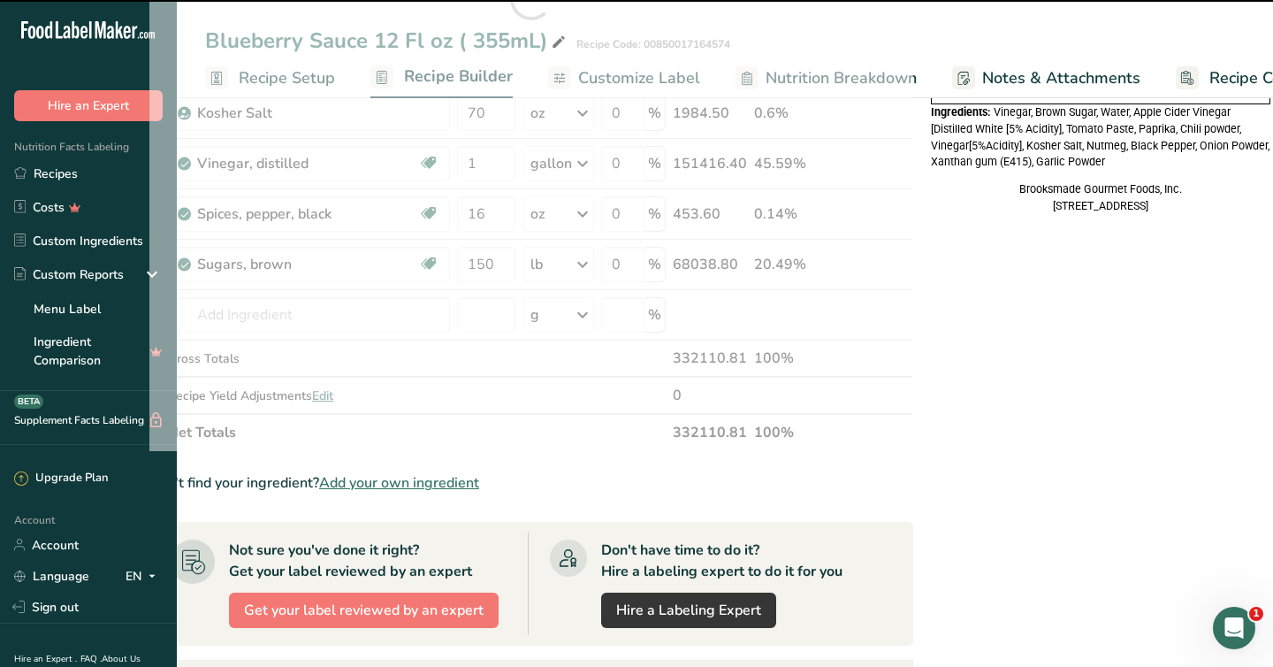
scroll to position [638, 0]
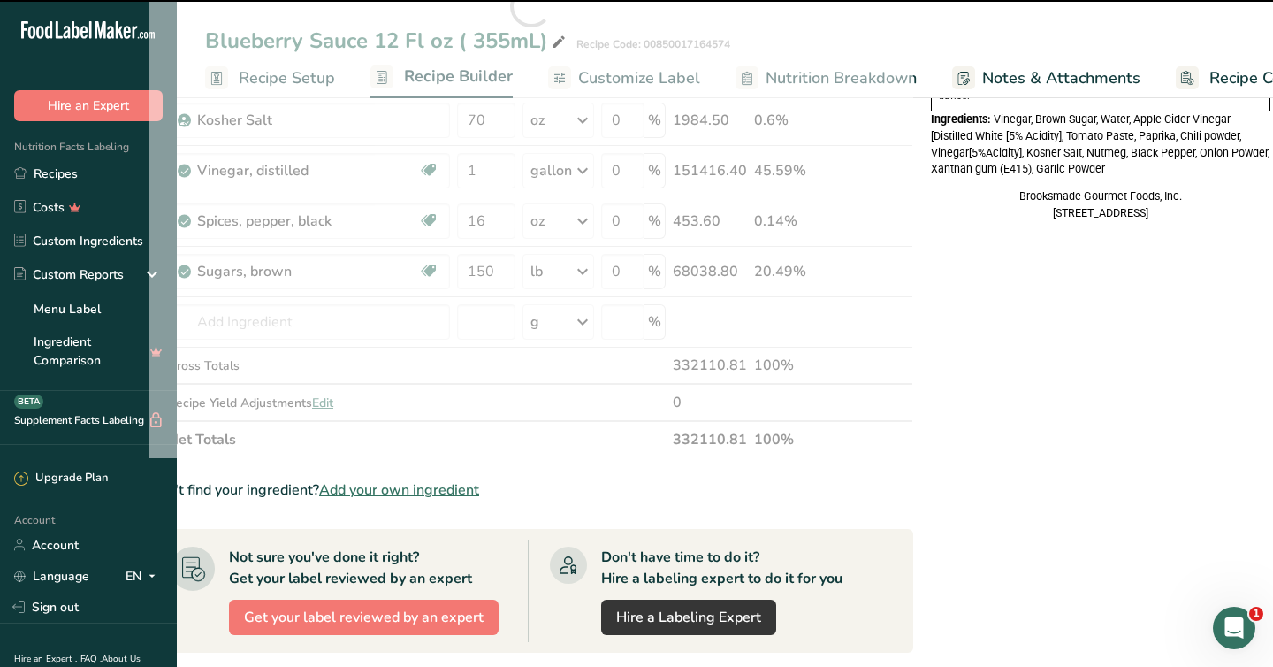
type input "0"
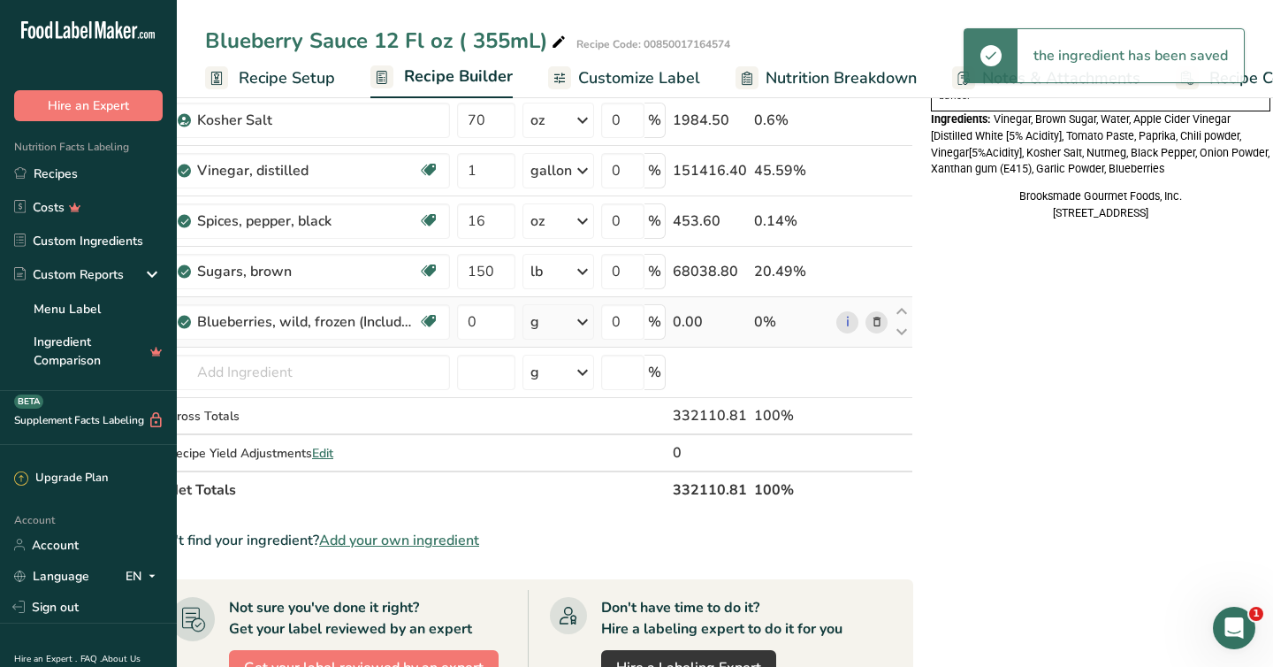
click at [580, 311] on icon at bounding box center [582, 322] width 21 height 32
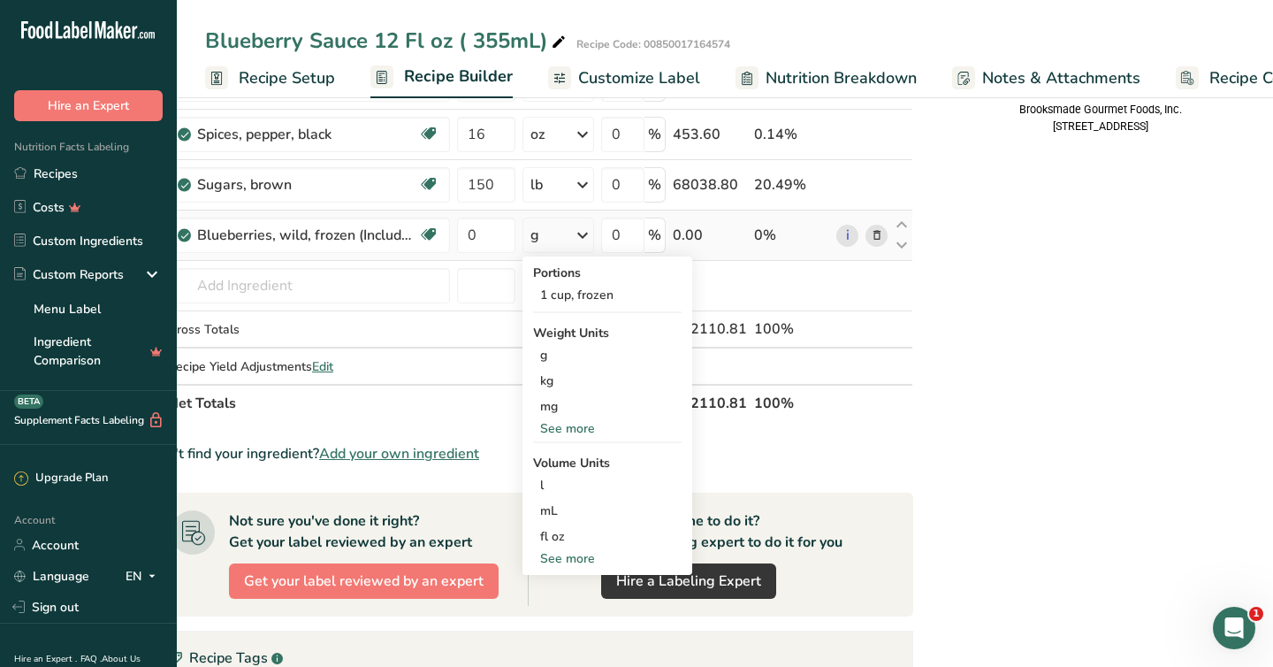
scroll to position [737, 0]
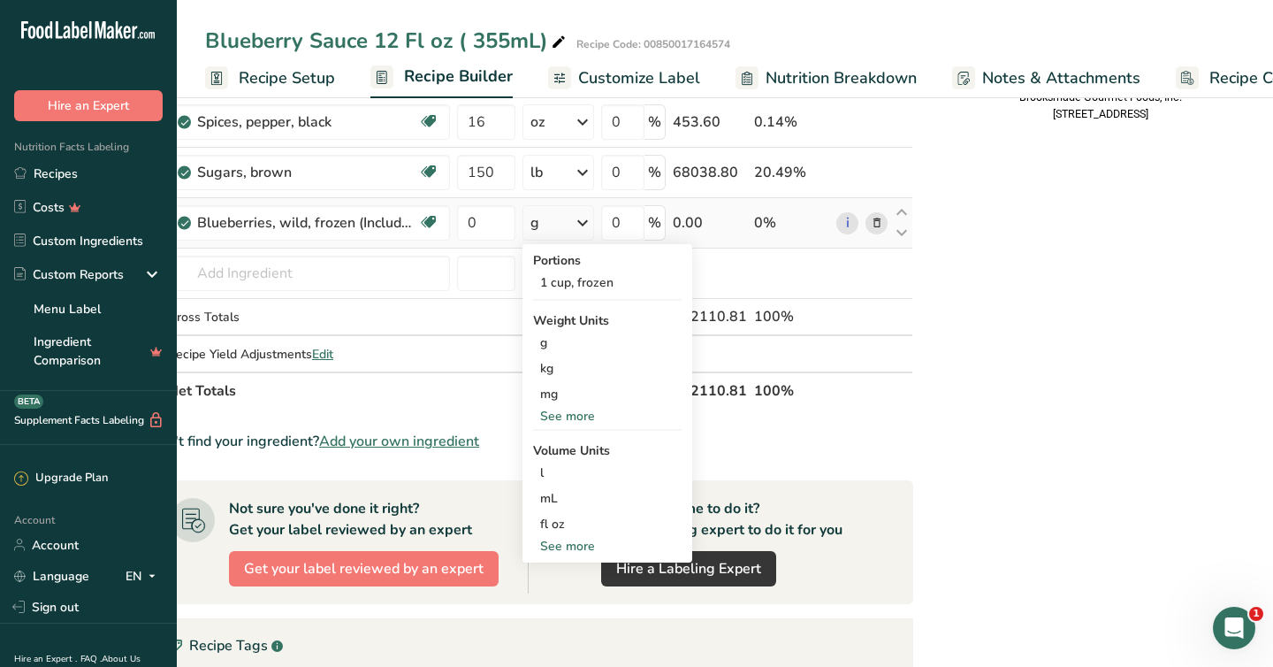
click at [569, 411] on div "See more" at bounding box center [607, 416] width 149 height 19
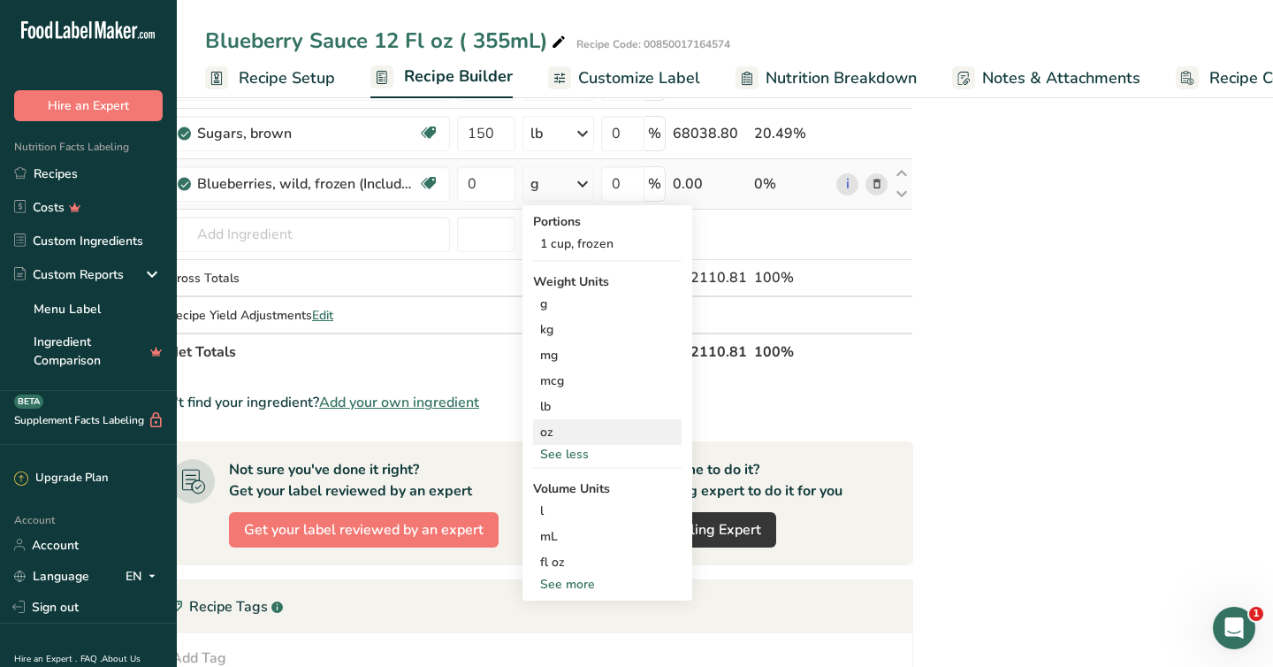
scroll to position [775, 0]
click at [554, 581] on div "See more" at bounding box center [607, 585] width 149 height 19
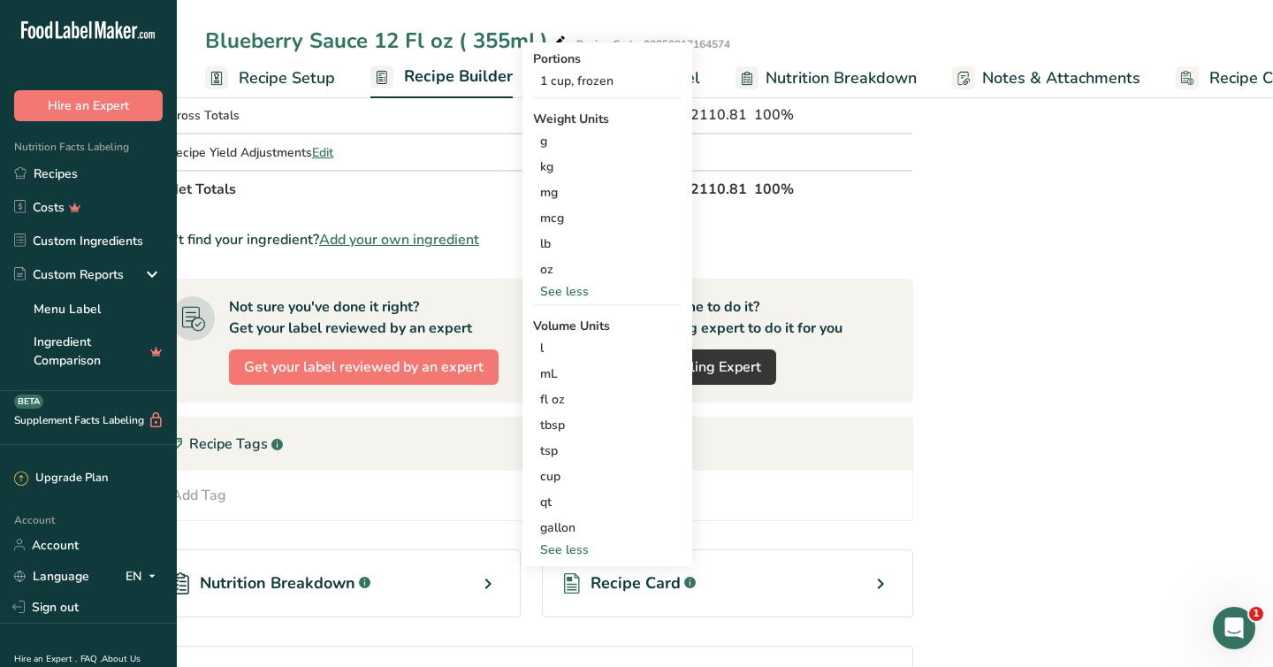
scroll to position [939, 0]
click at [559, 525] on div "gallon" at bounding box center [607, 526] width 134 height 19
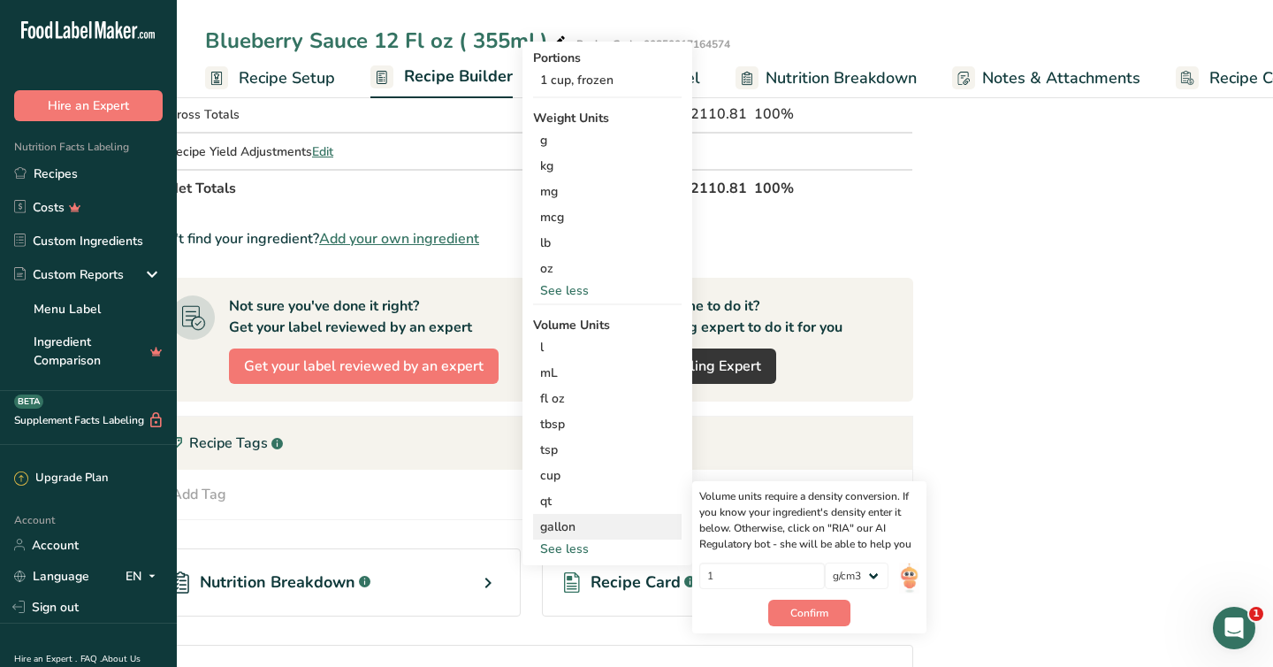
click at [554, 526] on div "gallon" at bounding box center [607, 526] width 134 height 19
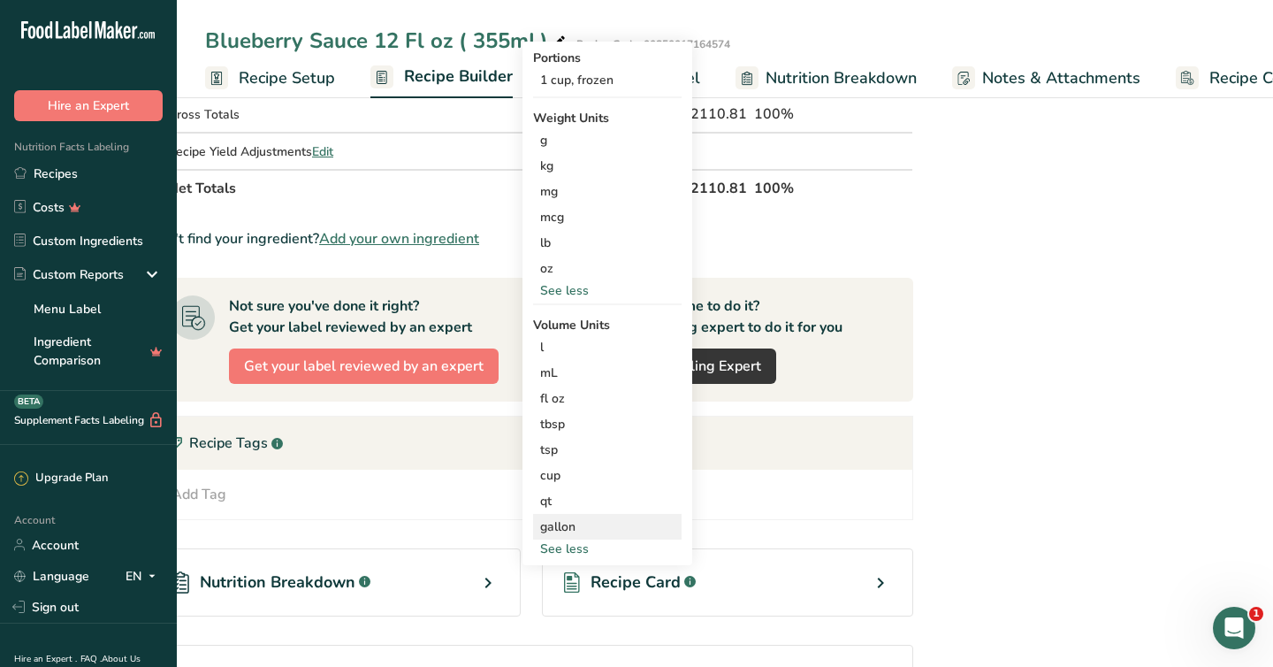
click at [554, 526] on div "gallon" at bounding box center [607, 526] width 134 height 19
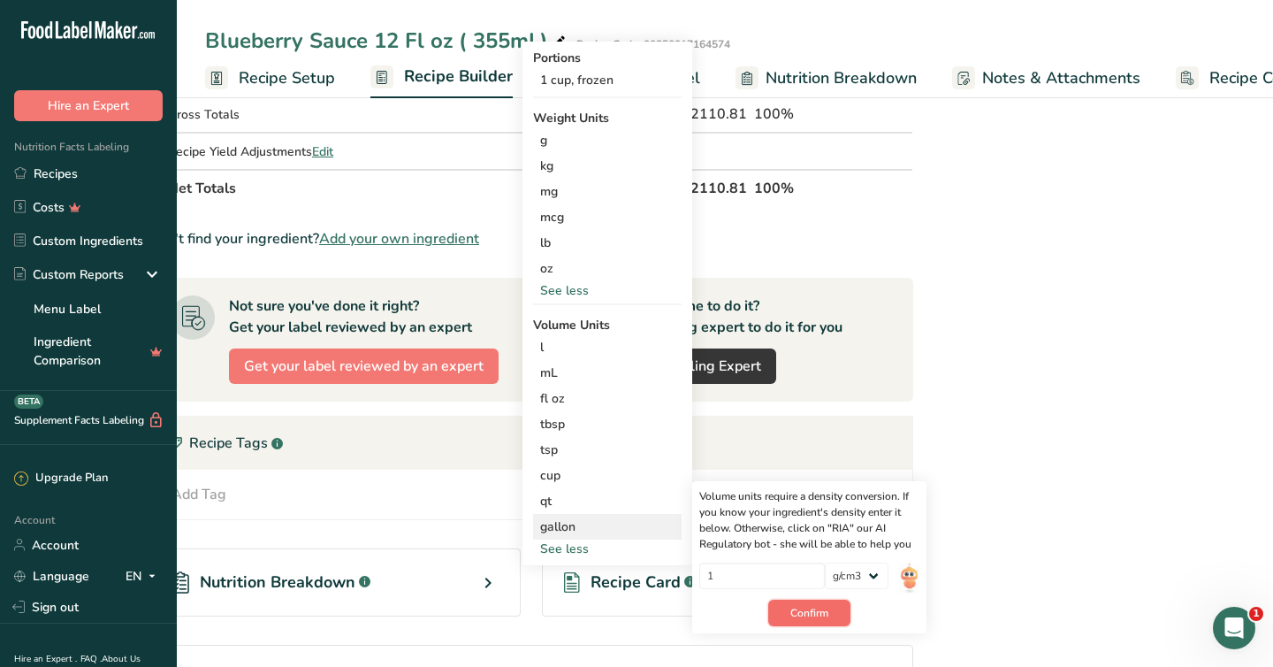
click at [800, 619] on span "Confirm" at bounding box center [810, 613] width 38 height 16
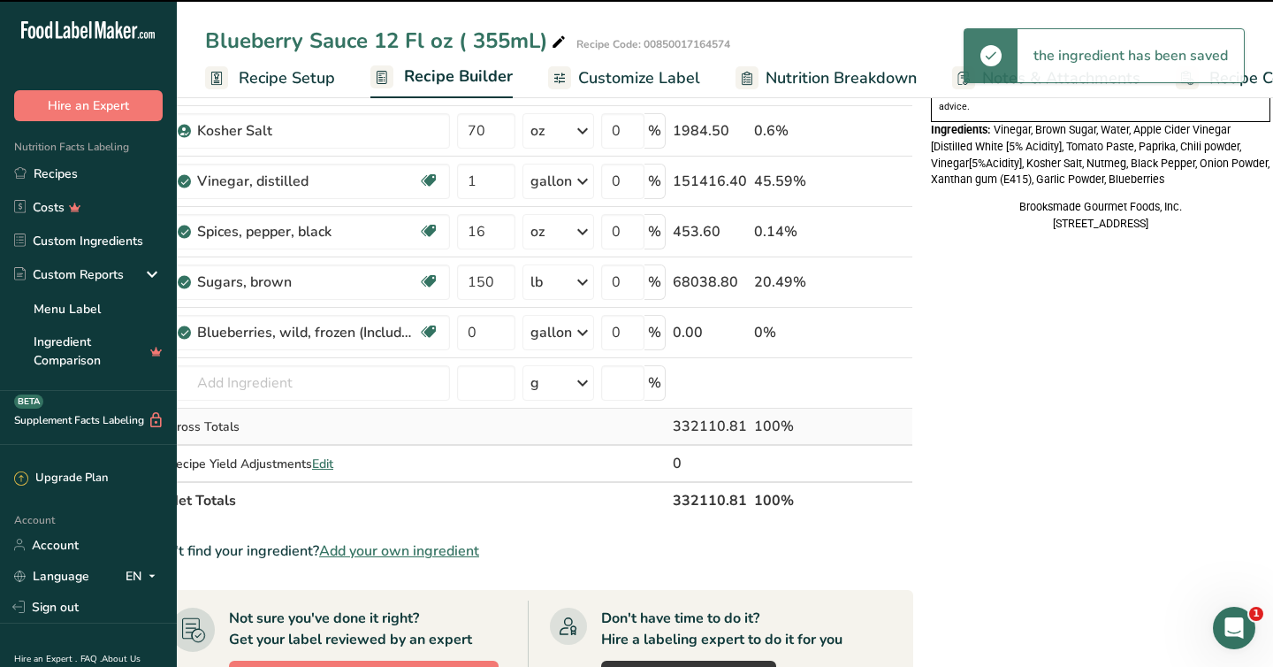
scroll to position [549, 0]
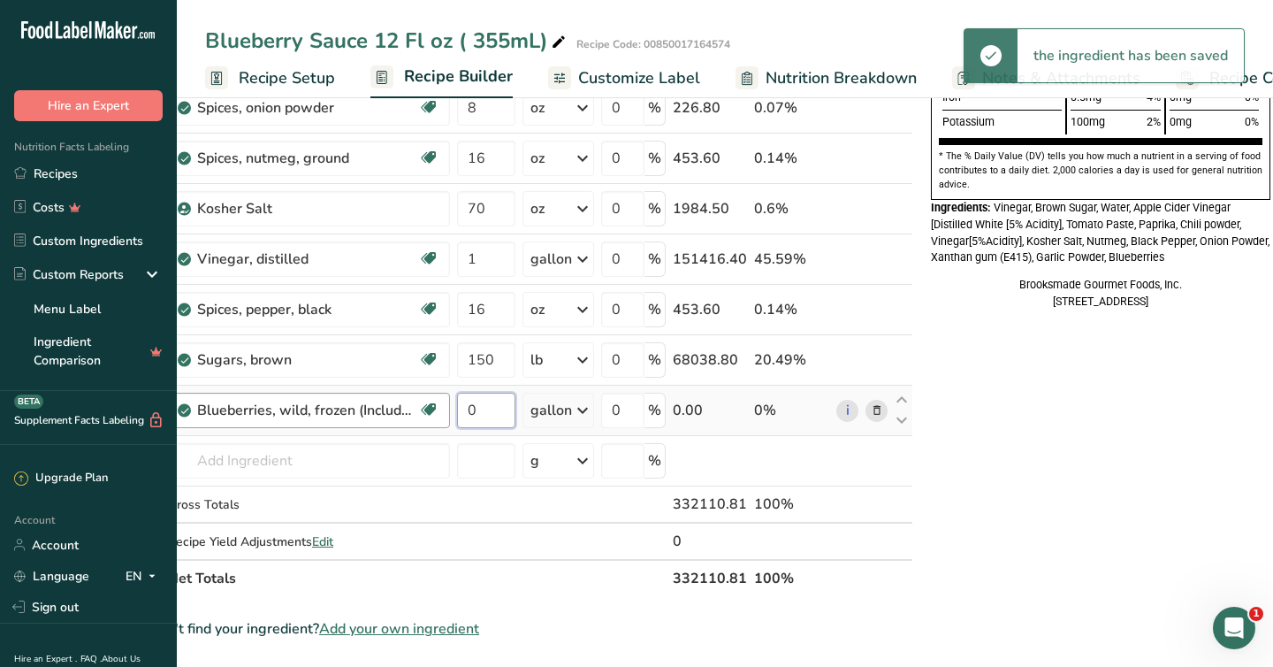
drag, startPoint x: 483, startPoint y: 411, endPoint x: 441, endPoint y: 411, distance: 41.6
click at [441, 411] on tr "Blueberries, wild, frozen (Includes foods for USDA's Food Distribution Program)…" at bounding box center [531, 411] width 762 height 50
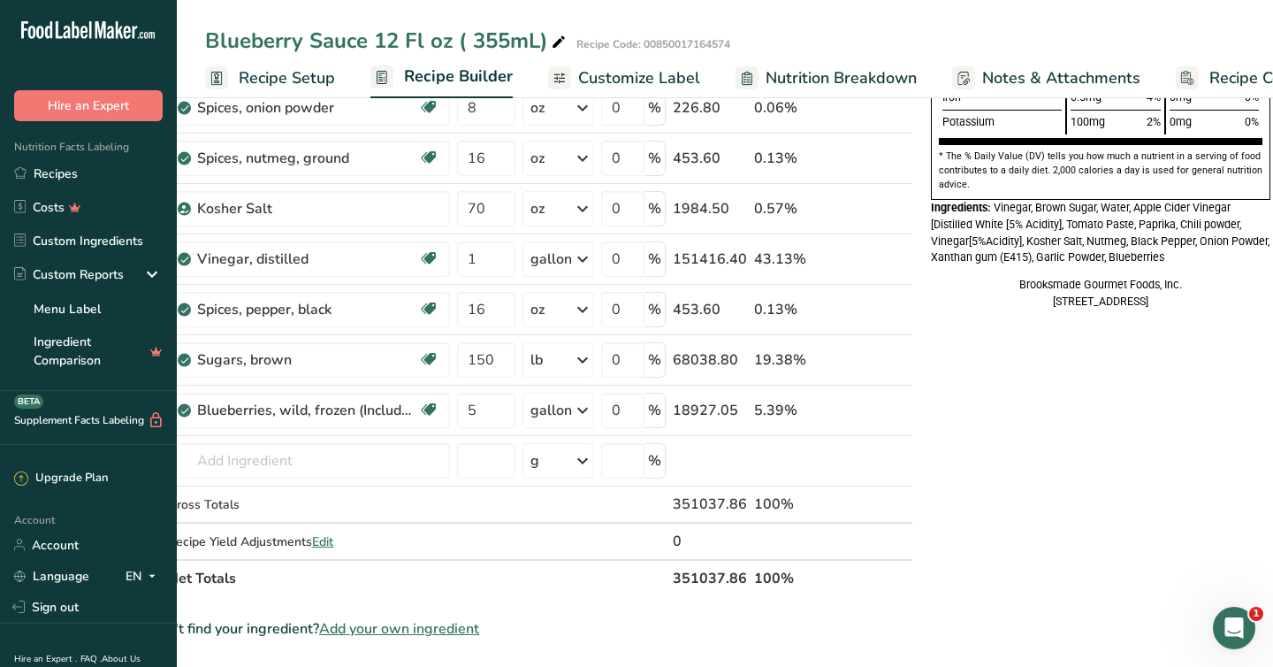
click at [1002, 449] on div "Nutrition Facts 12 Servings Per Container Serving Size 2 Tbsp (59mL) Calories T…" at bounding box center [1101, 389] width 354 height 1636
drag, startPoint x: 487, startPoint y: 409, endPoint x: 447, endPoint y: 408, distance: 40.7
click at [447, 408] on tr "Blueberries, wild, frozen (Includes foods for USDA's Food Distribution Program)…" at bounding box center [531, 411] width 762 height 50
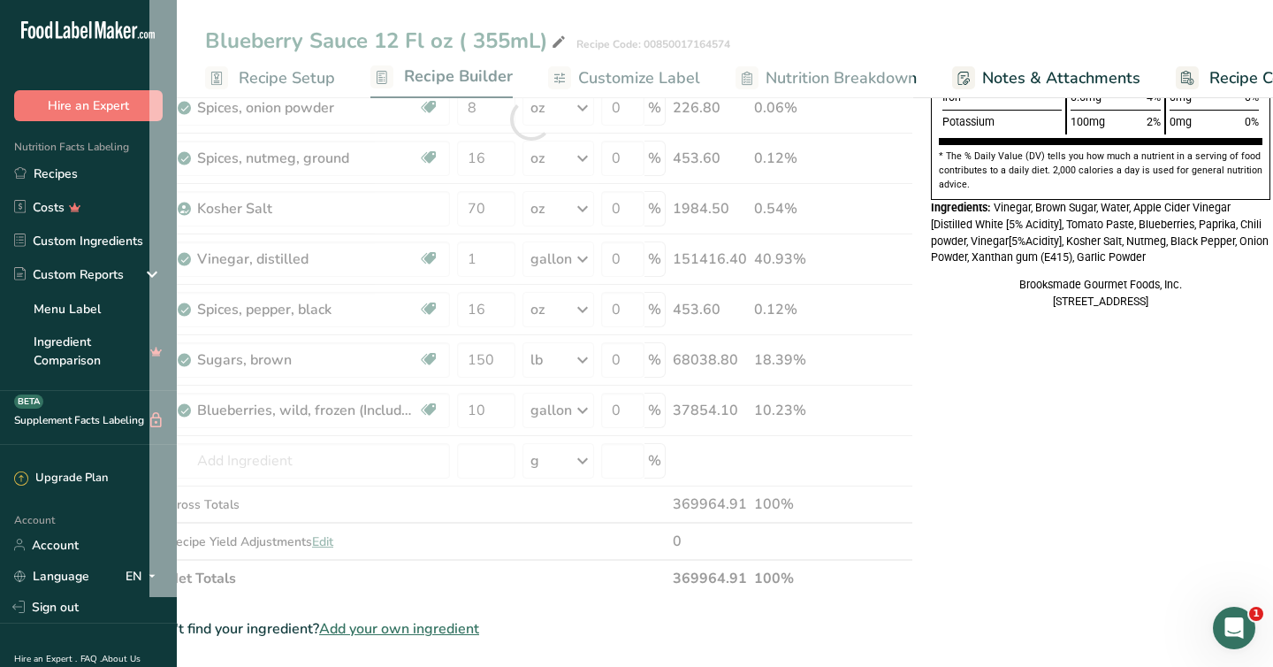
click at [1086, 433] on div "Nutrition Facts 12 Servings Per Container Serving Size 2 Tbsp (62mL) Calories T…" at bounding box center [1101, 389] width 354 height 1636
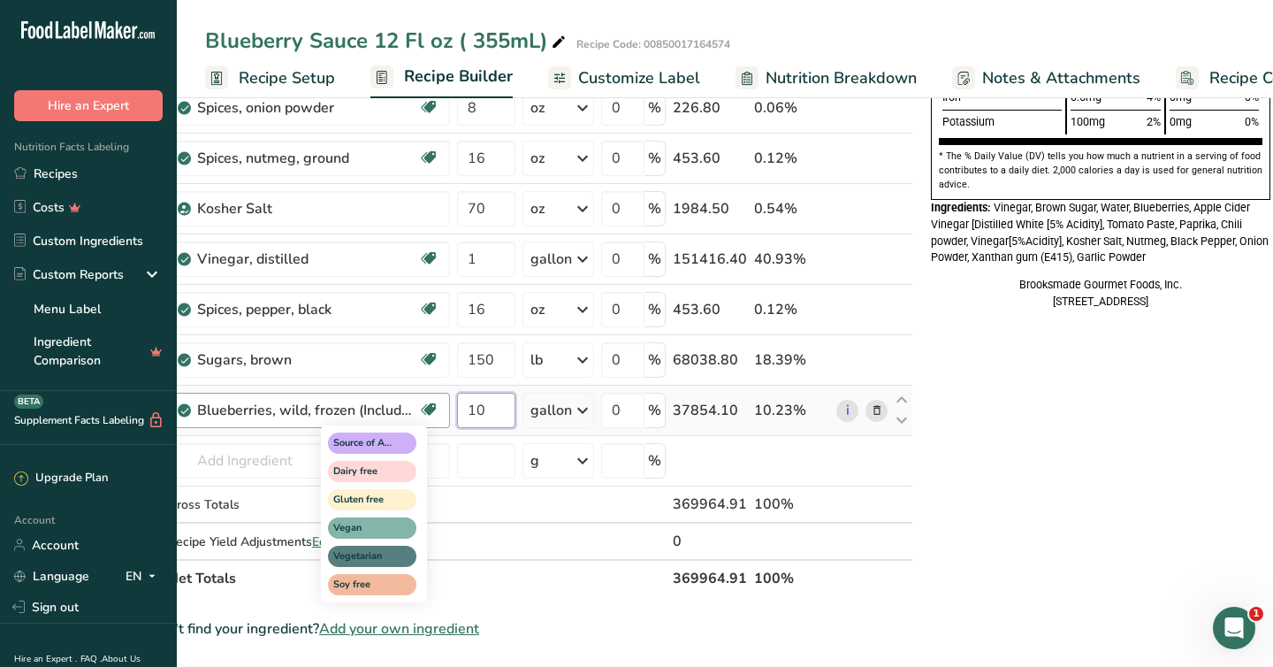
drag, startPoint x: 494, startPoint y: 414, endPoint x: 425, endPoint y: 414, distance: 69.0
click at [425, 414] on tr "Blueberries, wild, frozen (Includes foods for USDA's Food Distribution Program)…" at bounding box center [531, 411] width 762 height 50
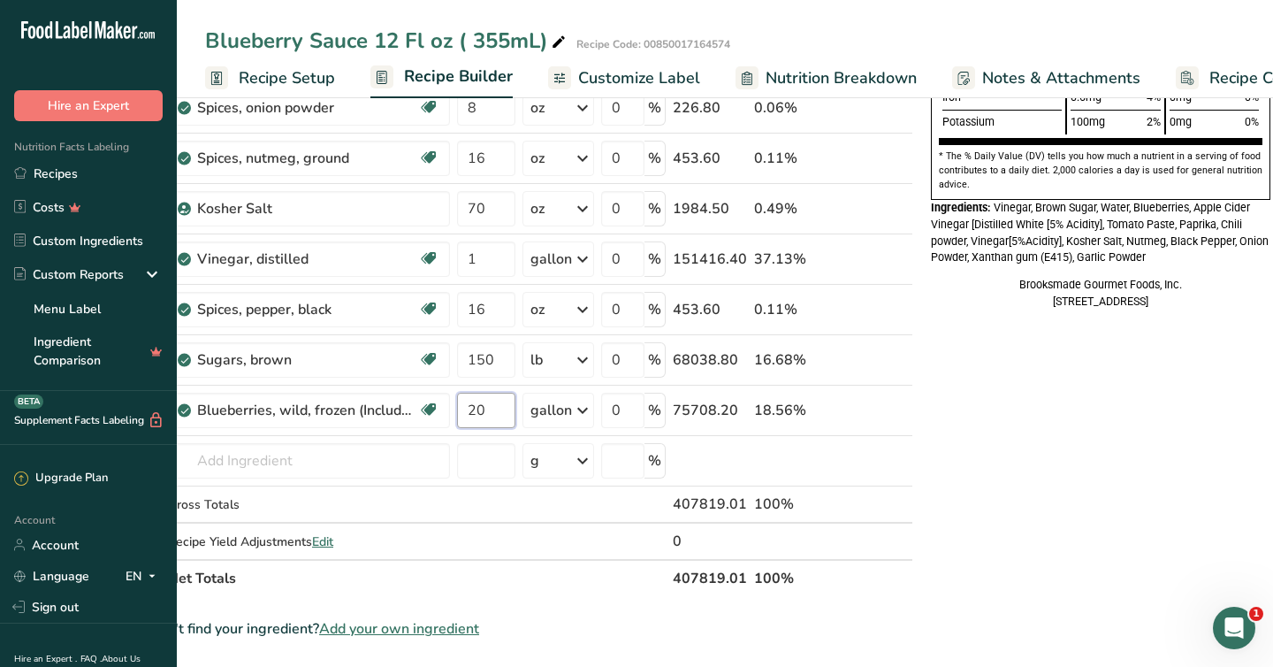
type input "20"
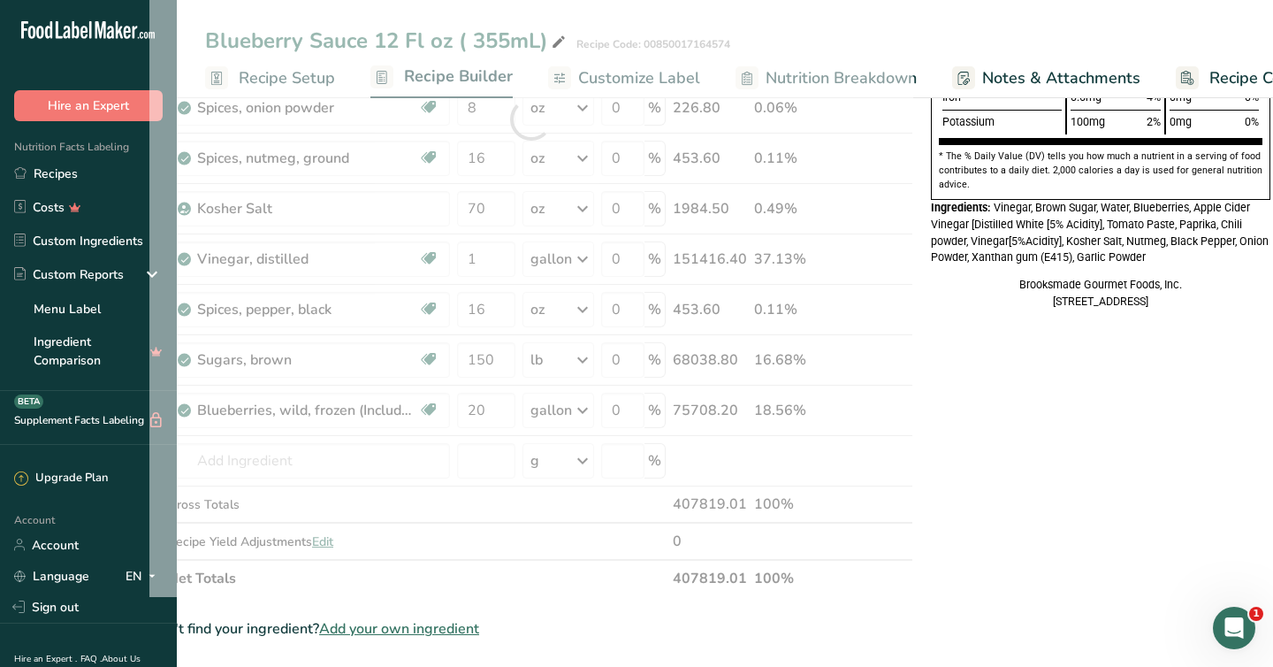
click at [983, 449] on div "Nutrition Facts 12 Servings Per Container Serving Size 2 Tbsp (66mL) Calories T…" at bounding box center [1101, 389] width 354 height 1636
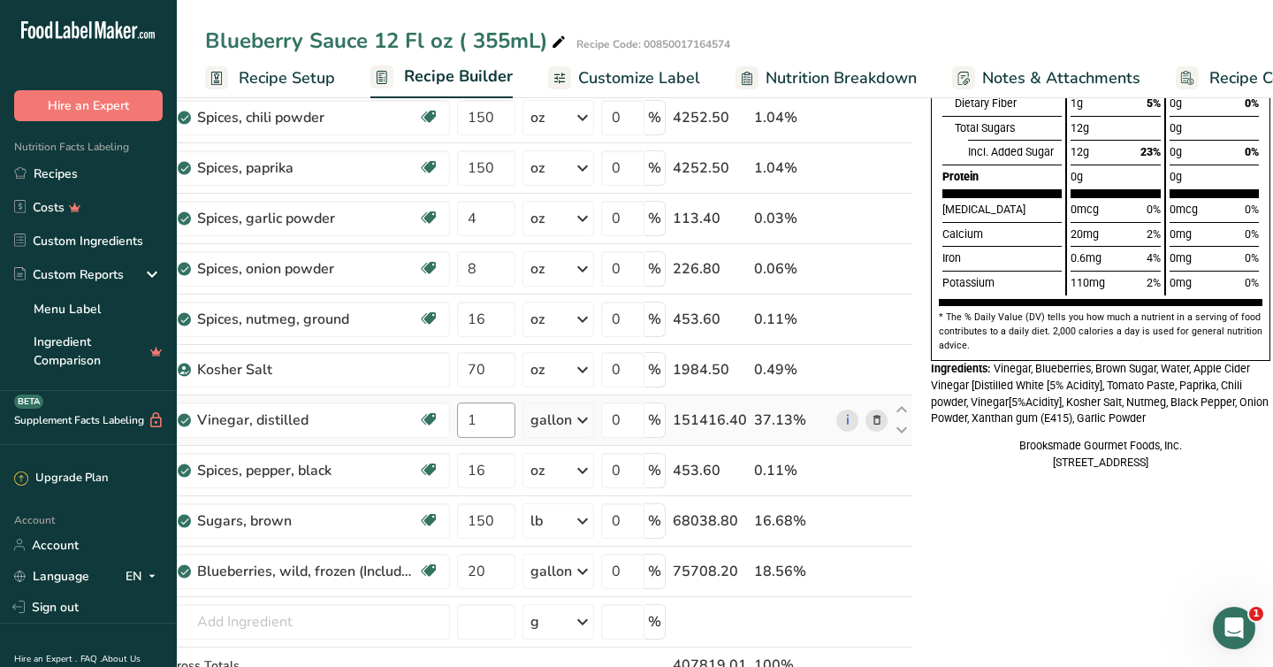
scroll to position [387, 0]
click at [495, 524] on input "150" at bounding box center [486, 521] width 58 height 35
type input "140"
click at [968, 532] on div "Nutrition Facts 12 Servings Per Container Serving Size 2 Tbsp (72mL) Calories T…" at bounding box center [1101, 551] width 354 height 1636
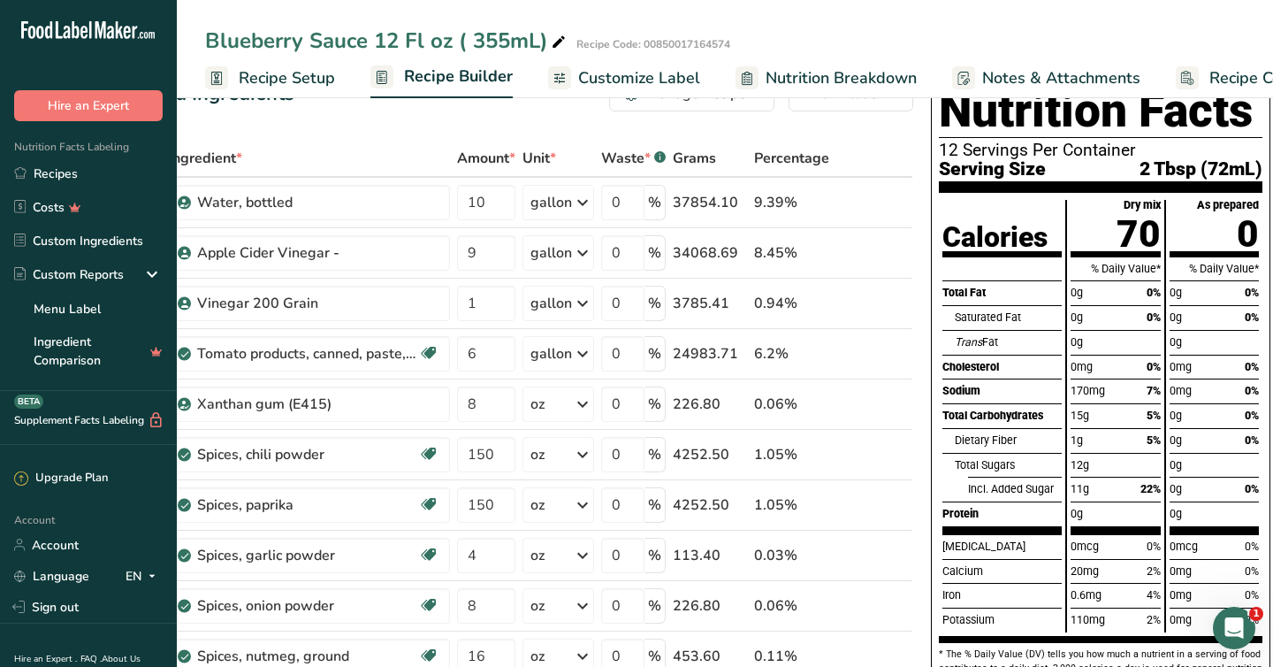
scroll to position [53, 0]
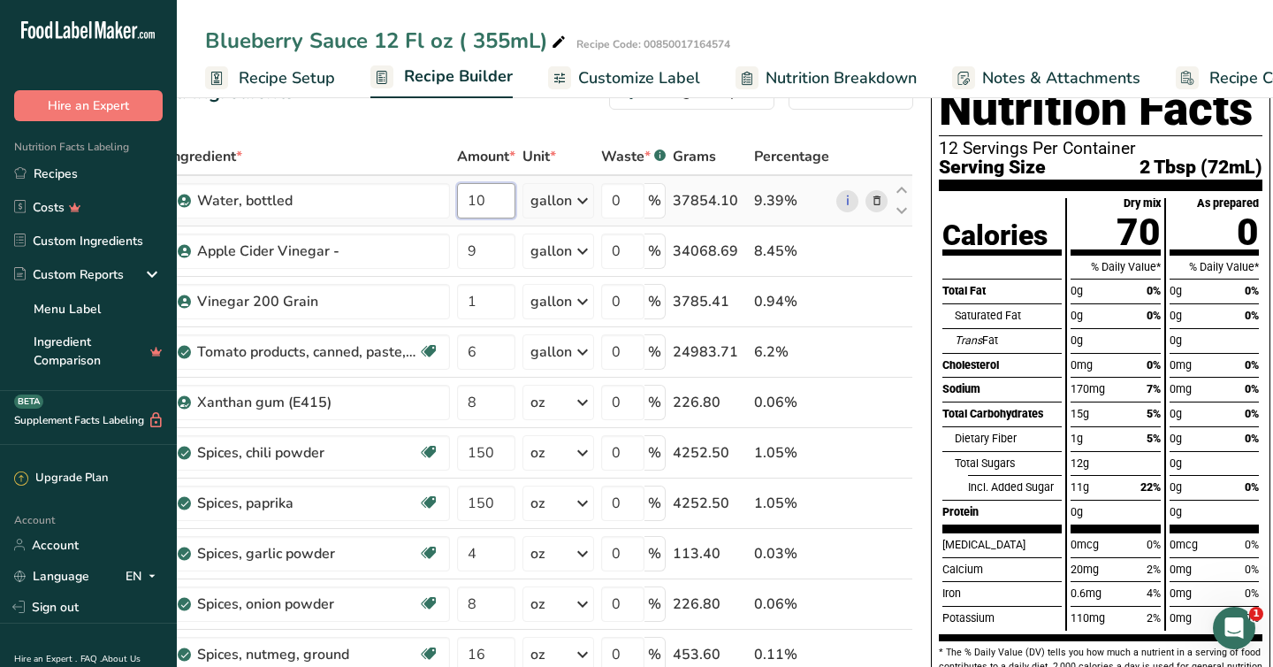
drag, startPoint x: 490, startPoint y: 204, endPoint x: 455, endPoint y: 204, distance: 35.4
click at [455, 204] on td "10" at bounding box center [486, 201] width 65 height 50
type input "9"
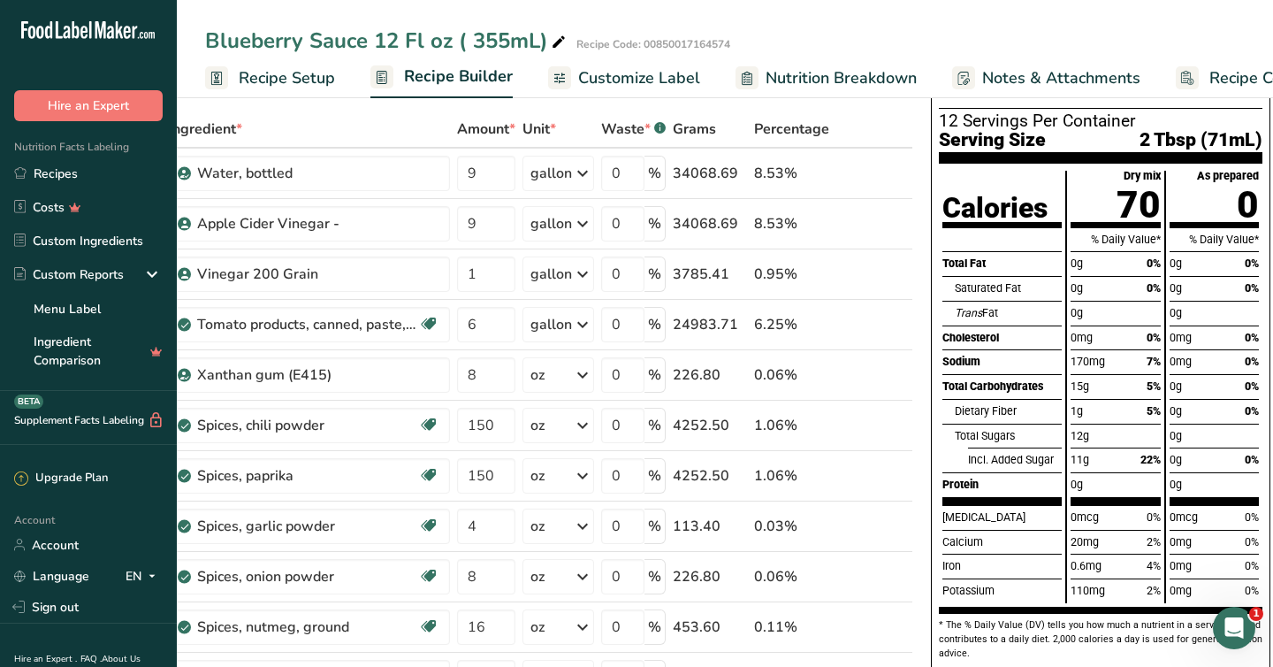
scroll to position [83, 0]
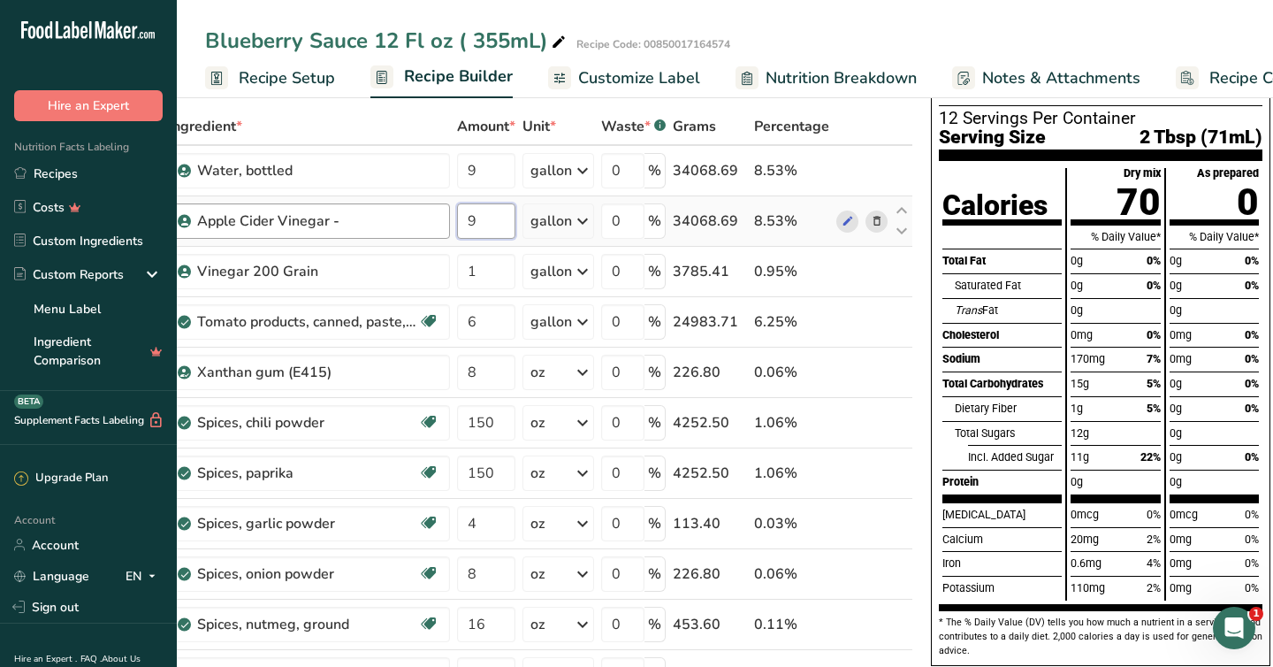
drag, startPoint x: 486, startPoint y: 221, endPoint x: 424, endPoint y: 221, distance: 61.9
click at [424, 221] on tr "Apple Cider Vinegar - 9 gallon Weight Units g kg mg See more Volume Units l Vol…" at bounding box center [531, 221] width 762 height 50
type input "8"
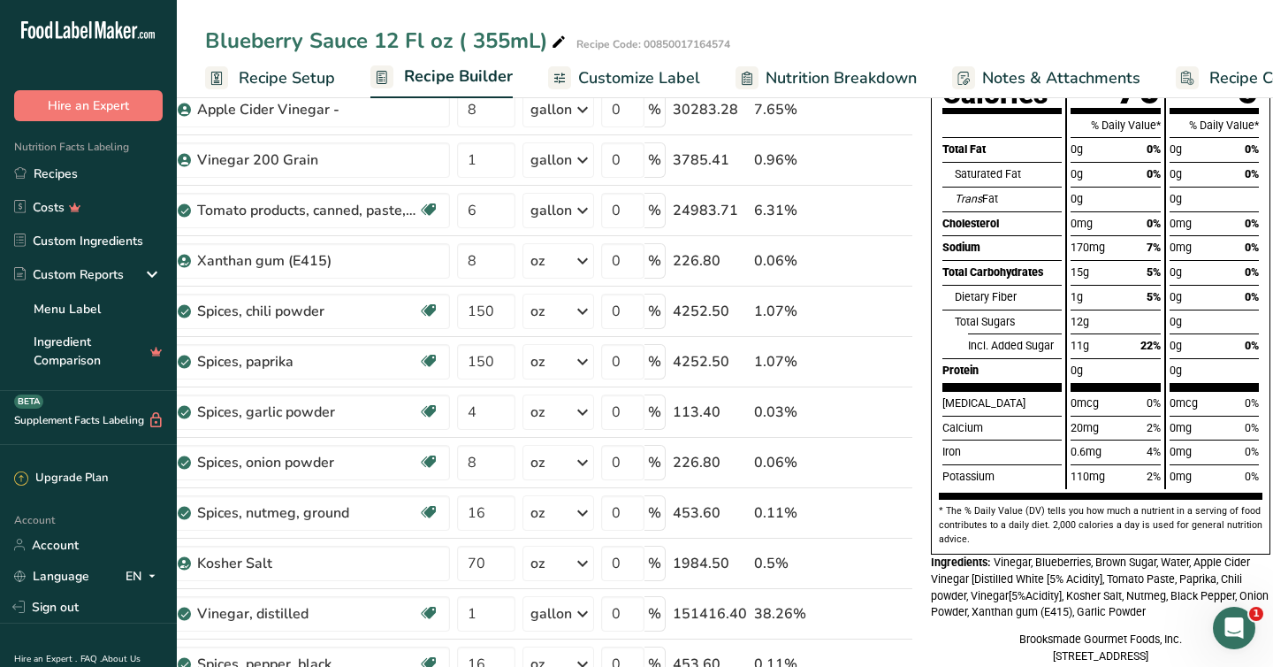
scroll to position [192, 0]
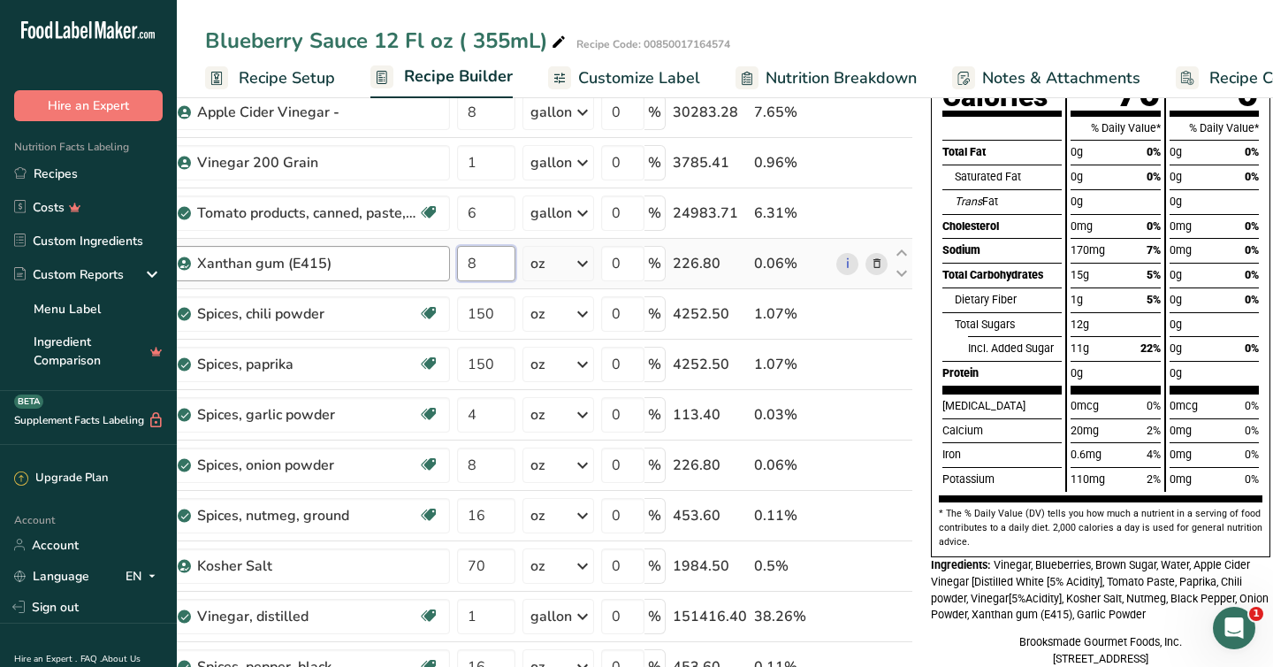
drag, startPoint x: 481, startPoint y: 264, endPoint x: 444, endPoint y: 264, distance: 37.1
click at [444, 264] on tr "Xanthan gum (E415) 8 oz Portions 100 gram Weight Units g kg mg See more Volume …" at bounding box center [531, 264] width 762 height 50
type input "9"
click at [983, 276] on div "Total Carbohydrates" at bounding box center [1002, 275] width 119 height 25
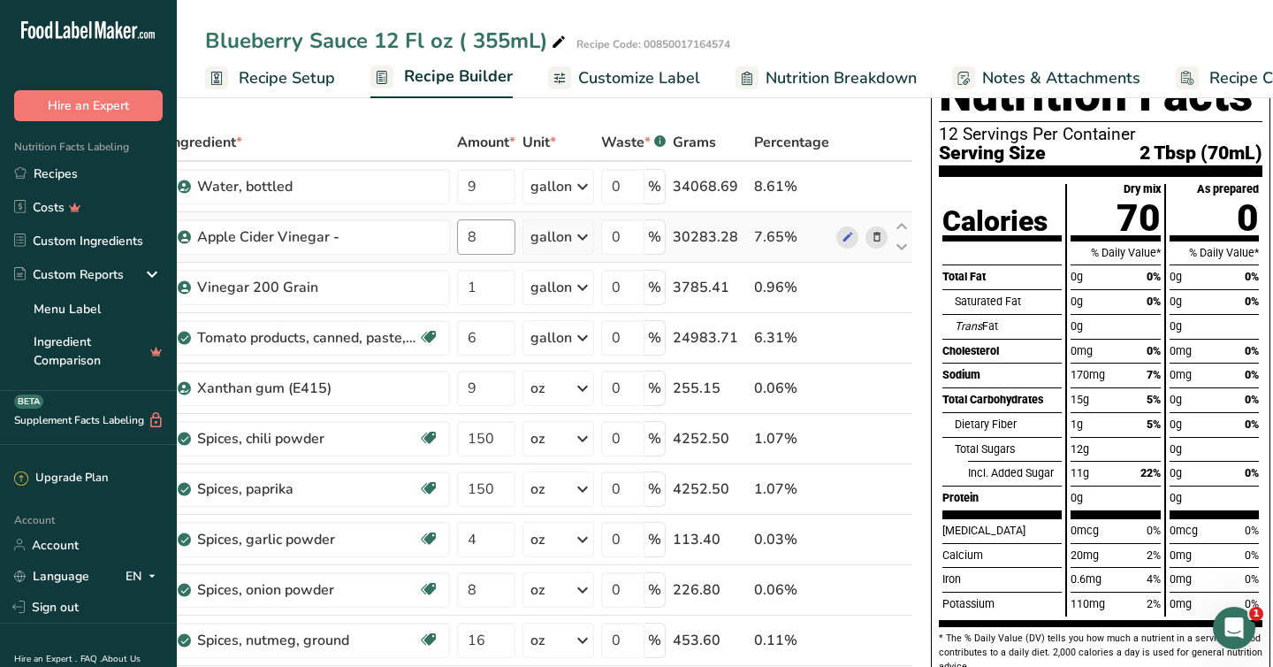
scroll to position [65, 0]
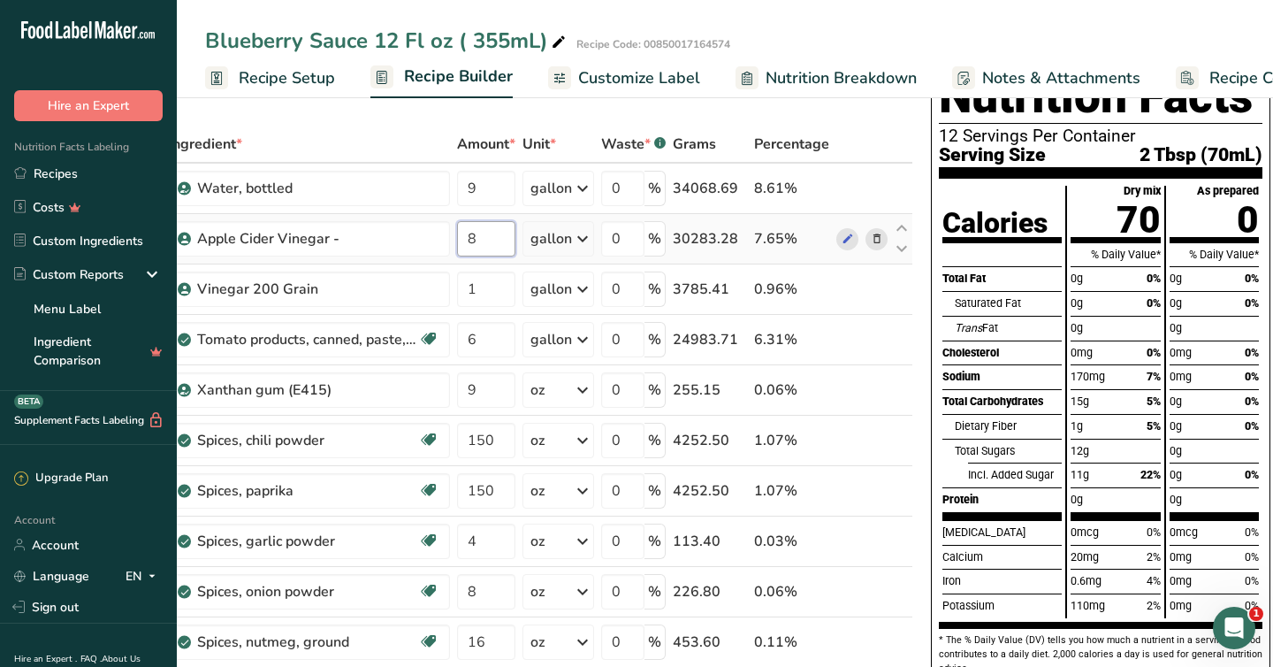
drag, startPoint x: 479, startPoint y: 233, endPoint x: 457, endPoint y: 233, distance: 22.1
click at [457, 233] on input "8" at bounding box center [486, 238] width 58 height 35
type input "9"
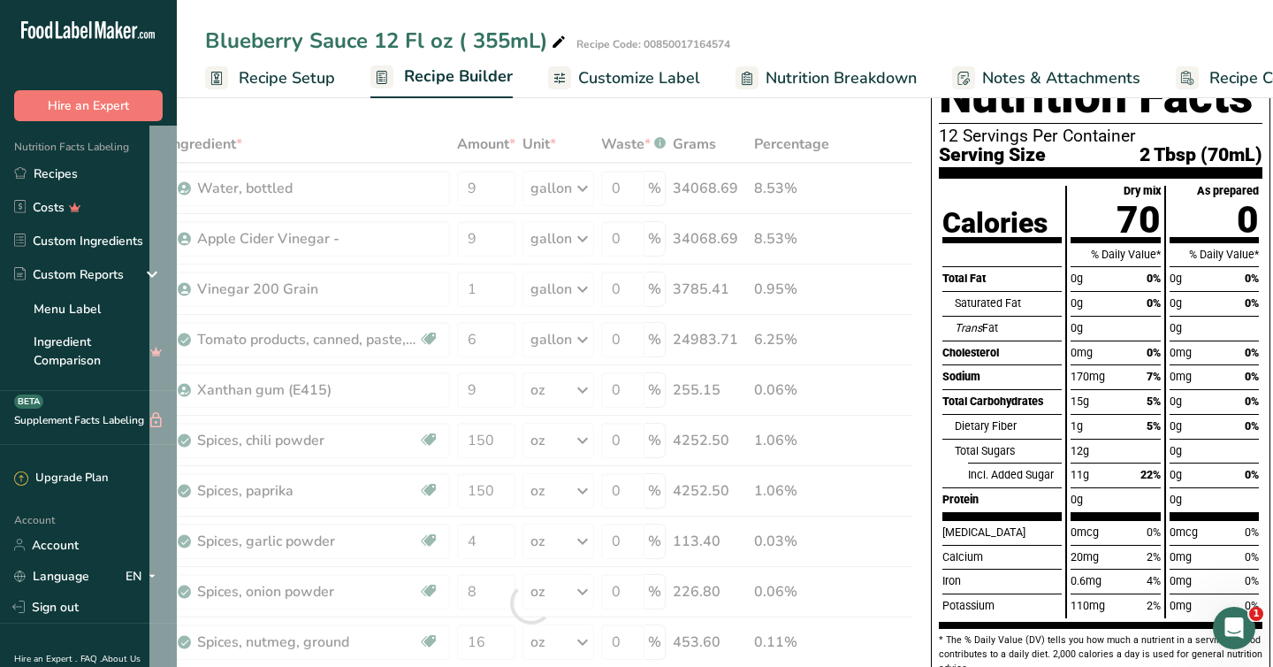
click at [969, 264] on div at bounding box center [1002, 254] width 119 height 25
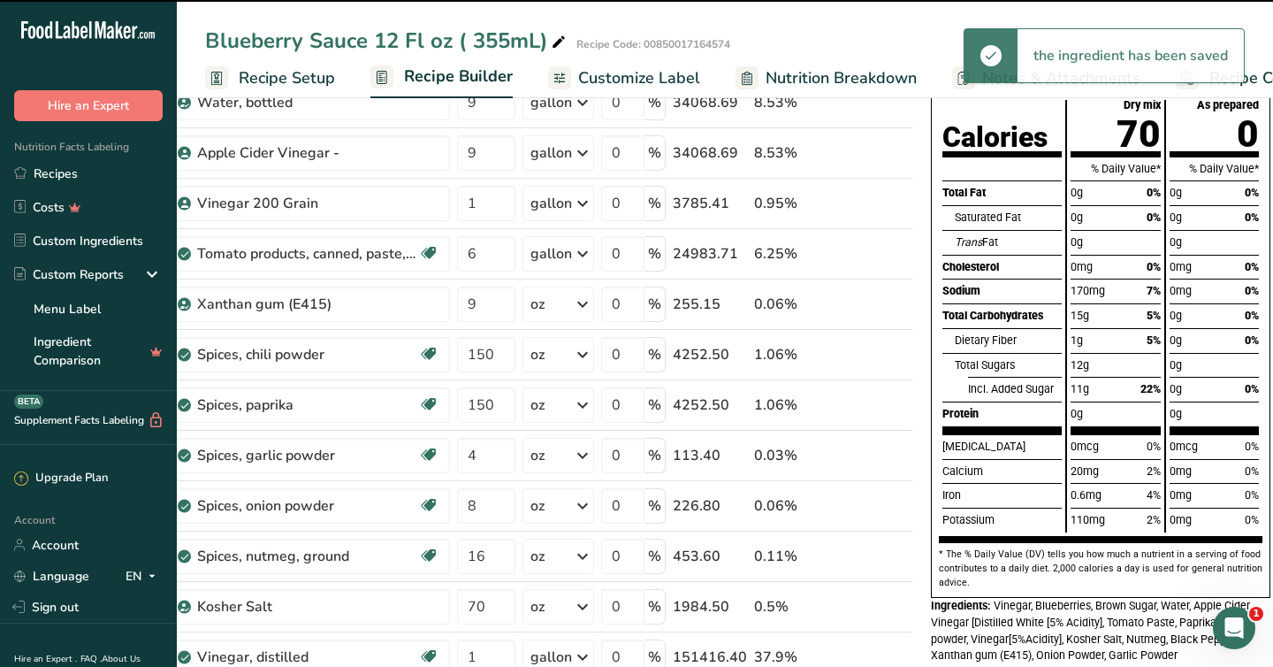
scroll to position [155, 0]
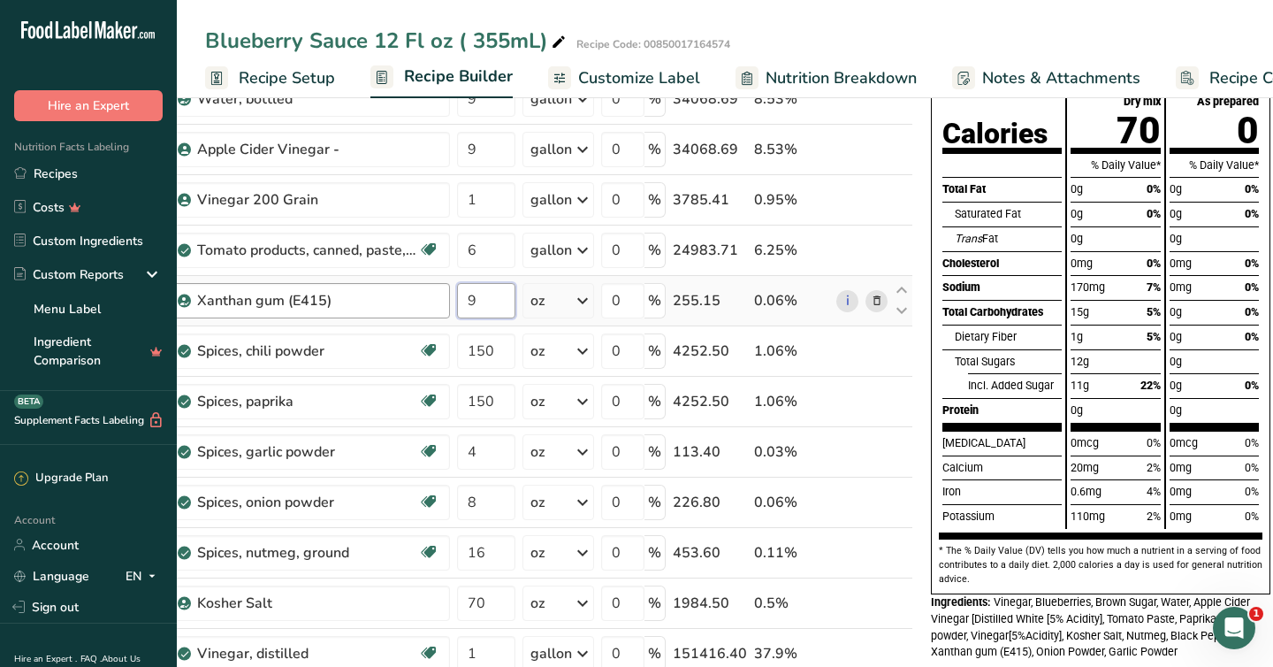
drag, startPoint x: 483, startPoint y: 298, endPoint x: 444, endPoint y: 298, distance: 38.9
click at [444, 298] on tr "Xanthan gum (E415) 9 oz Portions 100 gram Weight Units g kg mg See more Volume …" at bounding box center [531, 301] width 762 height 50
type input "8"
click at [968, 317] on div "Total Carbohydrates" at bounding box center [1002, 312] width 119 height 25
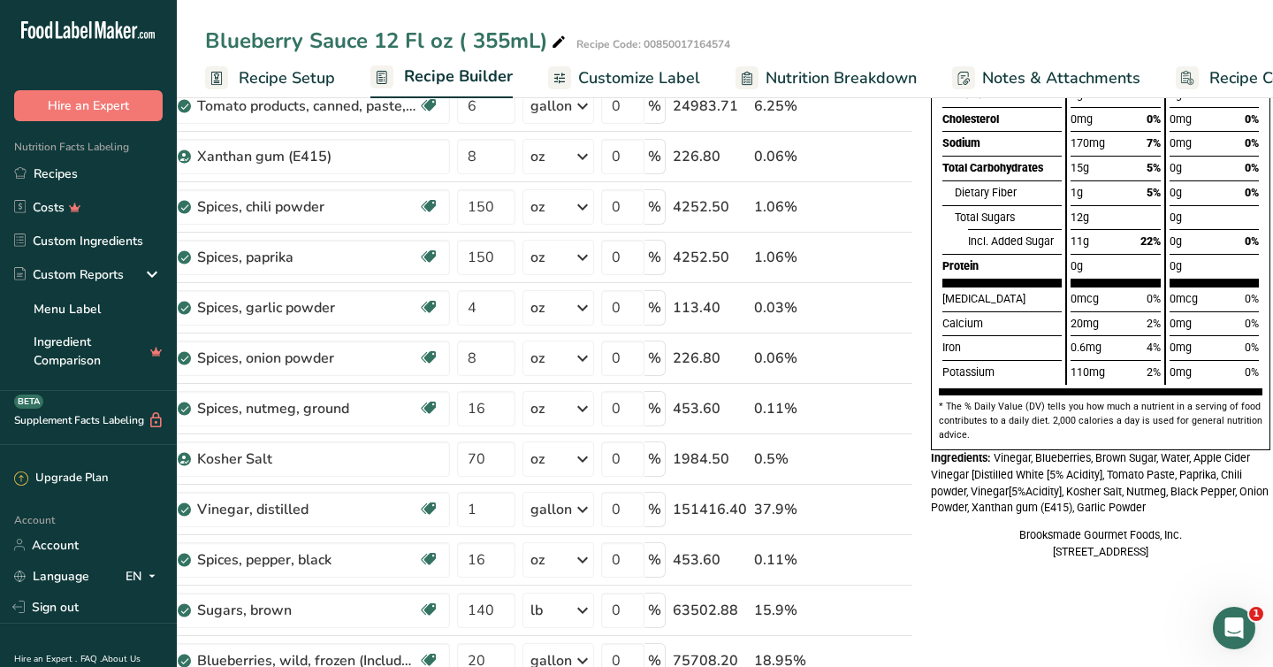
scroll to position [303, 0]
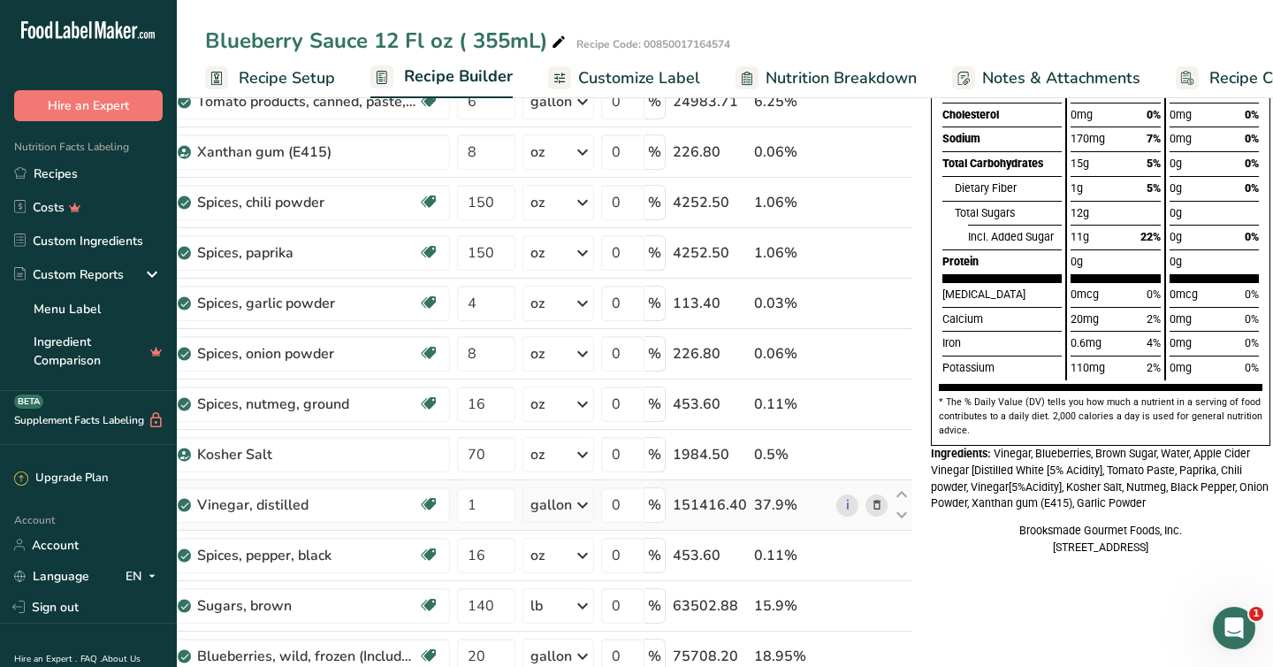
click at [871, 502] on icon at bounding box center [877, 505] width 12 height 19
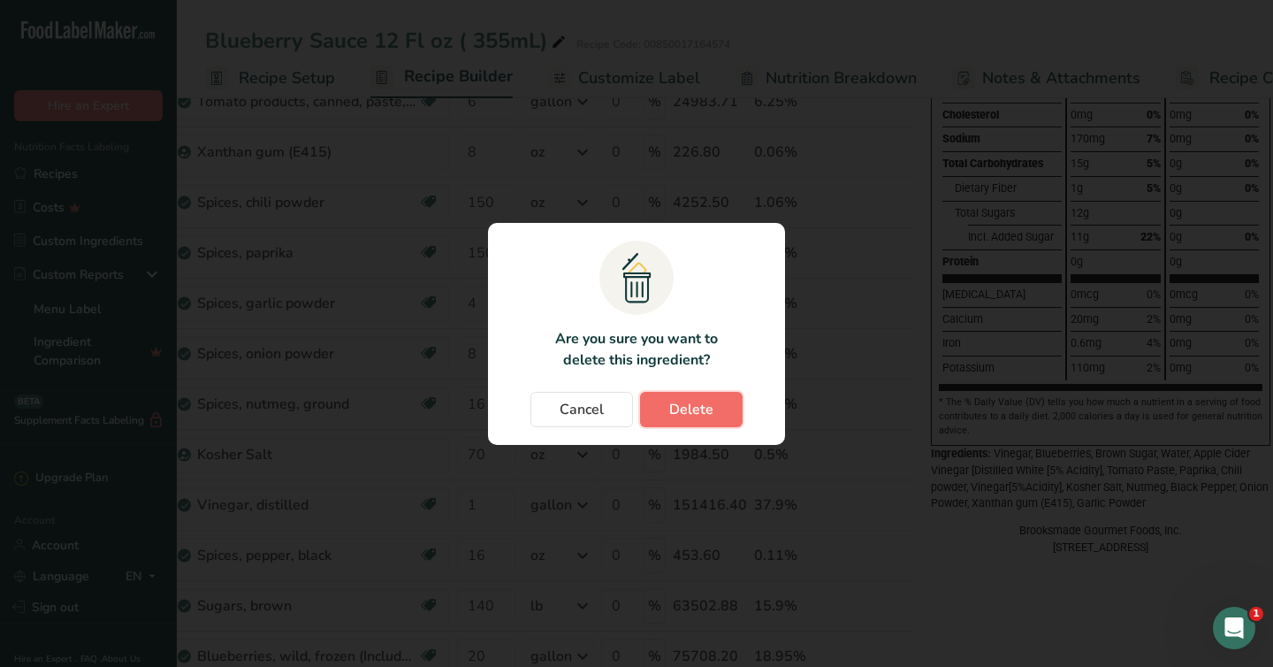
click at [689, 414] on span "Delete" at bounding box center [691, 409] width 44 height 21
type input "16"
type input "140"
type input "20"
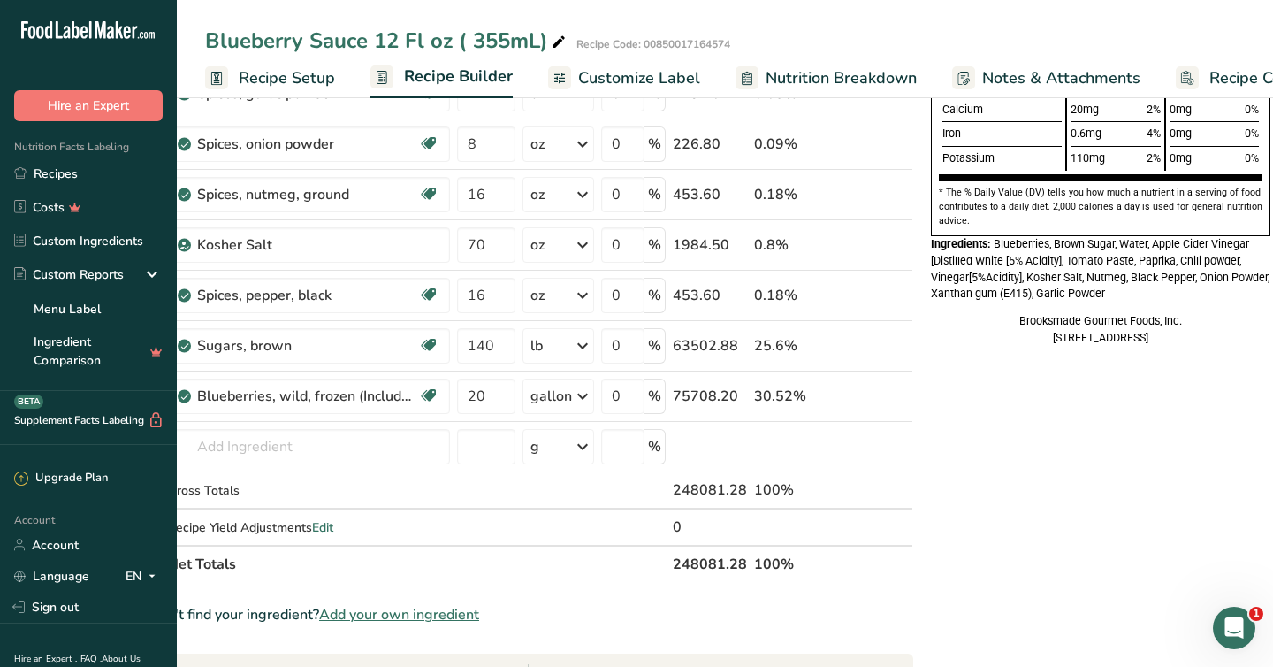
scroll to position [515, 0]
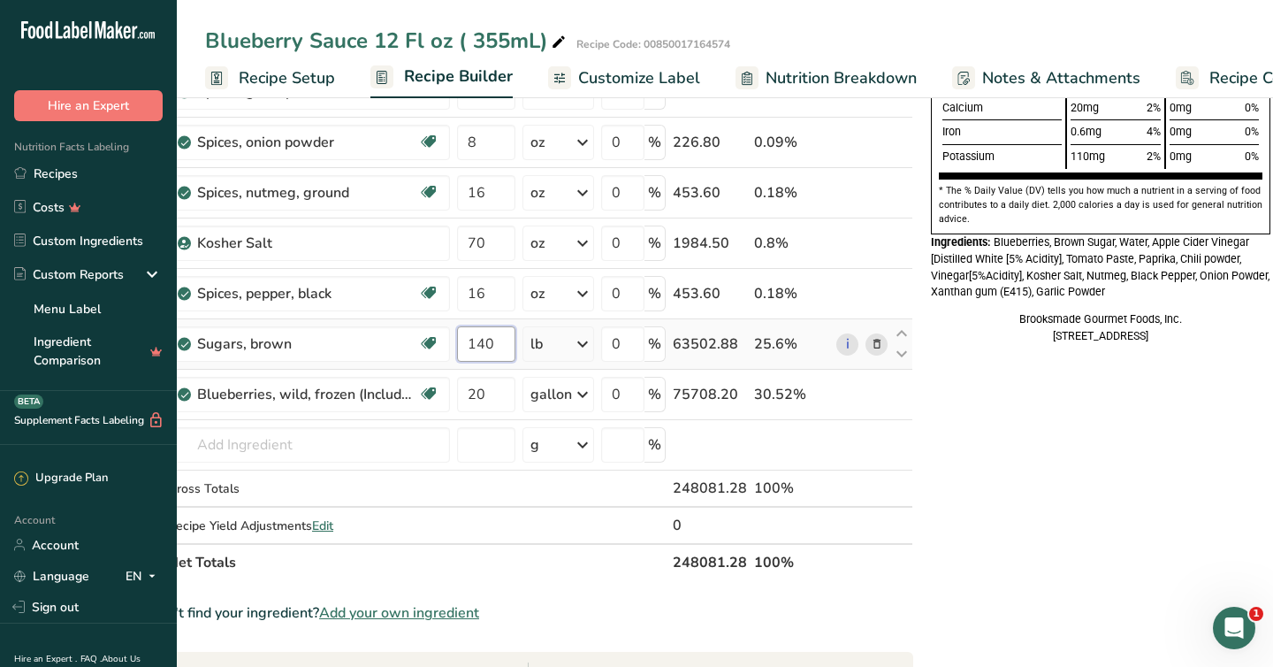
click at [501, 349] on input "140" at bounding box center [486, 343] width 58 height 35
type input "150"
click at [993, 345] on div "Brooksmade Gourmet Foods, Inc. 5425 Peachtree PKWY, NW Peachtree Corners, GA 30…" at bounding box center [1101, 328] width 340 height 34
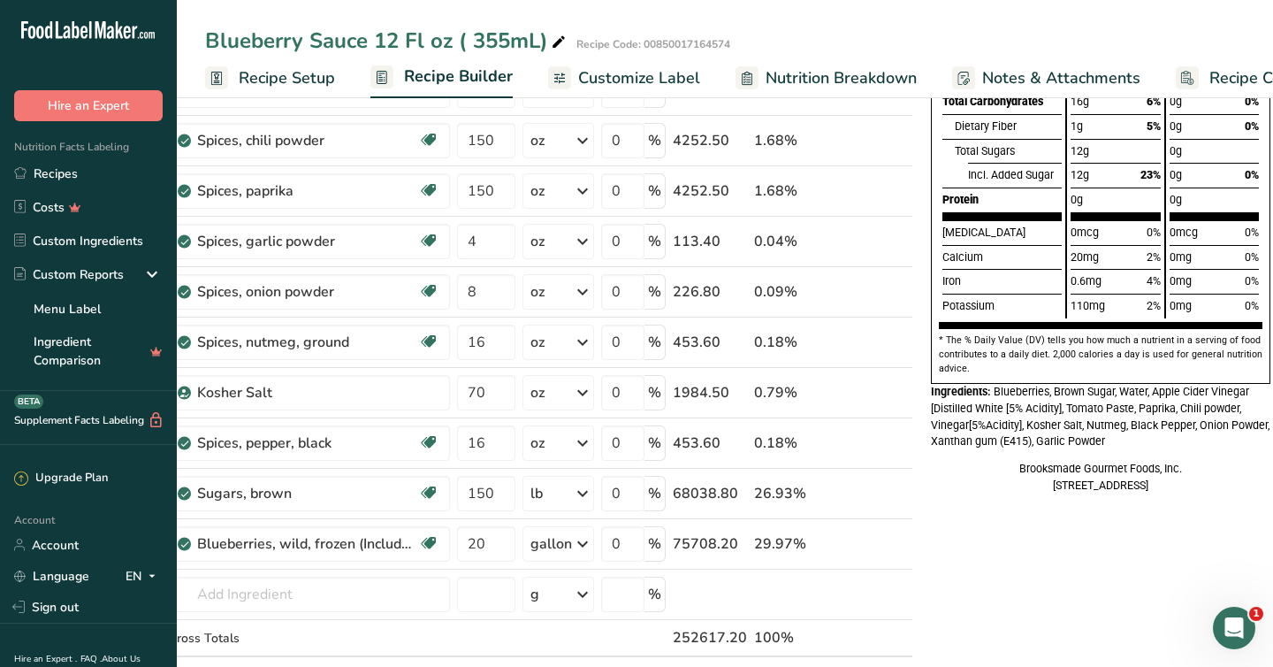
scroll to position [366, 0]
click at [486, 546] on input "20" at bounding box center [486, 542] width 58 height 35
type input "2"
type input "15"
click at [1032, 596] on div "Nutrition Facts 12 Servings Per Container Serving Size 2 Tbsp (45mL) Calories T…" at bounding box center [1101, 547] width 354 height 1586
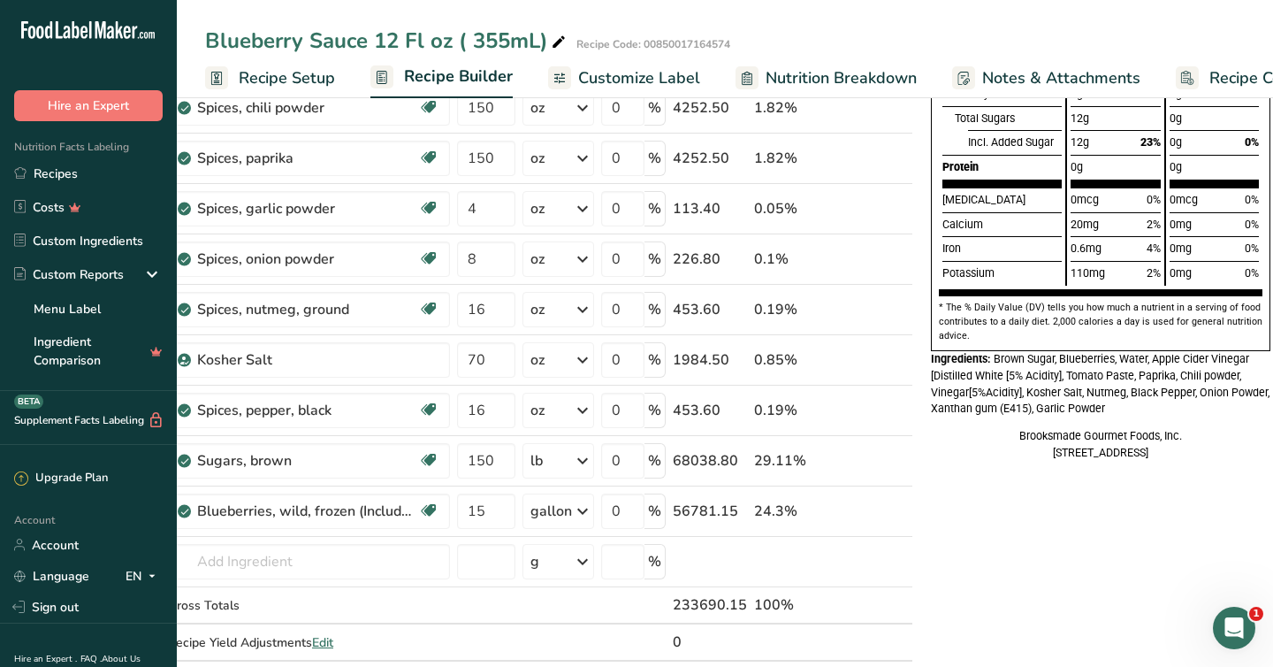
scroll to position [392, 0]
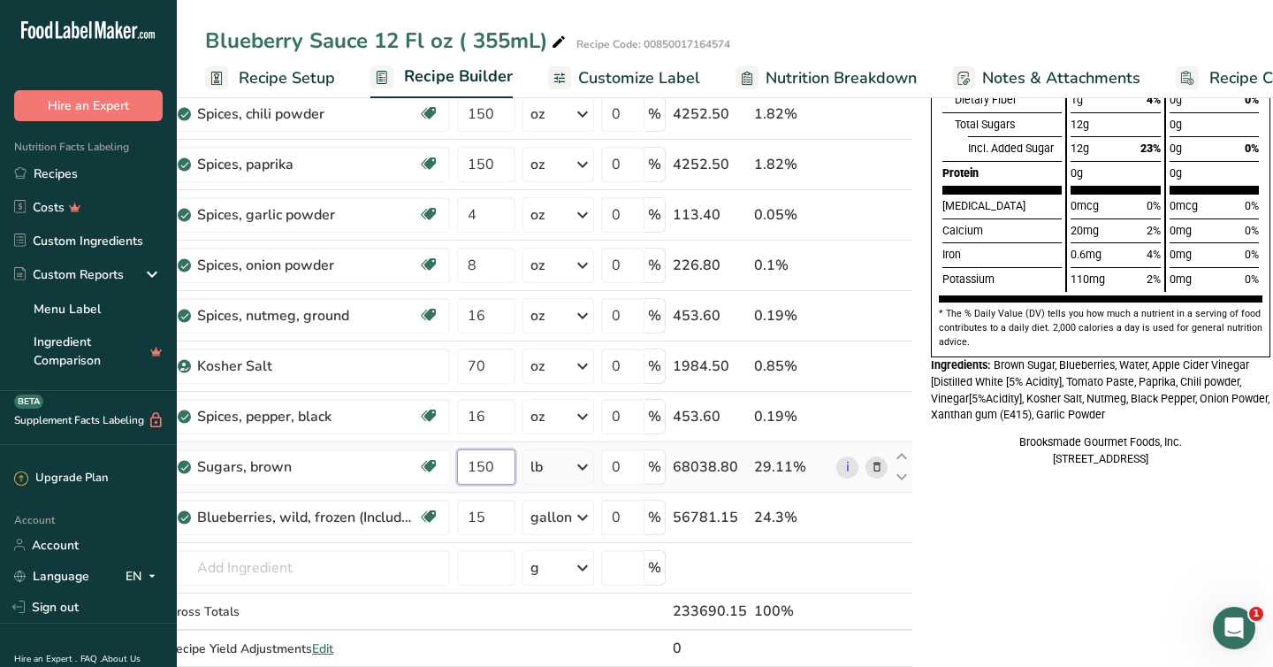
click at [497, 461] on input "150" at bounding box center [486, 466] width 58 height 35
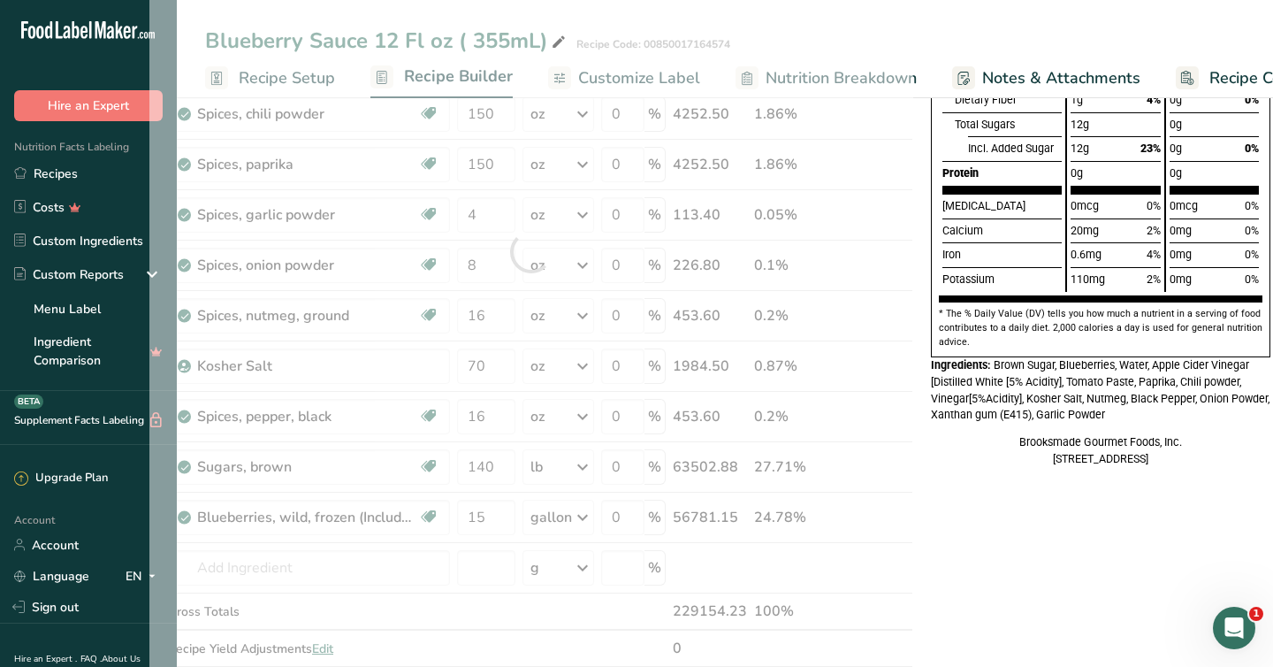
click at [990, 468] on div "Brooksmade Gourmet Foods, Inc. 5425 Peachtree PKWY, NW Peachtree Corners, GA 30…" at bounding box center [1101, 451] width 340 height 34
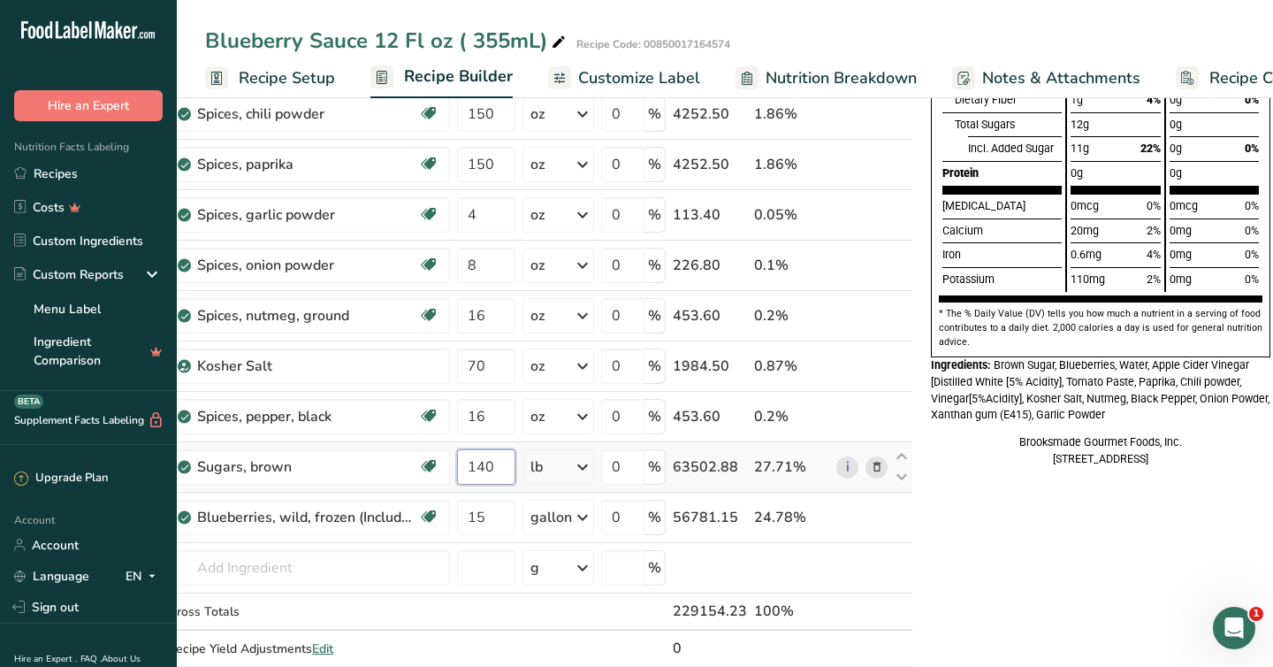
click at [494, 469] on input "140" at bounding box center [486, 466] width 58 height 35
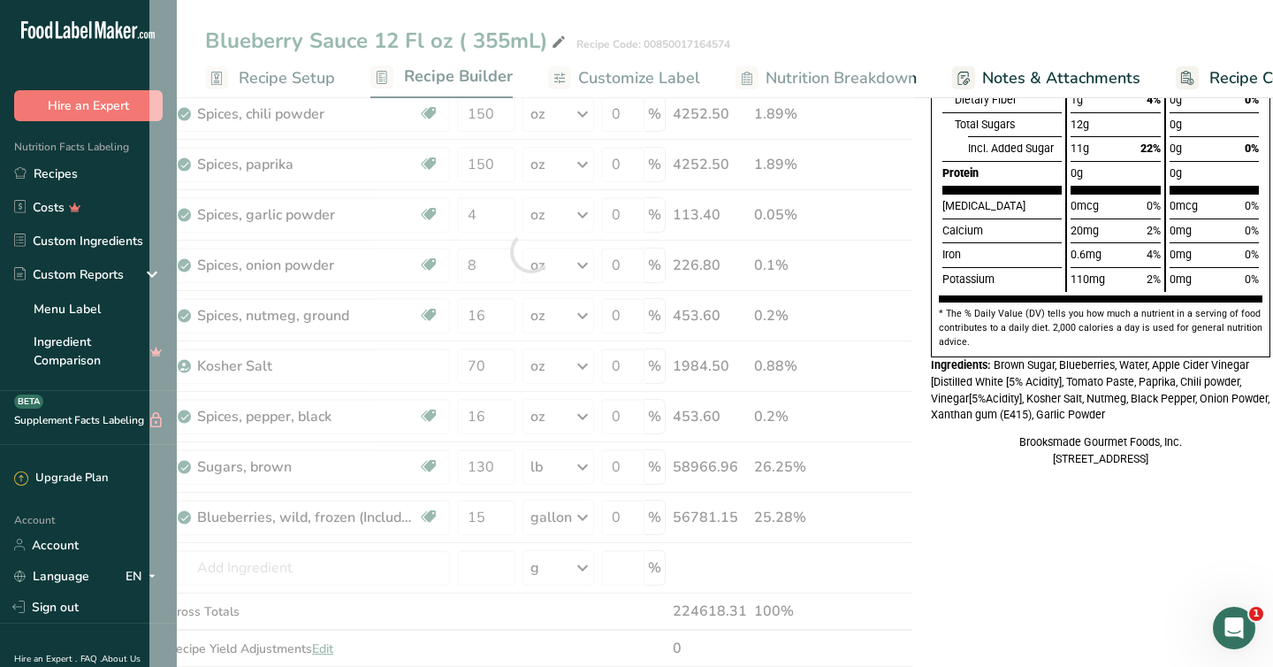
click at [1007, 529] on div "Nutrition Facts 12 Servings Per Container Serving Size 2 Tbsp (41mL) Calories T…" at bounding box center [1101, 522] width 354 height 1586
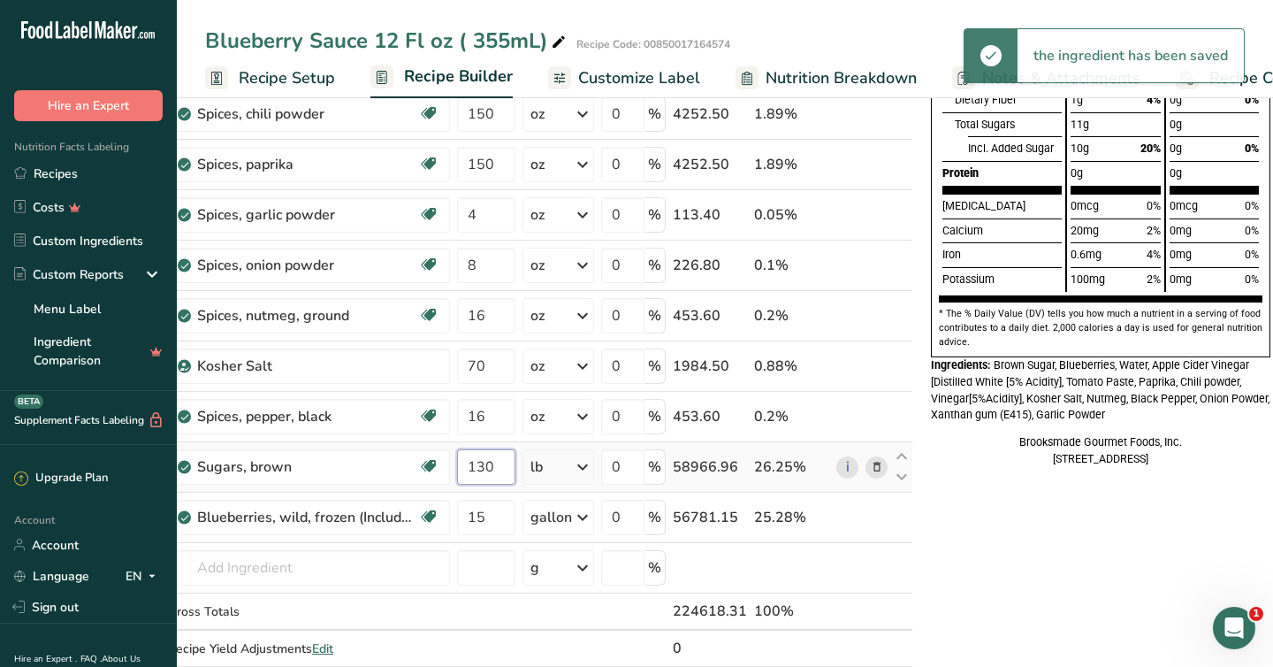
click at [492, 473] on input "130" at bounding box center [486, 466] width 58 height 35
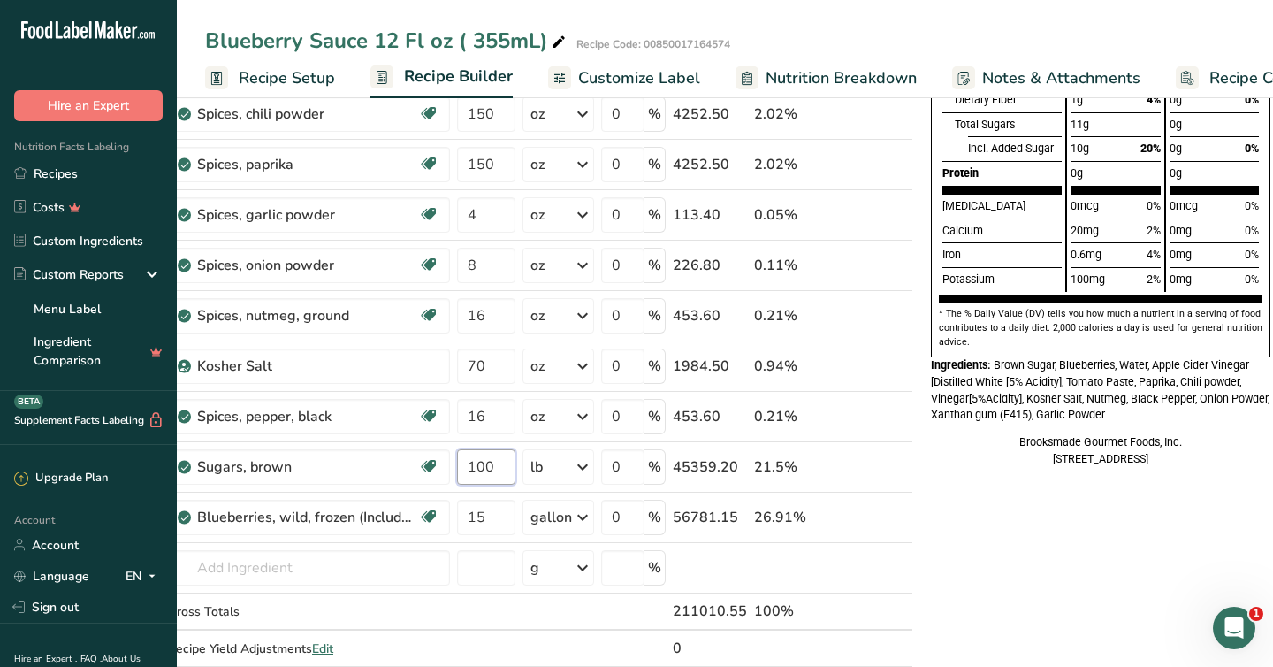
type input "100"
click at [972, 486] on div "Nutrition Facts 12 Servings Per Container Serving Size 2 Tbsp (40mL) Calories T…" at bounding box center [1101, 107] width 354 height 757
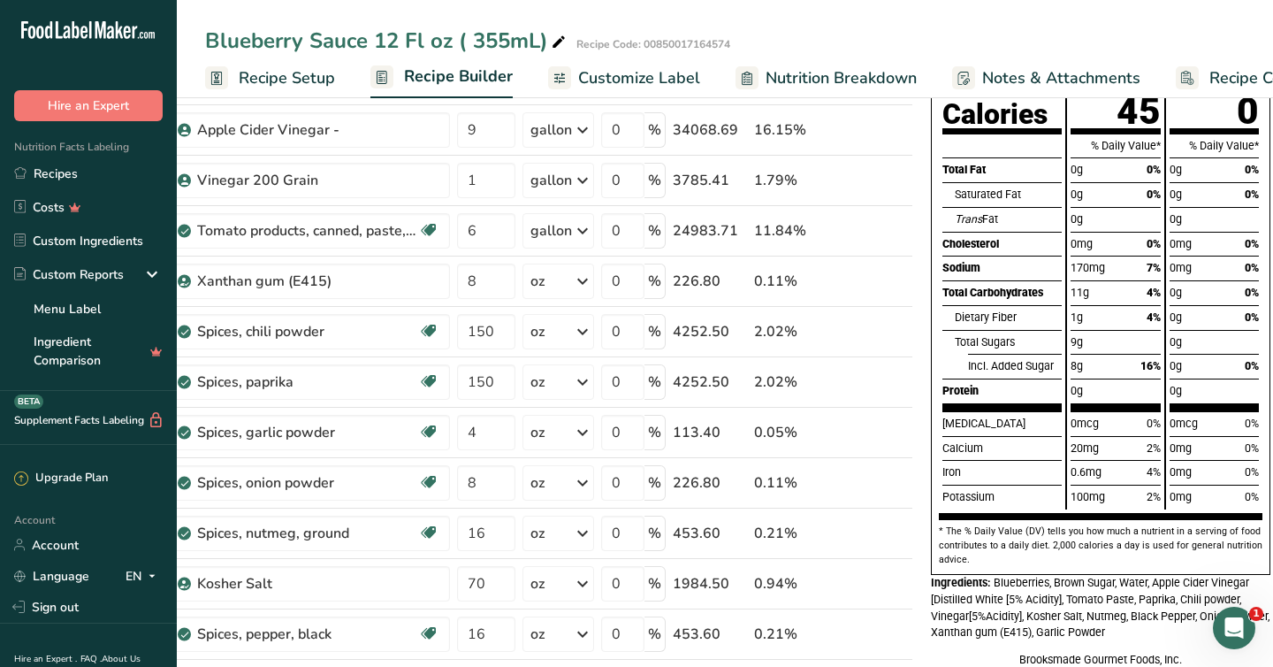
scroll to position [171, 0]
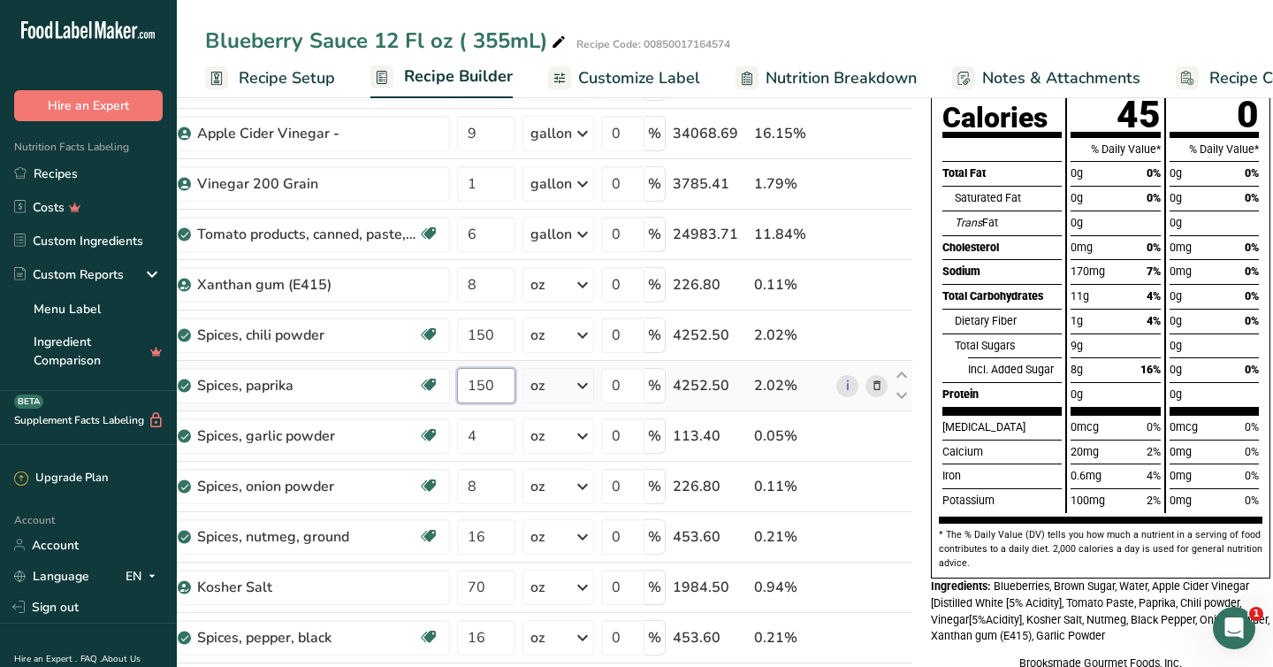
click at [500, 387] on input "150" at bounding box center [486, 385] width 58 height 35
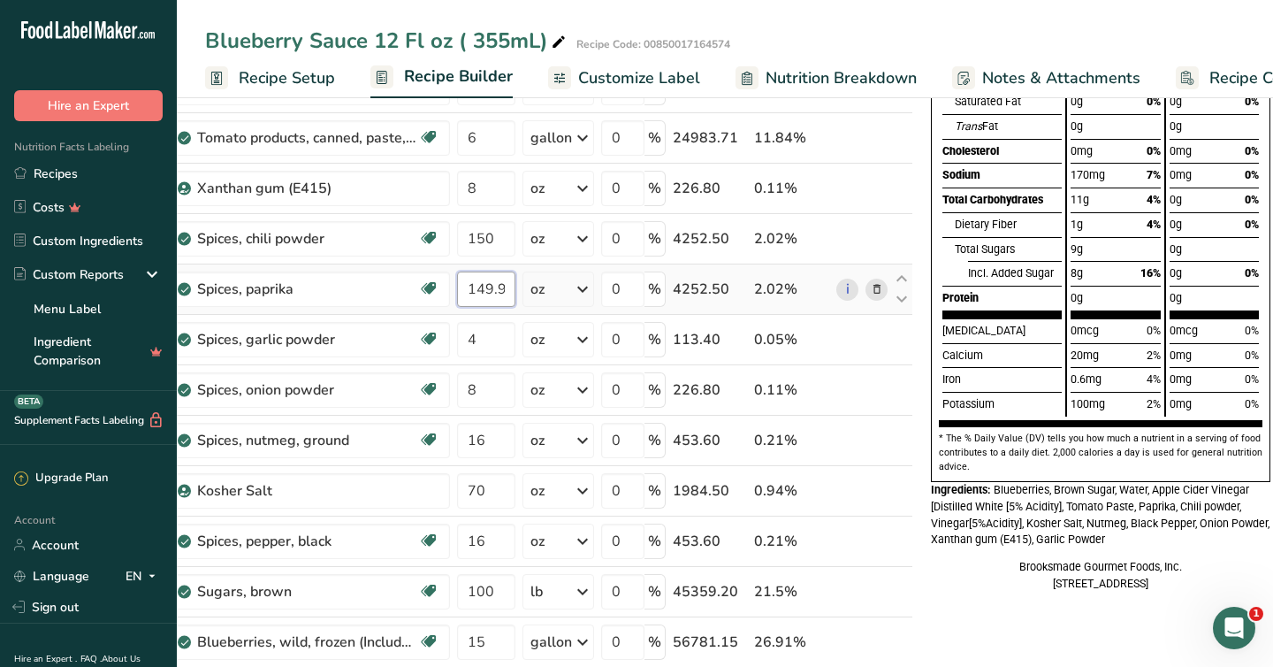
scroll to position [261, 0]
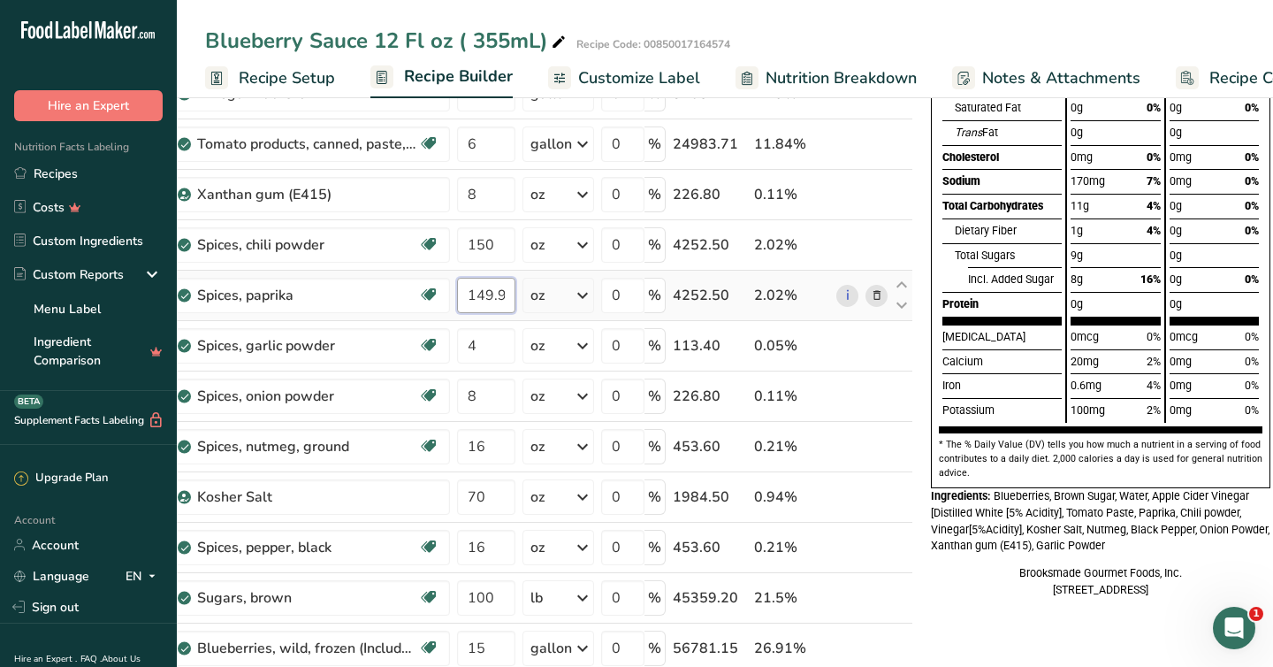
click at [484, 300] on input "149.999999" at bounding box center [486, 295] width 58 height 35
click at [508, 295] on input "149.999999" at bounding box center [486, 295] width 58 height 35
drag, startPoint x: 508, startPoint y: 295, endPoint x: 458, endPoint y: 295, distance: 49.5
click at [458, 295] on input "149.999999" at bounding box center [486, 295] width 58 height 35
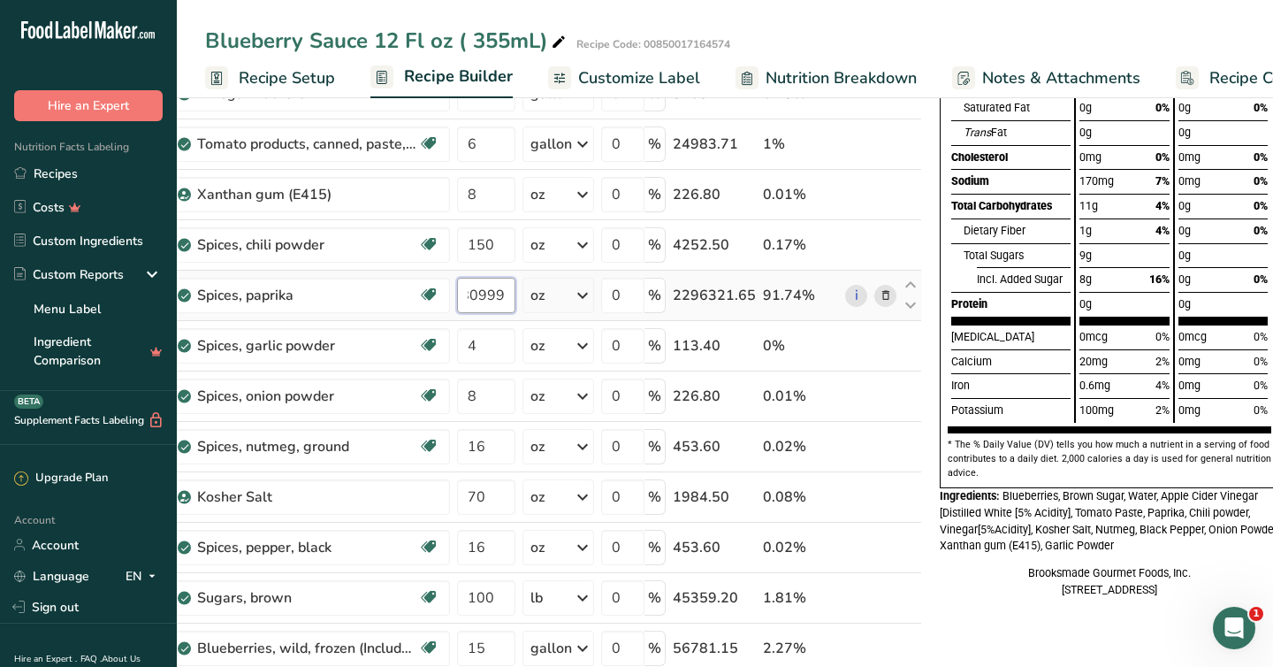
scroll to position [0, 0]
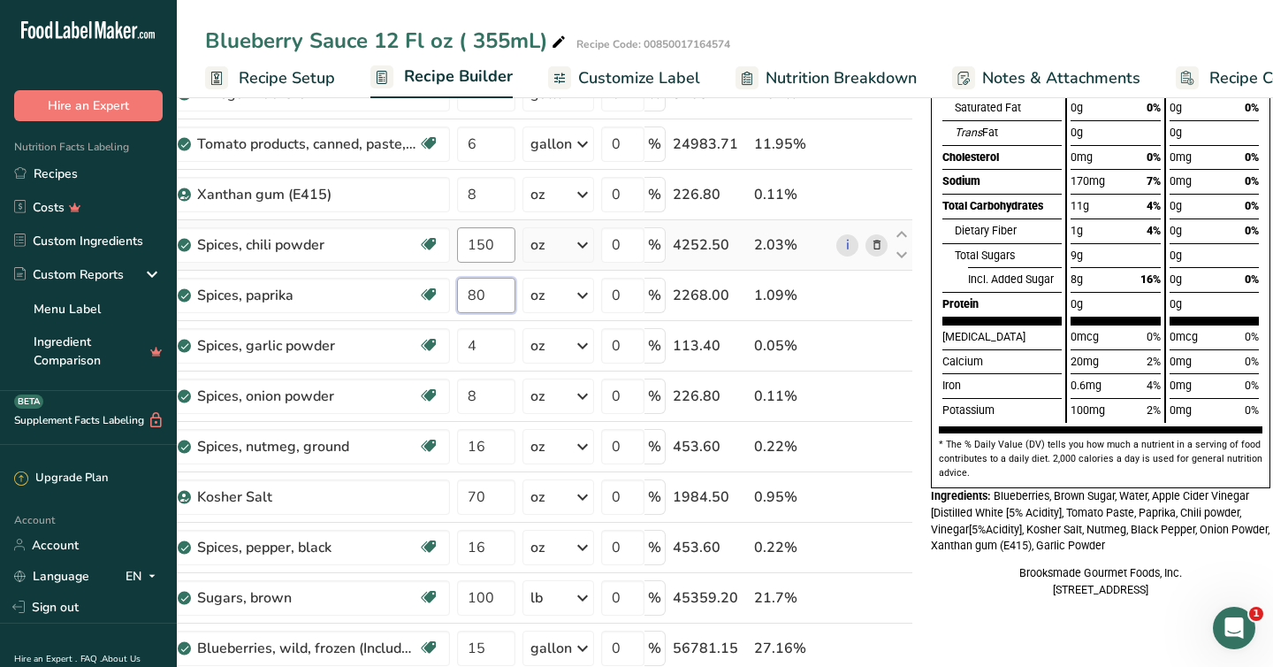
type input "80"
click at [498, 231] on div "Ingredient * Amount * Unit * Waste * .a-a{fill:#347362;}.b-a{fill:#fff;} Grams …" at bounding box center [531, 382] width 764 height 905
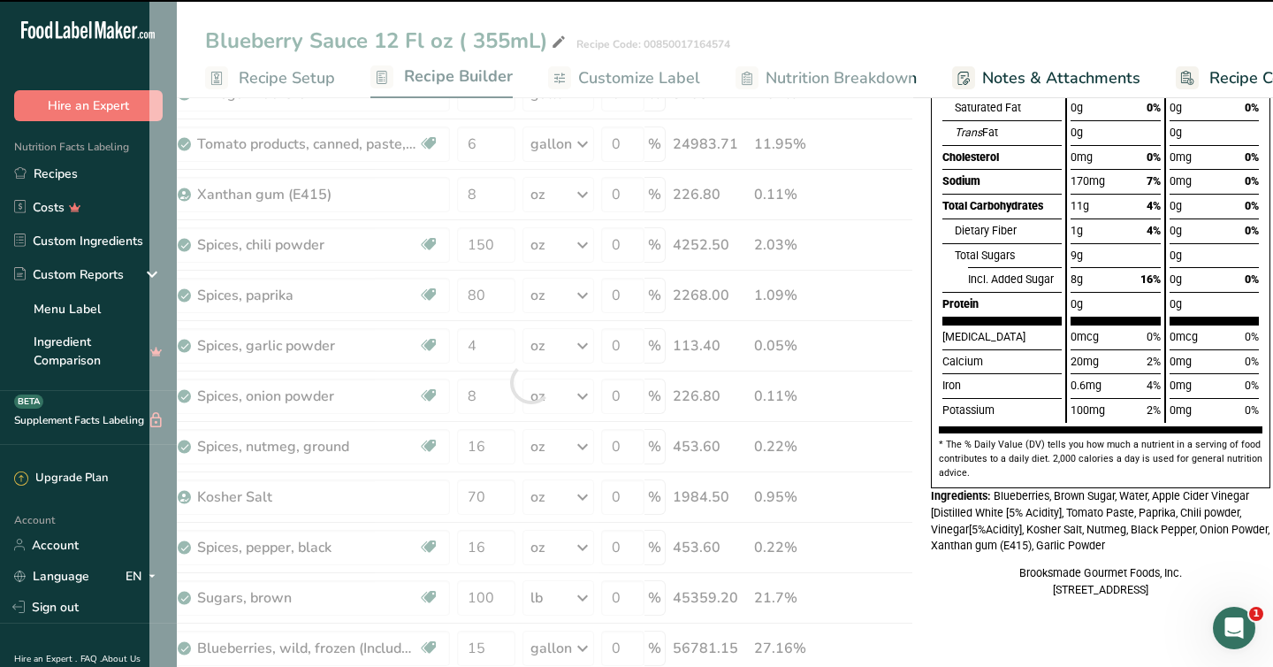
click at [498, 252] on div at bounding box center [531, 382] width 764 height 905
click at [499, 247] on div at bounding box center [531, 382] width 764 height 905
click at [496, 245] on input "150" at bounding box center [486, 244] width 58 height 35
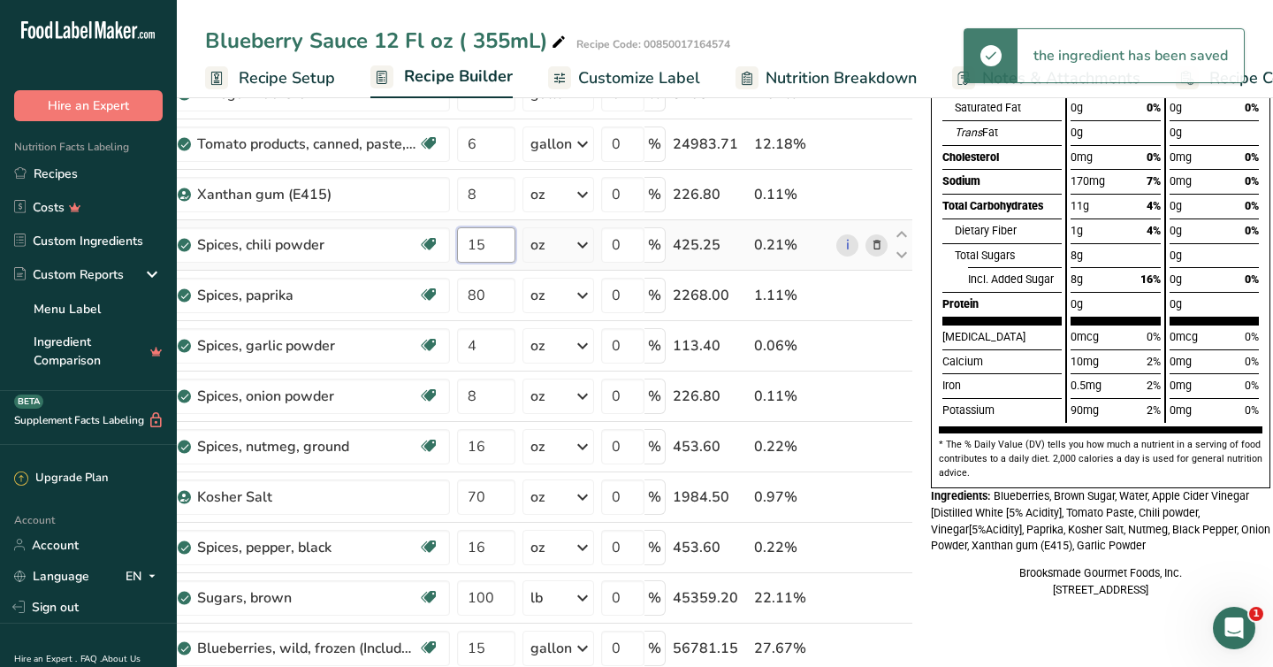
type input "1"
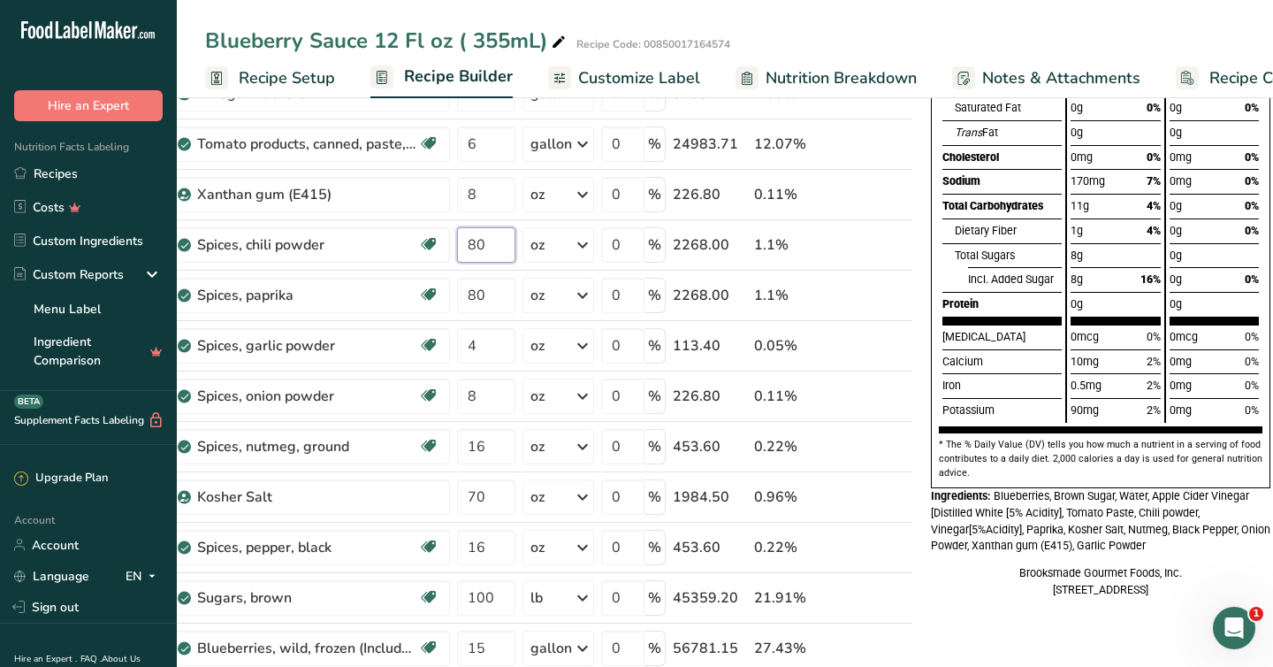
type input "80"
click at [1000, 263] on div "Total Sugars" at bounding box center [1008, 255] width 107 height 25
click at [491, 243] on input "80" at bounding box center [486, 244] width 58 height 35
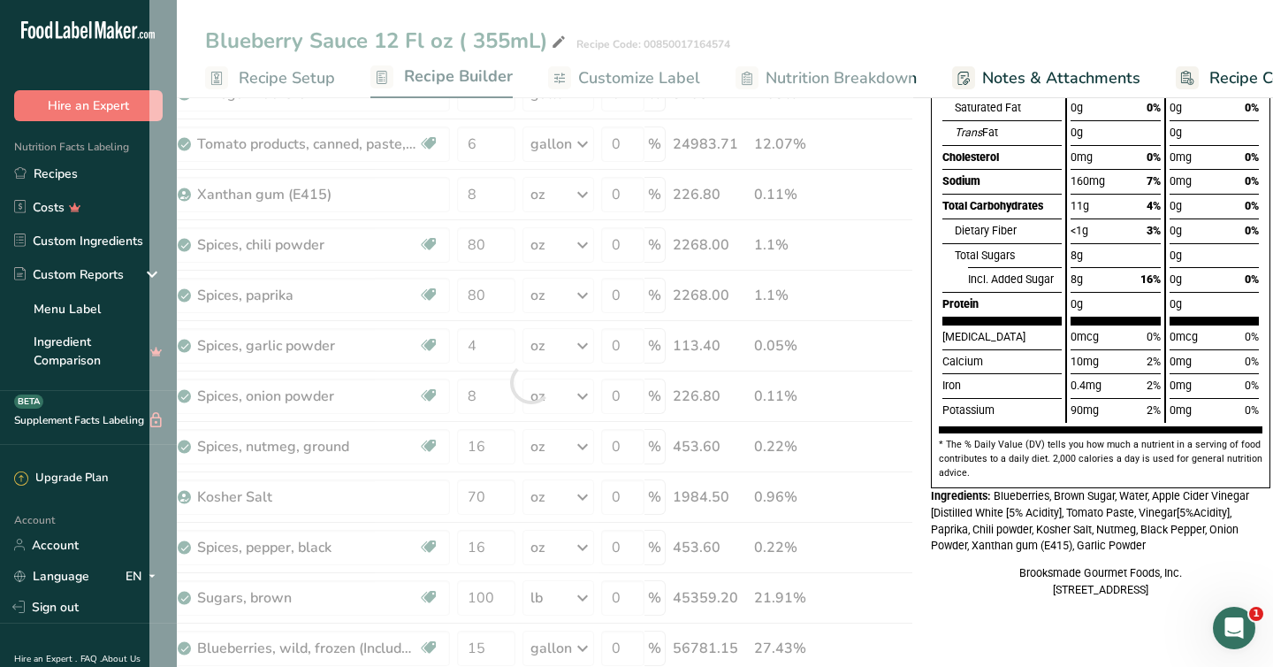
click at [1041, 394] on div "Iron" at bounding box center [1002, 385] width 119 height 25
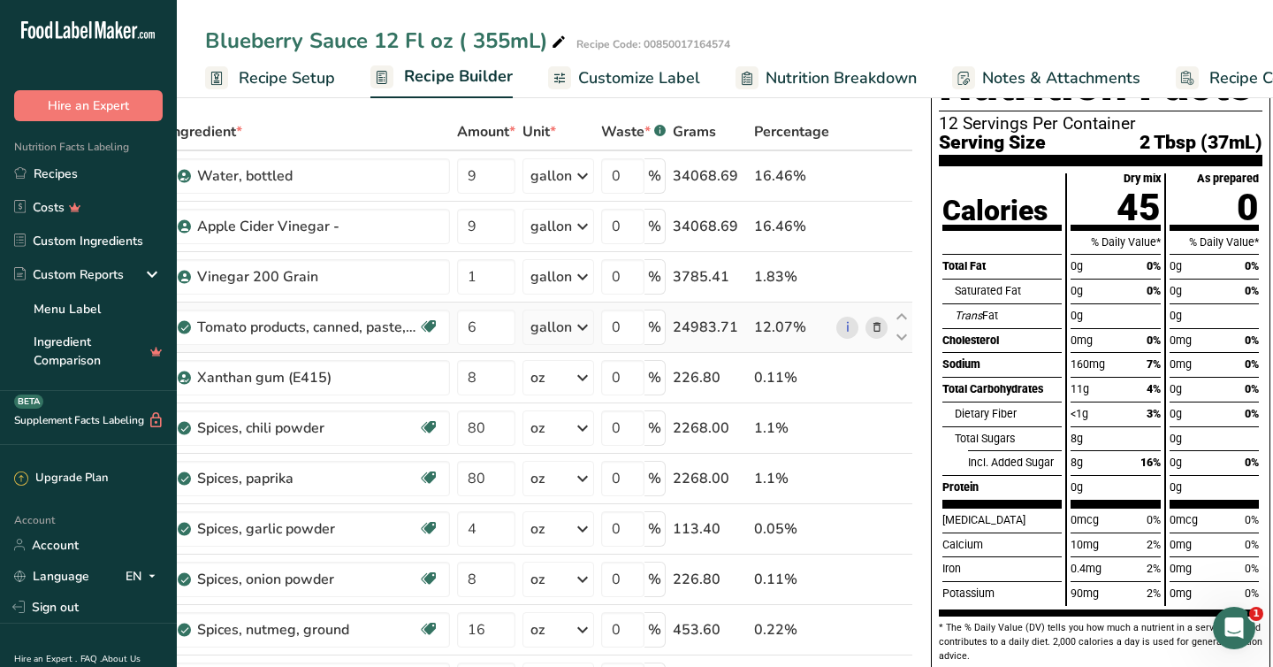
scroll to position [116, 0]
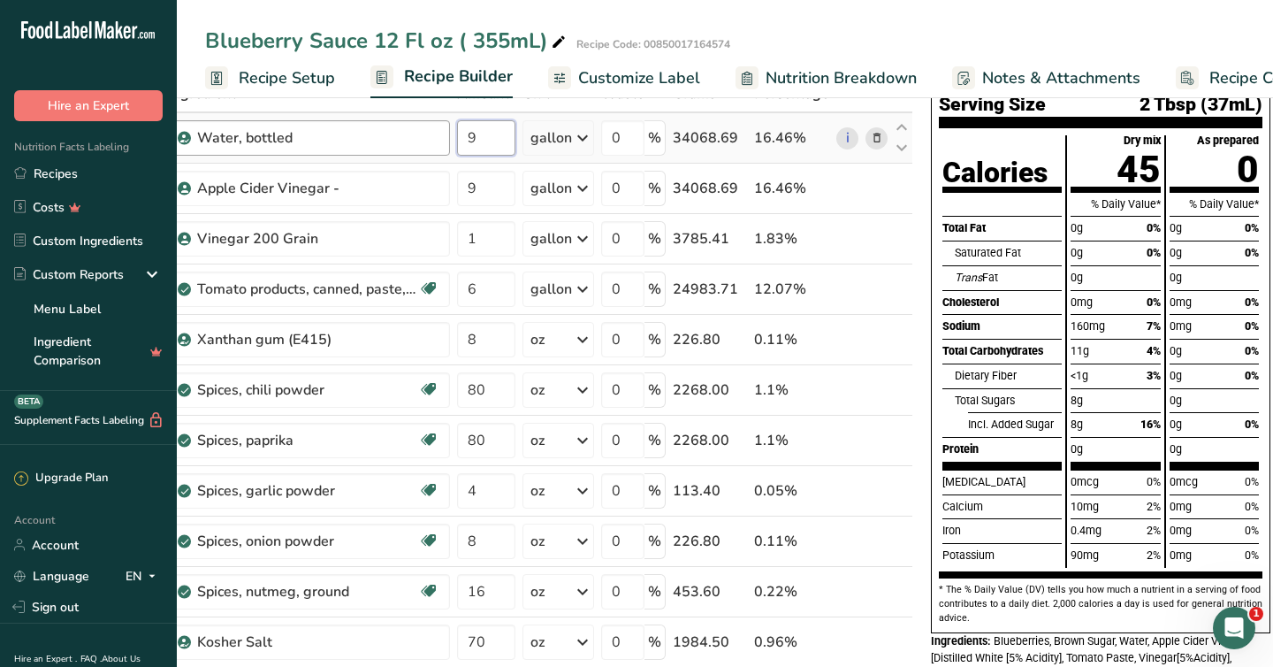
drag, startPoint x: 478, startPoint y: 134, endPoint x: 437, endPoint y: 134, distance: 41.6
click at [437, 134] on tr "Water, bottled 9 gallon Weight Units g kg mg See more Volume Units l Volume uni…" at bounding box center [531, 138] width 762 height 50
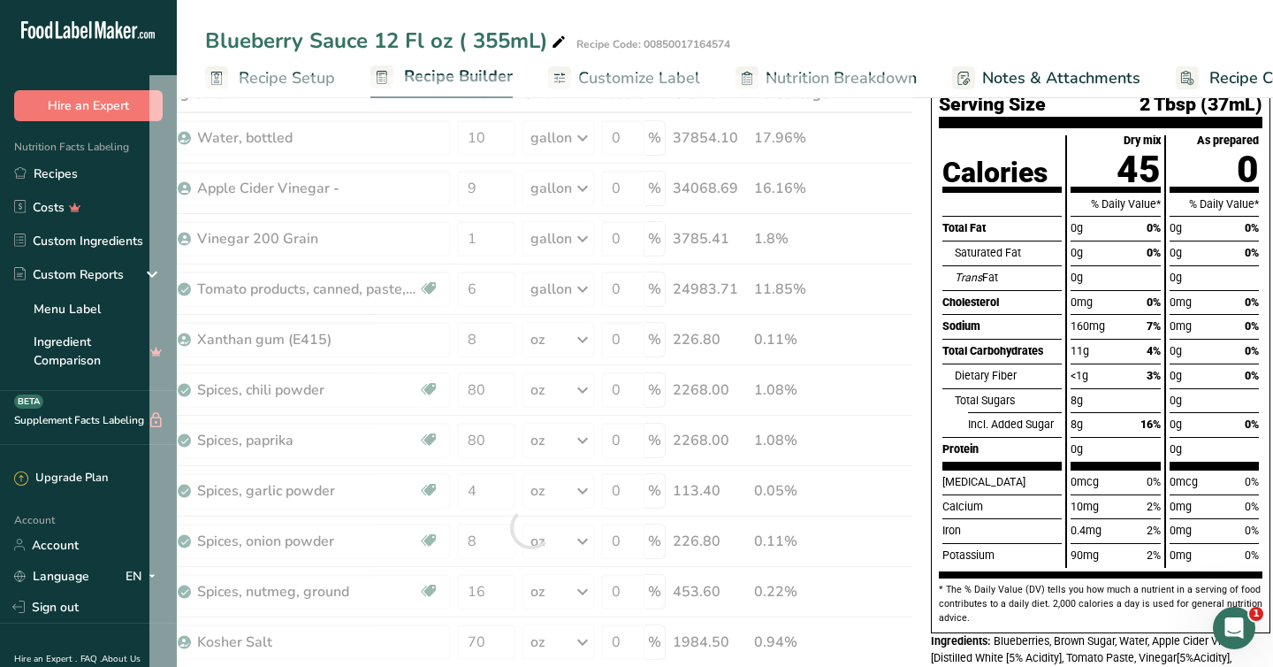
click at [1028, 229] on div "Total Fat" at bounding box center [1002, 228] width 119 height 25
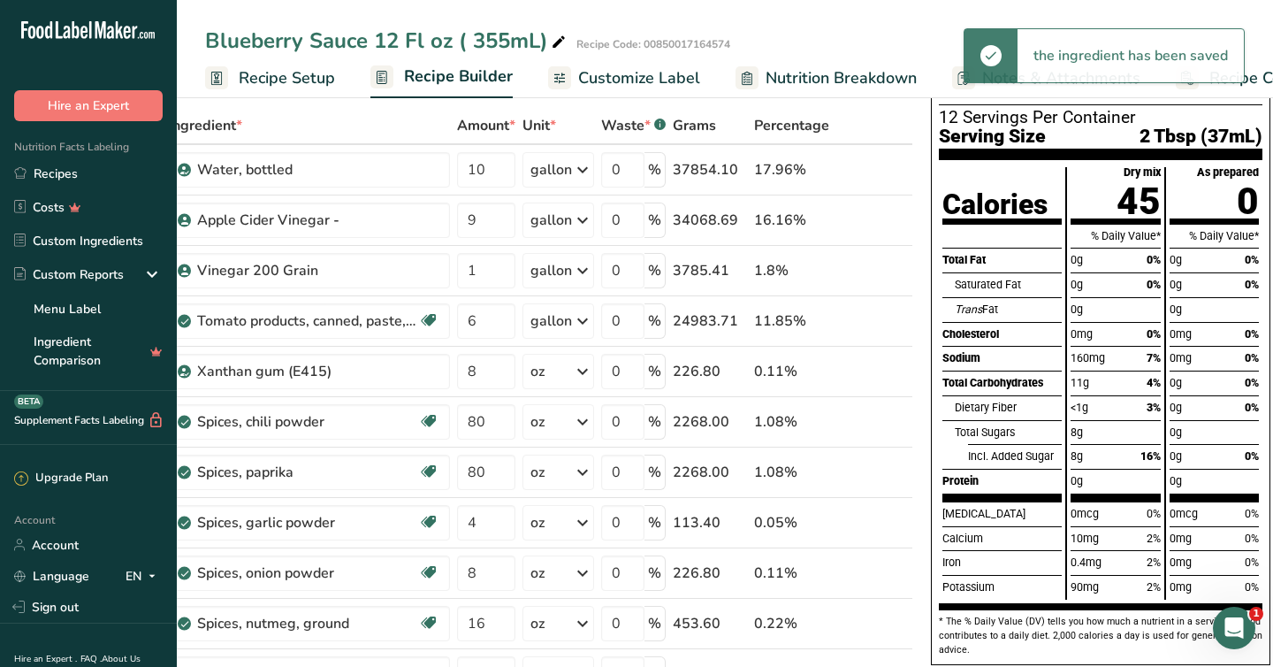
scroll to position [44, 0]
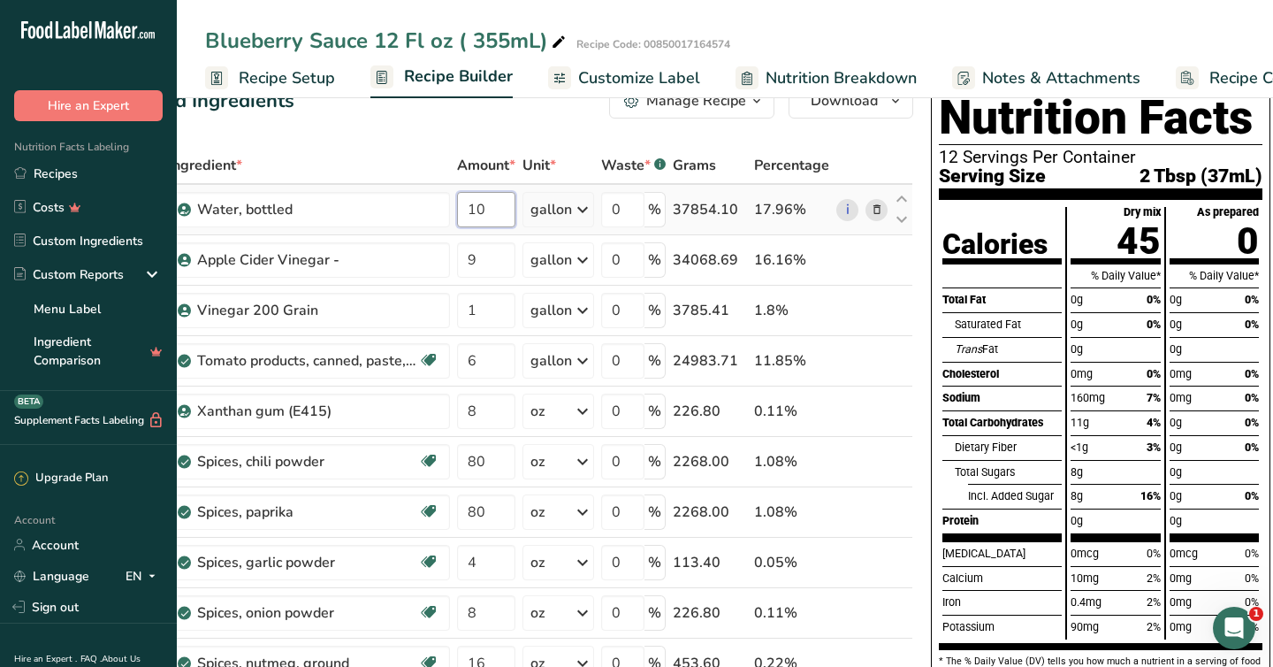
click at [499, 209] on input "10" at bounding box center [486, 209] width 58 height 35
type input "1"
click at [1055, 210] on div "Calories" at bounding box center [1002, 235] width 119 height 56
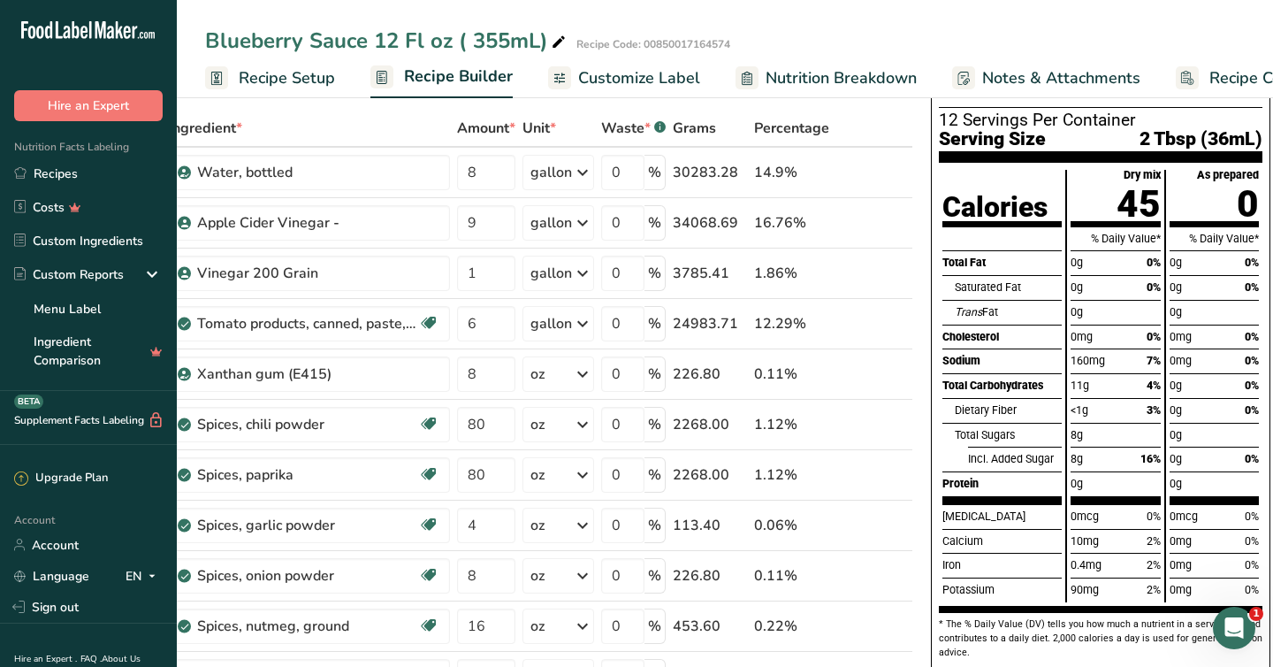
scroll to position [82, 0]
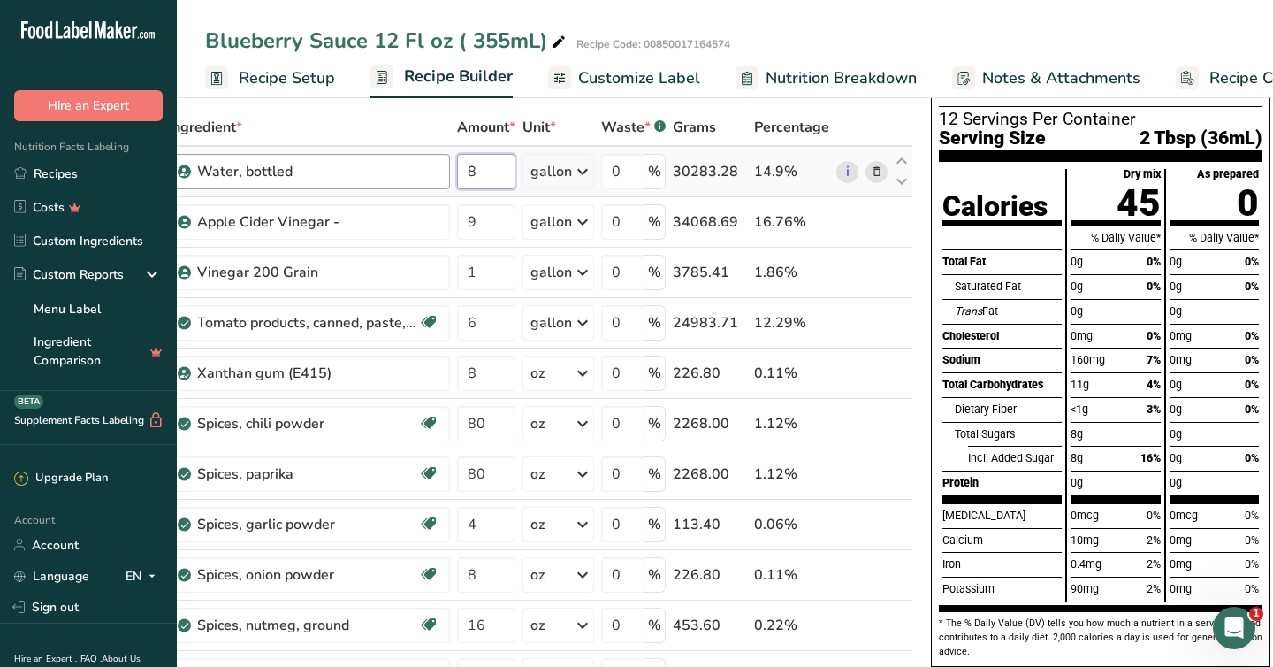
drag, startPoint x: 482, startPoint y: 172, endPoint x: 440, endPoint y: 167, distance: 41.8
click at [440, 167] on tr "Water, bottled 8 gallon Weight Units g kg mg See more Volume Units l Volume uni…" at bounding box center [531, 172] width 762 height 50
type input "9"
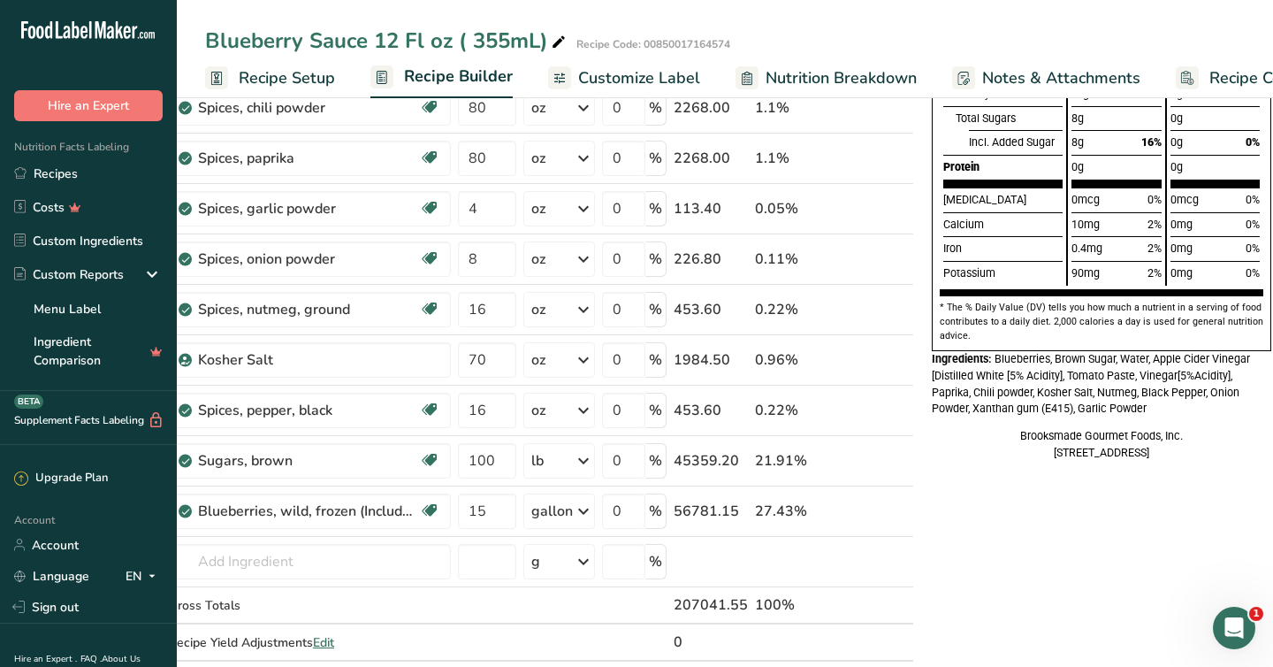
scroll to position [380, 0]
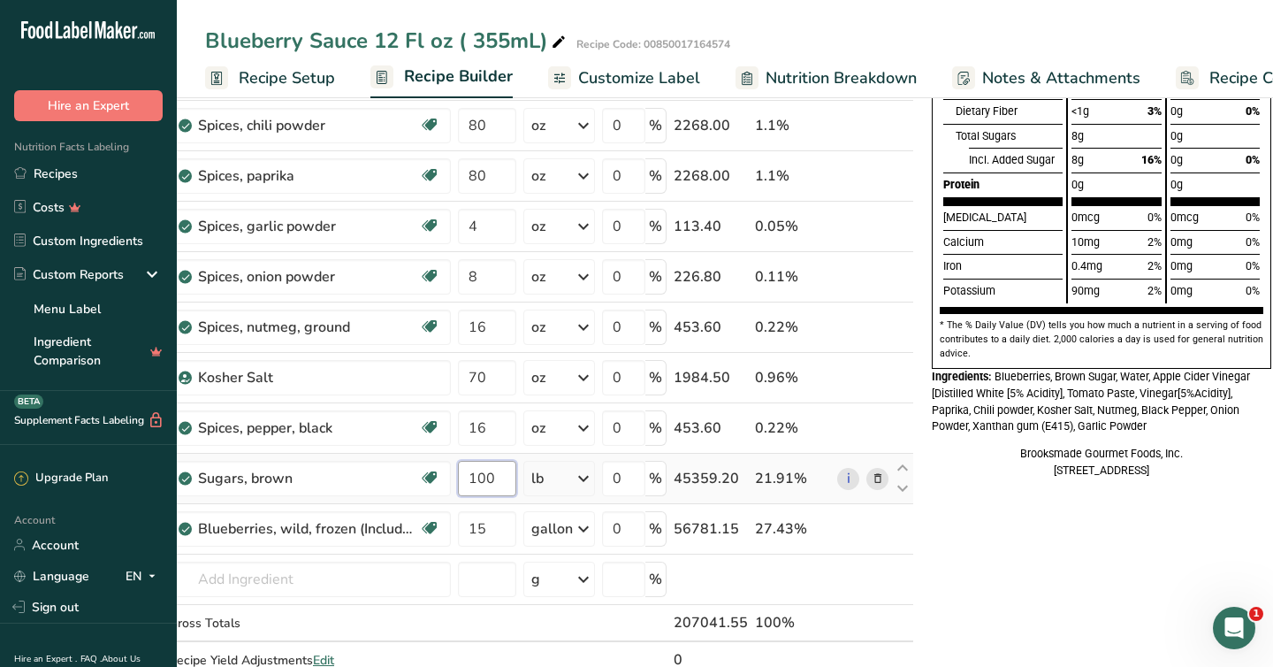
click at [498, 470] on input "100" at bounding box center [487, 478] width 58 height 35
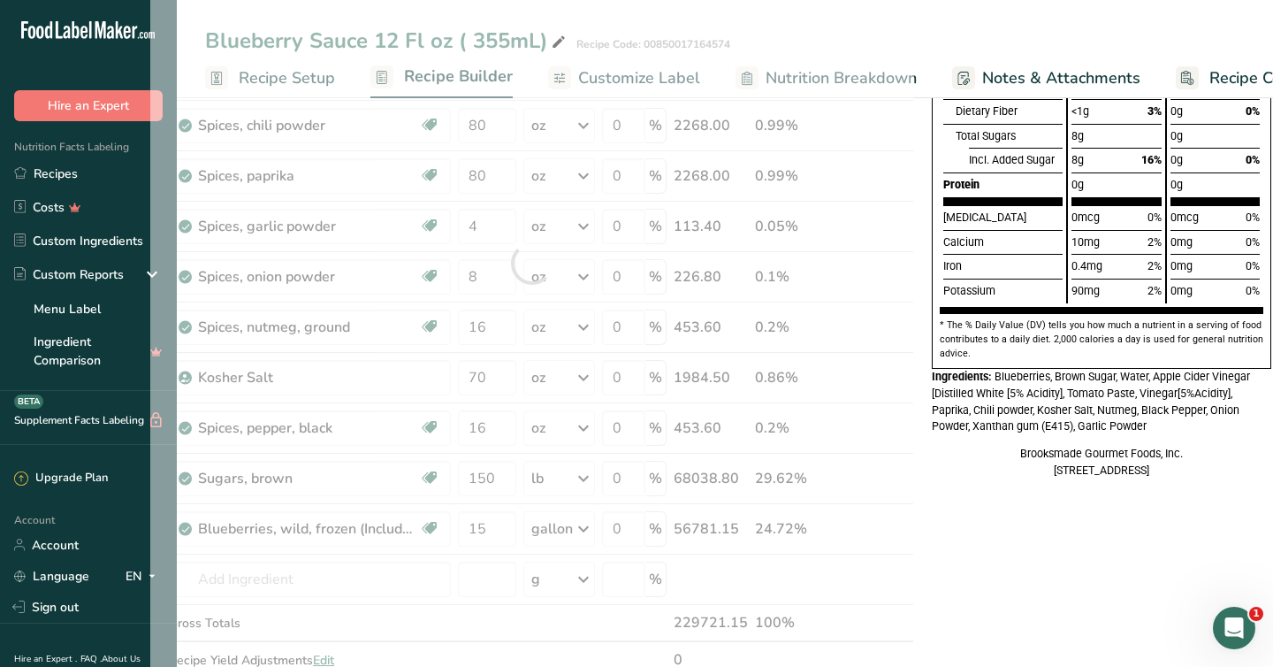
click at [1072, 439] on div "Nutrition Facts 12 Servings Per Container Serving Size 2 Tbsp (37mL) Calories T…" at bounding box center [1102, 113] width 354 height 746
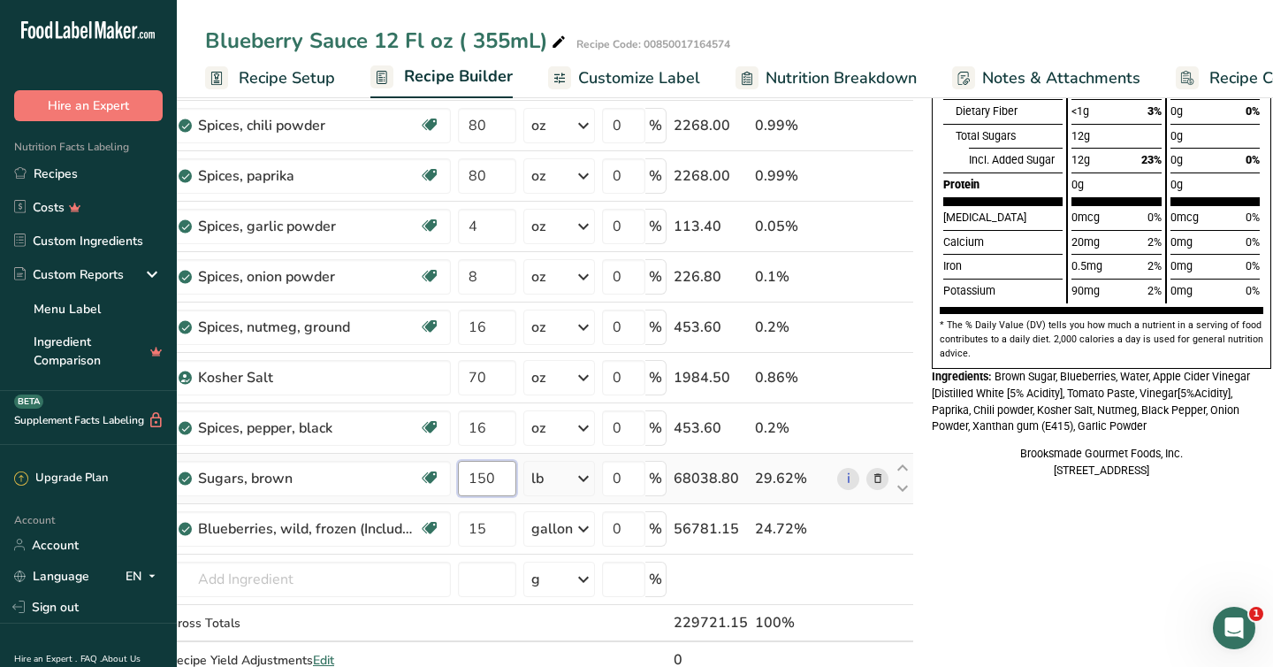
click at [495, 491] on input "150" at bounding box center [487, 478] width 58 height 35
click at [1000, 497] on div "Nutrition Facts 12 Servings Per Container Serving Size 2 Tbsp (41mL) Calories T…" at bounding box center [1102, 118] width 354 height 757
click at [501, 483] on input "140" at bounding box center [487, 478] width 58 height 35
click at [983, 546] on div "Nutrition Facts 12 Servings Per Container Serving Size 2 Tbsp (40mL) Calories T…" at bounding box center [1102, 533] width 354 height 1586
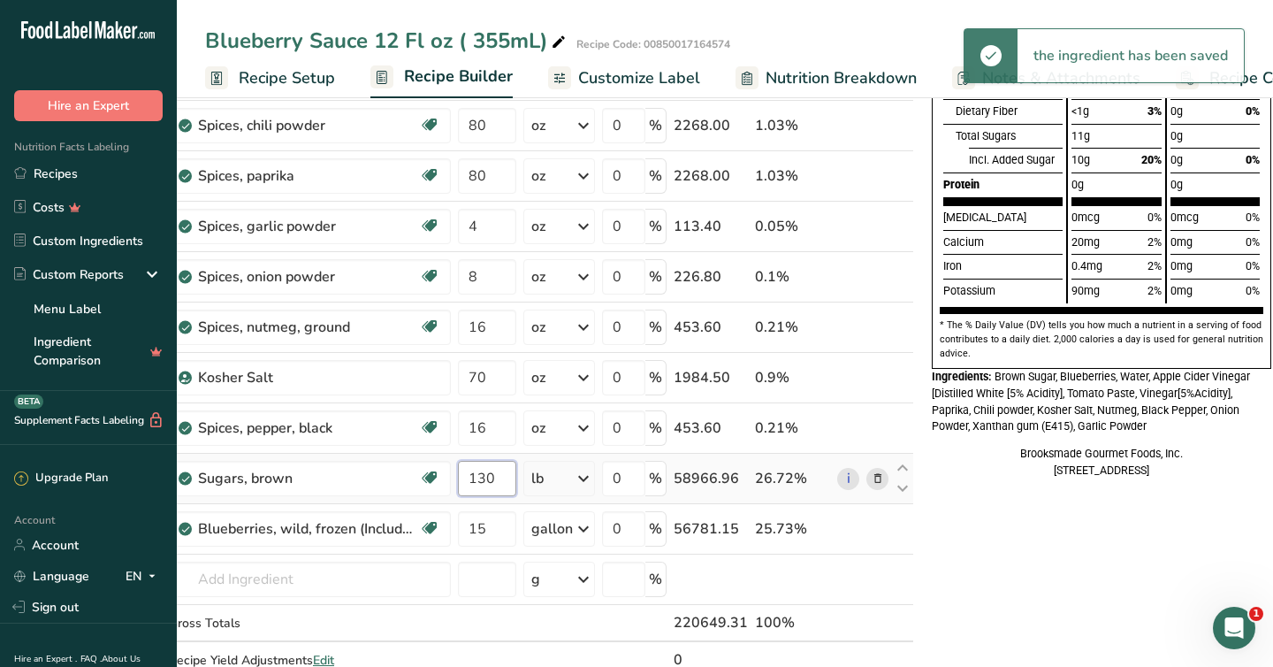
click at [503, 477] on input "130" at bounding box center [487, 478] width 58 height 35
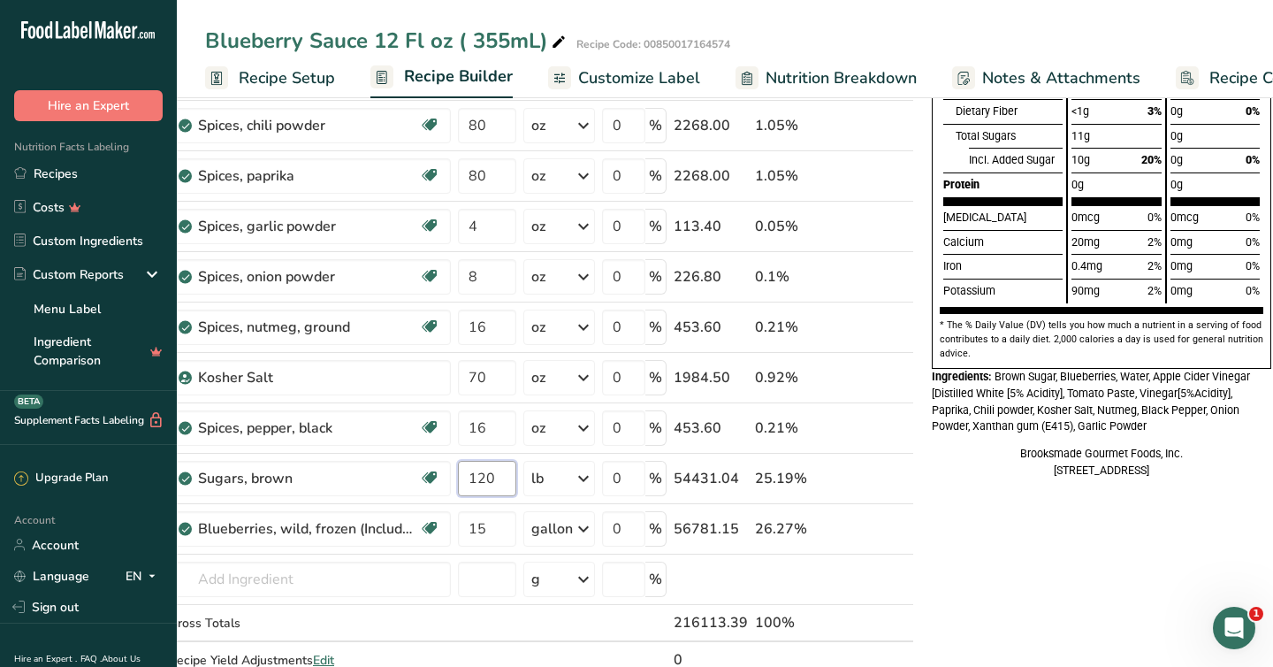
type input "120"
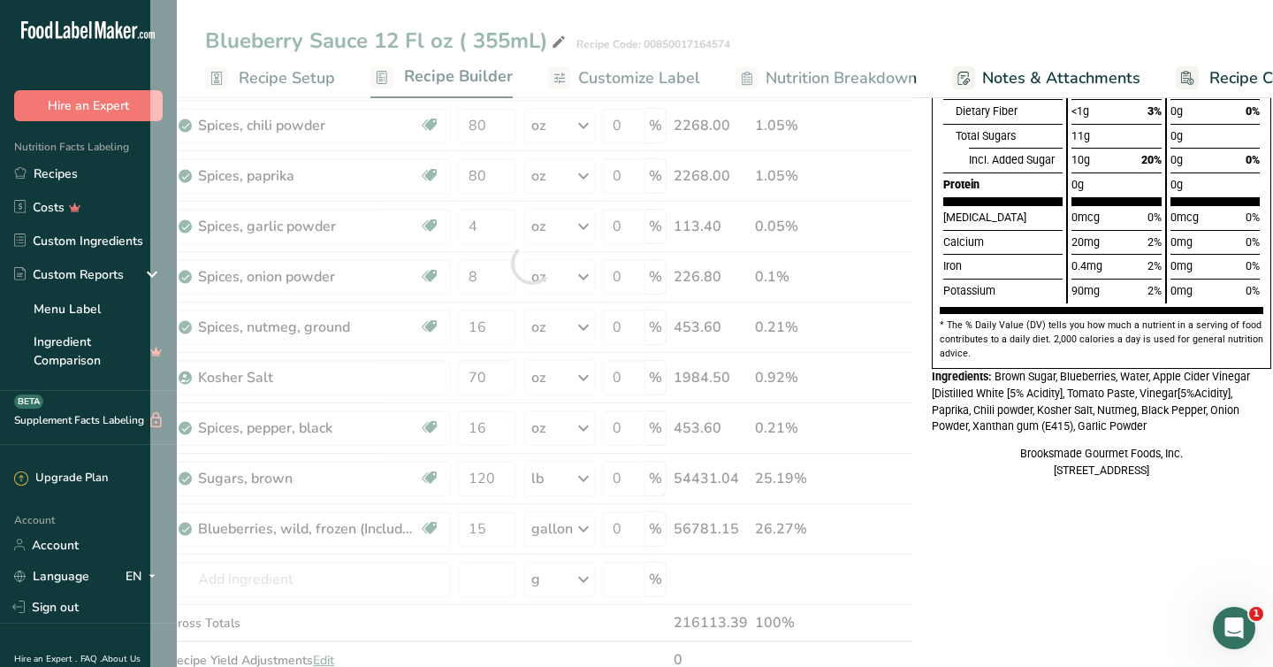
click at [954, 479] on div "Brooksmade Gourmet Foods, Inc. 5425 Peachtree PKWY, NW Peachtree Corners, GA 30…" at bounding box center [1102, 463] width 340 height 34
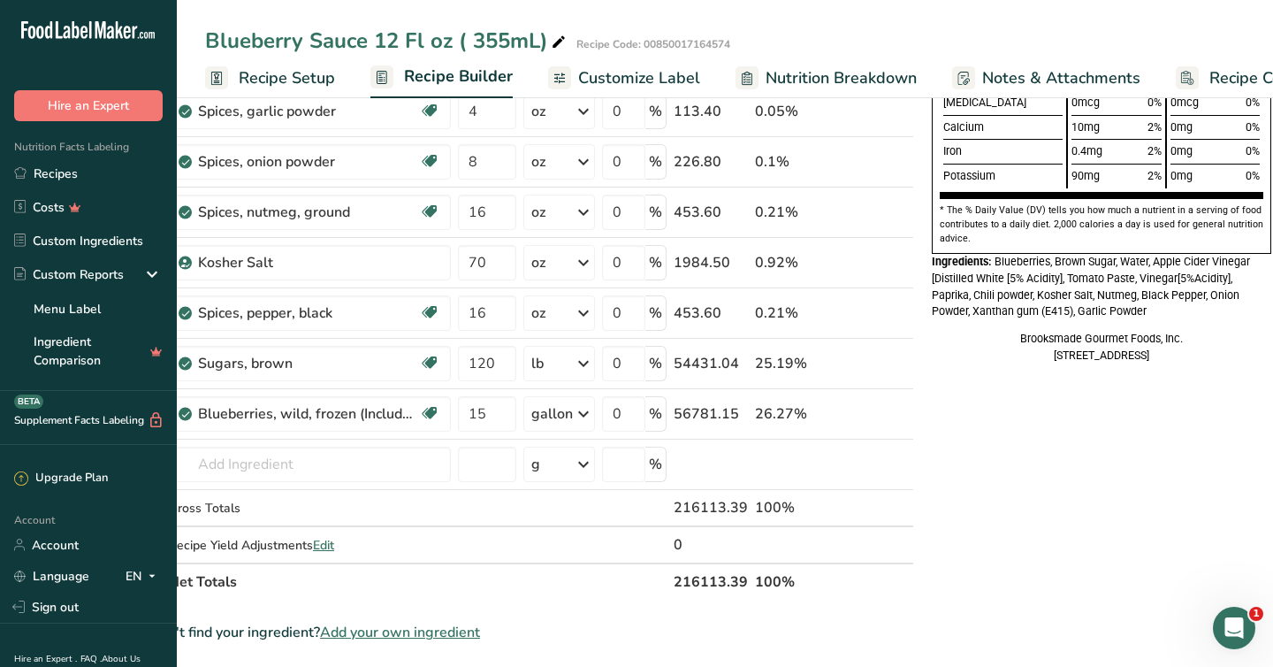
scroll to position [500, 0]
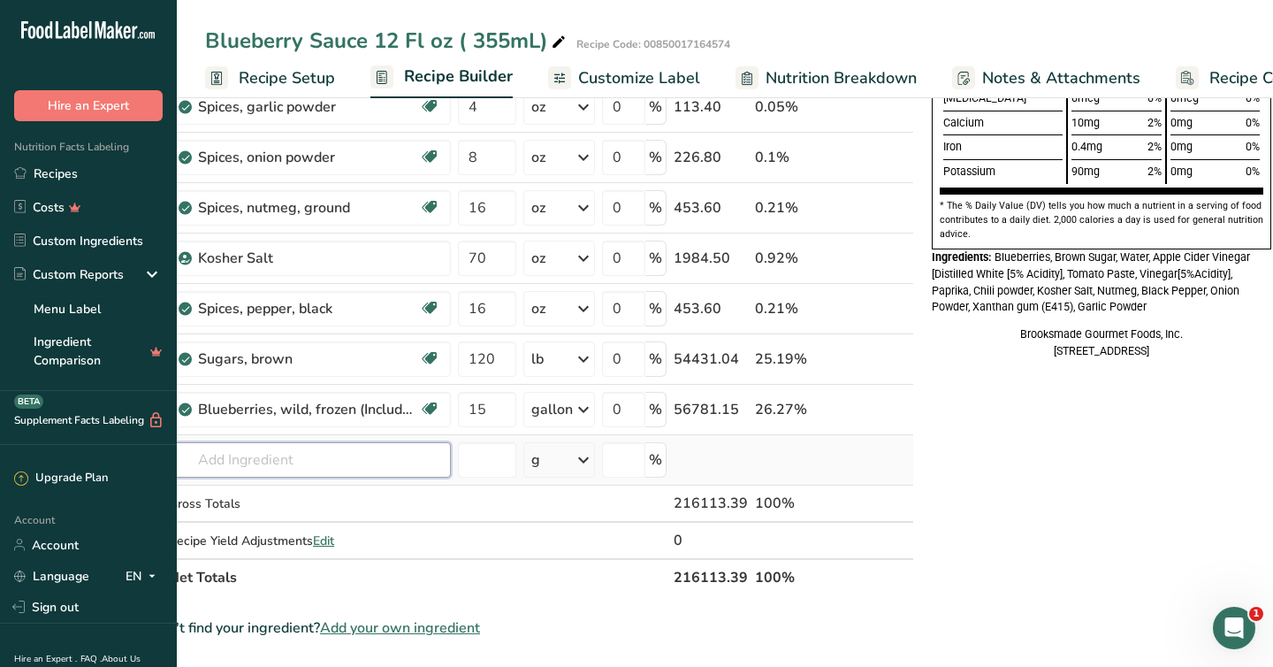
click at [264, 463] on input "text" at bounding box center [310, 459] width 282 height 35
click at [1005, 458] on div "Nutrition Facts 12 Servings Per Container Serving Size 2 Tbsp (38mL) Calories T…" at bounding box center [1102, 414] width 354 height 1586
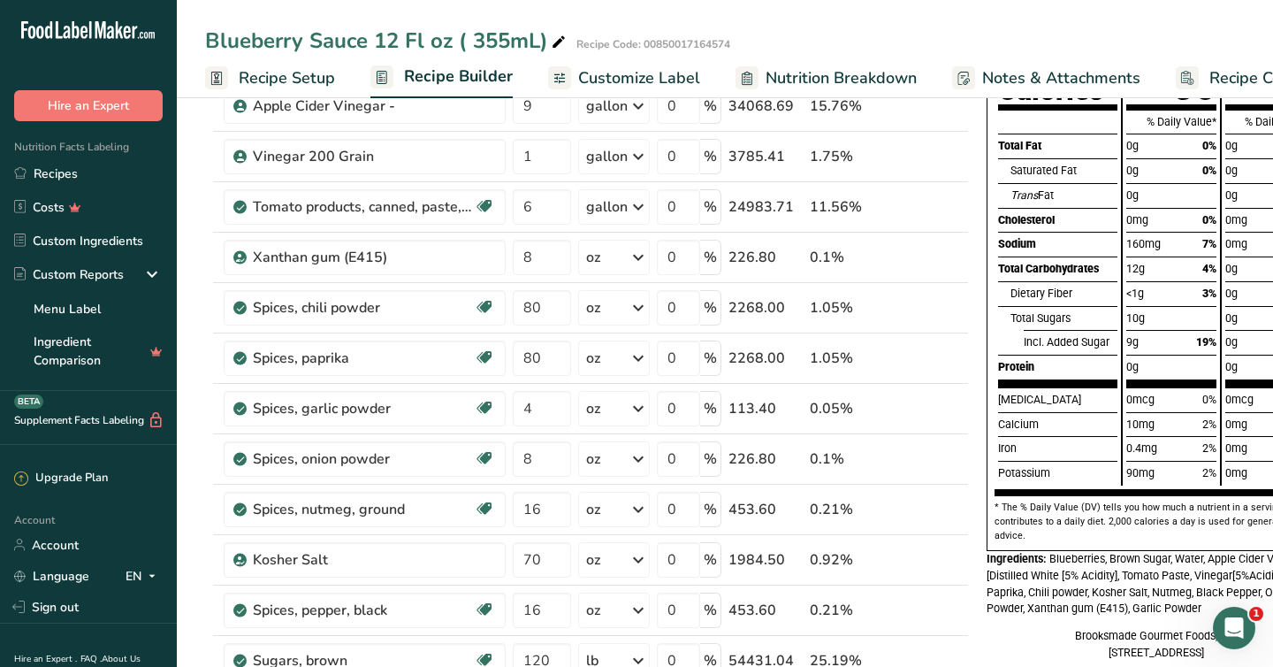
scroll to position [0, 0]
